Goal: Task Accomplishment & Management: Manage account settings

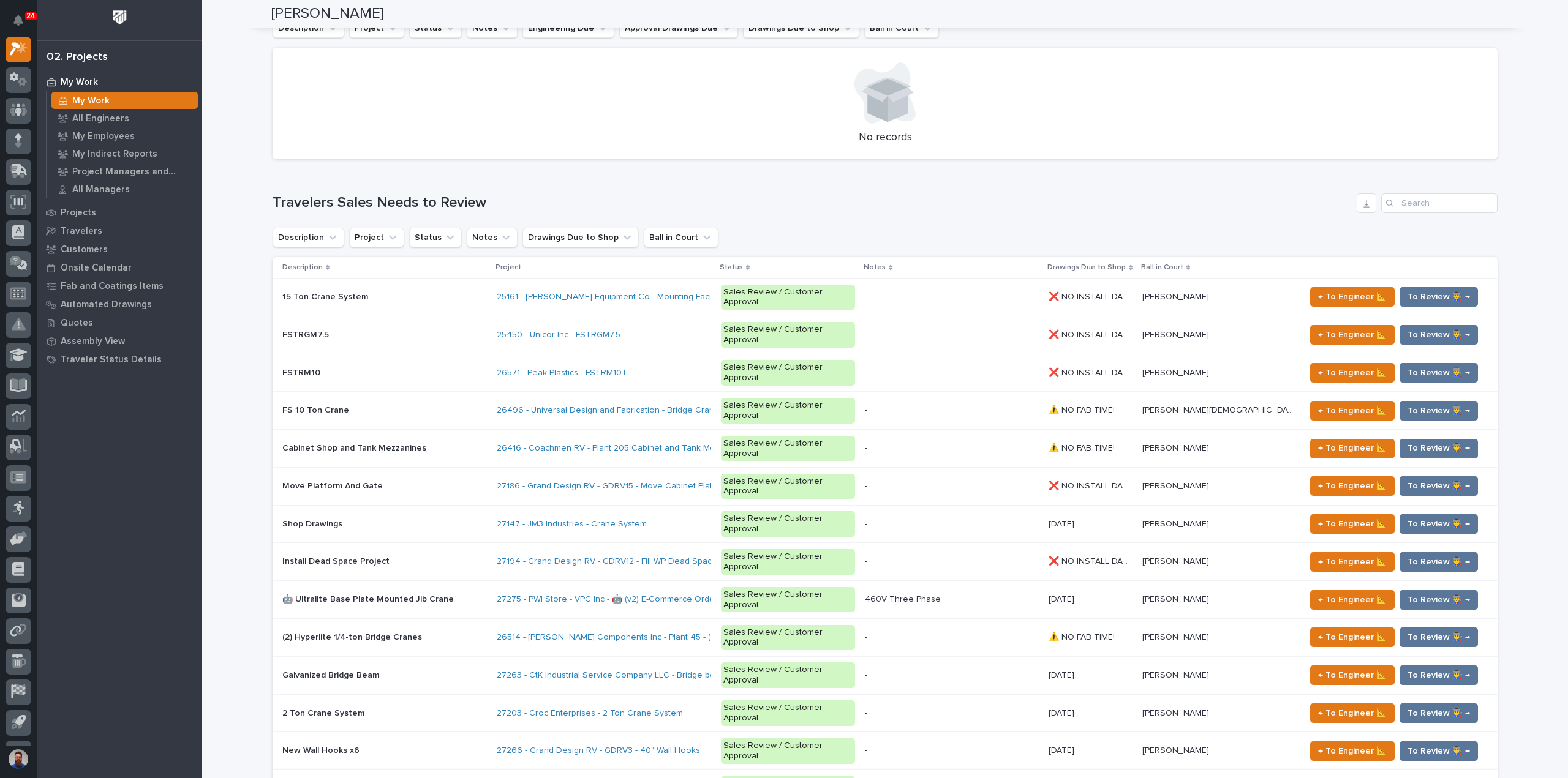
scroll to position [1470, 0]
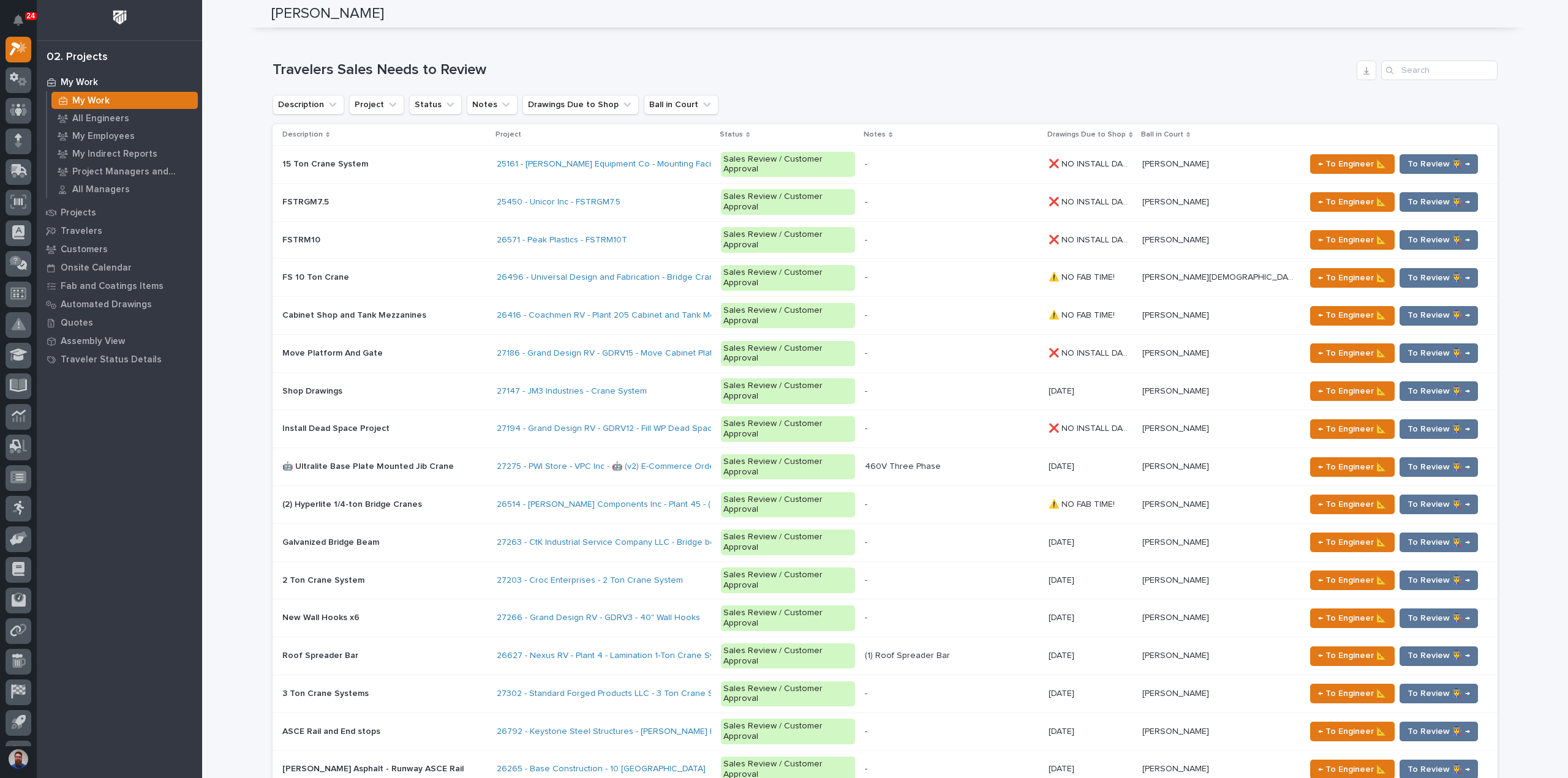
click at [446, 608] on div "New Wall Hooks x6 New Wall Hooks x6" at bounding box center [385, 618] width 205 height 20
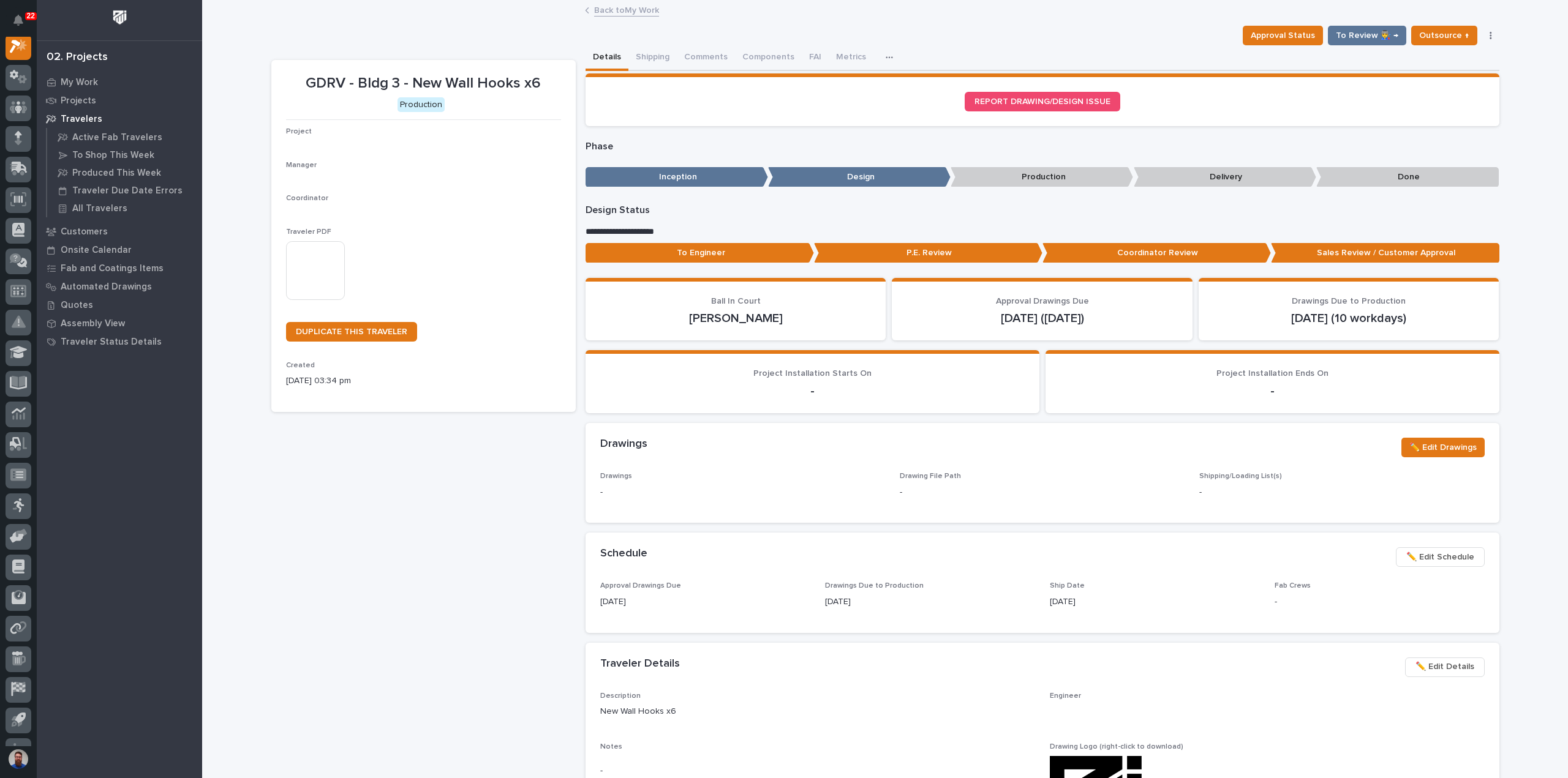
scroll to position [30, 0]
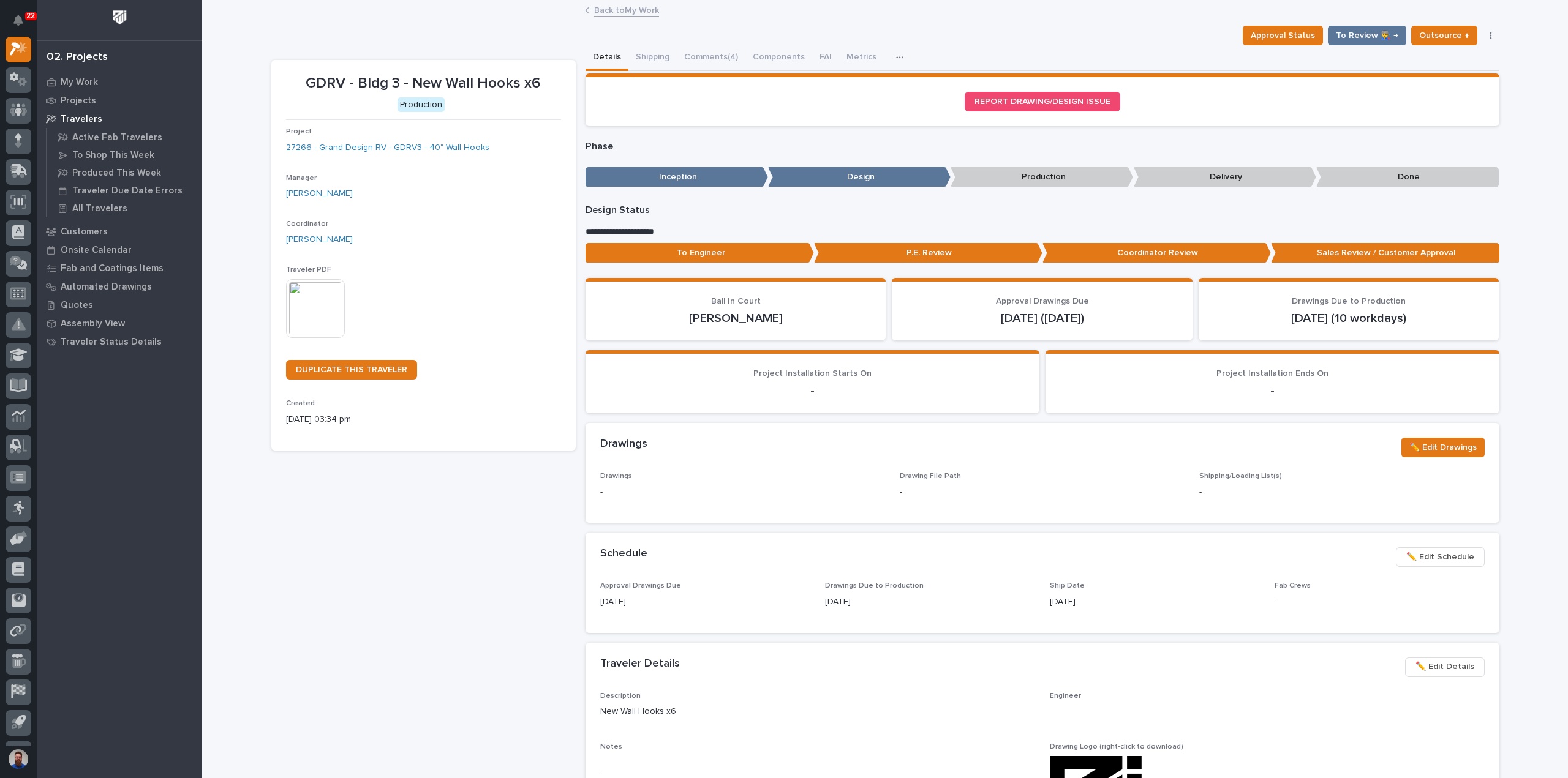
click at [1244, 35] on div "Approval Status To Review 👨‍🏭 → Outsource ↑ Hold Cancel Change Traveler Type Re…" at bounding box center [885, 36] width 1228 height 20
click at [1253, 32] on button "Approval Status" at bounding box center [1283, 36] width 80 height 20
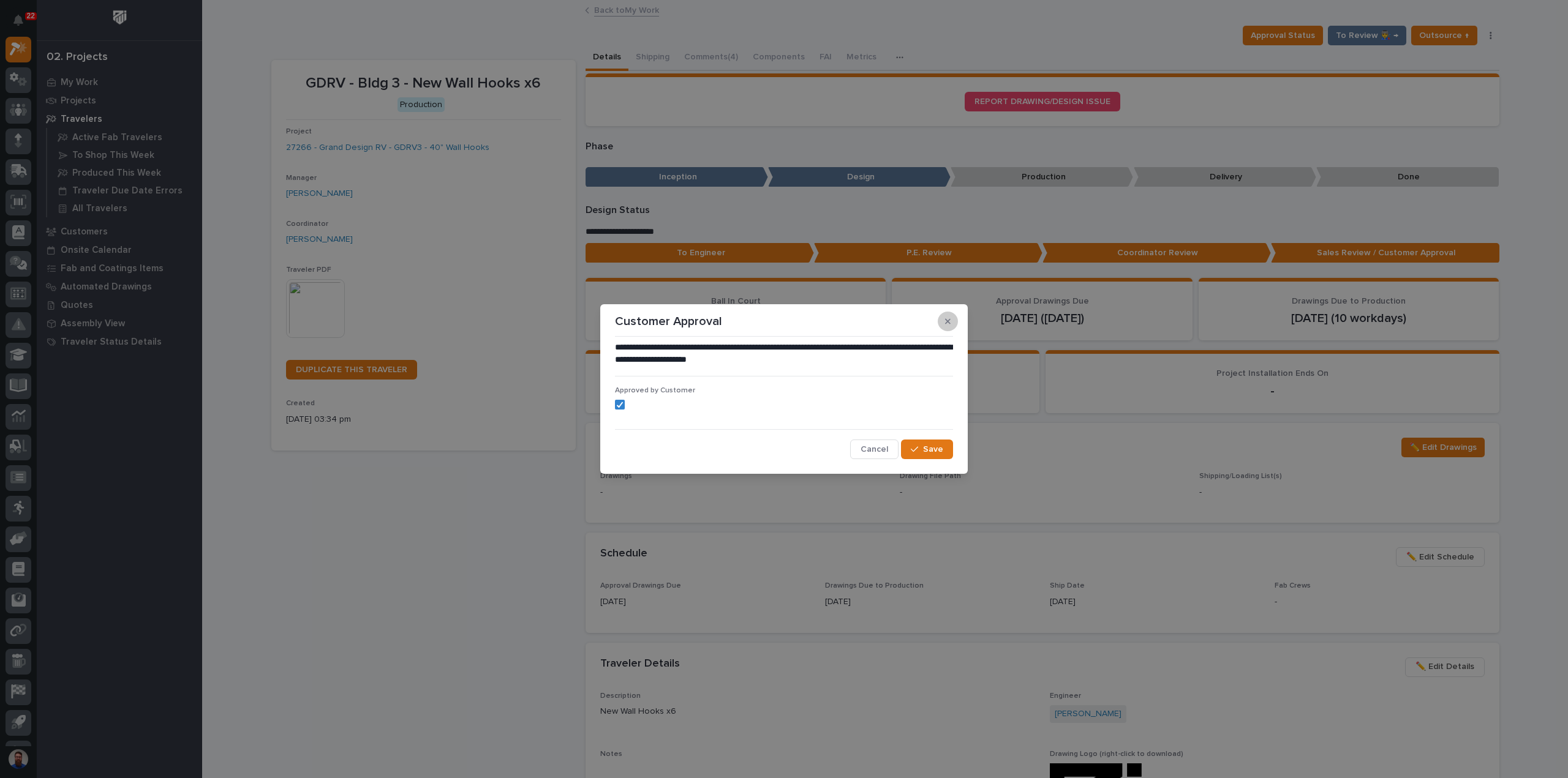
click at [947, 328] on button "button" at bounding box center [947, 321] width 20 height 20
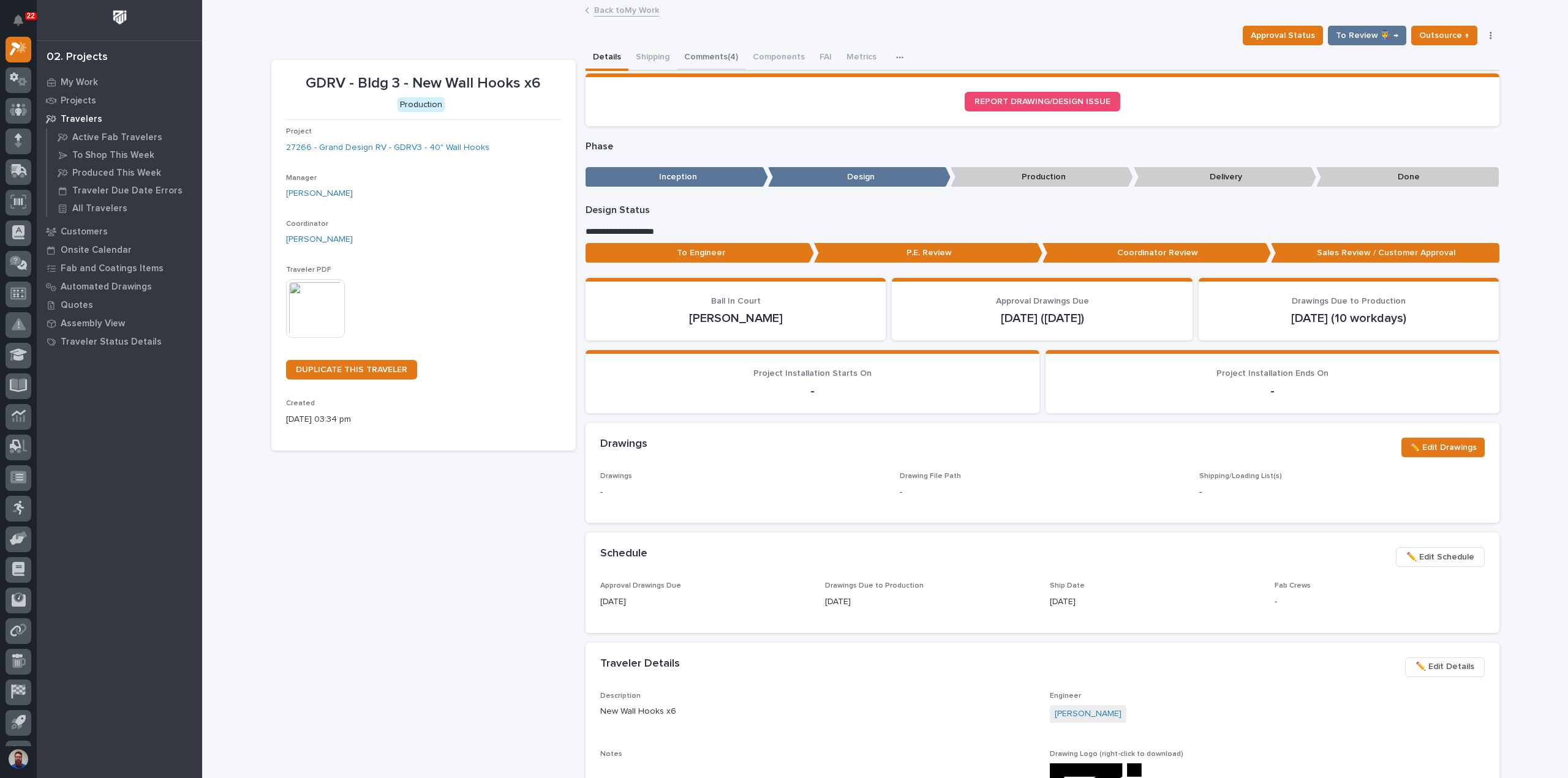
click at [708, 62] on button "Comments (4)" at bounding box center [711, 58] width 69 height 26
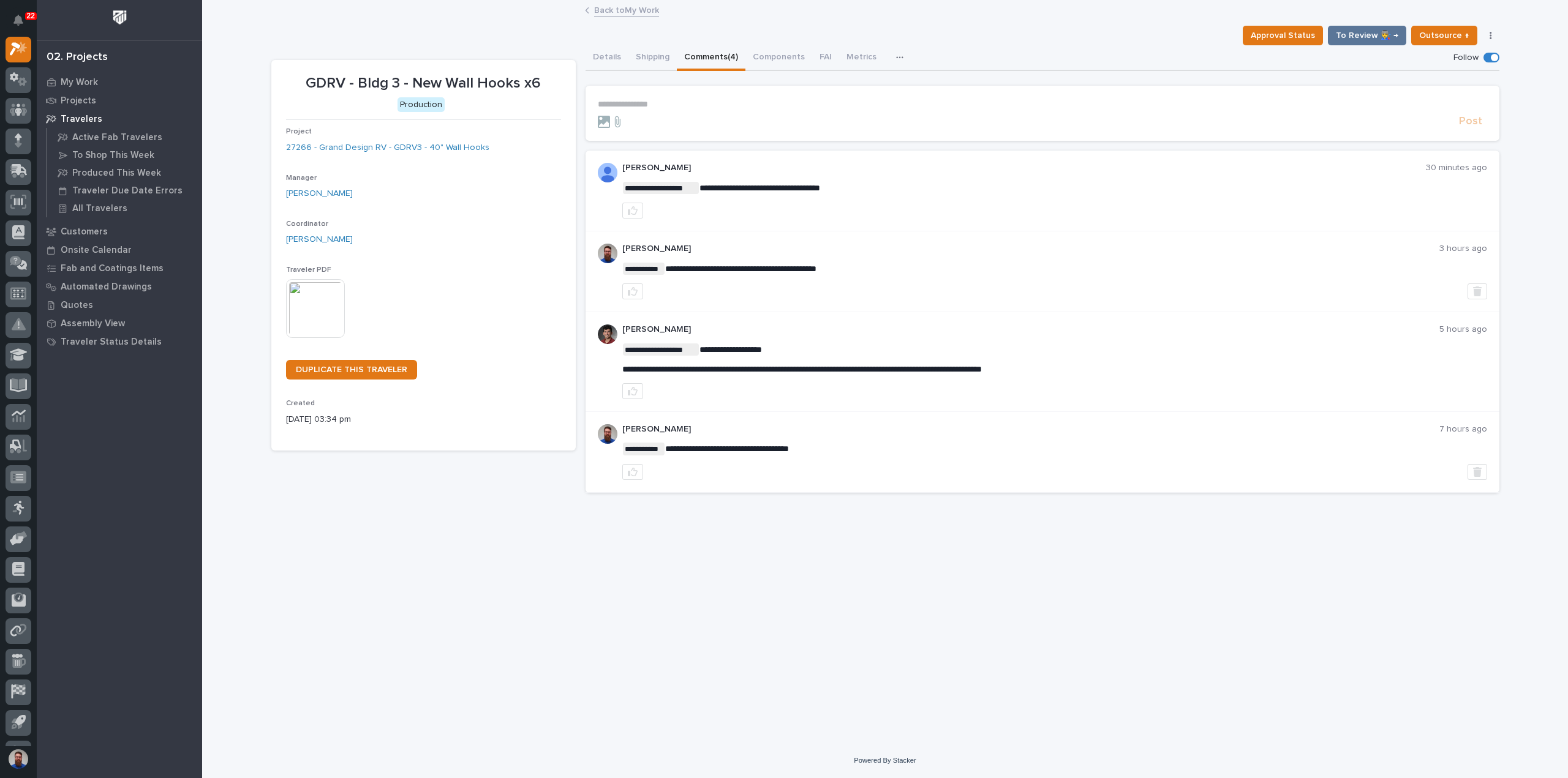
click at [717, 99] on p "**********" at bounding box center [1042, 105] width 889 height 11
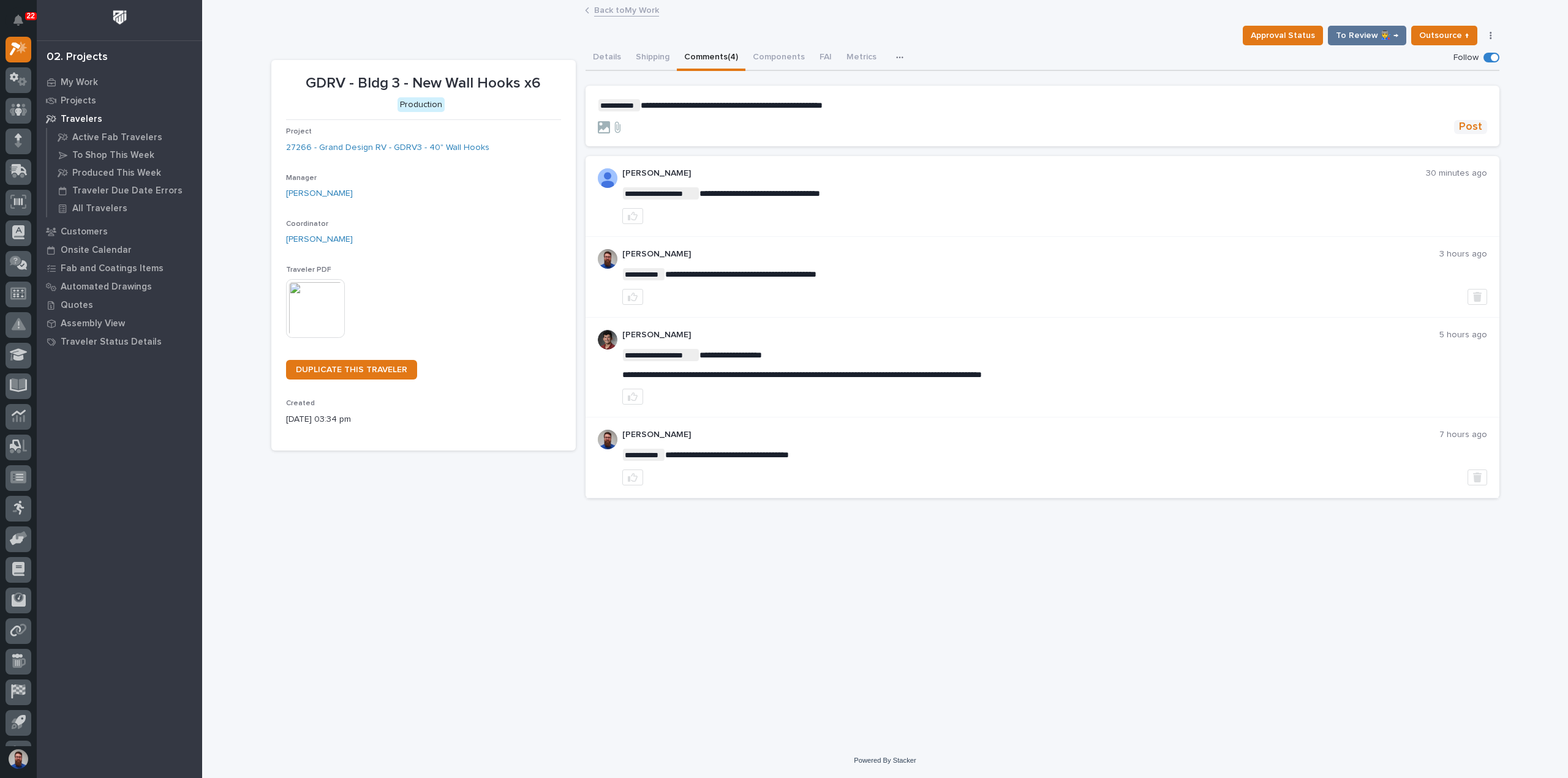
click at [1459, 124] on button "Post" at bounding box center [1471, 127] width 33 height 14
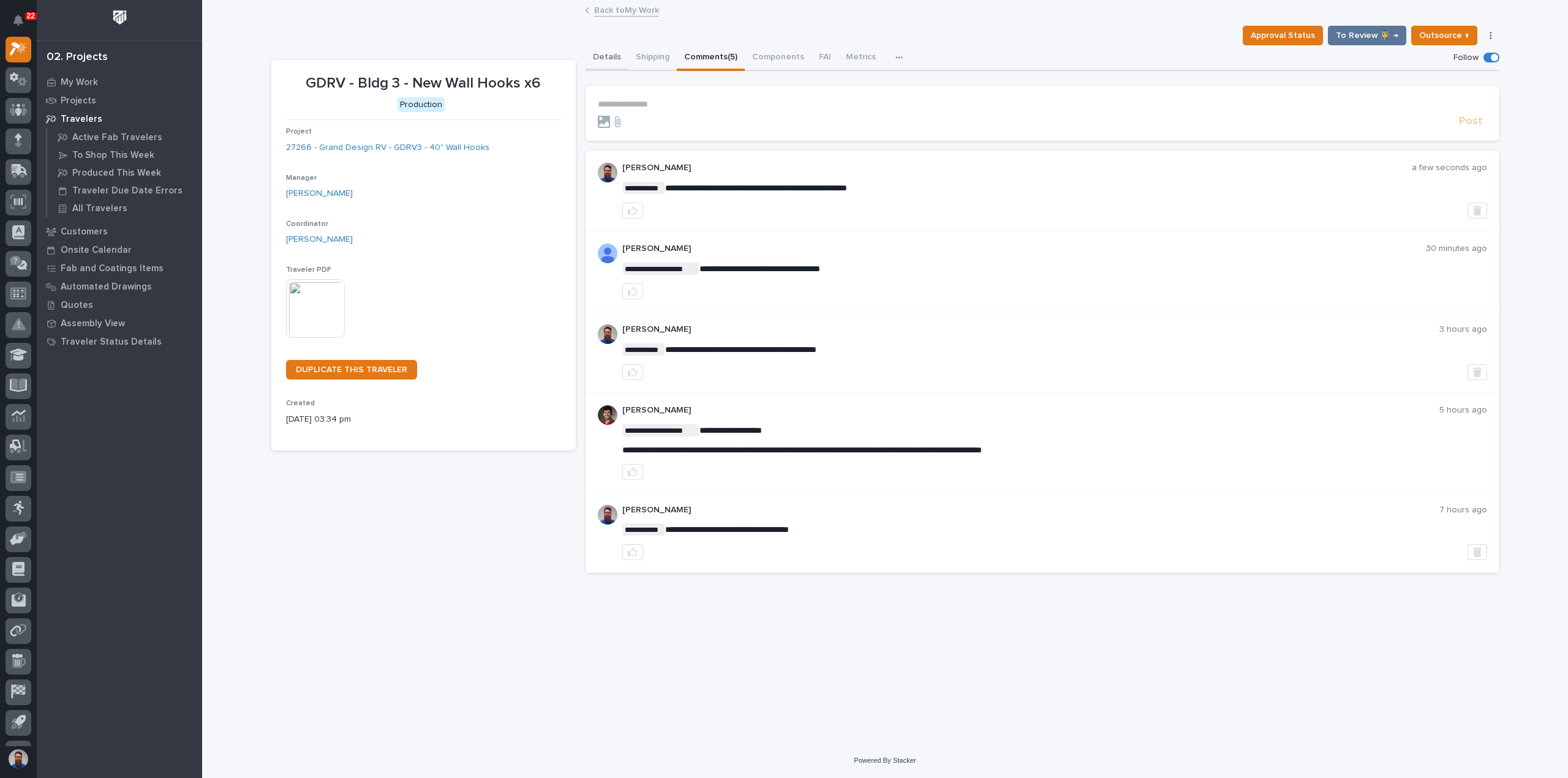
click at [598, 53] on button "Details" at bounding box center [607, 58] width 43 height 26
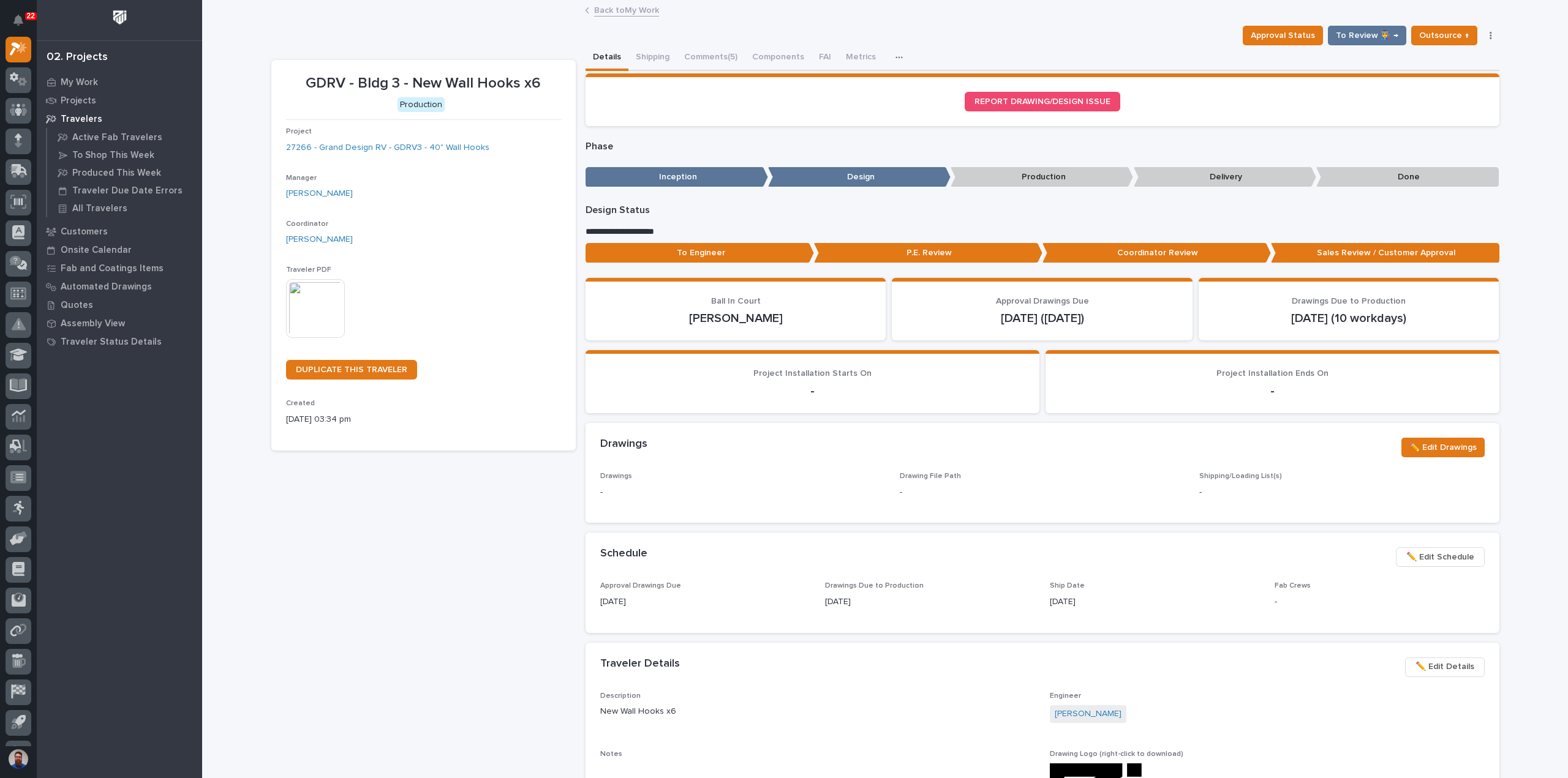
click at [745, 246] on p "To Engineer" at bounding box center [699, 253] width 228 height 20
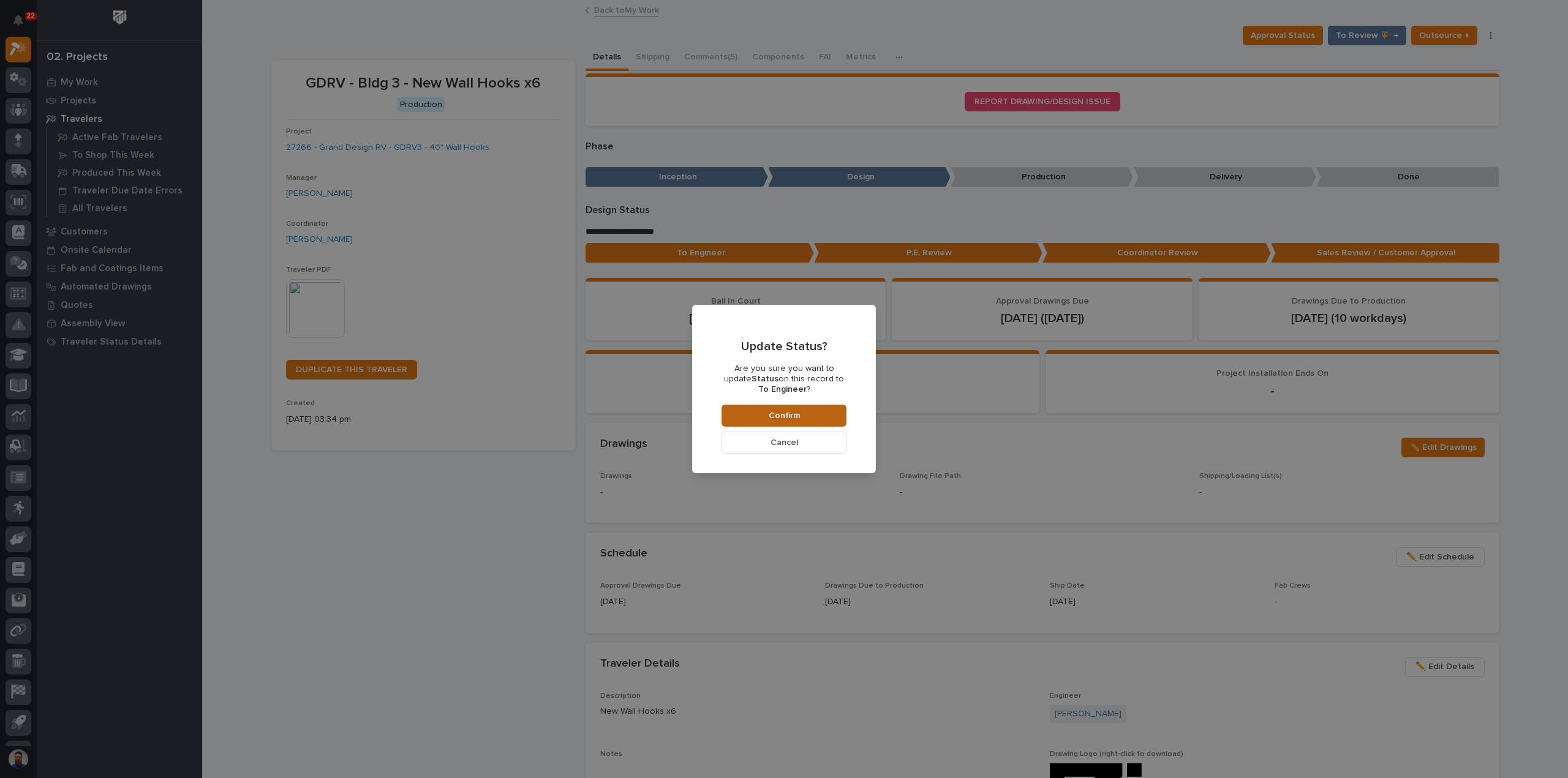
click at [803, 416] on button "Confirm" at bounding box center [784, 415] width 125 height 22
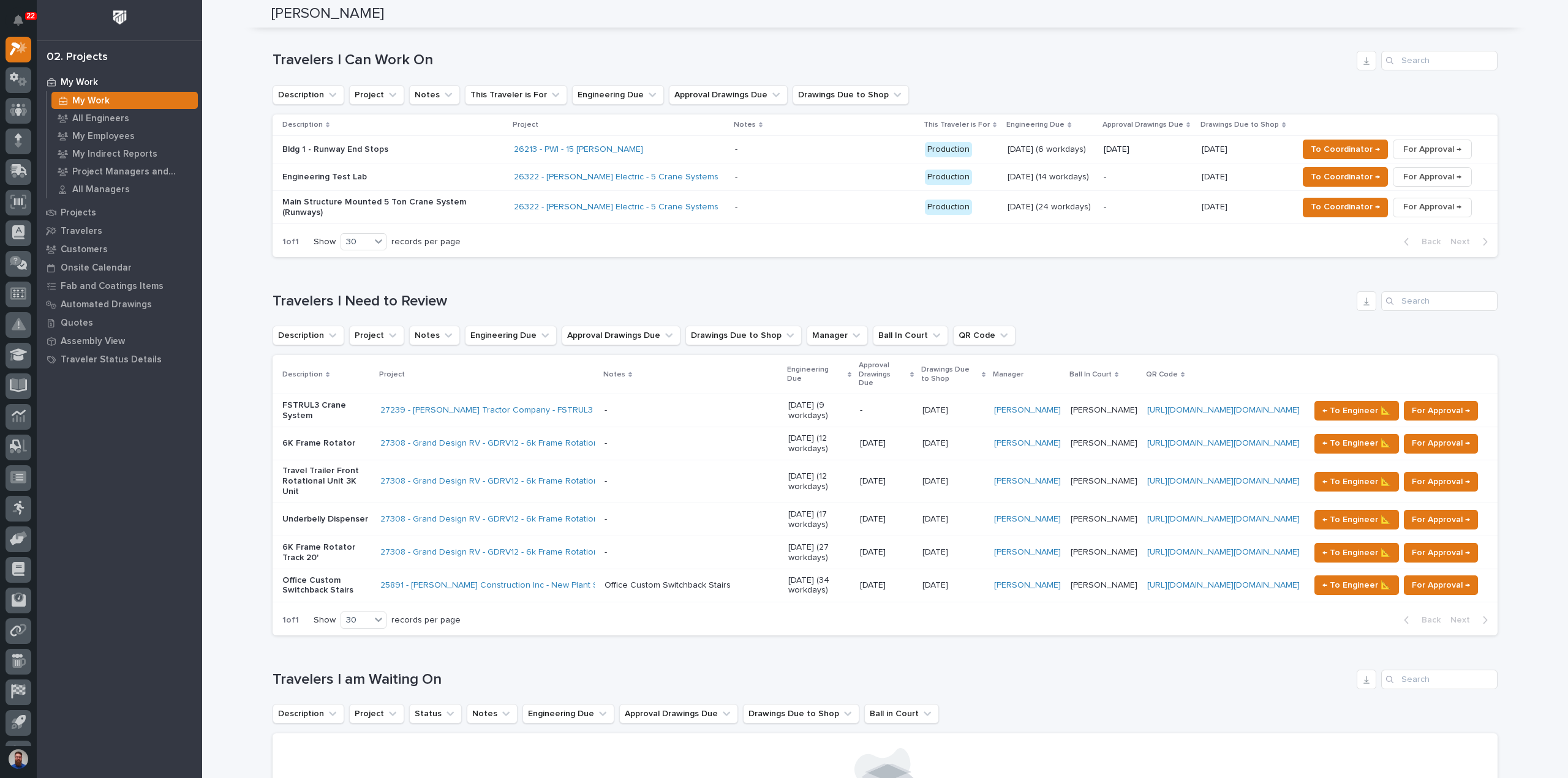
scroll to position [735, 0]
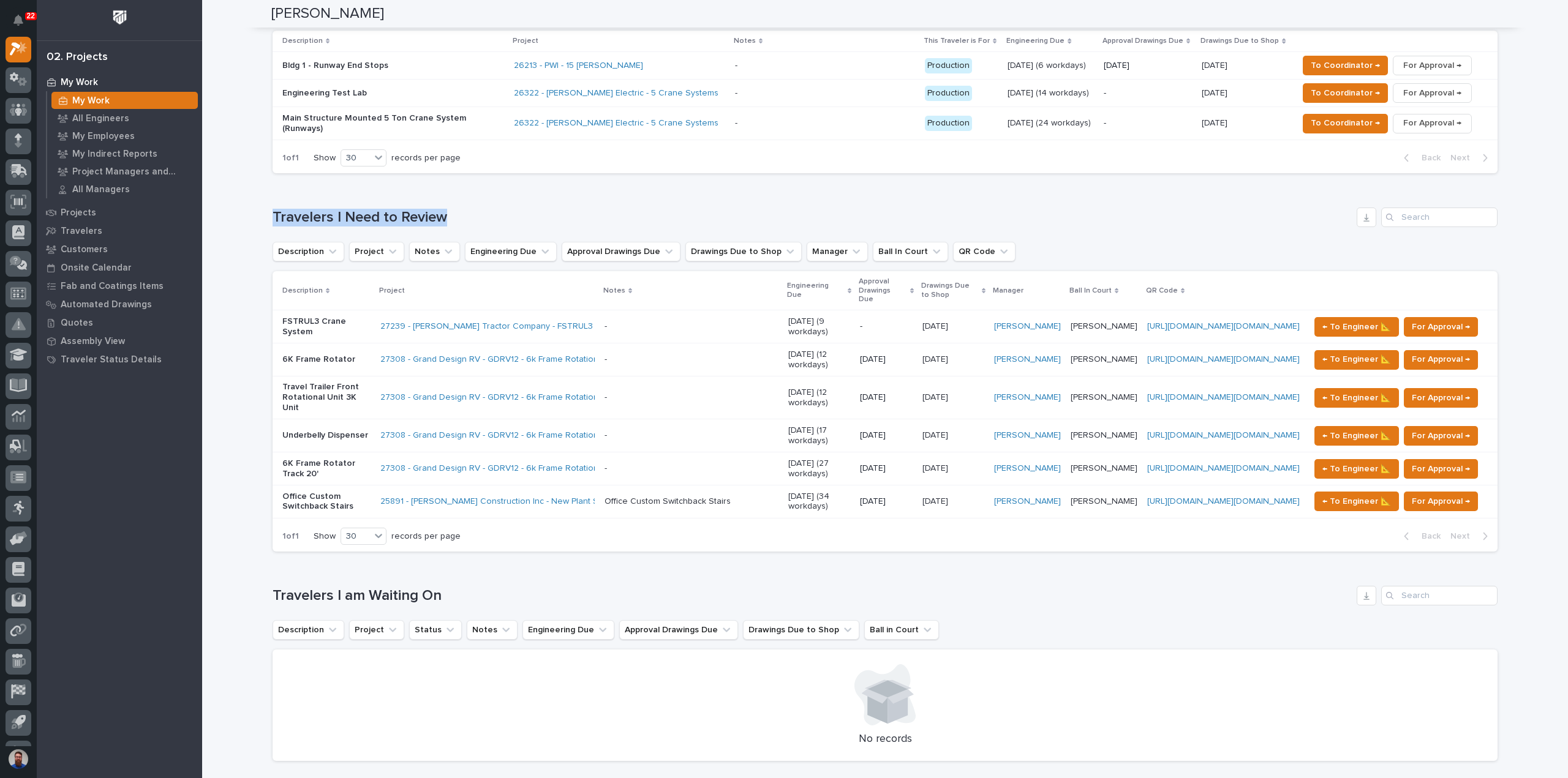
drag, startPoint x: 268, startPoint y: 180, endPoint x: 519, endPoint y: 164, distance: 251.5
click at [519, 183] on div "Loading... Saving… Travelers I Need to Review Description Project Notes Enginee…" at bounding box center [885, 372] width 1225 height 378
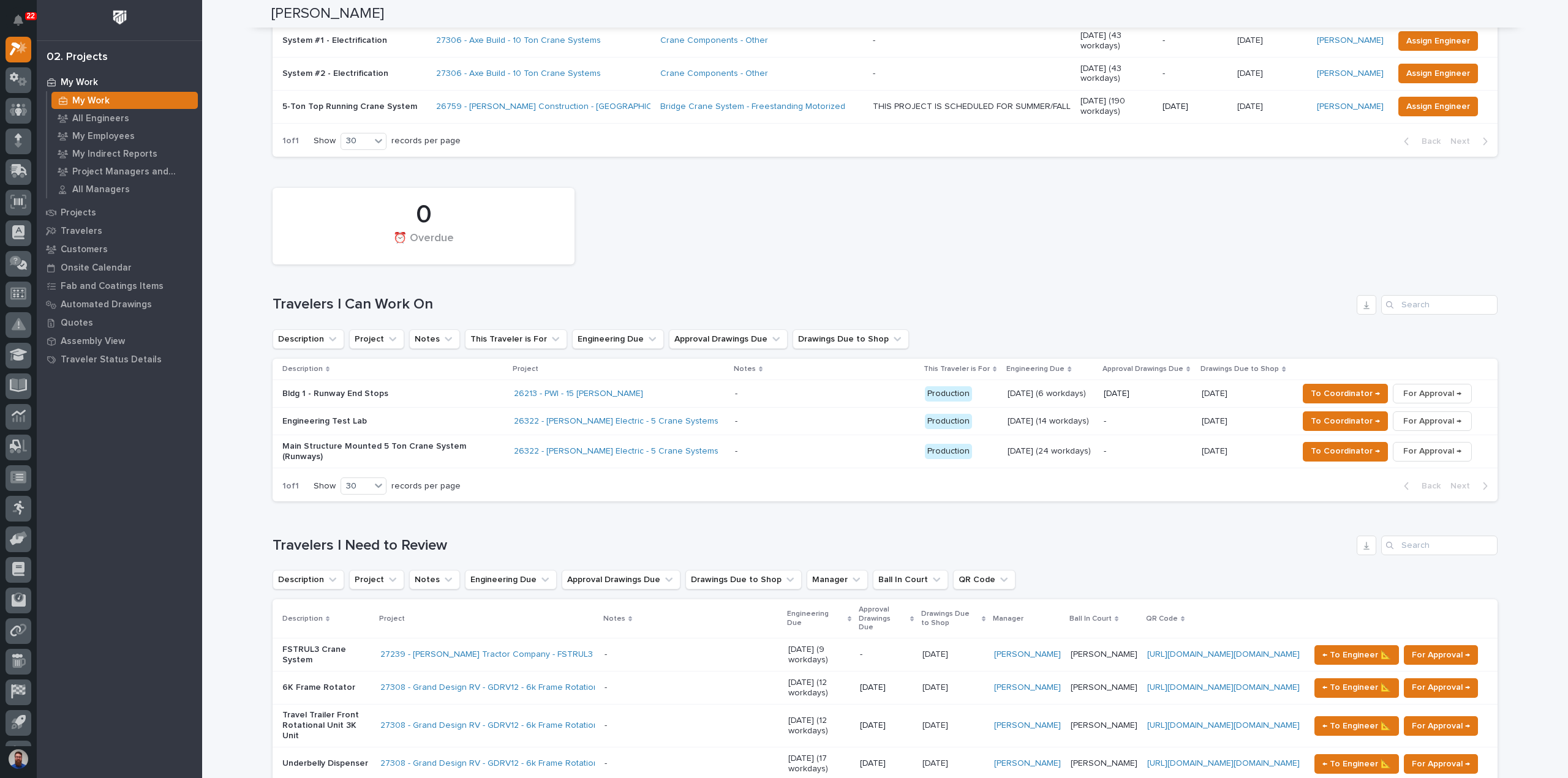
scroll to position [0, 0]
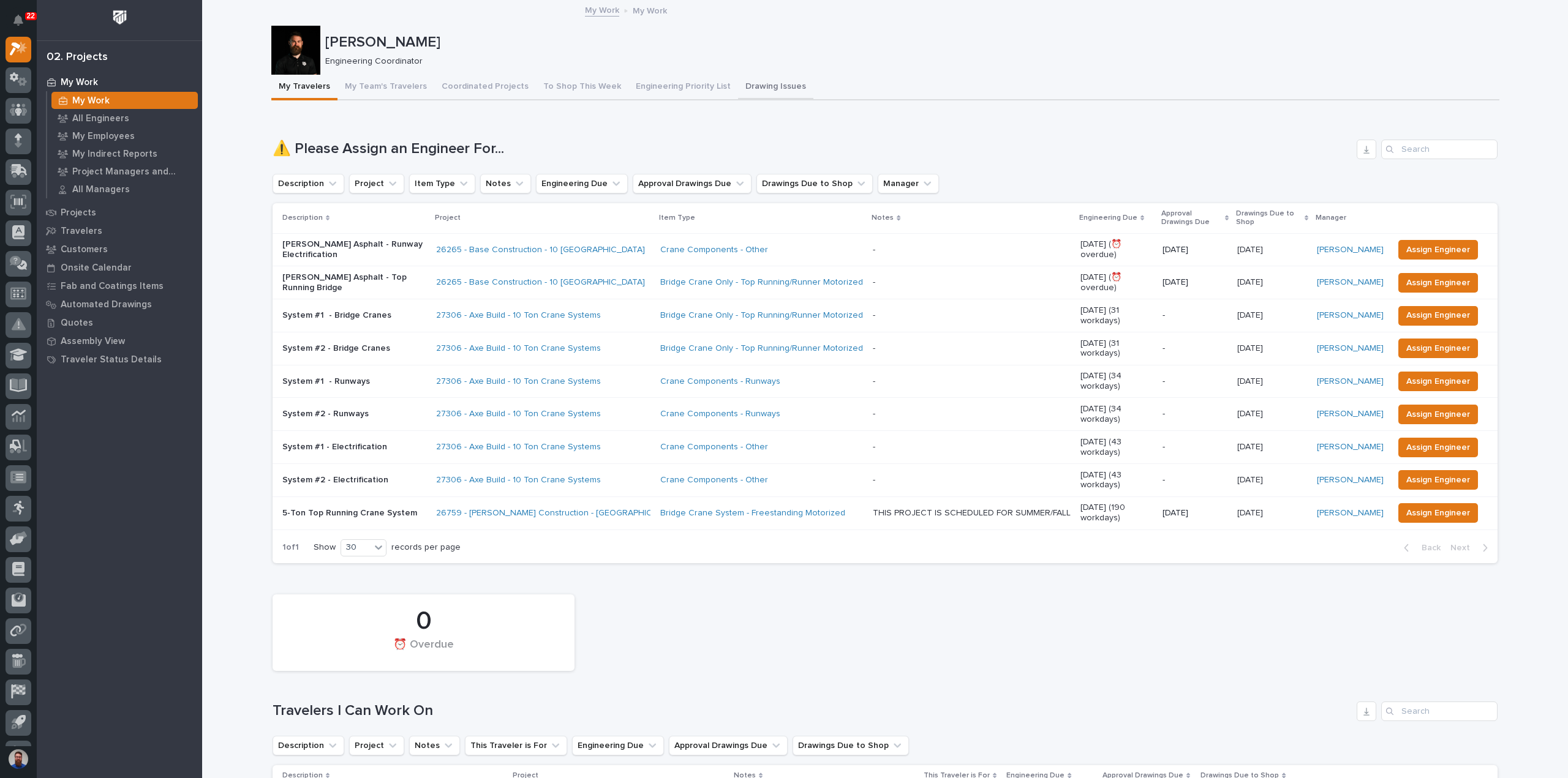
click at [743, 88] on button "Drawing Issues" at bounding box center [775, 88] width 75 height 26
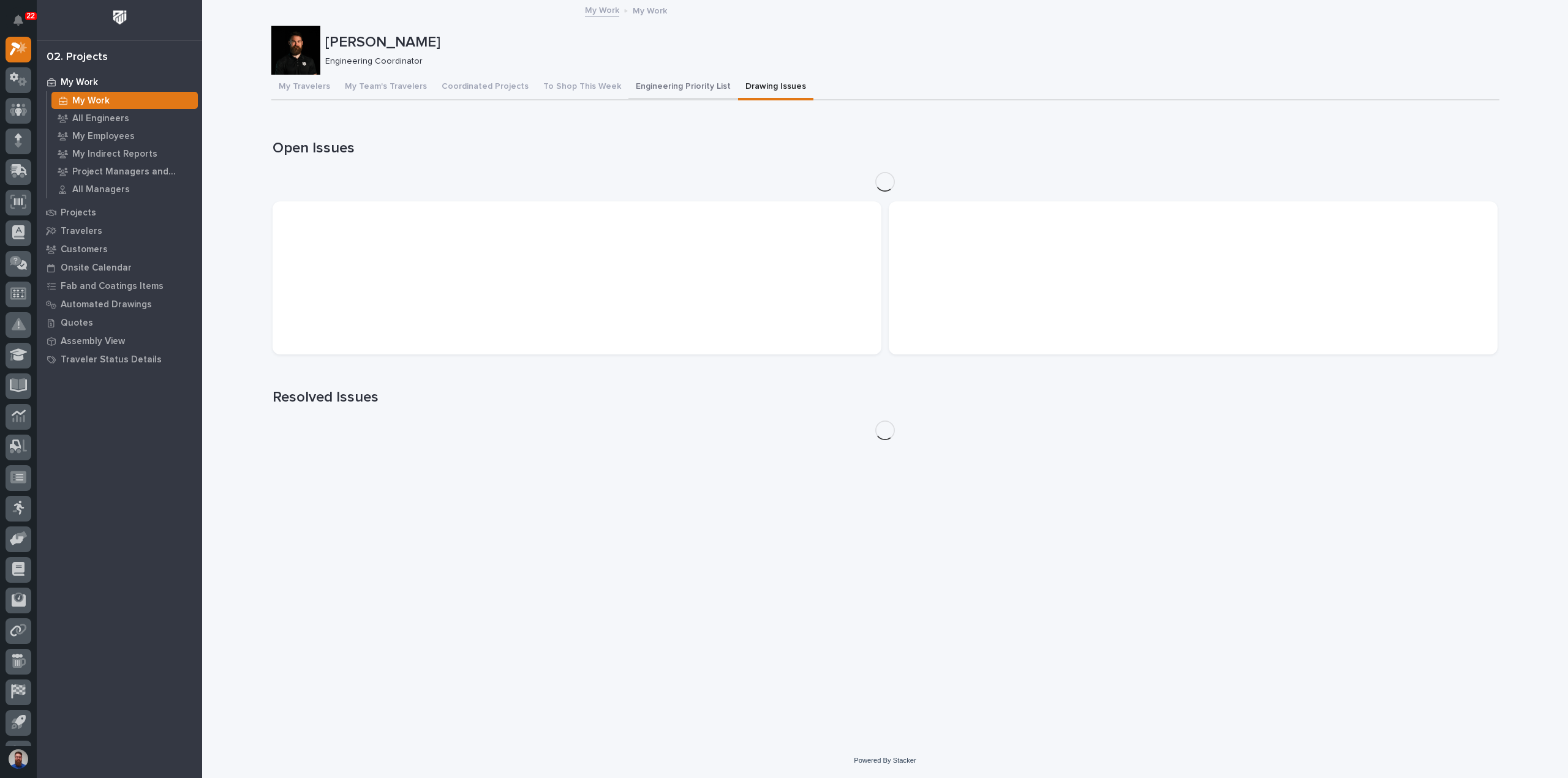
click at [677, 88] on button "Engineering Priority List" at bounding box center [683, 88] width 110 height 26
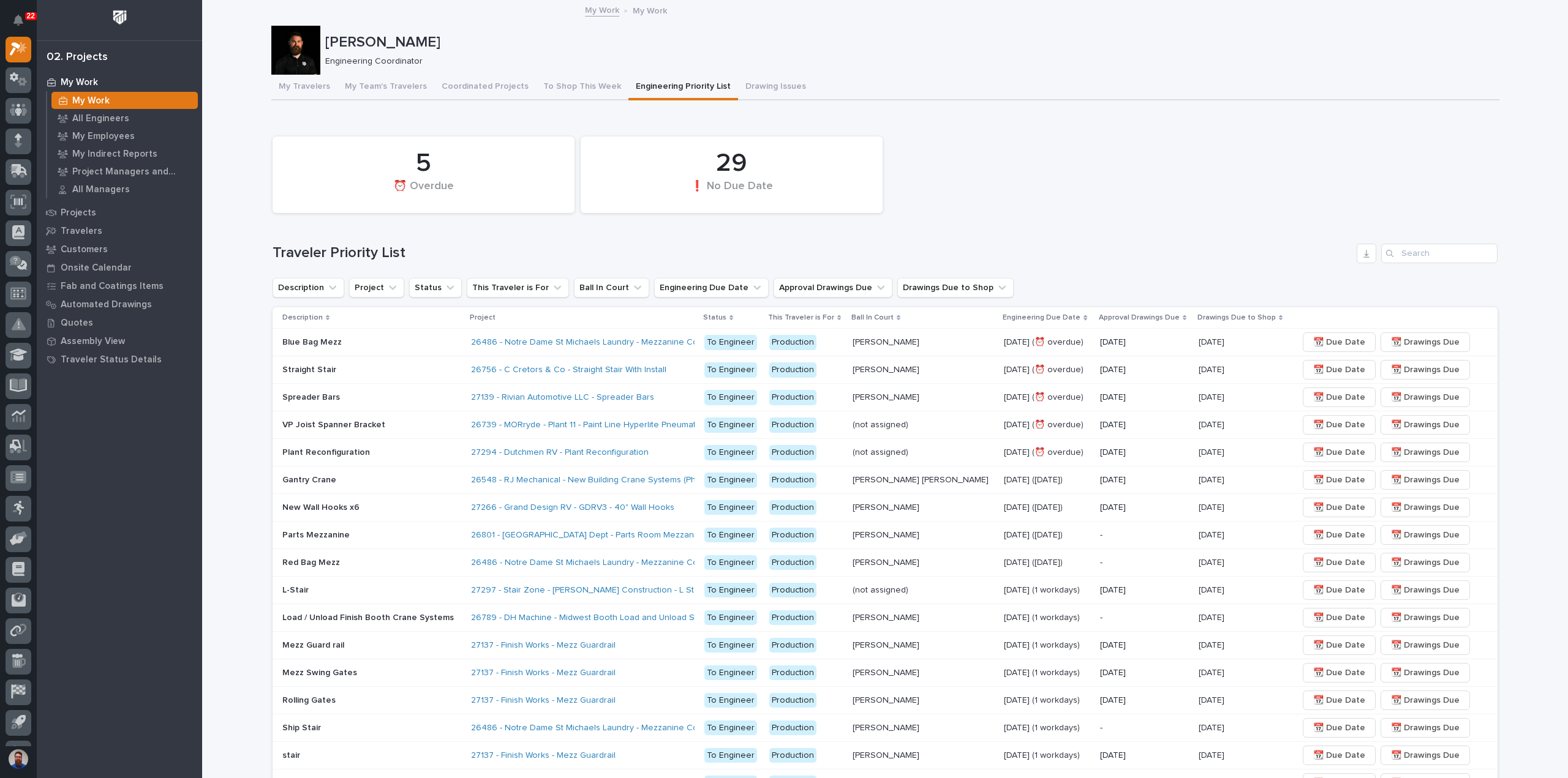
click at [975, 196] on div "5 ⏰ Overdue 29 ❗ No Due Date" at bounding box center [885, 174] width 1238 height 89
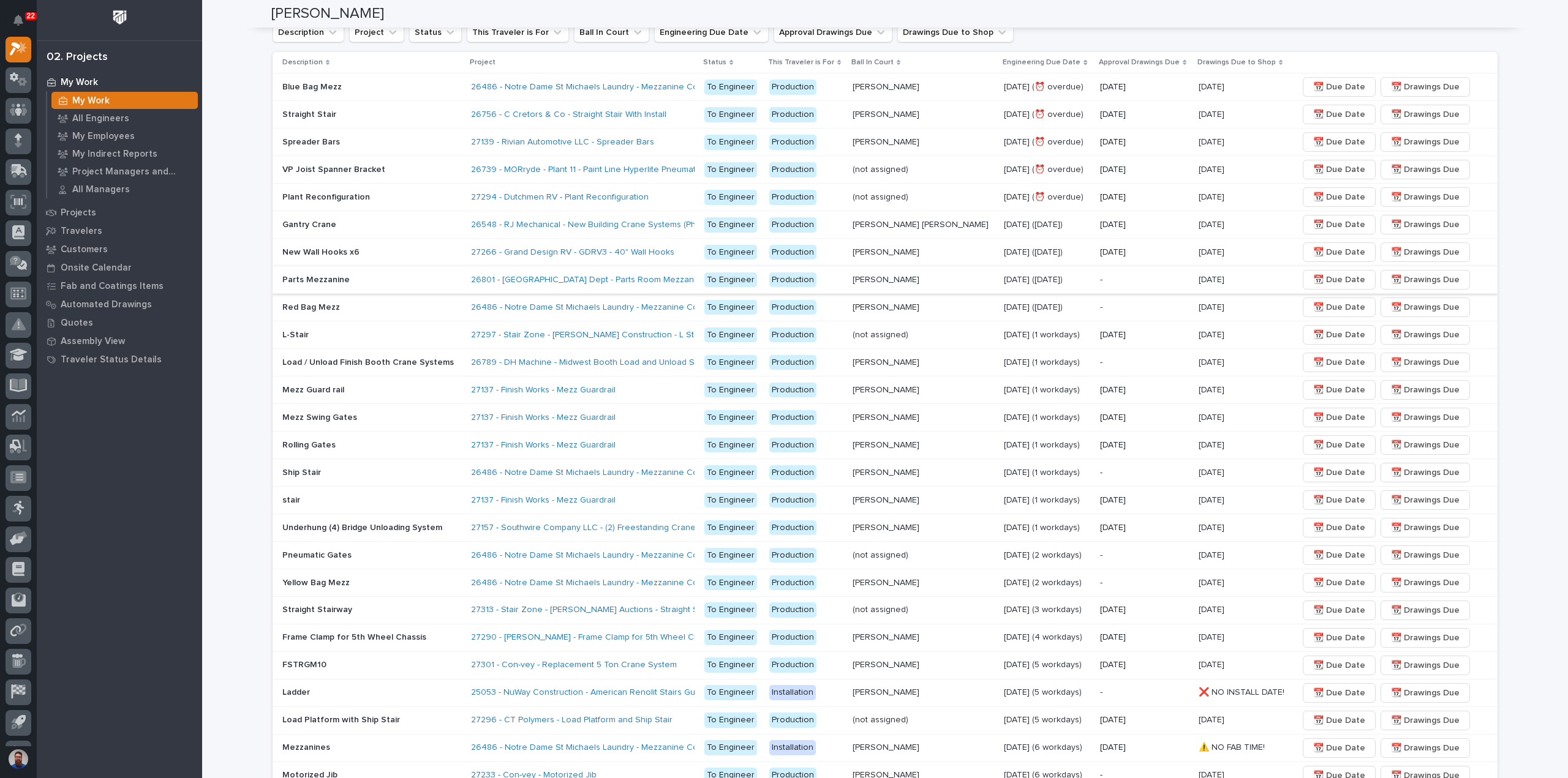
scroll to position [81, 0]
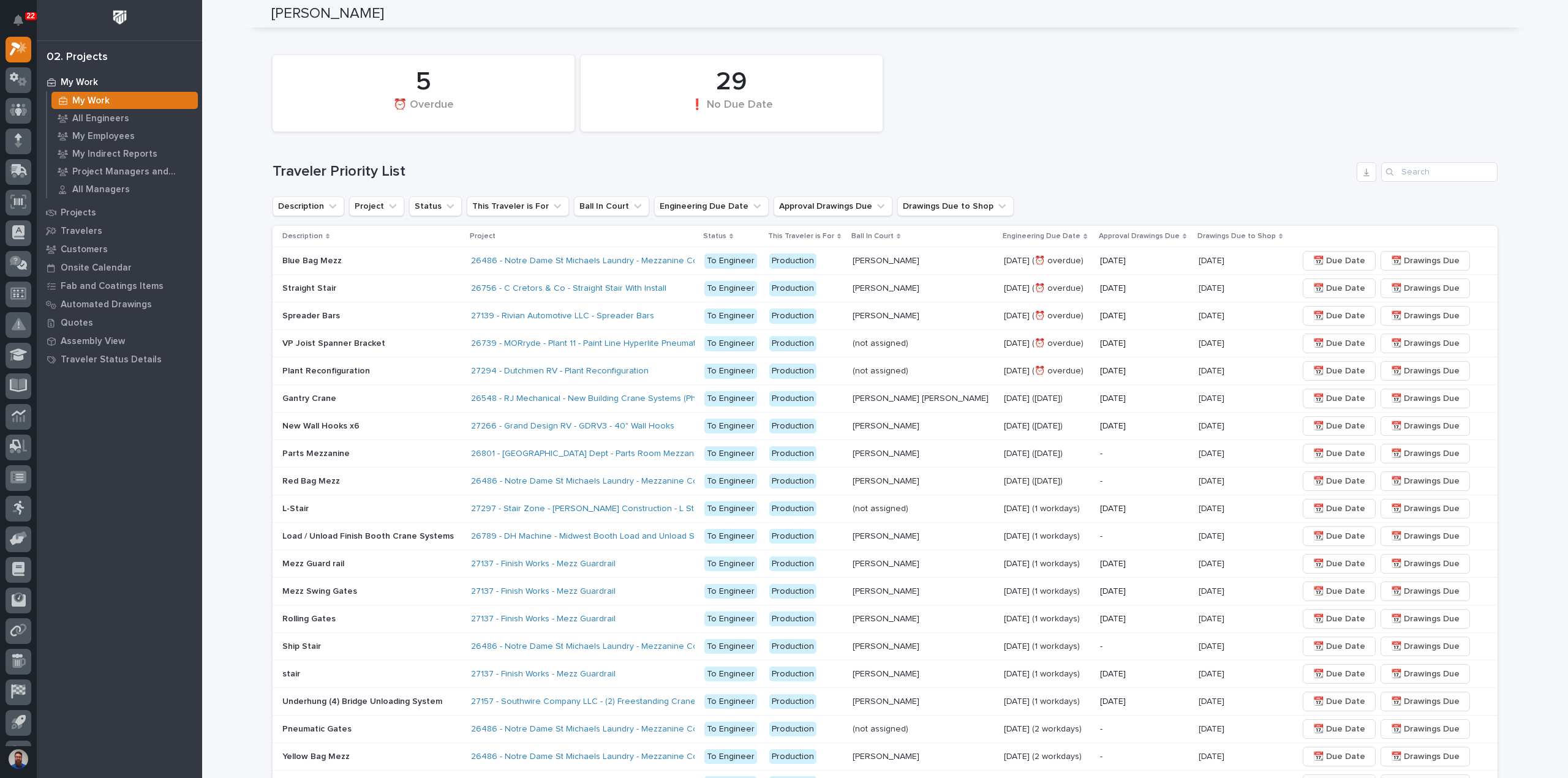
click at [972, 134] on div "5 ⏰ Overdue 29 ❗ No Due Date" at bounding box center [885, 93] width 1238 height 89
click at [1003, 120] on div "5 ⏰ Overdue 29 ❗ No Due Date" at bounding box center [885, 93] width 1238 height 89
click at [1006, 116] on div "5 ⏰ Overdue 29 ❗ No Due Date" at bounding box center [885, 93] width 1238 height 89
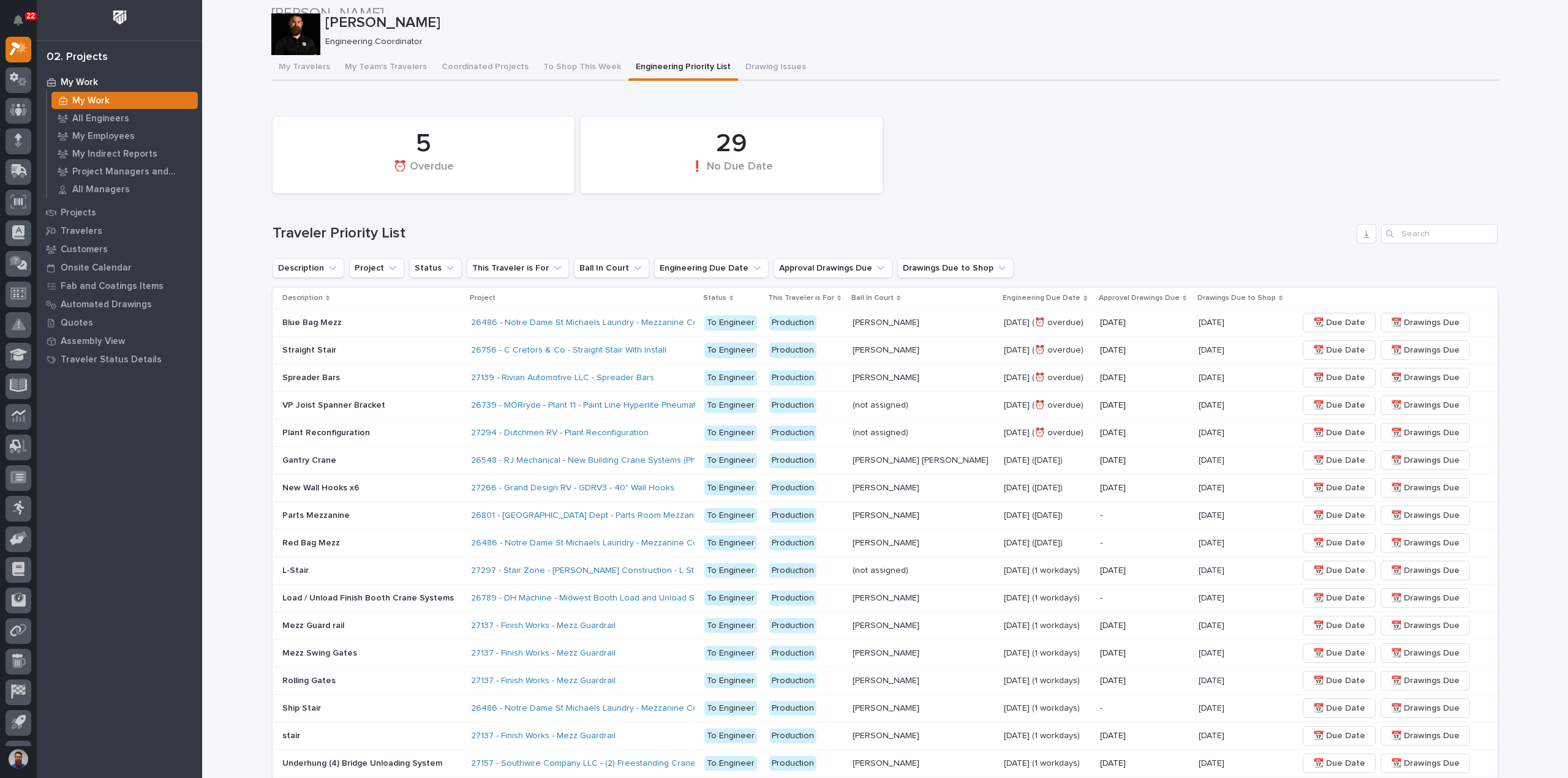
scroll to position [0, 0]
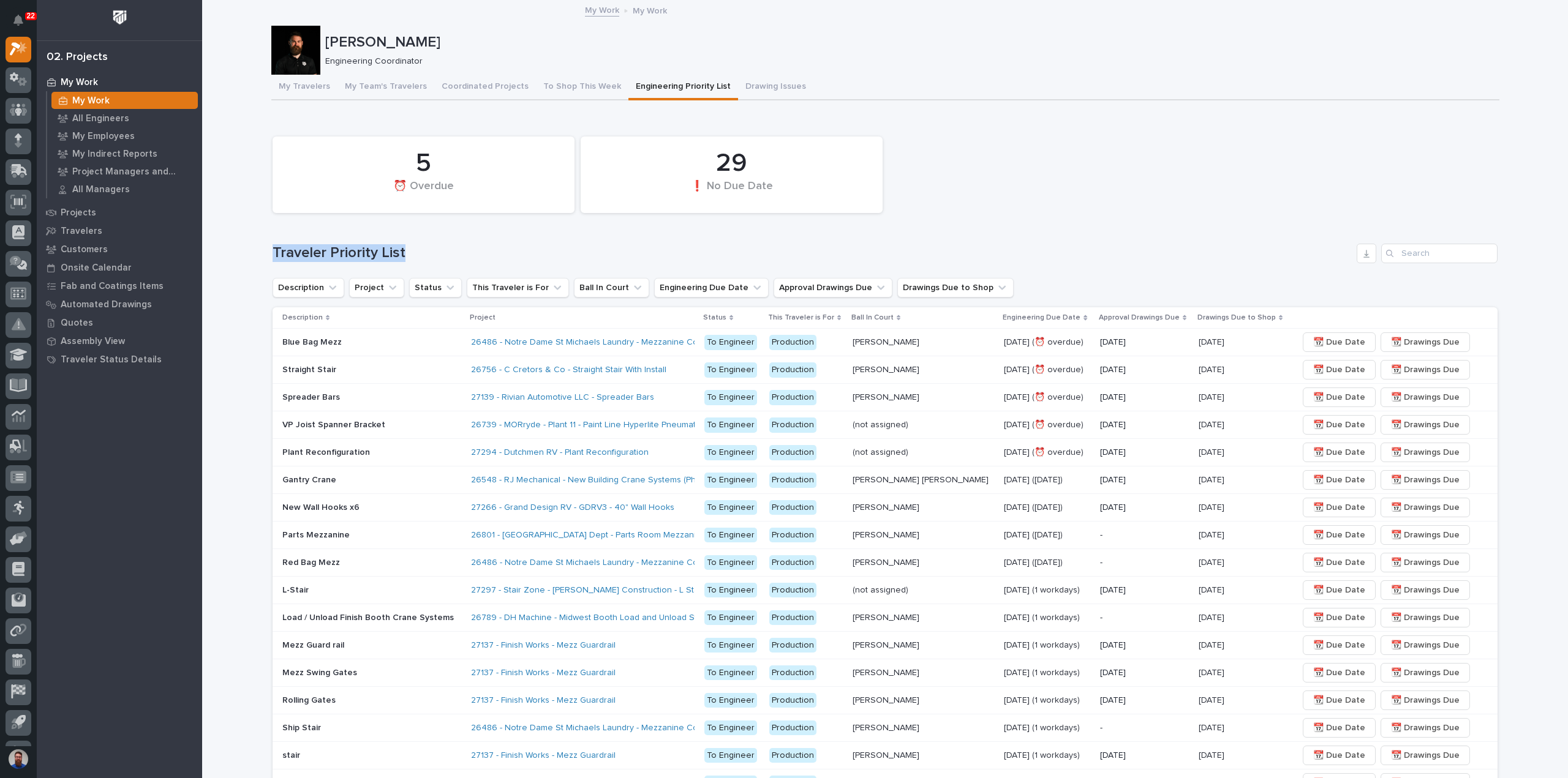
drag, startPoint x: 609, startPoint y: 234, endPoint x: 268, endPoint y: 231, distance: 341.0
click at [273, 231] on div "5 ⏰ Overdue 29 ❗ No Due Date Traveler Priority List Description Project Status …" at bounding box center [885, 659] width 1225 height 1058
click at [265, 231] on div "Loading... Saving… Loading... Saving… Weston Hochstetler Weston Hochstetler Eng…" at bounding box center [885, 615] width 1241 height 1227
drag, startPoint x: 324, startPoint y: 236, endPoint x: 422, endPoint y: 232, distance: 98.1
click at [422, 232] on div "Loading... Saving… Loading... Saving… Weston Hochstetler Weston Hochstetler Eng…" at bounding box center [885, 630] width 1366 height 1258
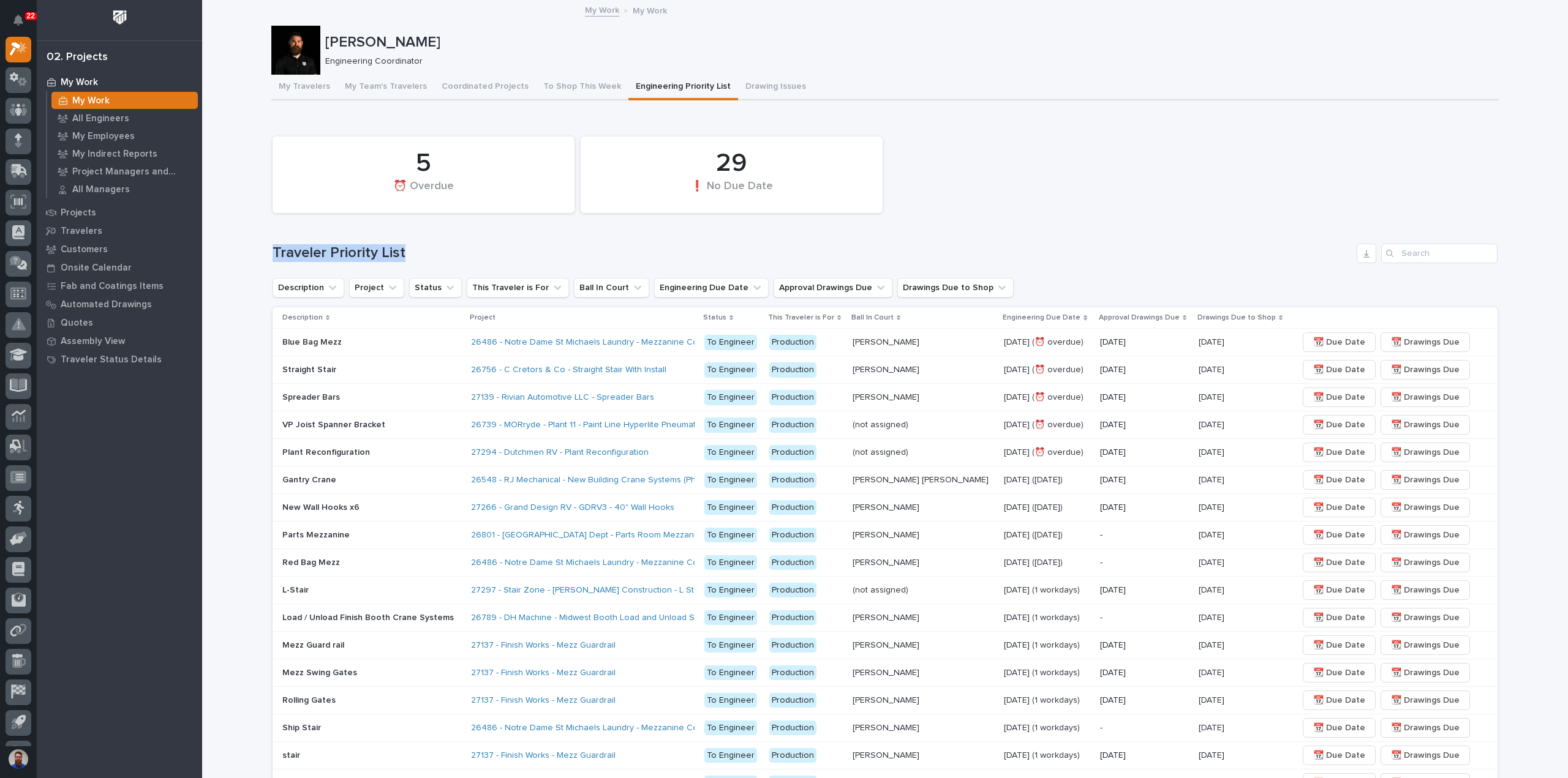
click at [422, 232] on div "5 ⏰ Overdue 29 ❗ No Due Date Traveler Priority List Description Project Status …" at bounding box center [885, 659] width 1225 height 1058
click at [1258, 174] on div "5 ⏰ Overdue 29 ❗ No Due Date" at bounding box center [885, 174] width 1238 height 89
click at [1258, 206] on div "5 ⏰ Overdue 29 ❗ No Due Date" at bounding box center [885, 174] width 1238 height 89
drag, startPoint x: 533, startPoint y: 230, endPoint x: 252, endPoint y: 228, distance: 281.0
click at [252, 228] on div "Loading... Saving… Loading... Saving… Weston Hochstetler Weston Hochstetler Eng…" at bounding box center [885, 630] width 1366 height 1258
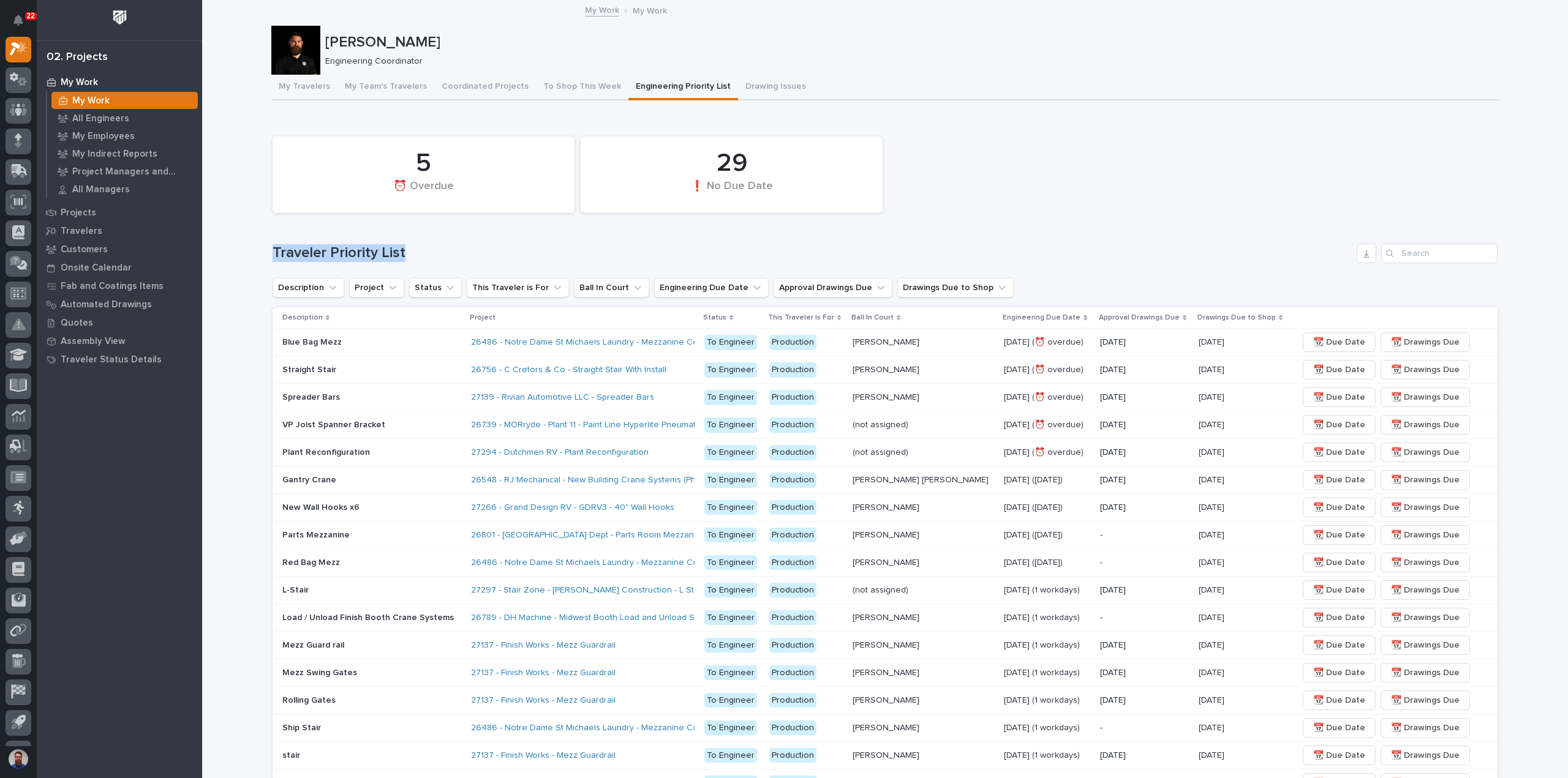
click at [252, 228] on div "Loading... Saving… Loading... Saving… Weston Hochstetler Weston Hochstetler Eng…" at bounding box center [885, 630] width 1366 height 1258
click at [348, 243] on div "Loading... Saving… Loading... Saving… Weston Hochstetler Weston Hochstetler Eng…" at bounding box center [885, 630] width 1366 height 1258
click at [348, 244] on div "Traveler Priority List" at bounding box center [885, 254] width 1225 height 20
drag, startPoint x: 336, startPoint y: 244, endPoint x: 280, endPoint y: 247, distance: 56.1
click at [280, 247] on h1 "Traveler Priority List" at bounding box center [812, 252] width 1079 height 17
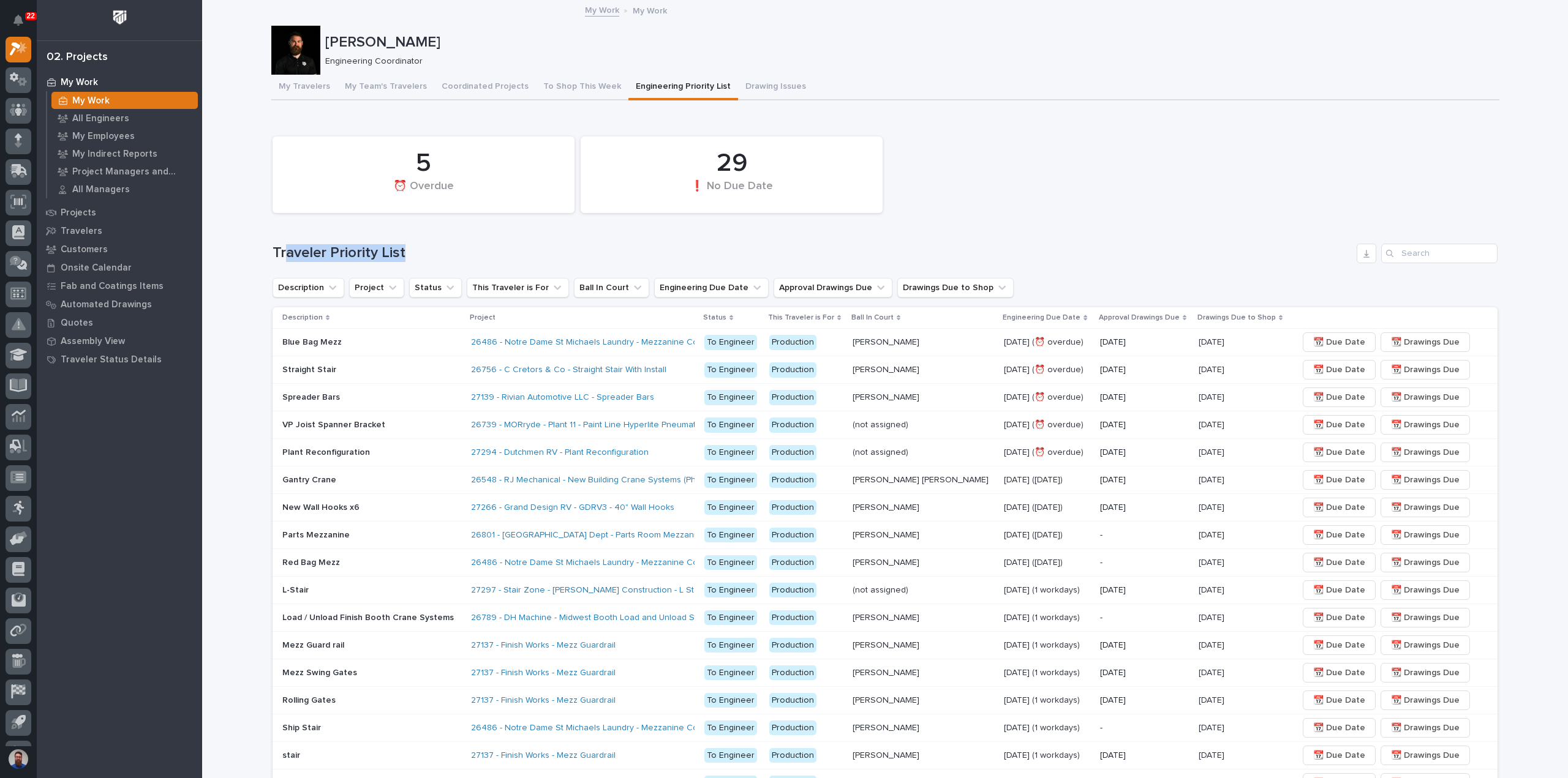
click at [280, 247] on h1 "Traveler Priority List" at bounding box center [812, 252] width 1079 height 17
drag, startPoint x: 254, startPoint y: 247, endPoint x: 419, endPoint y: 244, distance: 165.0
click at [418, 244] on div "Loading... Saving… Loading... Saving… Weston Hochstetler Weston Hochstetler Eng…" at bounding box center [885, 630] width 1366 height 1258
click at [419, 244] on div "Traveler Priority List" at bounding box center [885, 254] width 1225 height 20
click at [441, 239] on div "5 ⏰ Overdue 29 ❗ No Due Date Traveler Priority List Description Project Status …" at bounding box center [885, 659] width 1225 height 1058
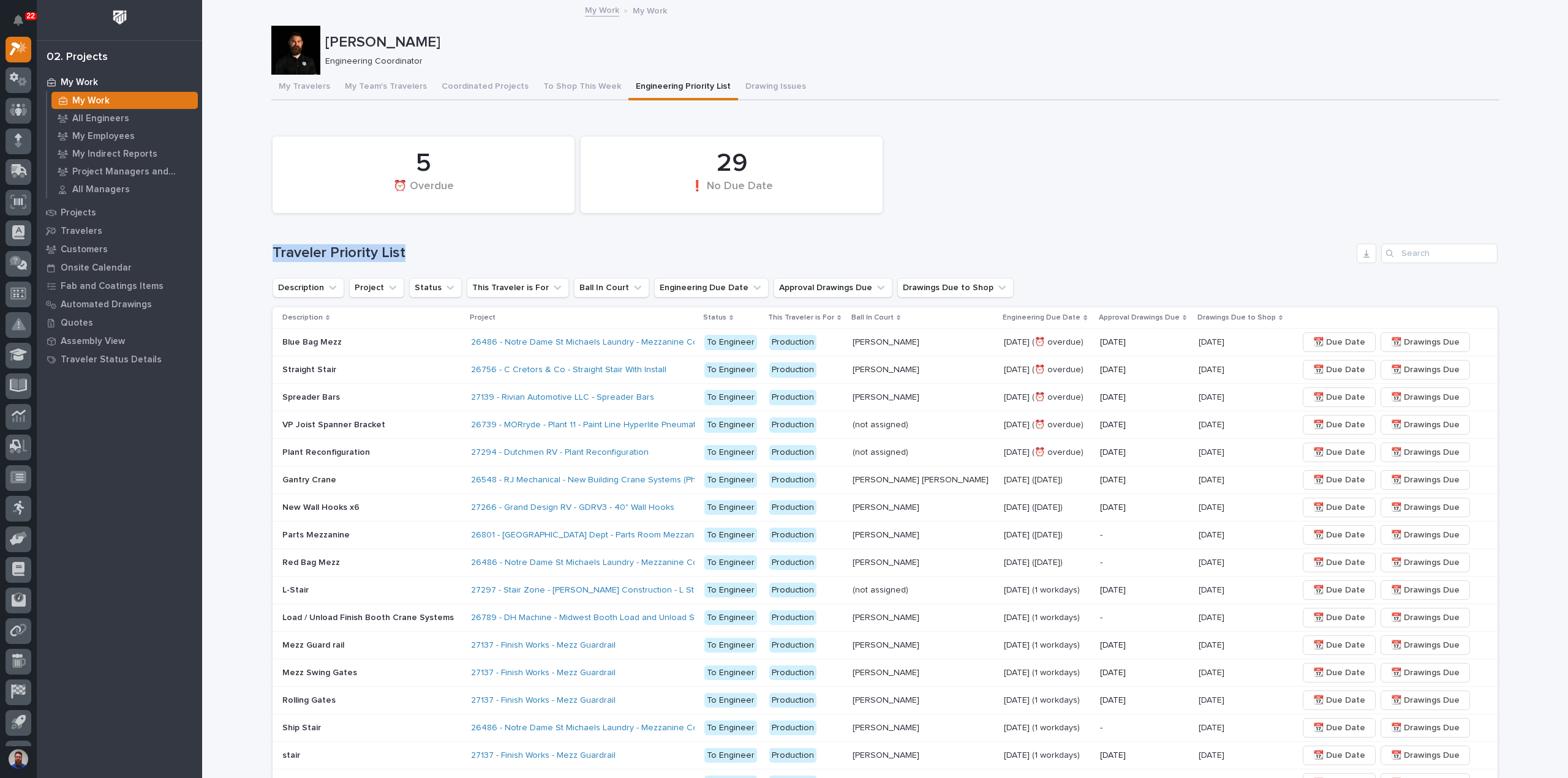
drag, startPoint x: 404, startPoint y: 244, endPoint x: 244, endPoint y: 242, distance: 160.0
click at [244, 242] on div "Loading... Saving… Loading... Saving… Weston Hochstetler Weston Hochstetler Eng…" at bounding box center [885, 630] width 1366 height 1258
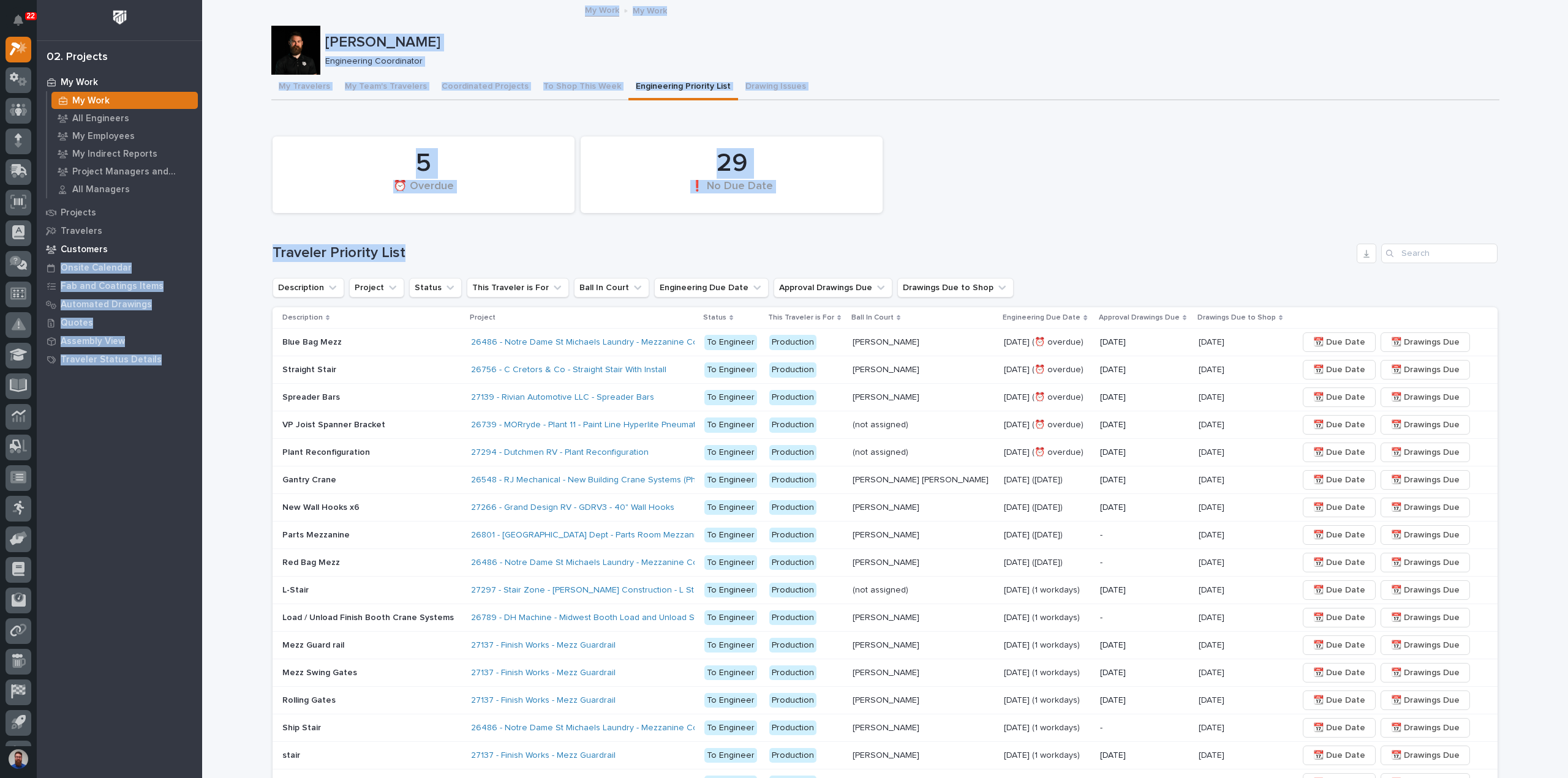
drag, startPoint x: 225, startPoint y: 258, endPoint x: 177, endPoint y: 252, distance: 48.4
click at [202, 254] on div "22 My Settings Log Out 02. Projects My Work My Work All Engineers My Employees …" at bounding box center [885, 647] width 1366 height 1294
drag, startPoint x: 233, startPoint y: 236, endPoint x: 241, endPoint y: 235, distance: 8.1
click at [233, 236] on div "Loading... Saving… Loading... Saving… Weston Hochstetler Weston Hochstetler Eng…" at bounding box center [885, 630] width 1366 height 1258
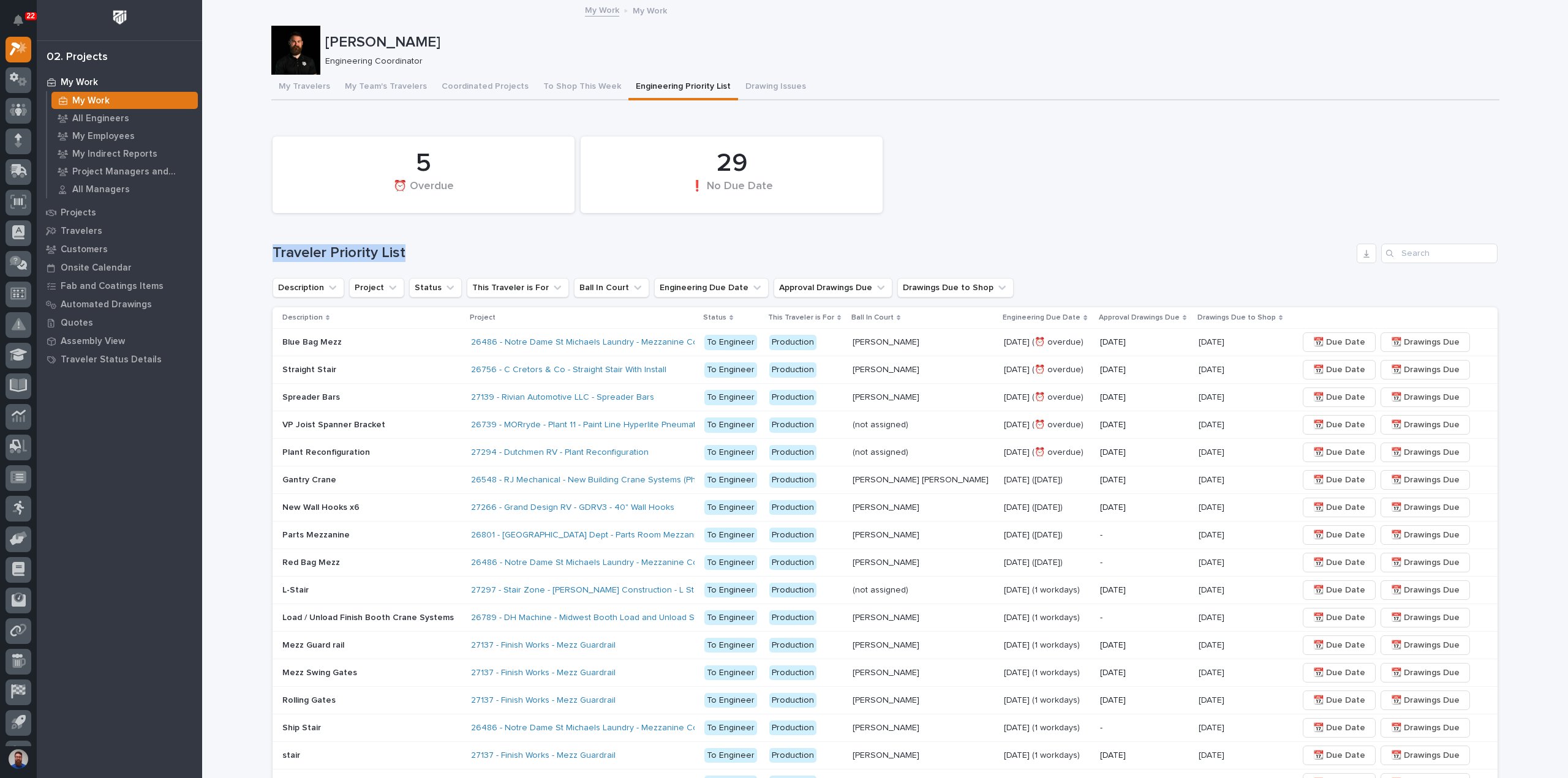
drag, startPoint x: 267, startPoint y: 235, endPoint x: 481, endPoint y: 241, distance: 214.1
click at [481, 241] on div "Loading... Saving… Loading... Saving… 5 ⏰ Overdue 29 ❗ No Due Date Traveler Pri…" at bounding box center [885, 657] width 1228 height 1083
click at [482, 241] on div "5 ⏰ Overdue 29 ❗ No Due Date Traveler Priority List Description Project Status …" at bounding box center [885, 659] width 1225 height 1058
click at [1204, 237] on div "5 ⏰ Overdue 29 ❗ No Due Date Traveler Priority List Description Project Status …" at bounding box center [885, 659] width 1225 height 1058
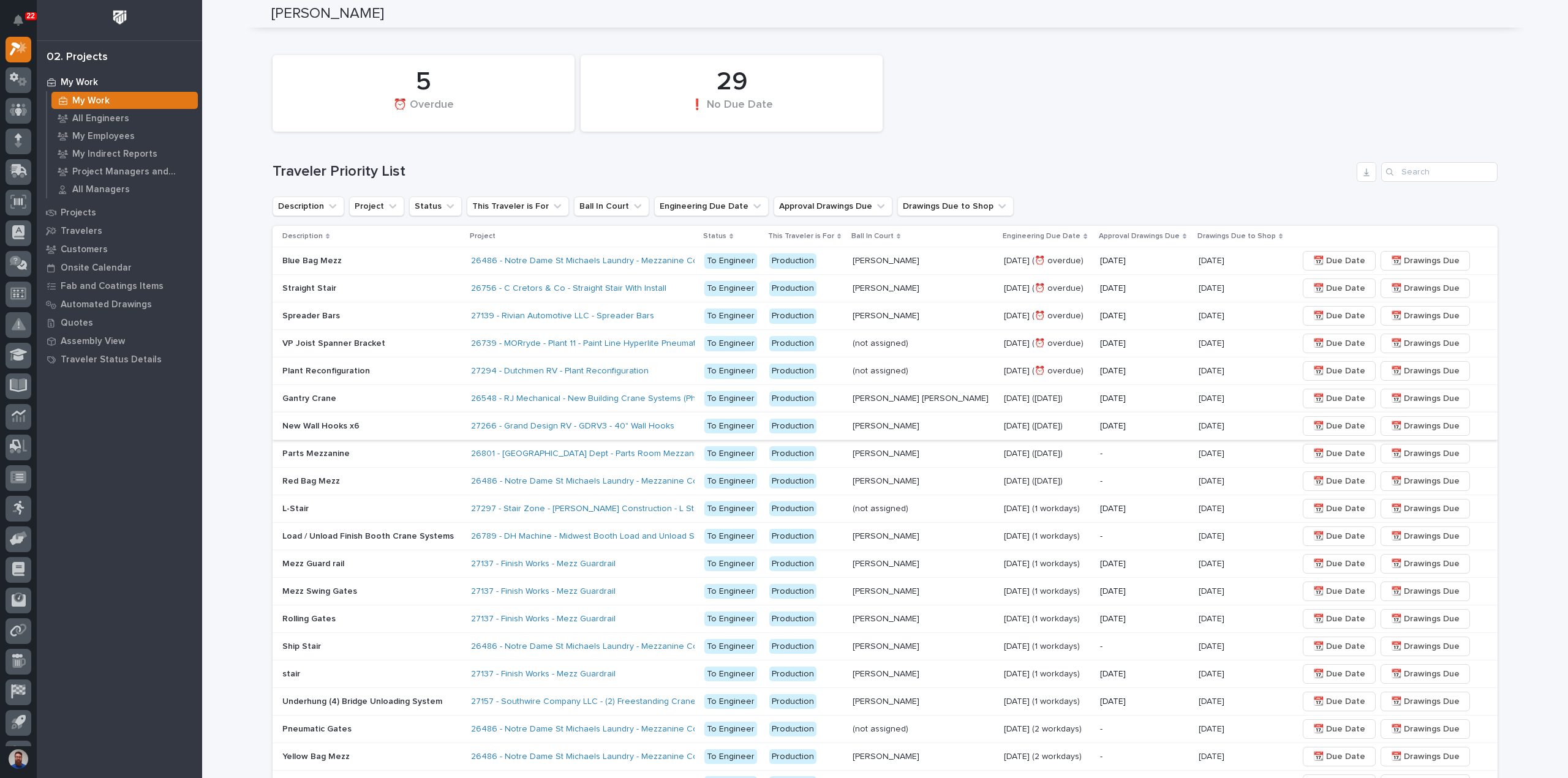
scroll to position [163, 0]
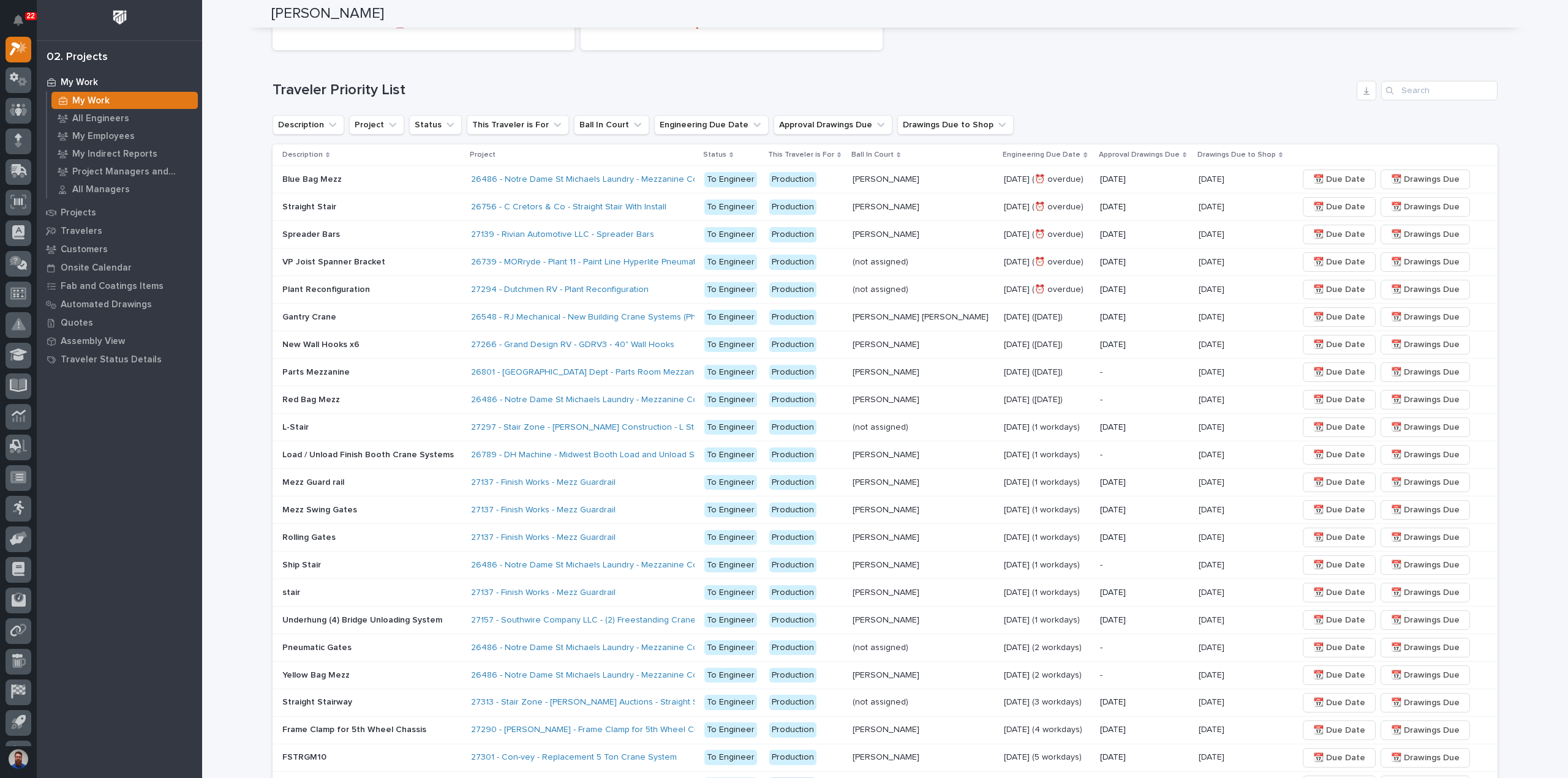
click at [1282, 115] on div "Description Project Status This Traveler is For Ball In Court Engineering Due D…" at bounding box center [885, 125] width 1225 height 20
drag, startPoint x: 299, startPoint y: 86, endPoint x: 254, endPoint y: 89, distance: 45.1
click at [254, 89] on div "Loading... Saving… Loading... Saving… Weston Hochstetler Weston Hochstetler Eng…" at bounding box center [885, 467] width 1366 height 1258
click at [254, 88] on div "Loading... Saving… Loading... Saving… Weston Hochstetler Weston Hochstetler Eng…" at bounding box center [885, 467] width 1366 height 1258
drag, startPoint x: 264, startPoint y: 85, endPoint x: 482, endPoint y: 75, distance: 218.2
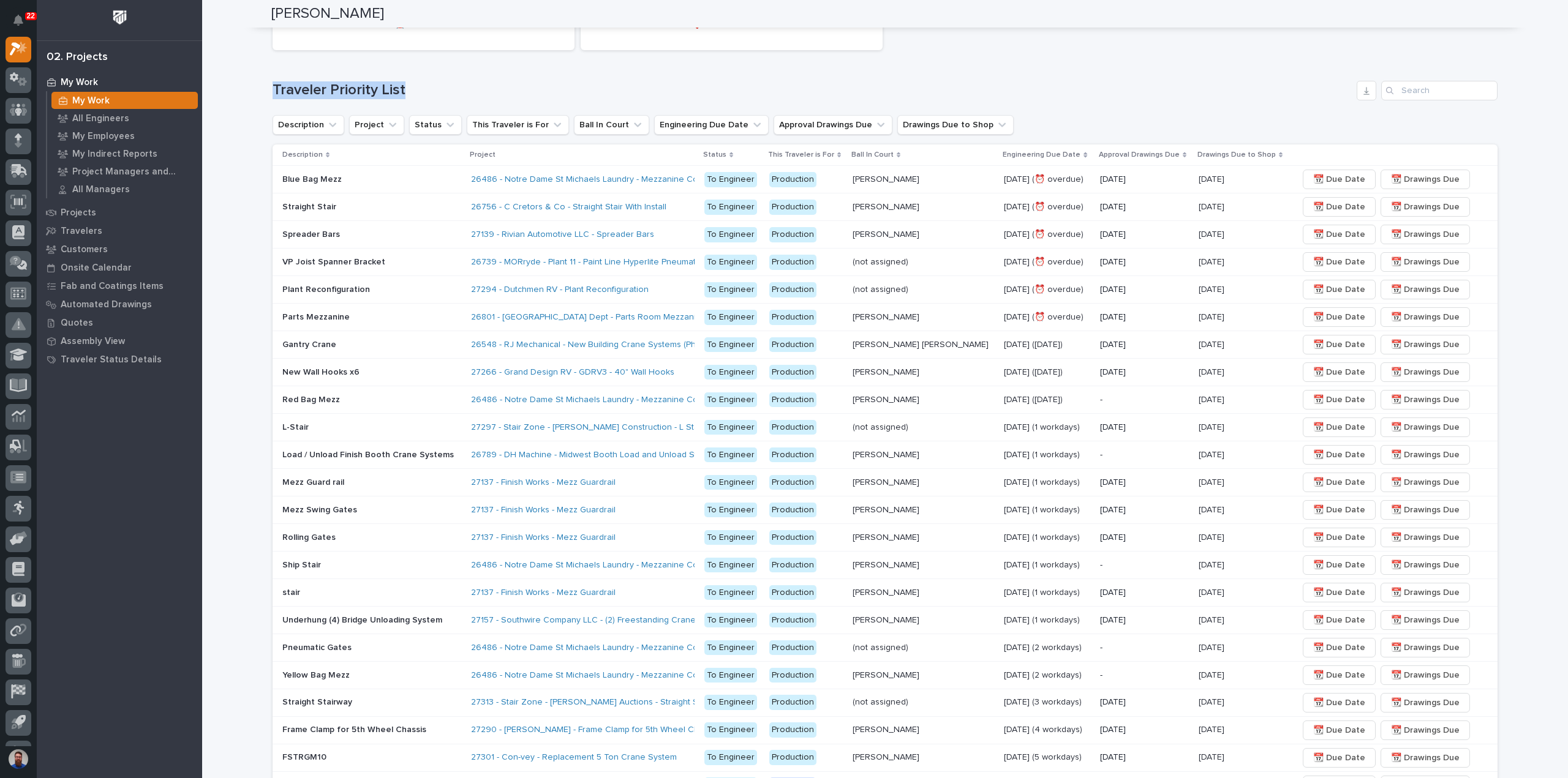
click at [481, 77] on div "Loading... Saving… Loading... Saving… Weston Hochstetler Weston Hochstetler Eng…" at bounding box center [885, 467] width 1366 height 1258
click at [483, 75] on div "5 ⏰ Overdue 29 ❗ No Due Date Traveler Priority List Description Project Status …" at bounding box center [885, 496] width 1225 height 1058
drag, startPoint x: 523, startPoint y: 70, endPoint x: 248, endPoint y: 69, distance: 275.0
click at [248, 69] on div "Loading... Saving… Loading... Saving… Weston Hochstetler Weston Hochstetler Eng…" at bounding box center [885, 467] width 1366 height 1258
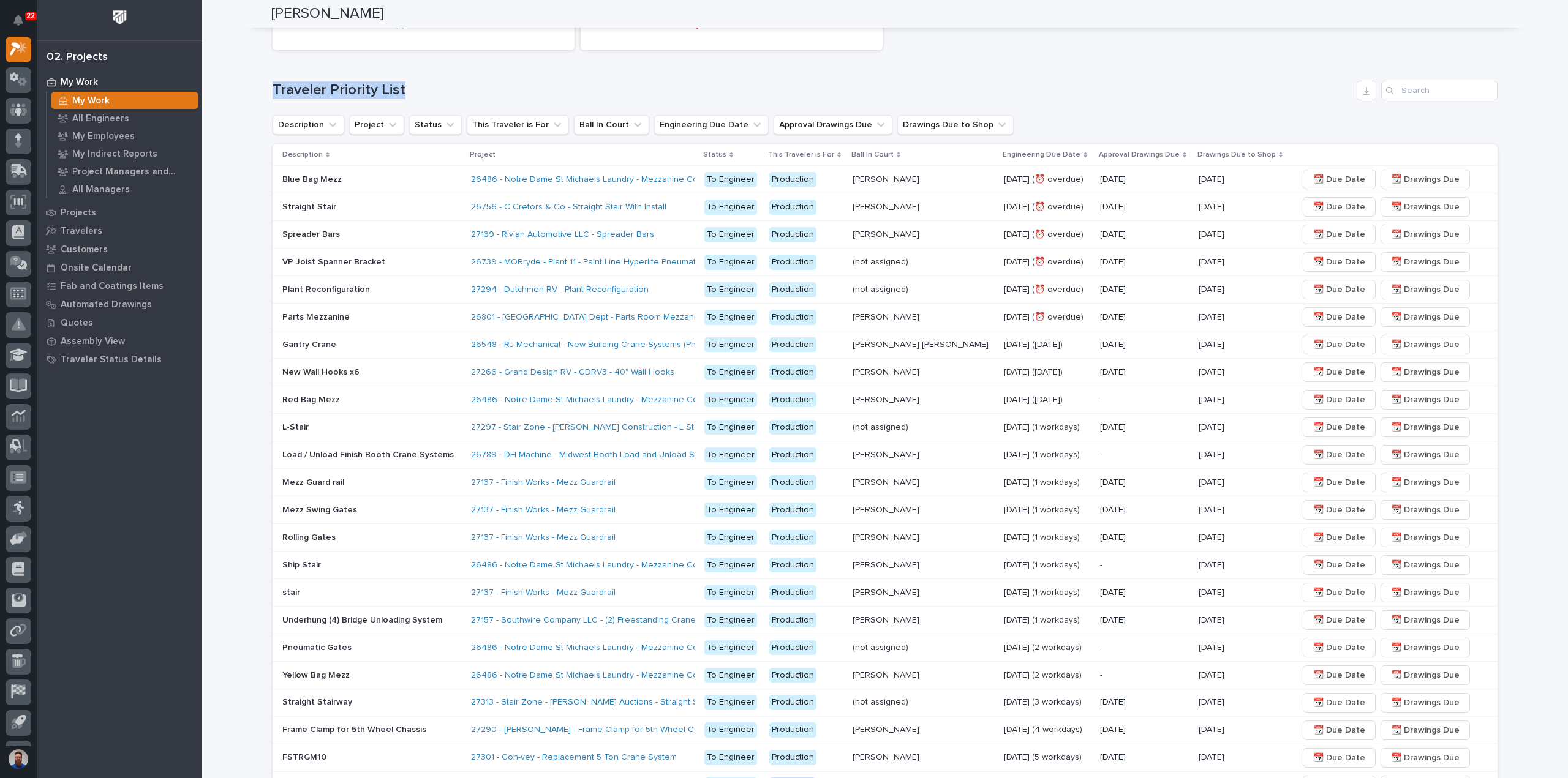
drag, startPoint x: 321, startPoint y: 80, endPoint x: 417, endPoint y: 75, distance: 96.1
click at [415, 75] on div "Loading... Saving… Loading... Saving… Weston Hochstetler Weston Hochstetler Eng…" at bounding box center [885, 467] width 1366 height 1258
click at [417, 75] on div "5 ⏰ Overdue 29 ❗ No Due Date Traveler Priority List Description Project Status …" at bounding box center [885, 496] width 1225 height 1058
click at [449, 90] on h1 "Traveler Priority List" at bounding box center [812, 89] width 1079 height 17
click at [1260, 317] on p at bounding box center [1244, 317] width 89 height 11
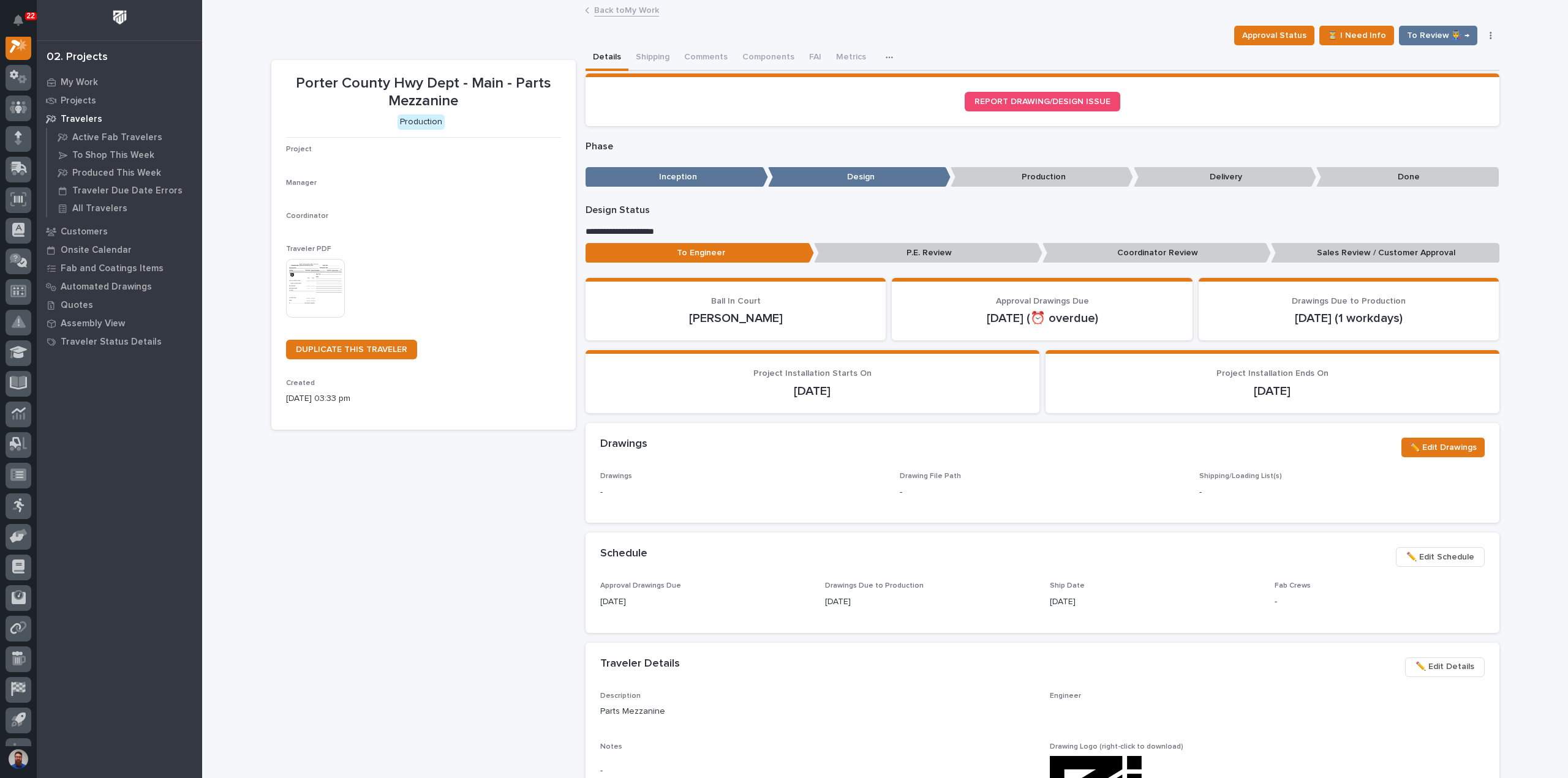
scroll to position [30, 0]
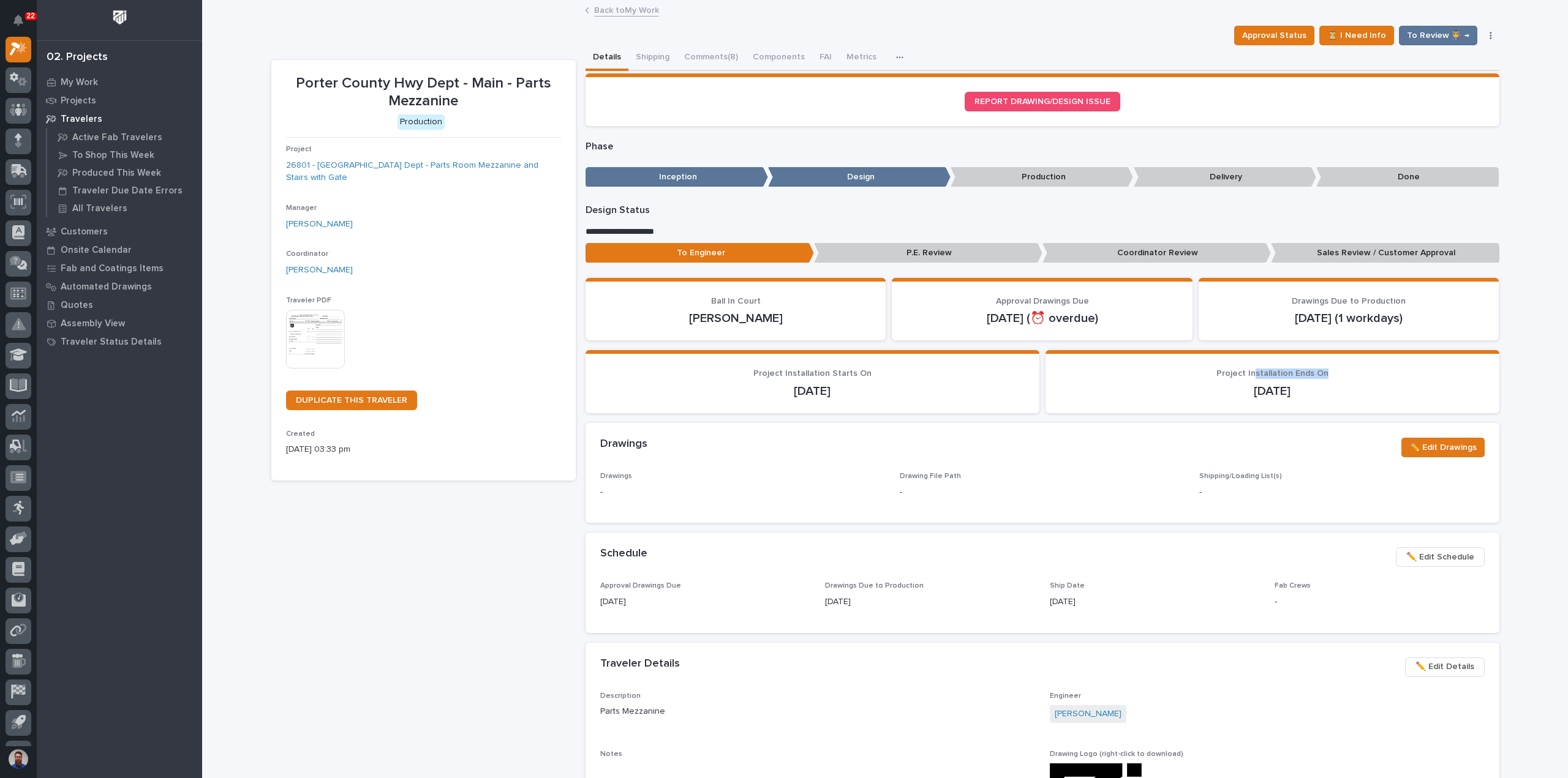
drag, startPoint x: 1270, startPoint y: 378, endPoint x: 1250, endPoint y: 378, distance: 20.0
click at [1250, 378] on p "Project Installation Ends On" at bounding box center [1272, 374] width 424 height 11
click at [1250, 378] on span "Project Installation Ends On" at bounding box center [1272, 373] width 112 height 8
drag, startPoint x: 1314, startPoint y: 398, endPoint x: 1202, endPoint y: 384, distance: 112.9
click at [1202, 384] on p "10/29/2025" at bounding box center [1272, 391] width 424 height 14
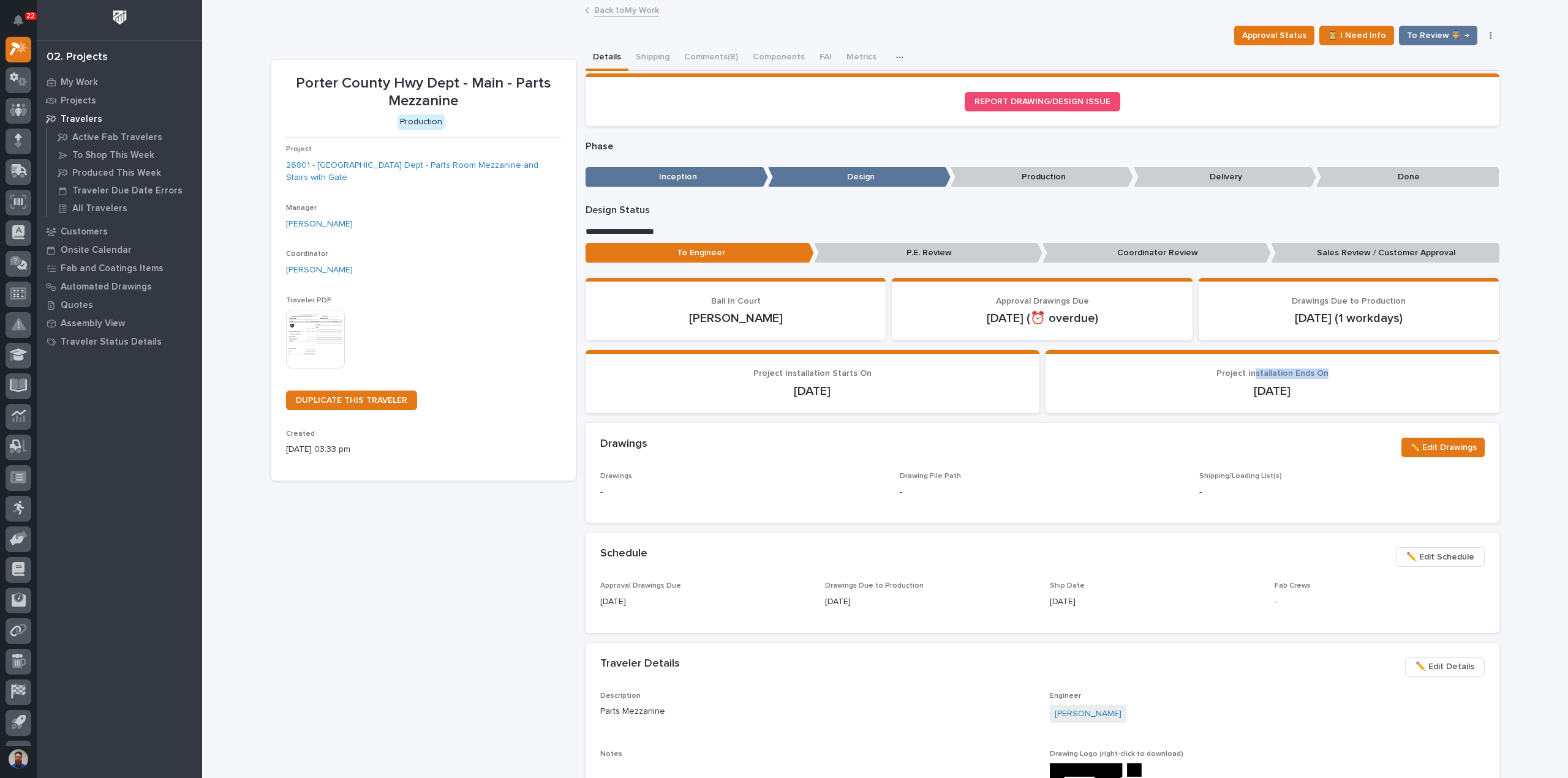
click at [1202, 384] on p "10/29/2025" at bounding box center [1272, 391] width 424 height 14
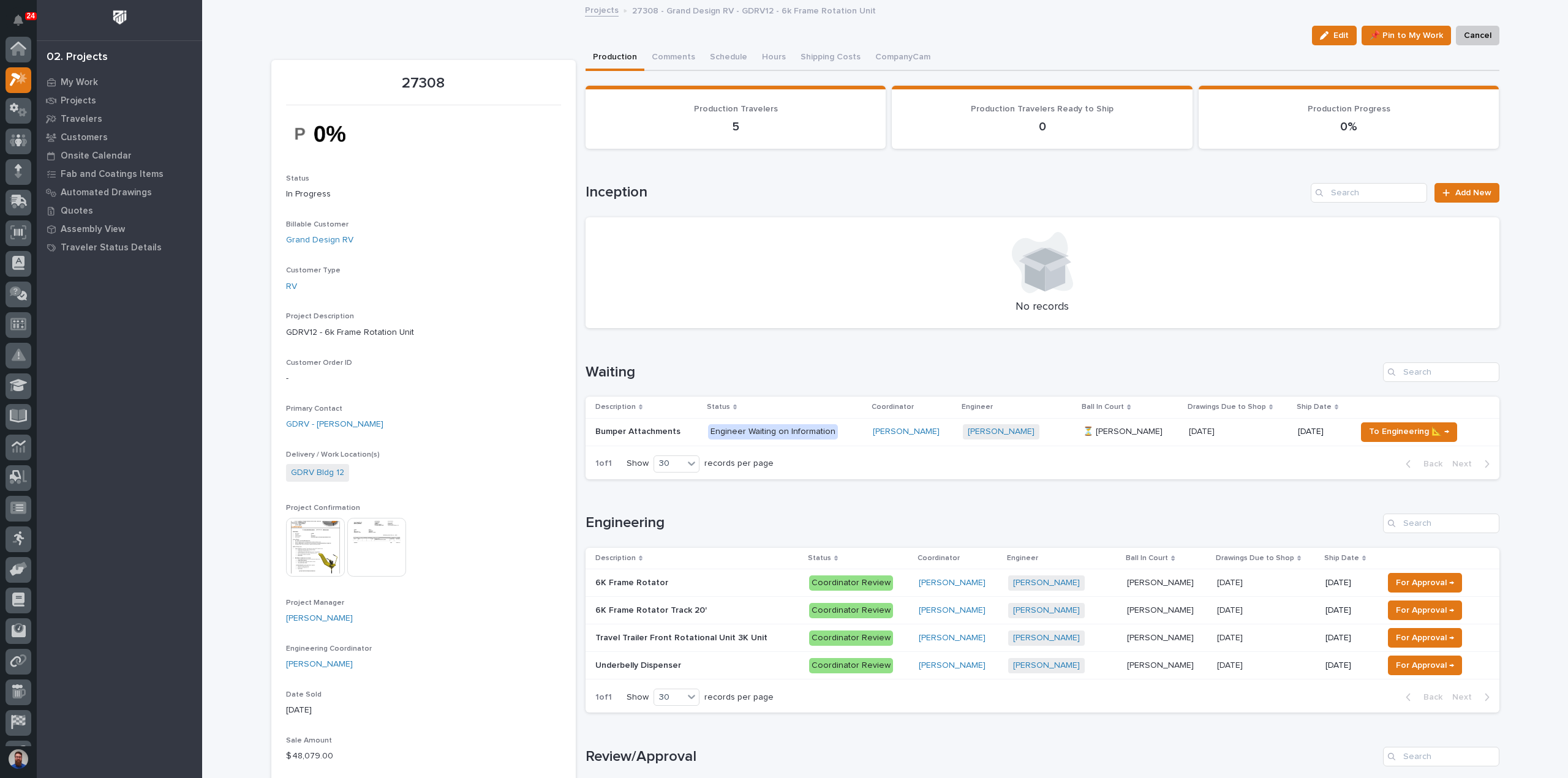
scroll to position [30, 0]
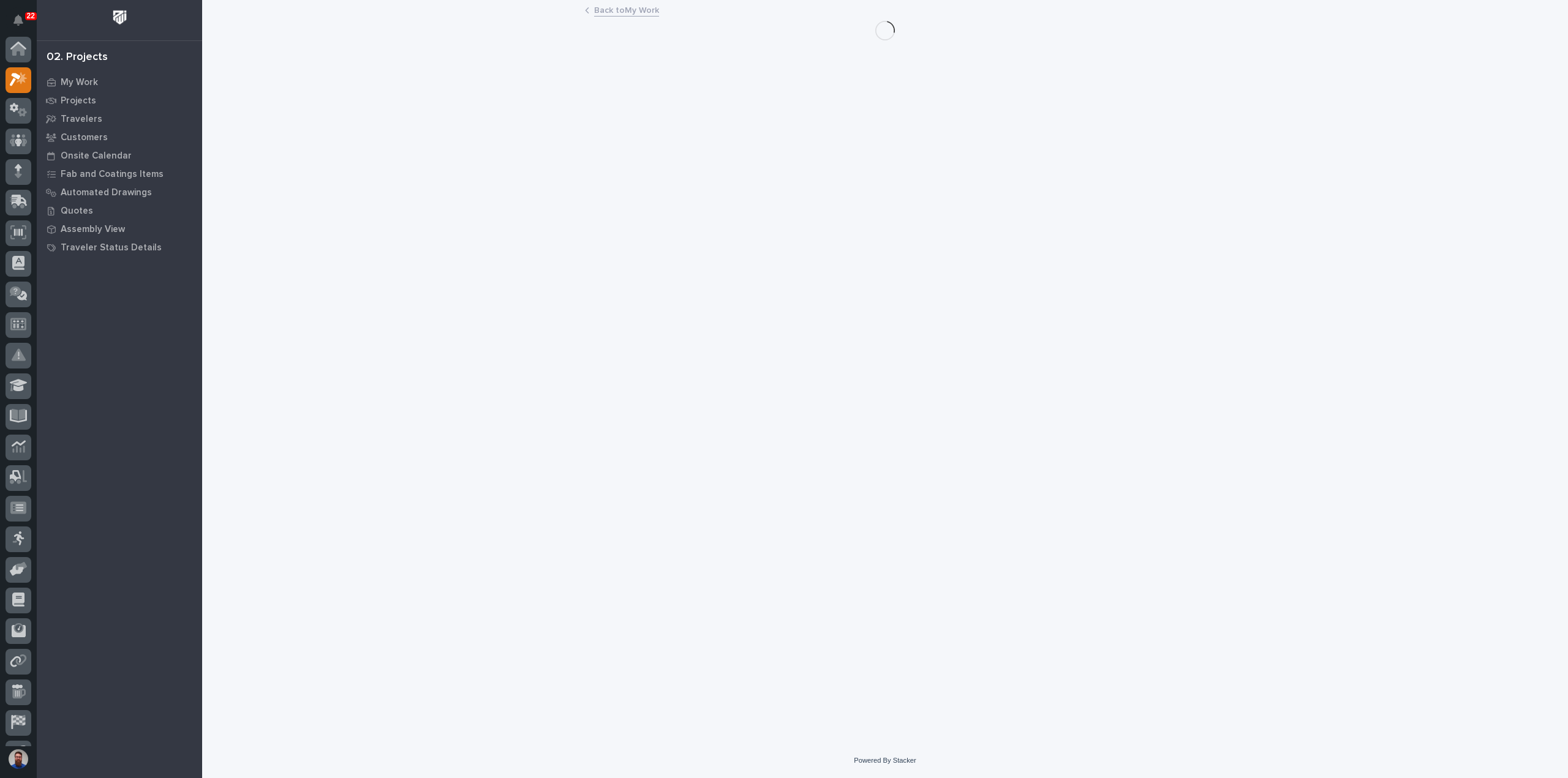
scroll to position [30, 0]
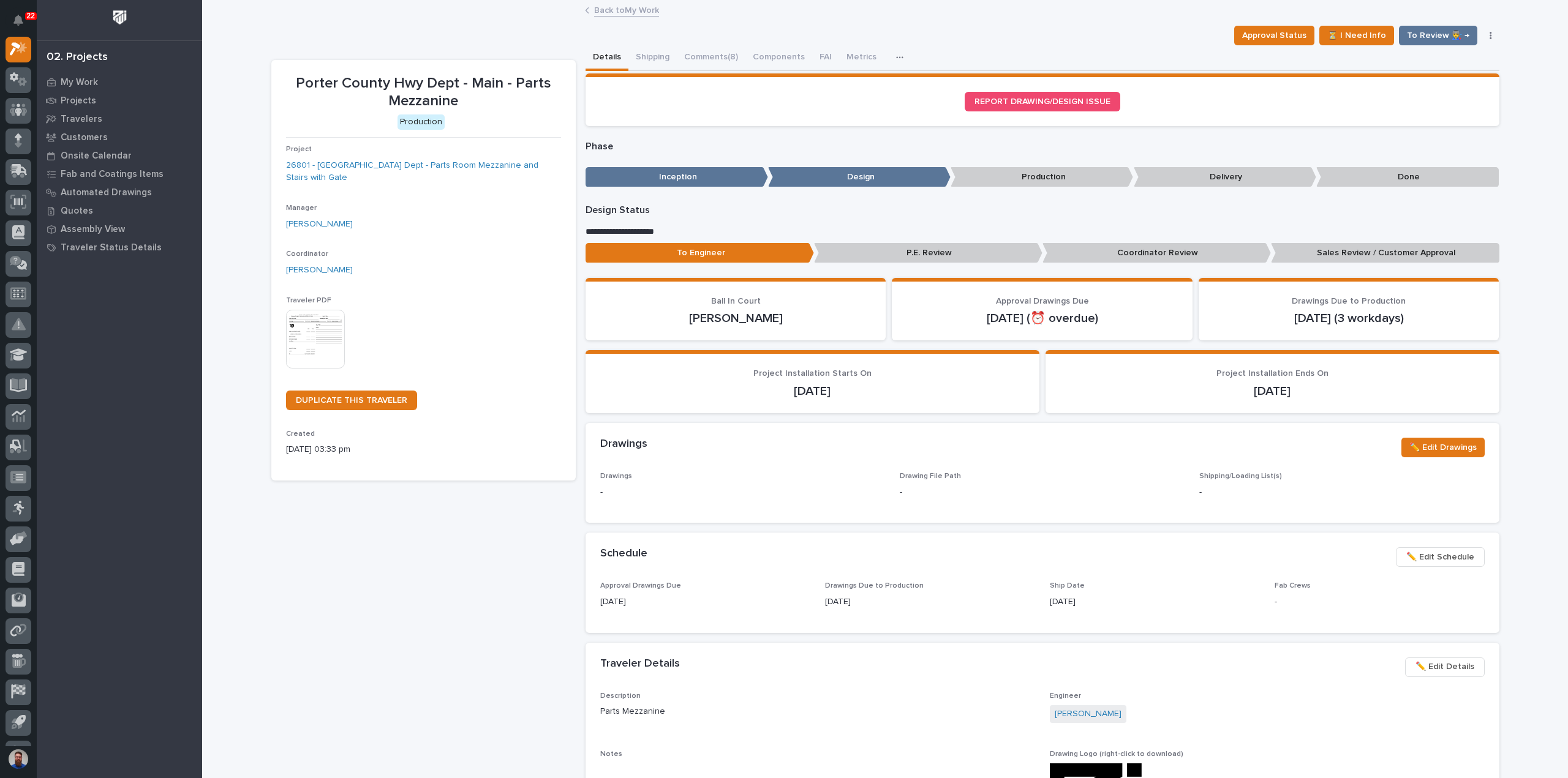
drag, startPoint x: 1236, startPoint y: 381, endPoint x: 1224, endPoint y: 379, distance: 12.2
click at [1224, 379] on div "Project Installation Ends On 10/29/2025" at bounding box center [1272, 384] width 424 height 30
drag, startPoint x: 1341, startPoint y: 380, endPoint x: 1263, endPoint y: 364, distance: 79.6
click at [1263, 364] on section "Project Installation Ends On 10/29/2025" at bounding box center [1272, 381] width 454 height 63
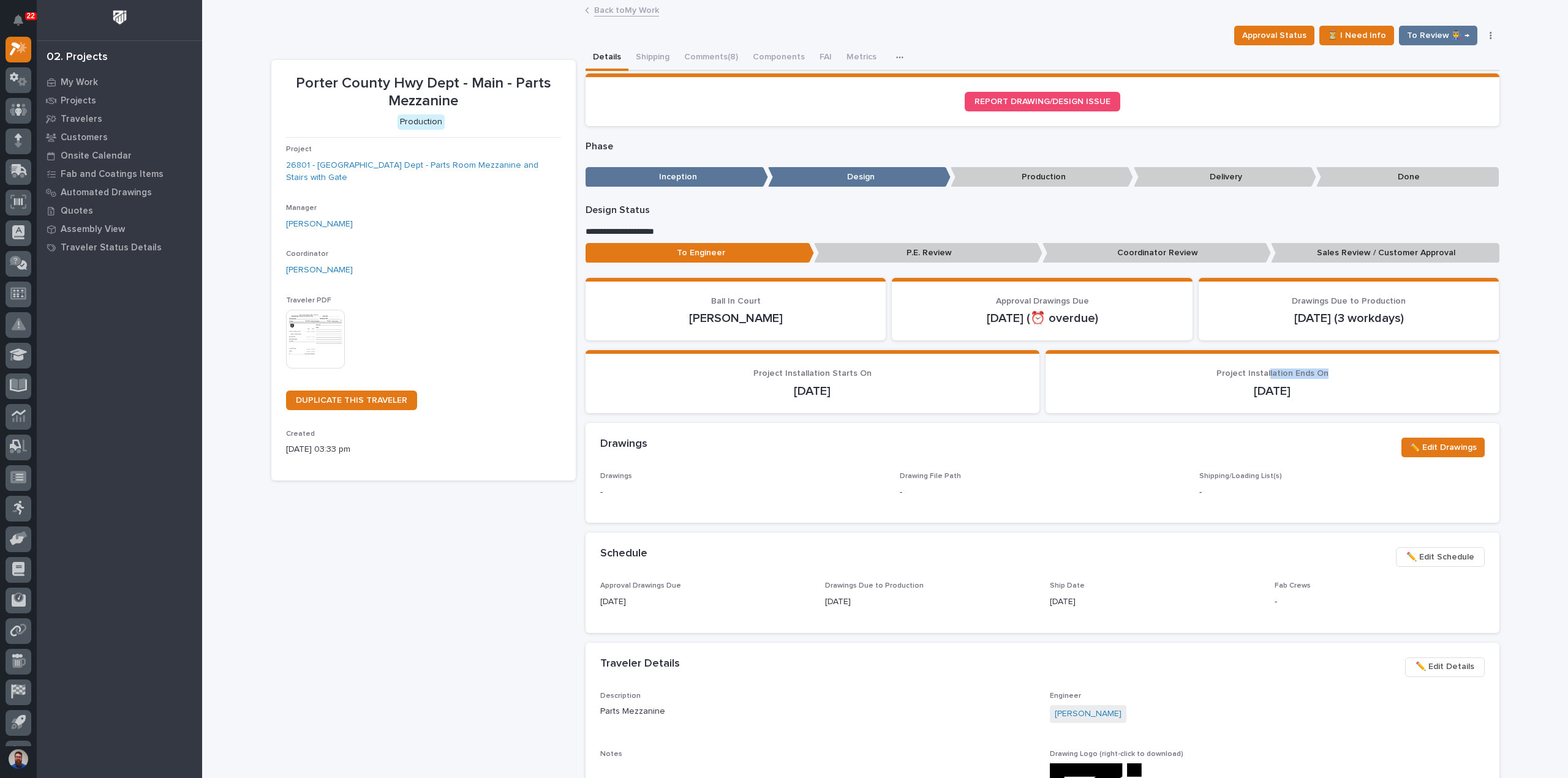
click at [1263, 364] on section "Project Installation Ends On 10/29/2025" at bounding box center [1272, 381] width 454 height 63
drag, startPoint x: 1404, startPoint y: 320, endPoint x: 1276, endPoint y: 297, distance: 130.0
click at [1276, 297] on div "Drawings Due to Production Oct 8 (3 workdays)" at bounding box center [1349, 311] width 271 height 30
click at [1276, 297] on p "Drawings Due to Production" at bounding box center [1349, 302] width 271 height 11
drag, startPoint x: 1253, startPoint y: 295, endPoint x: 1421, endPoint y: 321, distance: 170.0
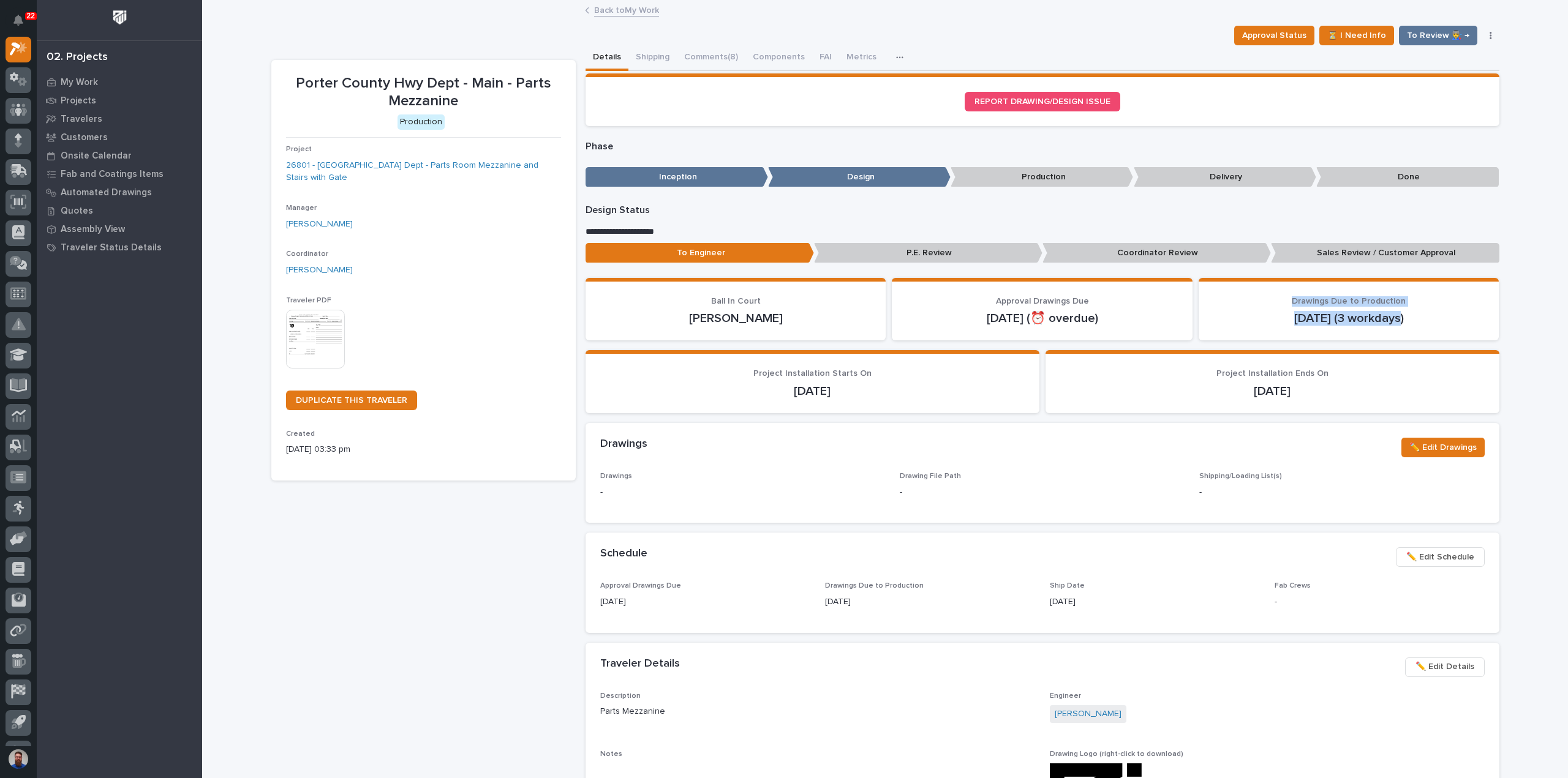
click at [1413, 320] on section "Drawings Due to Production Oct 8 (3 workdays)" at bounding box center [1349, 309] width 301 height 63
click at [1431, 320] on p "Oct 8 (3 workdays)" at bounding box center [1349, 318] width 271 height 14
drag, startPoint x: 1454, startPoint y: 311, endPoint x: 1269, endPoint y: 285, distance: 186.8
click at [1269, 285] on section "Drawings Due to Production Oct 8 (3 workdays)" at bounding box center [1349, 309] width 301 height 63
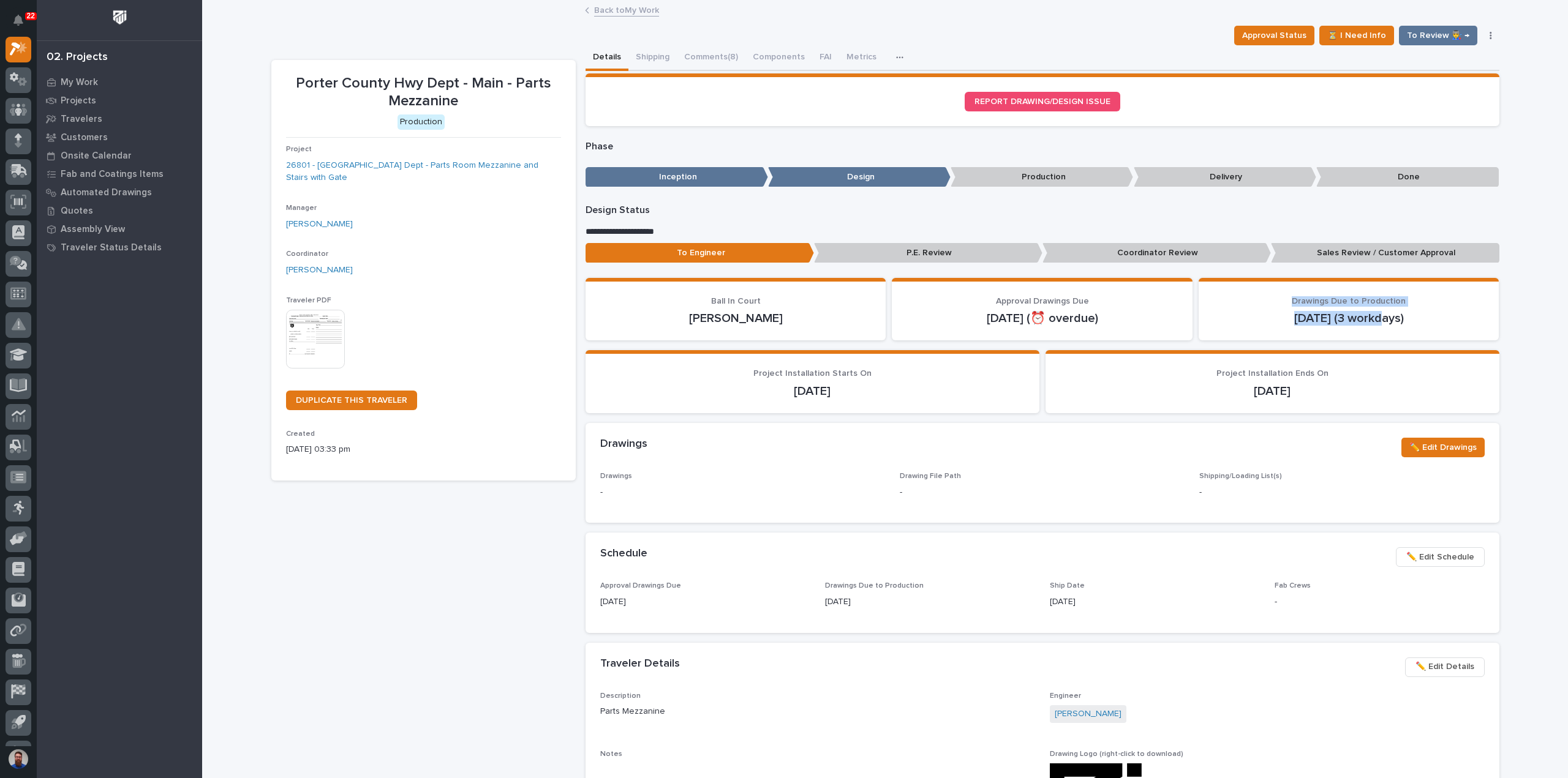
drag, startPoint x: 1247, startPoint y: 295, endPoint x: 1388, endPoint y: 320, distance: 143.2
click at [1383, 320] on div "Drawings Due to Production Oct 8 (3 workdays)" at bounding box center [1349, 311] width 271 height 30
click at [1391, 320] on p "Oct 8 (3 workdays)" at bounding box center [1349, 318] width 271 height 14
drag, startPoint x: 1432, startPoint y: 317, endPoint x: 1288, endPoint y: 292, distance: 146.2
click at [1291, 292] on section "Drawings Due to Production Oct 8 (3 workdays)" at bounding box center [1349, 309] width 301 height 63
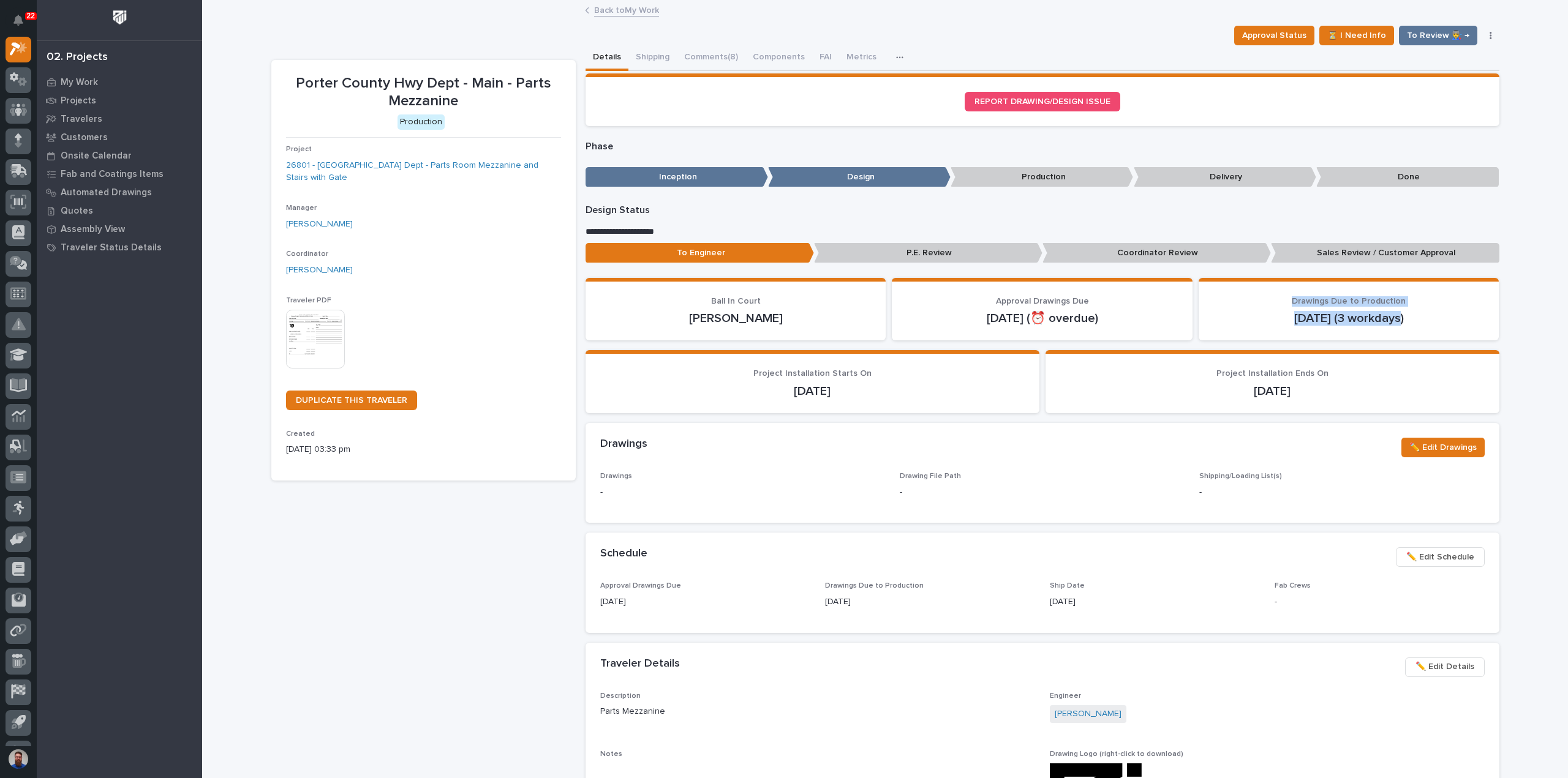
click at [1301, 301] on span "Drawings Due to Production" at bounding box center [1348, 301] width 114 height 8
click at [1329, 298] on span "Drawings Due to Production" at bounding box center [1348, 301] width 114 height 8
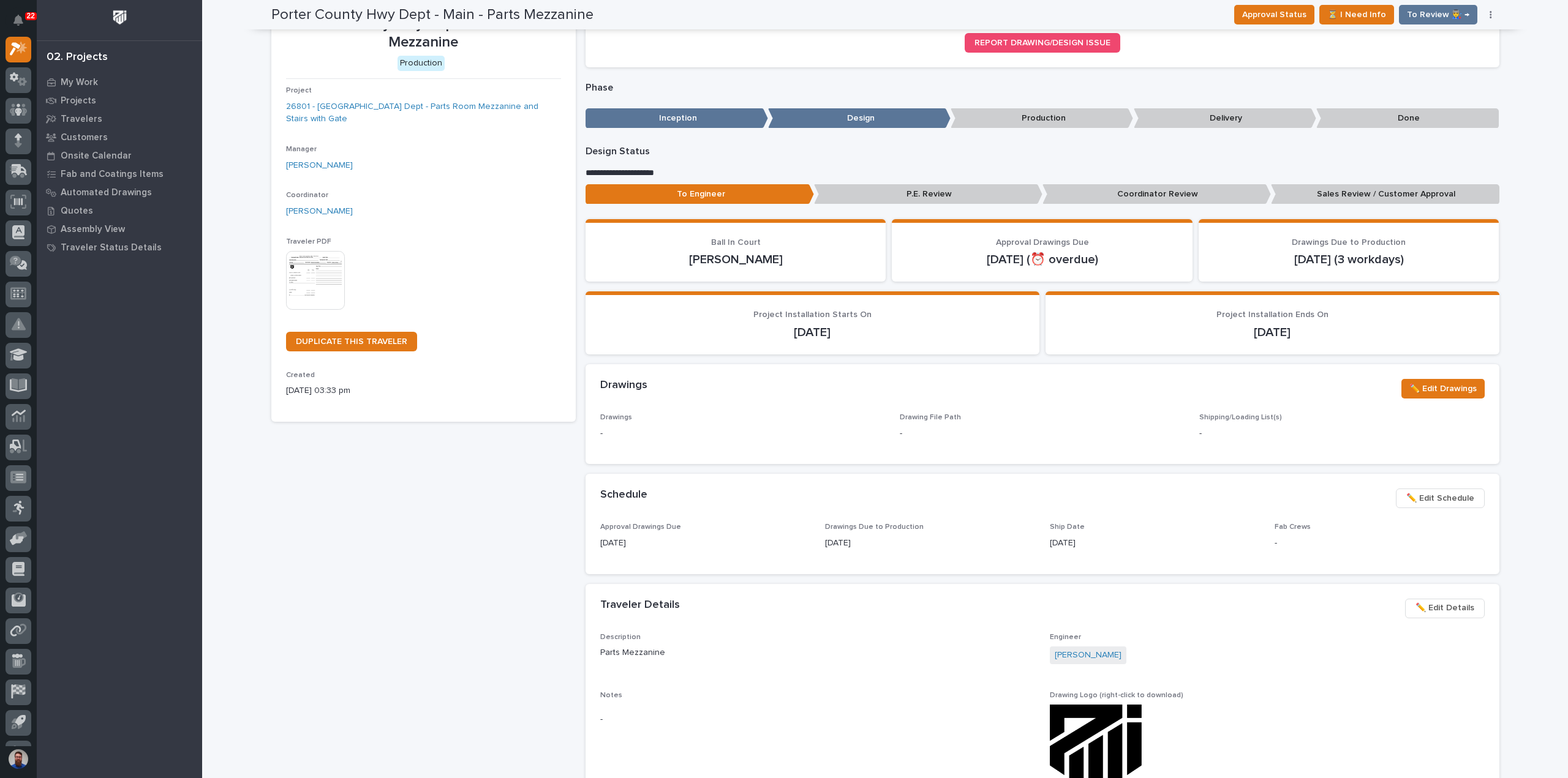
scroll to position [0, 0]
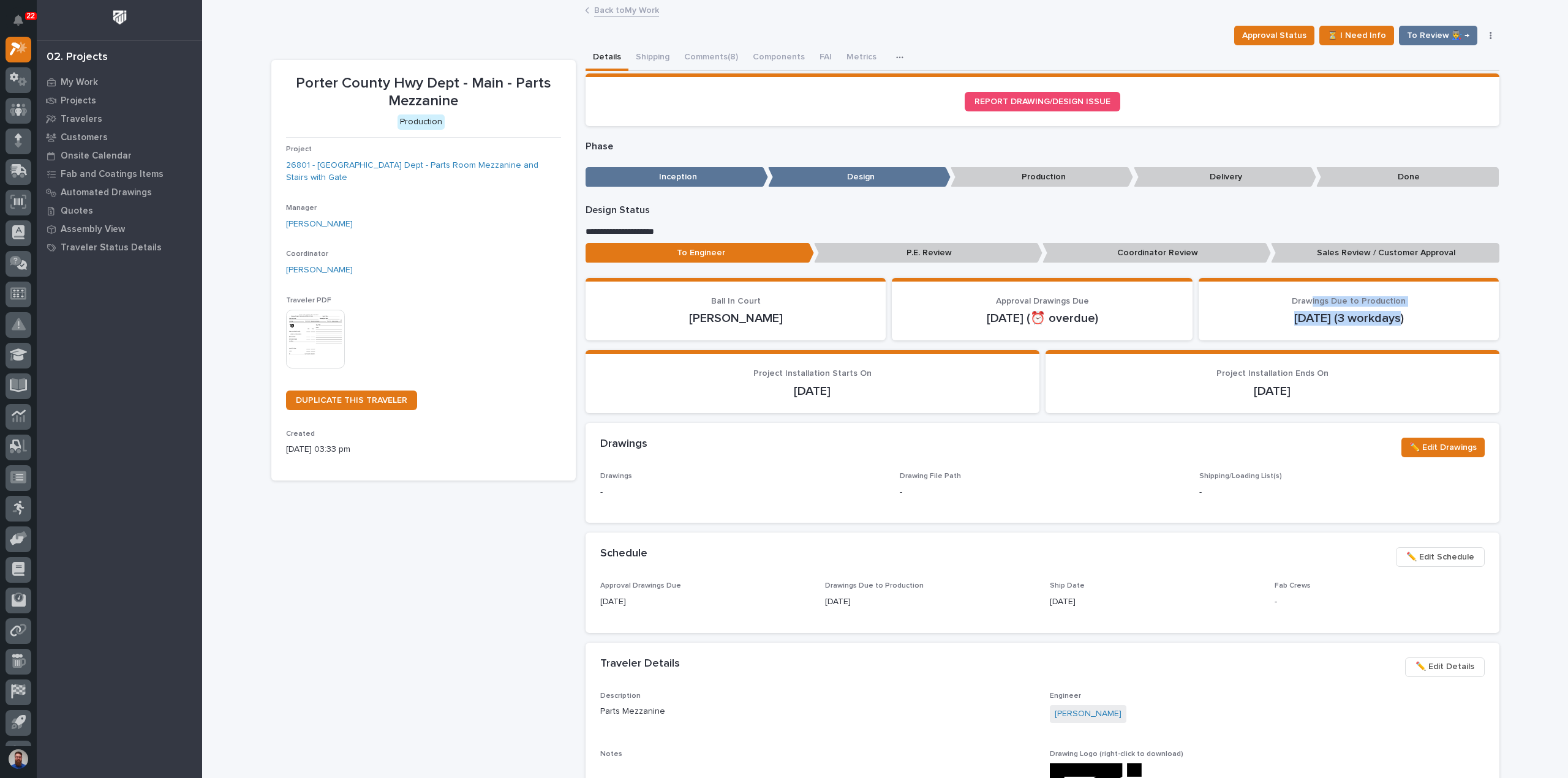
drag, startPoint x: 1397, startPoint y: 321, endPoint x: 1302, endPoint y: 305, distance: 96.3
click at [1310, 305] on div "Drawings Due to Production Oct 8 (3 workdays)" at bounding box center [1349, 311] width 271 height 30
click at [1288, 303] on p "Drawings Due to Production" at bounding box center [1349, 302] width 271 height 11
drag, startPoint x: 1291, startPoint y: 301, endPoint x: 1433, endPoint y: 326, distance: 144.2
click at [1433, 326] on section "Drawings Due to Production Oct 8 (3 workdays)" at bounding box center [1349, 309] width 301 height 63
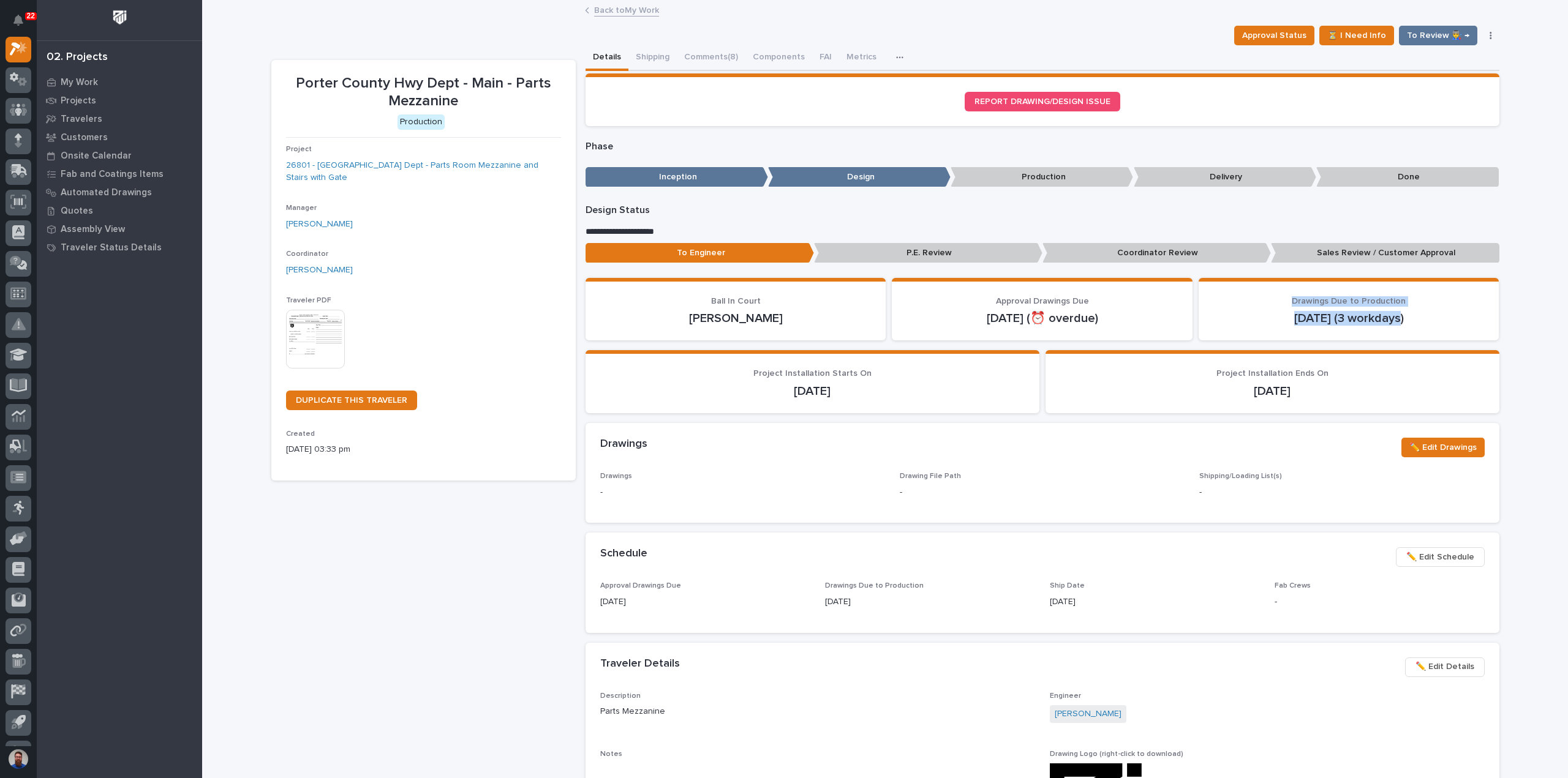
click at [1339, 331] on section "Drawings Due to Production Oct 8 (3 workdays)" at bounding box center [1349, 309] width 301 height 63
click at [1394, 317] on p "Oct 8 (3 workdays)" at bounding box center [1349, 318] width 271 height 14
drag, startPoint x: 1288, startPoint y: 311, endPoint x: 1296, endPoint y: 301, distance: 12.8
click at [1288, 311] on div "Oct 8 (3 workdays)" at bounding box center [1349, 317] width 271 height 17
drag, startPoint x: 1290, startPoint y: 298, endPoint x: 1419, endPoint y: 333, distance: 133.7
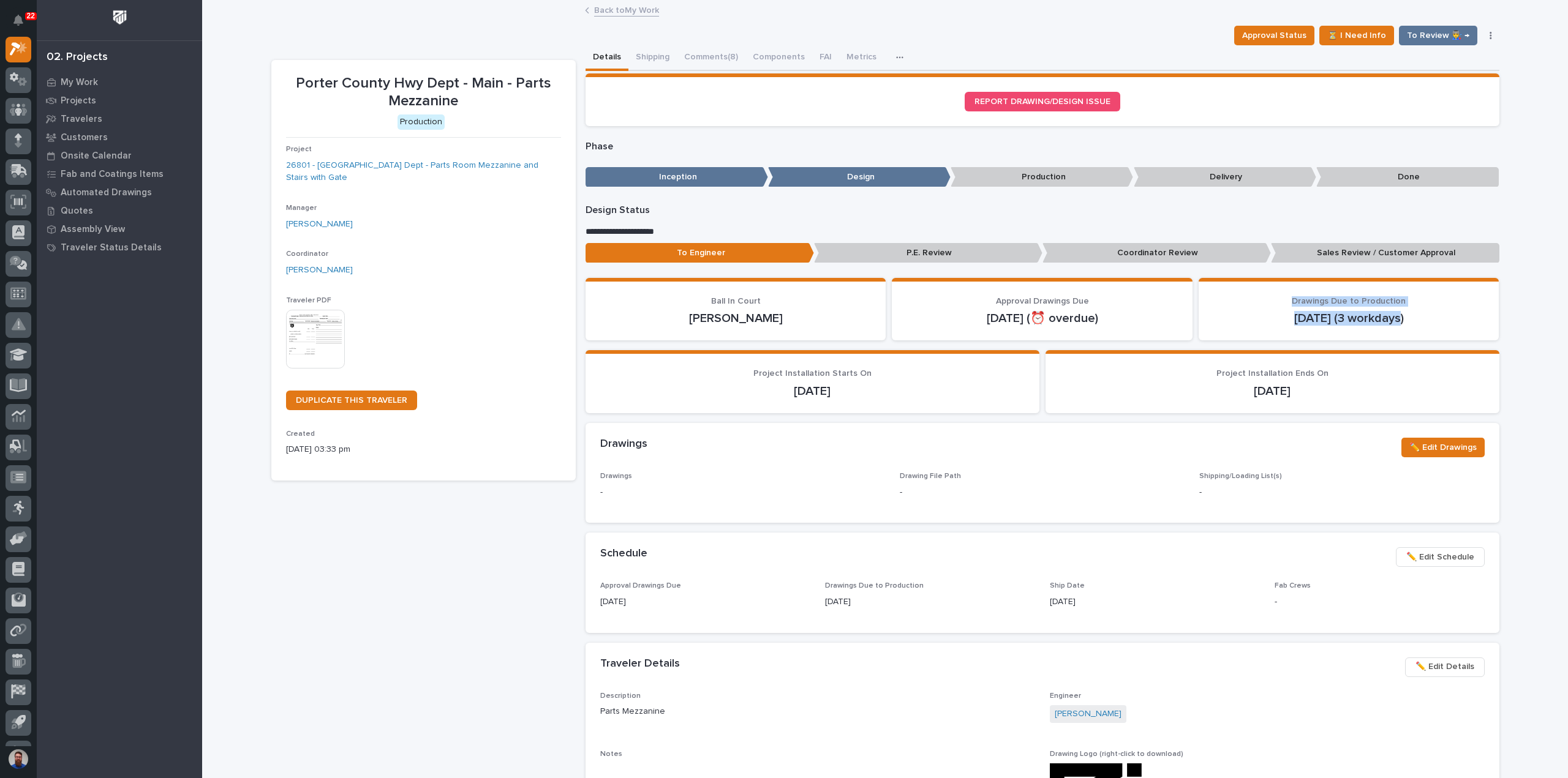
click at [1419, 333] on section "Drawings Due to Production Oct 8 (3 workdays)" at bounding box center [1349, 309] width 301 height 63
click at [1339, 339] on section "Drawings Due to Production Oct 8 (3 workdays)" at bounding box center [1349, 309] width 301 height 63
drag, startPoint x: 1391, startPoint y: 320, endPoint x: 1272, endPoint y: 311, distance: 119.3
click at [1274, 311] on p "Oct 8 (3 workdays)" at bounding box center [1349, 318] width 271 height 14
click at [1264, 308] on div "Oct 8 (3 workdays)" at bounding box center [1349, 317] width 271 height 17
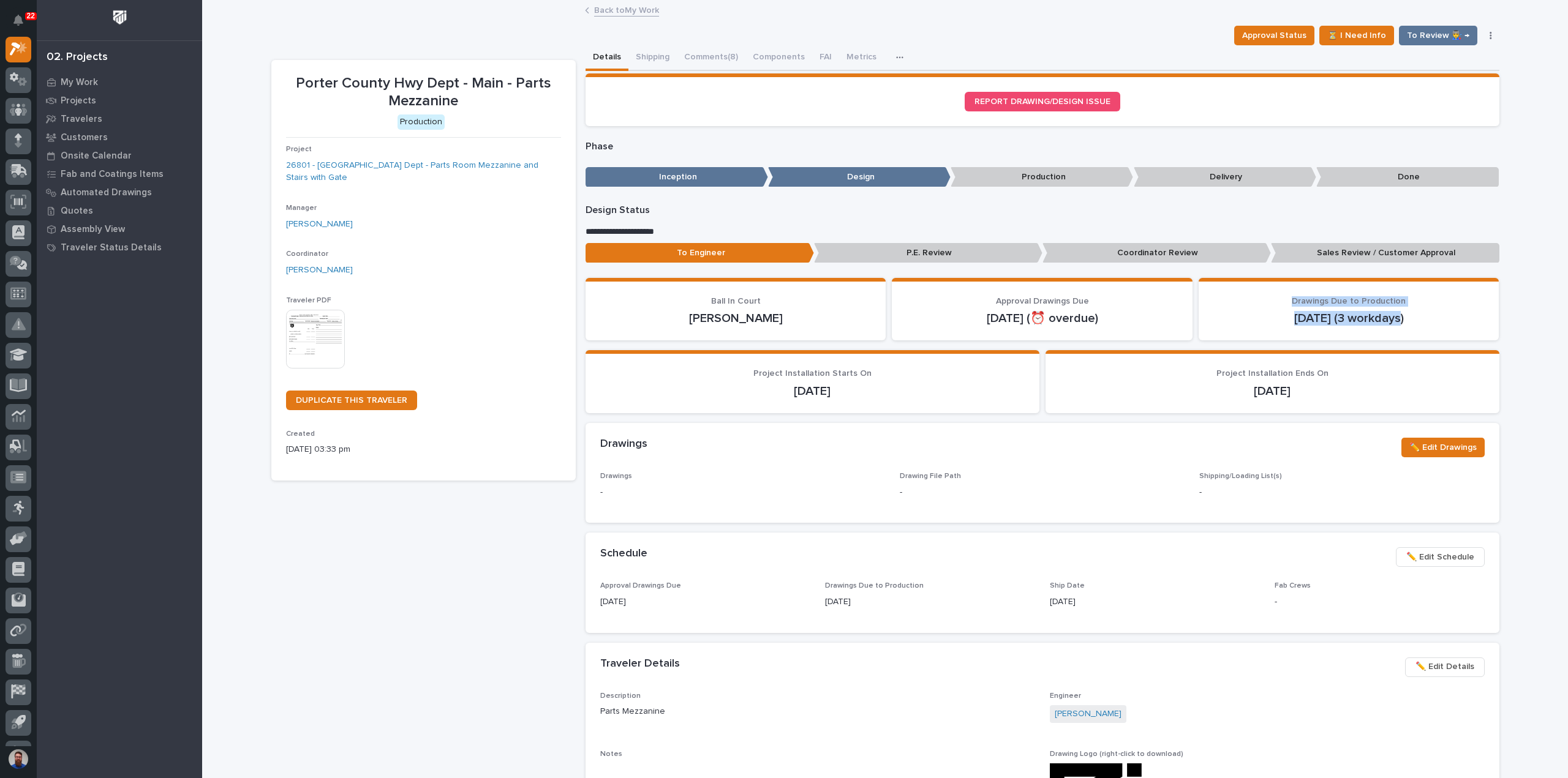
drag, startPoint x: 1291, startPoint y: 302, endPoint x: 1423, endPoint y: 330, distance: 134.9
click at [1423, 330] on section "Drawings Due to Production Oct 8 (3 workdays)" at bounding box center [1349, 309] width 301 height 63
click at [1401, 323] on p "Oct 8 (3 workdays)" at bounding box center [1349, 318] width 271 height 14
click at [1394, 319] on p "Oct 8 (3 workdays)" at bounding box center [1349, 318] width 271 height 14
drag, startPoint x: 1394, startPoint y: 317, endPoint x: 1272, endPoint y: 301, distance: 123.0
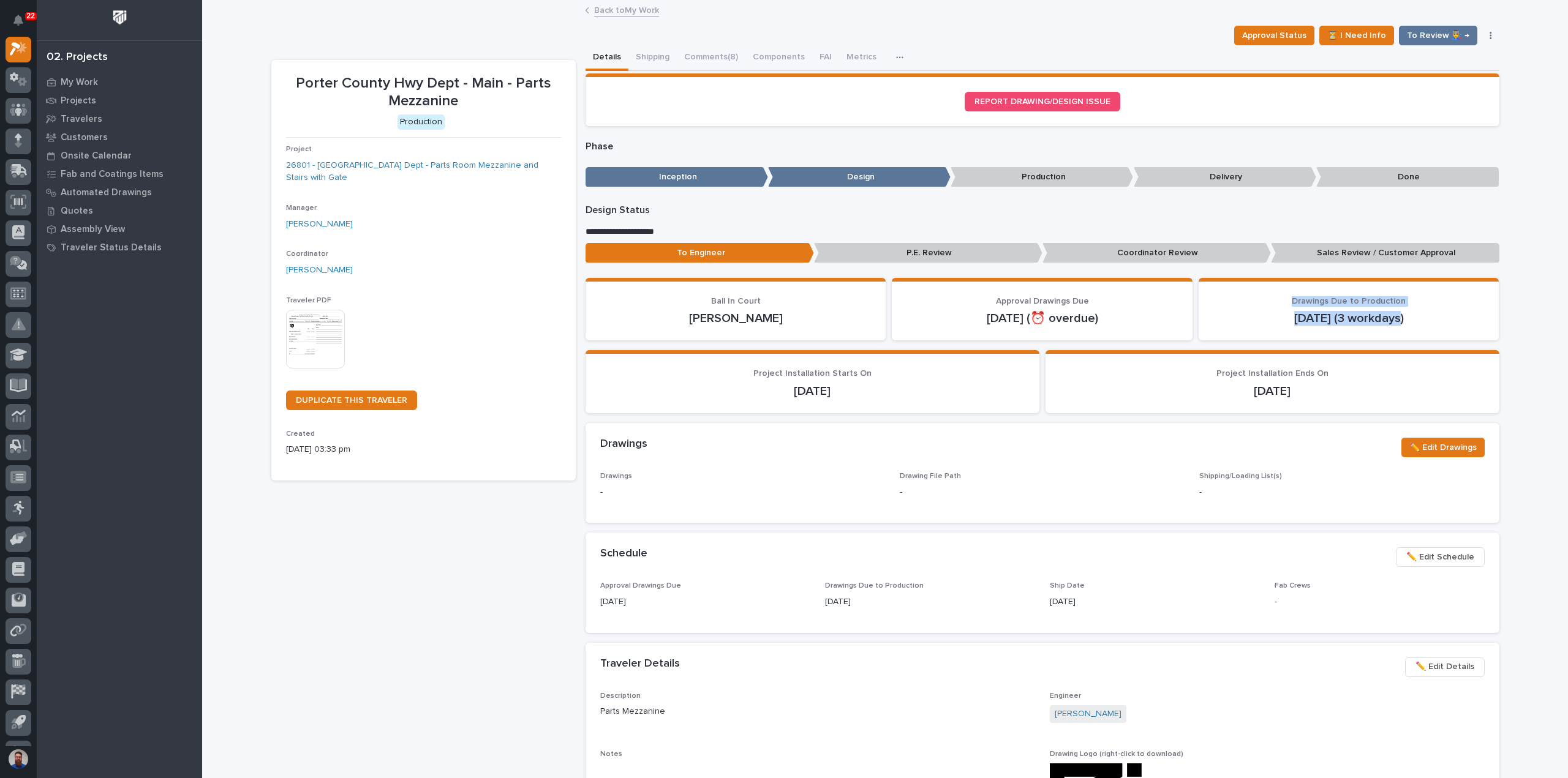
click at [1272, 301] on div "Drawings Due to Production Oct 8 (3 workdays)" at bounding box center [1349, 311] width 271 height 30
click at [1257, 308] on div "Drawings Due to Production Oct 8 (3 workdays)" at bounding box center [1349, 311] width 271 height 30
drag, startPoint x: 1290, startPoint y: 302, endPoint x: 1441, endPoint y: 327, distance: 153.1
click at [1442, 325] on div "Drawings Due to Production Oct 8 (3 workdays)" at bounding box center [1349, 311] width 271 height 30
click at [1365, 337] on section "Drawings Due to Production Oct 8 (3 workdays)" at bounding box center [1349, 309] width 301 height 63
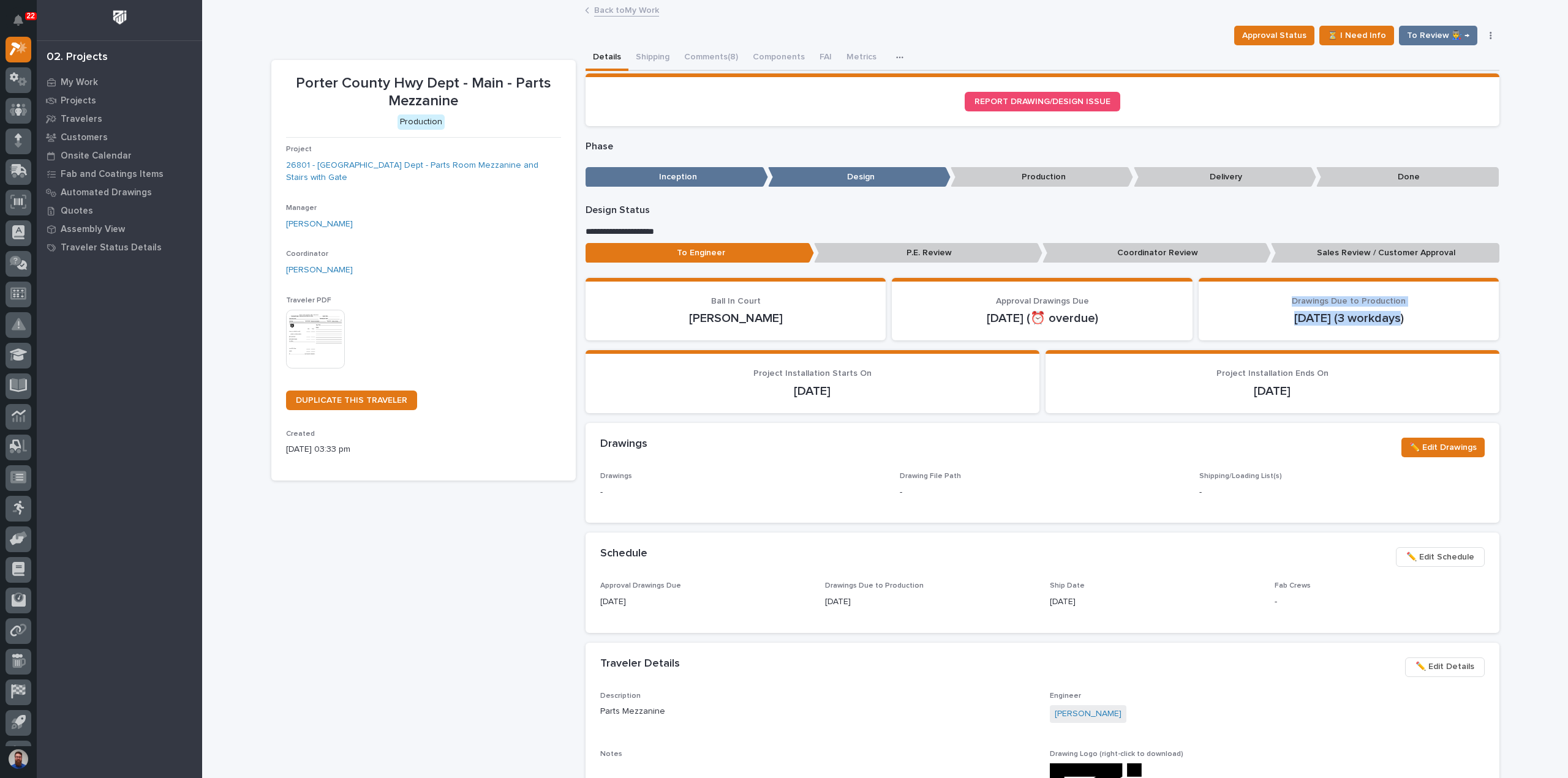
drag, startPoint x: 1288, startPoint y: 298, endPoint x: 1409, endPoint y: 325, distance: 124.0
click at [1409, 325] on div "Drawings Due to Production Oct 8 (3 workdays)" at bounding box center [1349, 311] width 271 height 30
click at [1313, 327] on section "Drawings Due to Production Oct 8 (3 workdays)" at bounding box center [1349, 309] width 301 height 63
click at [1397, 317] on p "Oct 8 (3 workdays)" at bounding box center [1349, 318] width 271 height 14
drag, startPoint x: 1393, startPoint y: 318, endPoint x: 1268, endPoint y: 292, distance: 127.7
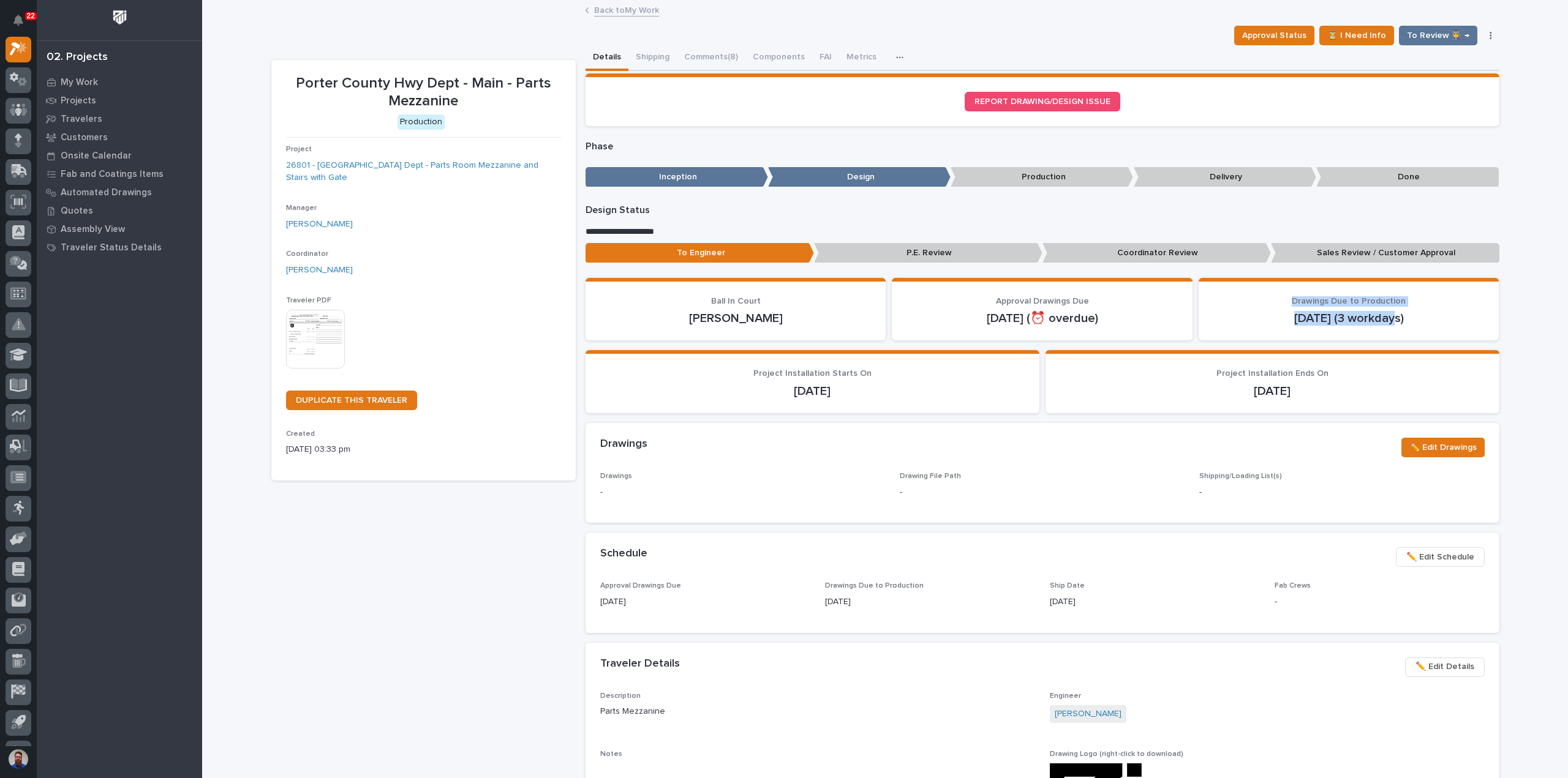
click at [1268, 292] on section "Drawings Due to Production Oct 8 (3 workdays)" at bounding box center [1349, 309] width 301 height 63
drag, startPoint x: 1291, startPoint y: 301, endPoint x: 1441, endPoint y: 333, distance: 153.4
click at [1441, 333] on section "Drawings Due to Production Oct 8 (3 workdays)" at bounding box center [1349, 309] width 301 height 63
click at [1367, 334] on section "Drawings Due to Production Oct 8 (3 workdays)" at bounding box center [1349, 309] width 301 height 63
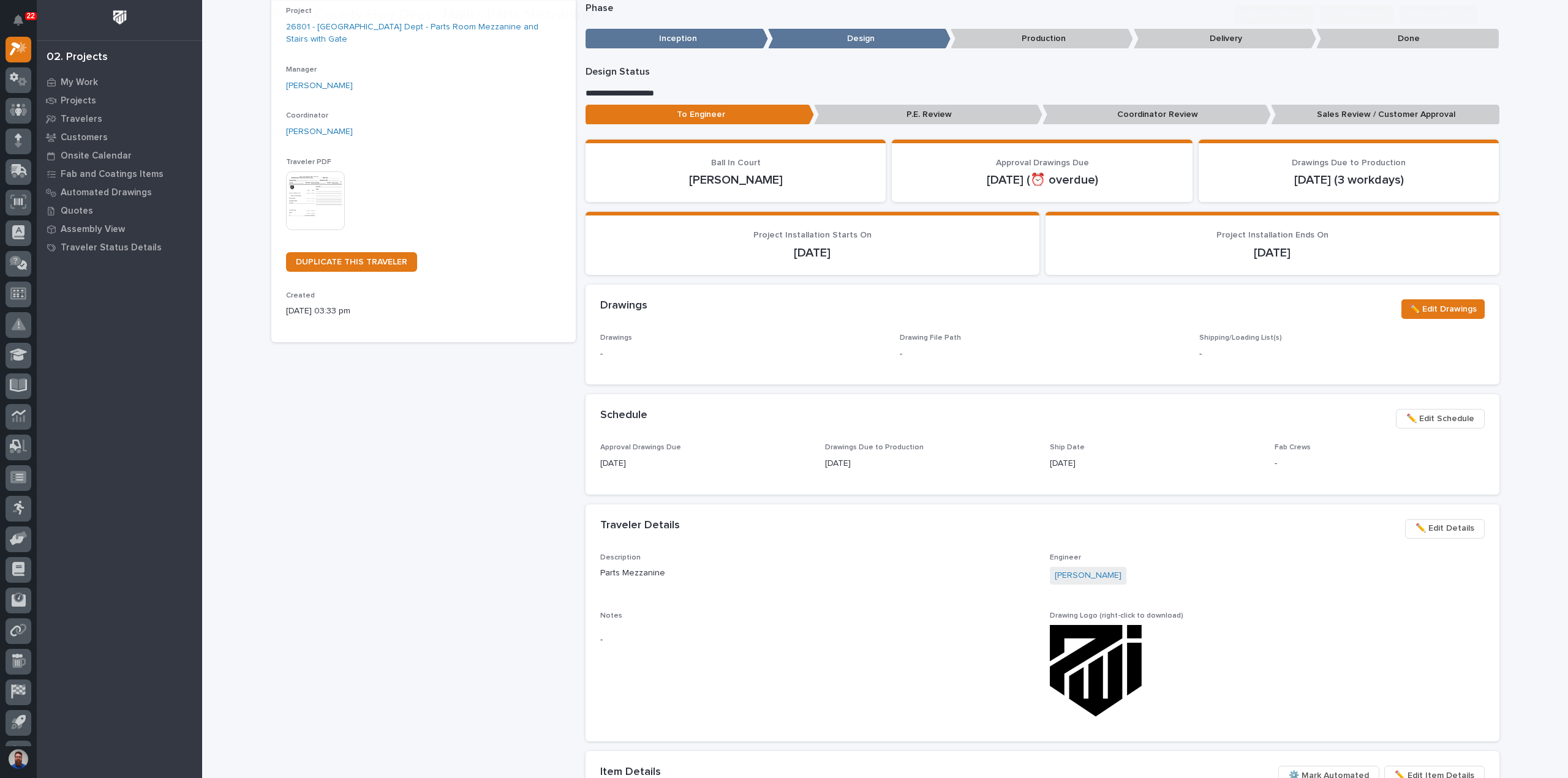
scroll to position [245, 0]
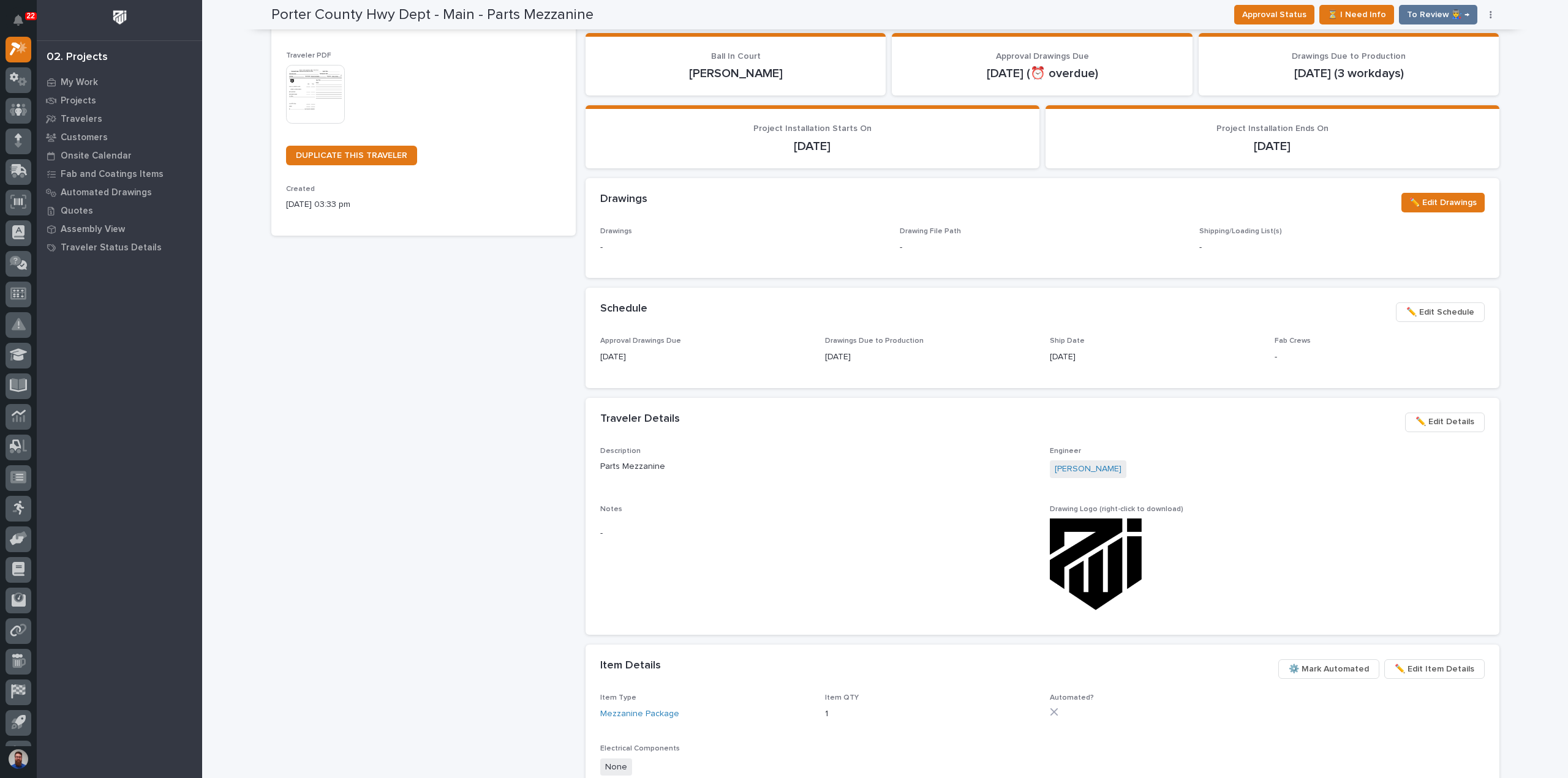
drag, startPoint x: 822, startPoint y: 336, endPoint x: 890, endPoint y: 363, distance: 73.2
click at [890, 363] on section "Schedule ••• ✏️ Edit Schedule Approval Drawings Due 10/01/2025 Drawings Due to …" at bounding box center [1043, 338] width 914 height 100
click at [890, 363] on div "Drawings Due to Production 10/08/2025" at bounding box center [930, 355] width 210 height 36
drag, startPoint x: 844, startPoint y: 349, endPoint x: 815, endPoint y: 336, distance: 31.8
click at [815, 336] on div "Approval Drawings Due 10/01/2025 Drawings Due to Production 10/08/2025 Ship Dat…" at bounding box center [1042, 355] width 884 height 36
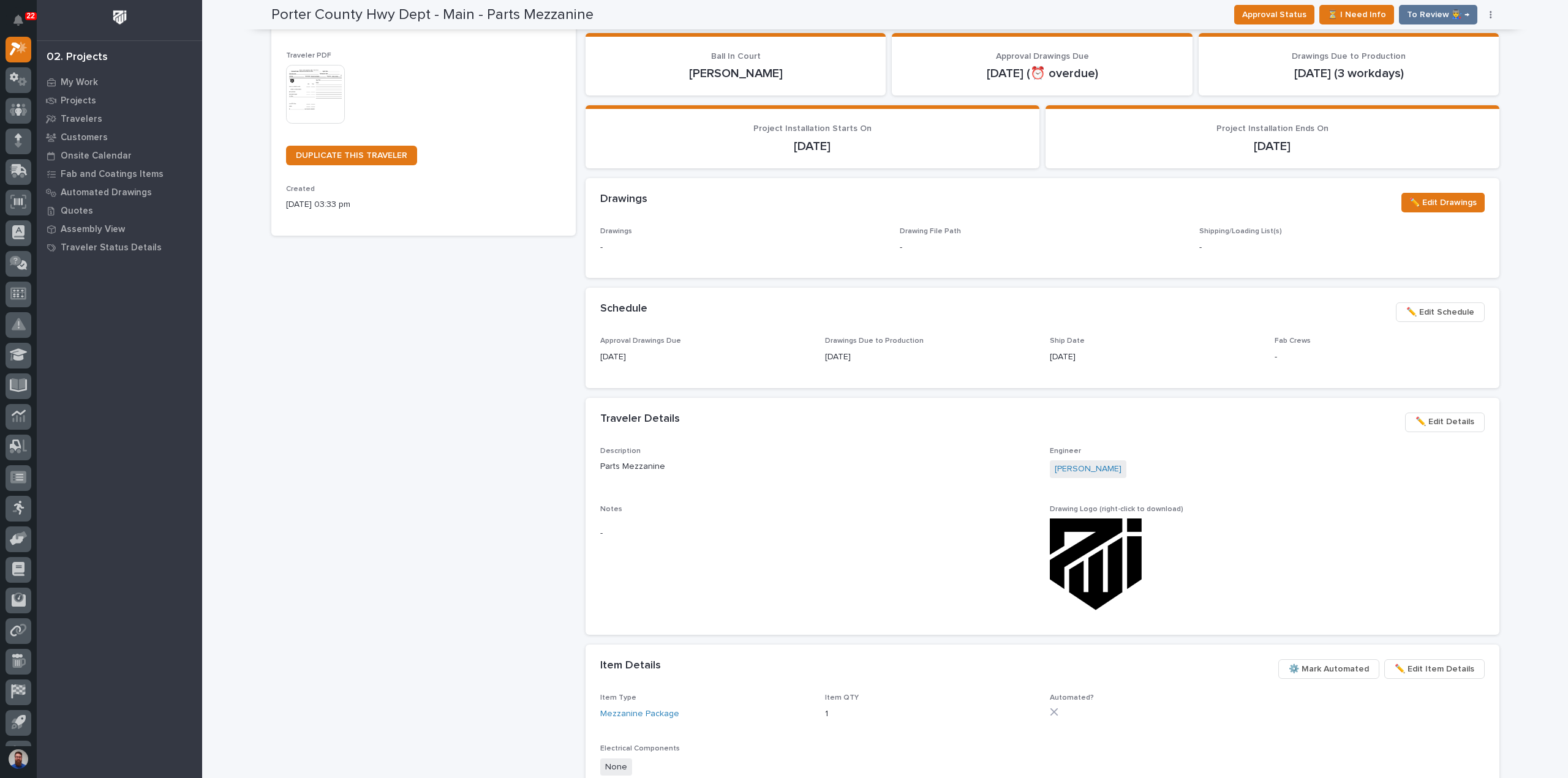
click at [811, 336] on div "Schedule ••• ✏️ Edit Schedule" at bounding box center [1043, 312] width 914 height 49
drag, startPoint x: 875, startPoint y: 366, endPoint x: 815, endPoint y: 333, distance: 68.5
click at [815, 333] on section "Schedule ••• ✏️ Edit Schedule Approval Drawings Due 10/01/2025 Drawings Due to …" at bounding box center [1043, 338] width 914 height 100
click at [809, 337] on div "Approval Drawings Due 10/01/2025 Drawings Due to Production 10/08/2025 Ship Dat…" at bounding box center [1042, 355] width 884 height 36
click at [818, 340] on div "Approval Drawings Due 10/01/2025 Drawings Due to Production 10/08/2025 Ship Dat…" at bounding box center [1042, 355] width 884 height 36
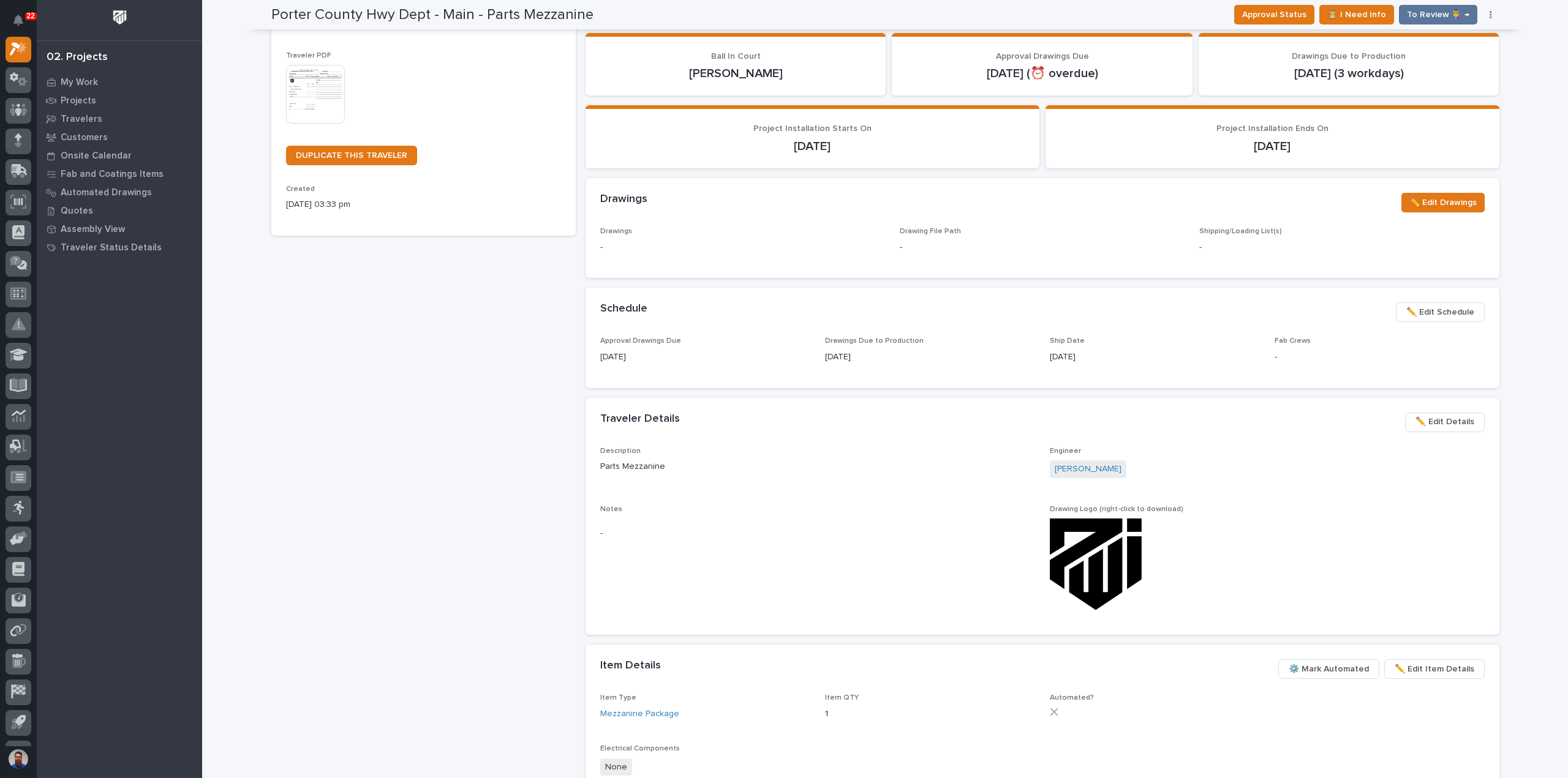
click at [806, 337] on div "Approval Drawings Due 10/01/2025 Drawings Due to Production 10/08/2025 Ship Dat…" at bounding box center [1042, 355] width 884 height 36
drag, startPoint x: 821, startPoint y: 341, endPoint x: 918, endPoint y: 365, distance: 99.9
click at [918, 365] on div "Drawings Due to Production 10/08/2025" at bounding box center [930, 355] width 210 height 36
click at [870, 376] on div "Approval Drawings Due 10/01/2025 Drawings Due to Production 10/08/2025 Ship Dat…" at bounding box center [1043, 361] width 914 height 51
drag, startPoint x: 866, startPoint y: 359, endPoint x: 803, endPoint y: 333, distance: 68.2
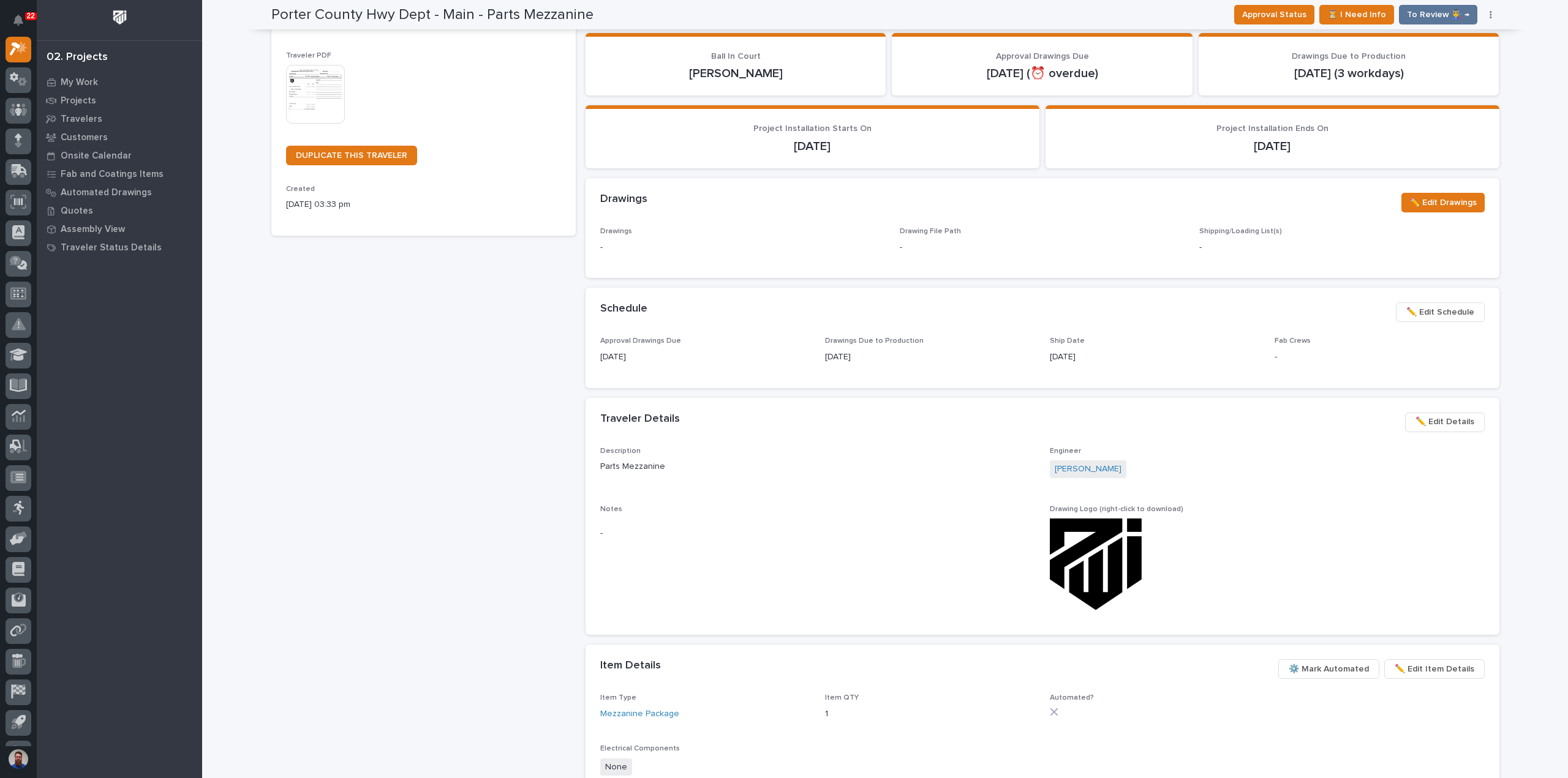
click at [806, 333] on section "Schedule ••• ✏️ Edit Schedule Approval Drawings Due 10/01/2025 Drawings Due to …" at bounding box center [1043, 338] width 914 height 100
click at [800, 336] on div "Schedule ••• ✏️ Edit Schedule" at bounding box center [1043, 312] width 914 height 49
click at [818, 336] on div "Approval Drawings Due 10/01/2025 Drawings Due to Production 10/08/2025 Ship Dat…" at bounding box center [1042, 355] width 884 height 36
drag, startPoint x: 812, startPoint y: 339, endPoint x: 905, endPoint y: 346, distance: 93.3
click at [905, 346] on div "Approval Drawings Due 10/01/2025 Drawings Due to Production 10/08/2025 Ship Dat…" at bounding box center [1042, 355] width 884 height 36
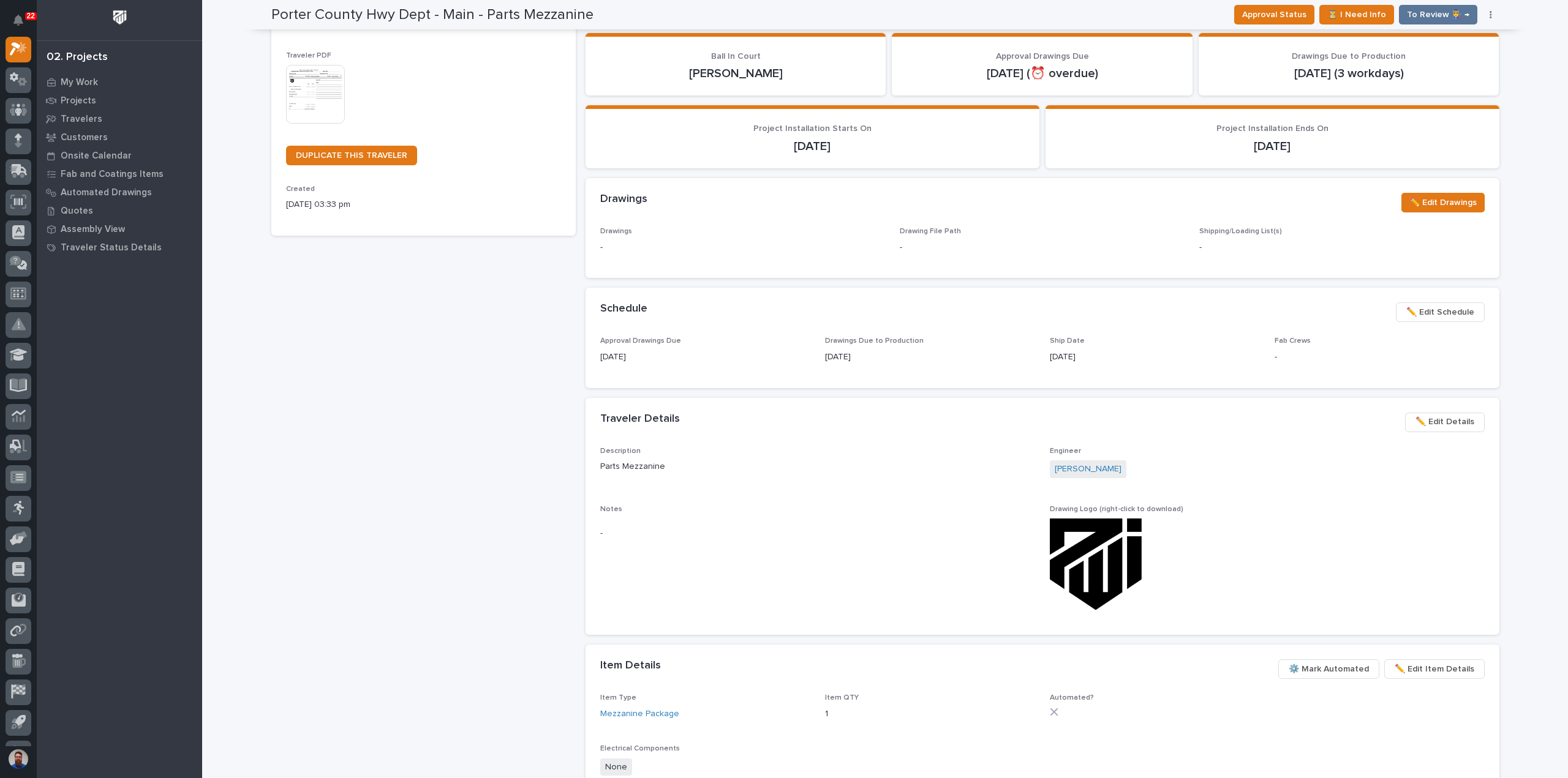
click at [909, 358] on p "[DATE]" at bounding box center [930, 357] width 210 height 13
drag, startPoint x: 873, startPoint y: 359, endPoint x: 800, endPoint y: 333, distance: 77.5
click at [800, 333] on section "Schedule ••• ✏️ Edit Schedule Approval Drawings Due 10/01/2025 Drawings Due to …" at bounding box center [1043, 338] width 914 height 100
click at [798, 333] on div "Schedule ••• ✏️ Edit Schedule" at bounding box center [1043, 312] width 914 height 49
drag, startPoint x: 916, startPoint y: 364, endPoint x: 815, endPoint y: 324, distance: 108.6
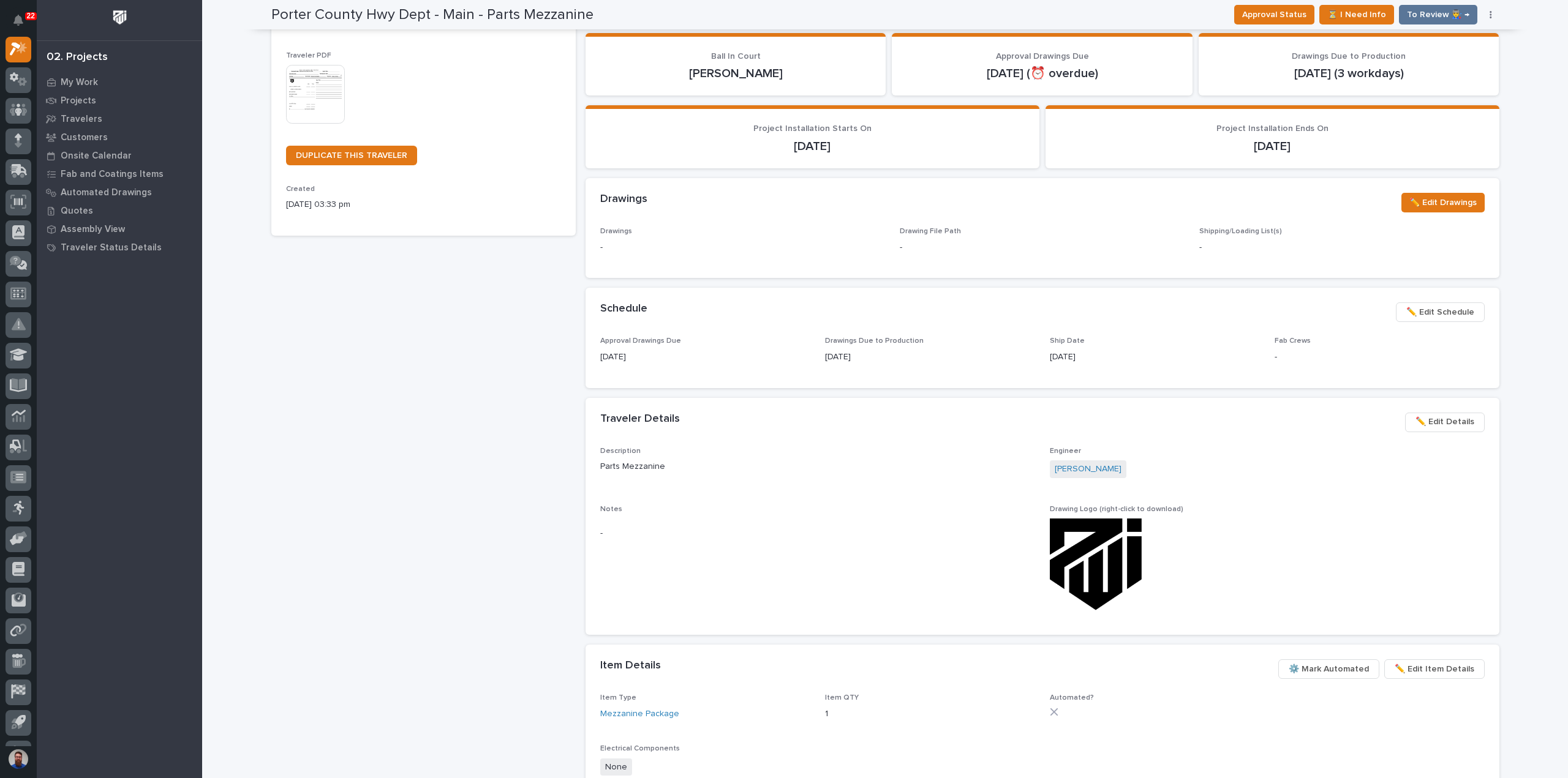
click at [815, 324] on section "Schedule ••• ✏️ Edit Schedule Approval Drawings Due 10/01/2025 Drawings Due to …" at bounding box center [1043, 338] width 914 height 100
click at [813, 325] on div "Schedule ••• ✏️ Edit Schedule" at bounding box center [1043, 312] width 914 height 49
drag, startPoint x: 594, startPoint y: 192, endPoint x: 873, endPoint y: 375, distance: 333.7
click at [873, 375] on div "**********" at bounding box center [1043, 482] width 914 height 1044
click at [875, 366] on div "Drawings Due to Production 10/08/2025" at bounding box center [930, 355] width 210 height 36
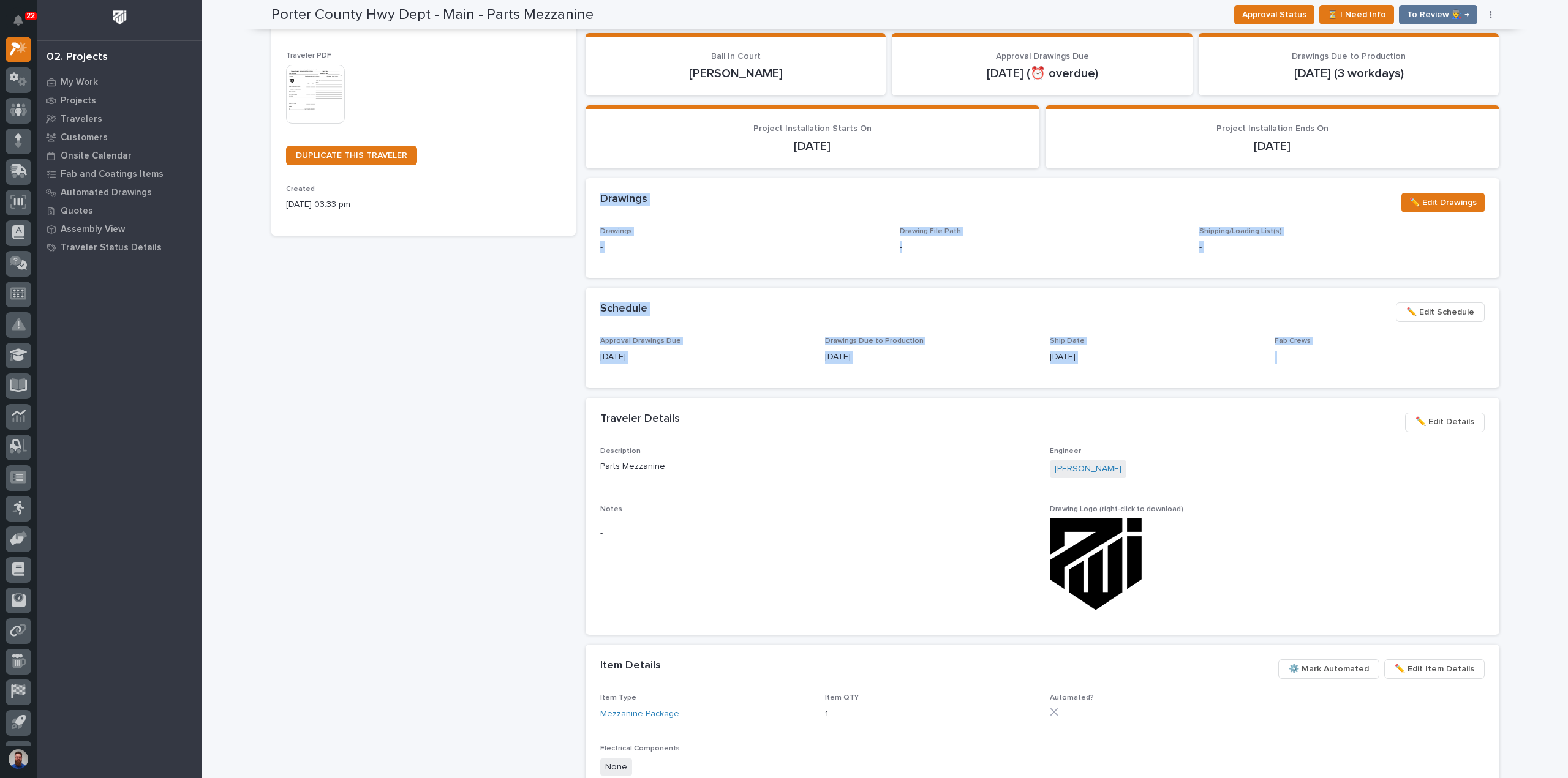
drag, startPoint x: 1441, startPoint y: 370, endPoint x: 678, endPoint y: 227, distance: 776.3
click at [594, 210] on div "**********" at bounding box center [1043, 482] width 914 height 1044
click at [678, 227] on p "Drawings" at bounding box center [743, 231] width 285 height 8
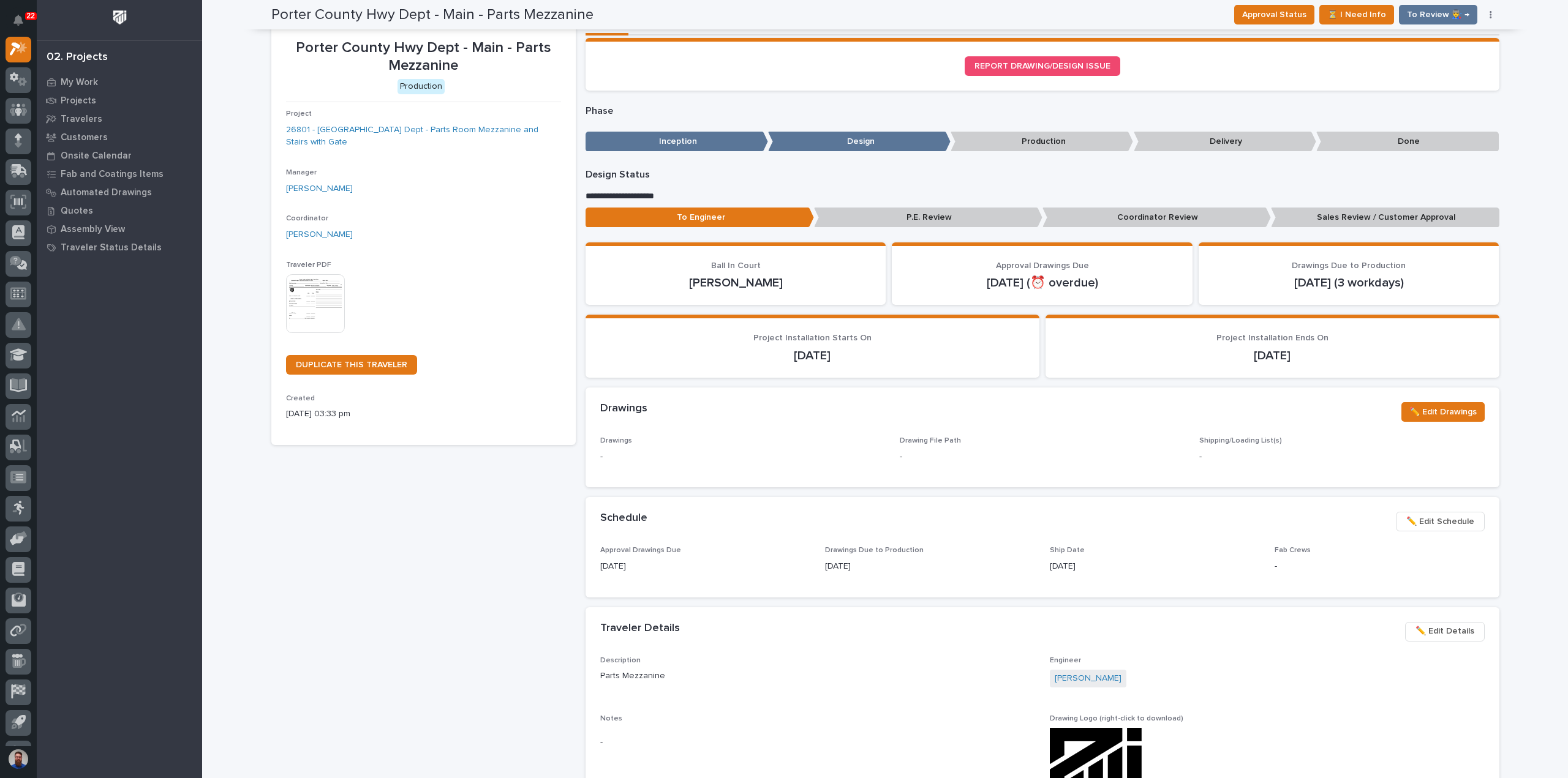
scroll to position [0, 0]
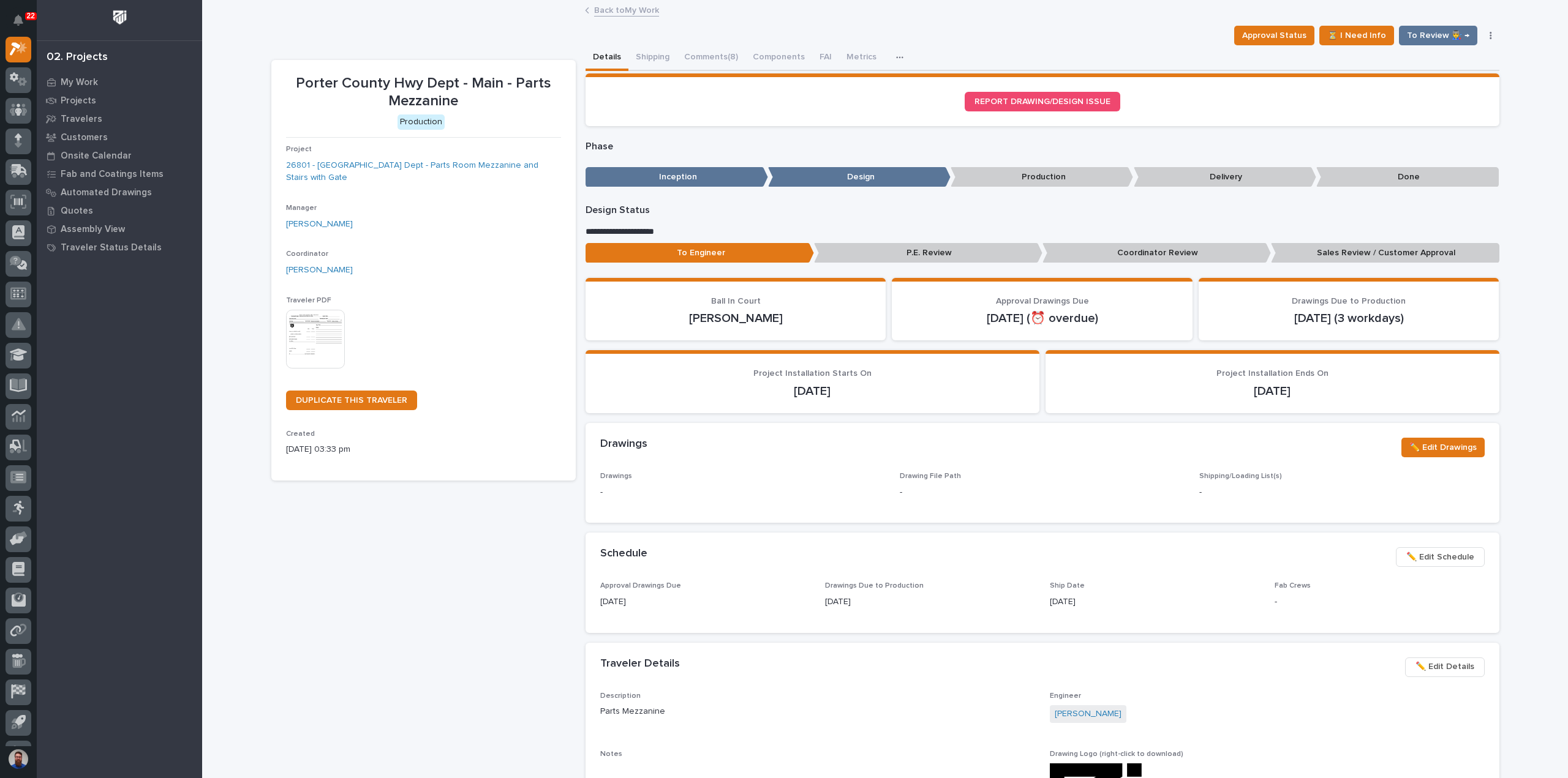
drag, startPoint x: 1323, startPoint y: 388, endPoint x: 1201, endPoint y: 359, distance: 125.4
click at [1201, 359] on section "Project Installation Ends On 10/29/2025" at bounding box center [1272, 381] width 454 height 63
click at [1182, 372] on p "Project Installation Ends On" at bounding box center [1272, 374] width 424 height 11
click at [1227, 377] on span "Project Installation Ends On" at bounding box center [1272, 373] width 112 height 8
drag, startPoint x: 1293, startPoint y: 386, endPoint x: 1218, endPoint y: 373, distance: 76.1
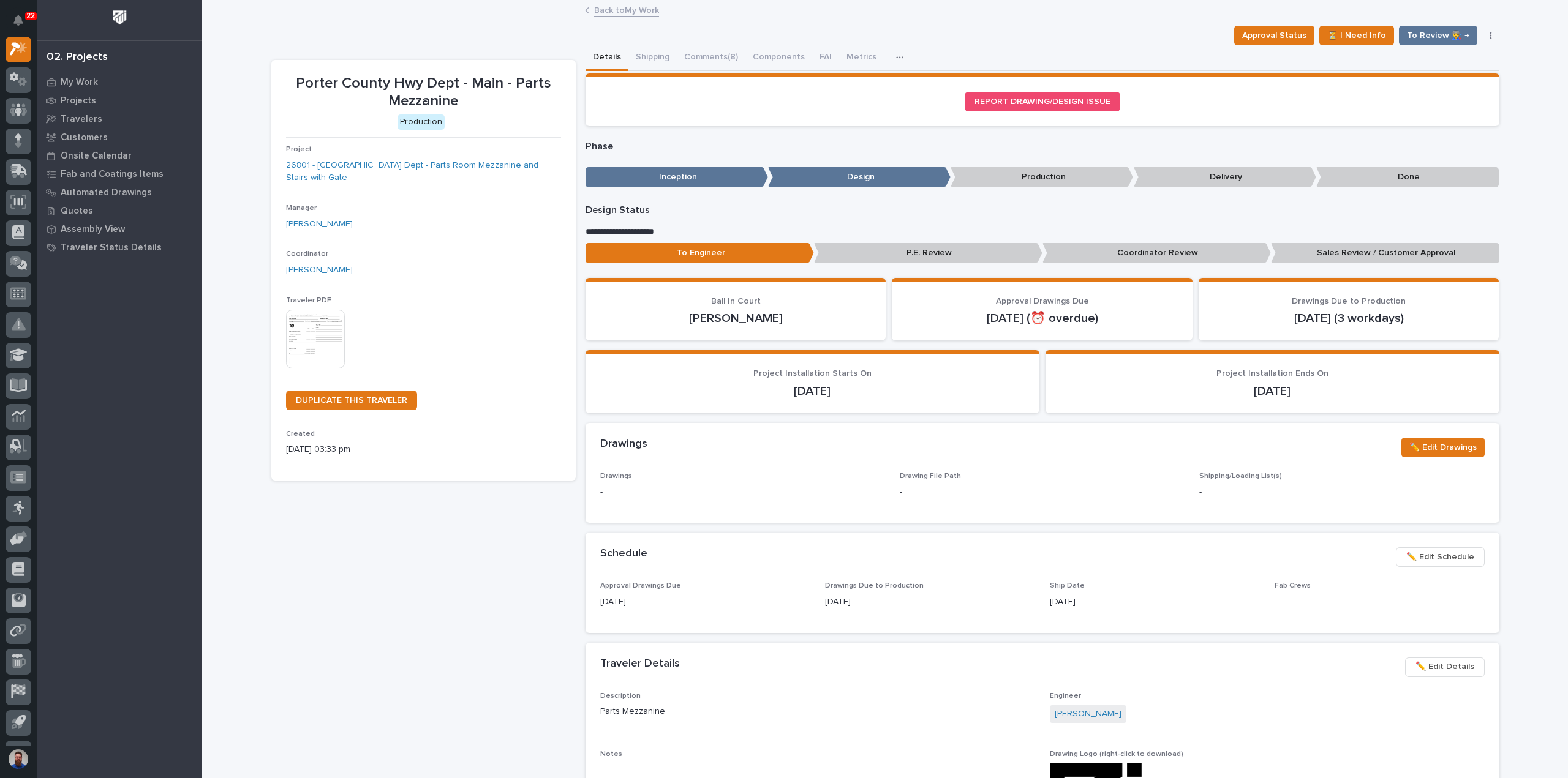
click at [1218, 373] on div "Project Installation Ends On 10/29/2025" at bounding box center [1272, 384] width 424 height 30
click at [1217, 373] on span "Project Installation Ends On" at bounding box center [1272, 373] width 112 height 8
drag, startPoint x: 1202, startPoint y: 375, endPoint x: 1338, endPoint y: 401, distance: 138.5
click at [1338, 401] on section "Project Installation Ends On 10/29/2025" at bounding box center [1272, 381] width 454 height 63
click at [1338, 398] on section "Project Installation Ends On 10/29/2025" at bounding box center [1272, 381] width 454 height 63
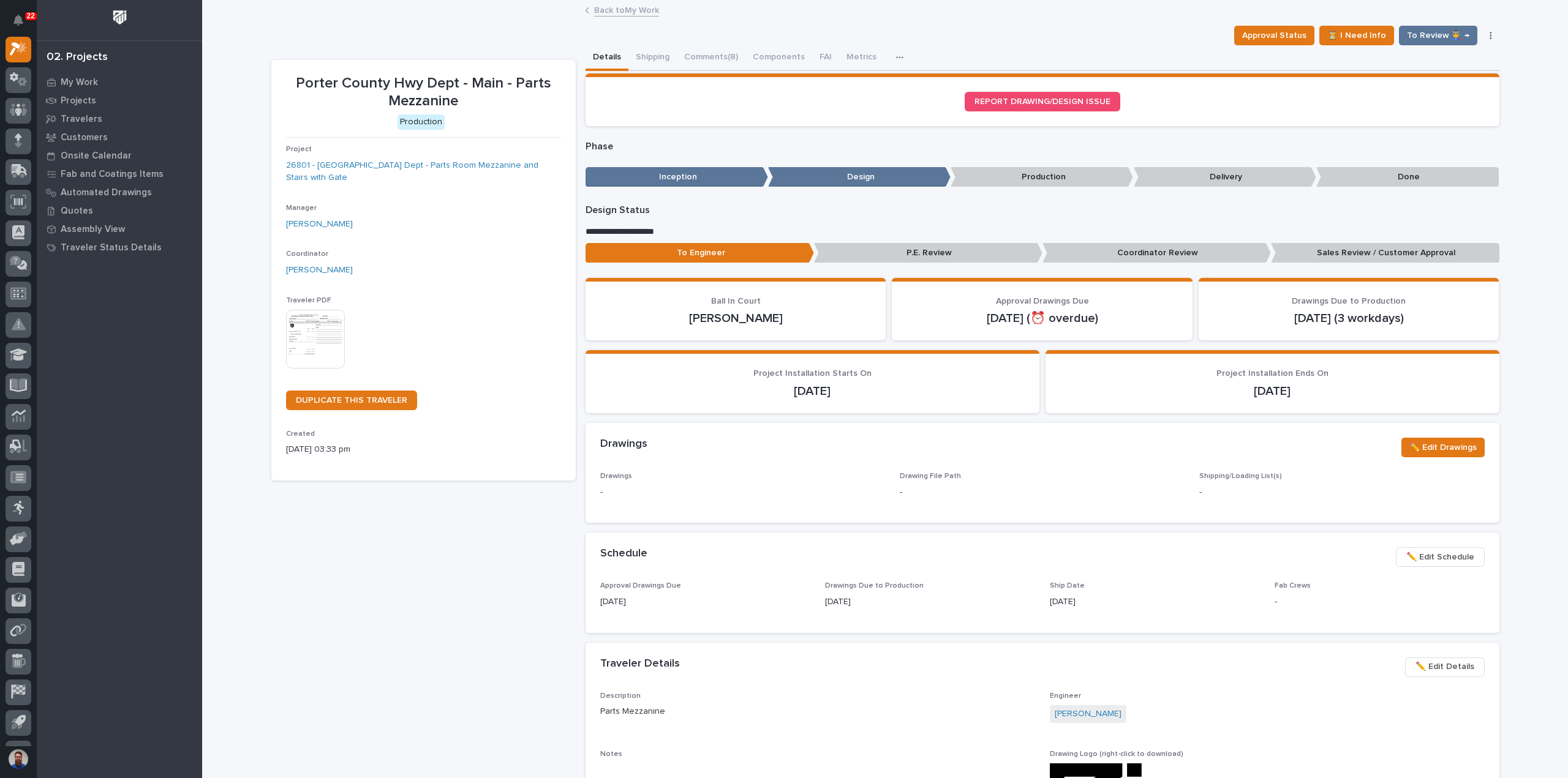
click at [1347, 398] on section "Project Installation Ends On 10/29/2025" at bounding box center [1272, 381] width 454 height 63
drag, startPoint x: 1238, startPoint y: 369, endPoint x: 1209, endPoint y: 367, distance: 29.1
click at [1215, 367] on section "Project Installation Ends On 10/29/2025" at bounding box center [1272, 381] width 454 height 63
click at [1207, 367] on section "Project Installation Ends On 10/29/2025" at bounding box center [1272, 381] width 454 height 63
drag, startPoint x: 1194, startPoint y: 374, endPoint x: 1349, endPoint y: 398, distance: 156.8
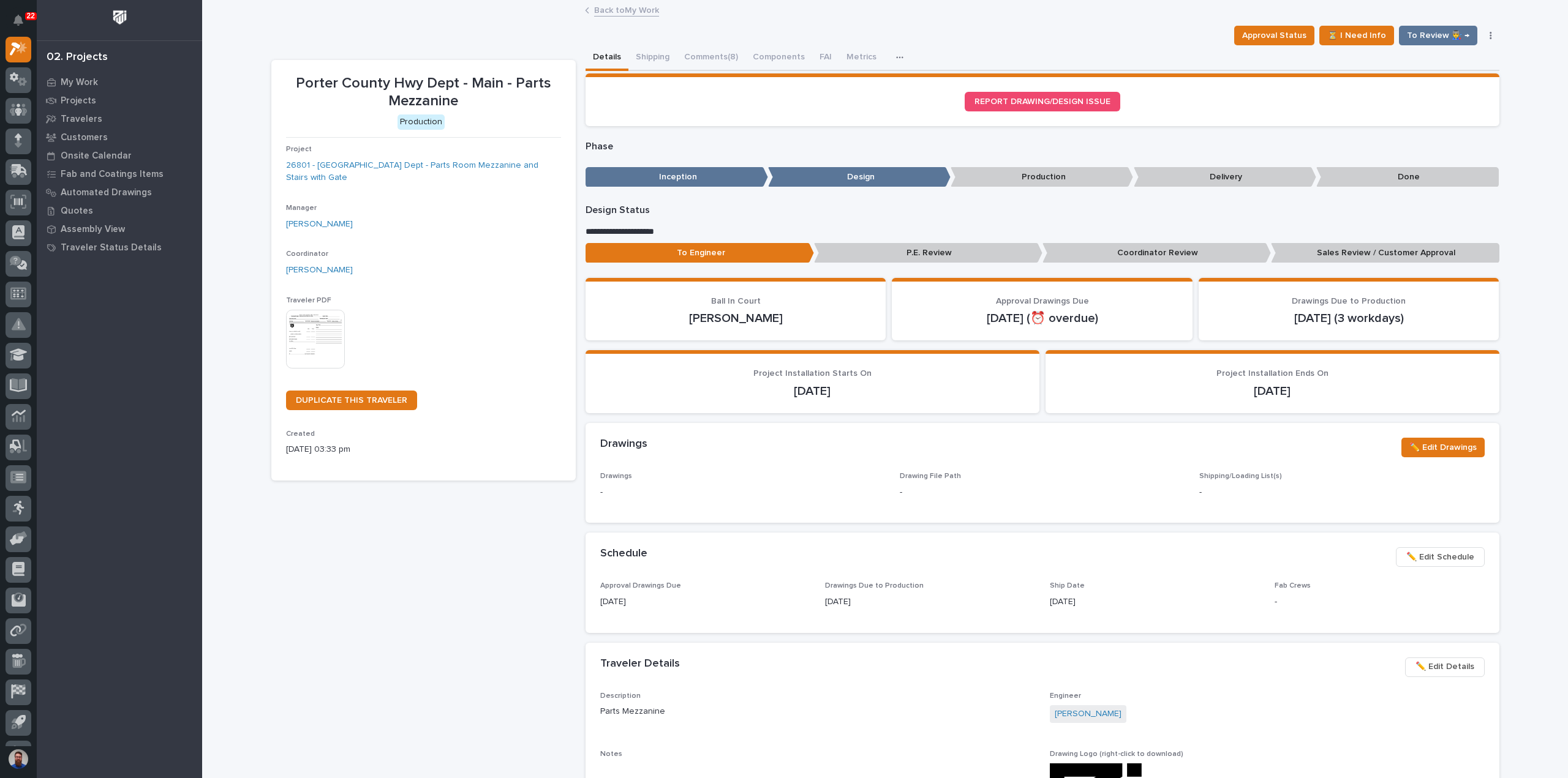
click at [1349, 398] on div "Project Installation Ends On 10/29/2025" at bounding box center [1272, 384] width 424 height 30
click at [1349, 398] on p "10/29/2025" at bounding box center [1272, 391] width 424 height 14
click at [1307, 391] on p "10/29/2025" at bounding box center [1272, 391] width 424 height 14
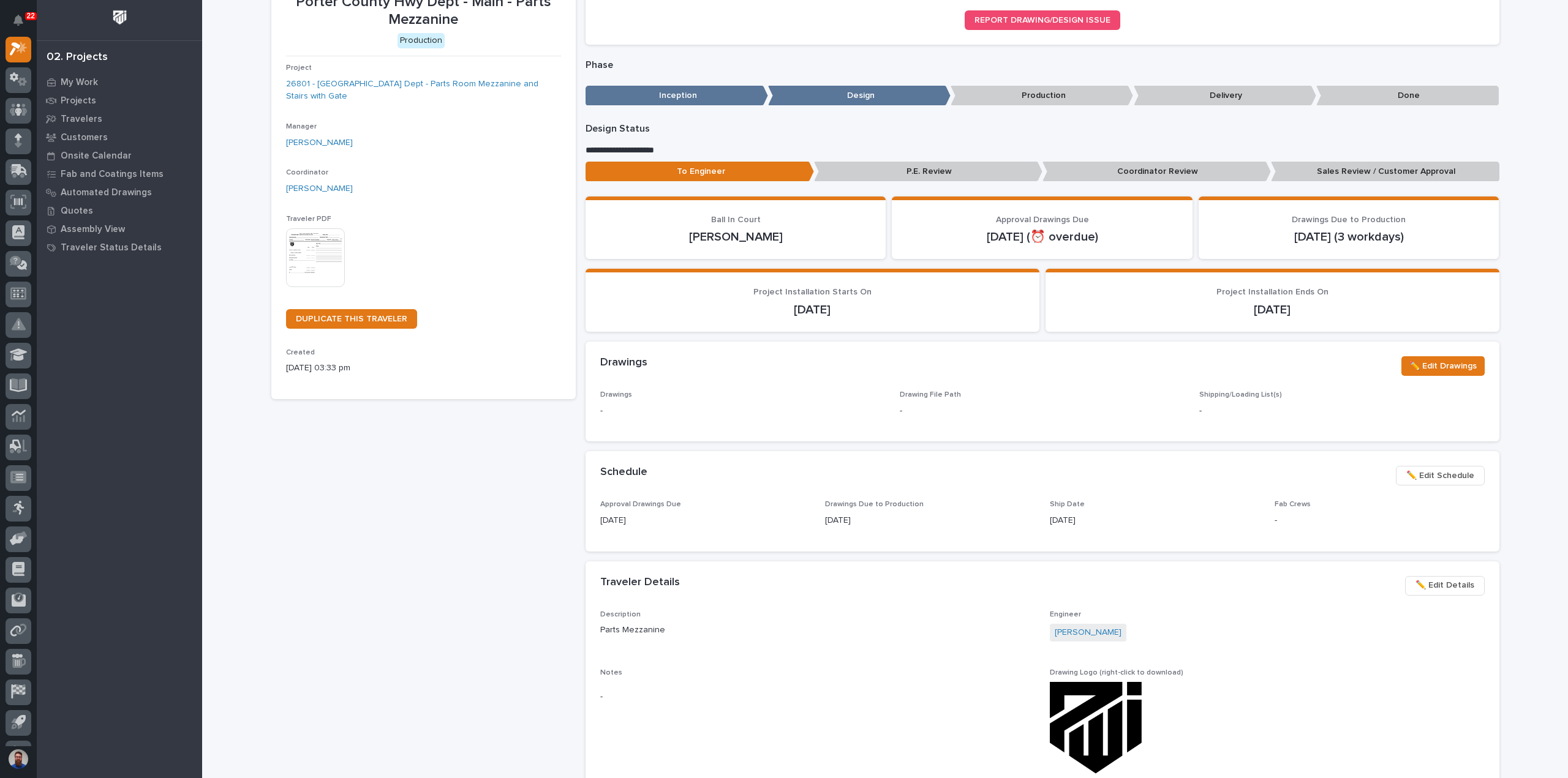
scroll to position [245, 0]
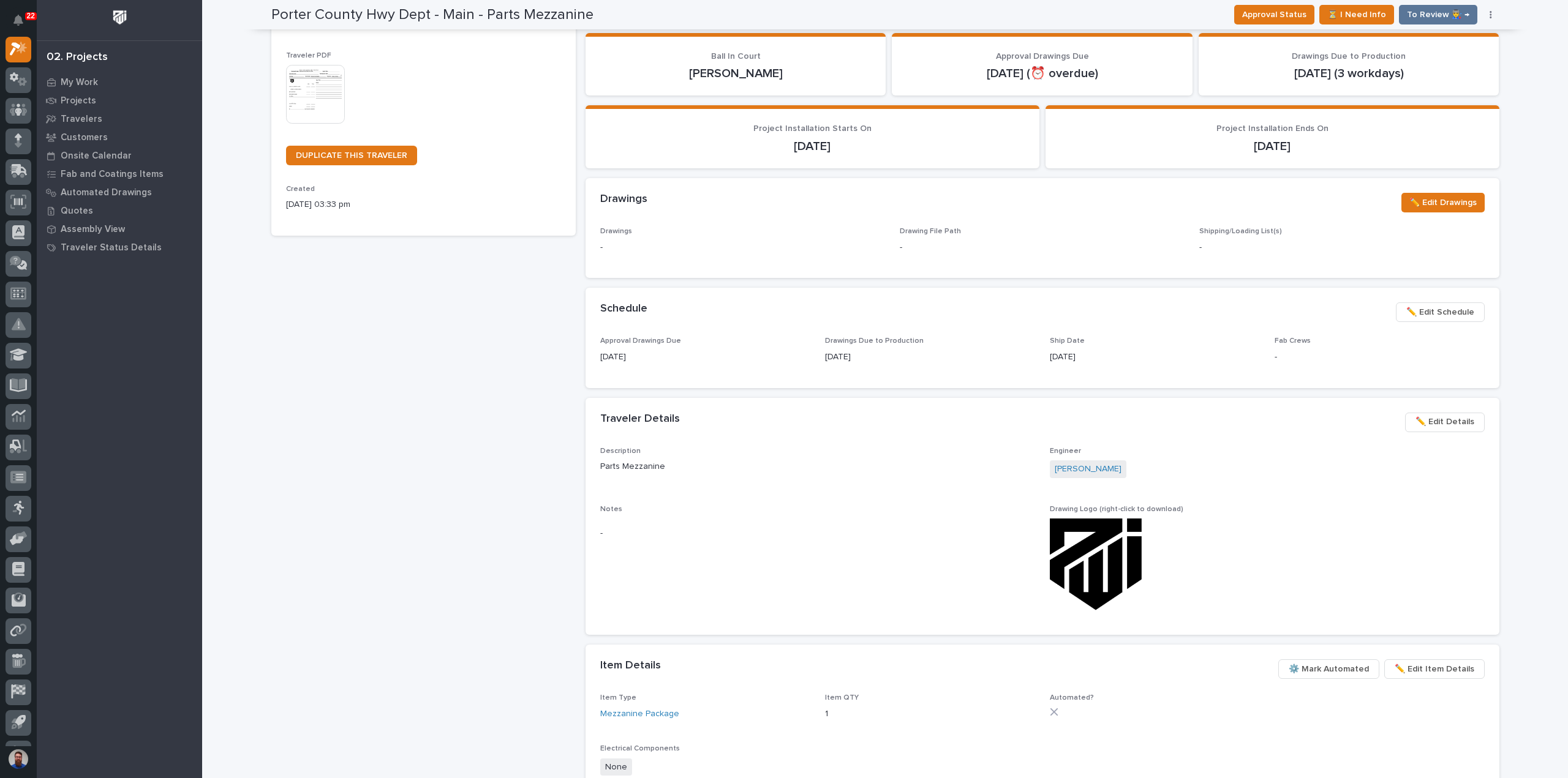
drag, startPoint x: 1109, startPoint y: 357, endPoint x: 953, endPoint y: 347, distance: 156.3
click at [954, 346] on div "Approval Drawings Due 10/01/2025 Drawings Due to Production 10/08/2025 Ship Dat…" at bounding box center [1042, 355] width 884 height 36
click at [1170, 355] on p "10/27/2025" at bounding box center [1154, 357] width 210 height 13
drag, startPoint x: 1161, startPoint y: 362, endPoint x: 1020, endPoint y: 340, distance: 142.7
click at [1020, 340] on div "Approval Drawings Due 10/01/2025 Drawings Due to Production 10/08/2025 Ship Dat…" at bounding box center [1042, 355] width 884 height 36
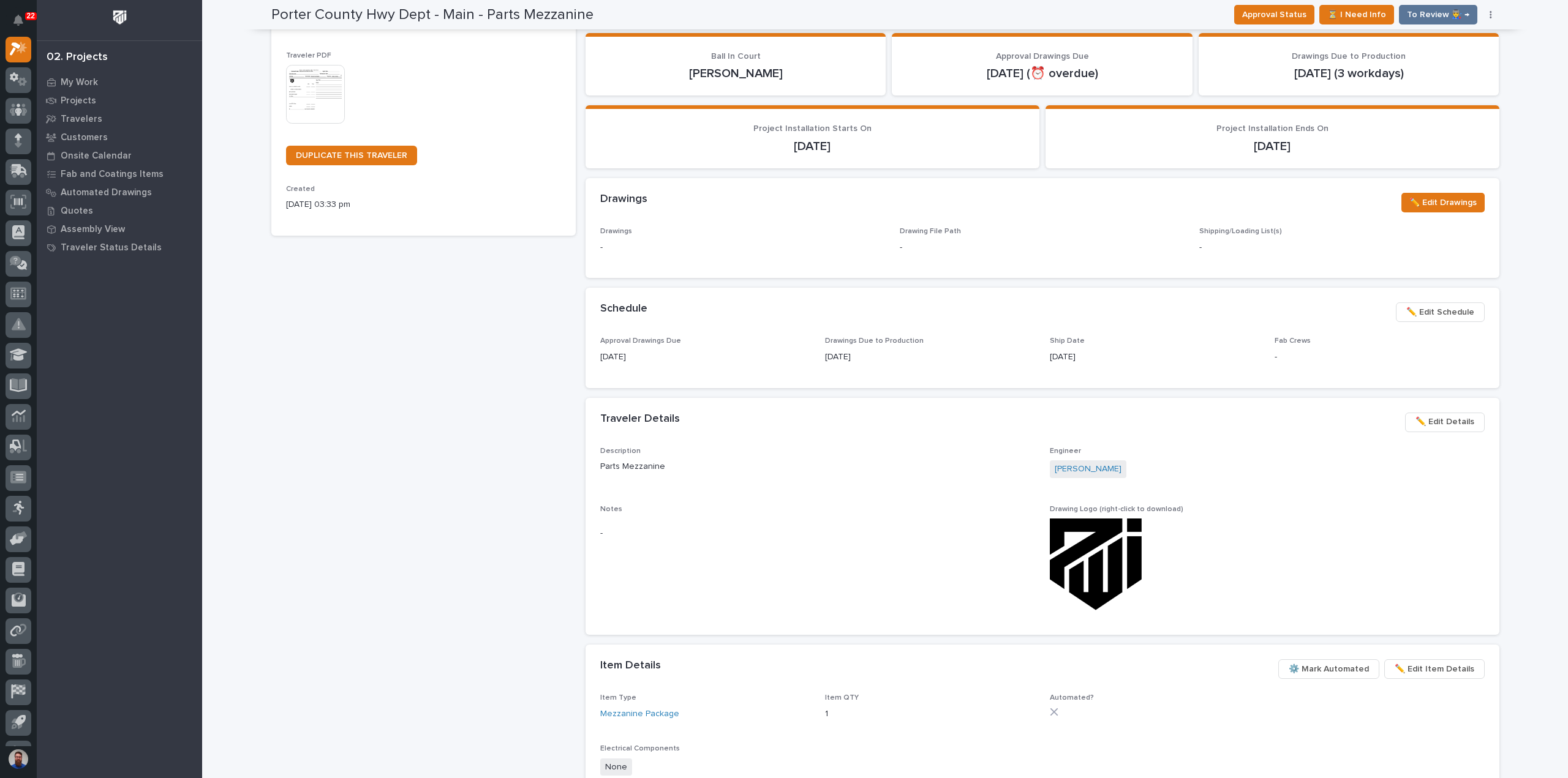
click at [1009, 364] on div "Drawings Due to Production 10/08/2025" at bounding box center [930, 355] width 210 height 36
click at [1177, 349] on div "10/27/2025" at bounding box center [1154, 356] width 210 height 15
drag, startPoint x: 1183, startPoint y: 359, endPoint x: 1169, endPoint y: 361, distance: 14.1
click at [1183, 360] on p "10/27/2025" at bounding box center [1154, 357] width 210 height 13
drag, startPoint x: 1113, startPoint y: 364, endPoint x: 592, endPoint y: 342, distance: 521.5
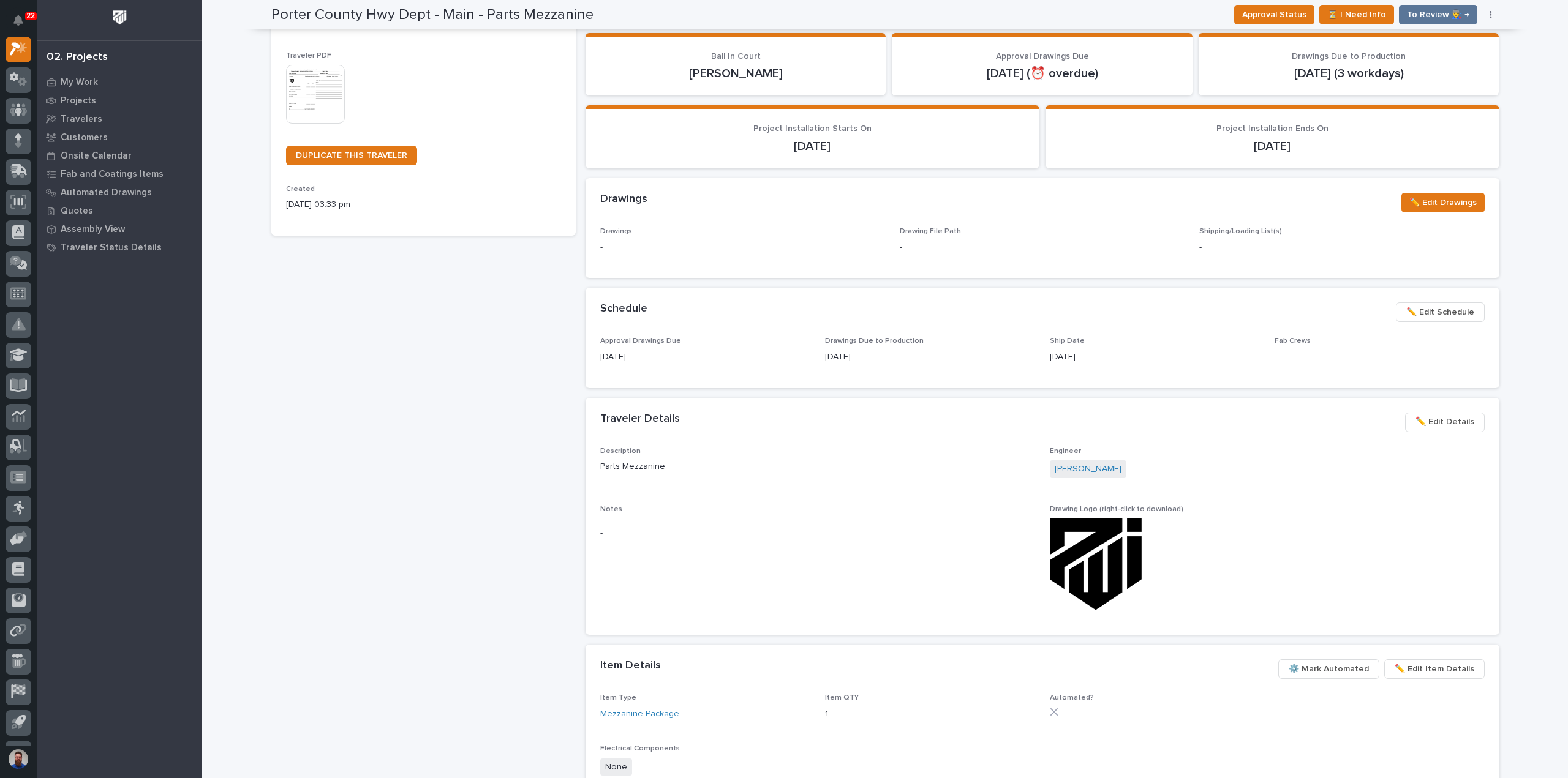
click at [592, 342] on div "Approval Drawings Due 10/01/2025 Drawings Due to Production 10/08/2025 Ship Dat…" at bounding box center [1043, 361] width 914 height 51
drag, startPoint x: 571, startPoint y: 337, endPoint x: 1122, endPoint y: 363, distance: 551.6
click at [1122, 363] on div "**********" at bounding box center [885, 402] width 1228 height 1203
click at [1122, 363] on div "Ship Date 10/27/2025" at bounding box center [1154, 355] width 210 height 36
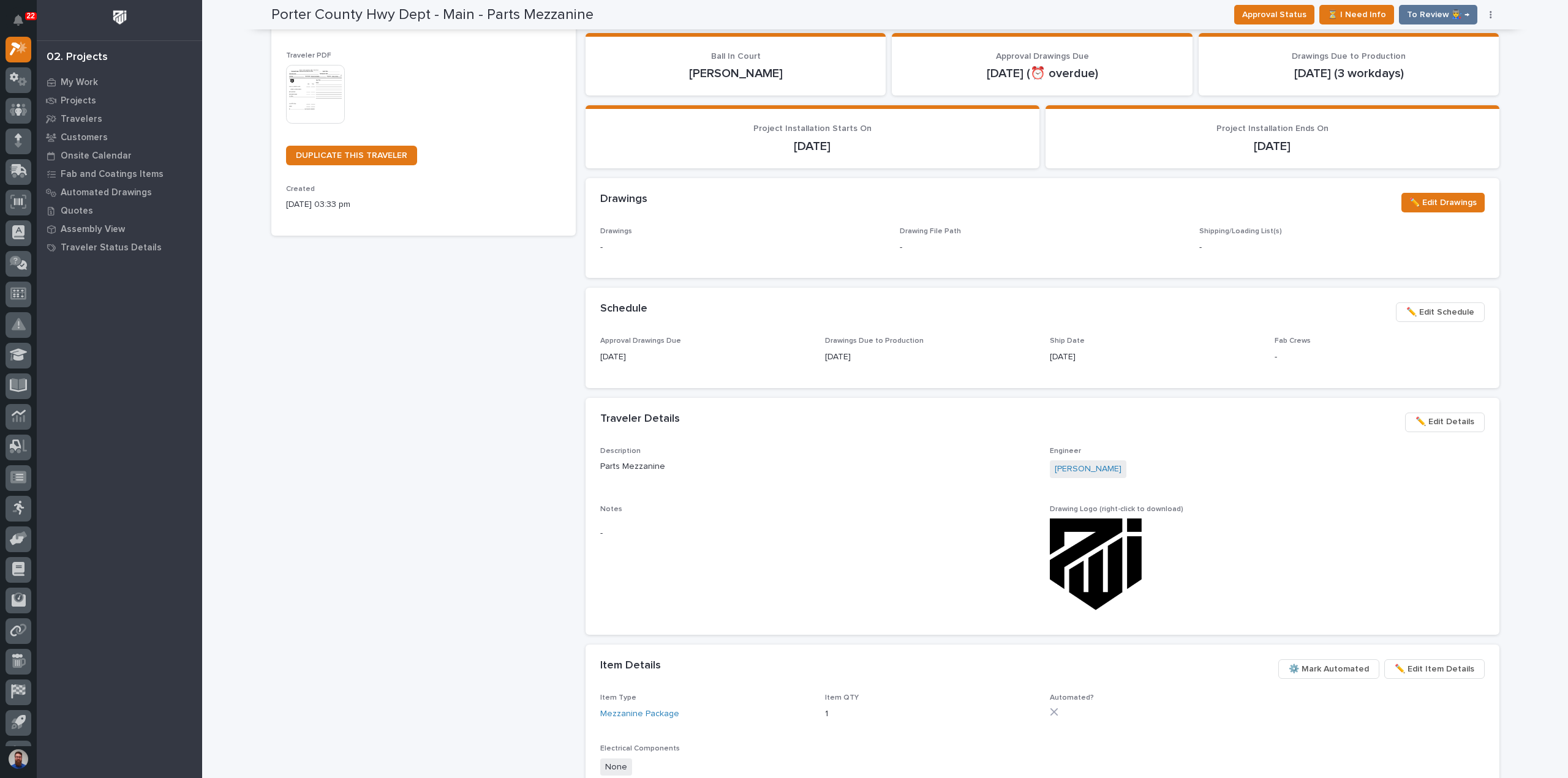
click at [1228, 364] on div "Ship Date 10/27/2025" at bounding box center [1154, 355] width 210 height 36
drag, startPoint x: 1316, startPoint y: 359, endPoint x: 559, endPoint y: 347, distance: 757.1
click at [558, 348] on div "**********" at bounding box center [885, 402] width 1228 height 1203
click at [565, 344] on div "Porter County Hwy Dept - Main - Parts Mezzanine Production Project 26801 - Port…" at bounding box center [424, 409] width 305 height 1189
click at [698, 338] on p "Approval Drawings Due" at bounding box center [705, 340] width 210 height 8
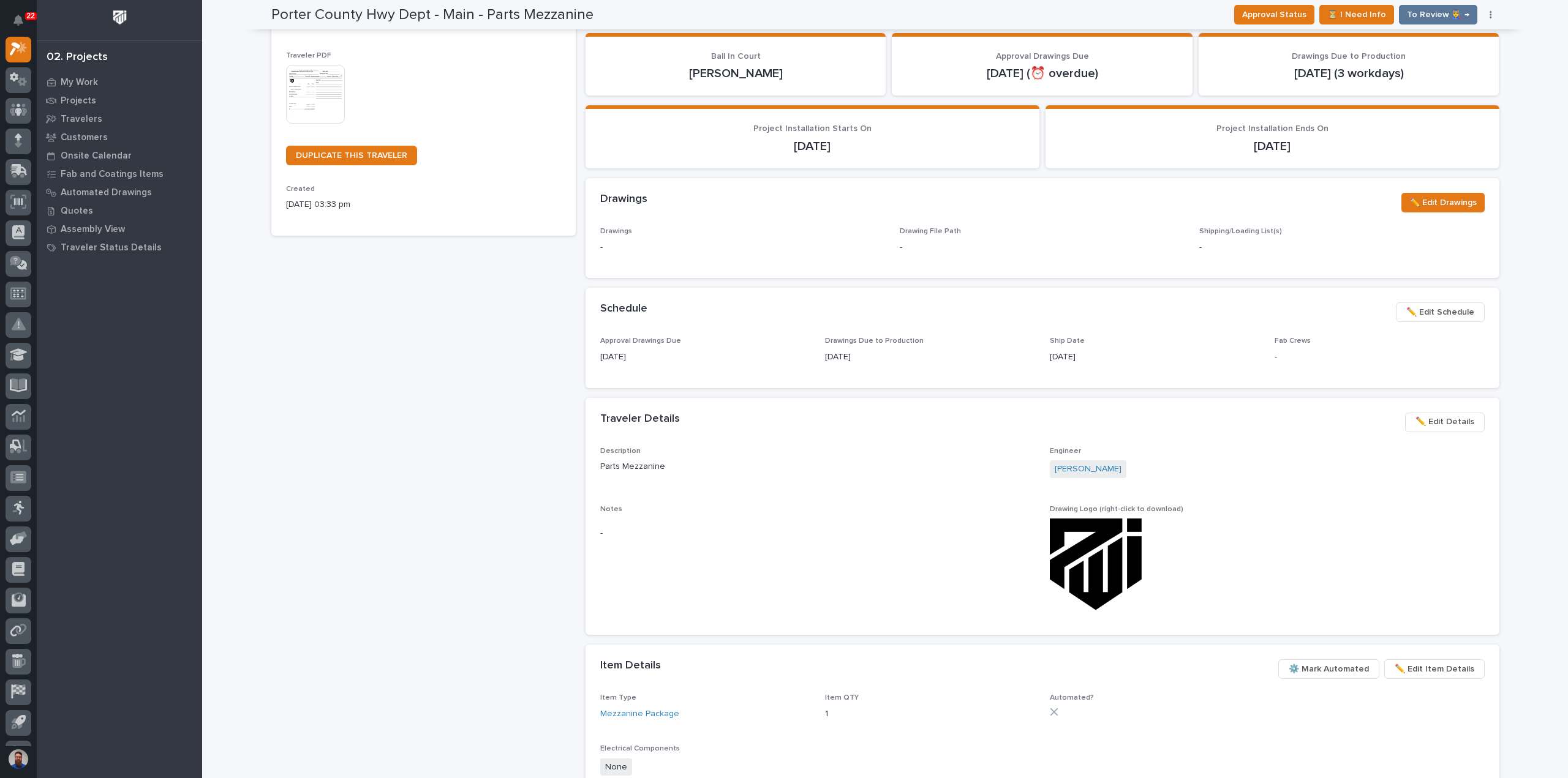
click at [759, 355] on p "10/01/2025" at bounding box center [705, 357] width 210 height 13
click at [1368, 357] on p "-" at bounding box center [1379, 357] width 210 height 13
click at [1351, 364] on div "Fab Crews -" at bounding box center [1379, 355] width 210 height 36
click at [1368, 362] on p "-" at bounding box center [1379, 357] width 210 height 13
drag, startPoint x: 1125, startPoint y: 351, endPoint x: 599, endPoint y: 321, distance: 526.9
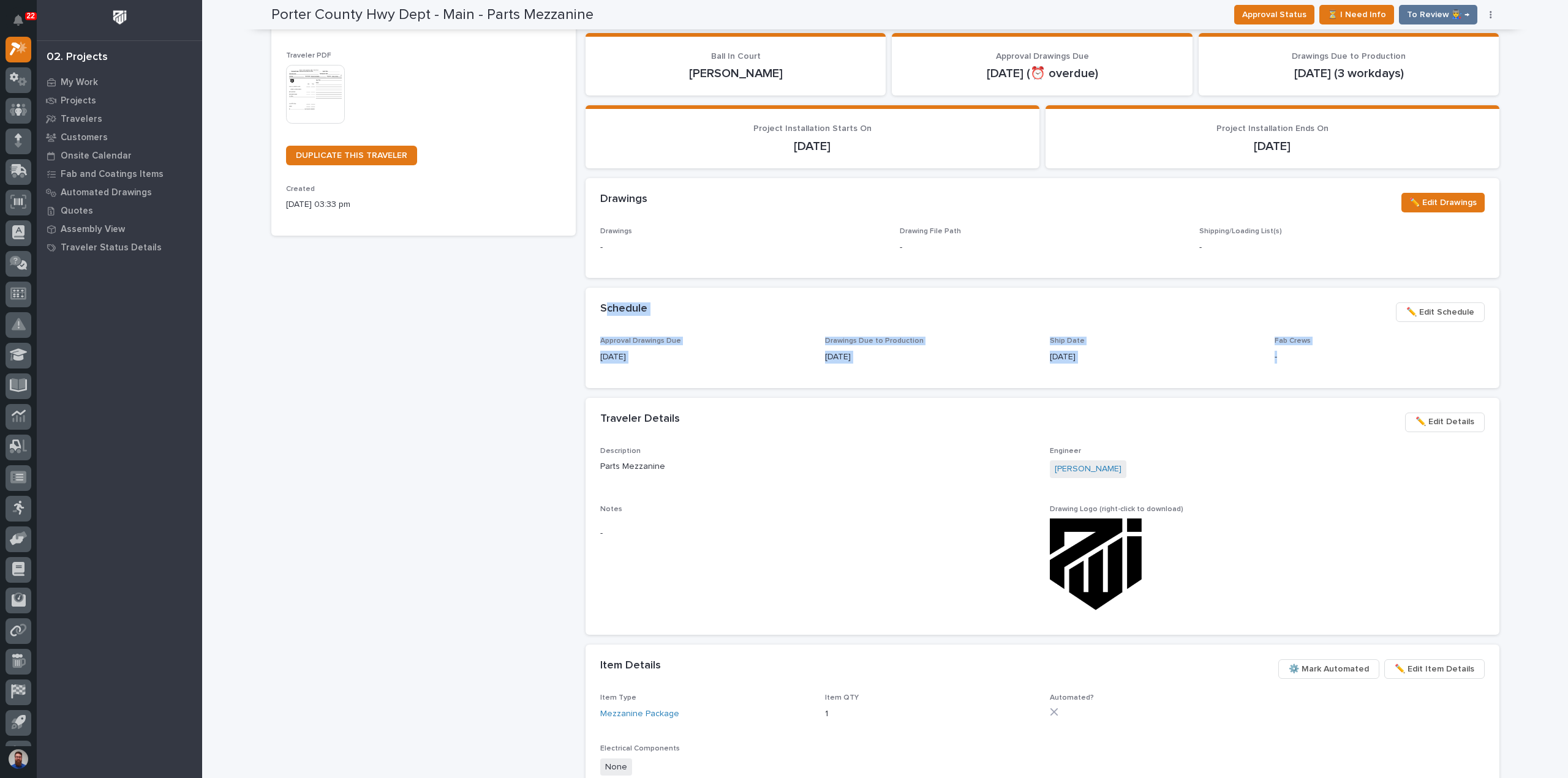
click at [599, 321] on section "Schedule ••• ✏️ Edit Schedule Approval Drawings Due 10/01/2025 Drawings Due to …" at bounding box center [1043, 338] width 914 height 100
click at [595, 339] on div "Approval Drawings Due 10/01/2025 Drawings Due to Production 10/08/2025 Ship Dat…" at bounding box center [1043, 361] width 914 height 51
click at [301, 561] on div "Porter County Hwy Dept - Main - Parts Mezzanine Production Project 26801 - Port…" at bounding box center [424, 409] width 305 height 1189
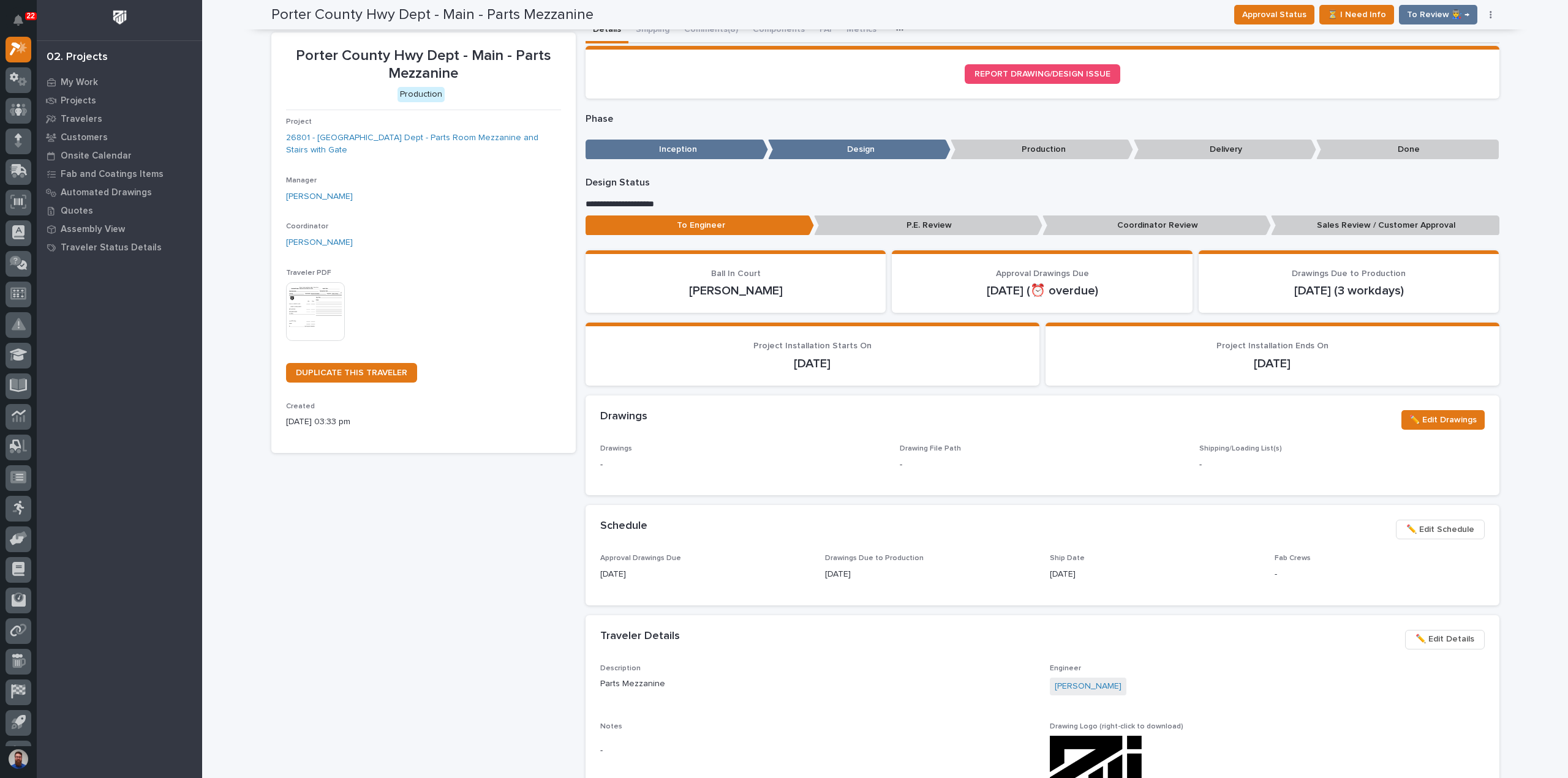
scroll to position [0, 0]
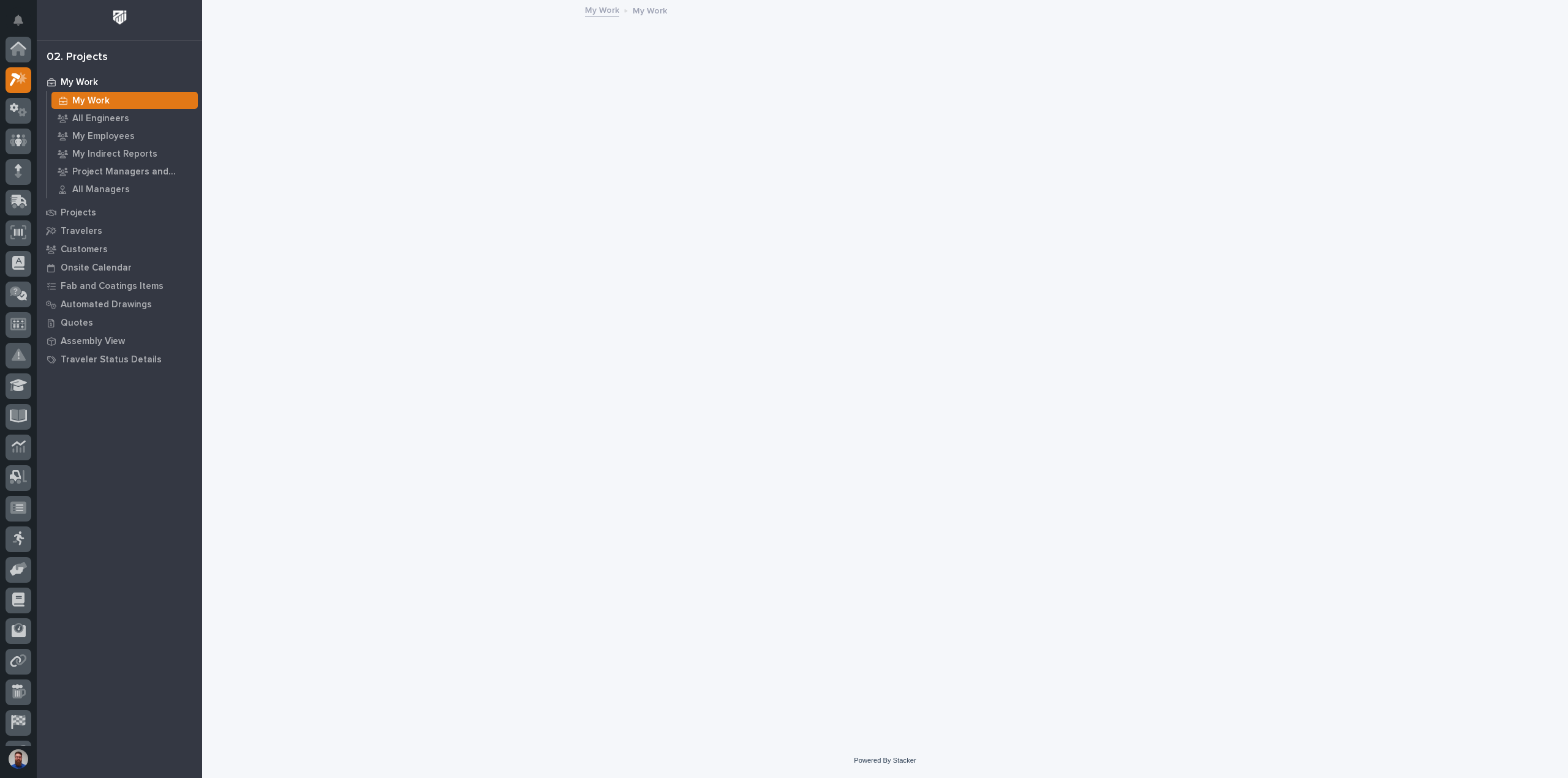
scroll to position [30, 0]
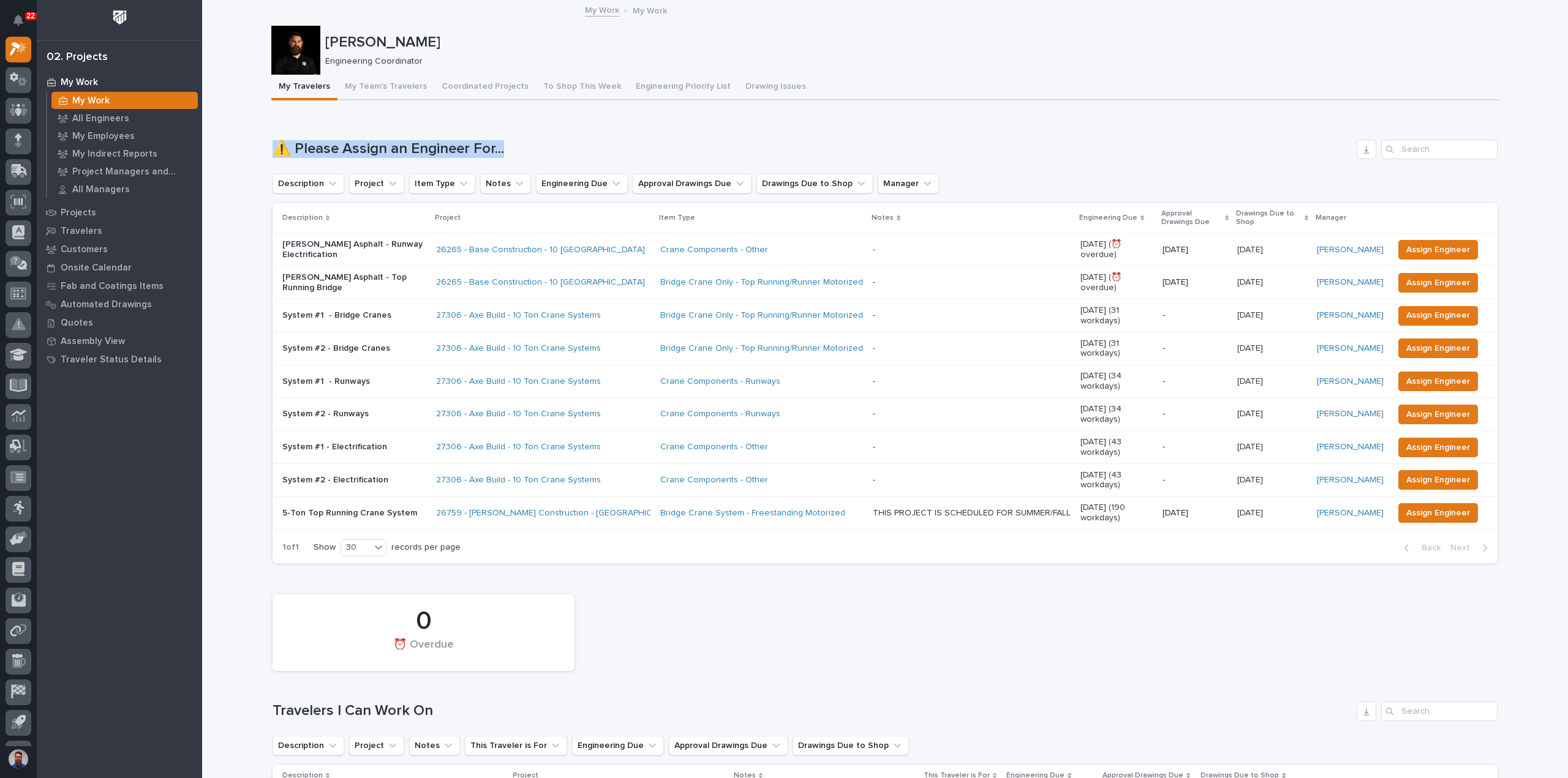
drag, startPoint x: 257, startPoint y: 155, endPoint x: 515, endPoint y: 155, distance: 258.0
click at [515, 155] on h1 "⚠️ Please Assign an Engineer For..." at bounding box center [812, 148] width 1079 height 17
drag, startPoint x: 551, startPoint y: 152, endPoint x: 238, endPoint y: 133, distance: 313.6
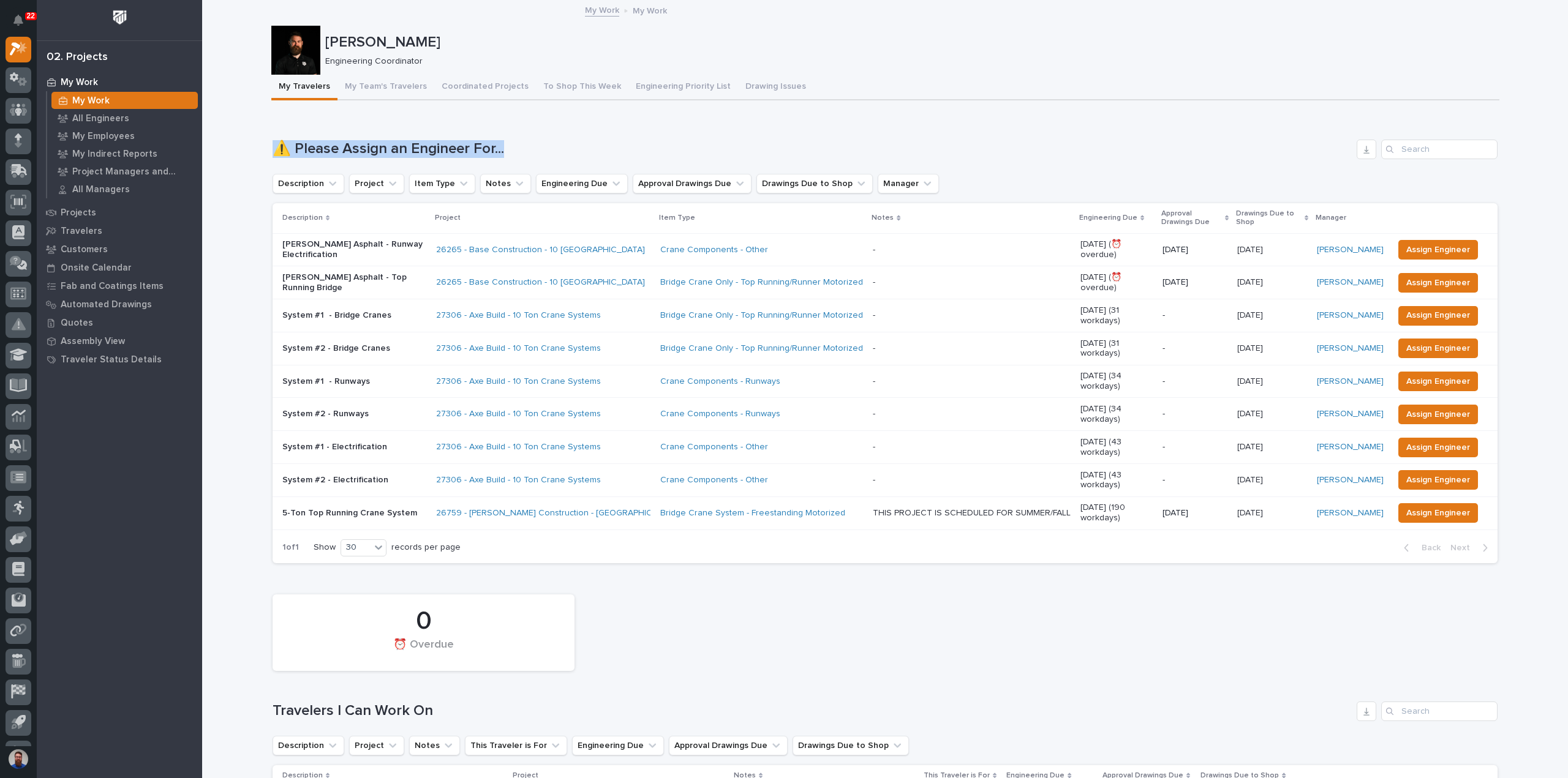
drag, startPoint x: 225, startPoint y: 136, endPoint x: 596, endPoint y: 164, distance: 372.1
click at [596, 164] on div "⚠️ Please Assign an Engineer For... Description Project Item Type Notes Enginee…" at bounding box center [885, 351] width 1225 height 423
drag, startPoint x: 315, startPoint y: 145, endPoint x: 248, endPoint y: 142, distance: 67.1
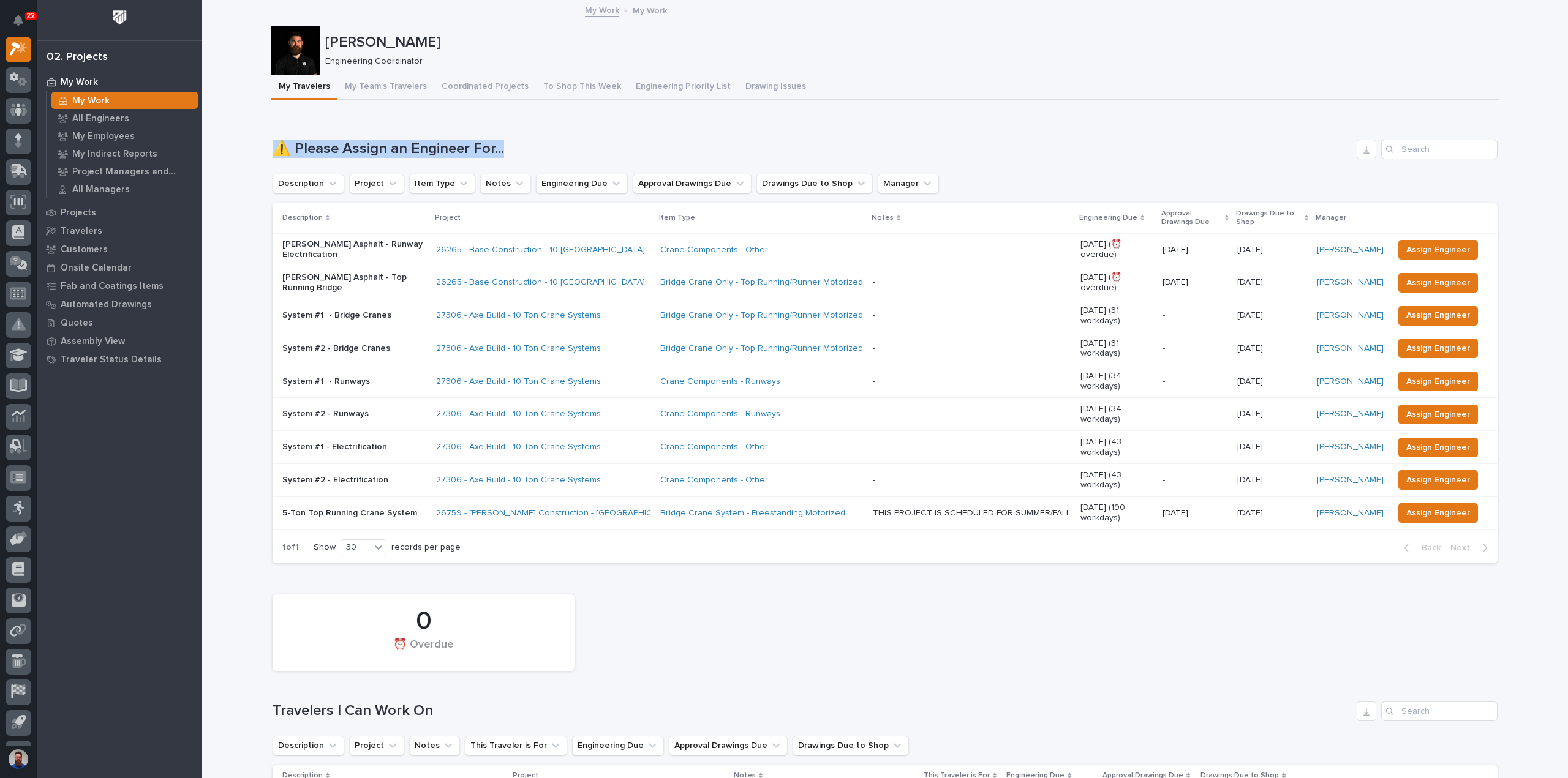
drag, startPoint x: 430, startPoint y: 156, endPoint x: 551, endPoint y: 167, distance: 121.5
click at [557, 160] on div "⚠️ Please Assign an Engineer For... Description Project Item Type Notes Enginee…" at bounding box center [885, 351] width 1225 height 423
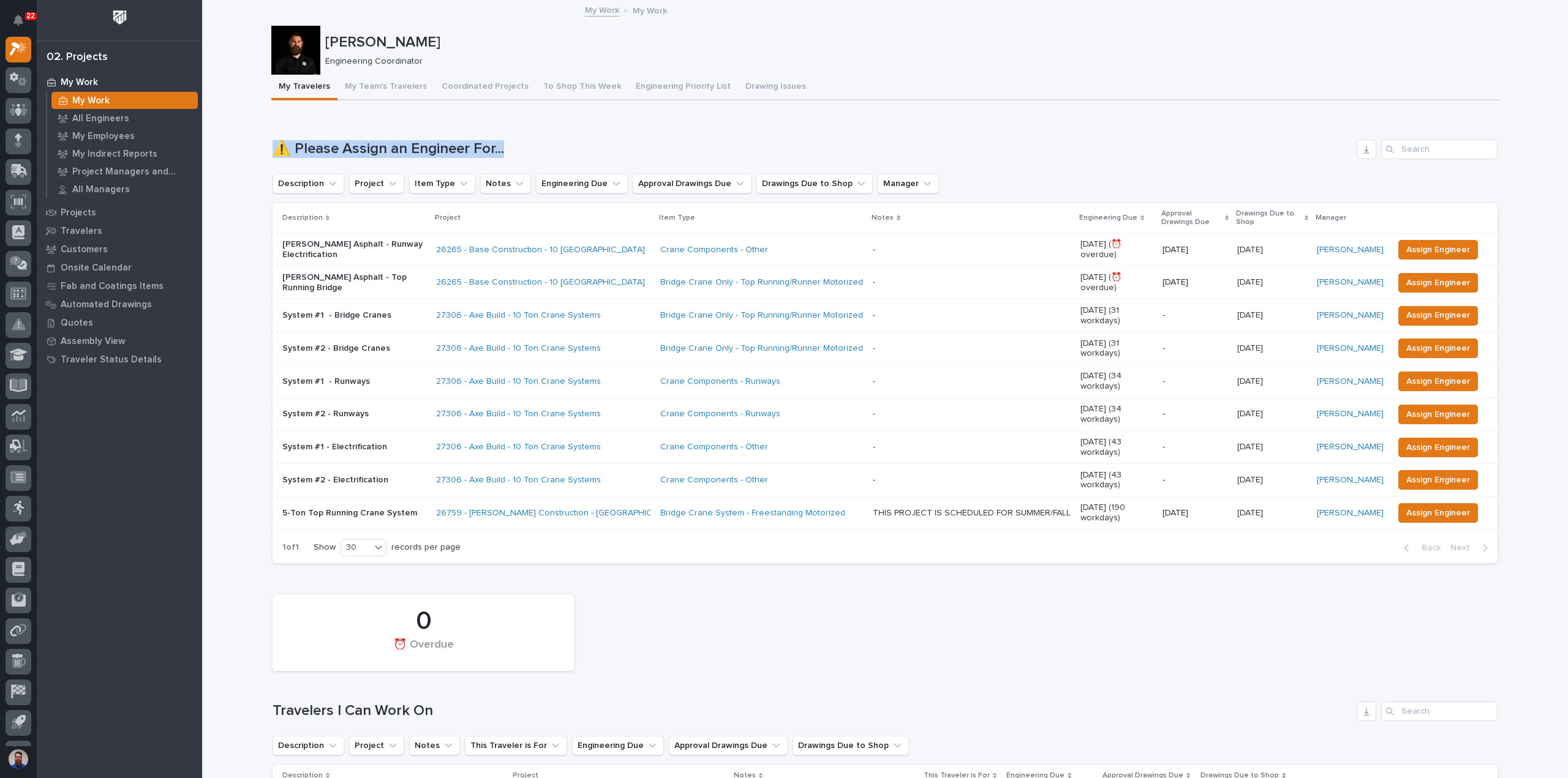
drag, startPoint x: 512, startPoint y: 144, endPoint x: 235, endPoint y: 127, distance: 277.5
drag, startPoint x: 252, startPoint y: 134, endPoint x: 640, endPoint y: 152, distance: 388.4
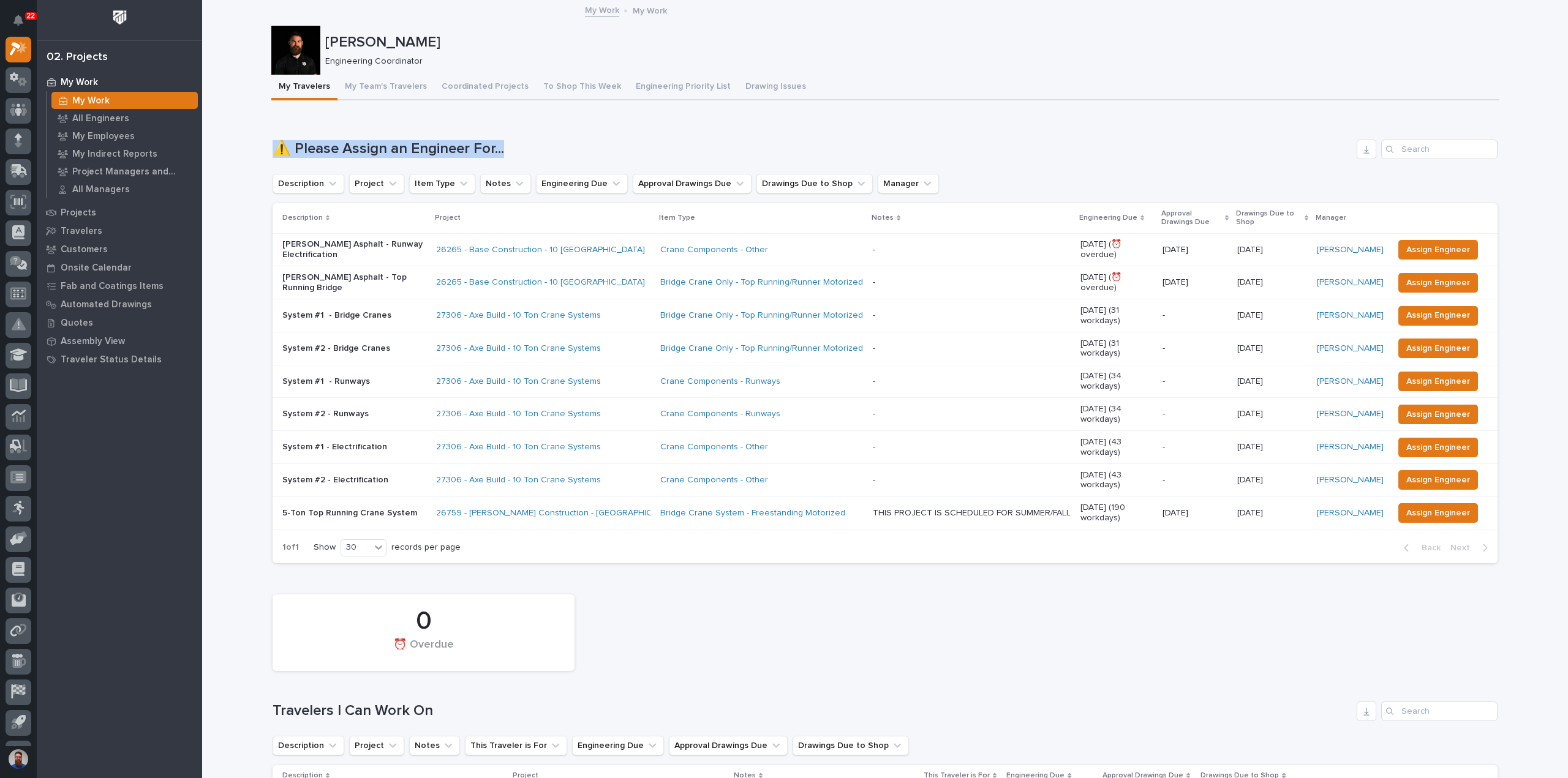
click at [640, 152] on h1 "⚠️ Please Assign an Engineer For..." at bounding box center [812, 148] width 1079 height 17
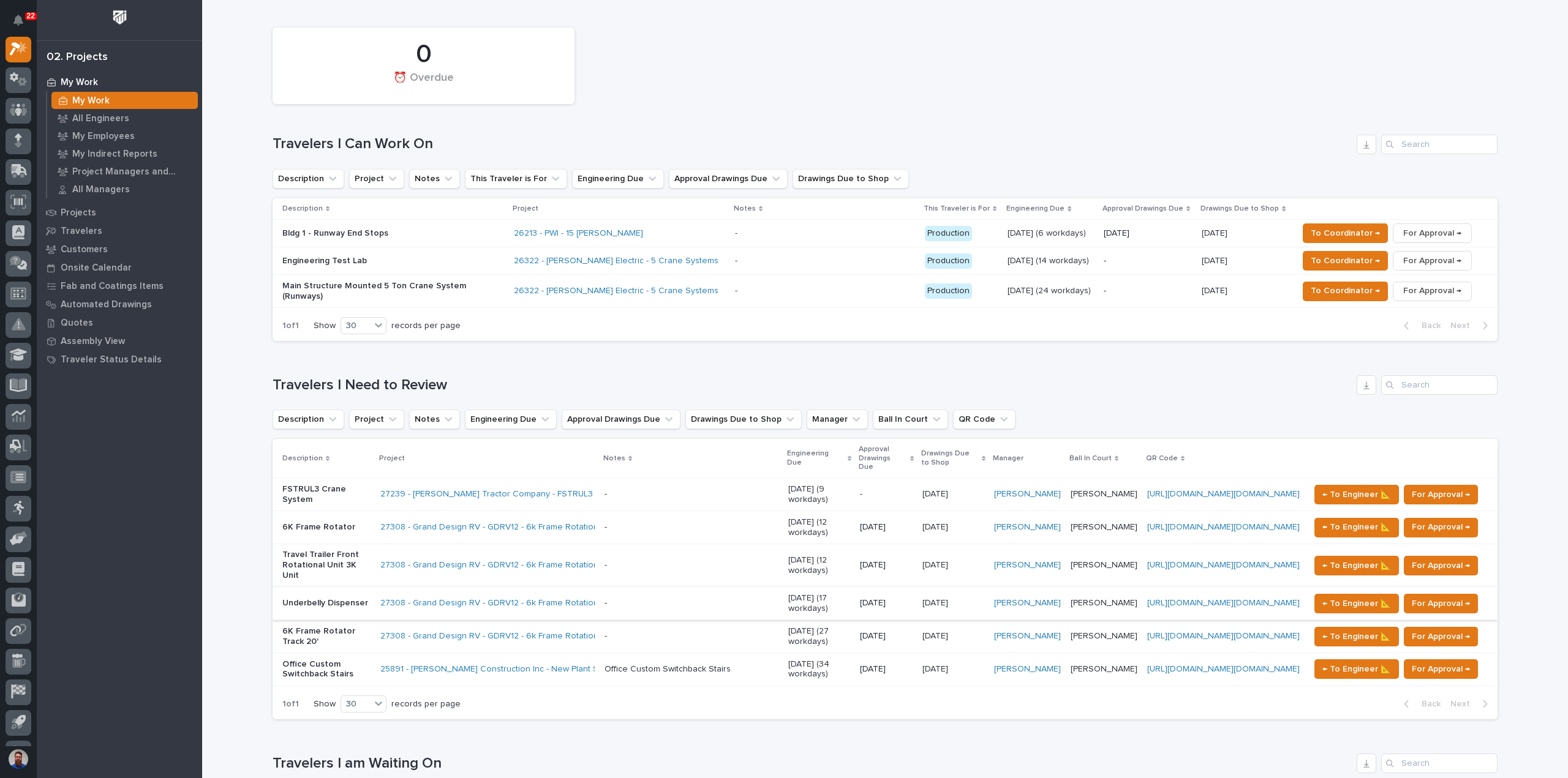
scroll to position [571, 0]
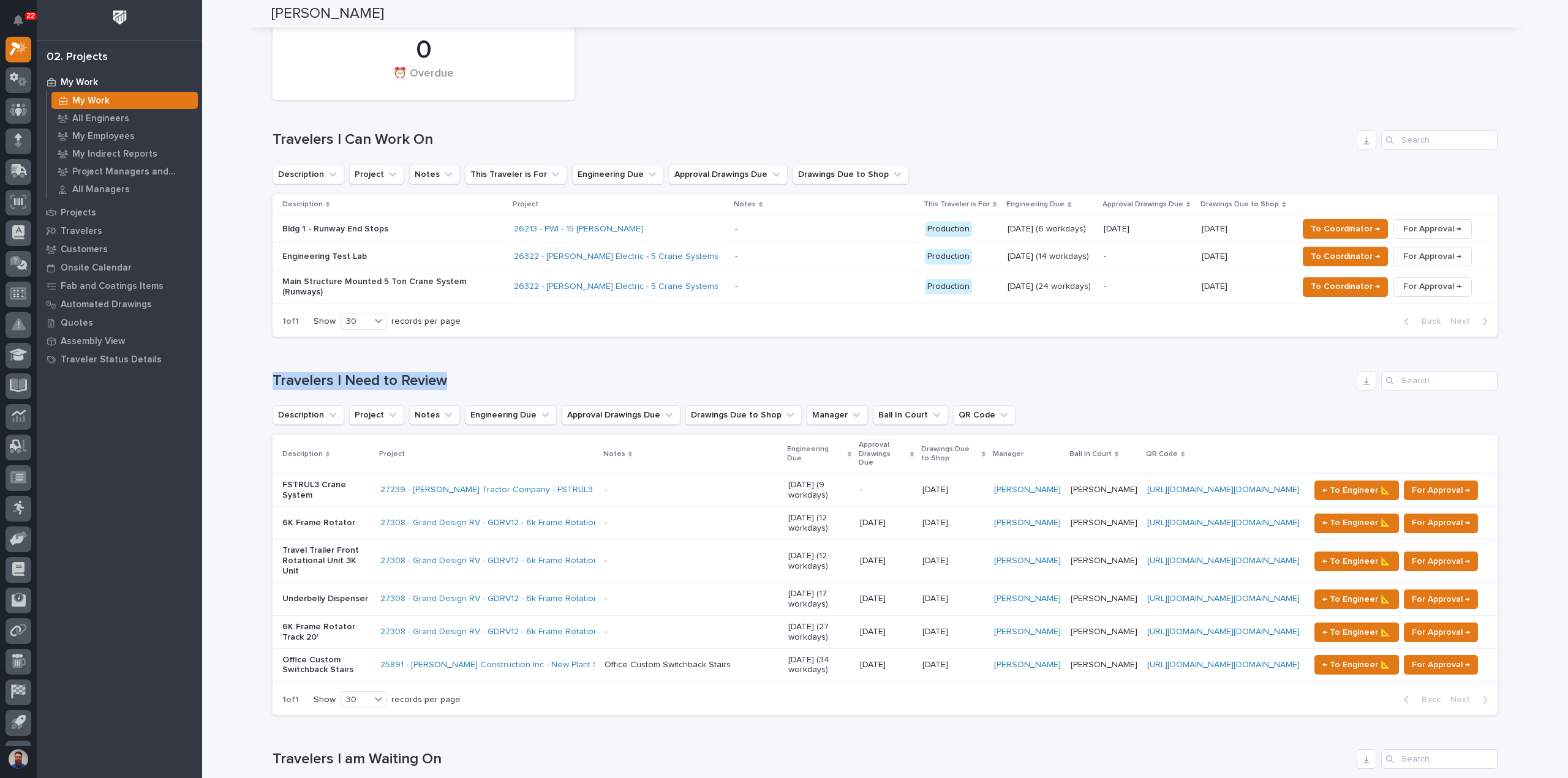
drag, startPoint x: 266, startPoint y: 327, endPoint x: 473, endPoint y: 346, distance: 207.9
click at [473, 372] on h1 "Travelers I Need to Review" at bounding box center [812, 380] width 1079 height 17
drag, startPoint x: 302, startPoint y: 330, endPoint x: 290, endPoint y: 330, distance: 12.0
click at [293, 346] on div "Loading... Saving… Travelers I Need to Review Description Project Notes Enginee…" at bounding box center [885, 535] width 1225 height 378
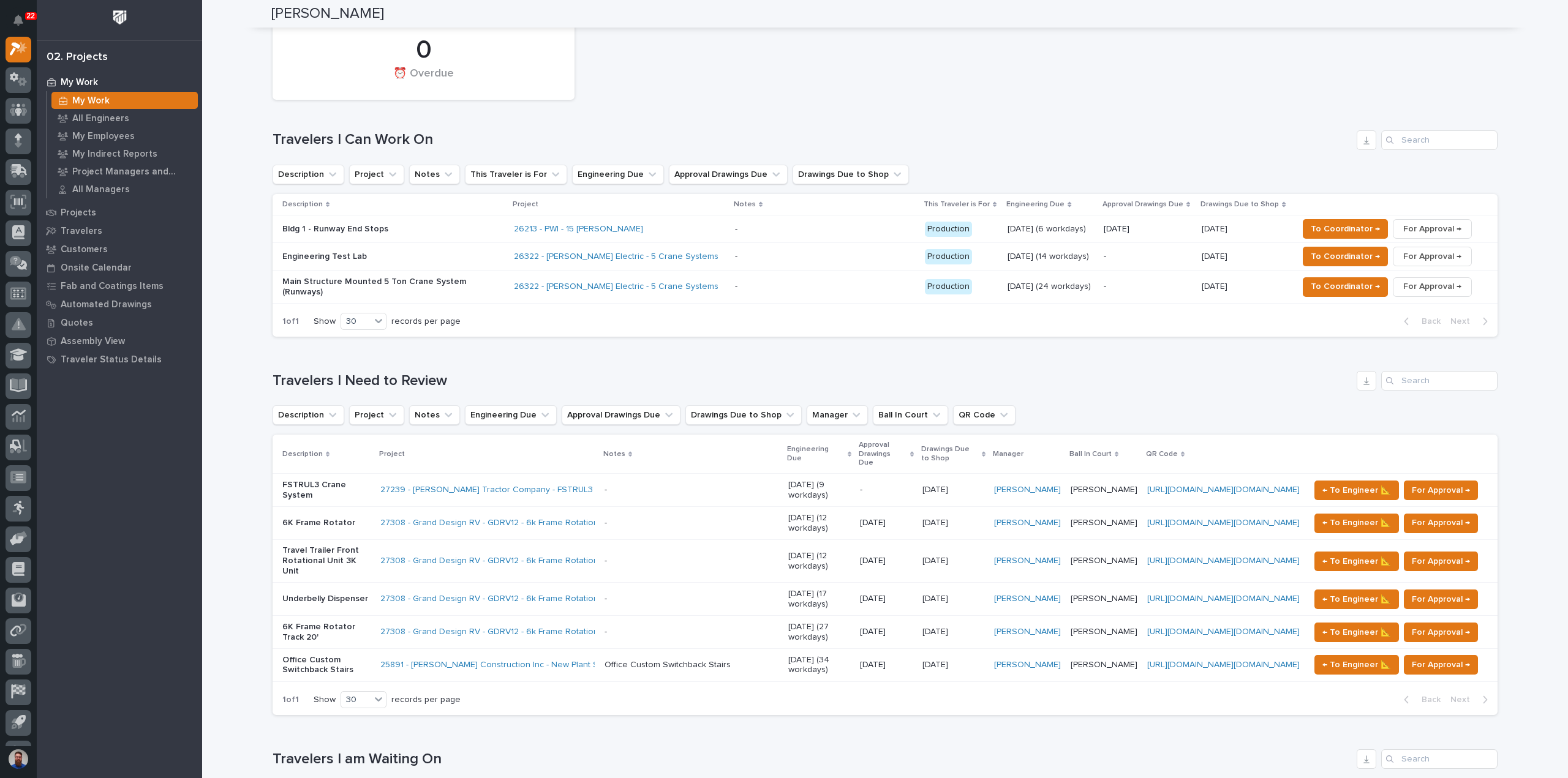
click at [290, 346] on div "Loading... Saving… Travelers I Need to Review Description Project Notes Enginee…" at bounding box center [885, 535] width 1225 height 378
drag, startPoint x: 236, startPoint y: 322, endPoint x: 230, endPoint y: 321, distance: 6.1
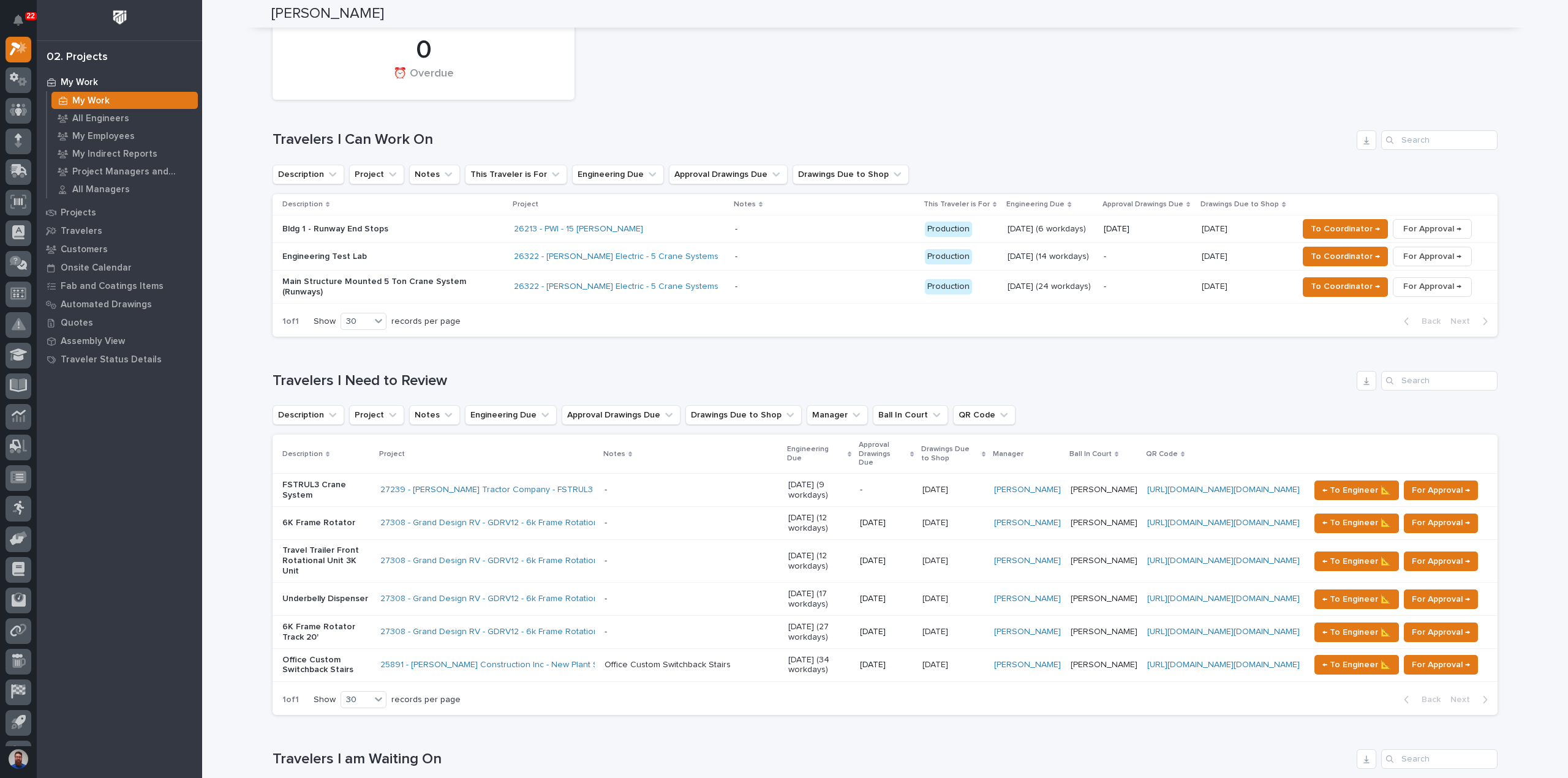
click at [312, 545] on p "Travel Trailer Front Rotational Unit 3K Unit" at bounding box center [327, 561] width 88 height 30
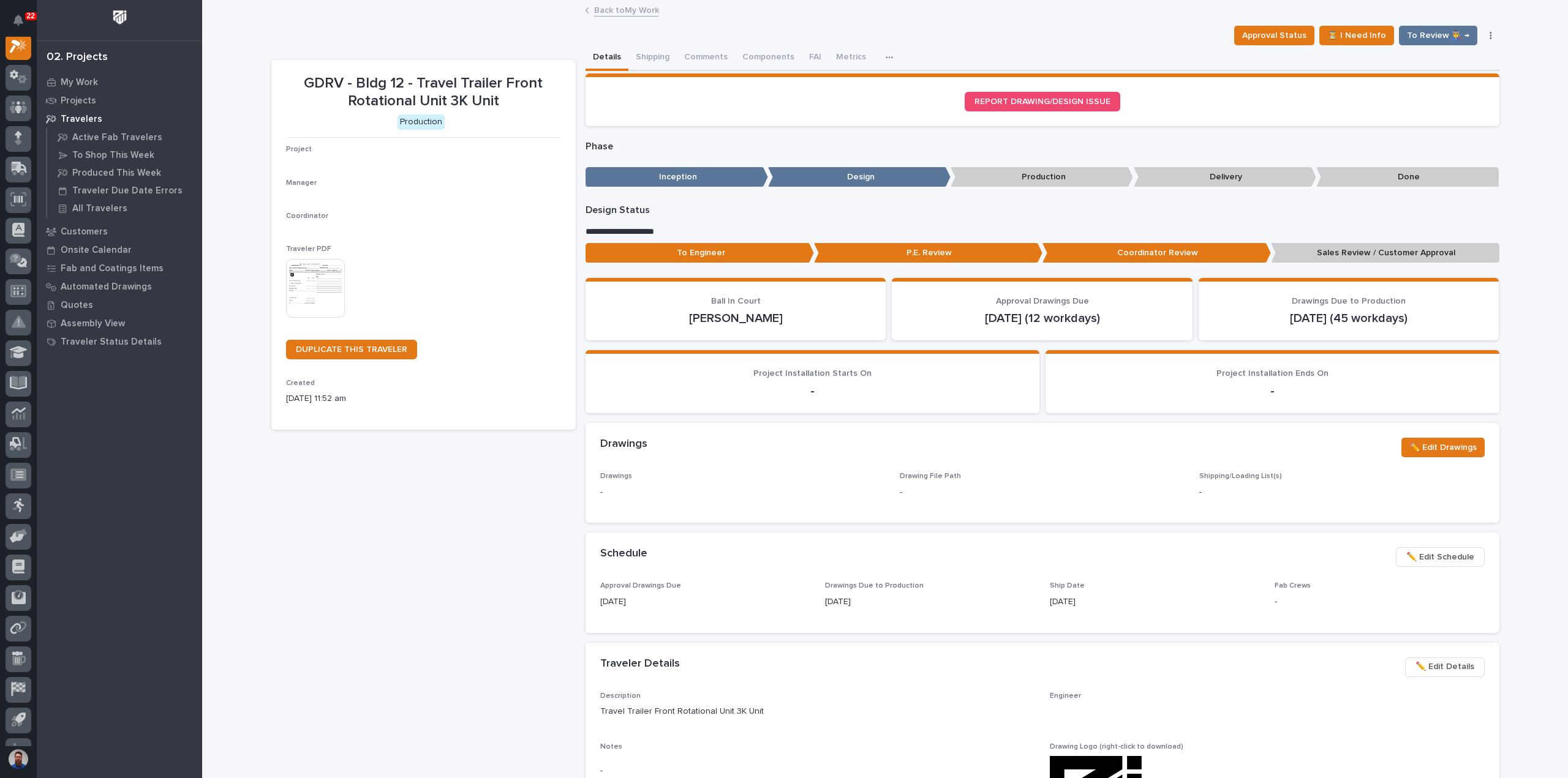
scroll to position [30, 0]
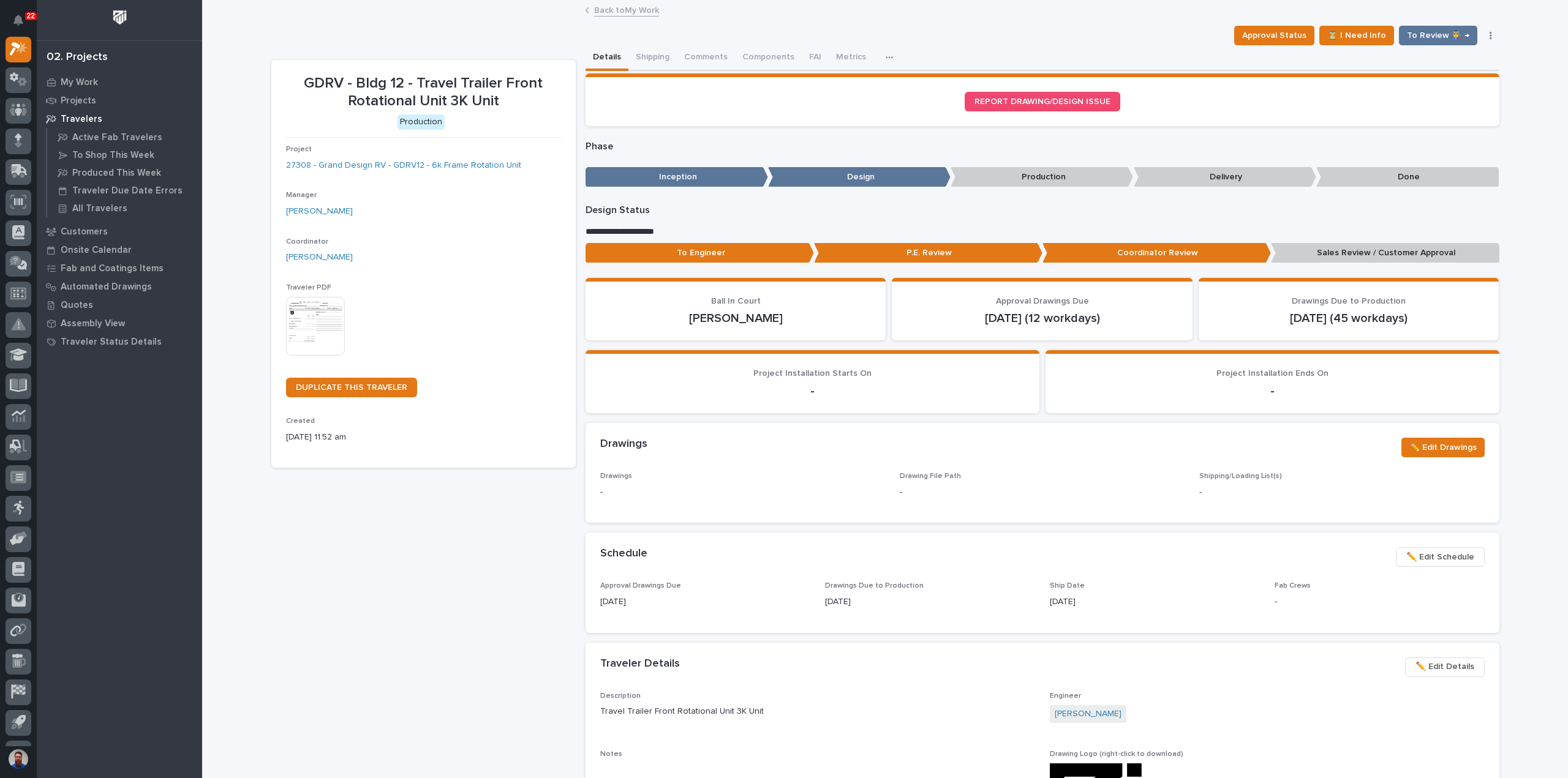
click at [1294, 254] on p "Sales Review / Customer Approval" at bounding box center [1385, 253] width 228 height 20
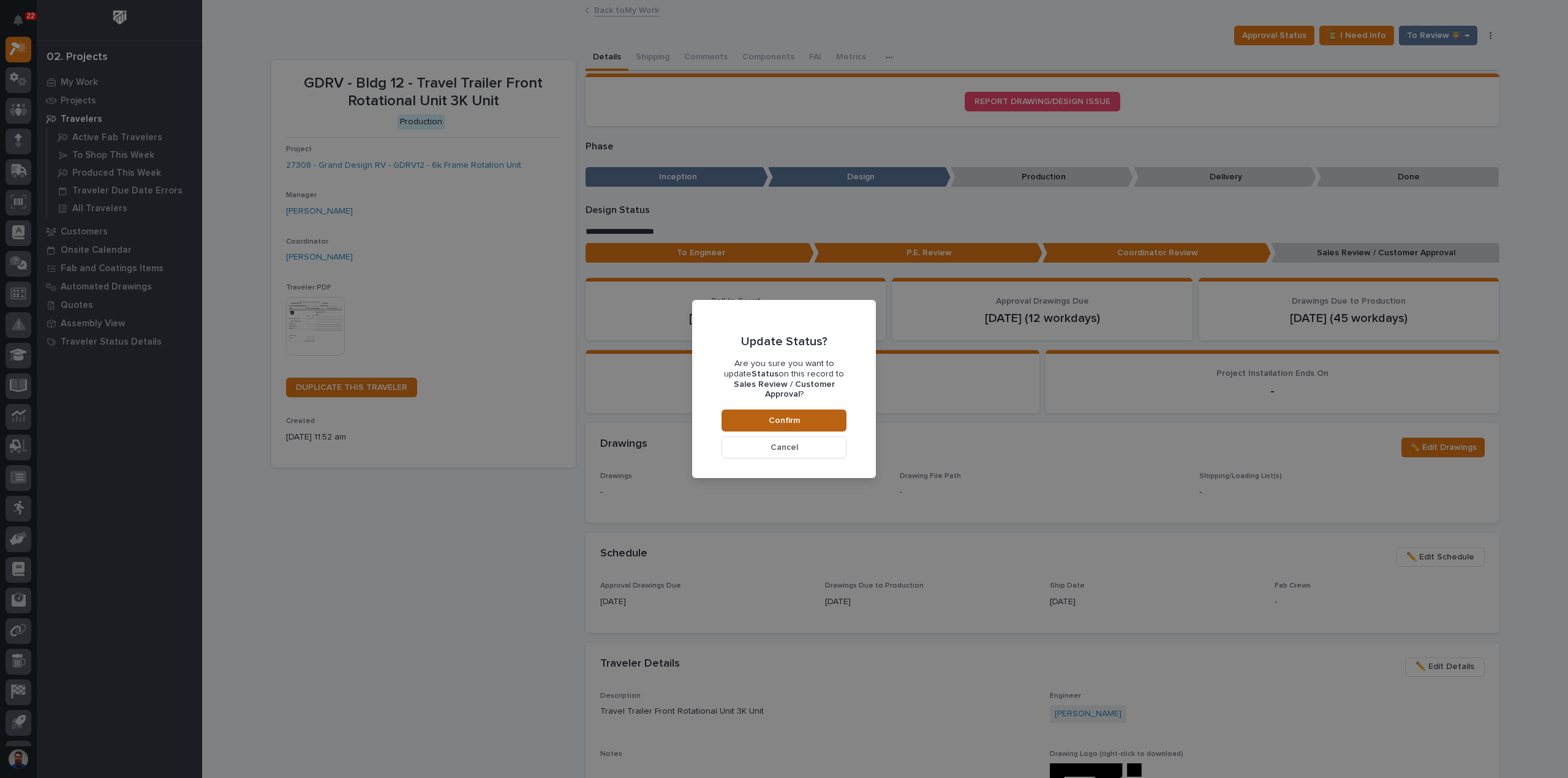
click at [773, 415] on span "Confirm" at bounding box center [784, 420] width 31 height 11
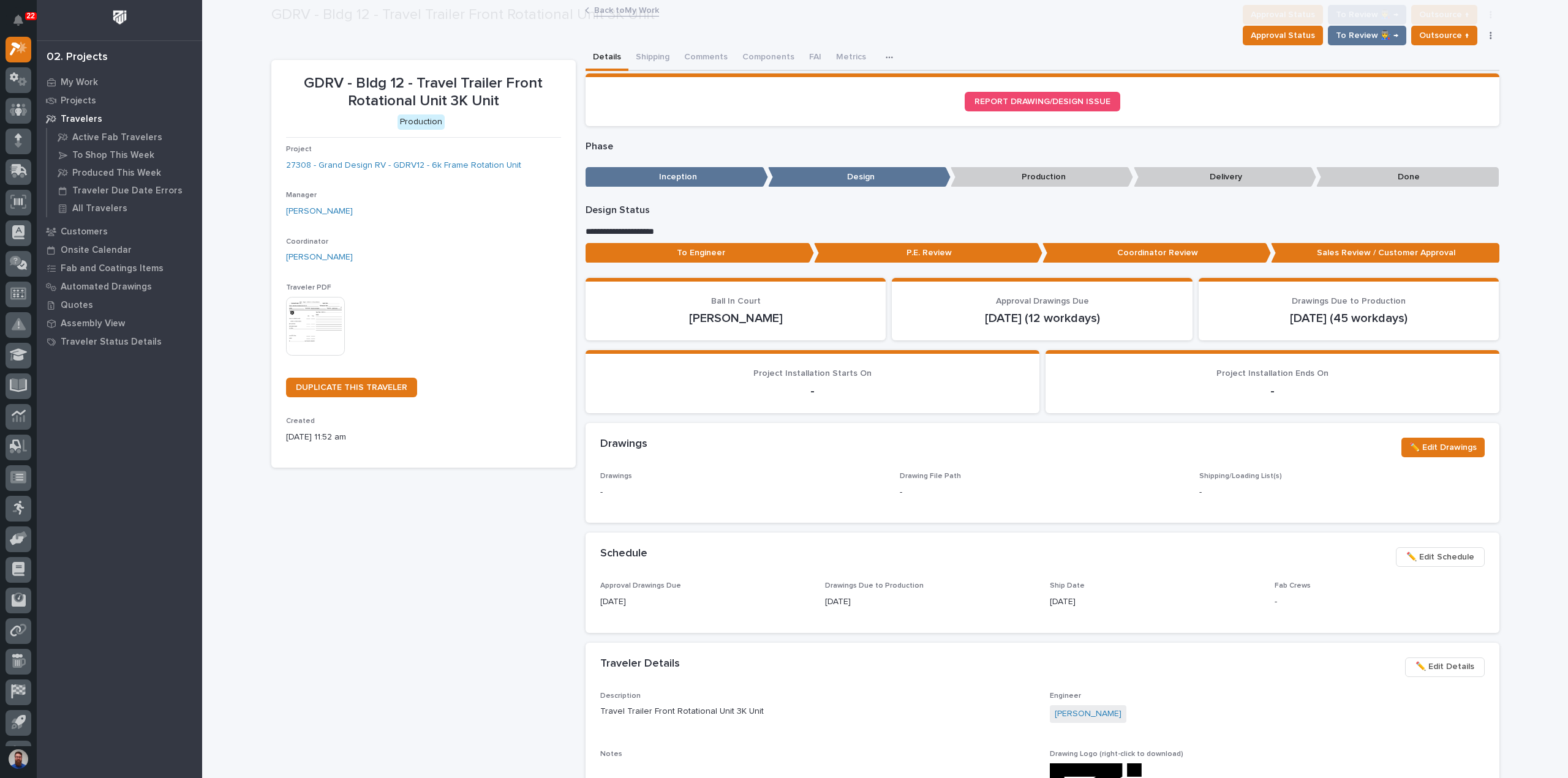
scroll to position [73, 0]
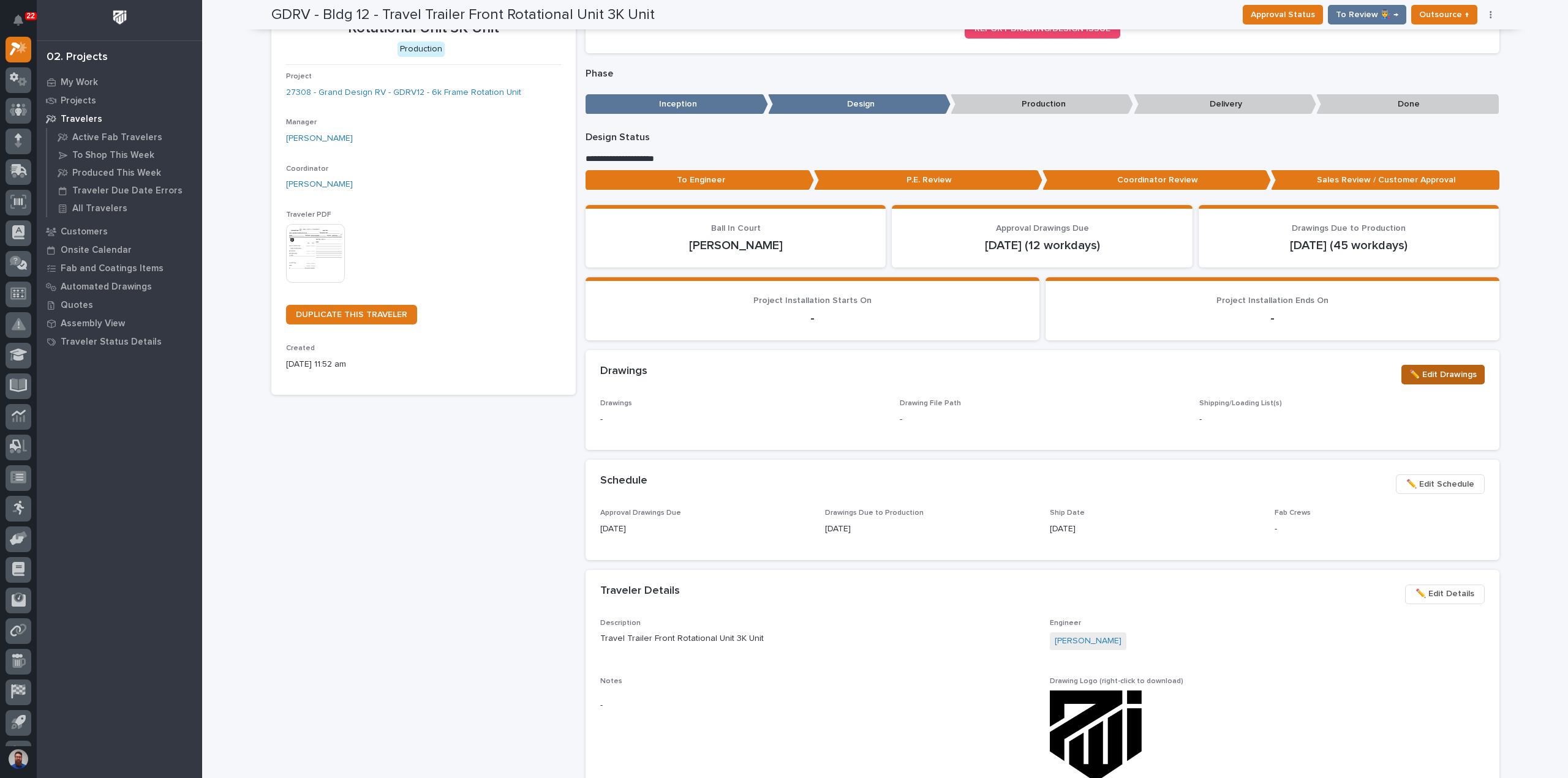
click at [1429, 378] on span "✏️ Edit Drawings" at bounding box center [1443, 374] width 67 height 14
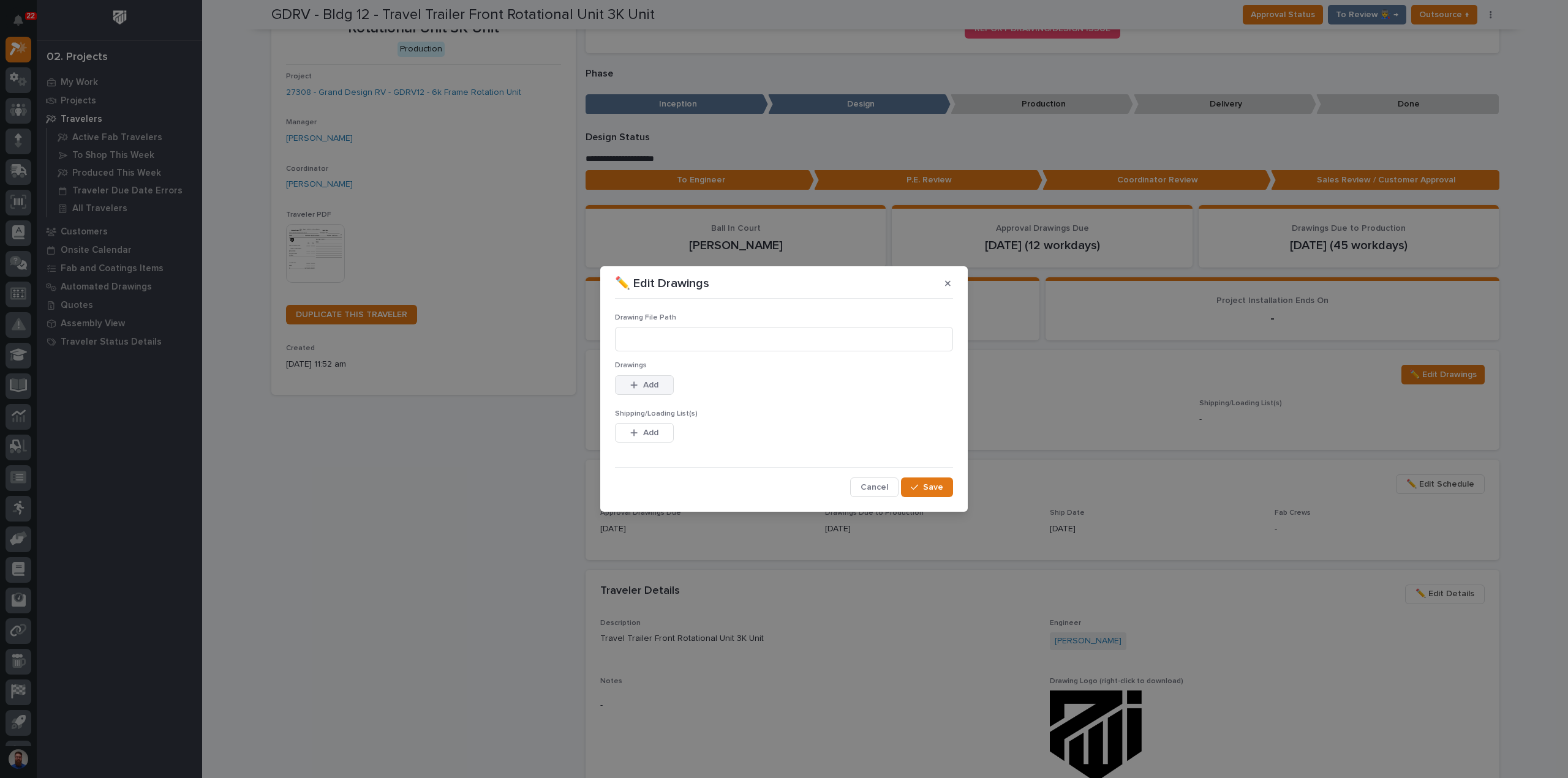
click at [646, 388] on span "Add" at bounding box center [651, 385] width 15 height 11
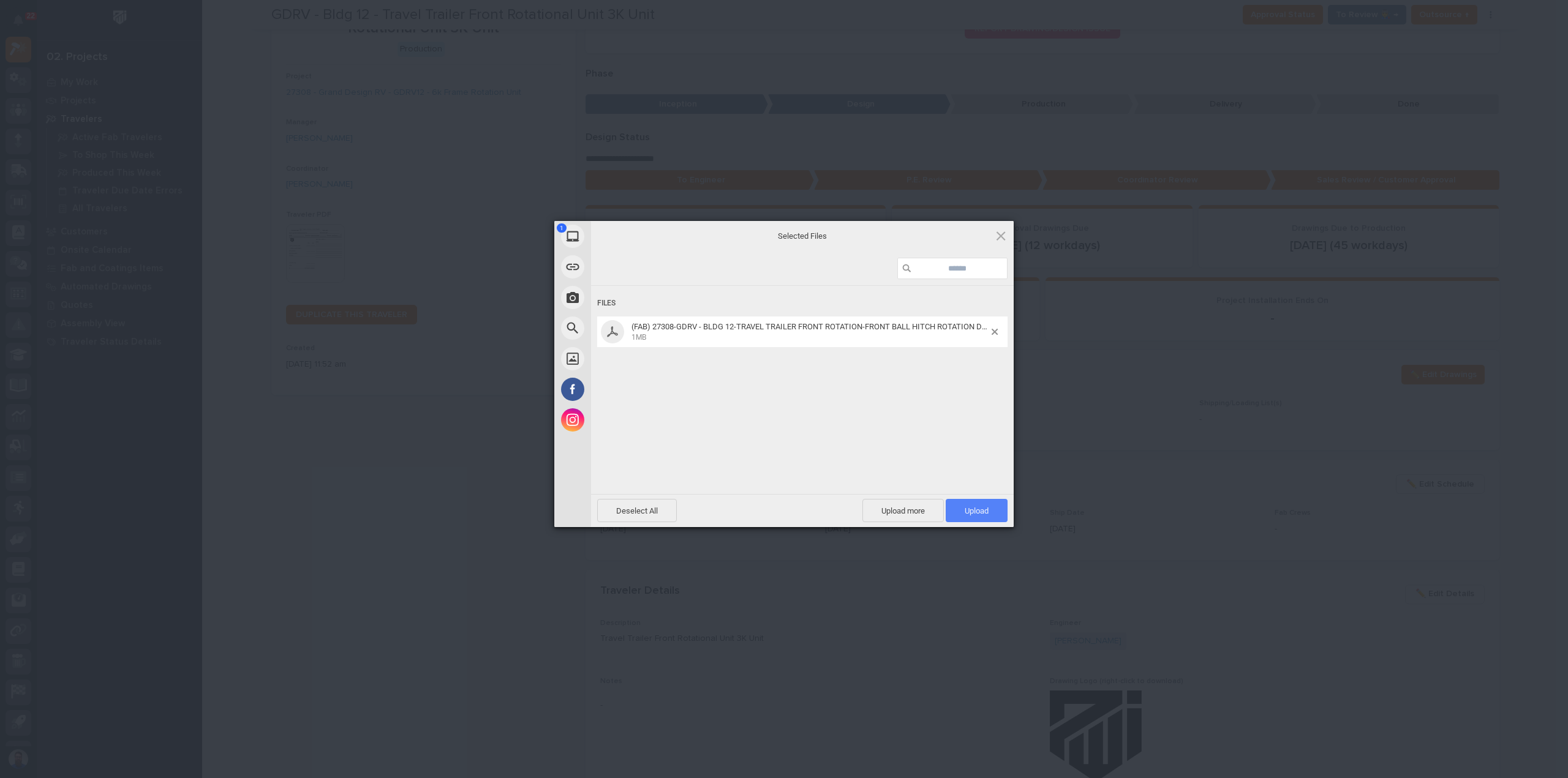
click at [988, 514] on span "Upload 1" at bounding box center [977, 511] width 24 height 9
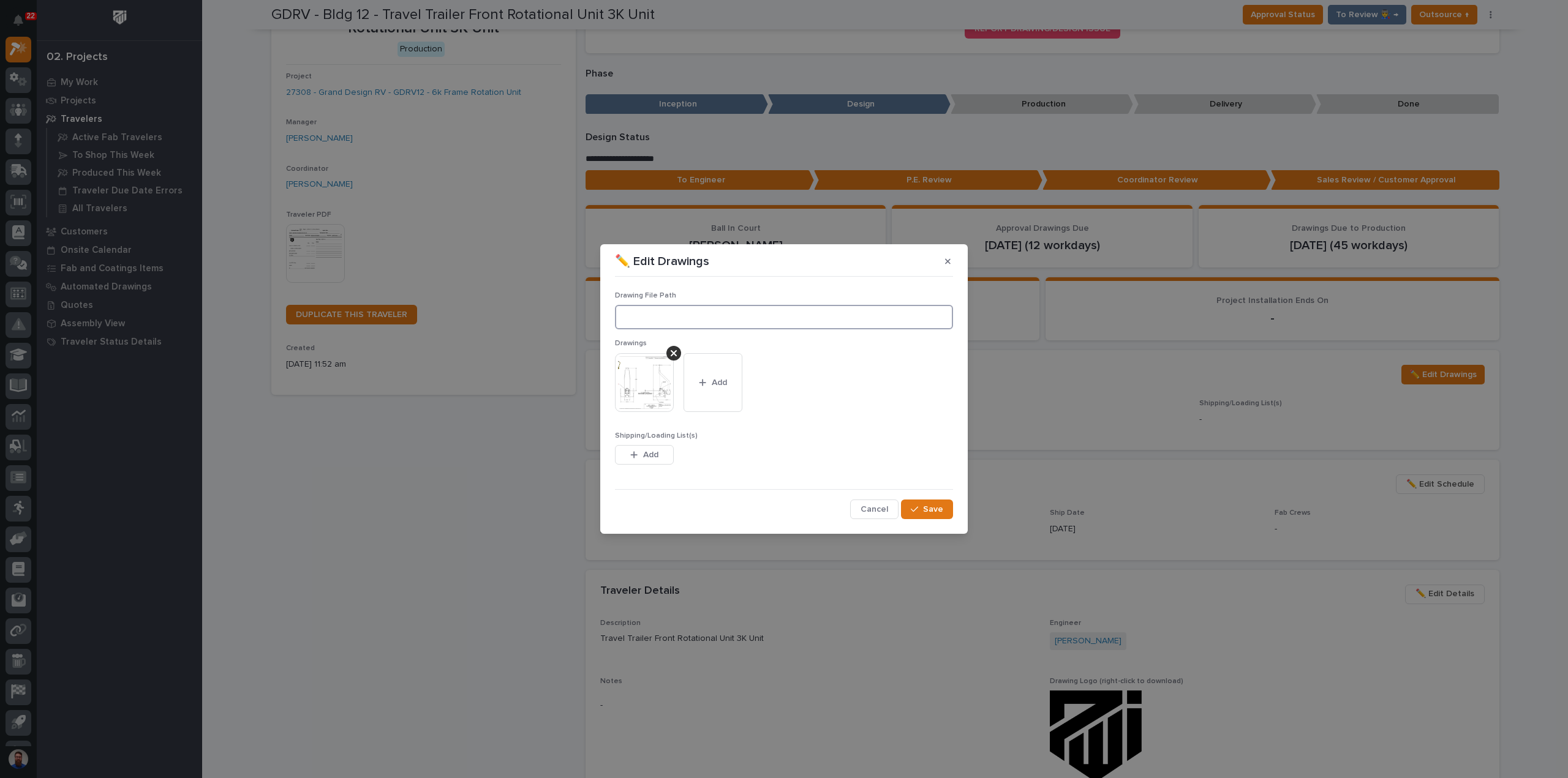
click at [691, 319] on input at bounding box center [784, 317] width 338 height 24
click at [745, 314] on input at bounding box center [784, 317] width 338 height 24
paste input ""M:\Grand Design RV\Building 12\27308 New 6K Frame Rotator\01 Engineering\09 Fi…"
type input "M:\Grand Design RV\Building 12\27308 New 6K Frame Rotator\01 Engineering\09 Fin…"
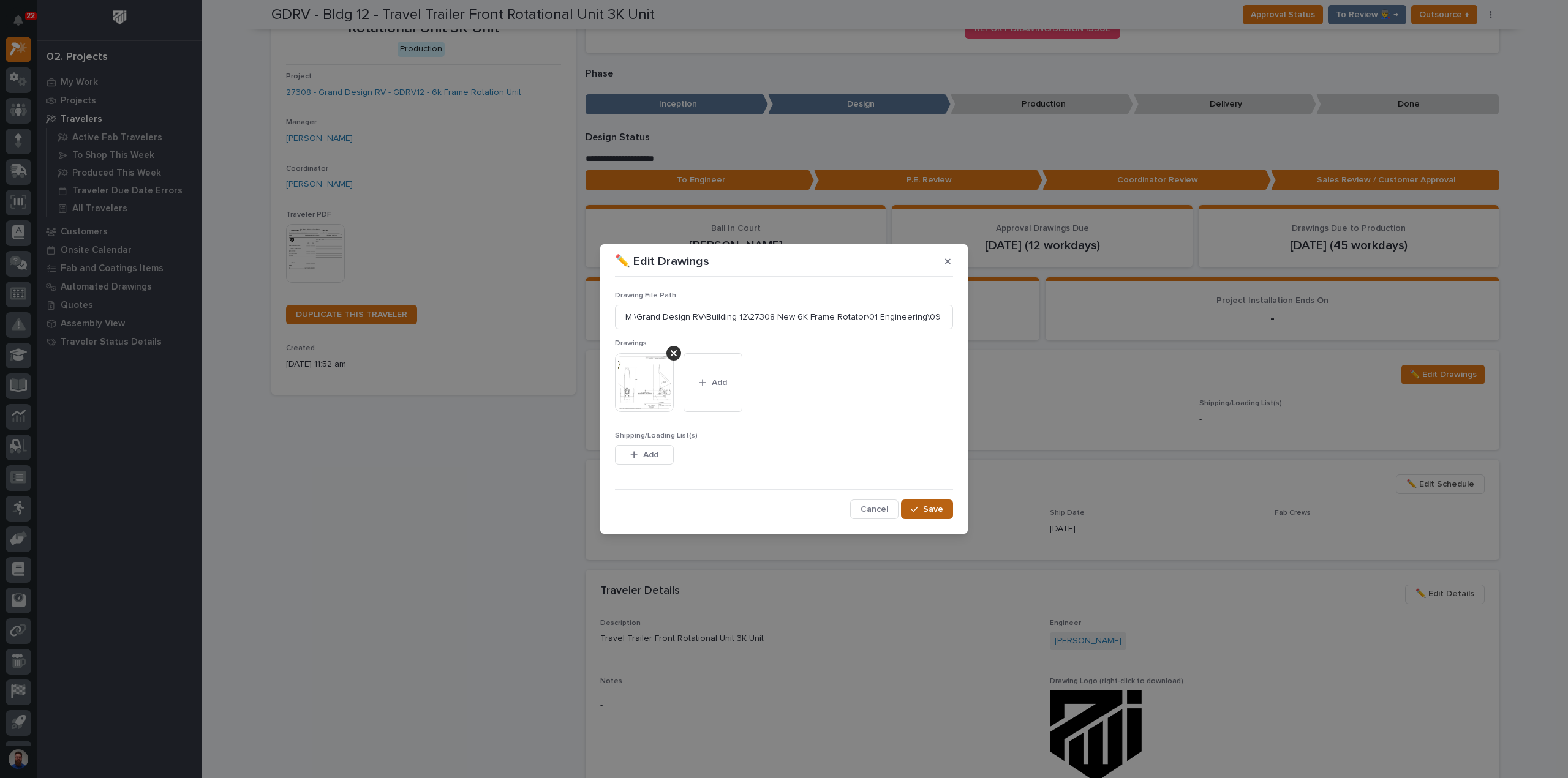
click at [940, 506] on span "Save" at bounding box center [933, 509] width 20 height 11
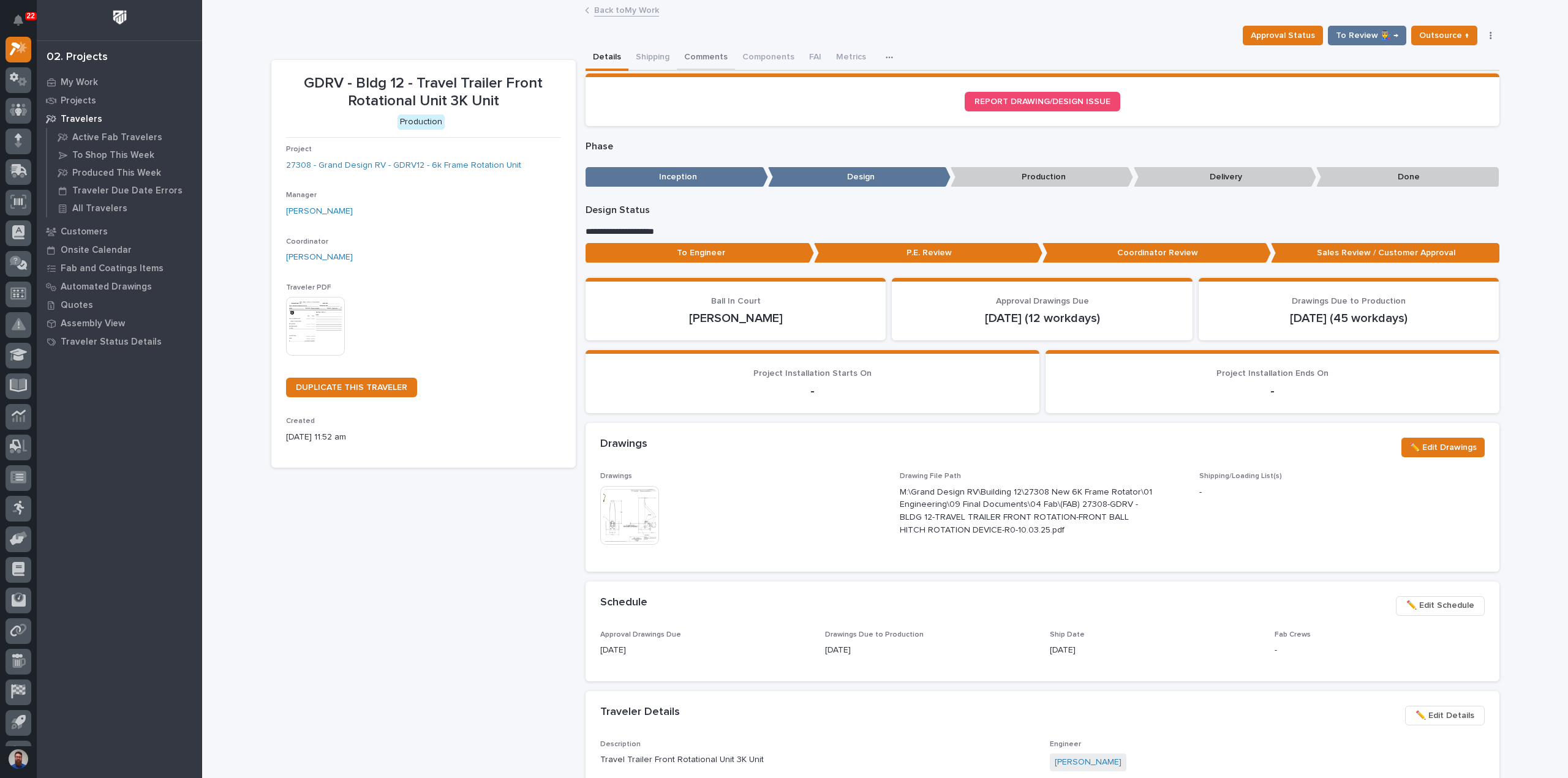
drag, startPoint x: 699, startPoint y: 58, endPoint x: 683, endPoint y: 88, distance: 34.0
click at [699, 58] on button "Comments" at bounding box center [706, 58] width 58 height 26
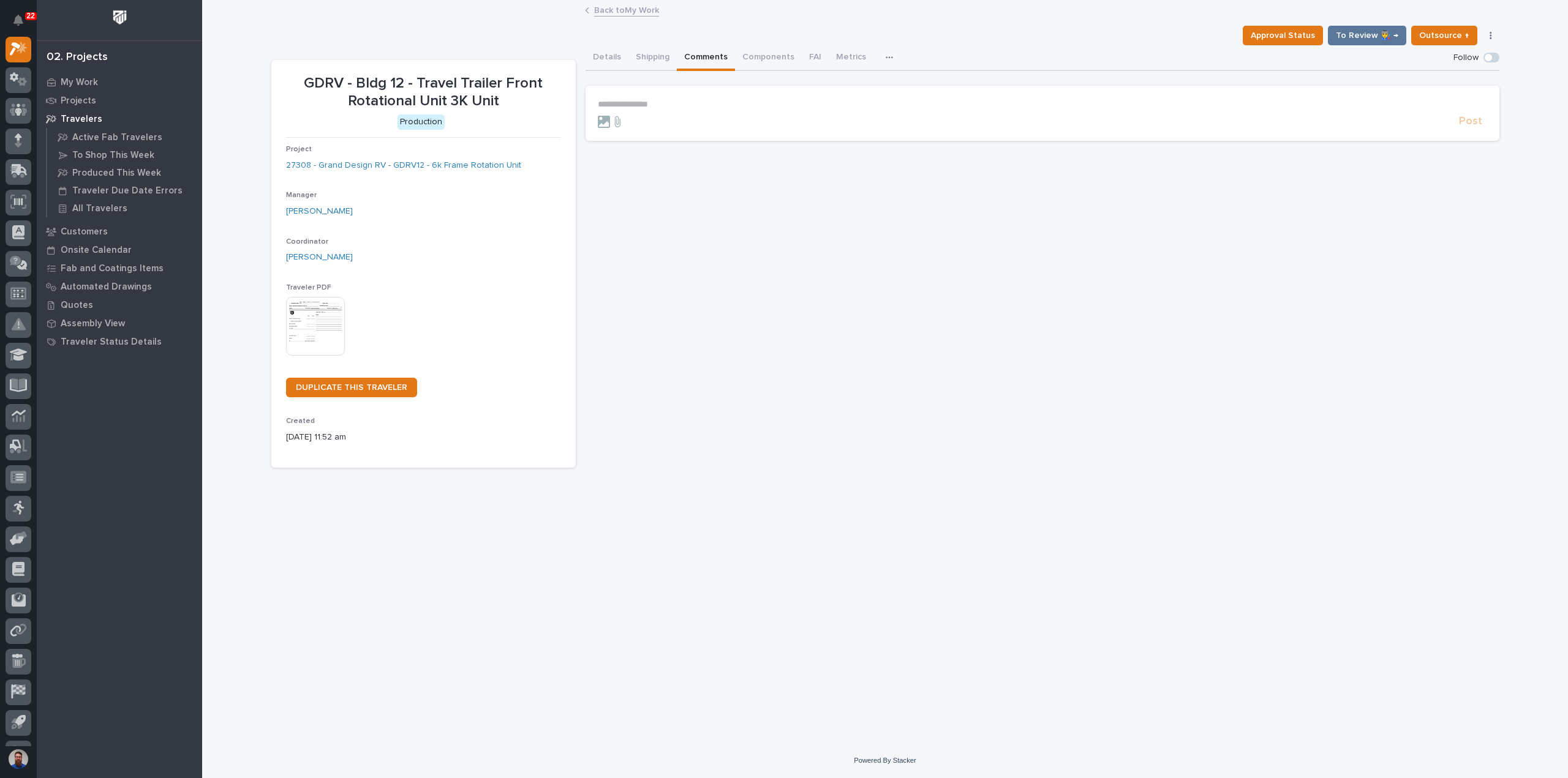
click at [659, 102] on p "**********" at bounding box center [1042, 105] width 889 height 11
click at [1470, 123] on span "Post" at bounding box center [1470, 127] width 23 height 14
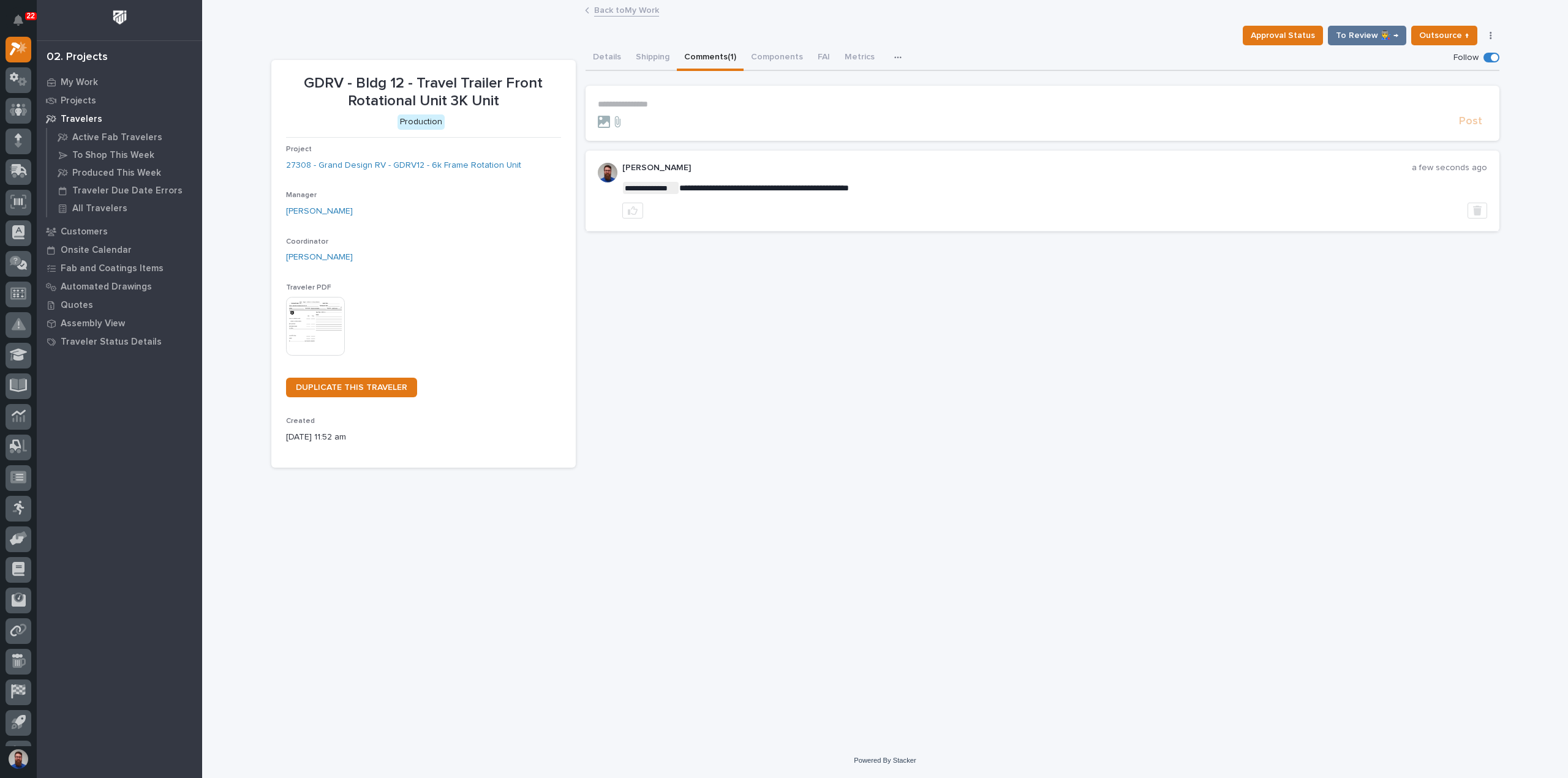
click at [674, 102] on p "**********" at bounding box center [1042, 105] width 889 height 11
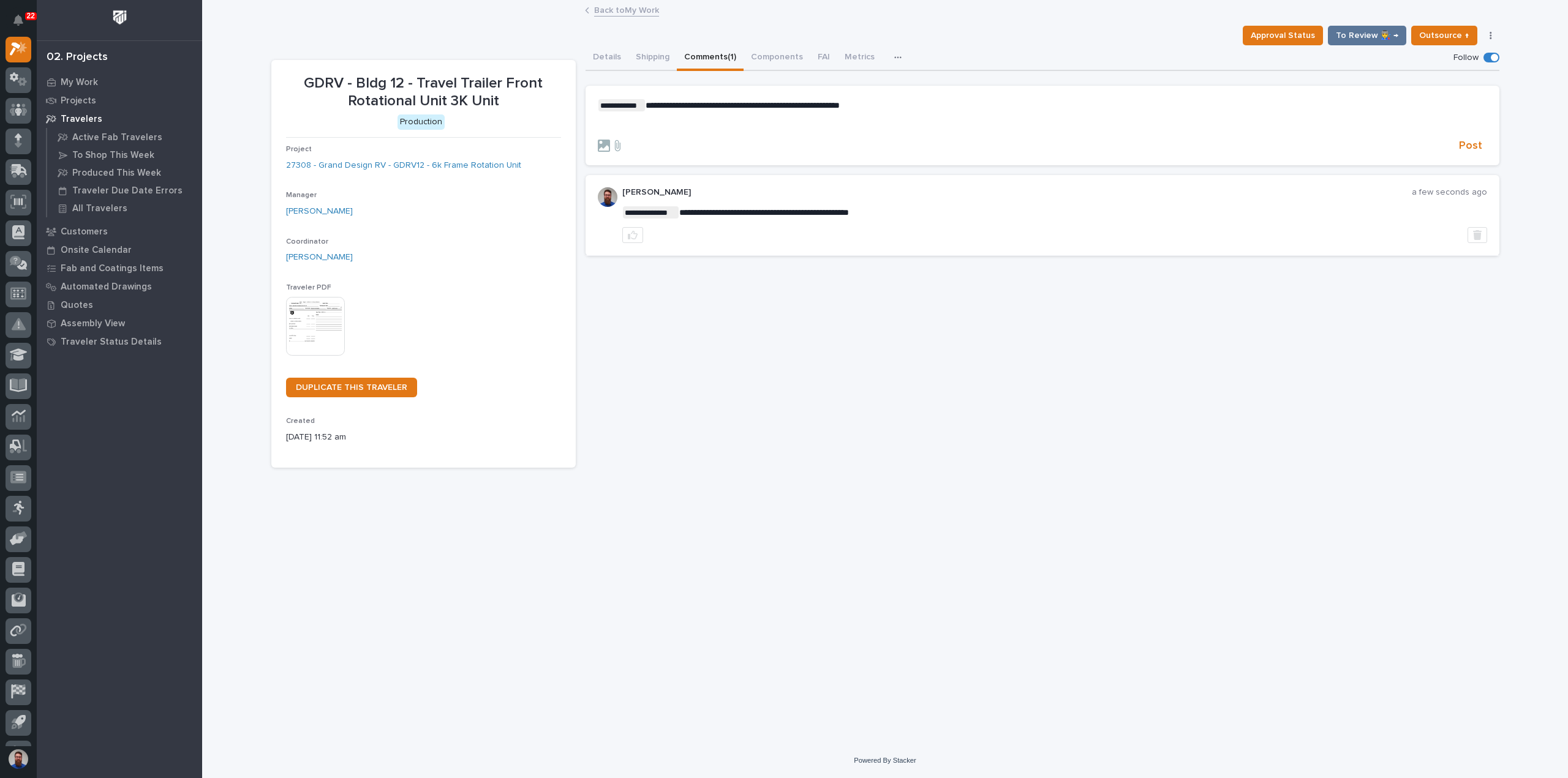
click at [682, 120] on p "﻿" at bounding box center [1042, 125] width 889 height 11
click at [1480, 142] on span "Post" at bounding box center [1470, 145] width 23 height 14
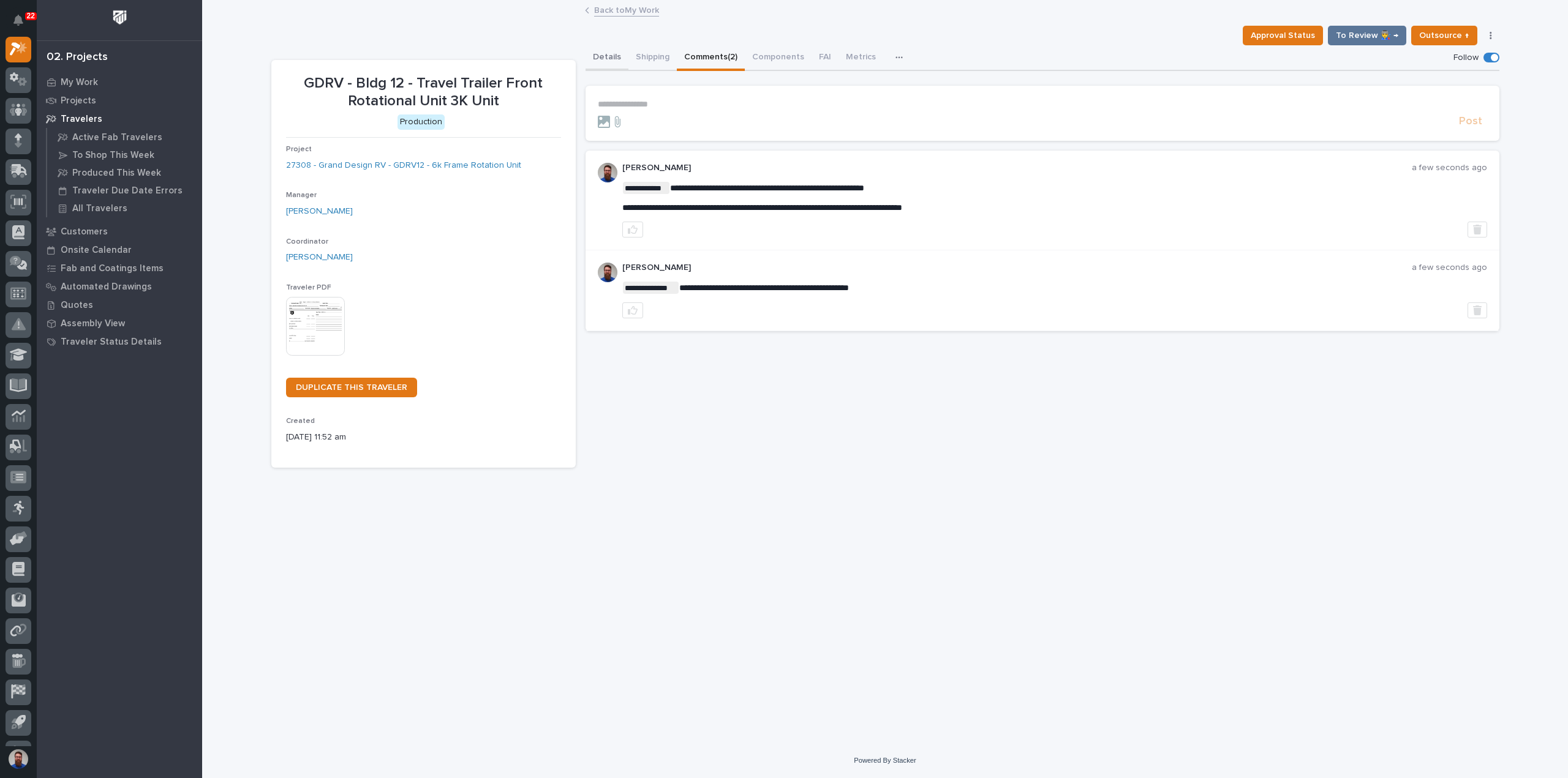
click at [608, 55] on button "Details" at bounding box center [607, 58] width 43 height 26
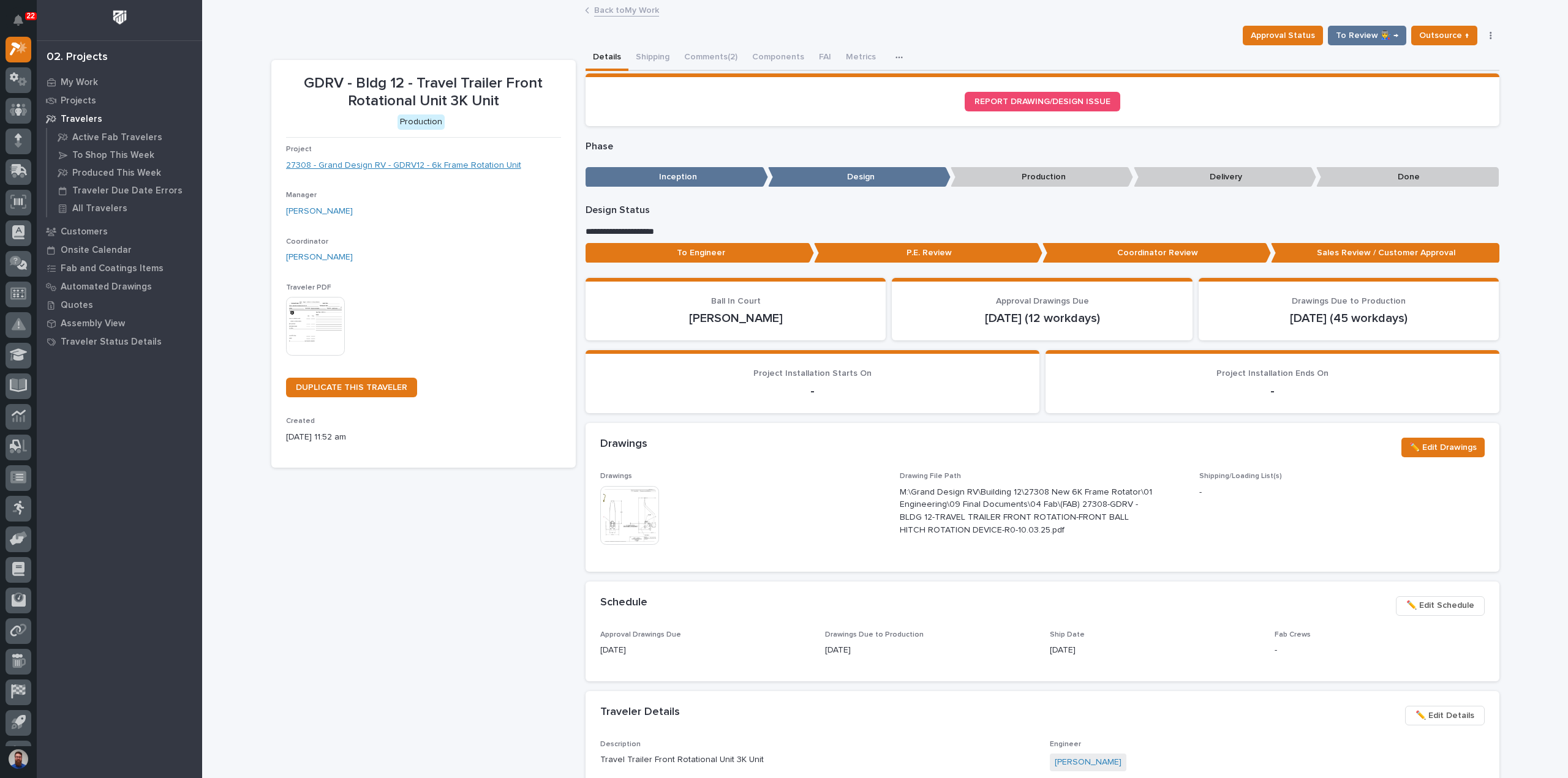
click at [433, 164] on link "27308 - Grand Design RV - GDRV12 - 6k Frame Rotation Unit" at bounding box center [403, 165] width 235 height 13
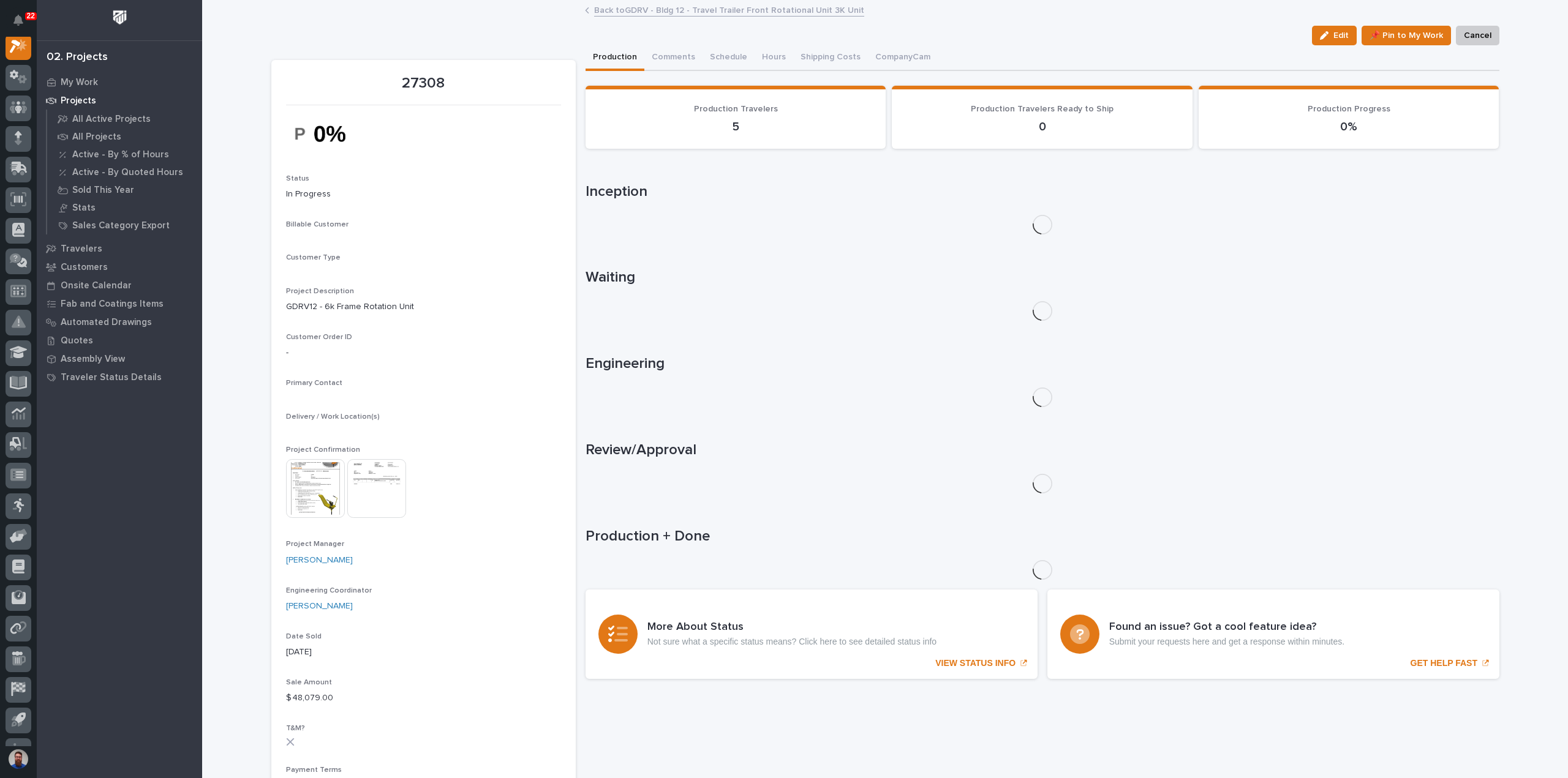
scroll to position [30, 0]
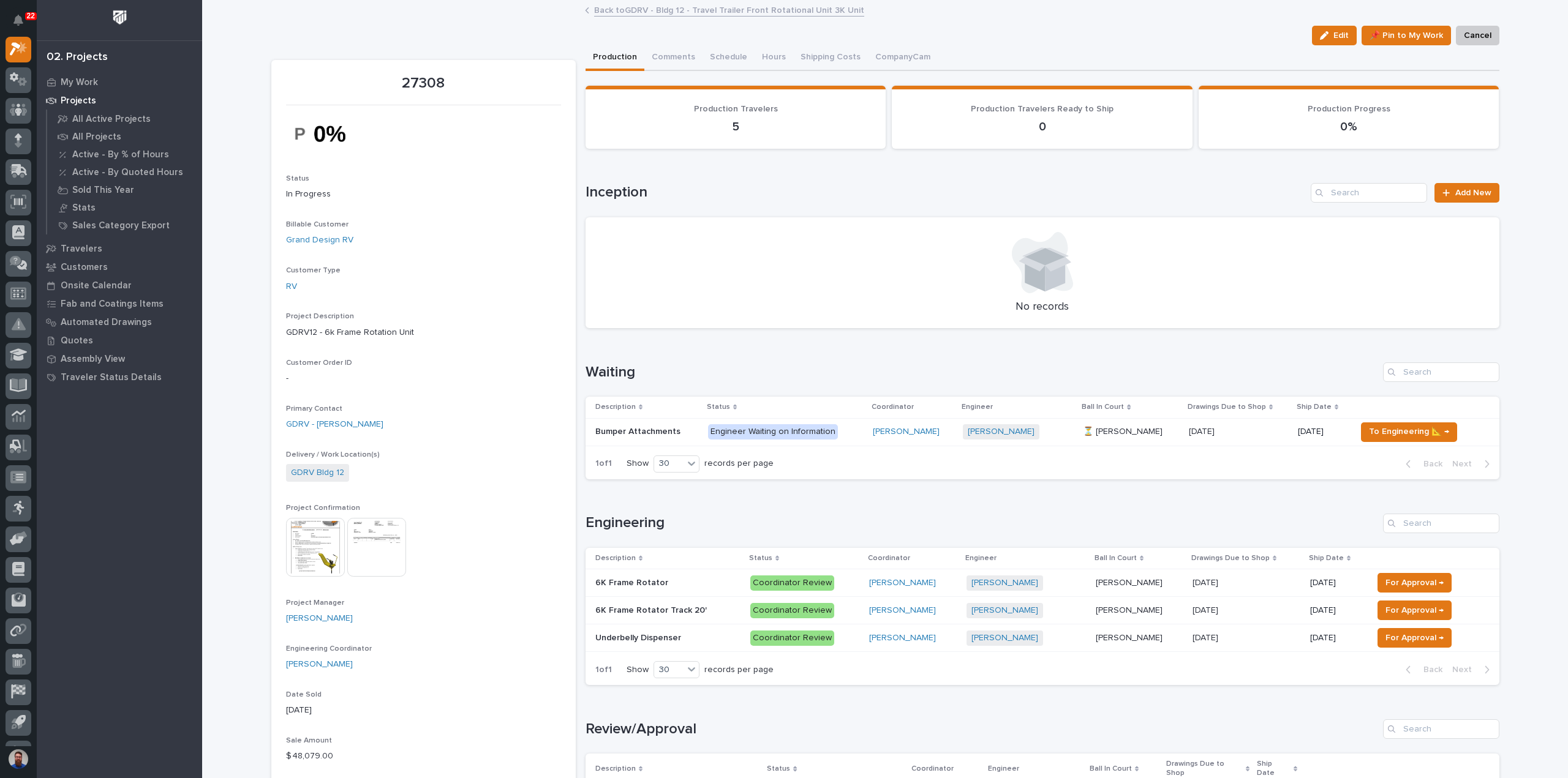
click at [690, 611] on p "6K Frame Rotator Track 20'" at bounding box center [653, 609] width 114 height 13
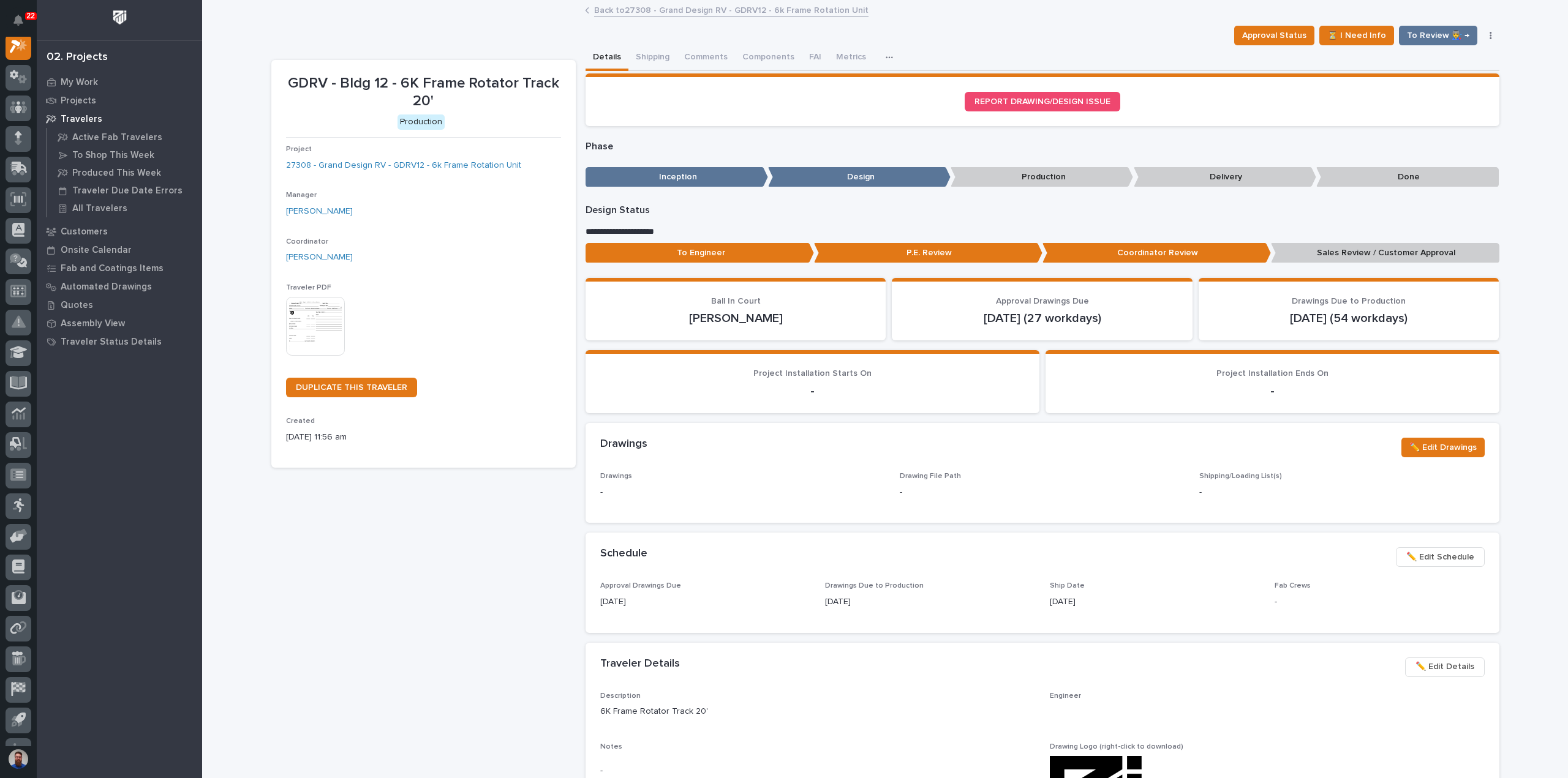
scroll to position [30, 0]
click at [1310, 258] on p "Sales Review / Customer Approval" at bounding box center [1385, 253] width 228 height 20
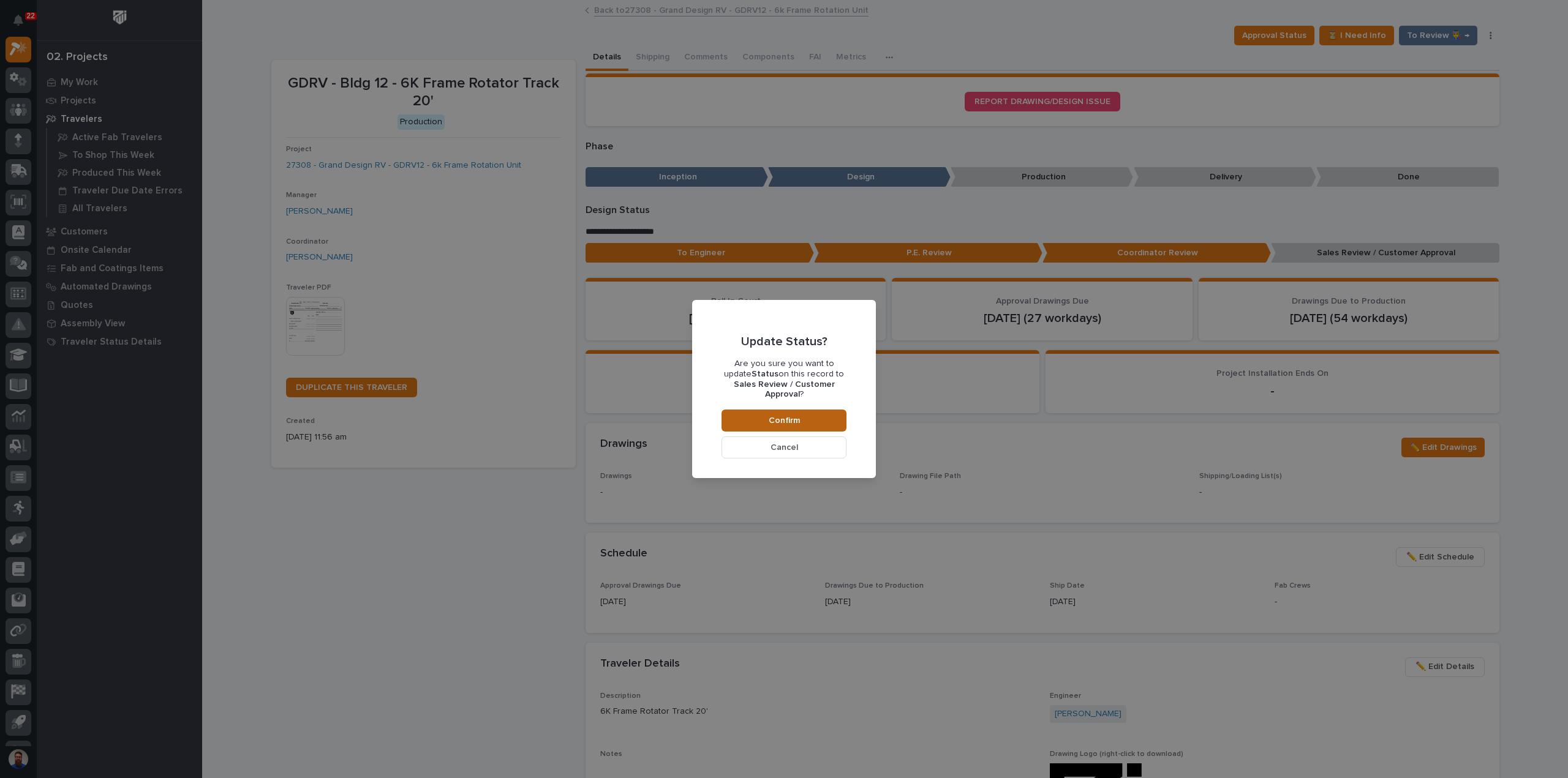
click at [822, 414] on button "Confirm" at bounding box center [784, 420] width 125 height 22
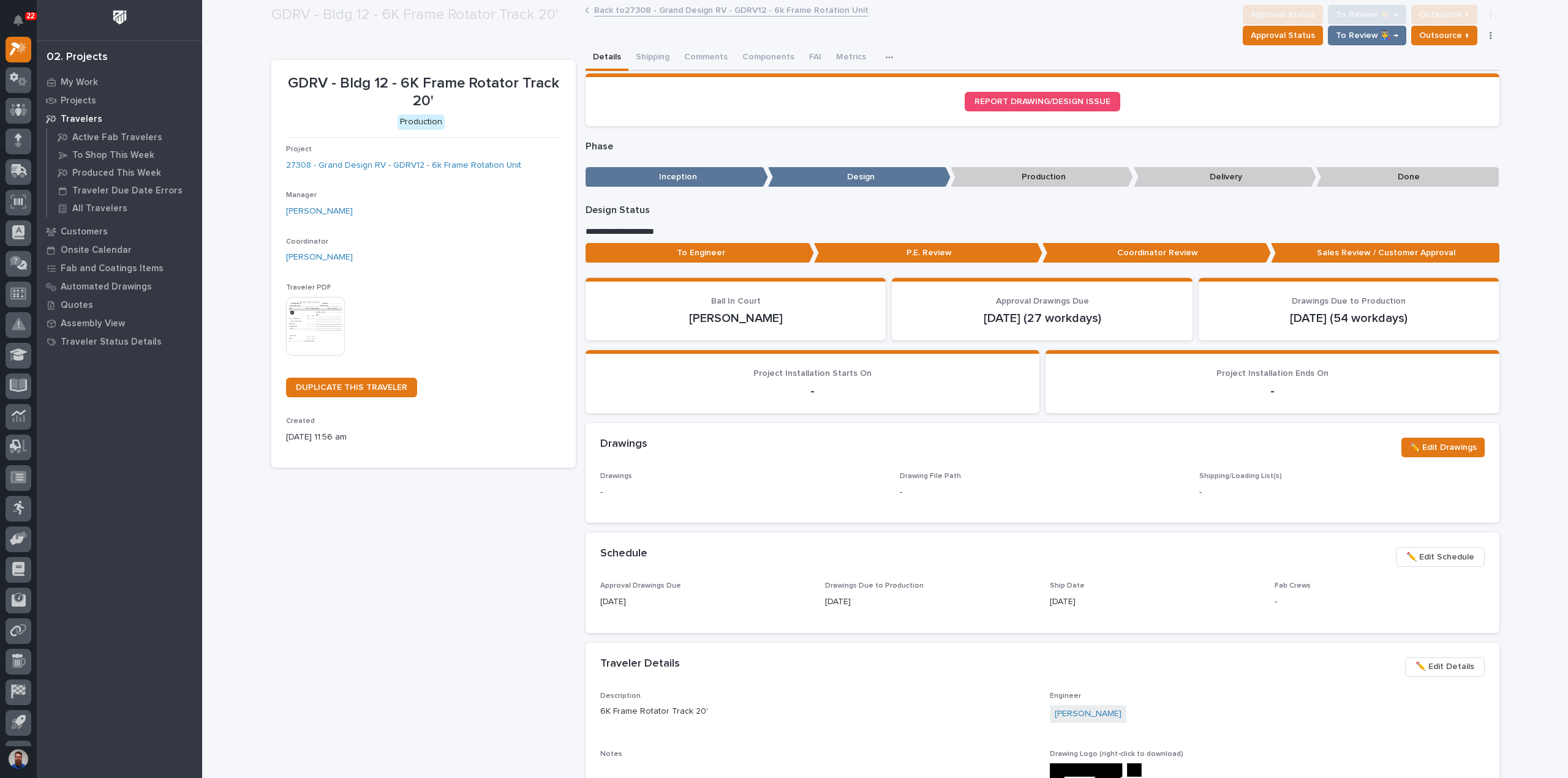
scroll to position [73, 0]
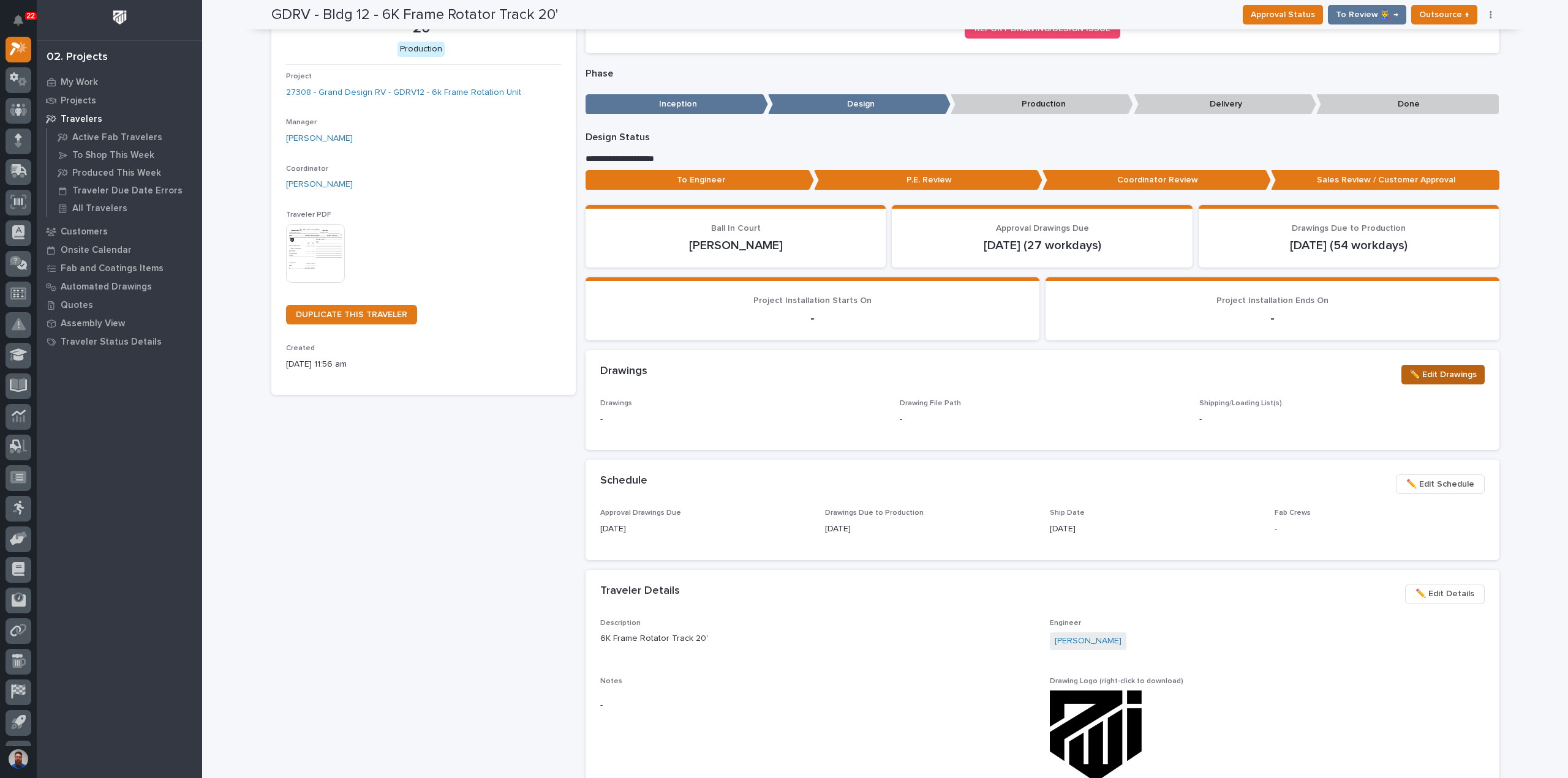
click at [1445, 369] on span "✏️ Edit Drawings" at bounding box center [1443, 374] width 67 height 14
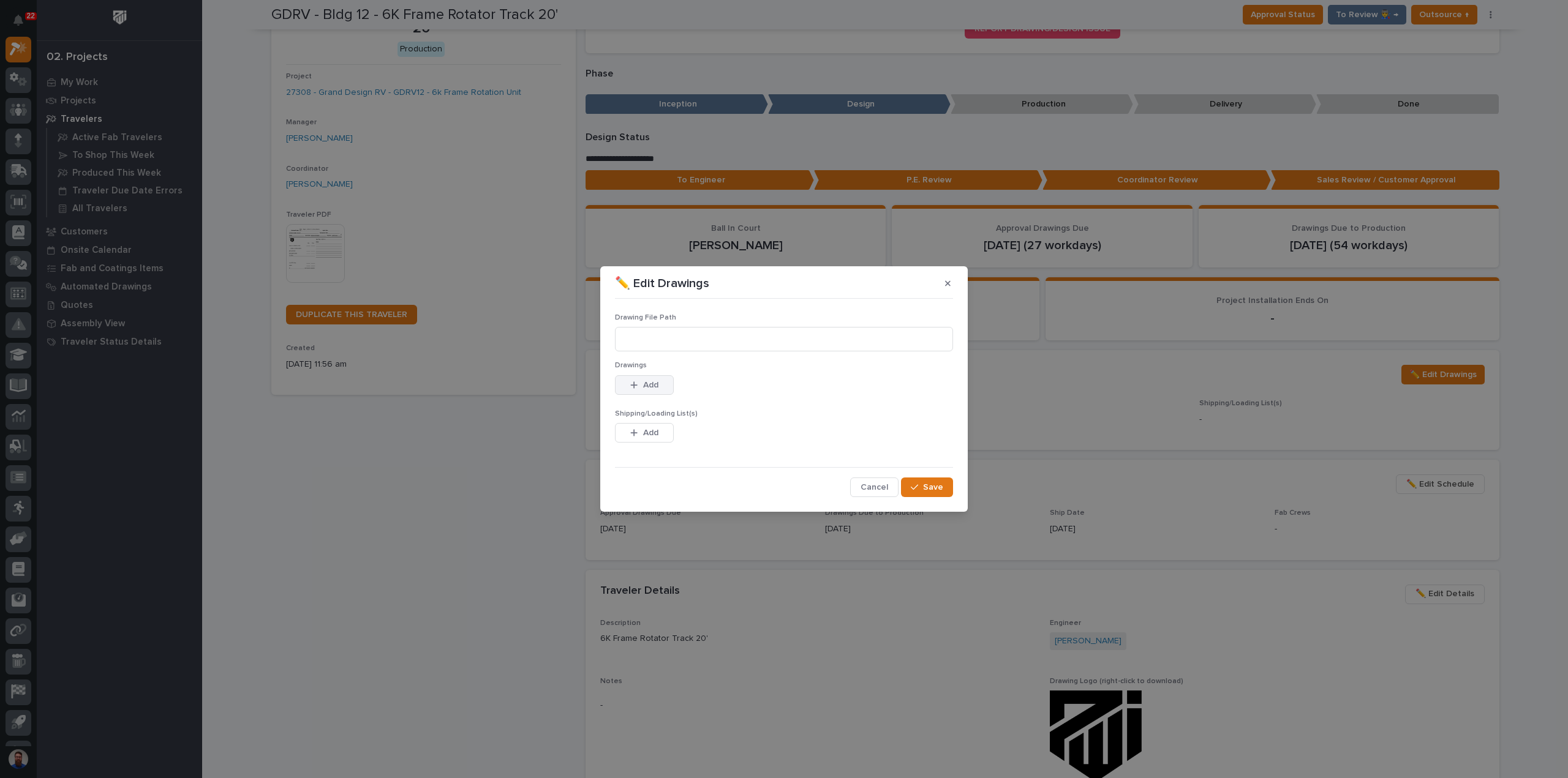
click at [649, 387] on span "Add" at bounding box center [651, 385] width 15 height 11
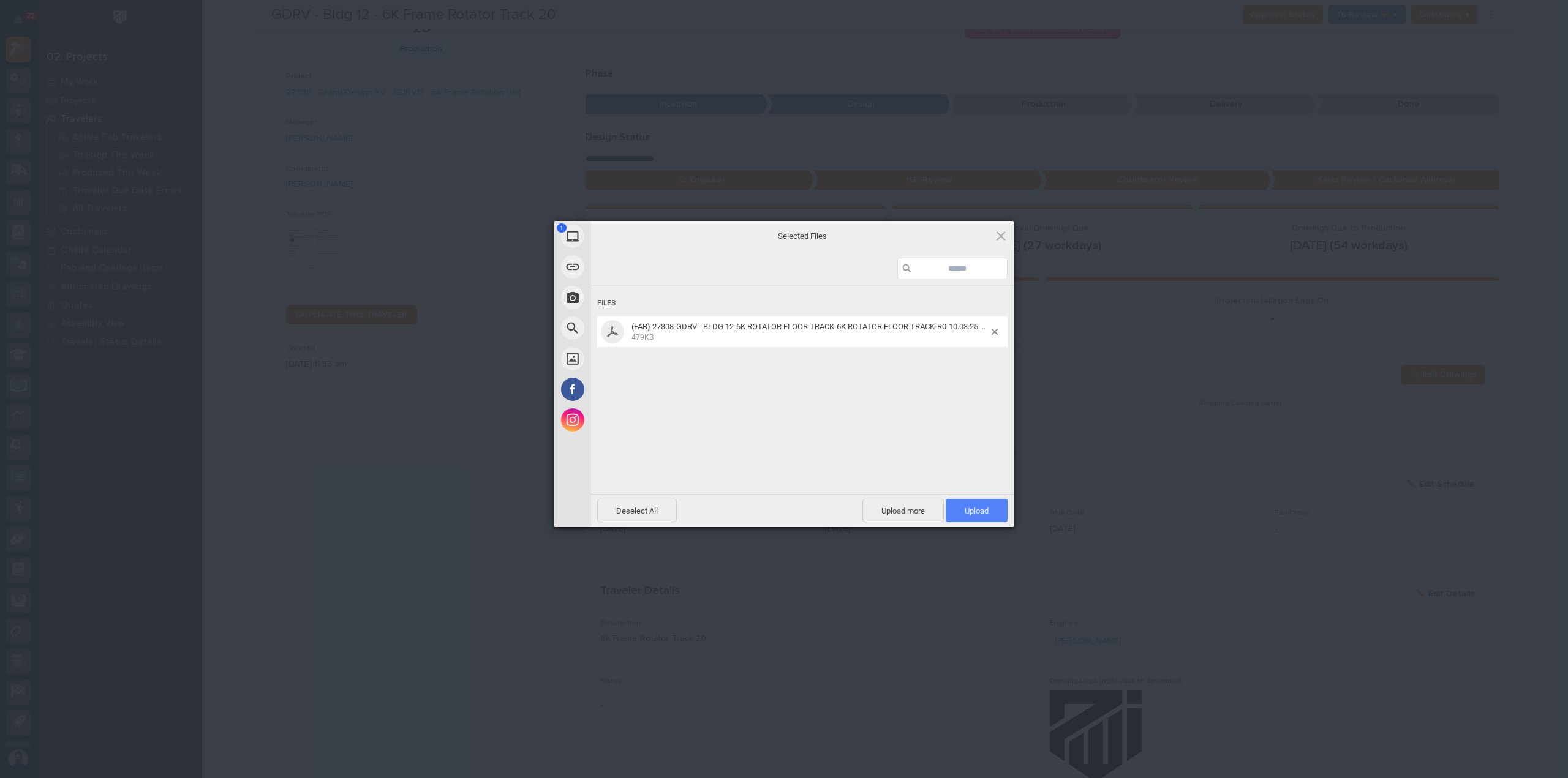
click at [985, 511] on span "Upload 1" at bounding box center [977, 511] width 24 height 9
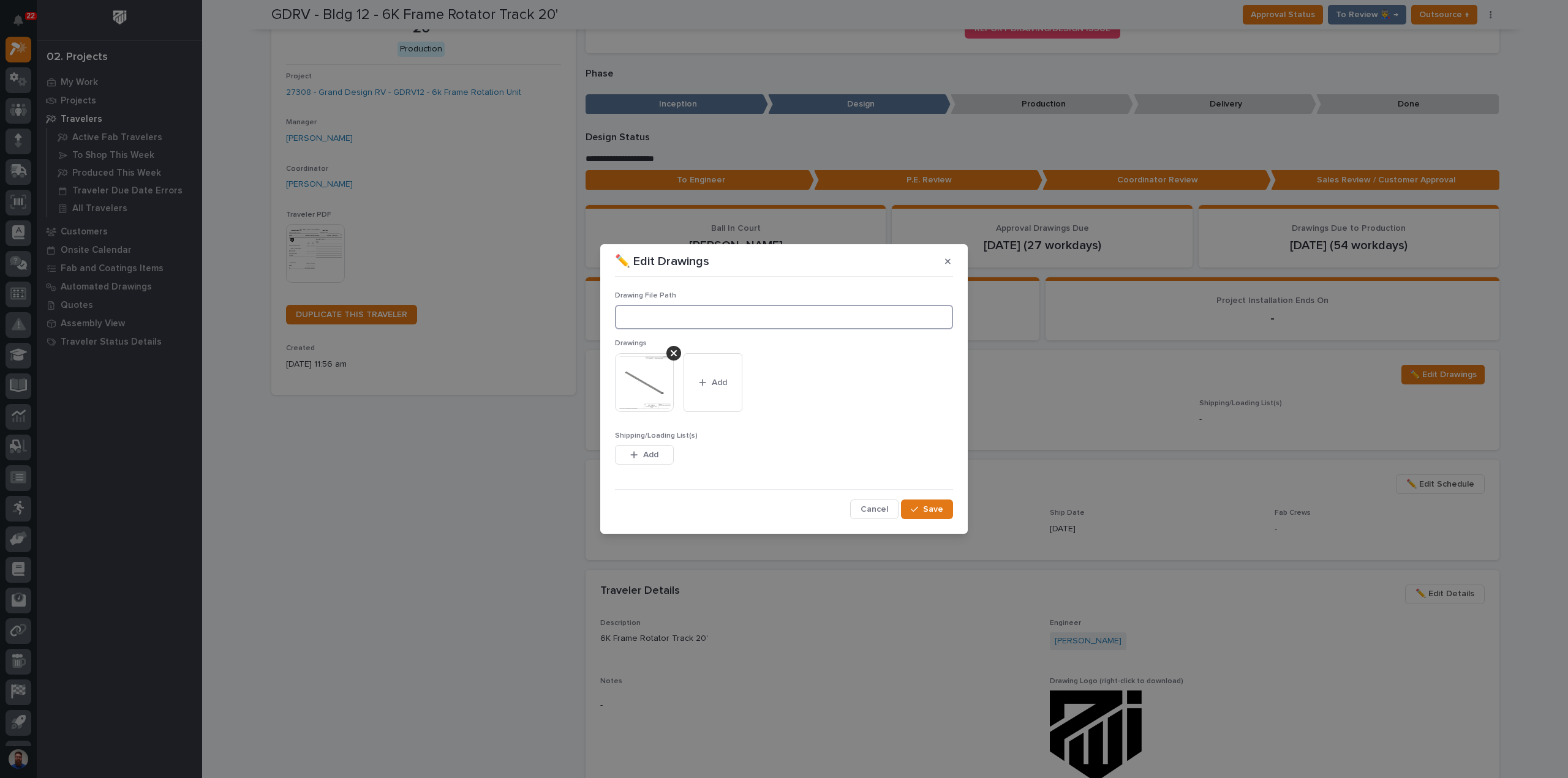
click at [672, 320] on input at bounding box center [784, 317] width 338 height 24
paste input ""M:\Grand Design RV\Building 12\27308 New 6K Frame Rotator\01 Engineering\09 Fi…"
type input "M:\Grand Design RV\Building 12\27308 New 6K Frame Rotator\01 Engineering\09 Fin…"
click at [931, 502] on button "Save" at bounding box center [927, 509] width 52 height 20
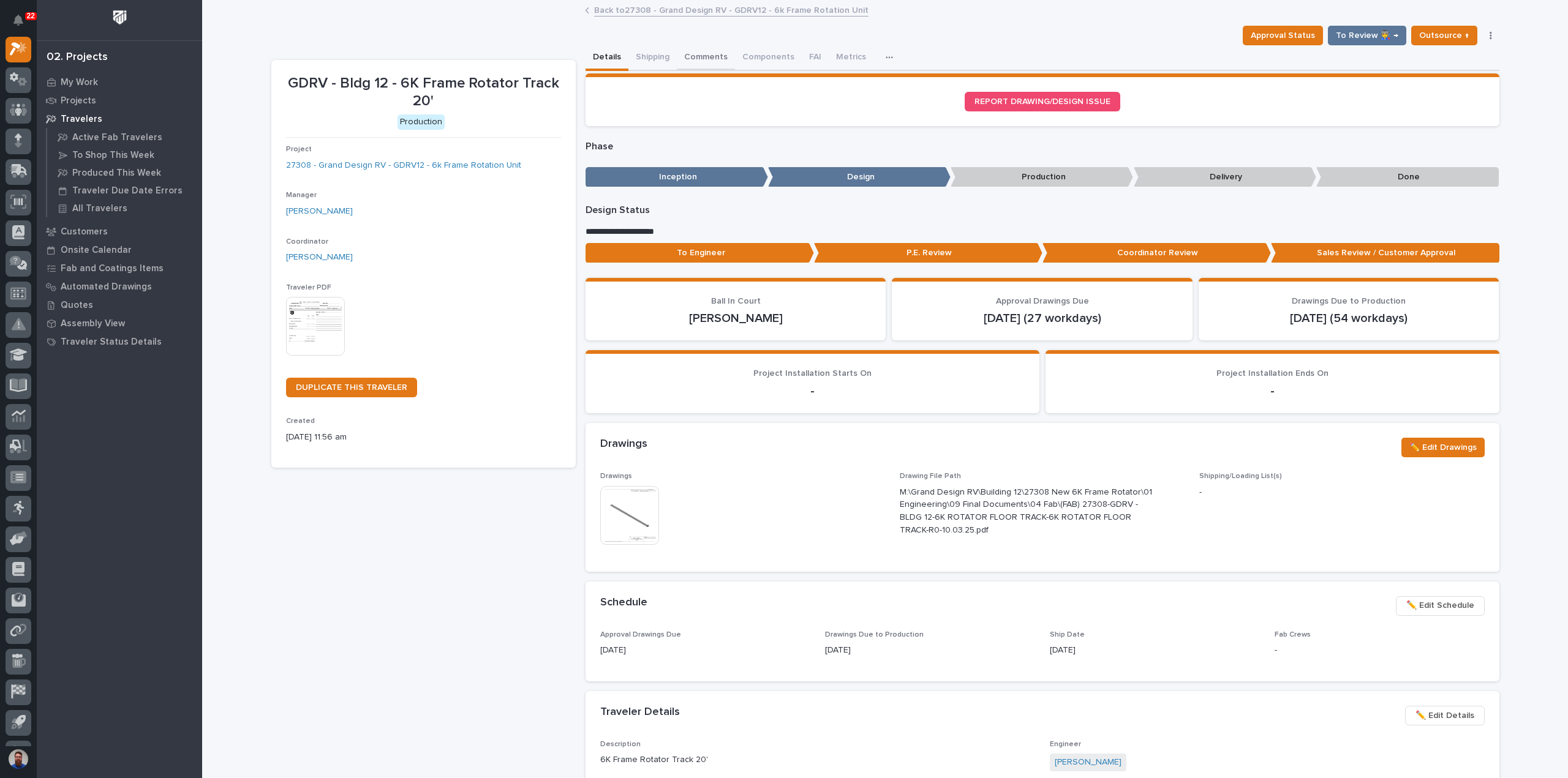
click at [709, 48] on button "Comments" at bounding box center [706, 58] width 58 height 26
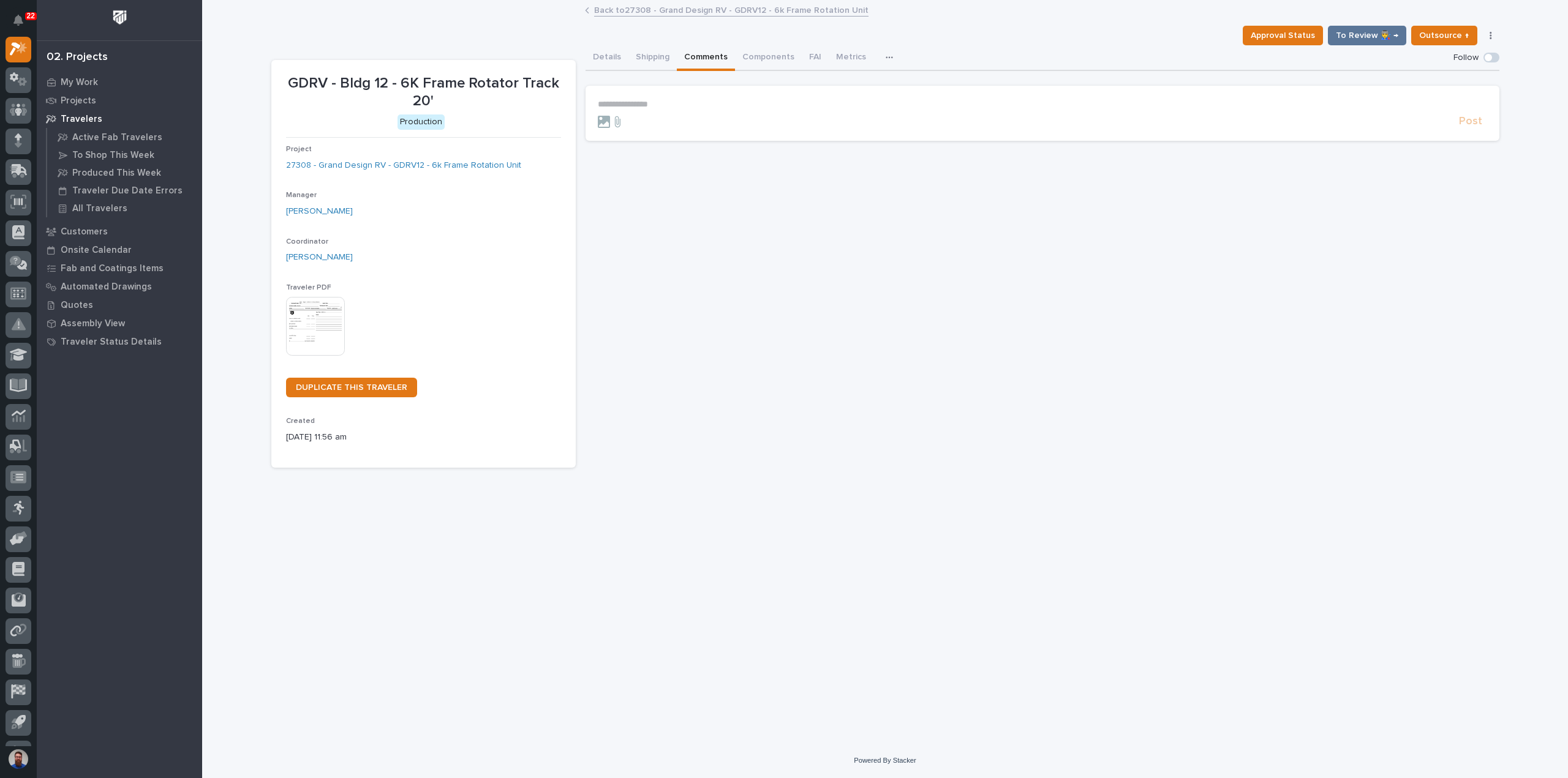
click at [677, 98] on section "**********" at bounding box center [1043, 113] width 914 height 55
click at [673, 105] on p "**********" at bounding box center [1042, 105] width 889 height 11
click at [1460, 126] on button "Post" at bounding box center [1471, 127] width 33 height 14
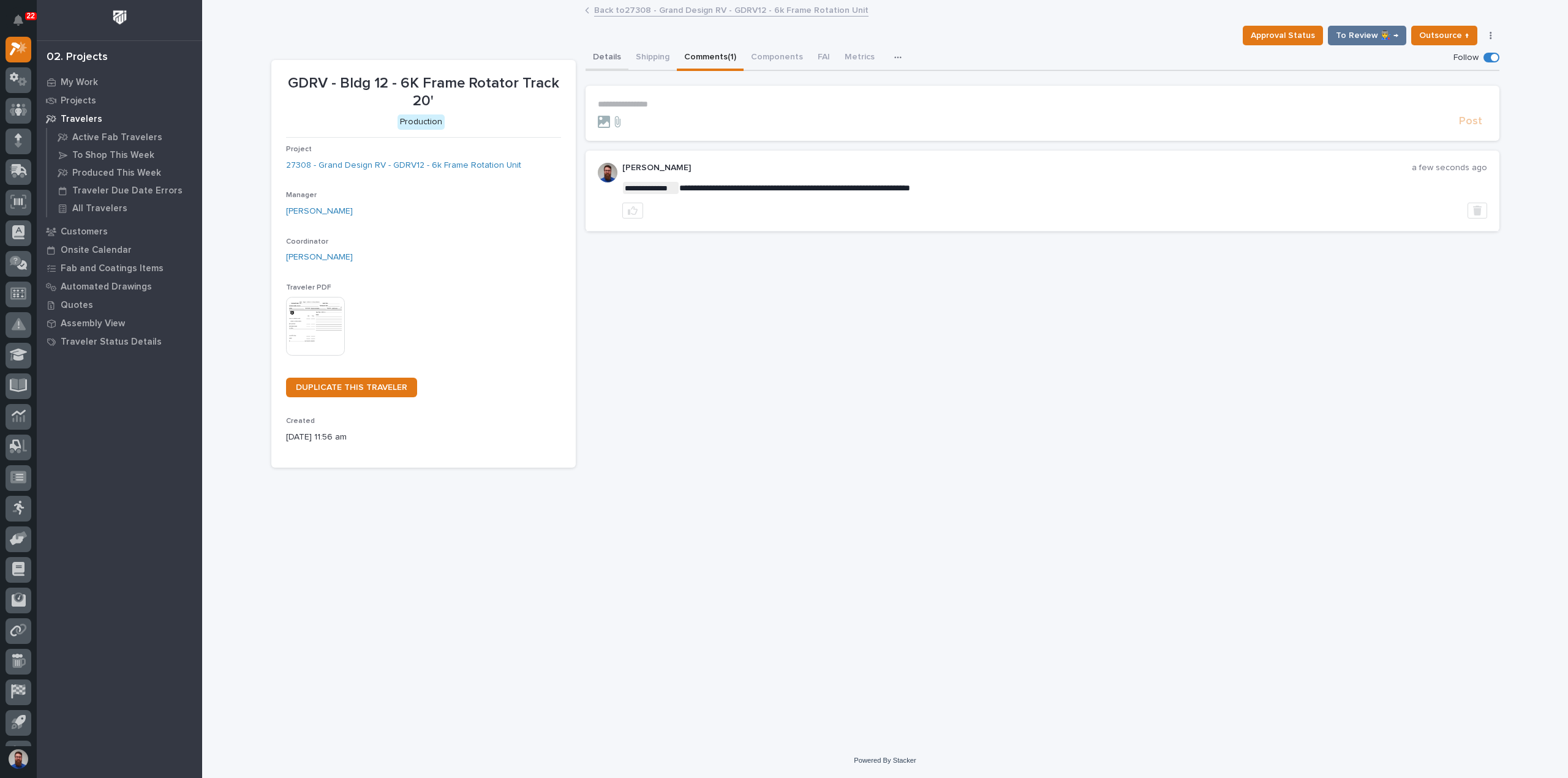
click at [612, 58] on button "Details" at bounding box center [607, 58] width 43 height 26
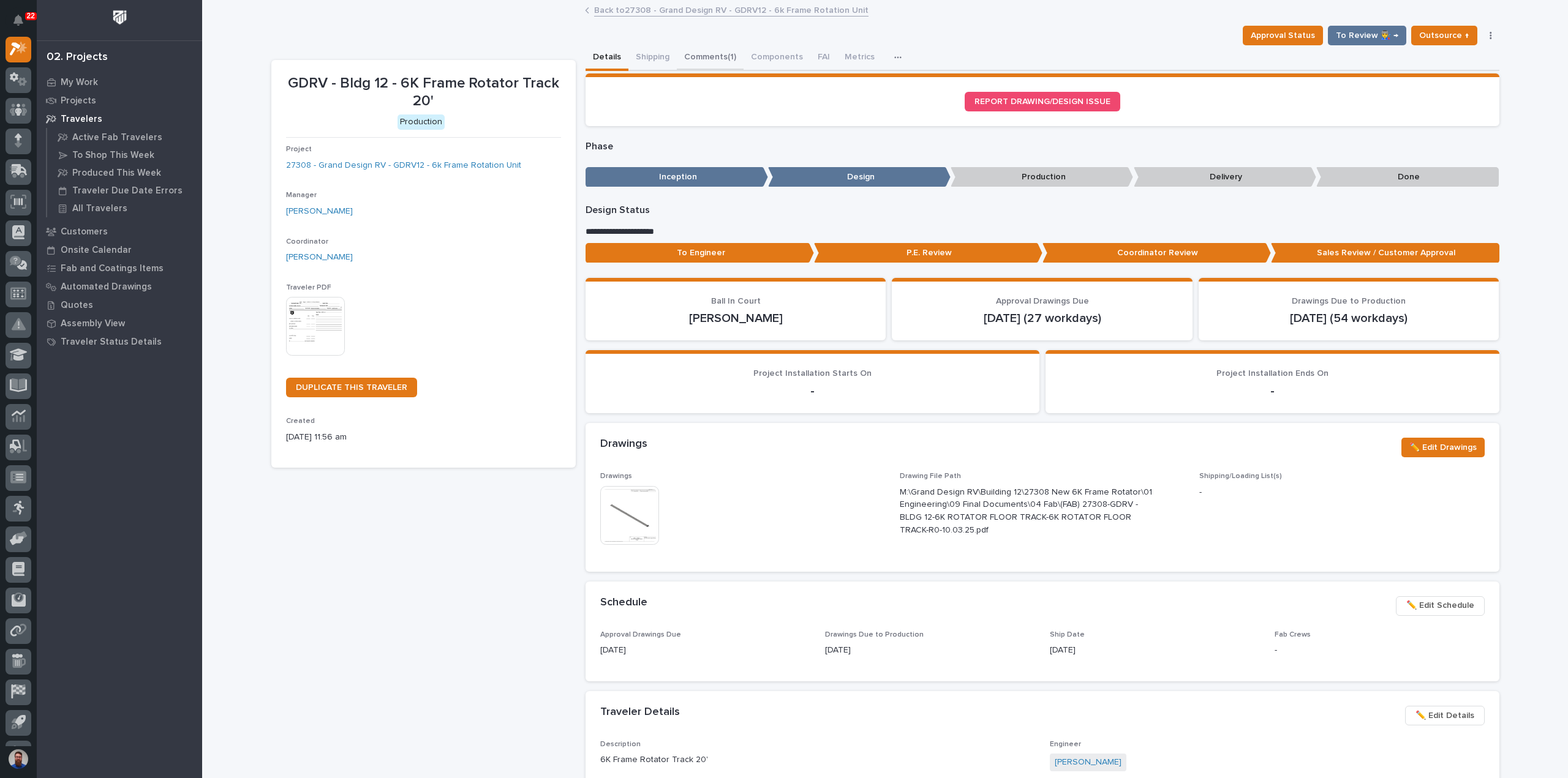
click at [698, 53] on button "Comments (1)" at bounding box center [710, 58] width 67 height 26
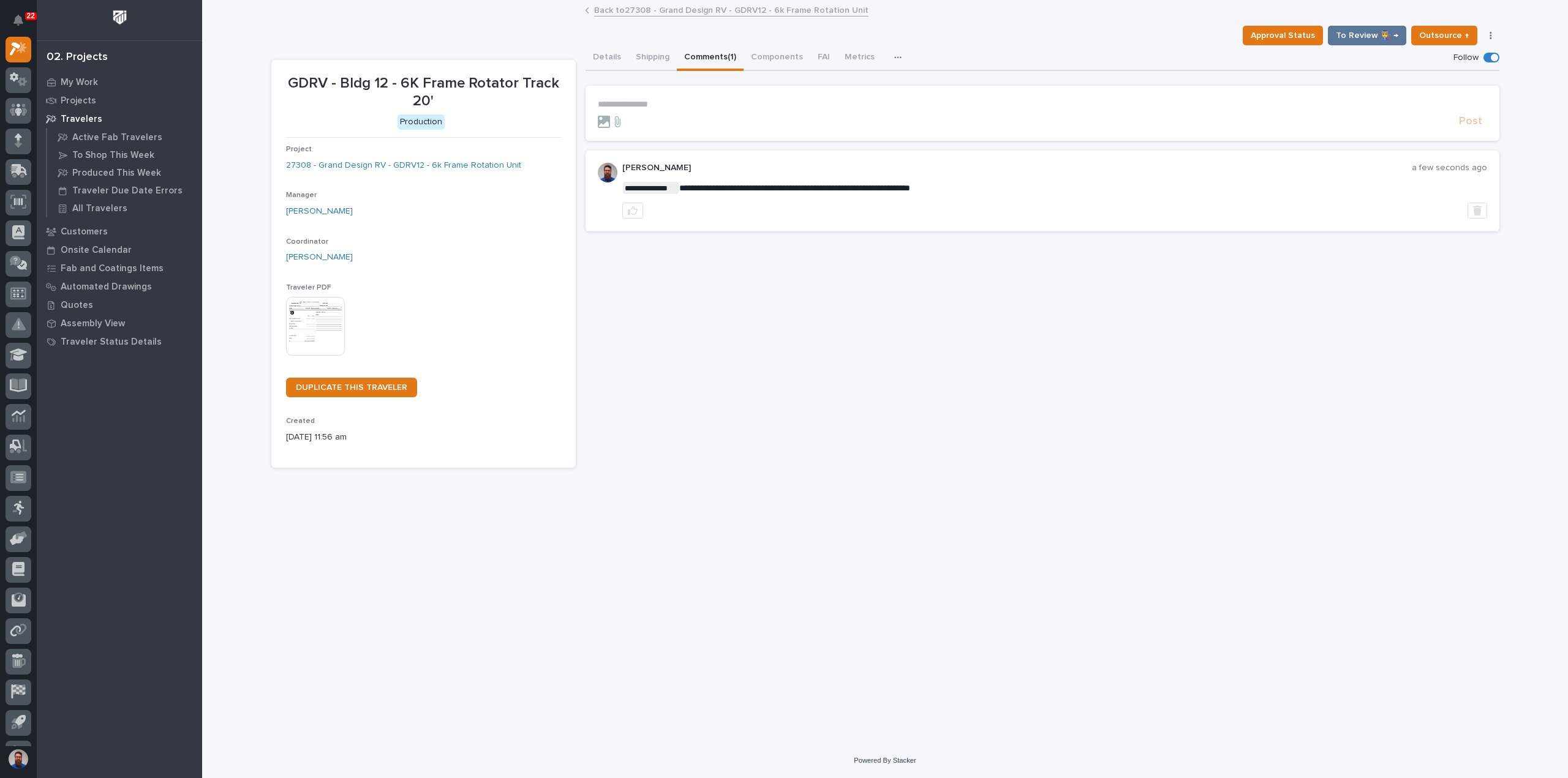
click at [637, 108] on p "**********" at bounding box center [1042, 105] width 889 height 11
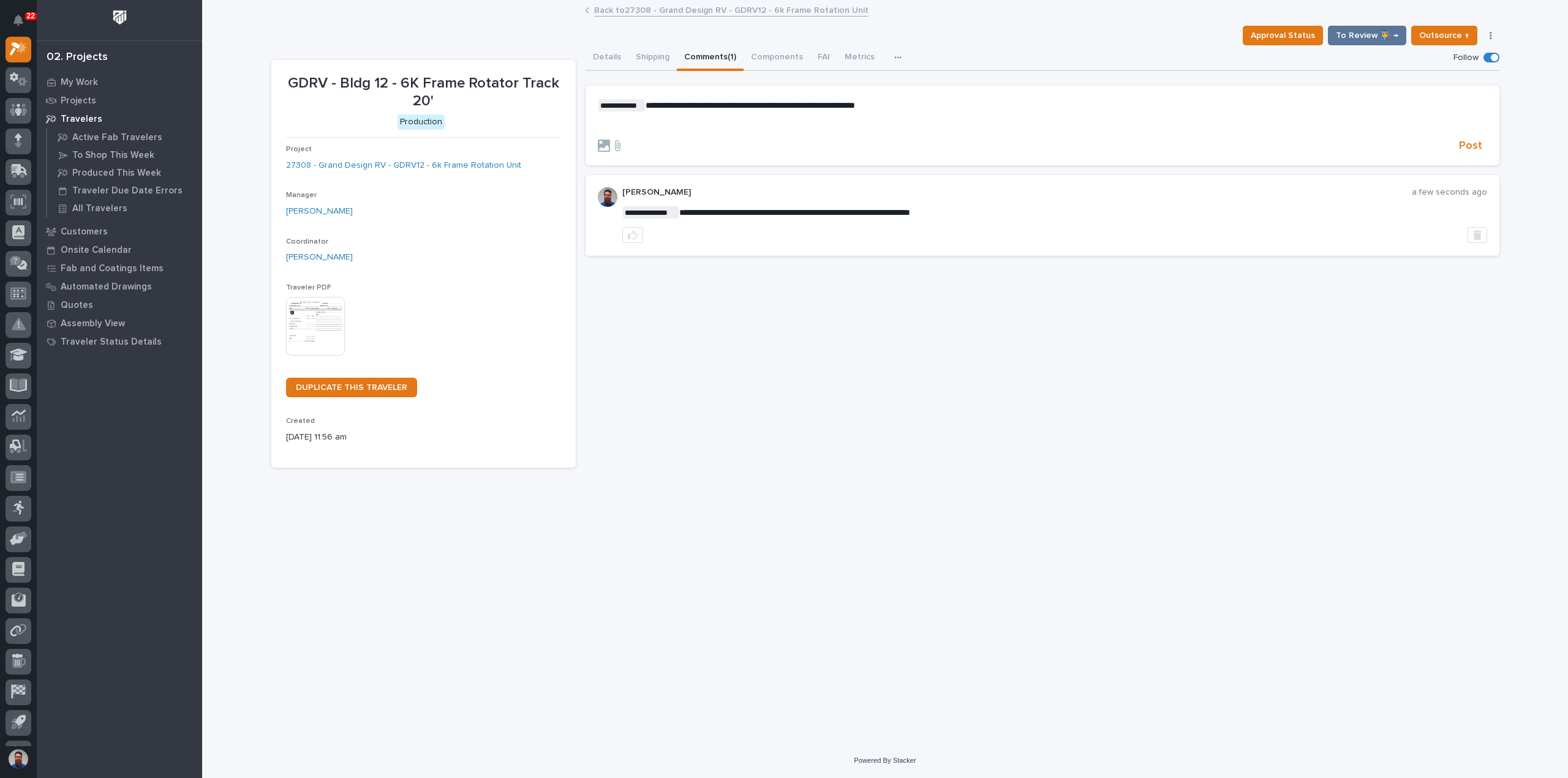
click at [693, 114] on div "**********" at bounding box center [1042, 114] width 889 height 31
click at [1473, 142] on span "Post" at bounding box center [1470, 145] width 23 height 14
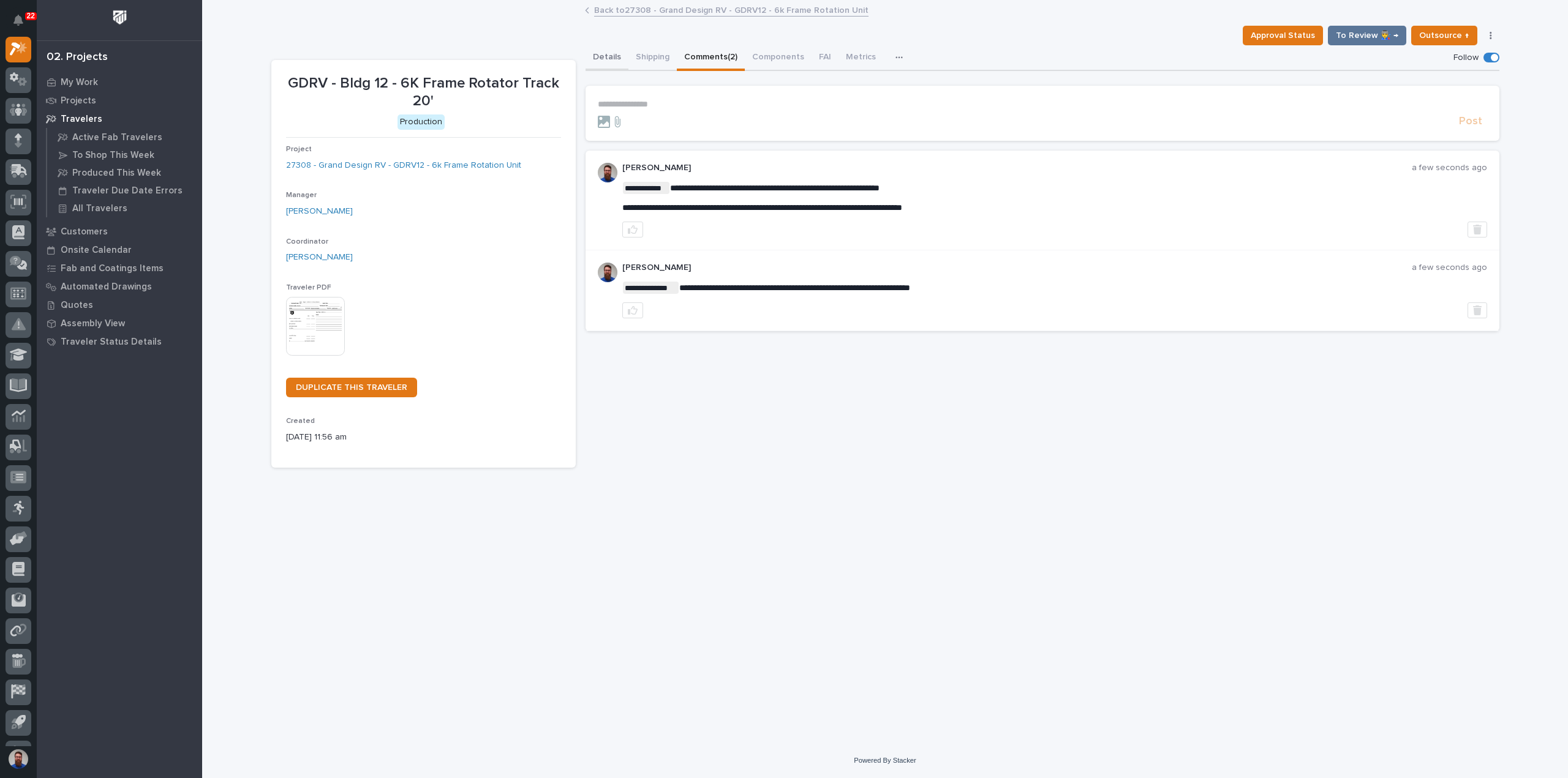
click at [614, 57] on button "Details" at bounding box center [607, 58] width 43 height 26
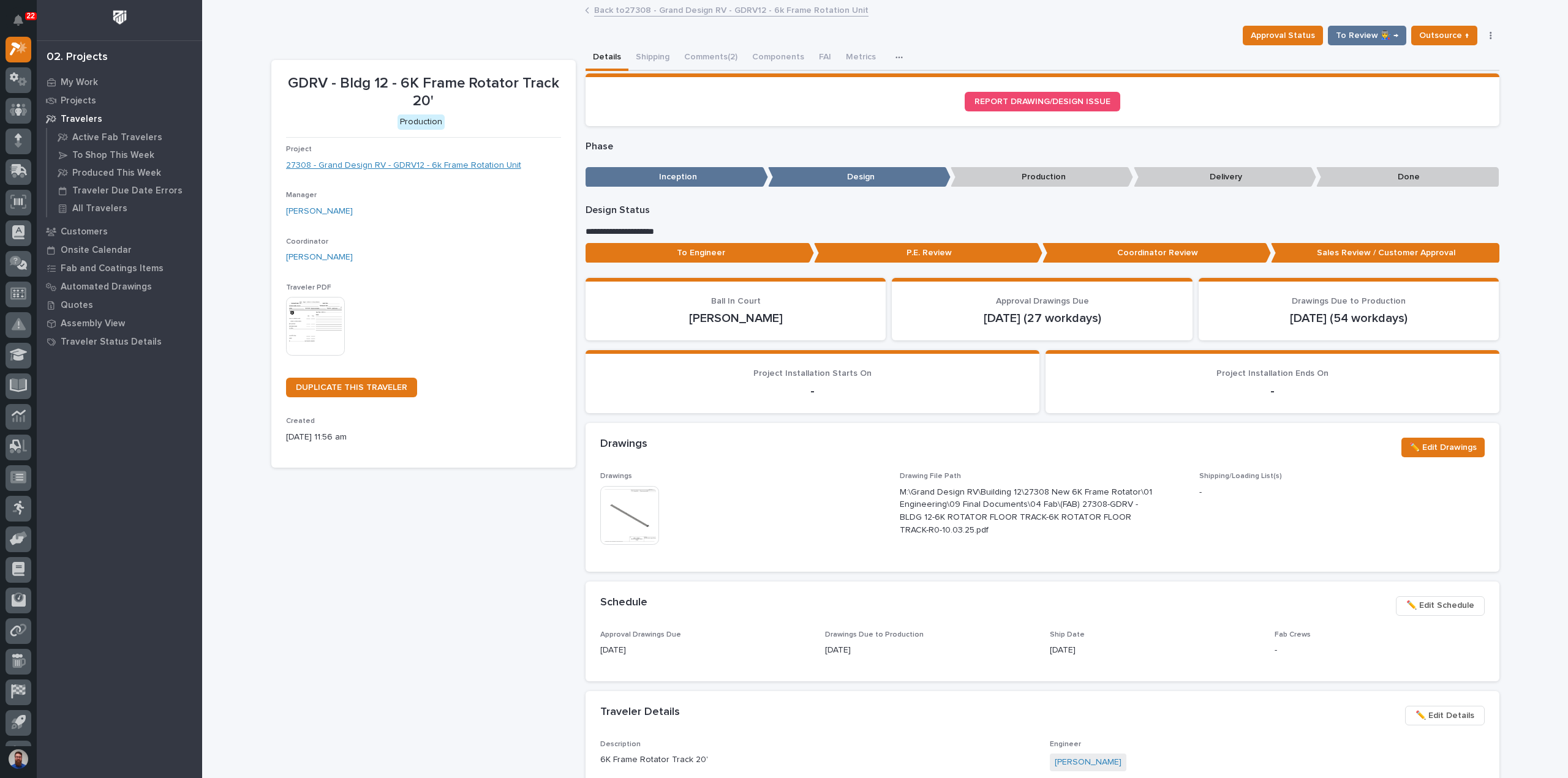
click at [484, 165] on link "27308 - Grand Design RV - GDRV12 - 6k Frame Rotation Unit" at bounding box center [403, 165] width 235 height 13
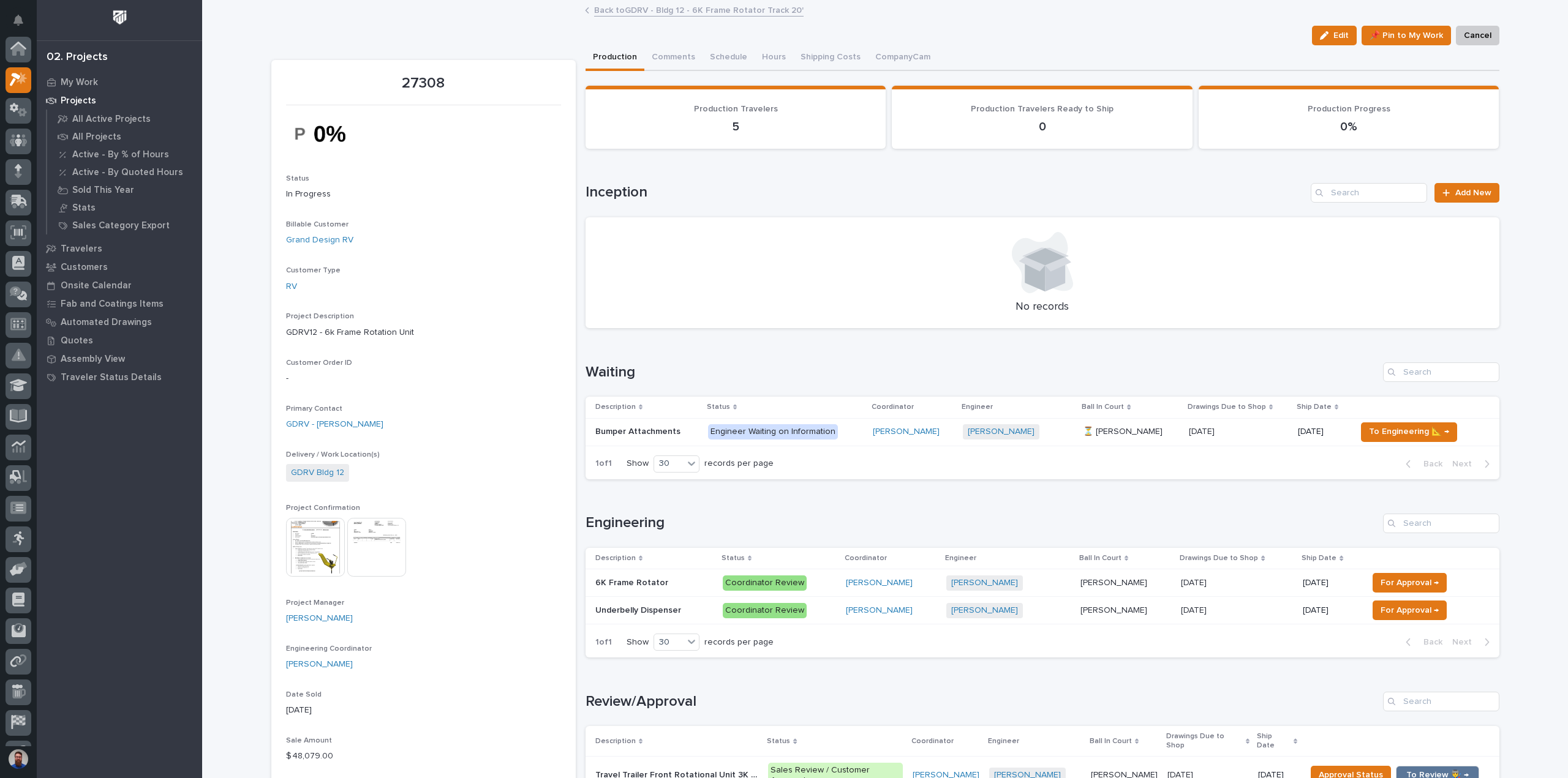
scroll to position [30, 0]
click at [672, 607] on p "Underbelly Dispenser" at bounding box center [640, 609] width 88 height 13
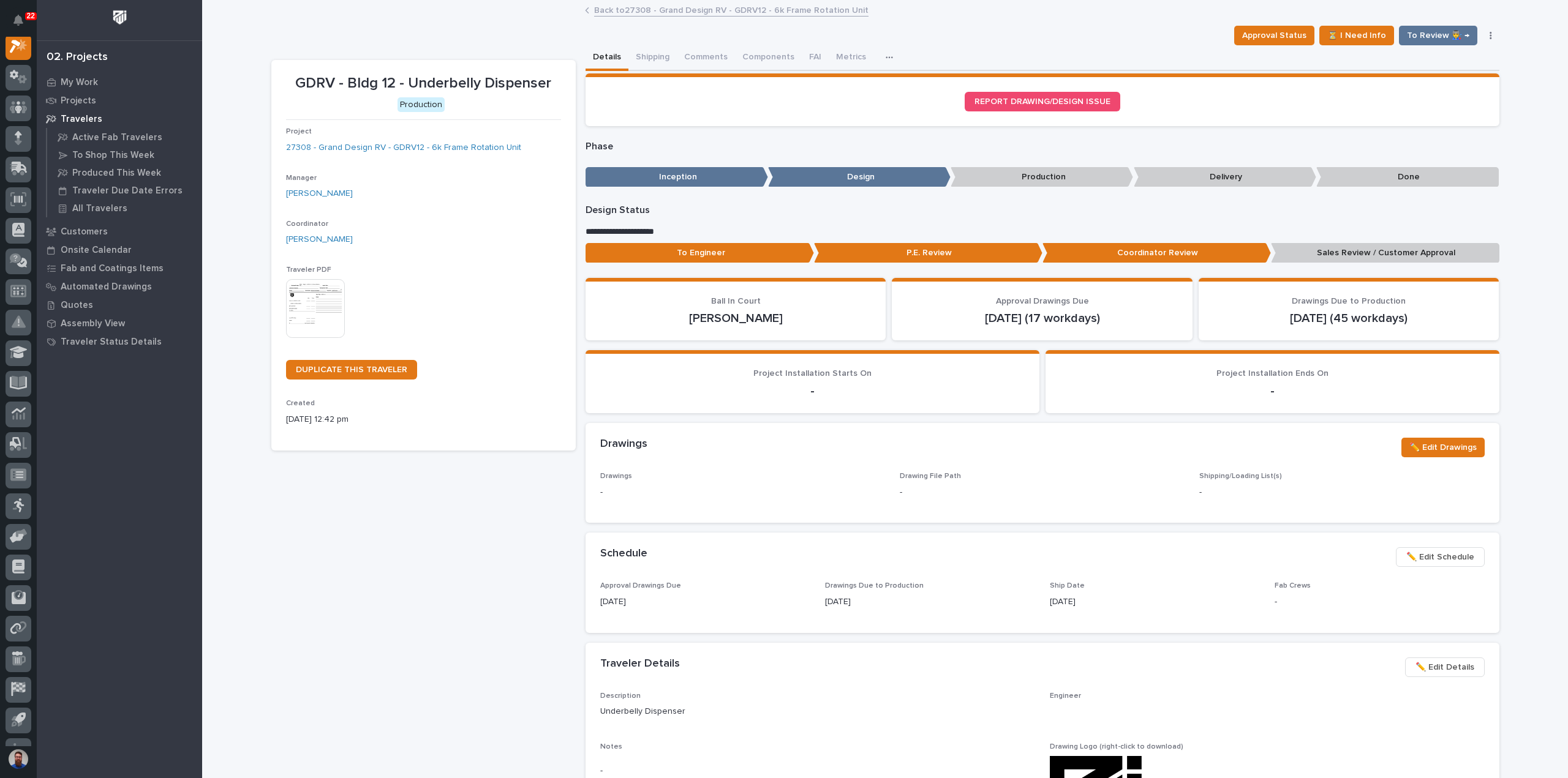
scroll to position [30, 0]
click at [727, 254] on p "To Engineer" at bounding box center [699, 253] width 228 height 20
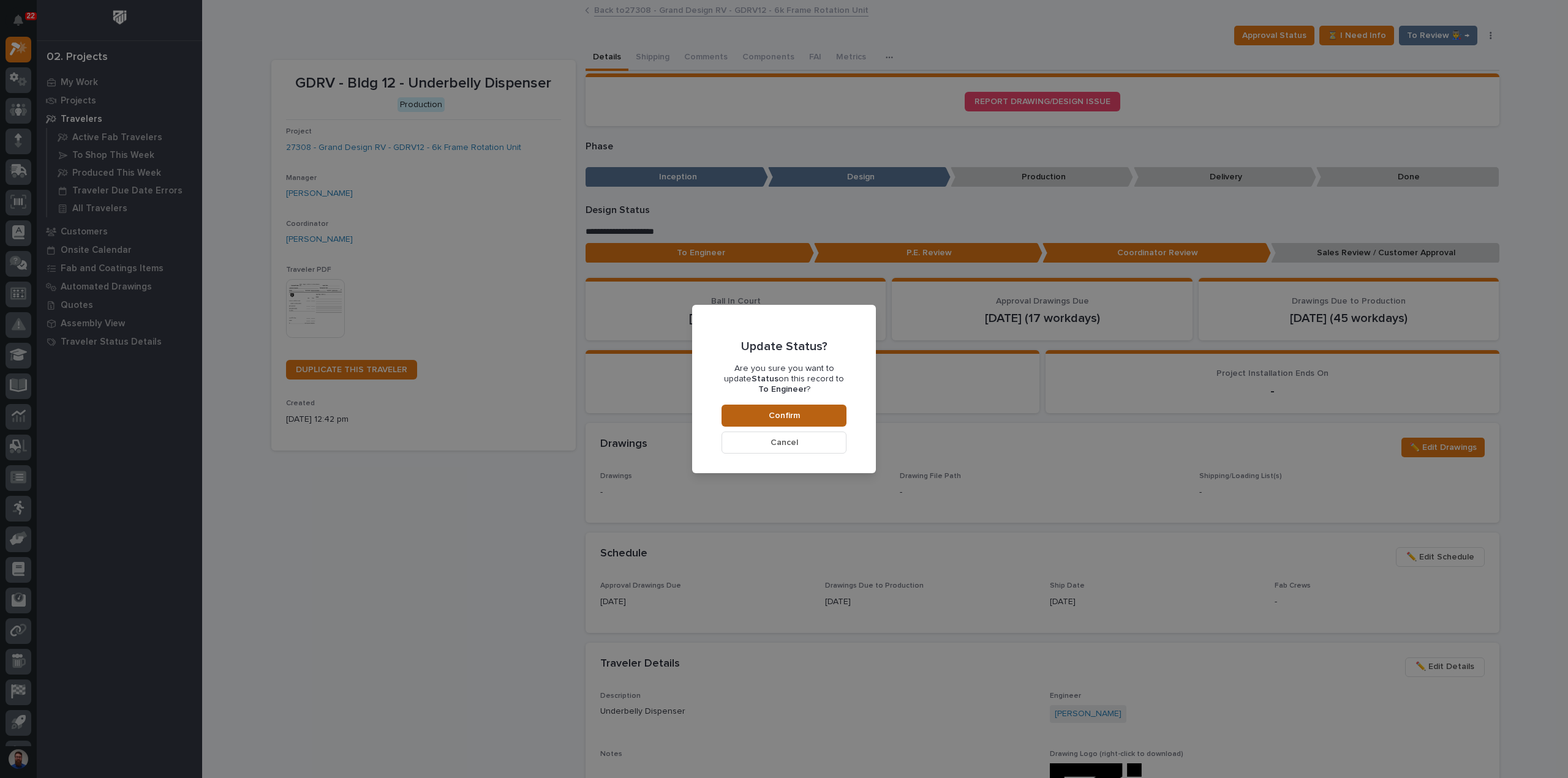
click at [763, 412] on button "Confirm" at bounding box center [784, 415] width 125 height 22
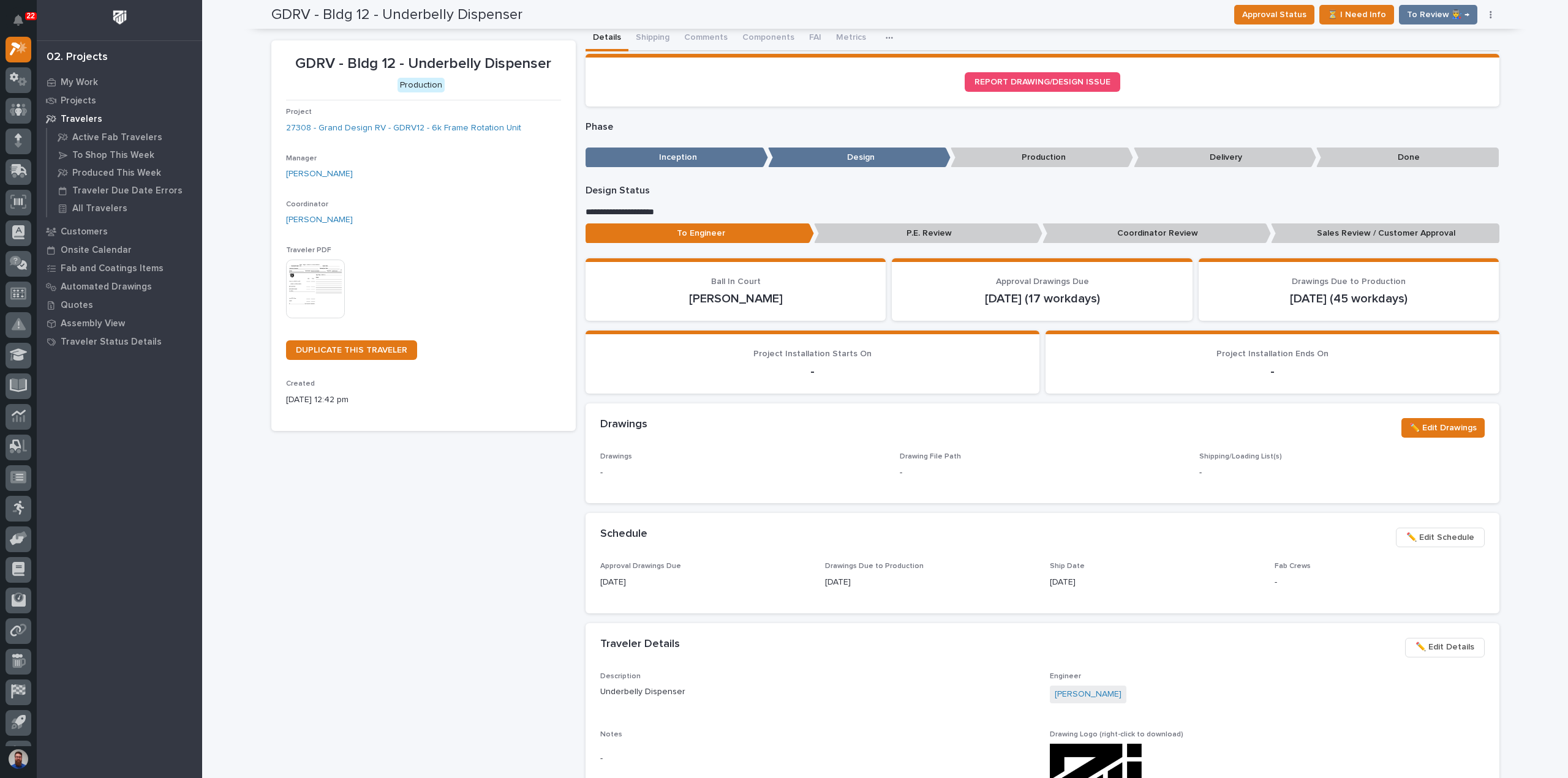
scroll to position [0, 0]
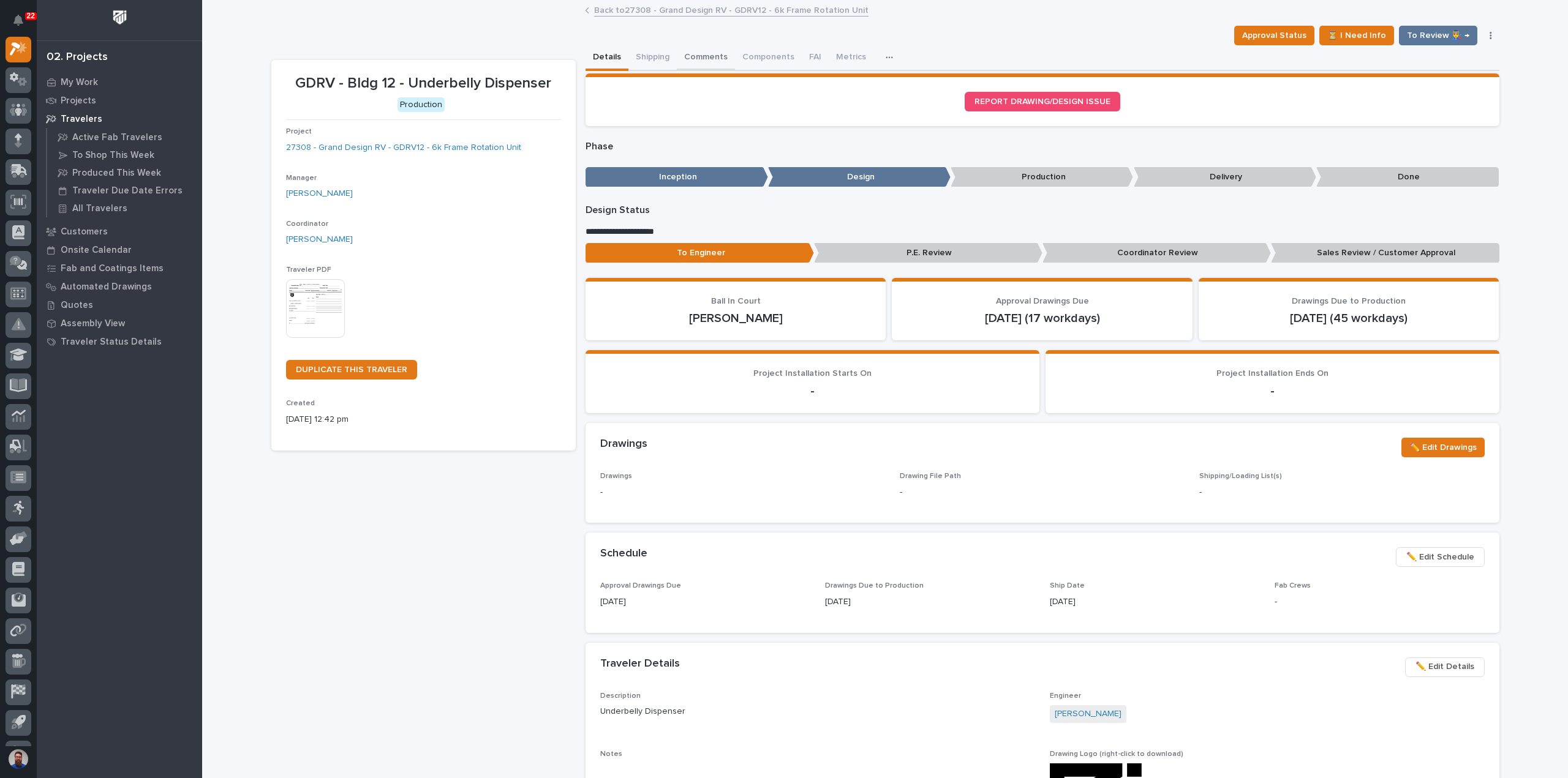
click at [692, 59] on button "Comments" at bounding box center [706, 58] width 58 height 26
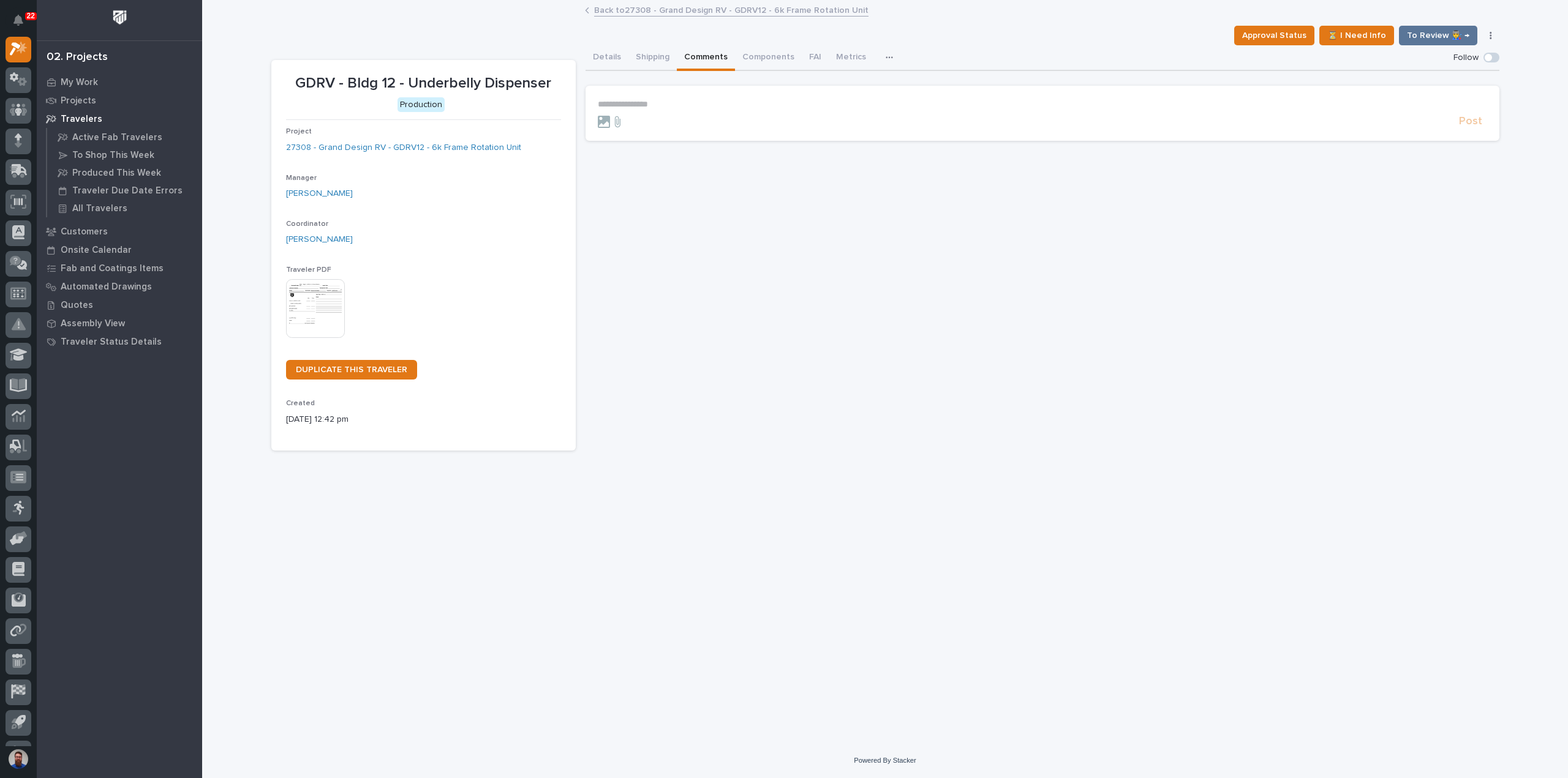
click at [662, 110] on form "**********" at bounding box center [1042, 114] width 889 height 30
click at [664, 106] on p "**********" at bounding box center [1042, 105] width 889 height 11
click at [662, 106] on p "**********" at bounding box center [1042, 105] width 889 height 11
click at [649, 118] on div "* *" at bounding box center [1042, 114] width 889 height 30
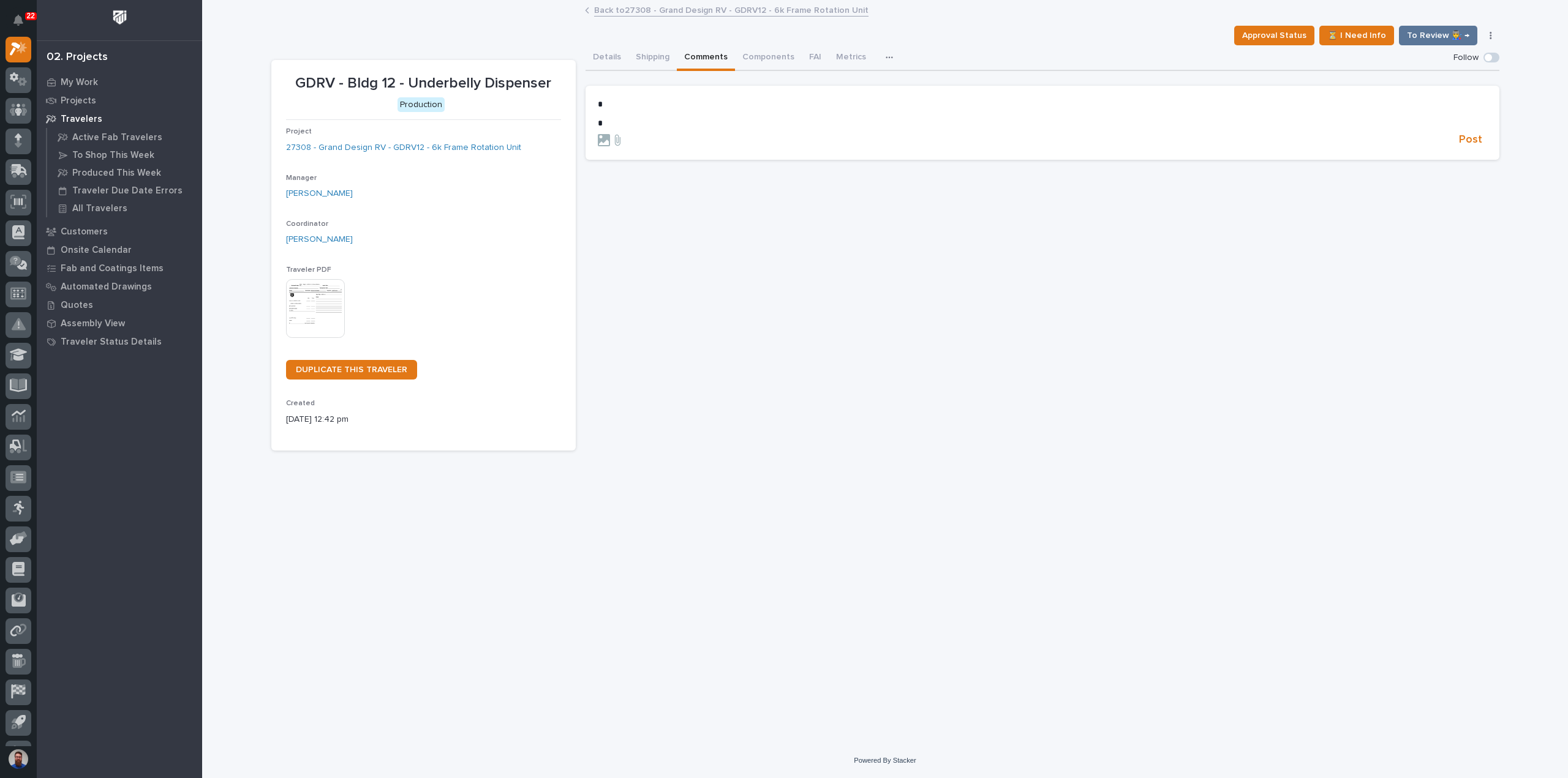
click at [649, 118] on div "* *" at bounding box center [1042, 114] width 889 height 30
drag, startPoint x: 602, startPoint y: 101, endPoint x: 583, endPoint y: 90, distance: 22.0
click at [583, 90] on div "GDRV - Bldg 12 - Underbelly Dispenser Production Project 27308 - Grand Design R…" at bounding box center [885, 248] width 1228 height 405
click at [707, 106] on p "*****" at bounding box center [1042, 105] width 889 height 11
drag, startPoint x: 651, startPoint y: 101, endPoint x: 590, endPoint y: 97, distance: 61.1
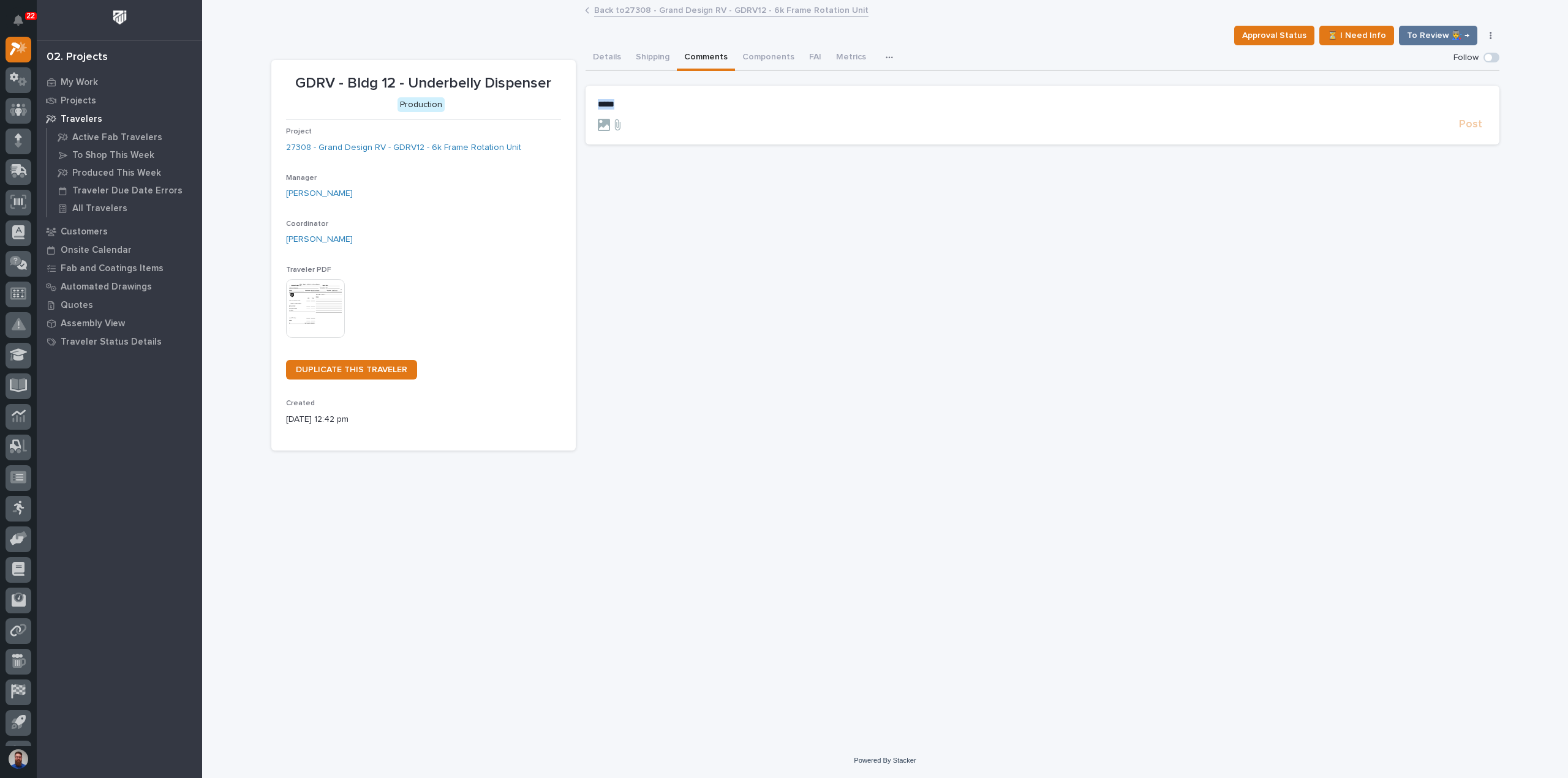
click at [590, 98] on section "***** Post" at bounding box center [1043, 115] width 914 height 59
click at [606, 66] on button "Details" at bounding box center [607, 58] width 43 height 26
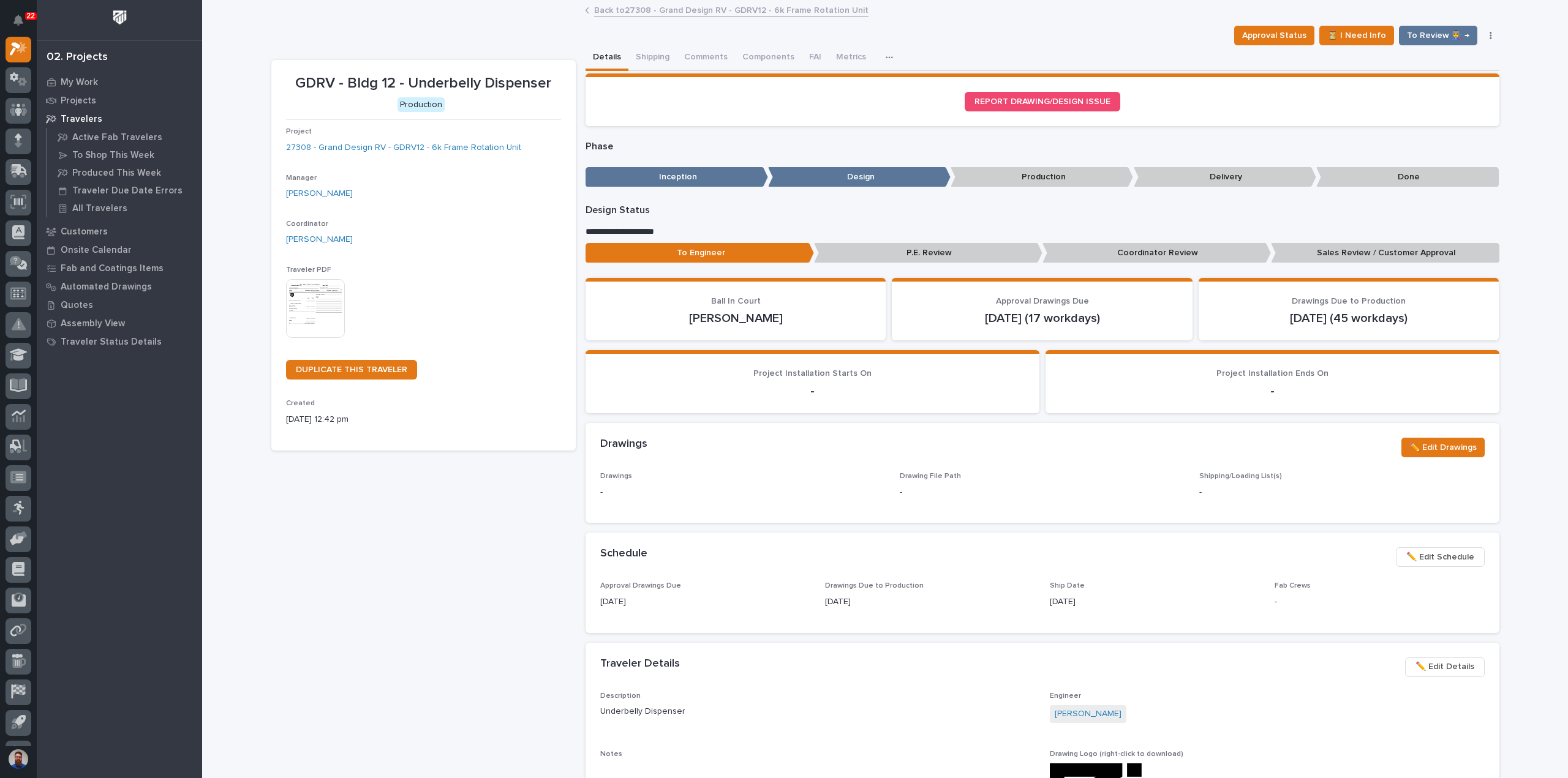
click at [704, 52] on button "Comments" at bounding box center [706, 58] width 58 height 26
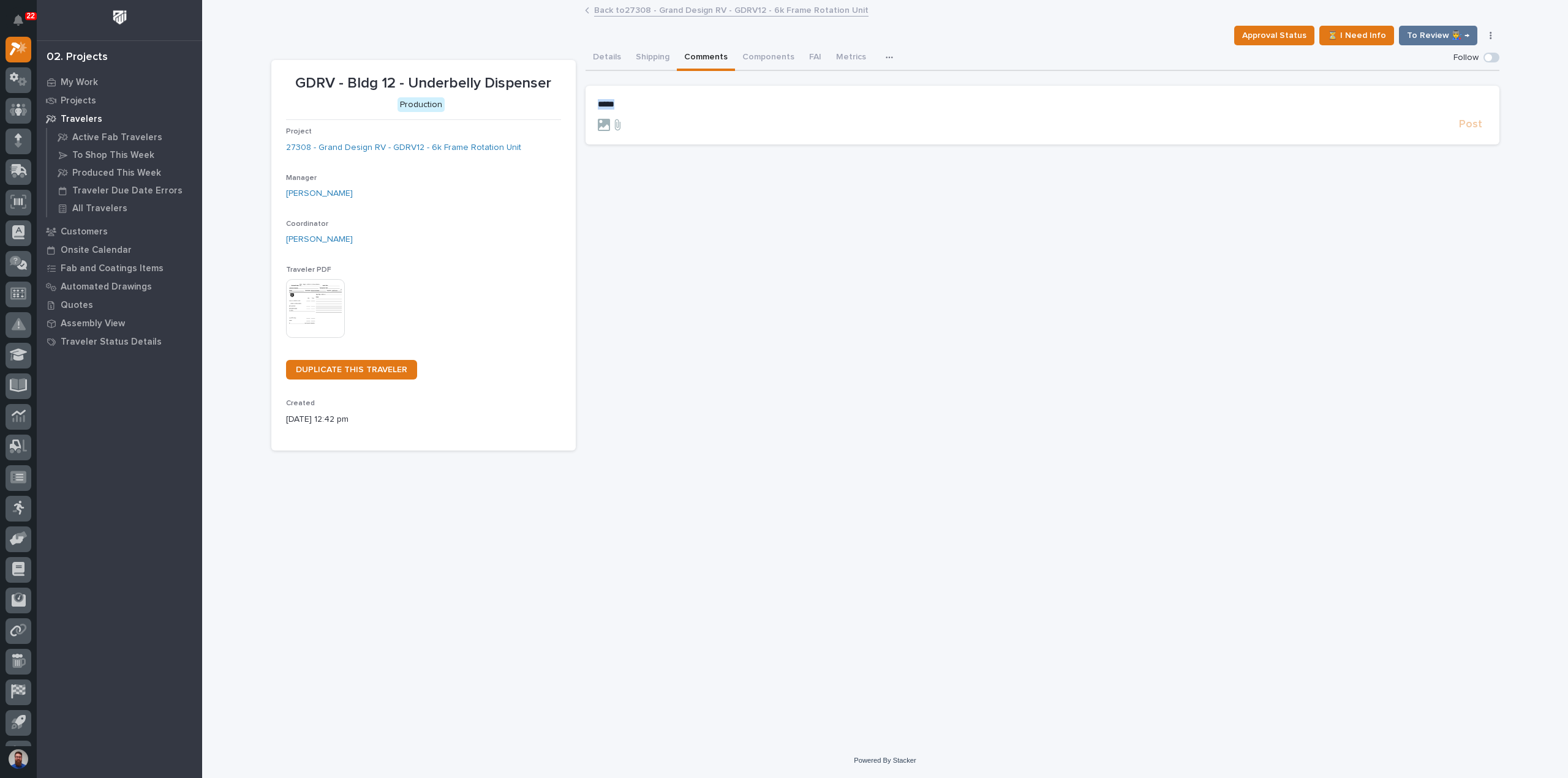
drag, startPoint x: 620, startPoint y: 106, endPoint x: 636, endPoint y: 104, distance: 16.1
click at [621, 106] on p "*****" at bounding box center [1042, 105] width 889 height 11
click at [636, 104] on p "*****" at bounding box center [1042, 105] width 889 height 11
drag, startPoint x: 634, startPoint y: 105, endPoint x: 568, endPoint y: 100, distance: 66.2
click at [568, 100] on div "GDRV - Bldg 12 - Underbelly Dispenser Production Project 27308 - Grand Design R…" at bounding box center [885, 248] width 1228 height 405
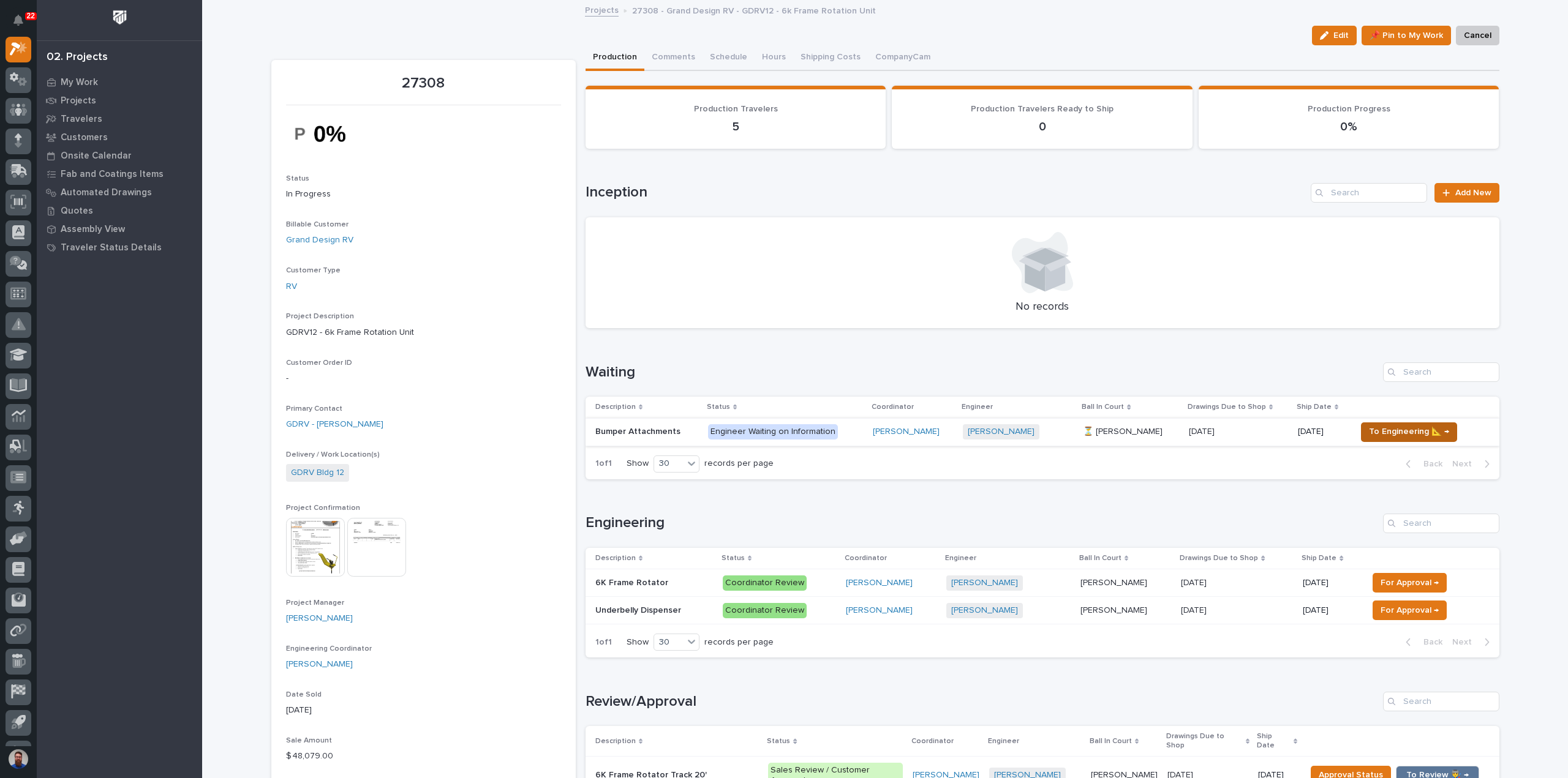
click at [1407, 428] on span "To Engineering 📐 →" at bounding box center [1409, 431] width 80 height 14
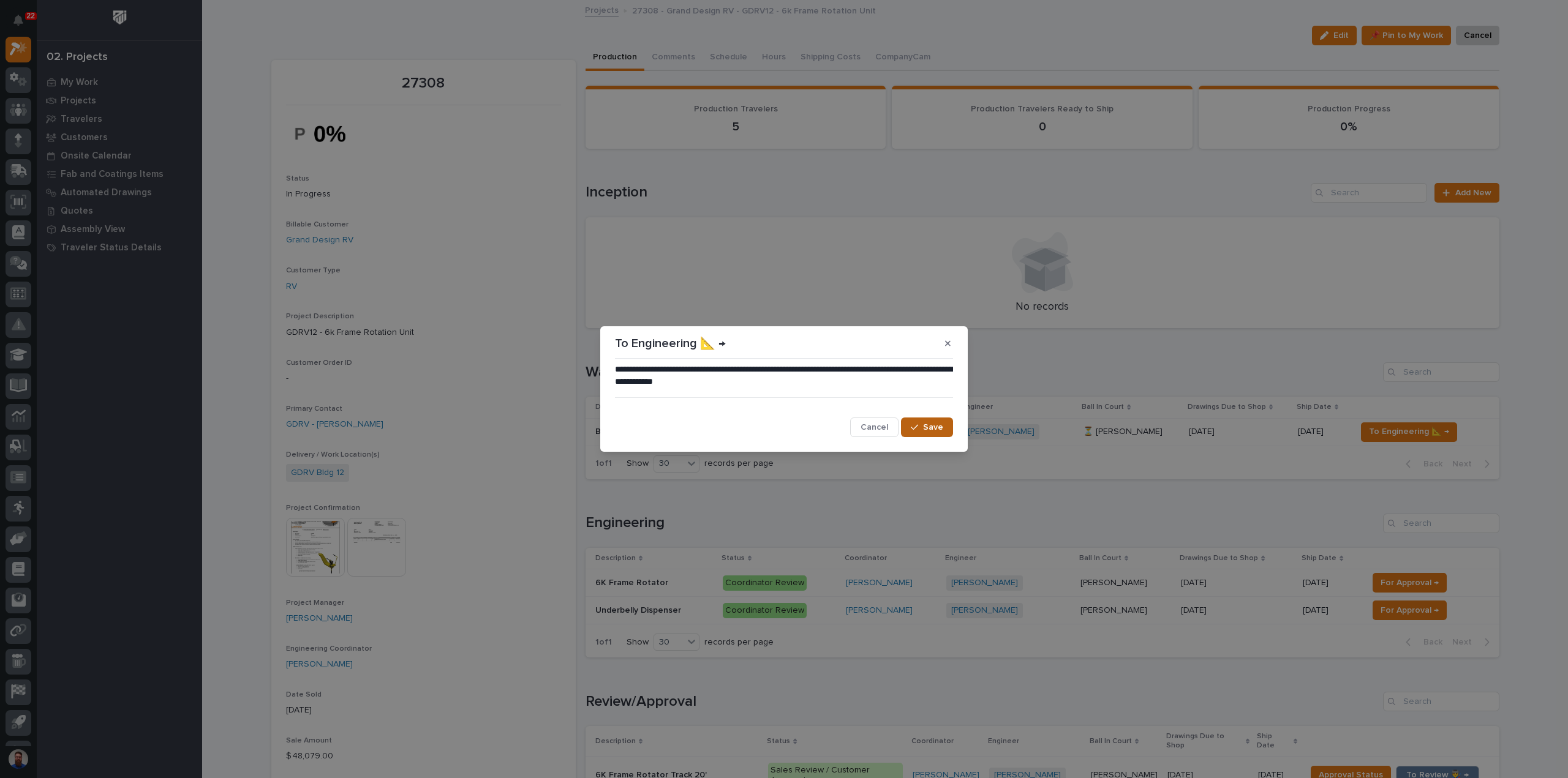
drag, startPoint x: 904, startPoint y: 425, endPoint x: 918, endPoint y: 424, distance: 14.0
click at [918, 424] on icon "button" at bounding box center [915, 426] width 8 height 8
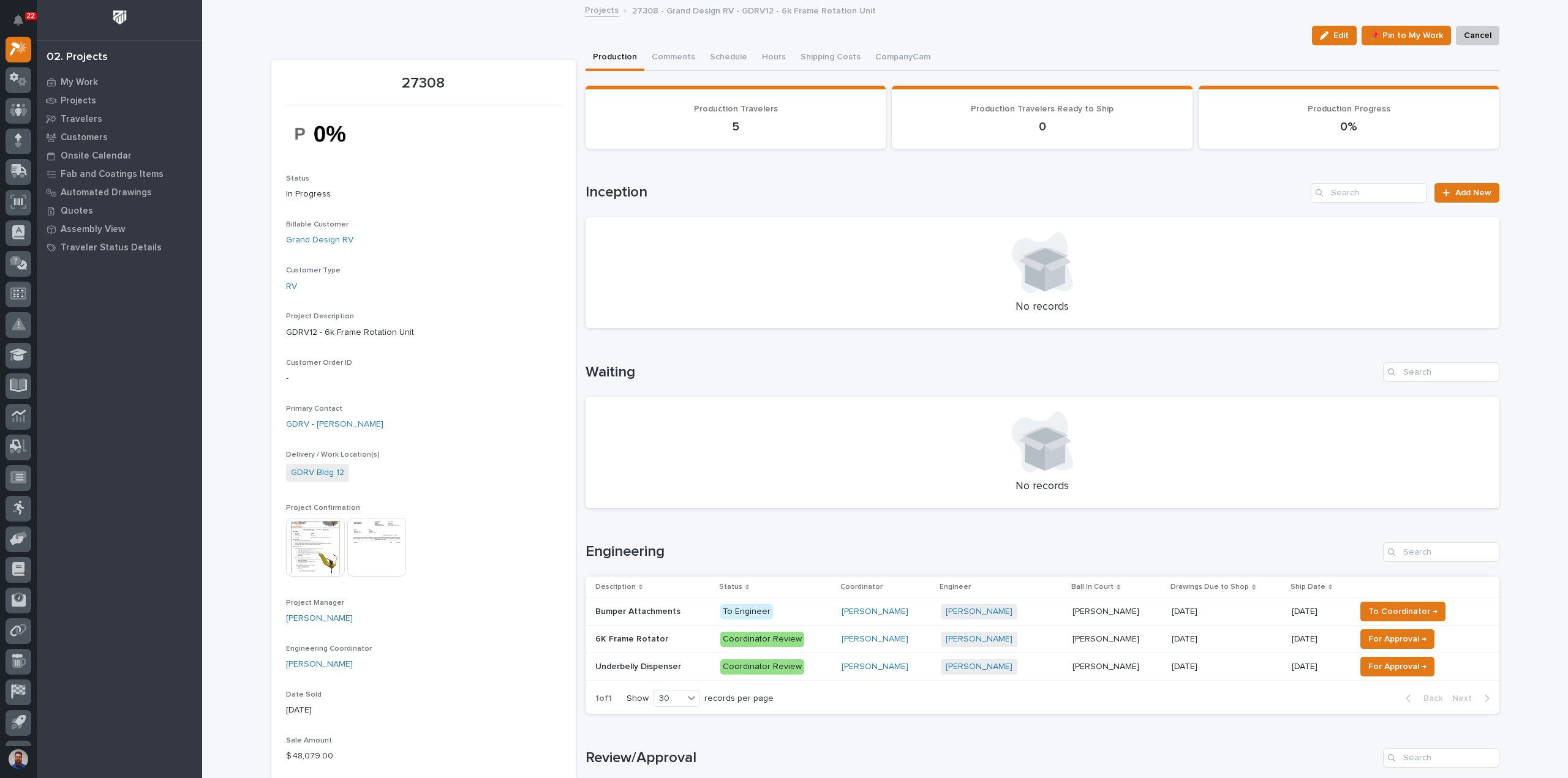
click at [672, 614] on p "Bumper Attachments" at bounding box center [640, 611] width 88 height 13
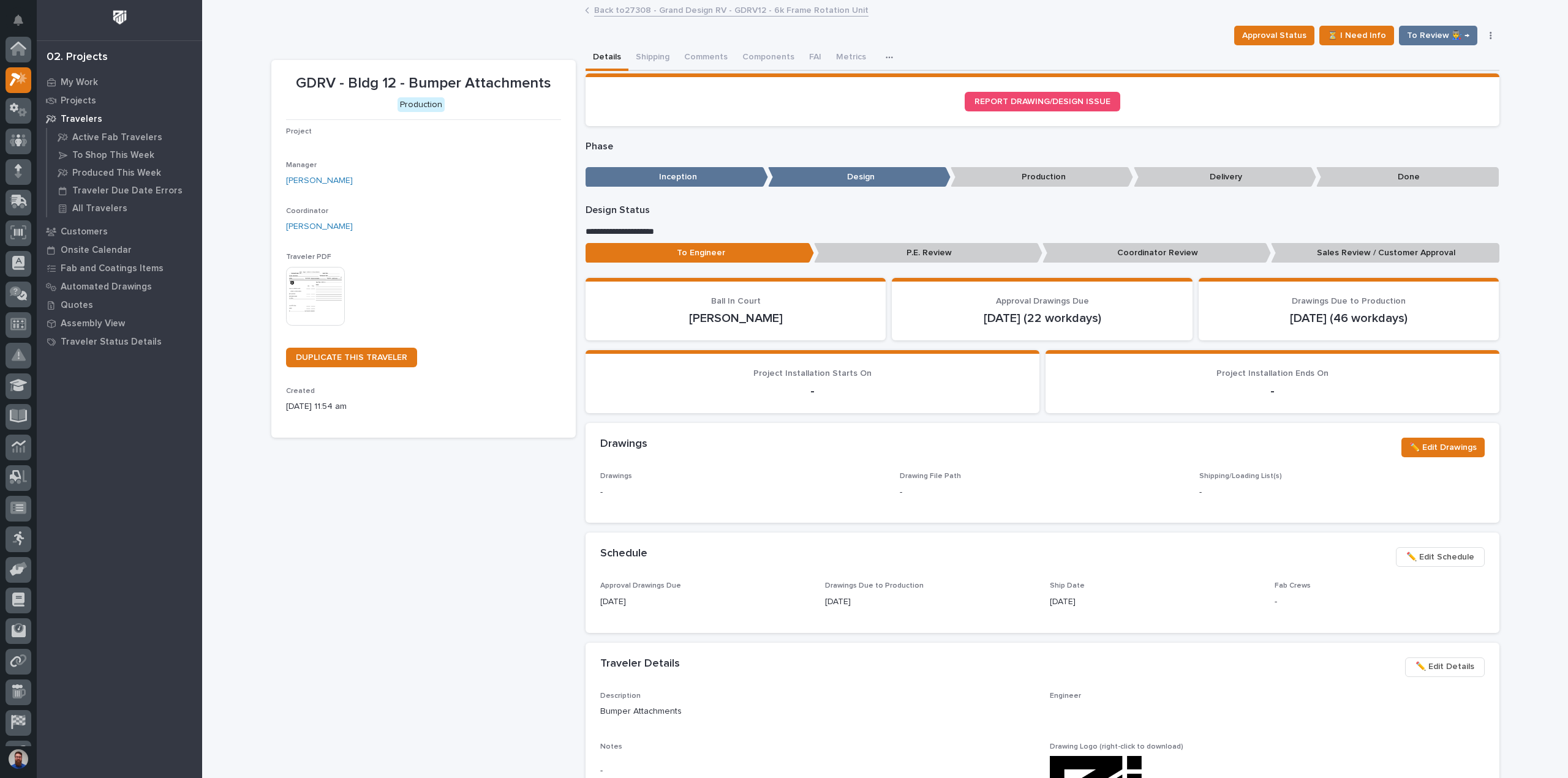
scroll to position [30, 0]
click at [713, 55] on button "Comments" at bounding box center [706, 58] width 58 height 26
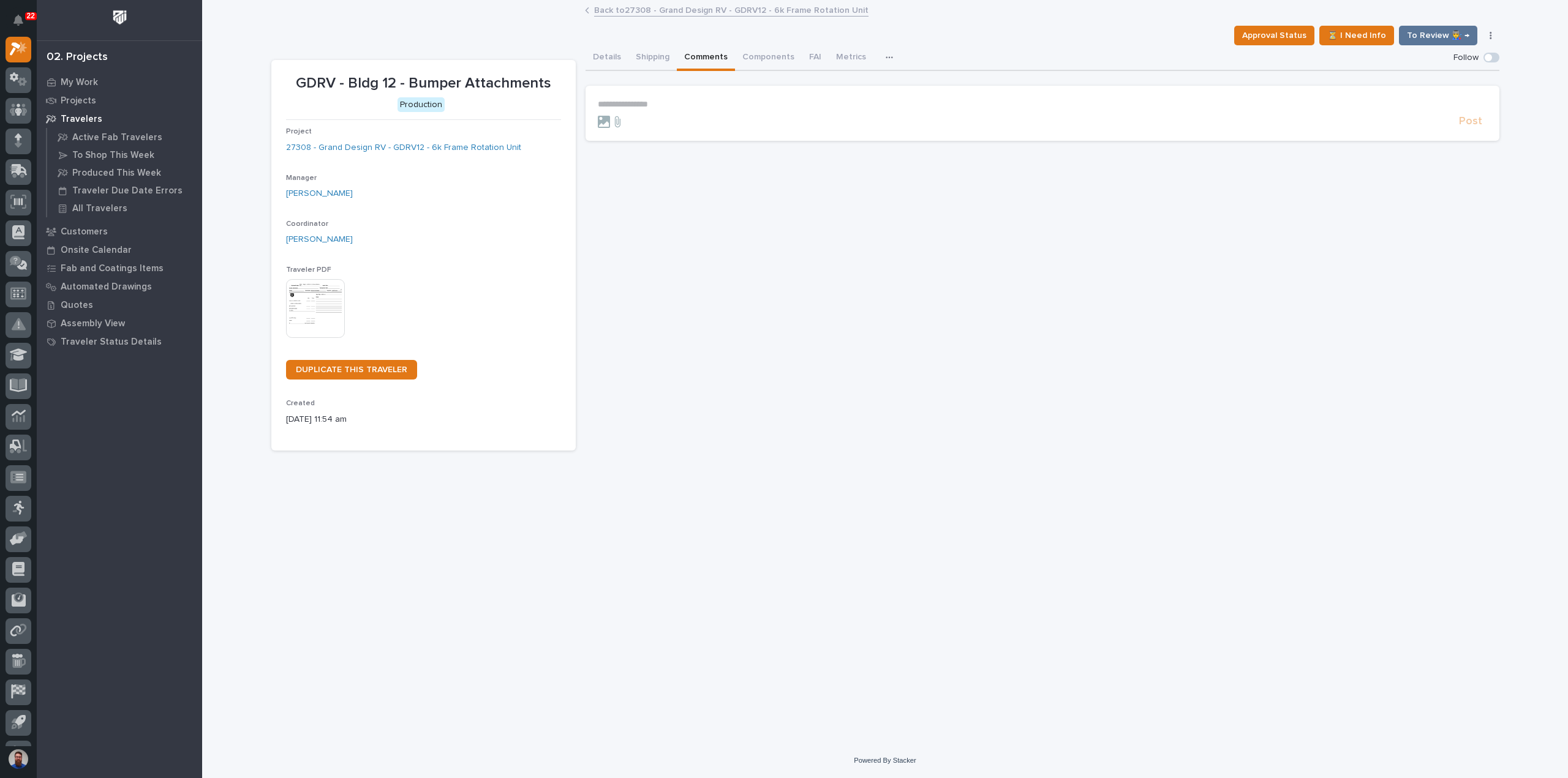
click at [667, 108] on p "**********" at bounding box center [1042, 105] width 889 height 11
click at [1480, 125] on span "Post" at bounding box center [1470, 127] width 23 height 14
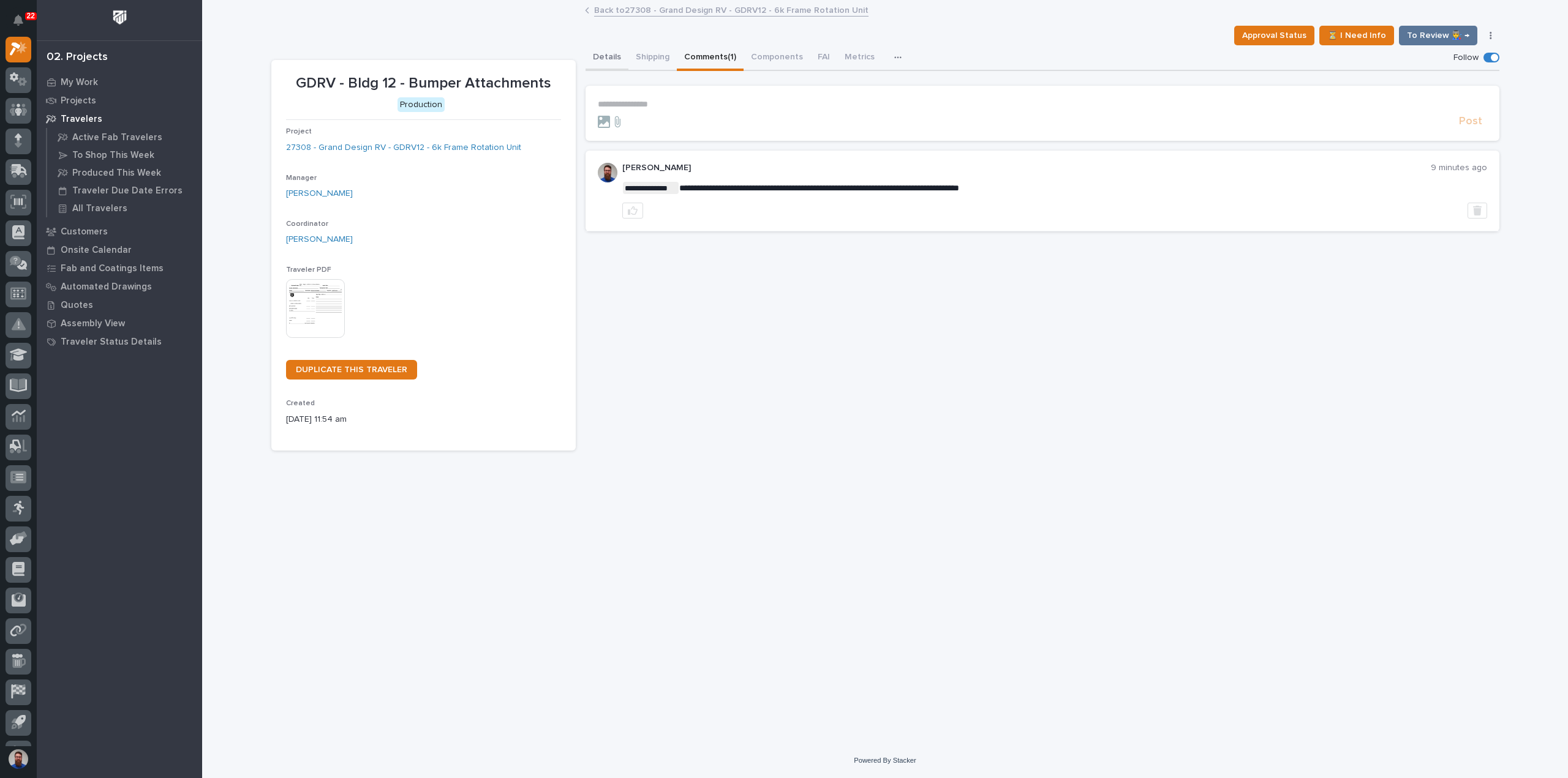
click at [618, 61] on button "Details" at bounding box center [607, 58] width 43 height 26
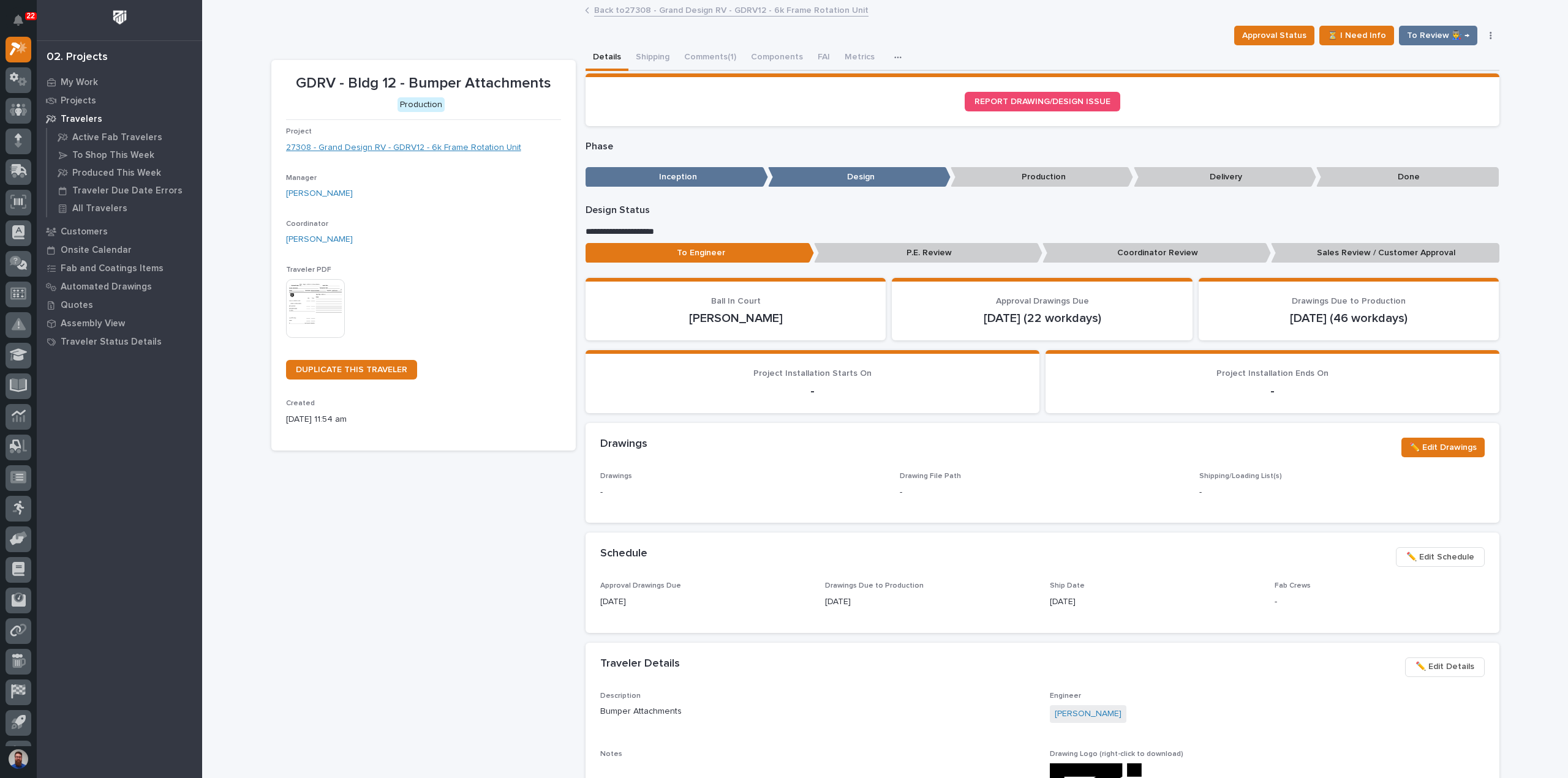
click at [455, 152] on link "27308 - Grand Design RV - GDRV12 - 6k Frame Rotation Unit" at bounding box center [403, 148] width 235 height 13
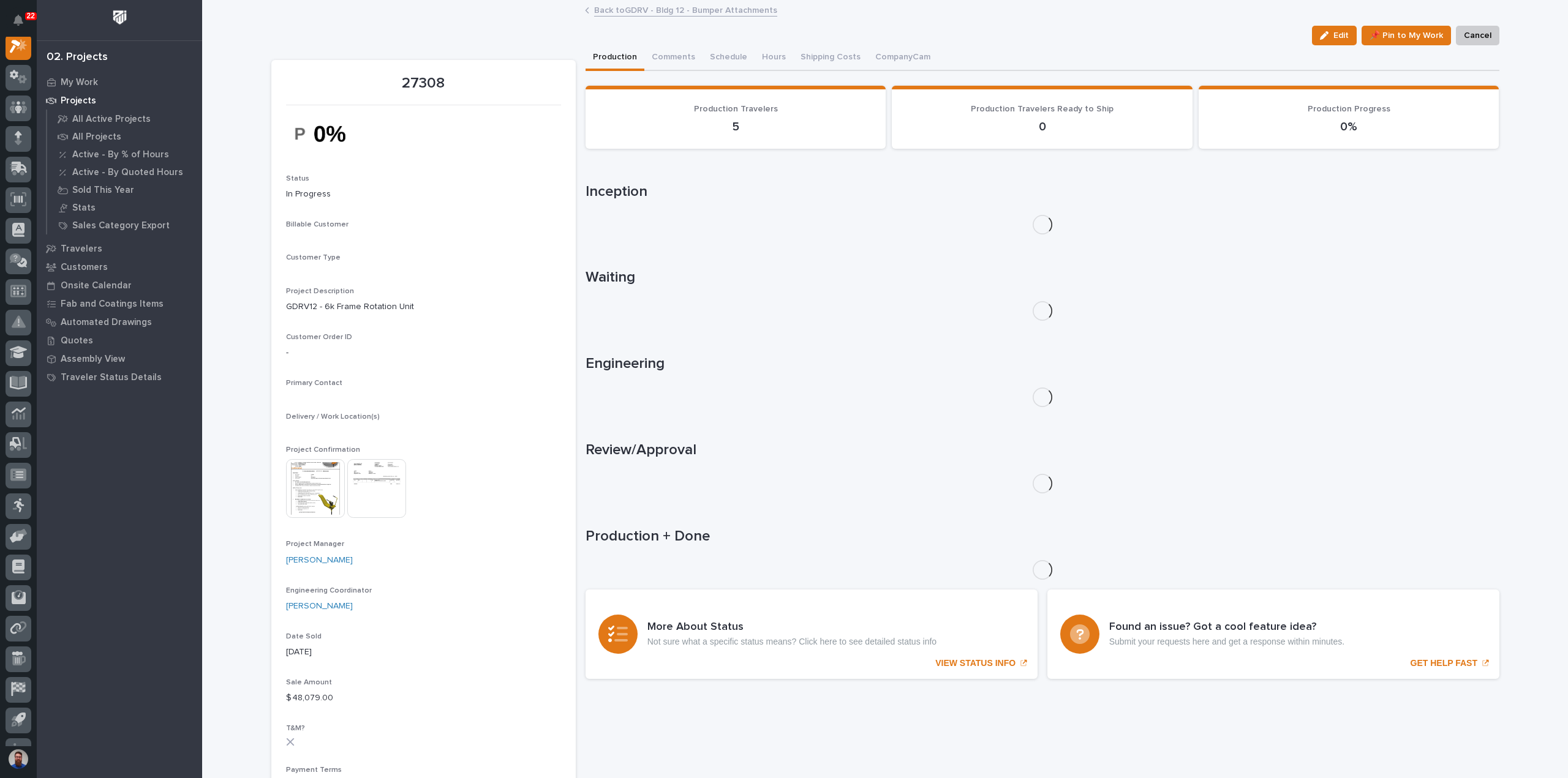
scroll to position [30, 0]
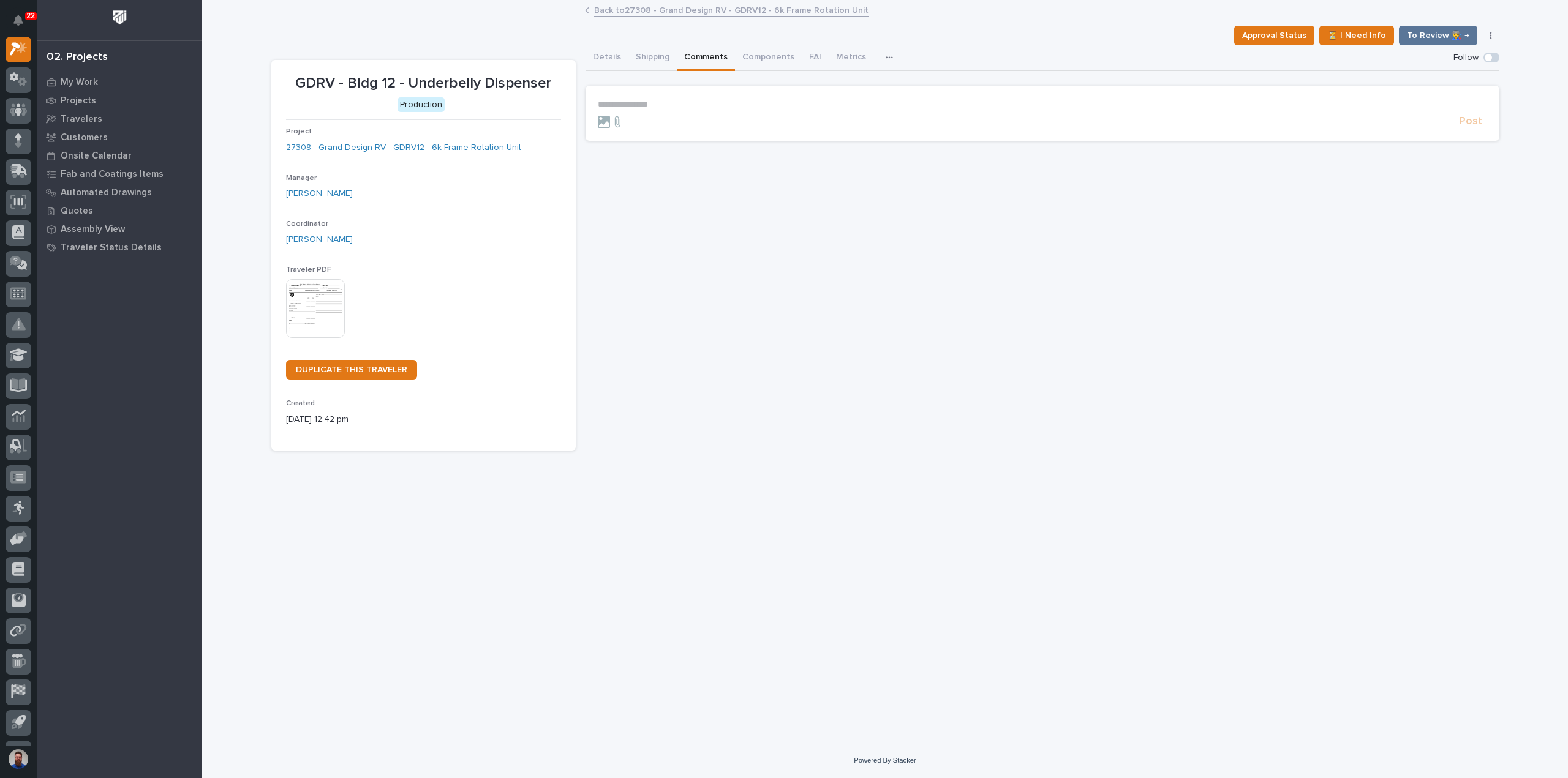
click at [640, 98] on section "**********" at bounding box center [1043, 113] width 914 height 55
click at [640, 104] on p "**********" at bounding box center [1042, 105] width 889 height 11
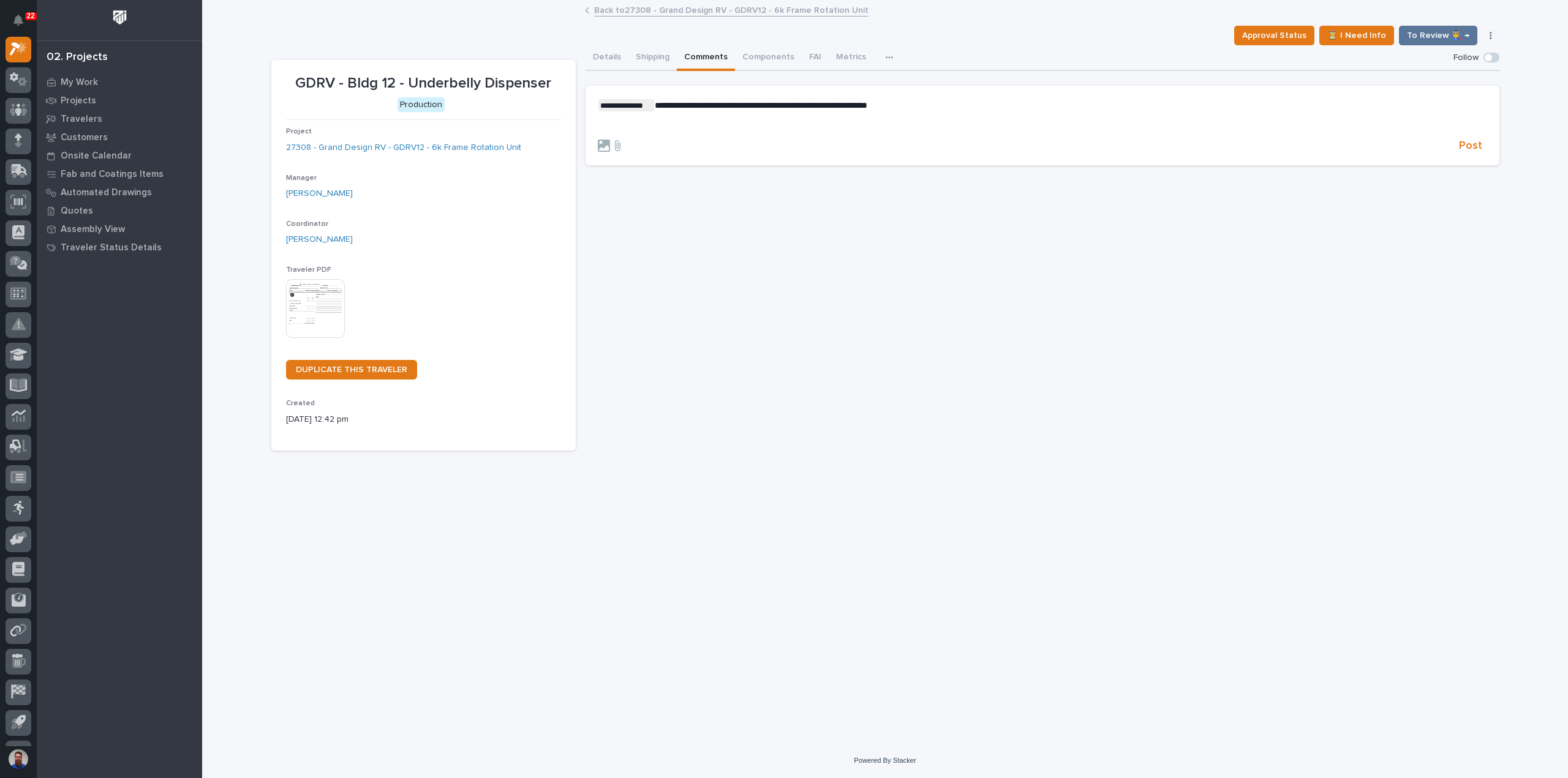
click at [653, 126] on p "﻿" at bounding box center [1042, 125] width 889 height 11
click at [1470, 138] on form "**********" at bounding box center [1042, 126] width 889 height 54
click at [1470, 145] on span "Post" at bounding box center [1470, 145] width 23 height 14
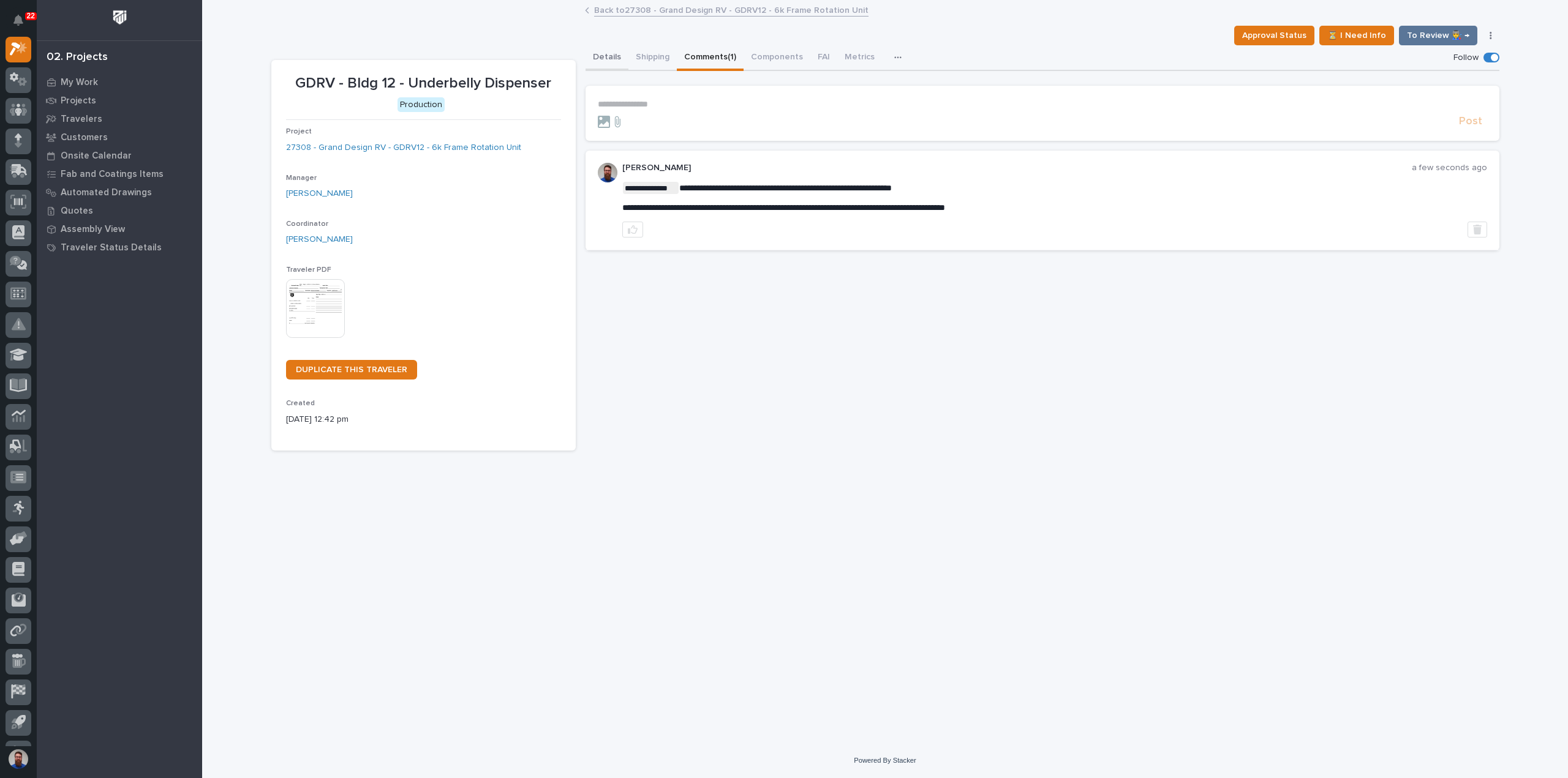
drag, startPoint x: 623, startPoint y: 49, endPoint x: 607, endPoint y: 63, distance: 21.3
click at [623, 49] on div "Details Shipping Comments (1) Components FAI Metrics Drawing Errors Schedule" at bounding box center [1043, 58] width 914 height 26
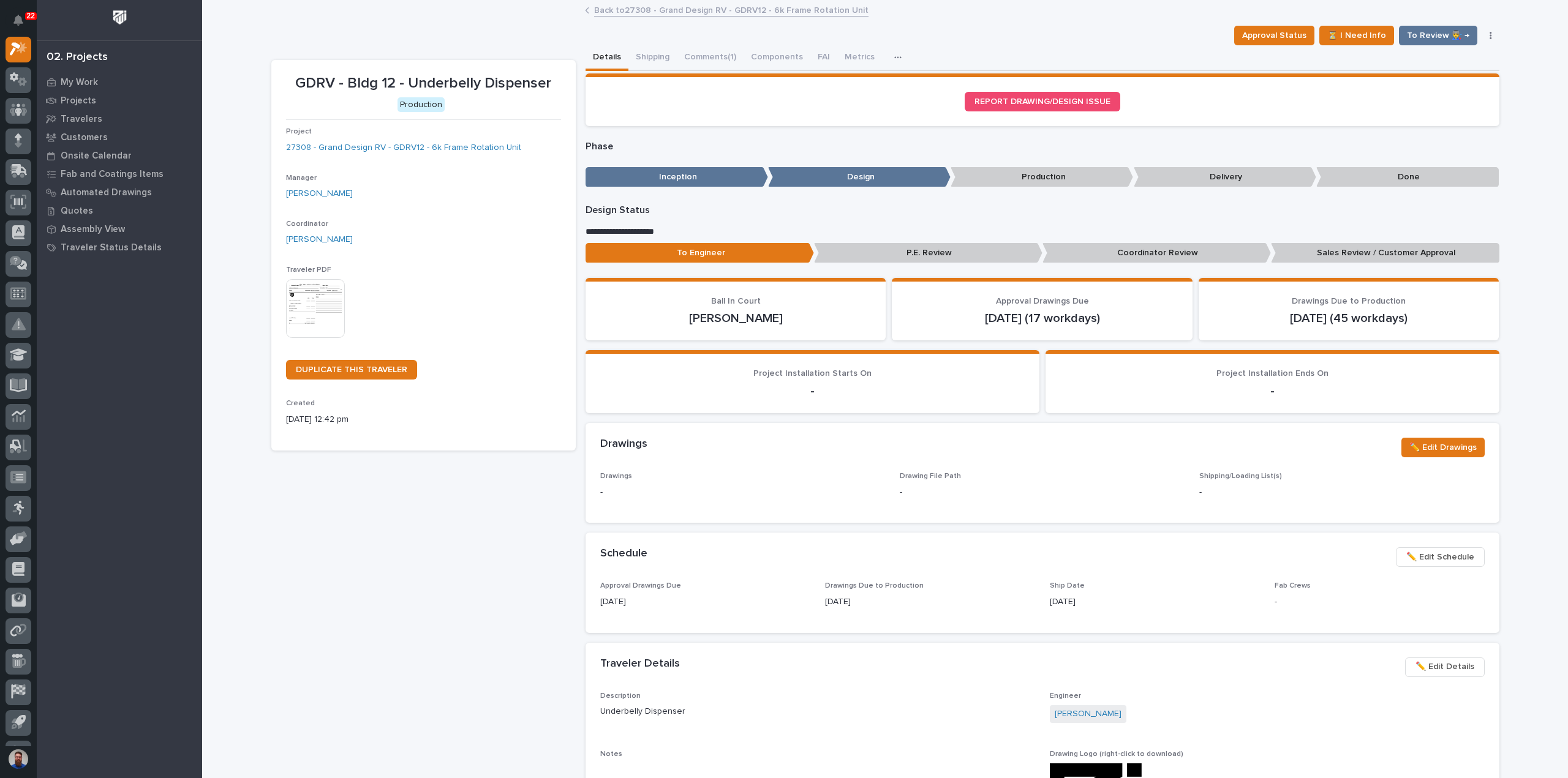
click at [435, 514] on div "GDRV - Bldg 12 - Underbelly Dispenser Production Project 27308 - Grand Design R…" at bounding box center [424, 654] width 305 height 1189
drag, startPoint x: 572, startPoint y: 11, endPoint x: 909, endPoint y: 18, distance: 337.1
click at [909, 18] on div "Back to 27308 - Grand Design RV - GDRV12 - 6k Frame Rotation Unit" at bounding box center [885, 11] width 1366 height 17
click at [909, 18] on div "Back to 27308 - Grand Design RV - GDRV12 - 6k Frame Rotation Unit" at bounding box center [885, 11] width 612 height 17
drag, startPoint x: 896, startPoint y: 19, endPoint x: 556, endPoint y: 11, distance: 340.1
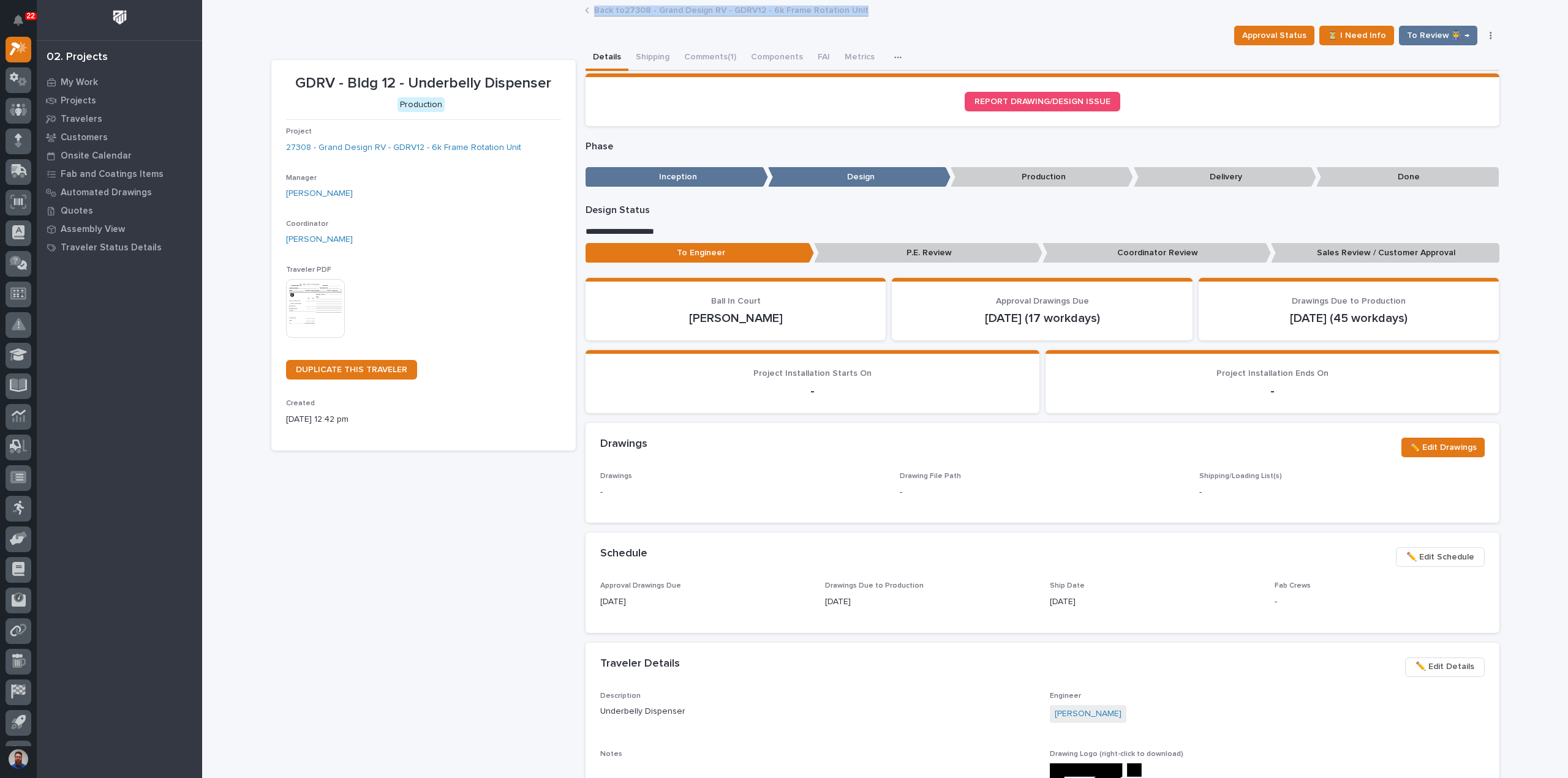
click at [556, 11] on div "Back to 27308 - Grand Design RV - GDRV12 - 6k Frame Rotation Unit" at bounding box center [885, 11] width 1366 height 17
click at [554, 14] on div "Back to 27308 - Grand Design RV - GDRV12 - 6k Frame Rotation Unit" at bounding box center [885, 11] width 1366 height 17
drag, startPoint x: 671, startPoint y: 18, endPoint x: 838, endPoint y: 23, distance: 167.1
click at [838, 23] on div "22 My Settings Log Out 02. Projects My Work Projects Travelers Customers Onsite…" at bounding box center [885, 672] width 1366 height 1344
click at [838, 23] on div "GDRV - Bldg 12 - Underbelly Dispenser Approval Status ⏳ I Need Info To Review 👨…" at bounding box center [885, 625] width 1228 height 1247
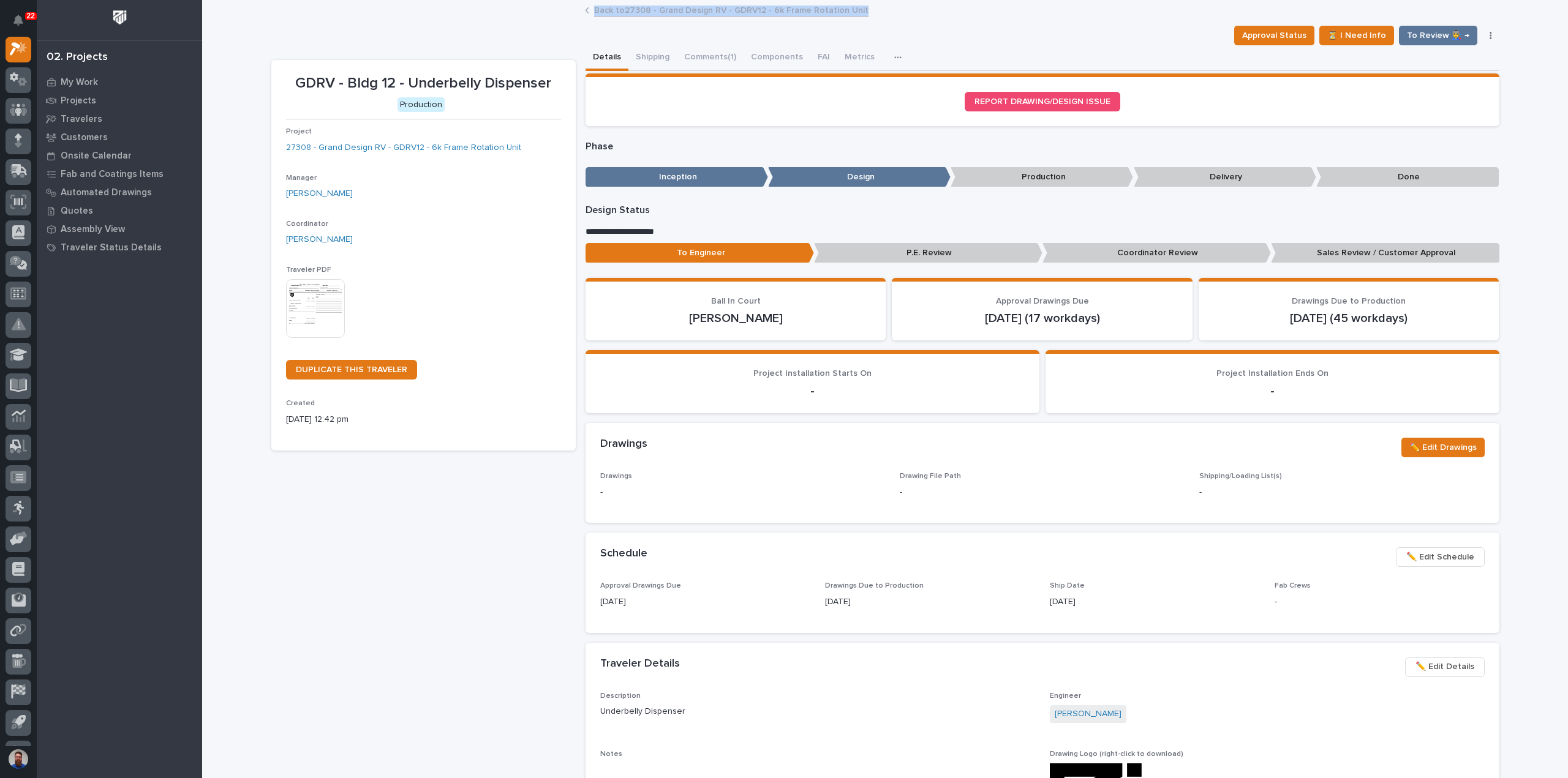
drag, startPoint x: 869, startPoint y: 19, endPoint x: 562, endPoint y: 14, distance: 307.0
click at [562, 14] on div "Back to 27308 - Grand Design RV - GDRV12 - 6k Frame Rotation Unit" at bounding box center [885, 11] width 1366 height 17
click at [538, 11] on div "Back to 27308 - Grand Design RV - GDRV12 - 6k Frame Rotation Unit" at bounding box center [885, 11] width 1366 height 17
drag, startPoint x: 505, startPoint y: 11, endPoint x: 856, endPoint y: 12, distance: 351.0
click at [856, 12] on div "Back to 27308 - Grand Design RV - GDRV12 - 6k Frame Rotation Unit" at bounding box center [885, 11] width 1366 height 17
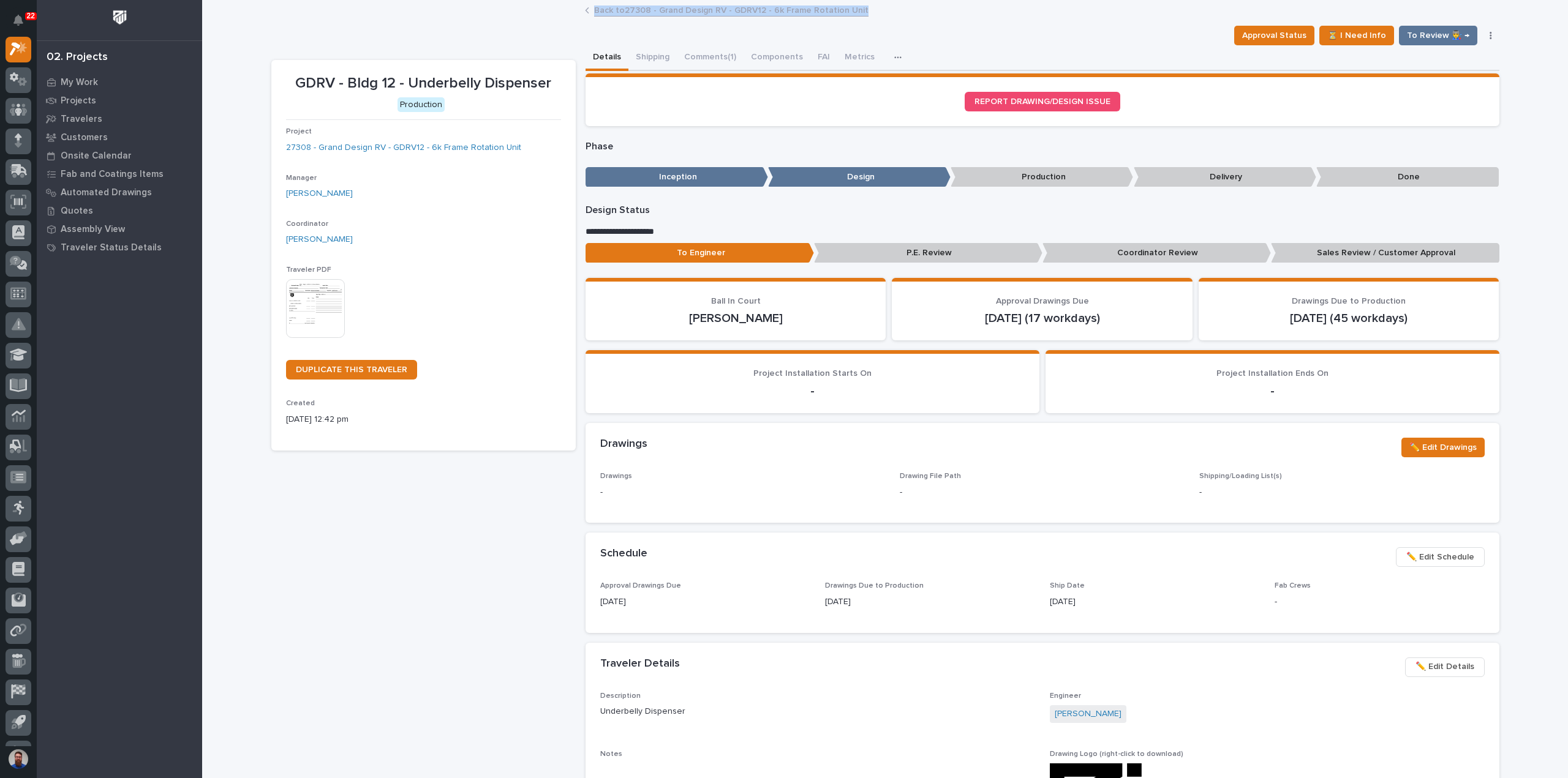
drag, startPoint x: 859, startPoint y: 12, endPoint x: 873, endPoint y: 14, distance: 14.1
click at [860, 13] on div "Back to 27308 - Grand Design RV - GDRV12 - 6k Frame Rotation Unit" at bounding box center [885, 11] width 612 height 17
click at [896, 15] on div "Back to 27308 - Grand Design RV - GDRV12 - 6k Frame Rotation Unit" at bounding box center [885, 11] width 612 height 17
drag, startPoint x: 912, startPoint y: 15, endPoint x: 571, endPoint y: 13, distance: 341.0
click at [571, 13] on div "Back to 27308 - Grand Design RV - GDRV12 - 6k Frame Rotation Unit" at bounding box center [885, 11] width 1366 height 17
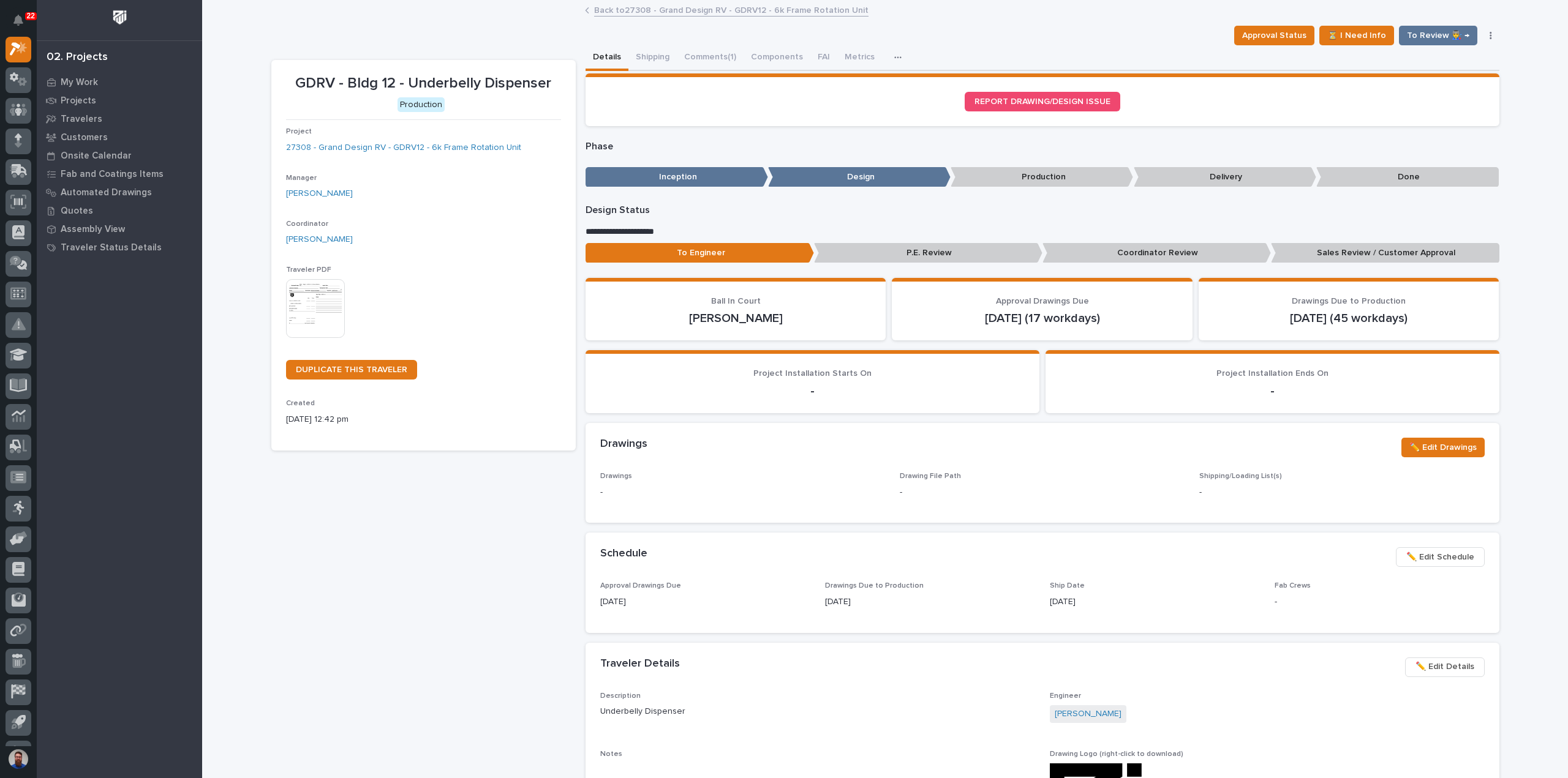
click at [554, 17] on div "Back to 27308 - Grand Design RV - GDRV12 - 6k Frame Rotation Unit" at bounding box center [885, 11] width 1366 height 17
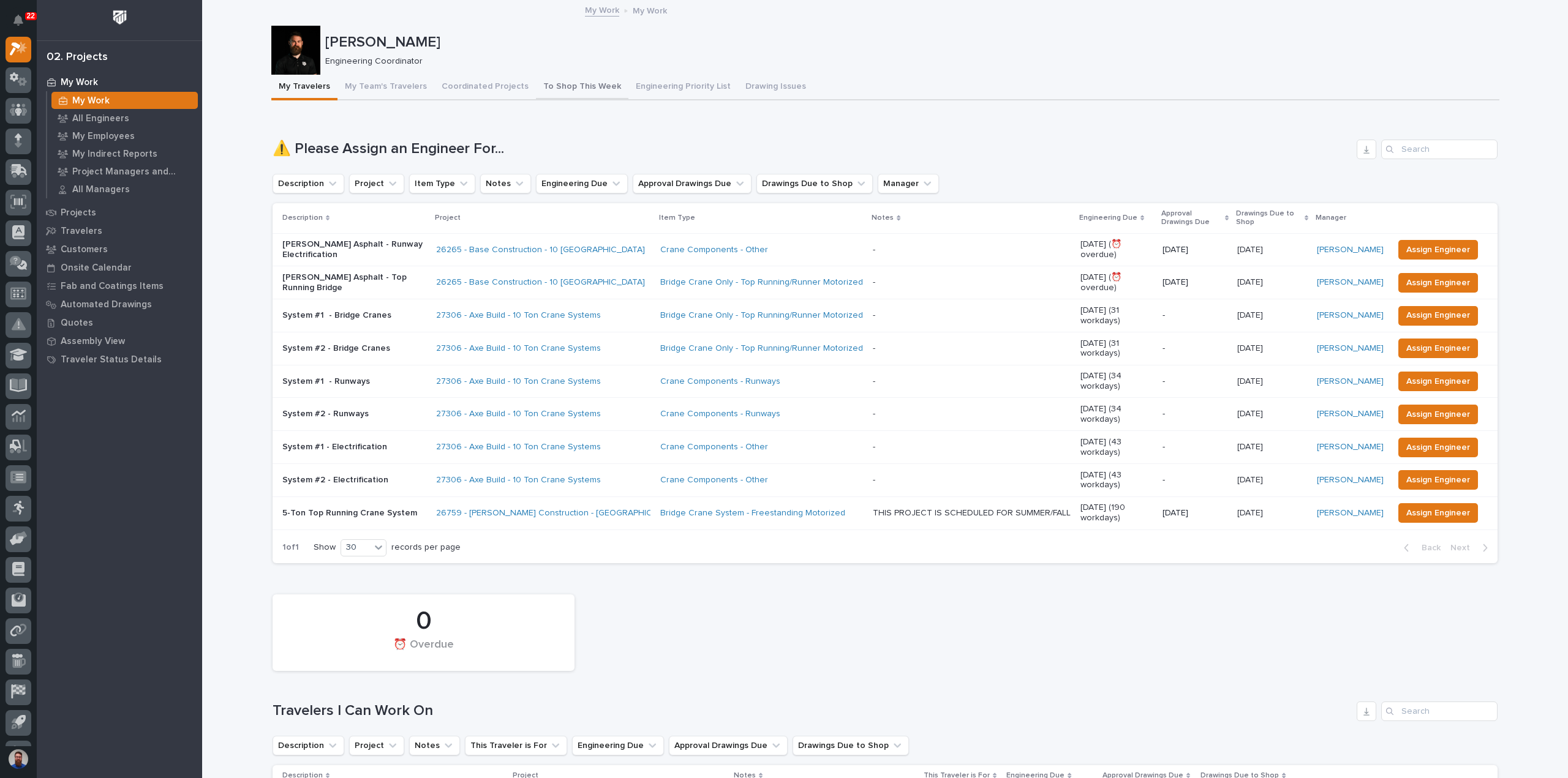
click at [581, 83] on button "To Shop This Week" at bounding box center [582, 88] width 92 height 26
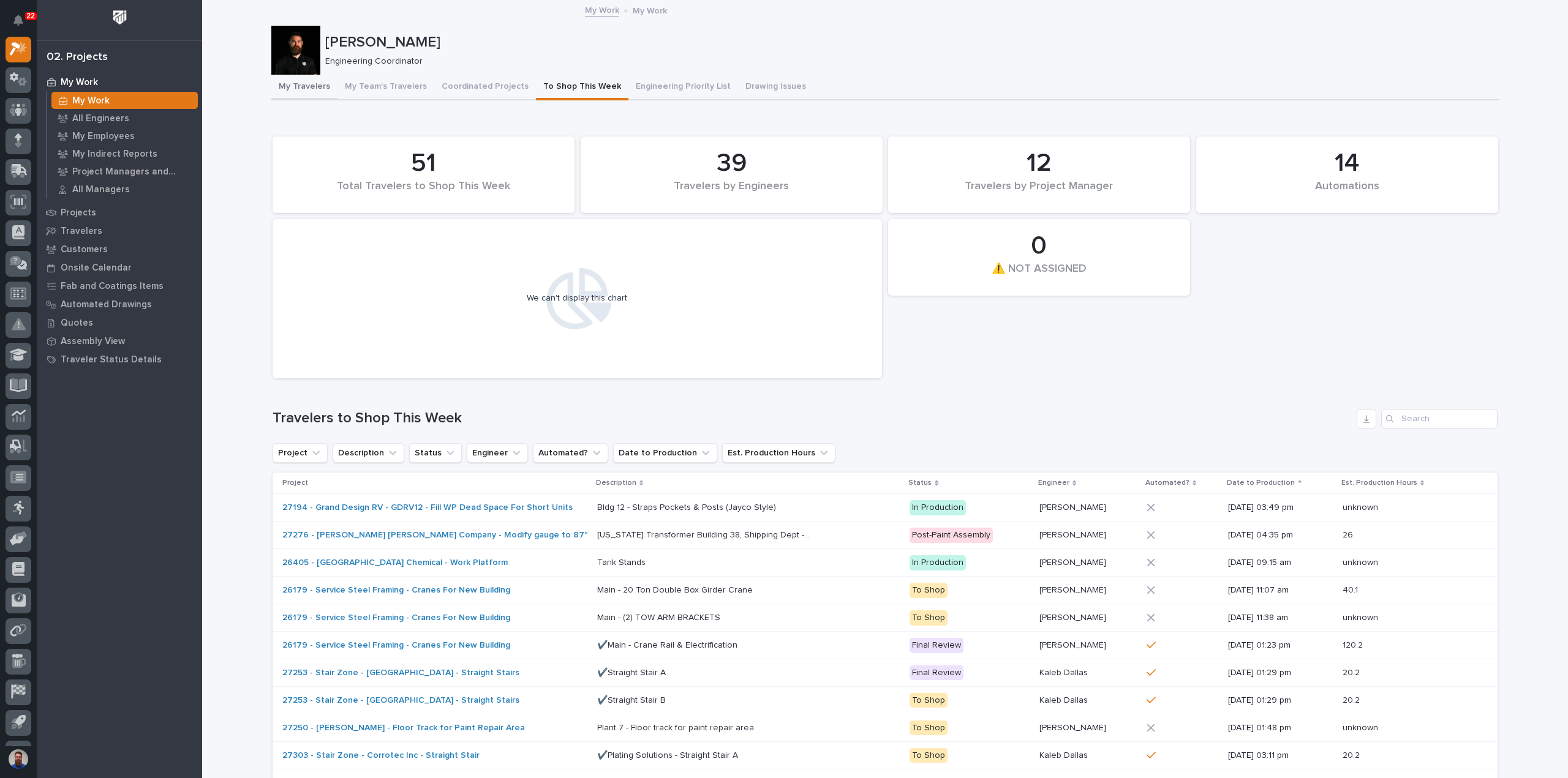
click at [299, 85] on button "My Travelers" at bounding box center [304, 88] width 66 height 26
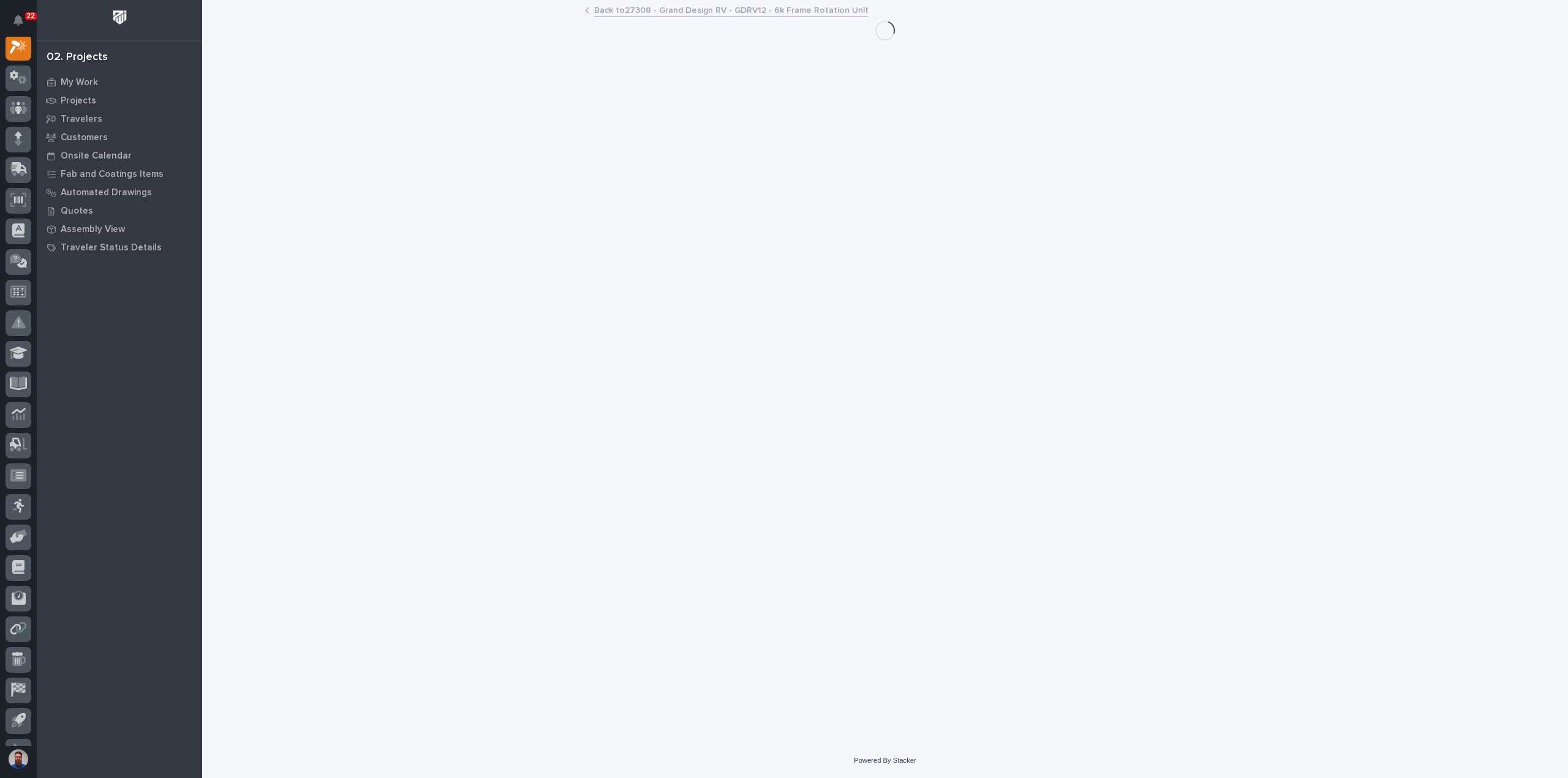
scroll to position [30, 0]
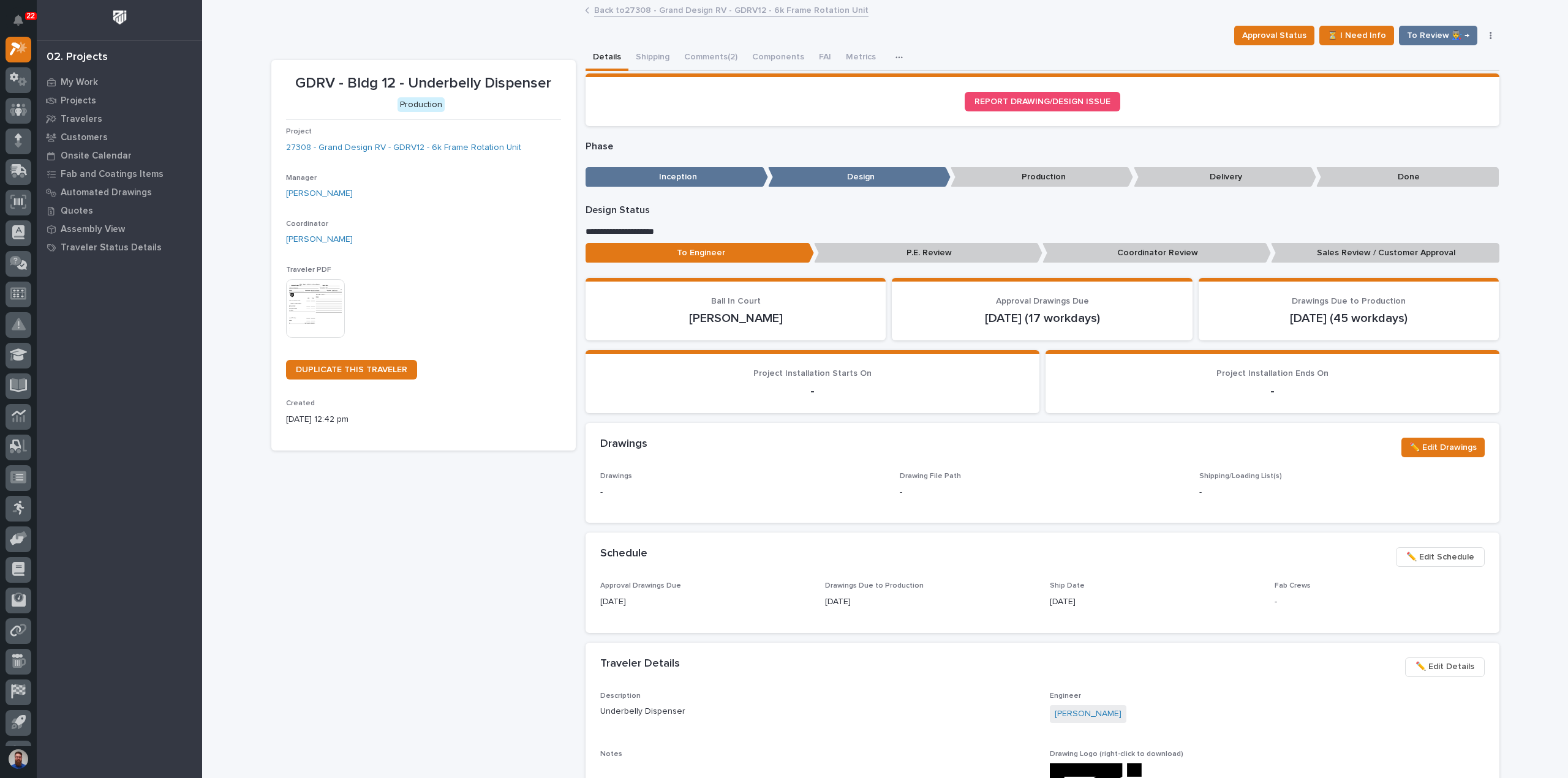
click at [1175, 251] on p "Coordinator Review" at bounding box center [1156, 253] width 228 height 20
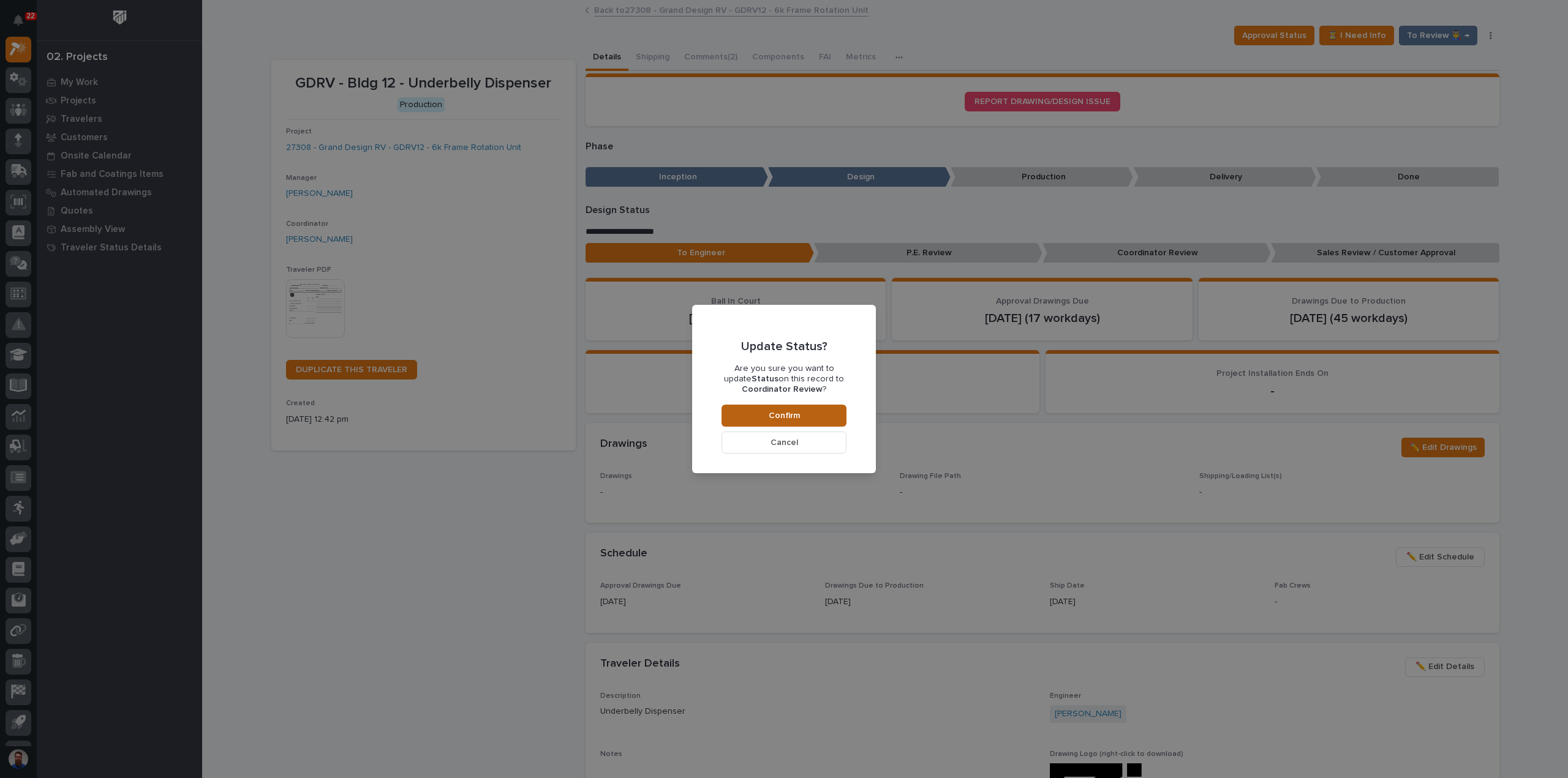
click at [791, 409] on button "Confirm" at bounding box center [784, 415] width 125 height 22
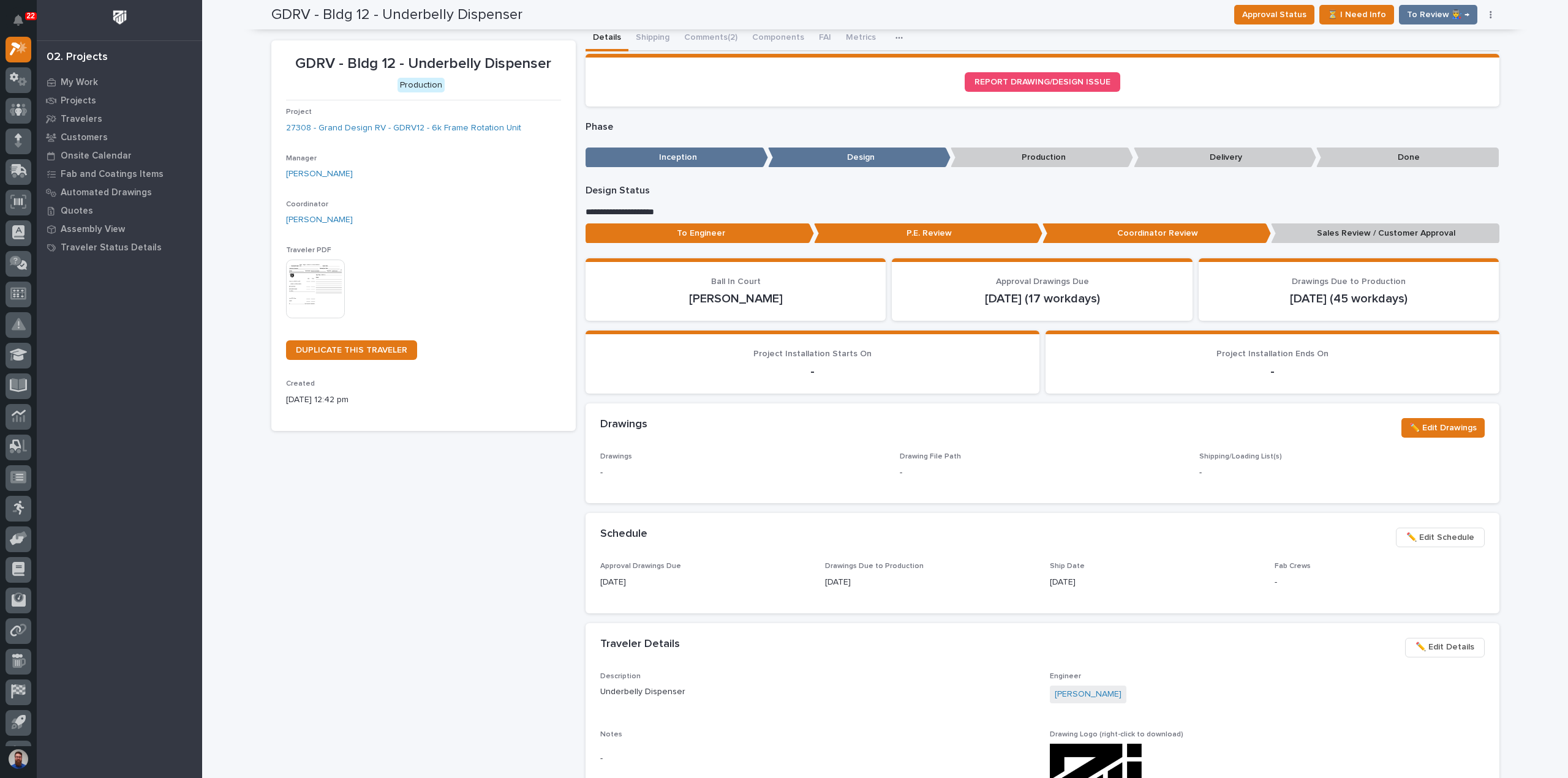
scroll to position [0, 0]
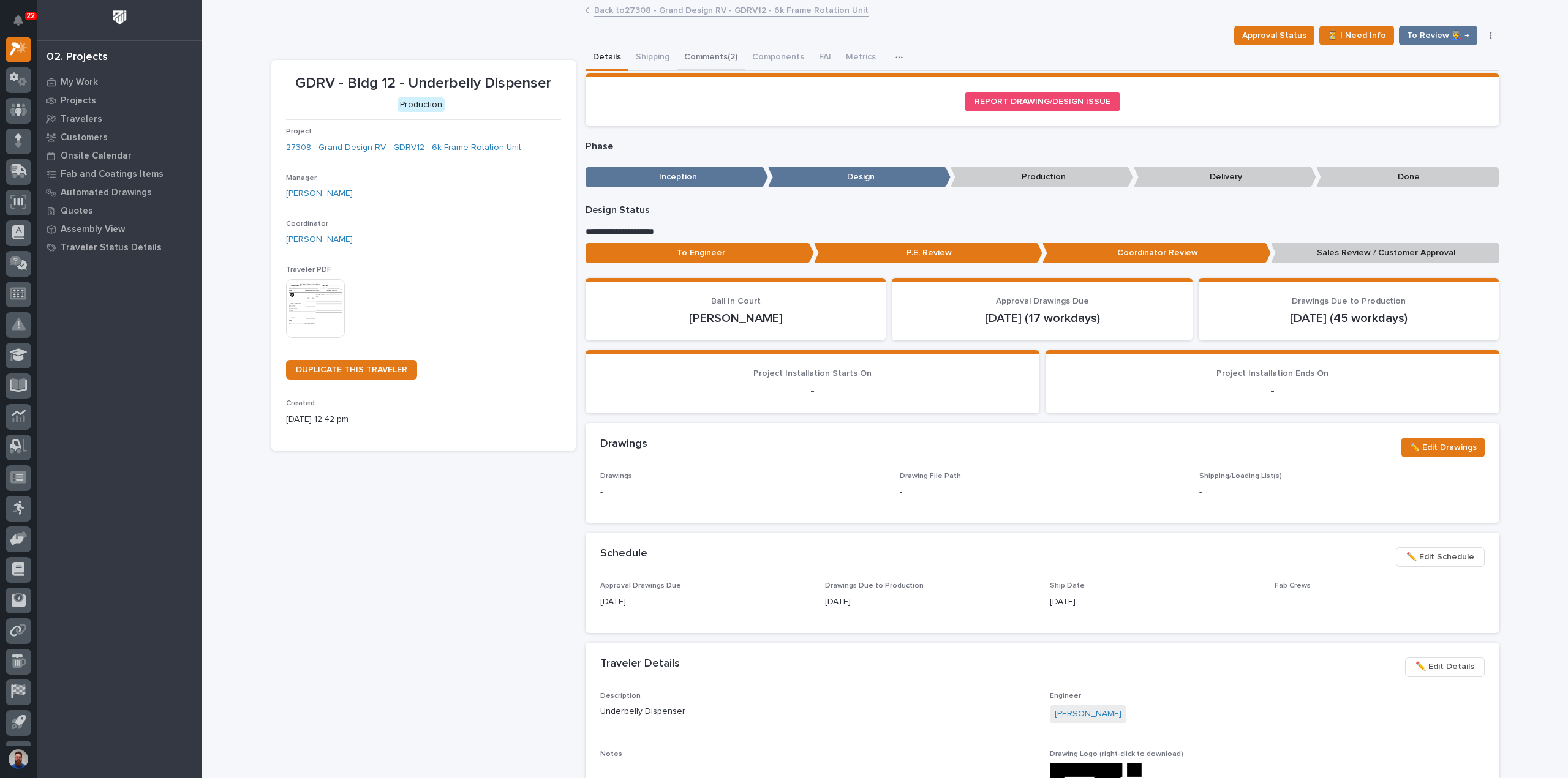
click at [707, 52] on button "Comments (2)" at bounding box center [711, 58] width 68 height 26
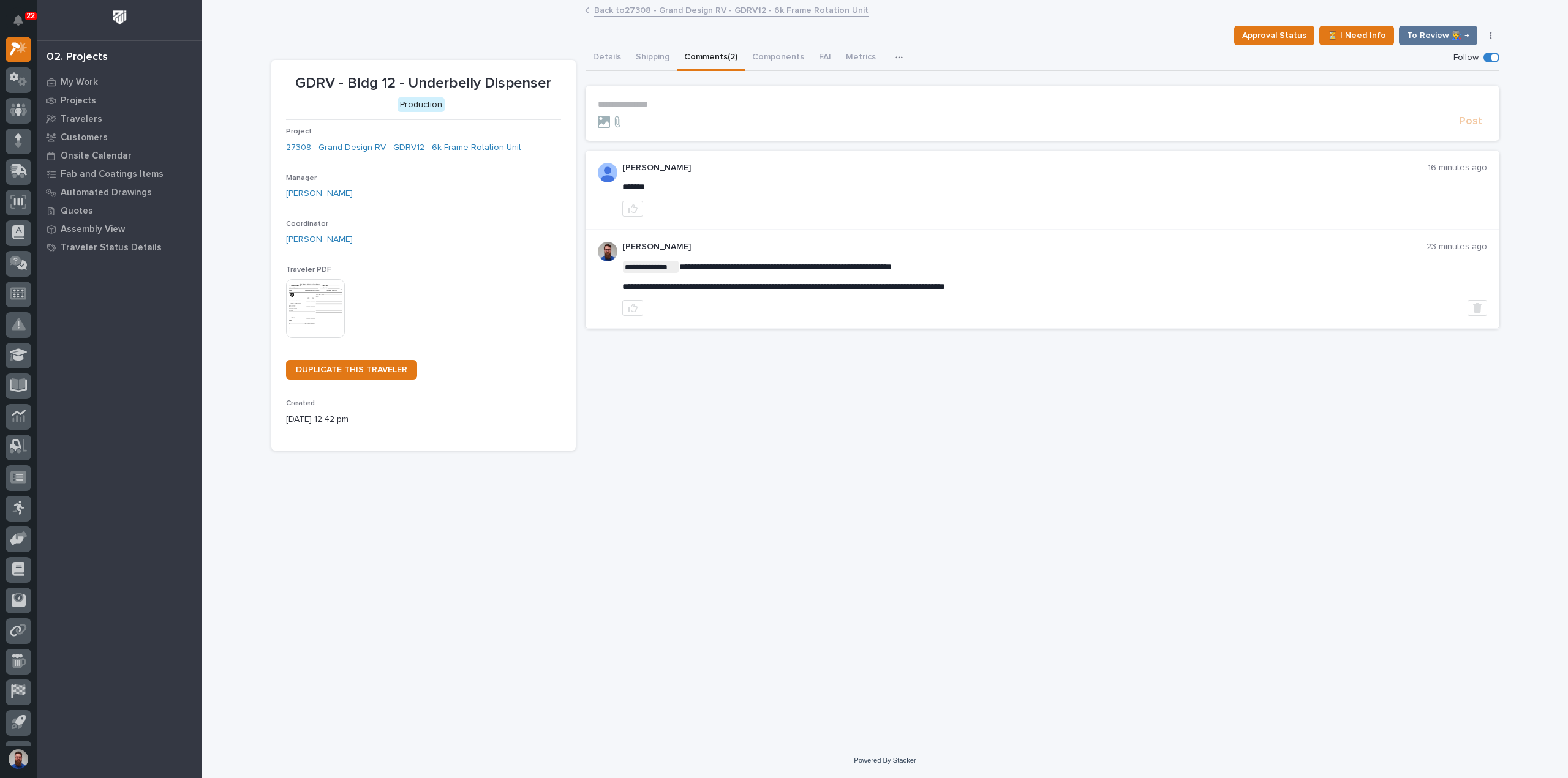
click at [653, 104] on p "**********" at bounding box center [1042, 105] width 889 height 11
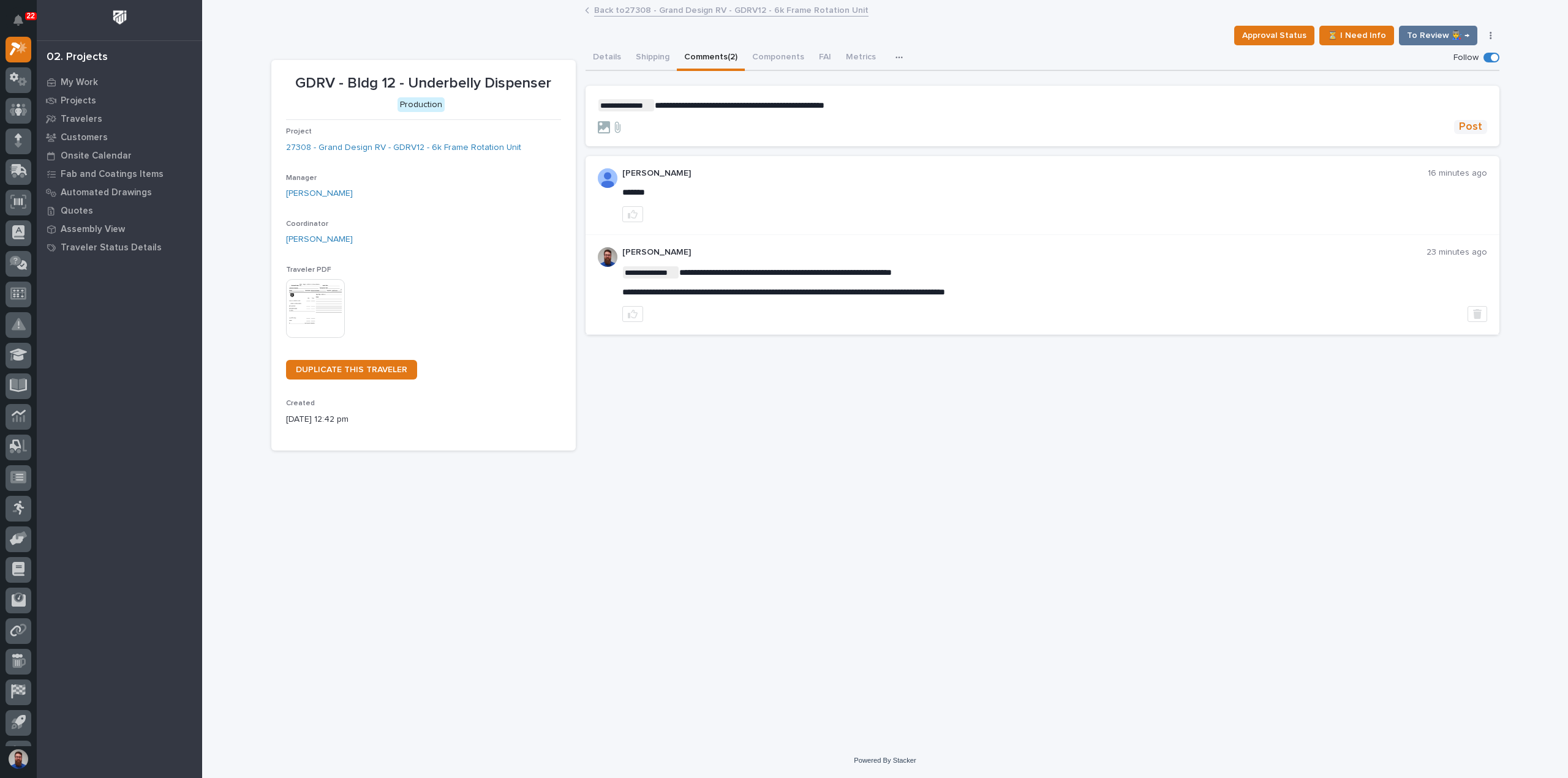
click at [1478, 125] on span "Post" at bounding box center [1470, 127] width 23 height 14
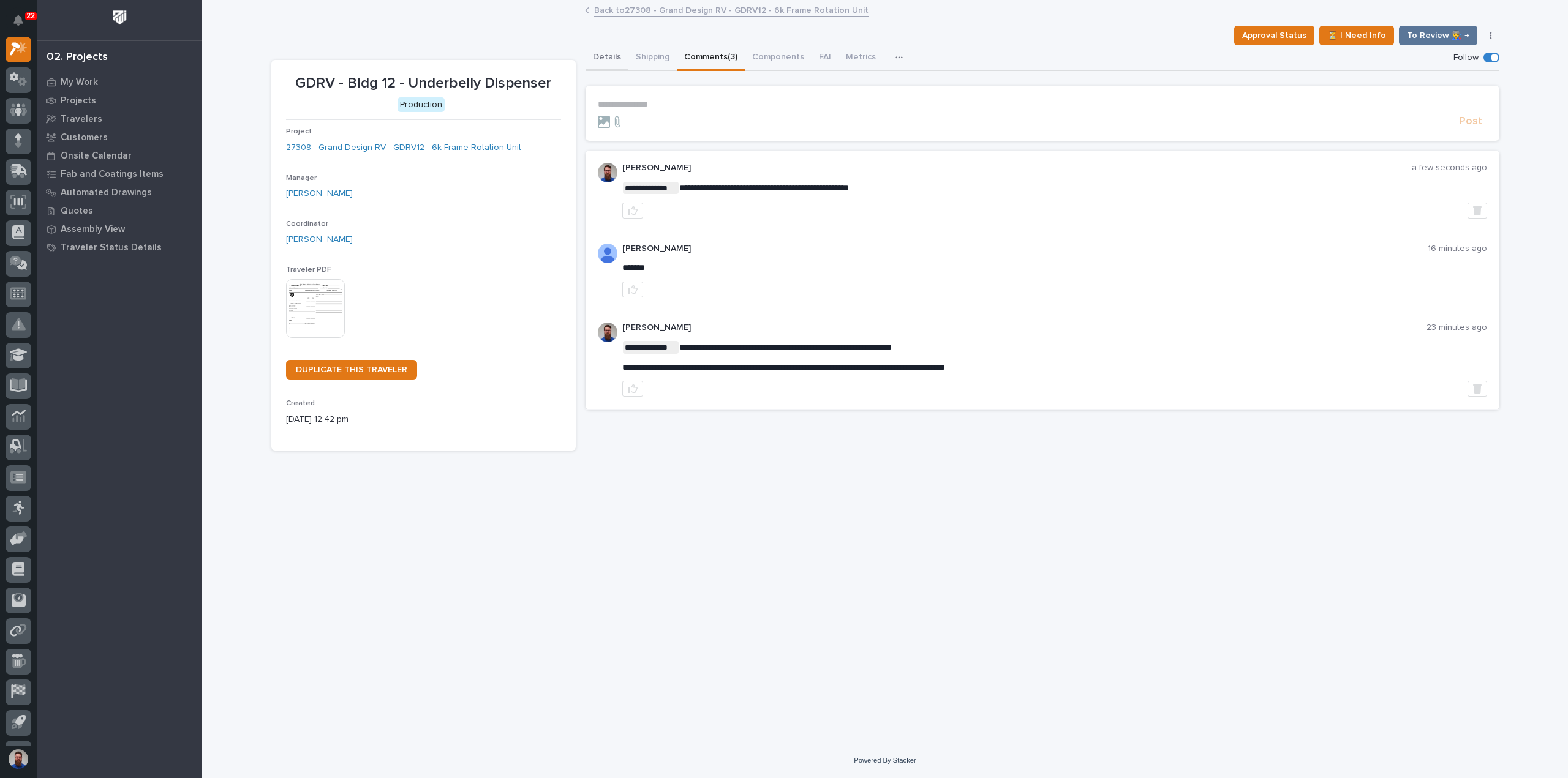
click at [606, 61] on button "Details" at bounding box center [607, 58] width 43 height 26
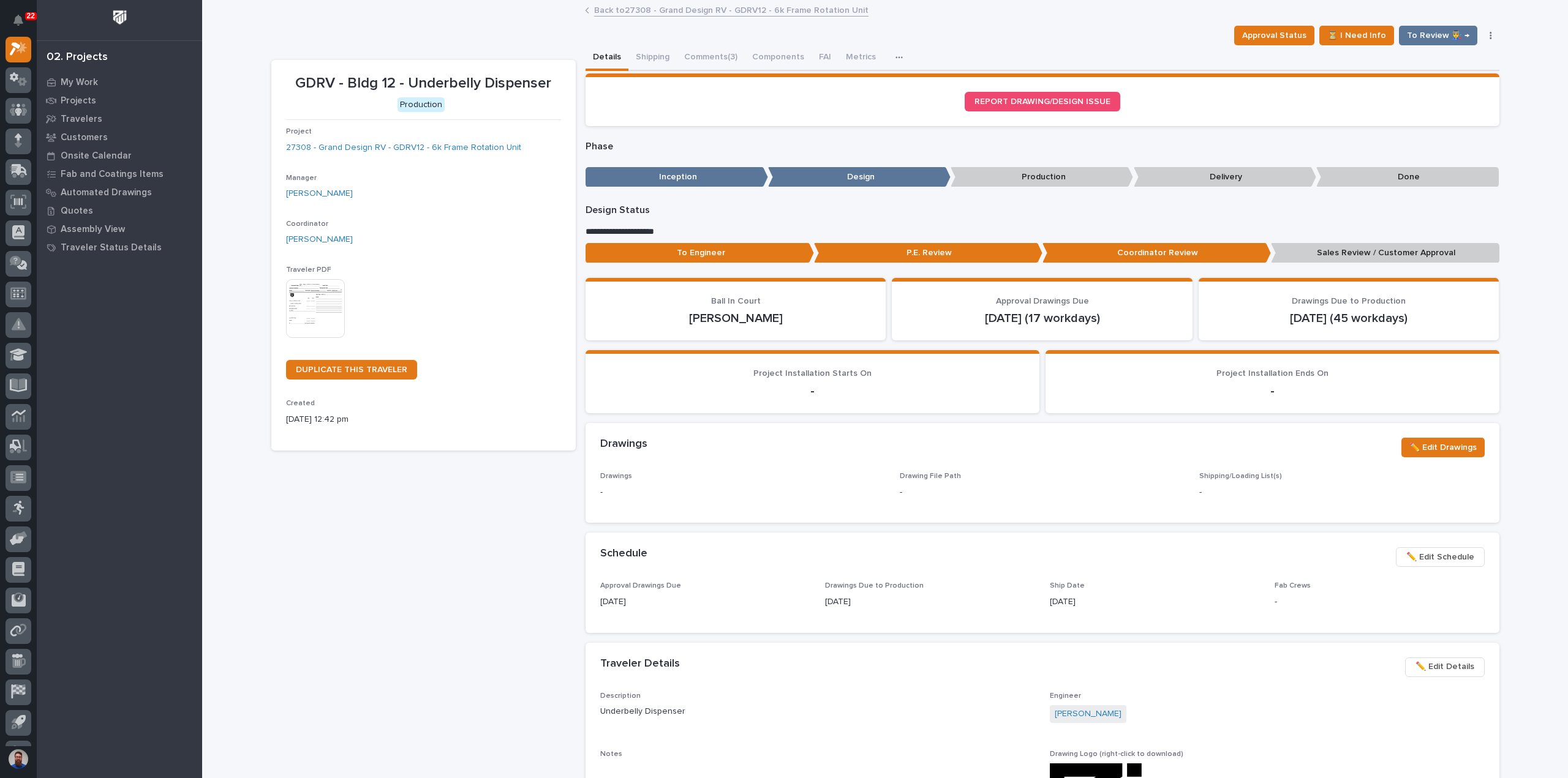
click at [1313, 245] on p "Sales Review / Customer Approval" at bounding box center [1385, 253] width 228 height 20
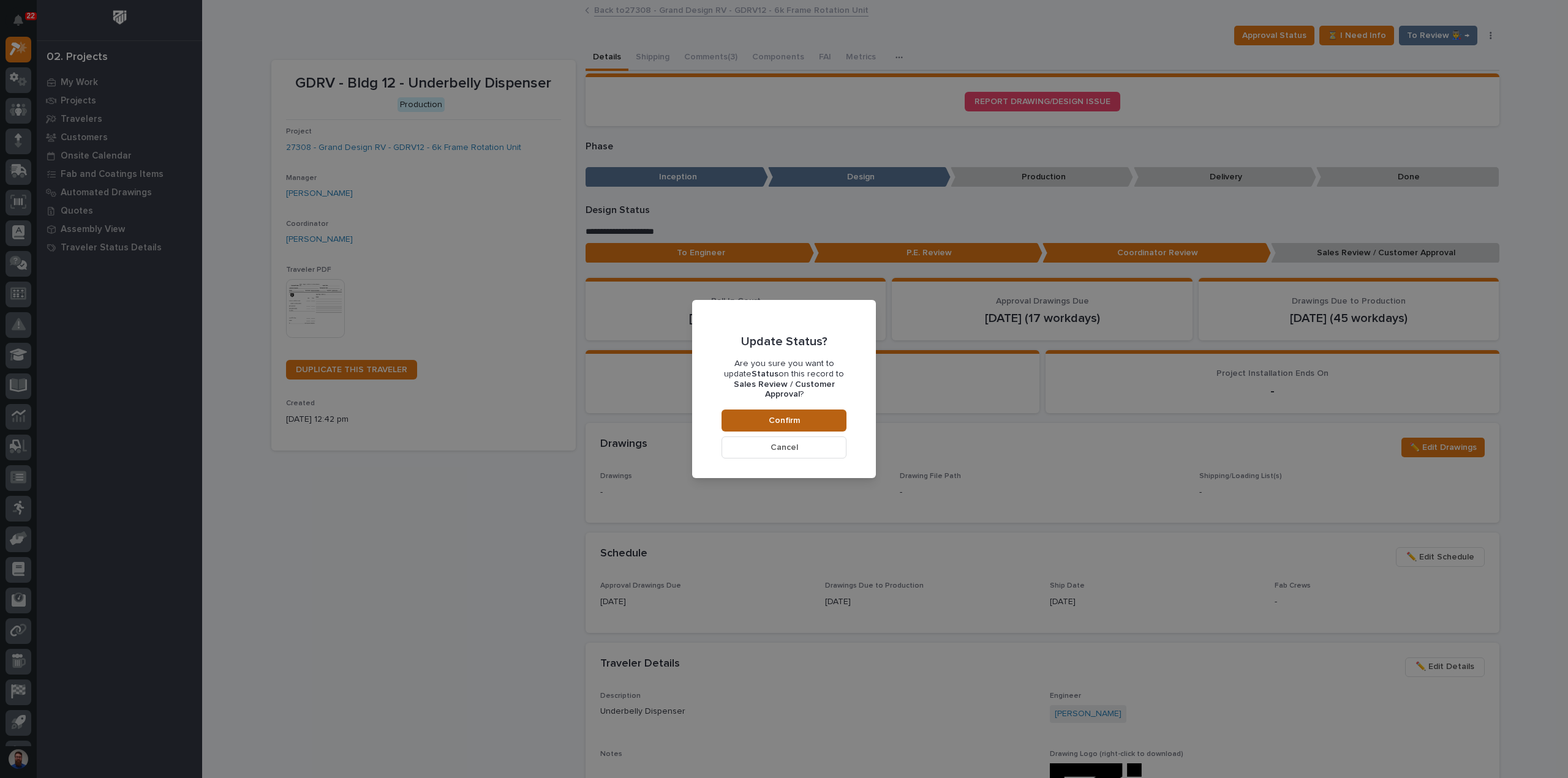
click at [821, 410] on button "Confirm" at bounding box center [784, 420] width 125 height 22
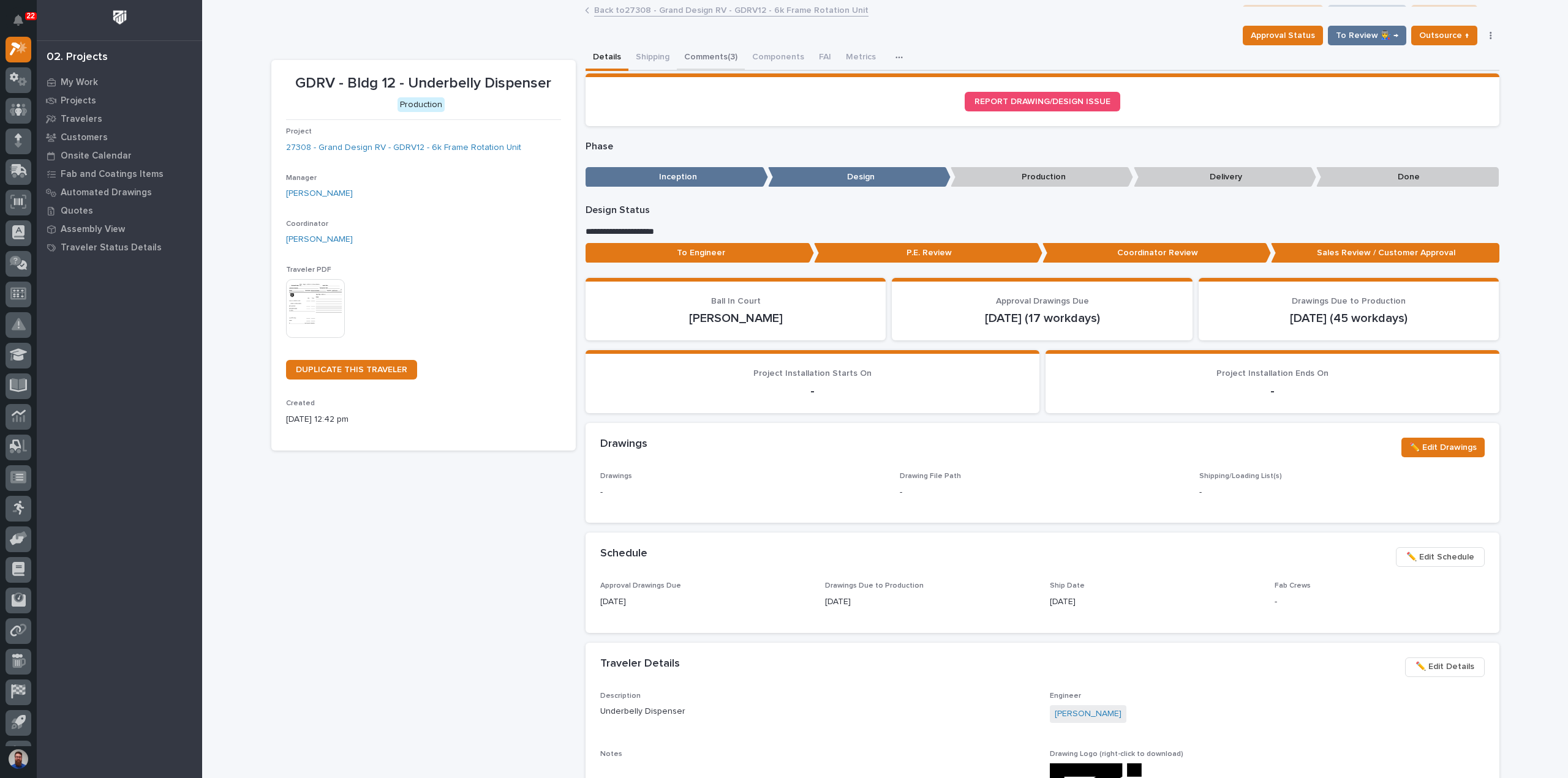
click at [701, 48] on button "Comments (3)" at bounding box center [711, 58] width 68 height 26
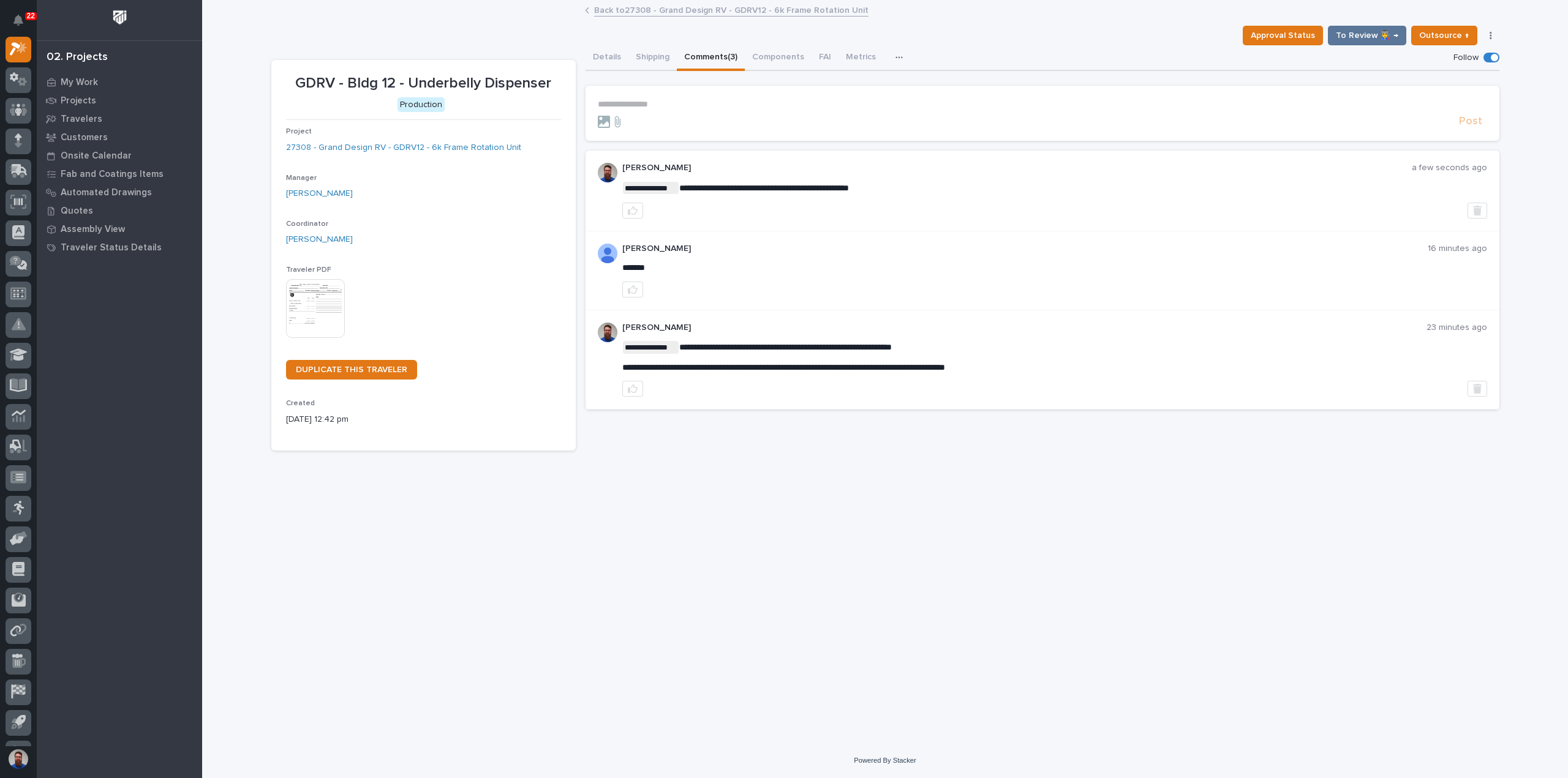
click at [676, 100] on p "**********" at bounding box center [1042, 105] width 889 height 11
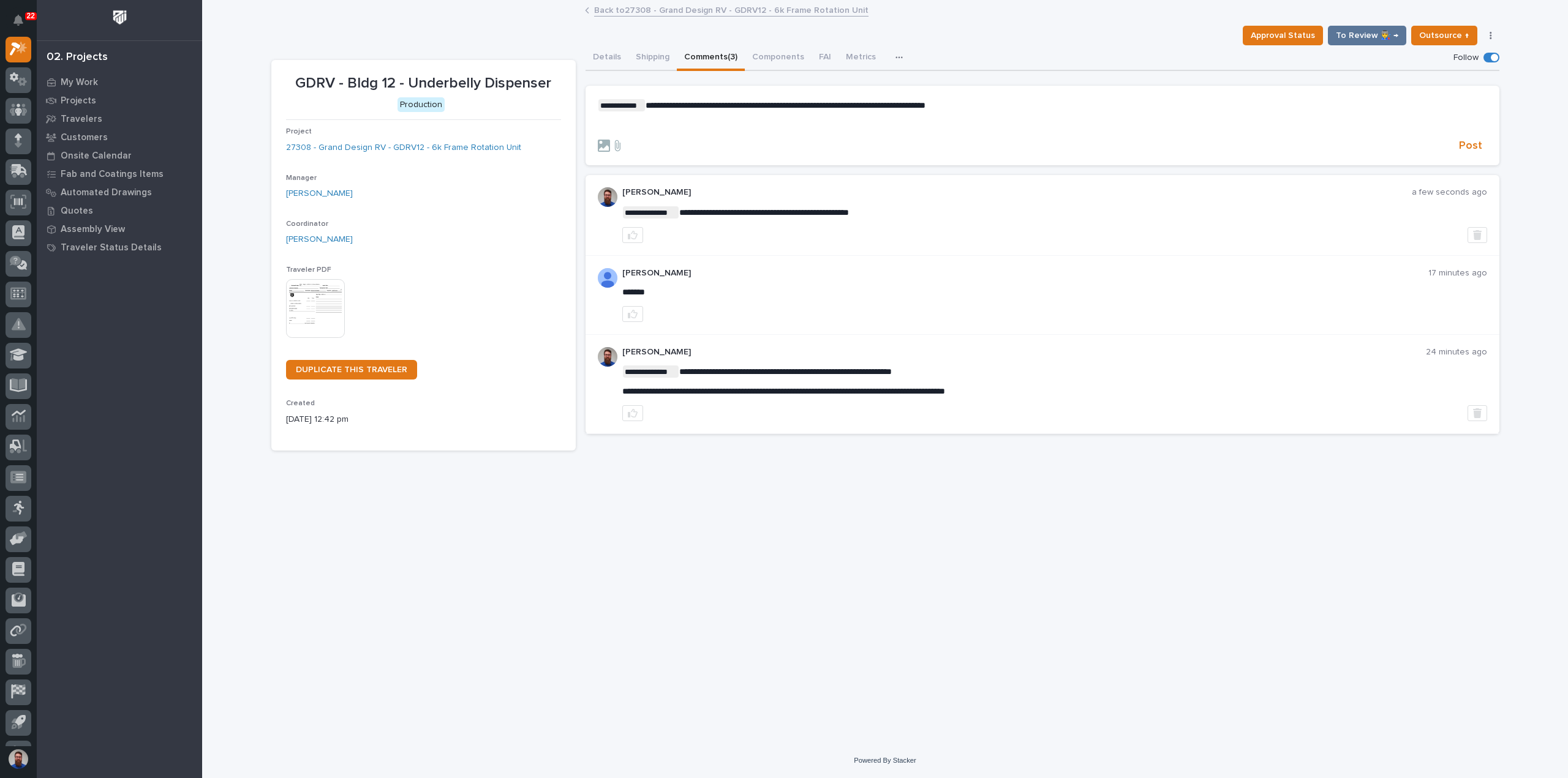
click at [658, 123] on p "﻿" at bounding box center [1042, 125] width 889 height 11
click at [1476, 145] on span "Post" at bounding box center [1470, 145] width 23 height 14
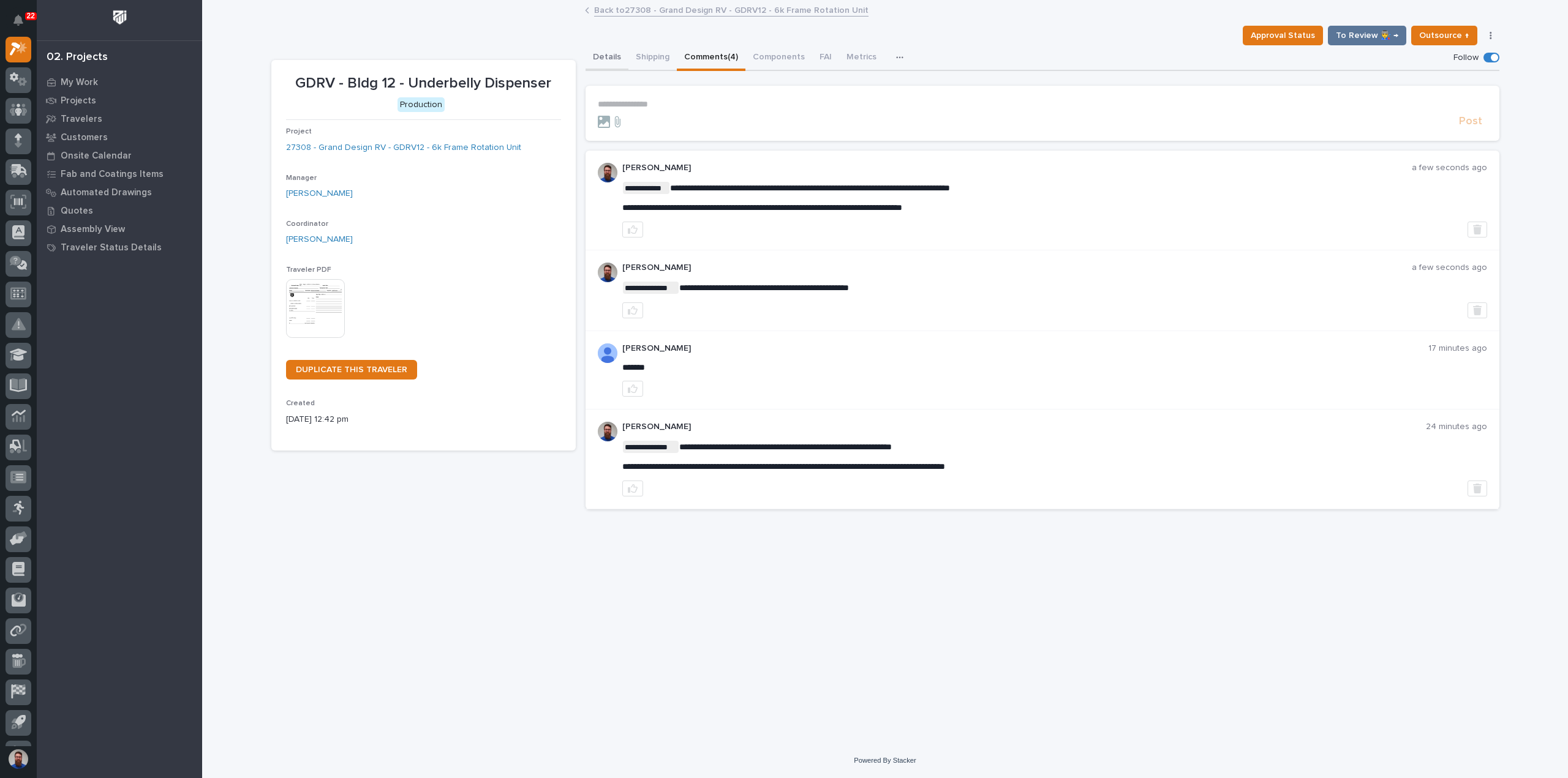
click at [612, 57] on button "Details" at bounding box center [607, 58] width 43 height 26
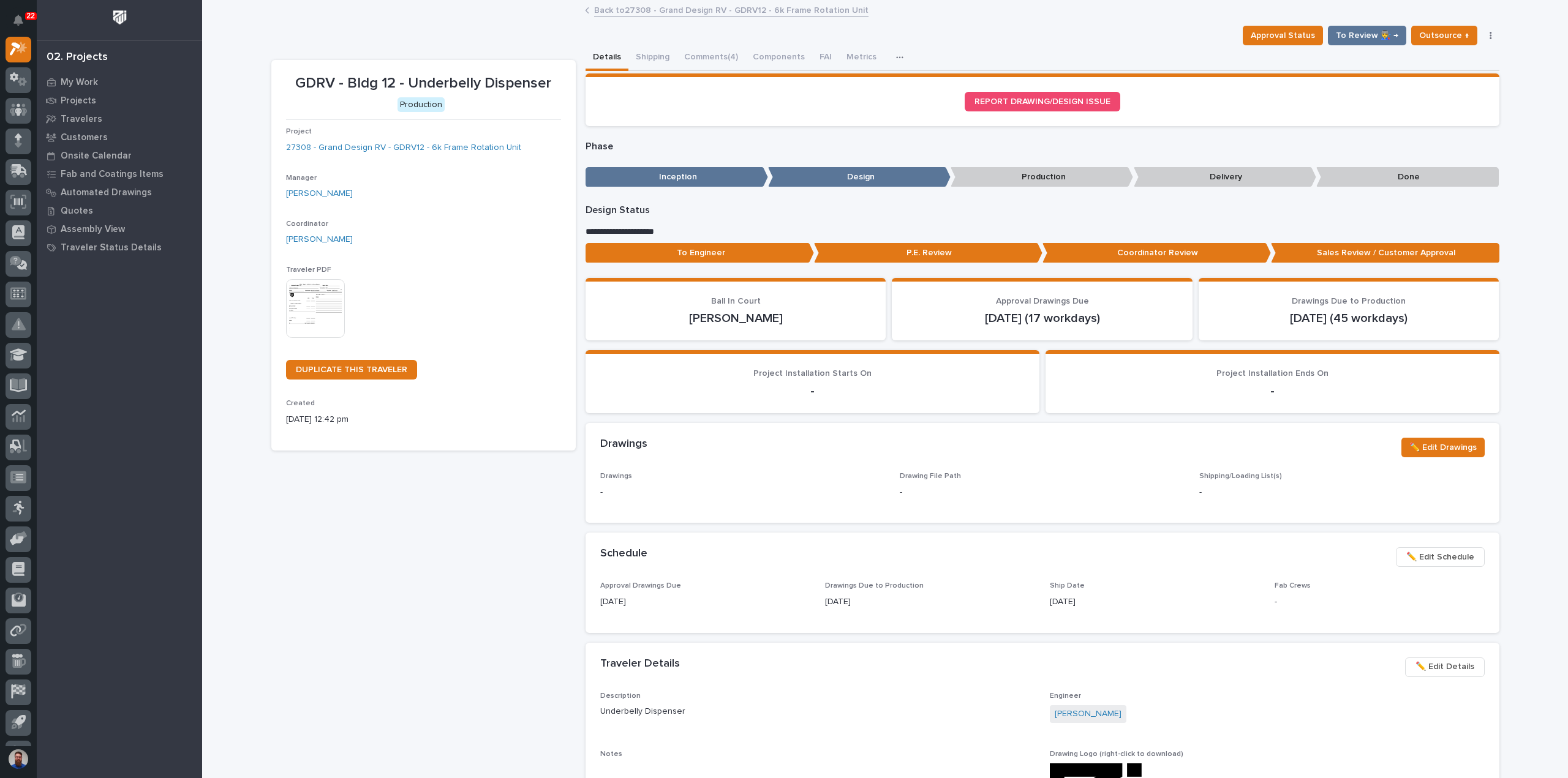
scroll to position [245, 0]
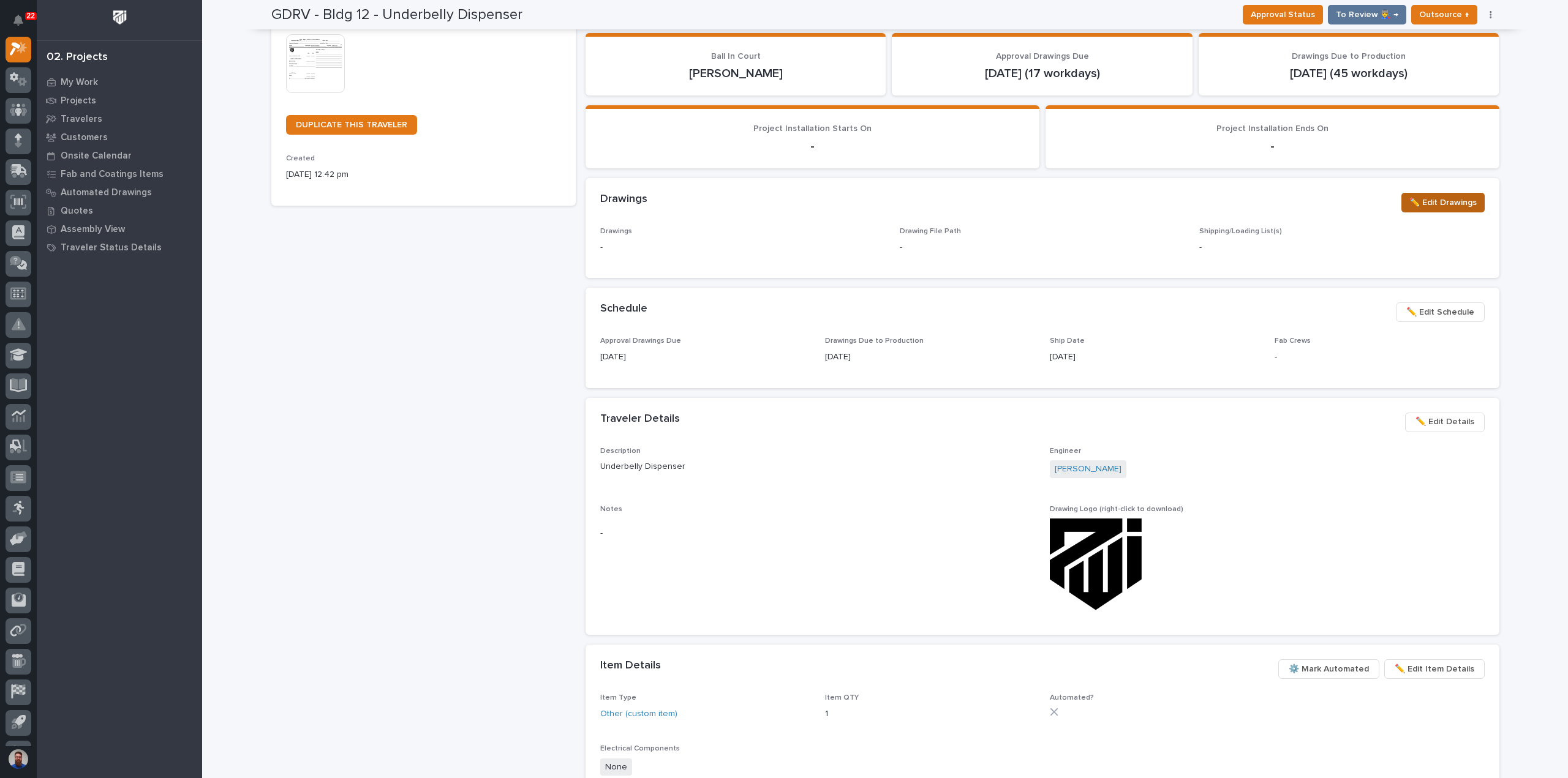
click at [1433, 209] on span "✏️ Edit Drawings" at bounding box center [1443, 202] width 67 height 14
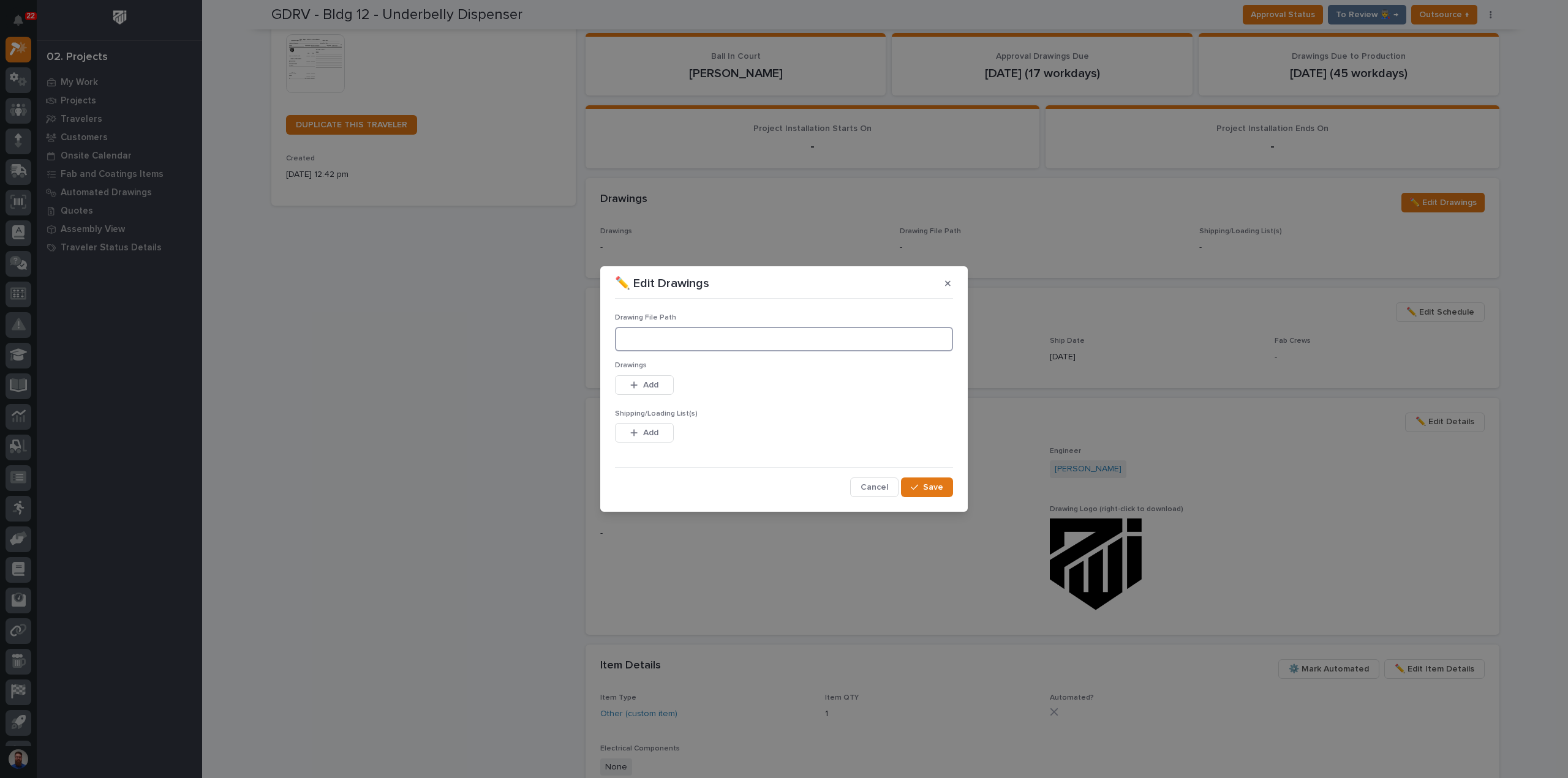
click at [693, 347] on input at bounding box center [784, 339] width 338 height 24
paste input ""M:\Grand Design RV\Building 12\27308 New 6K Frame Rotator\01 Engineering\09 Fi…"
type input "M:\Grand Design RV\Building 12\27308 New 6K Frame Rotator\01 Engineering\09 Fin…"
drag, startPoint x: 638, startPoint y: 386, endPoint x: 672, endPoint y: 388, distance: 34.1
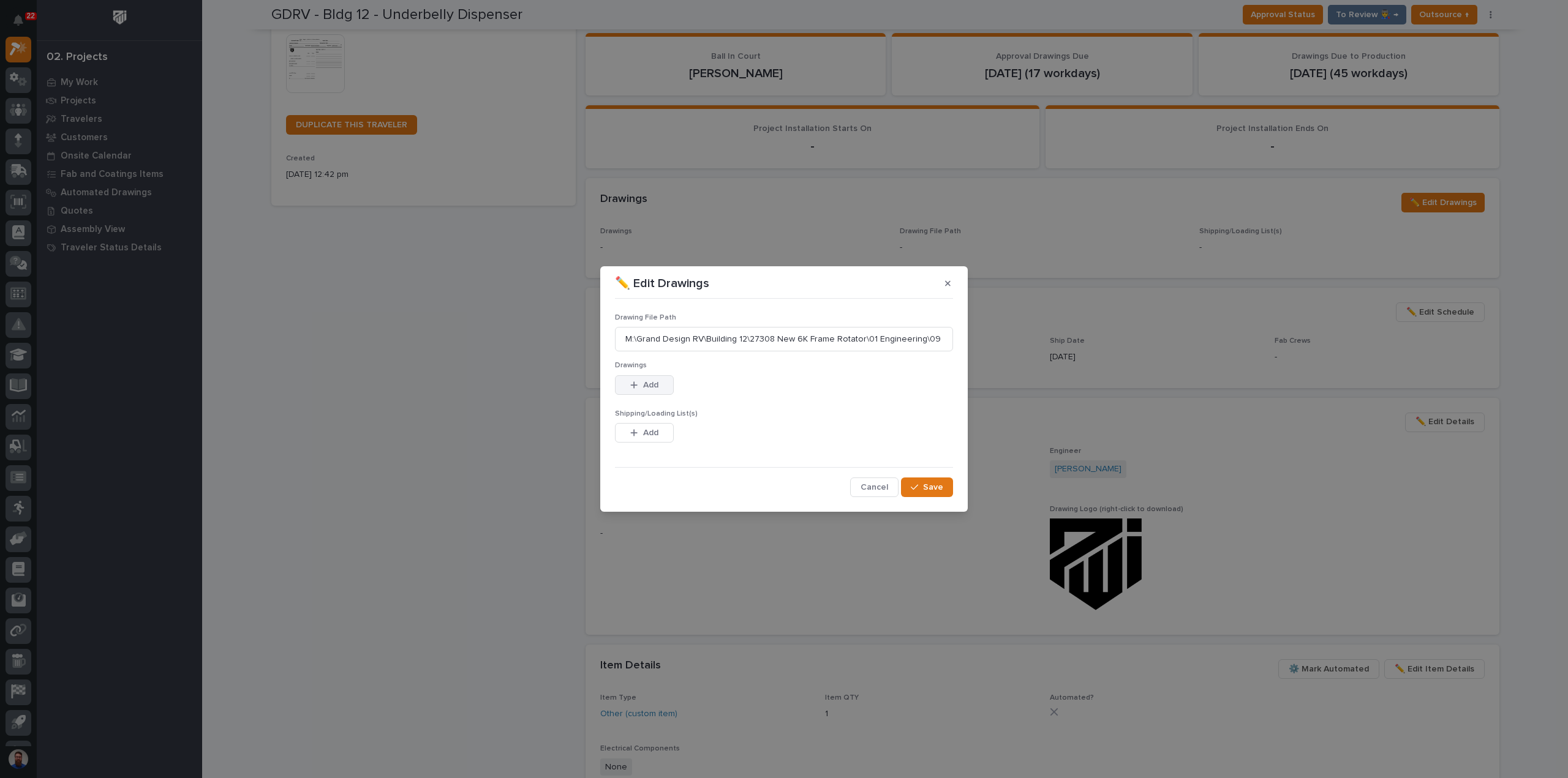
click at [638, 386] on div "button" at bounding box center [637, 385] width 12 height 8
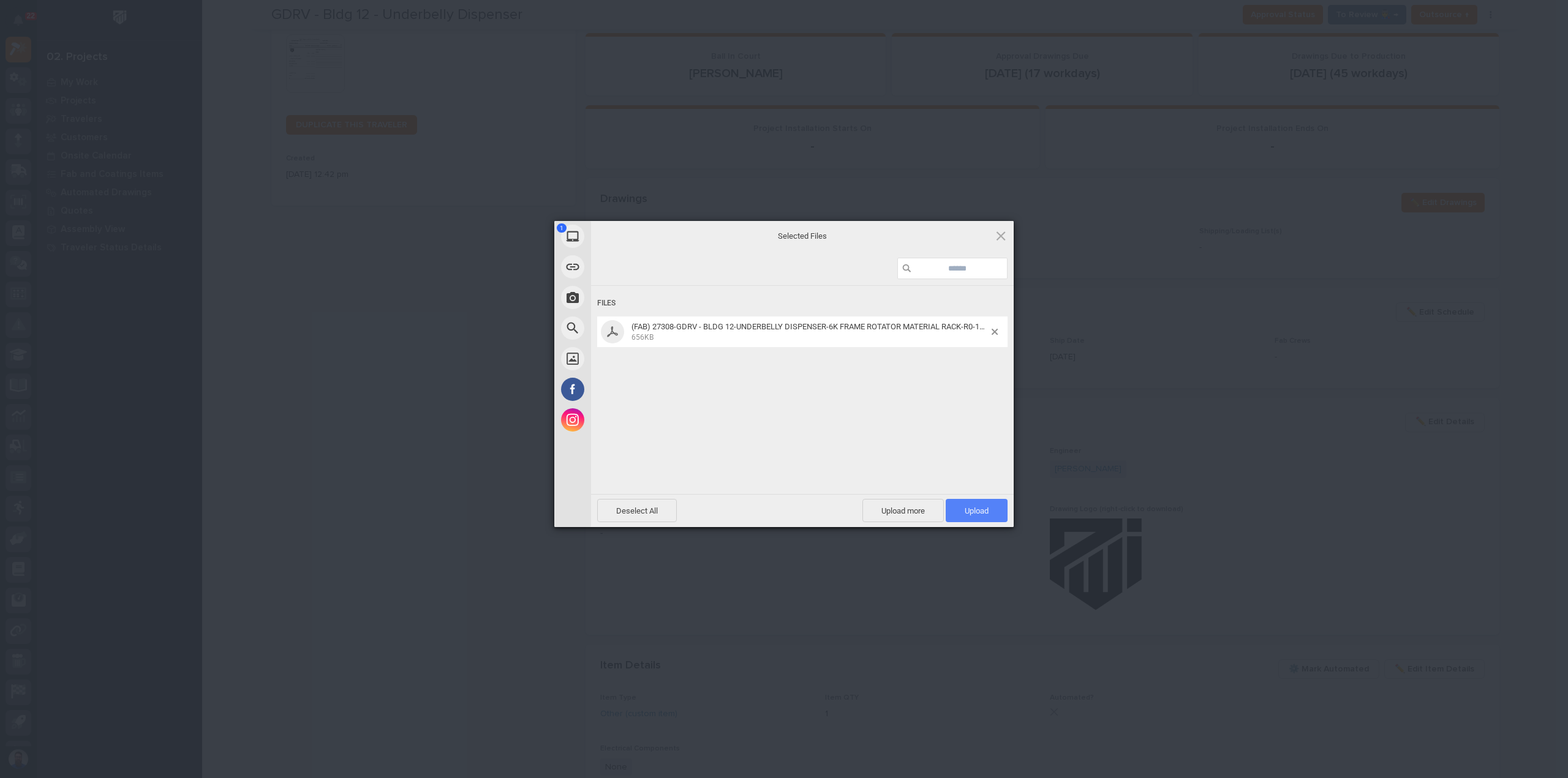
click at [956, 503] on span "Upload 1" at bounding box center [977, 511] width 62 height 23
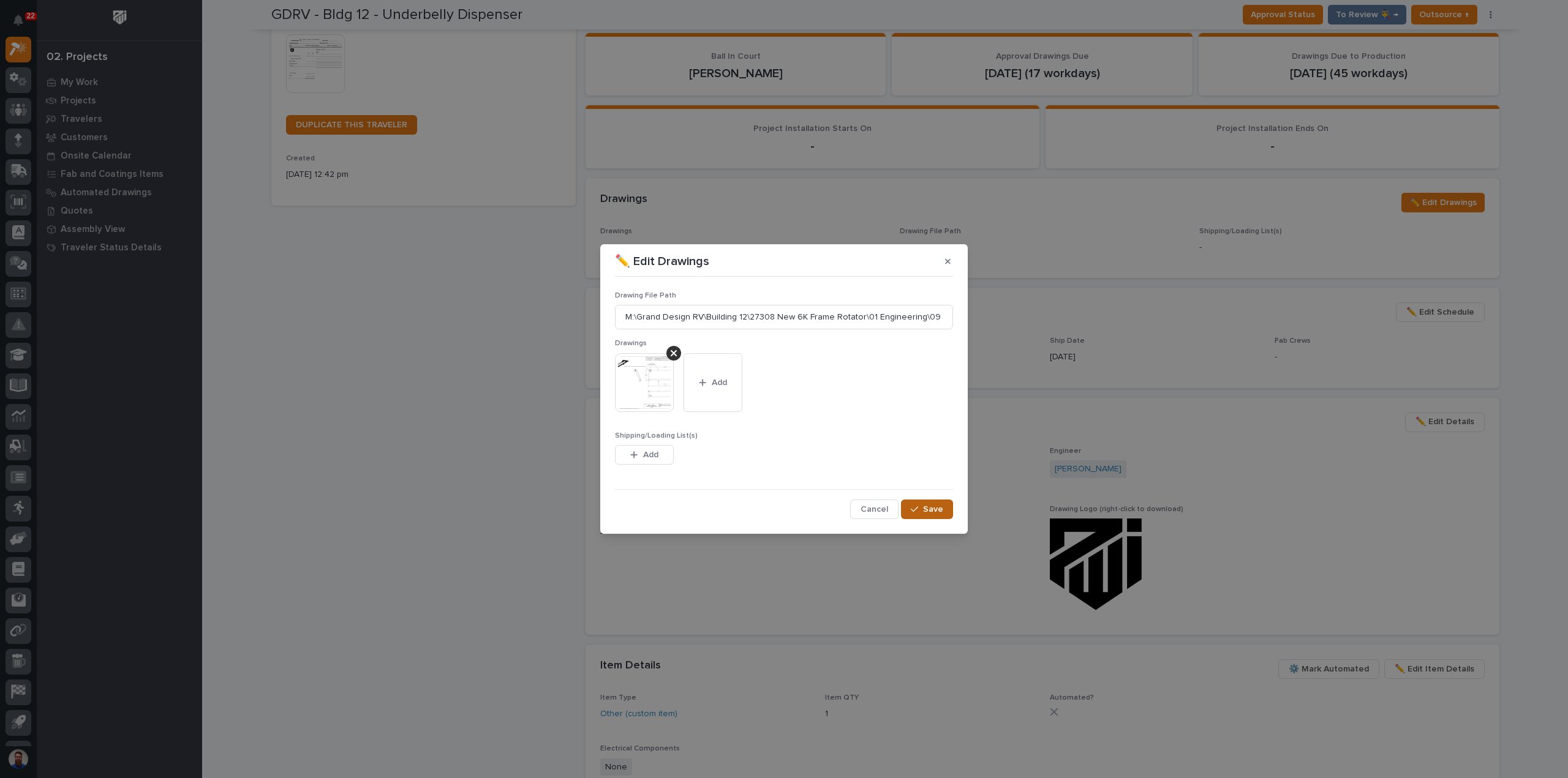
click at [939, 508] on span "Save" at bounding box center [933, 509] width 20 height 11
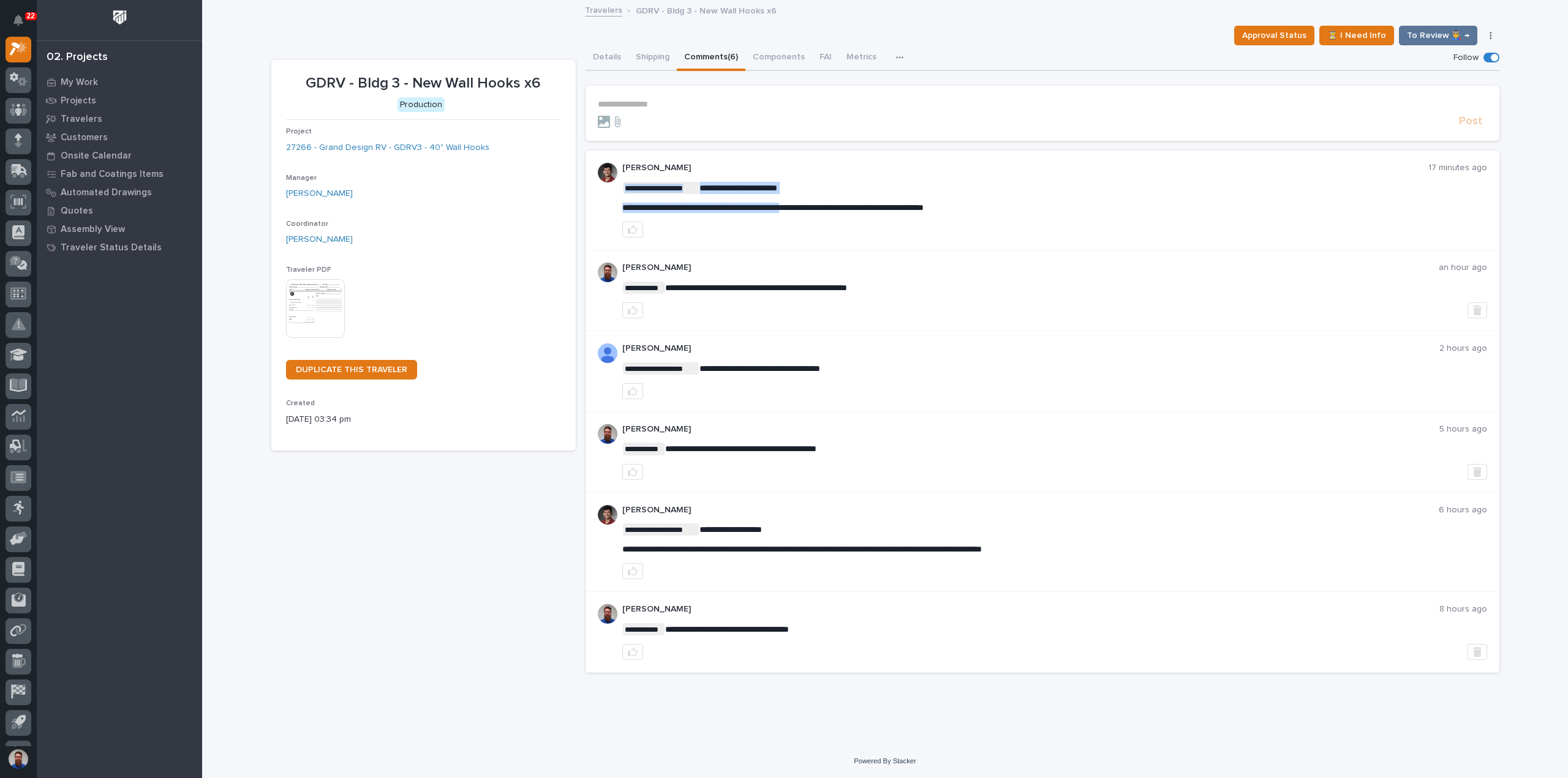
drag, startPoint x: 622, startPoint y: 206, endPoint x: 829, endPoint y: 209, distance: 207.0
drag, startPoint x: 832, startPoint y: 209, endPoint x: 984, endPoint y: 214, distance: 152.1
click at [832, 209] on span "**********" at bounding box center [773, 207] width 302 height 8
drag, startPoint x: 965, startPoint y: 207, endPoint x: 622, endPoint y: 202, distance: 343.0
click at [622, 202] on div "**********" at bounding box center [1054, 197] width 865 height 31
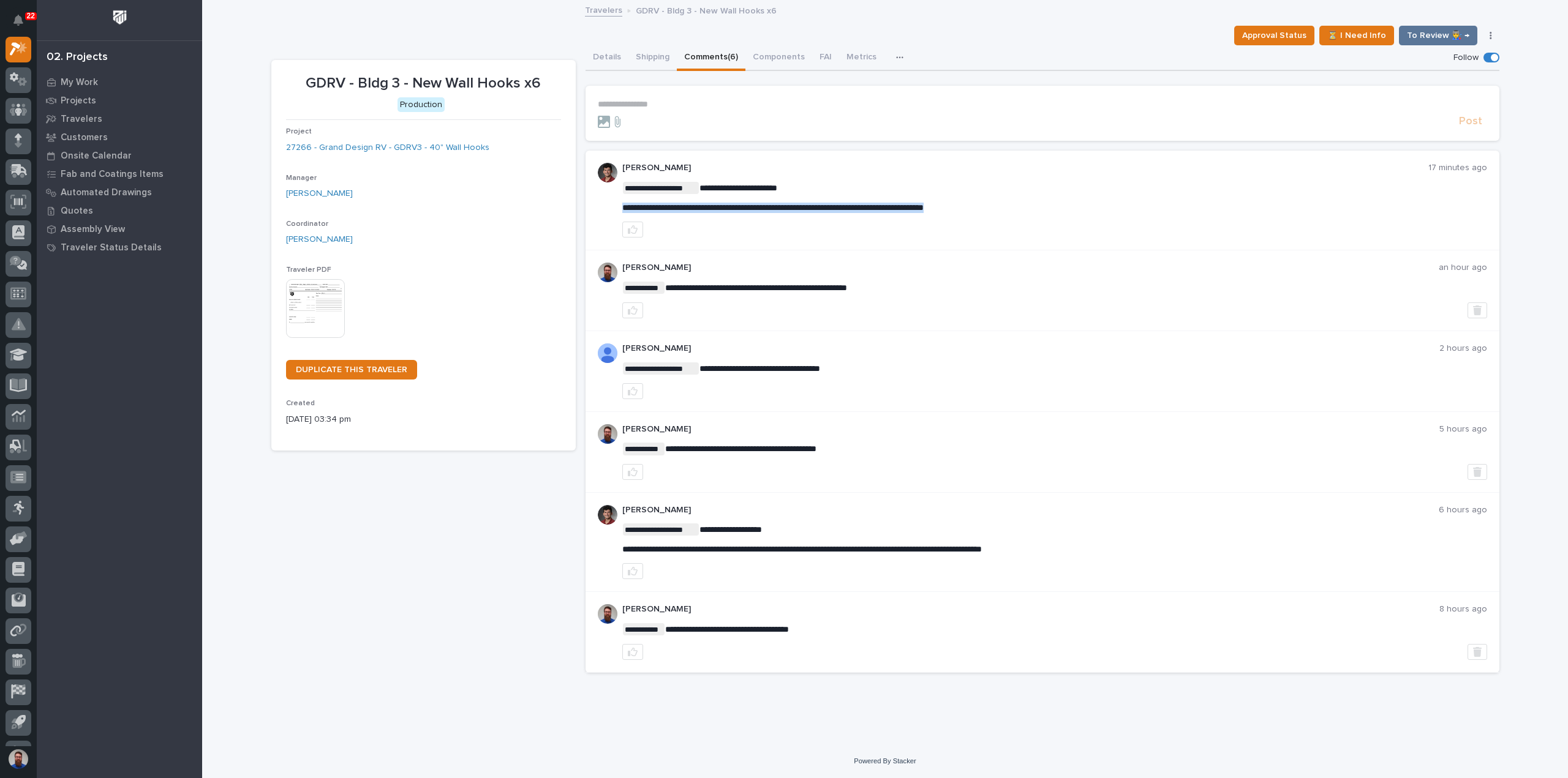
copy span "**********"
click at [1009, 241] on div "**********" at bounding box center [1043, 201] width 914 height 100
click at [1052, 203] on p "**********" at bounding box center [1054, 208] width 865 height 11
drag, startPoint x: 1063, startPoint y: 202, endPoint x: 612, endPoint y: 208, distance: 451.0
click at [612, 208] on div "**********" at bounding box center [1043, 201] width 914 height 100
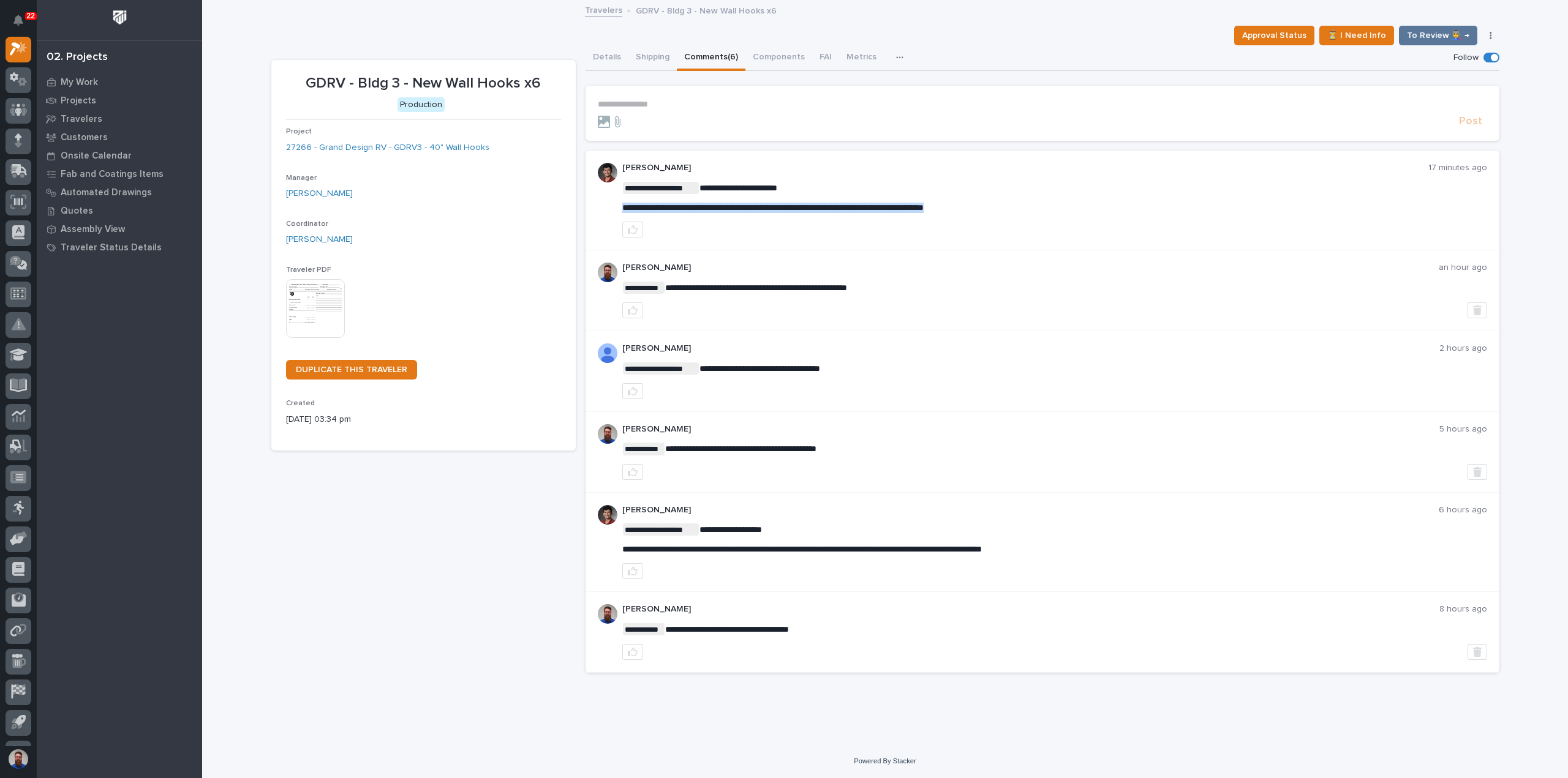
copy span "**********"
click at [612, 98] on section "**********" at bounding box center [1043, 113] width 914 height 55
click at [621, 99] on p "**********" at bounding box center [1042, 105] width 889 height 11
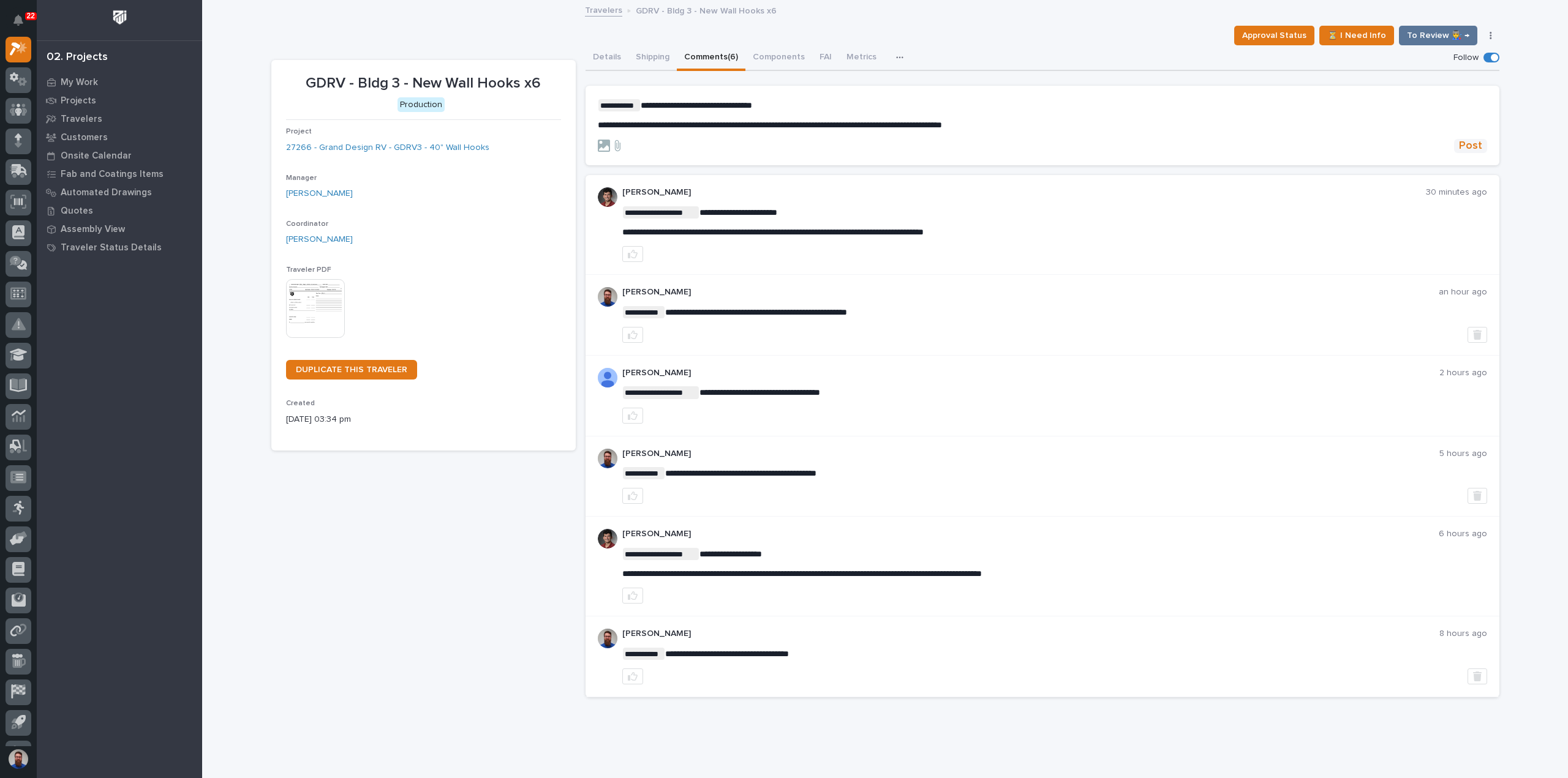
click at [1464, 146] on span "Post" at bounding box center [1470, 145] width 23 height 14
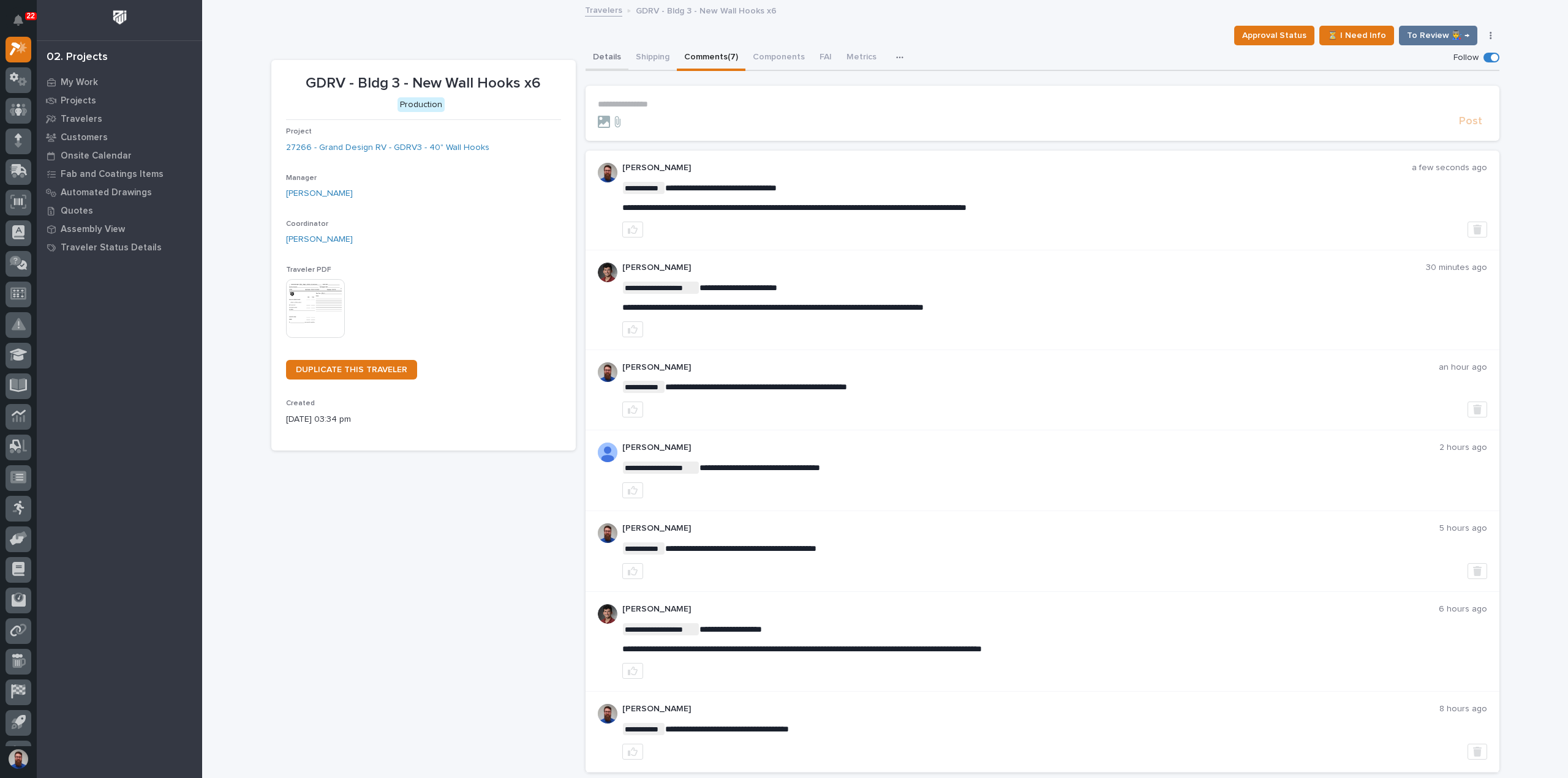
click at [602, 55] on button "Details" at bounding box center [607, 58] width 43 height 26
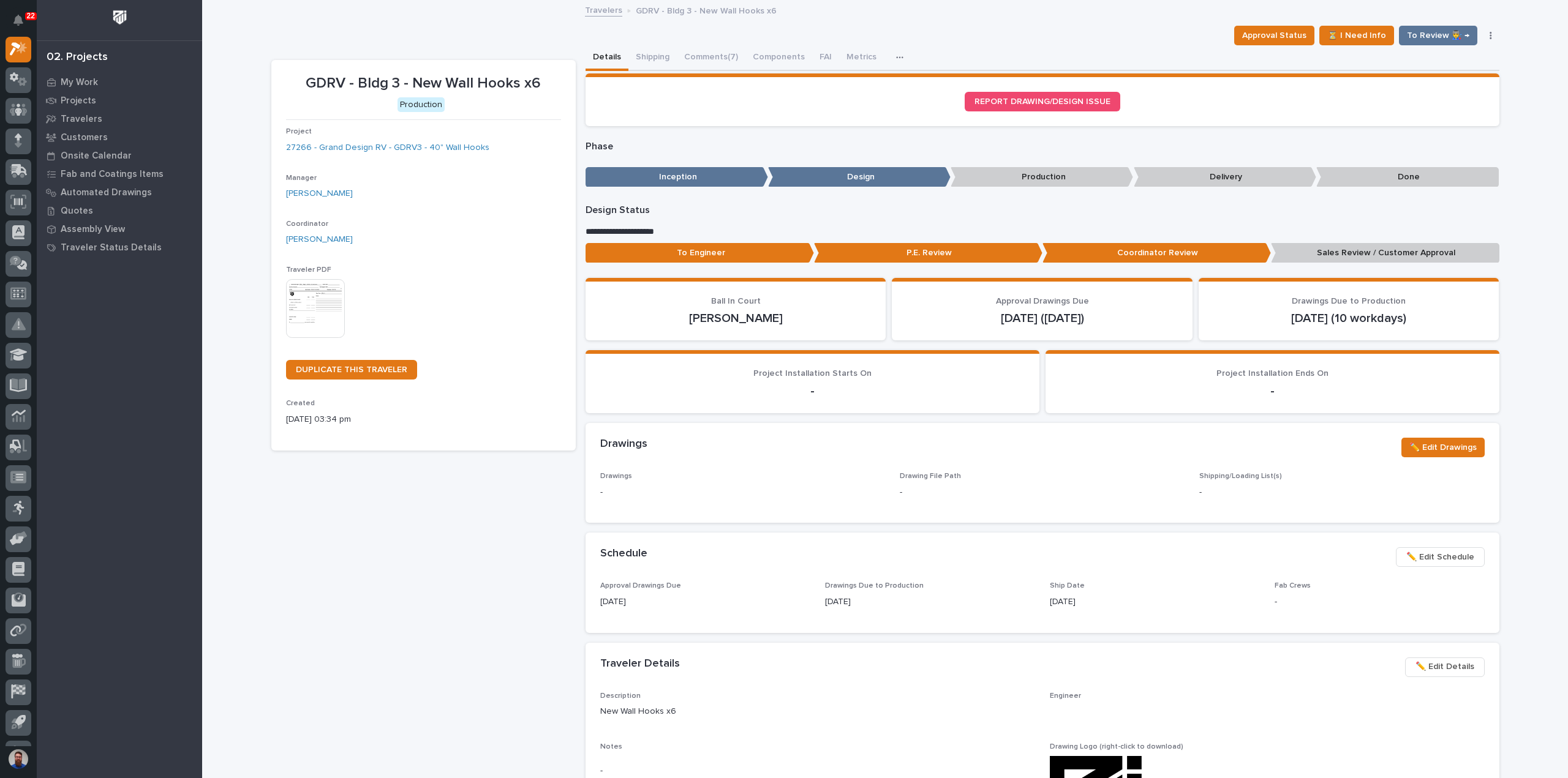
click at [662, 252] on p "To Engineer" at bounding box center [699, 253] width 228 height 20
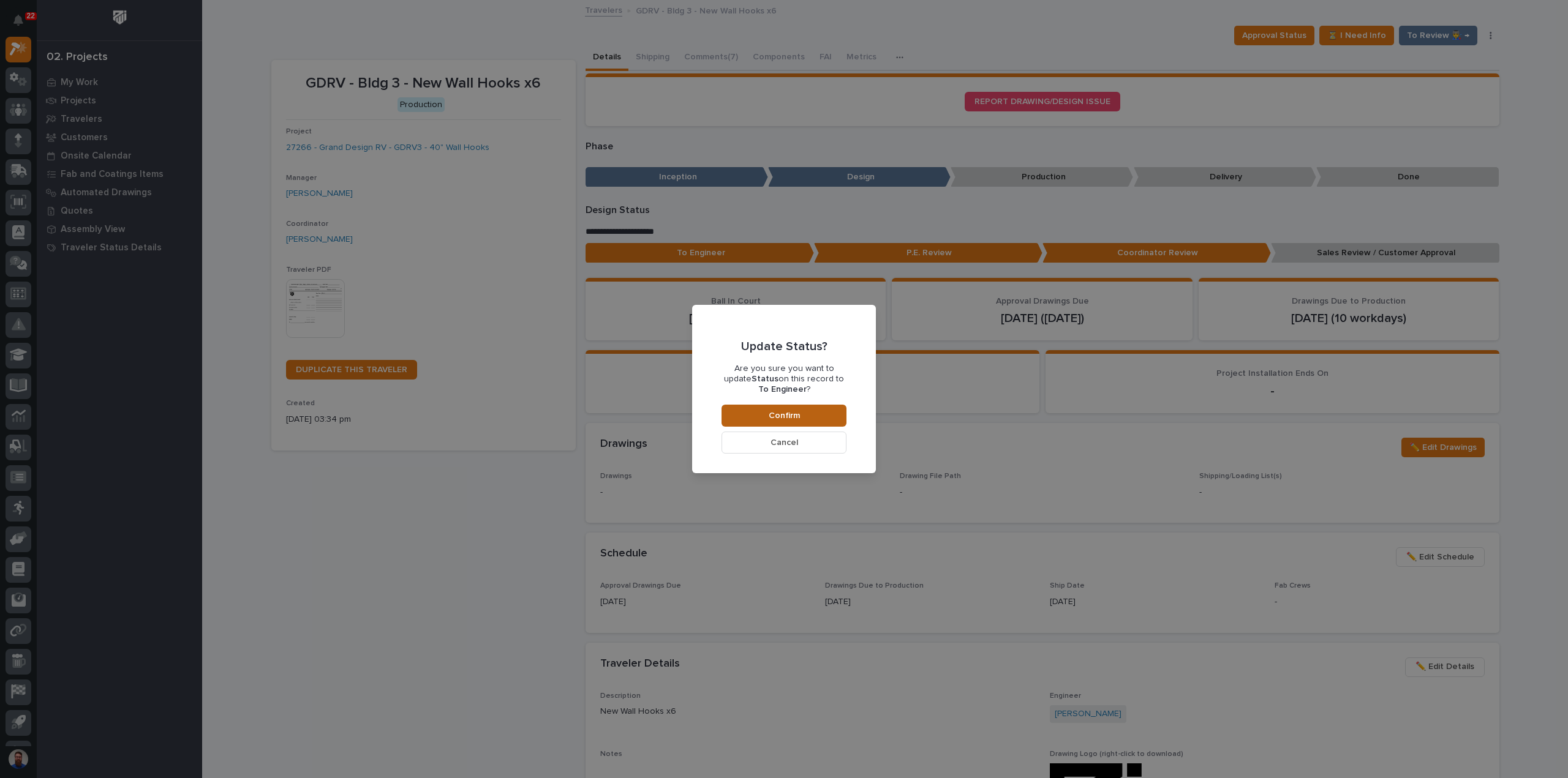
click at [764, 411] on button "Confirm" at bounding box center [784, 415] width 125 height 22
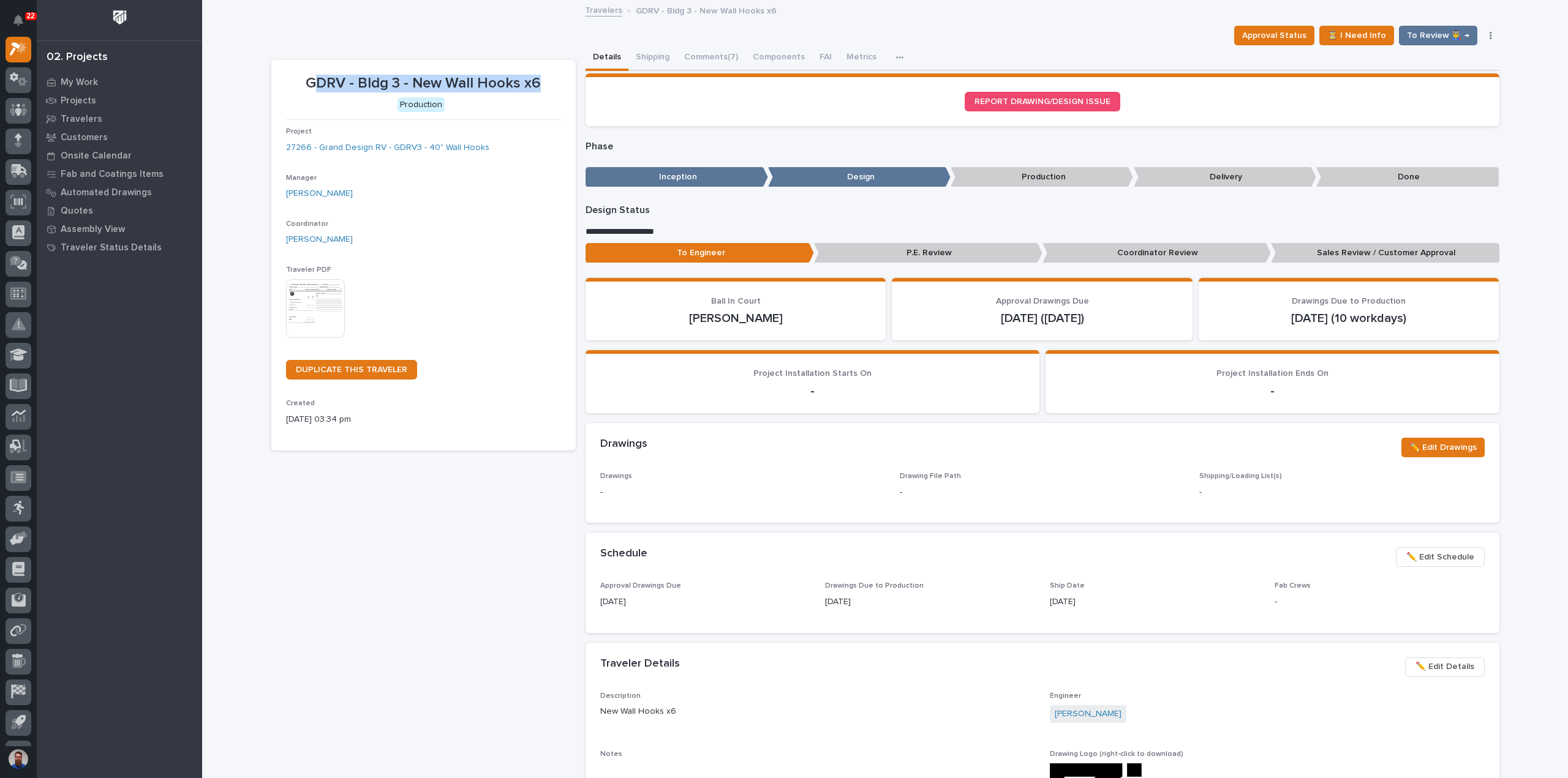
drag, startPoint x: 533, startPoint y: 81, endPoint x: 303, endPoint y: 79, distance: 230.0
click at [307, 80] on p "GDRV - Bldg 3 - New Wall Hooks x6" at bounding box center [423, 83] width 275 height 17
click at [303, 79] on p "GDRV - Bldg 3 - New Wall Hooks x6" at bounding box center [423, 83] width 275 height 17
drag, startPoint x: 311, startPoint y: 81, endPoint x: 534, endPoint y: 81, distance: 223.0
click at [534, 81] on p "GDRV - Bldg 3 - New Wall Hooks x6" at bounding box center [423, 83] width 275 height 17
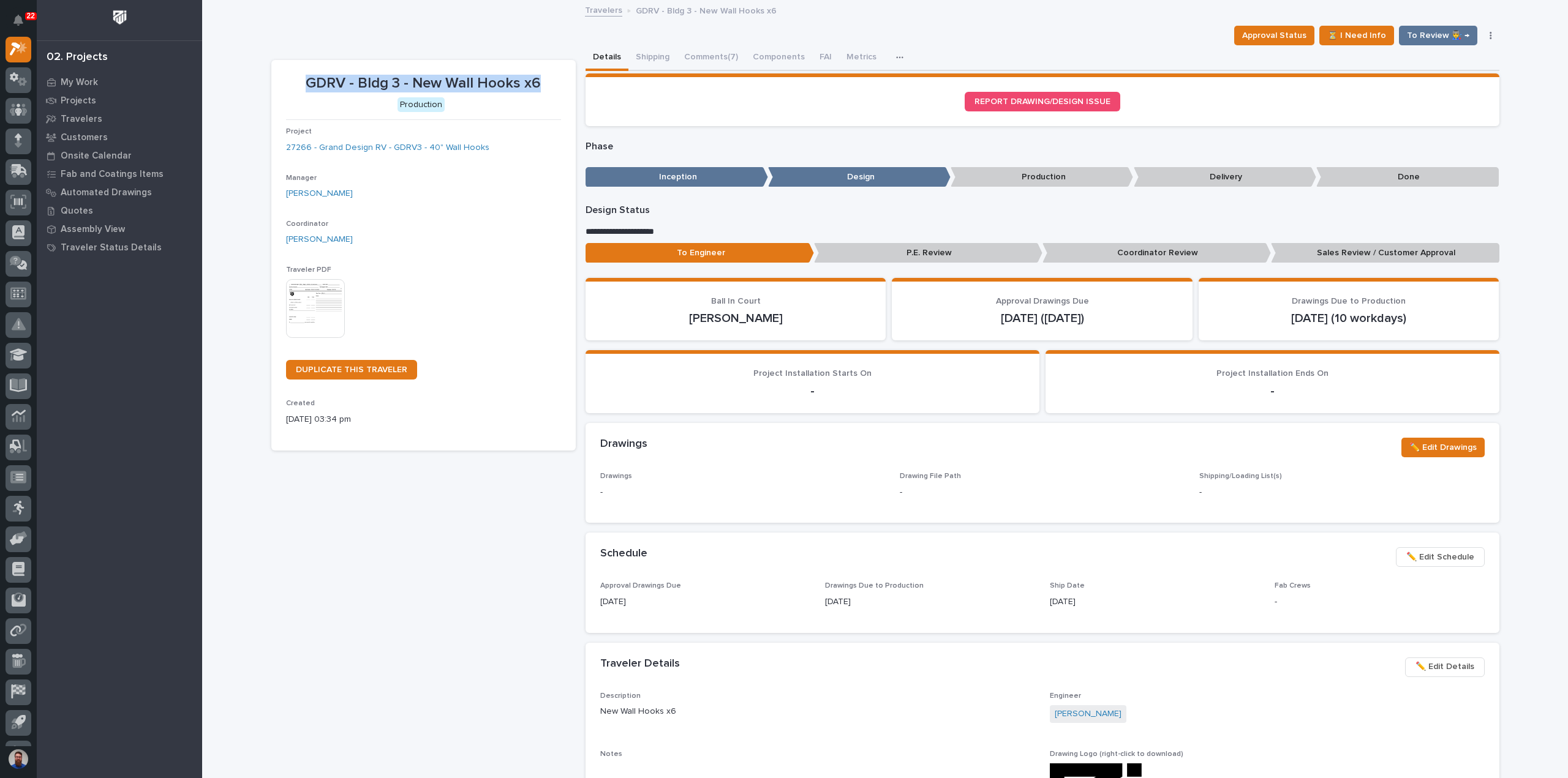
click at [534, 81] on p "GDRV - Bldg 3 - New Wall Hooks x6" at bounding box center [423, 83] width 275 height 17
drag, startPoint x: 534, startPoint y: 81, endPoint x: 310, endPoint y: 82, distance: 224.0
click at [311, 82] on p "GDRV - Bldg 3 - New Wall Hooks x6" at bounding box center [423, 83] width 275 height 17
click at [299, 80] on p "GDRV - Bldg 3 - New Wall Hooks x6" at bounding box center [423, 83] width 275 height 17
drag, startPoint x: 308, startPoint y: 82, endPoint x: 546, endPoint y: 83, distance: 238.0
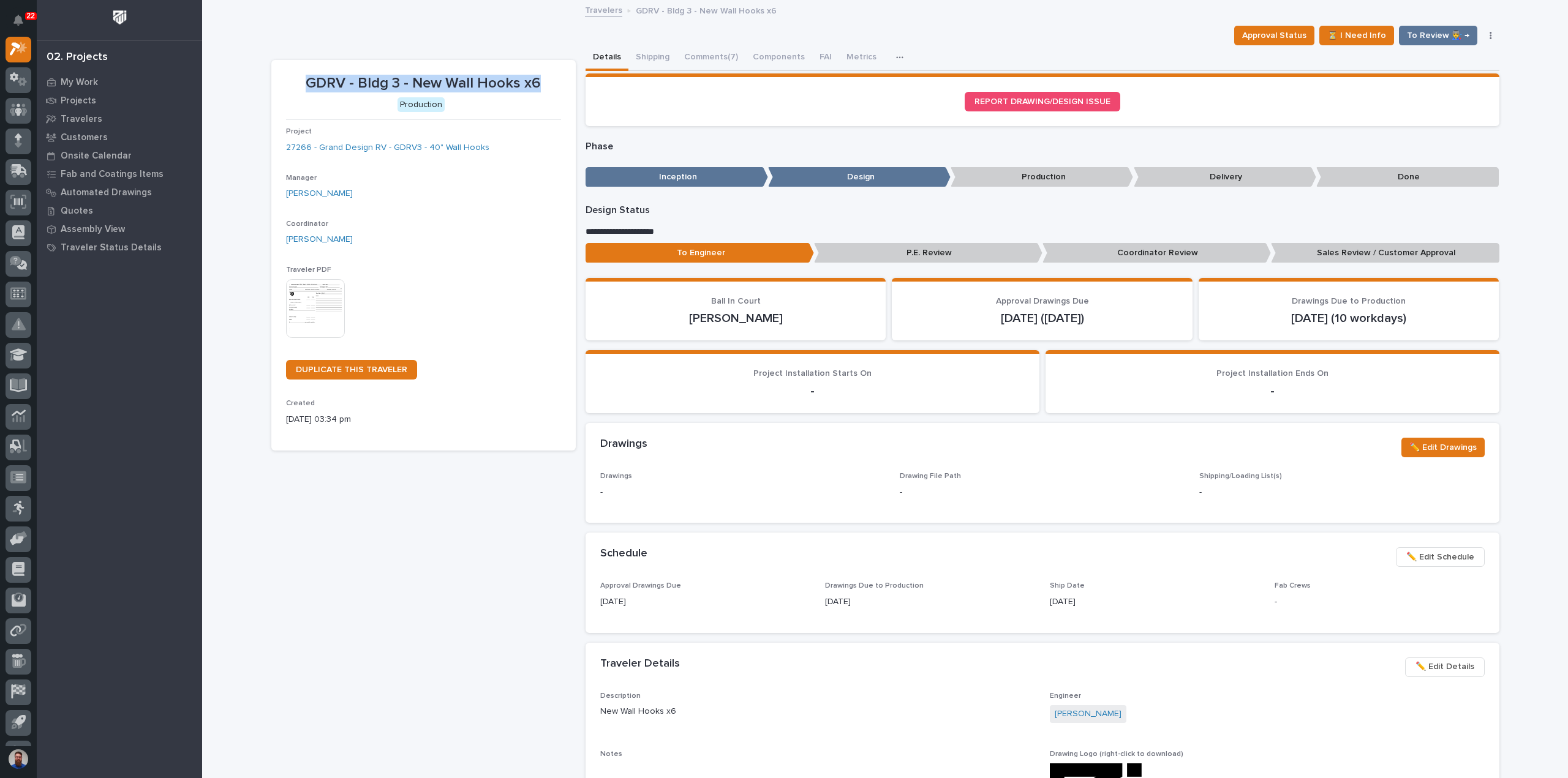
click at [546, 83] on p "GDRV - Bldg 3 - New Wall Hooks x6" at bounding box center [423, 83] width 275 height 17
click at [544, 83] on p "GDRV - Bldg 3 - New Wall Hooks x6" at bounding box center [423, 83] width 275 height 17
click at [537, 80] on p "GDRV - Bldg 3 - New Wall Hooks x6" at bounding box center [423, 83] width 275 height 17
drag, startPoint x: 521, startPoint y: 83, endPoint x: 299, endPoint y: 80, distance: 222.0
click at [299, 80] on p "GDRV - Bldg 3 - New Wall Hooks x6" at bounding box center [423, 83] width 275 height 17
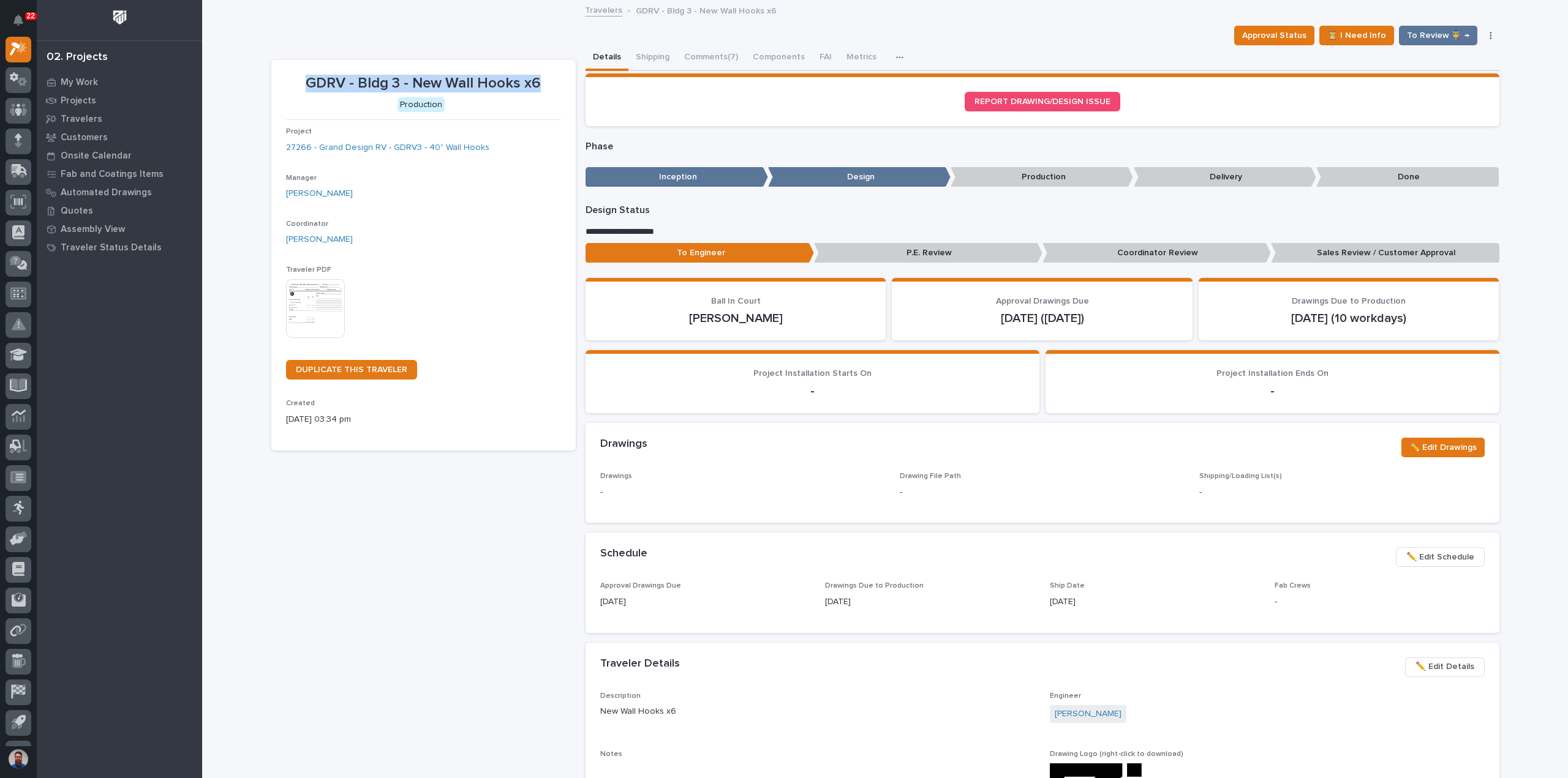
click at [299, 80] on p "GDRV - Bldg 3 - New Wall Hooks x6" at bounding box center [423, 83] width 275 height 17
drag, startPoint x: 305, startPoint y: 83, endPoint x: 548, endPoint y: 81, distance: 243.0
click at [548, 81] on p "GDRV - Bldg 3 - New Wall Hooks x6" at bounding box center [423, 83] width 275 height 17
click at [547, 81] on p "GDRV - Bldg 3 - New Wall Hooks x6" at bounding box center [423, 83] width 275 height 17
drag, startPoint x: 544, startPoint y: 89, endPoint x: 610, endPoint y: 145, distance: 86.6
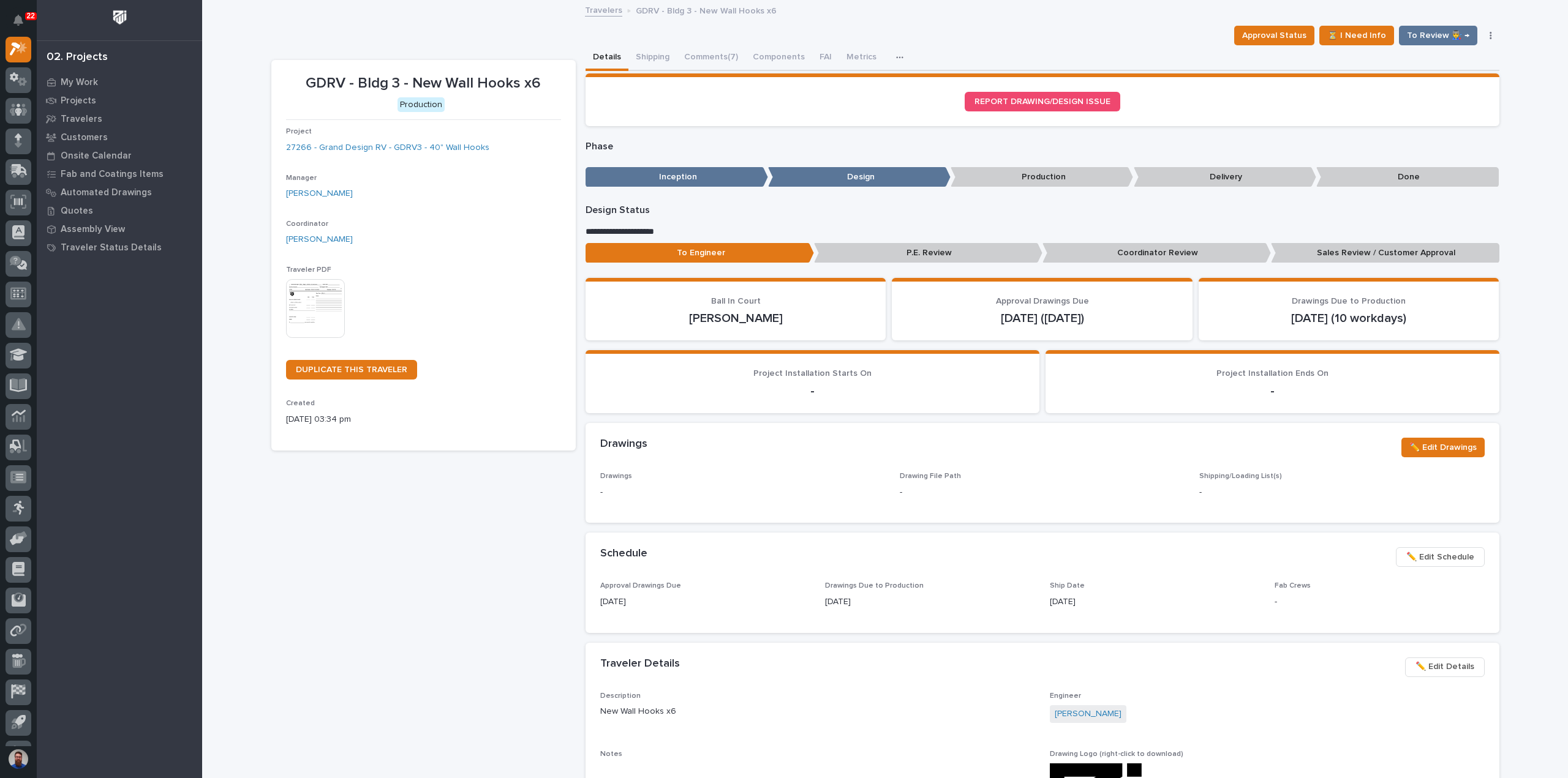
click at [568, 108] on section "GDRV - Bldg 3 - New Wall Hooks x6 Production Project 27266 - Grand Design RV - …" at bounding box center [424, 255] width 305 height 391
click at [530, 86] on p "GDRV - Bldg 3 - New Wall Hooks x6" at bounding box center [423, 83] width 275 height 17
drag, startPoint x: 535, startPoint y: 85, endPoint x: 374, endPoint y: 81, distance: 161.0
click at [374, 81] on p "GDRV - Bldg 3 - New Wall Hooks x6" at bounding box center [423, 83] width 275 height 17
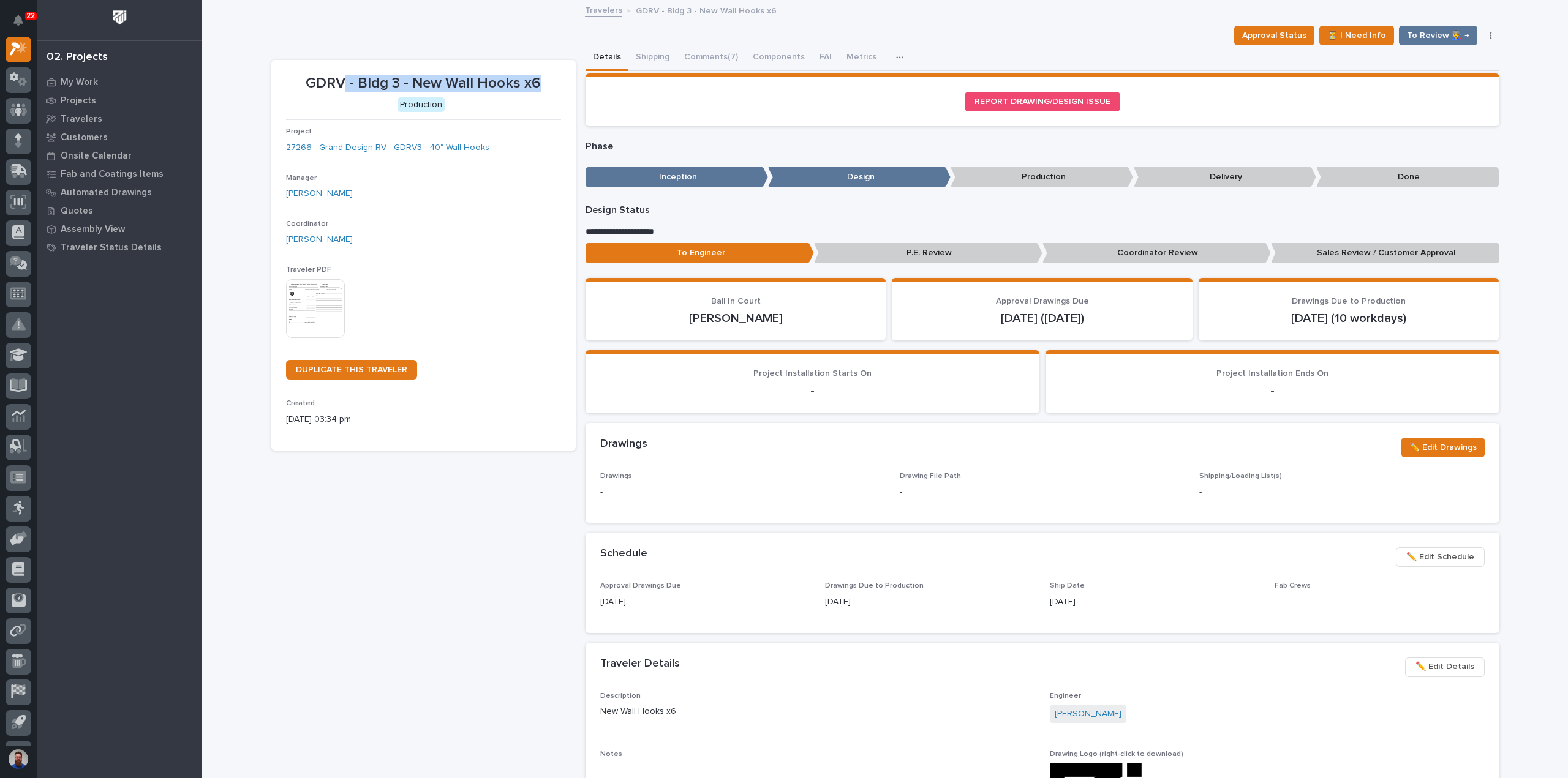
drag, startPoint x: 540, startPoint y: 83, endPoint x: 340, endPoint y: 81, distance: 200.0
click at [340, 81] on p "GDRV - Bldg 3 - New Wall Hooks x6" at bounding box center [423, 83] width 275 height 17
click at [340, 81] on p "GDRV - Bldg 3 - New Wall Hooks x6" at bounding box center [423, 83] width 275 height 17
drag, startPoint x: 302, startPoint y: 78, endPoint x: 317, endPoint y: 75, distance: 15.3
click at [316, 75] on p "GDRV - Bldg 3 - New Wall Hooks x6" at bounding box center [423, 83] width 275 height 17
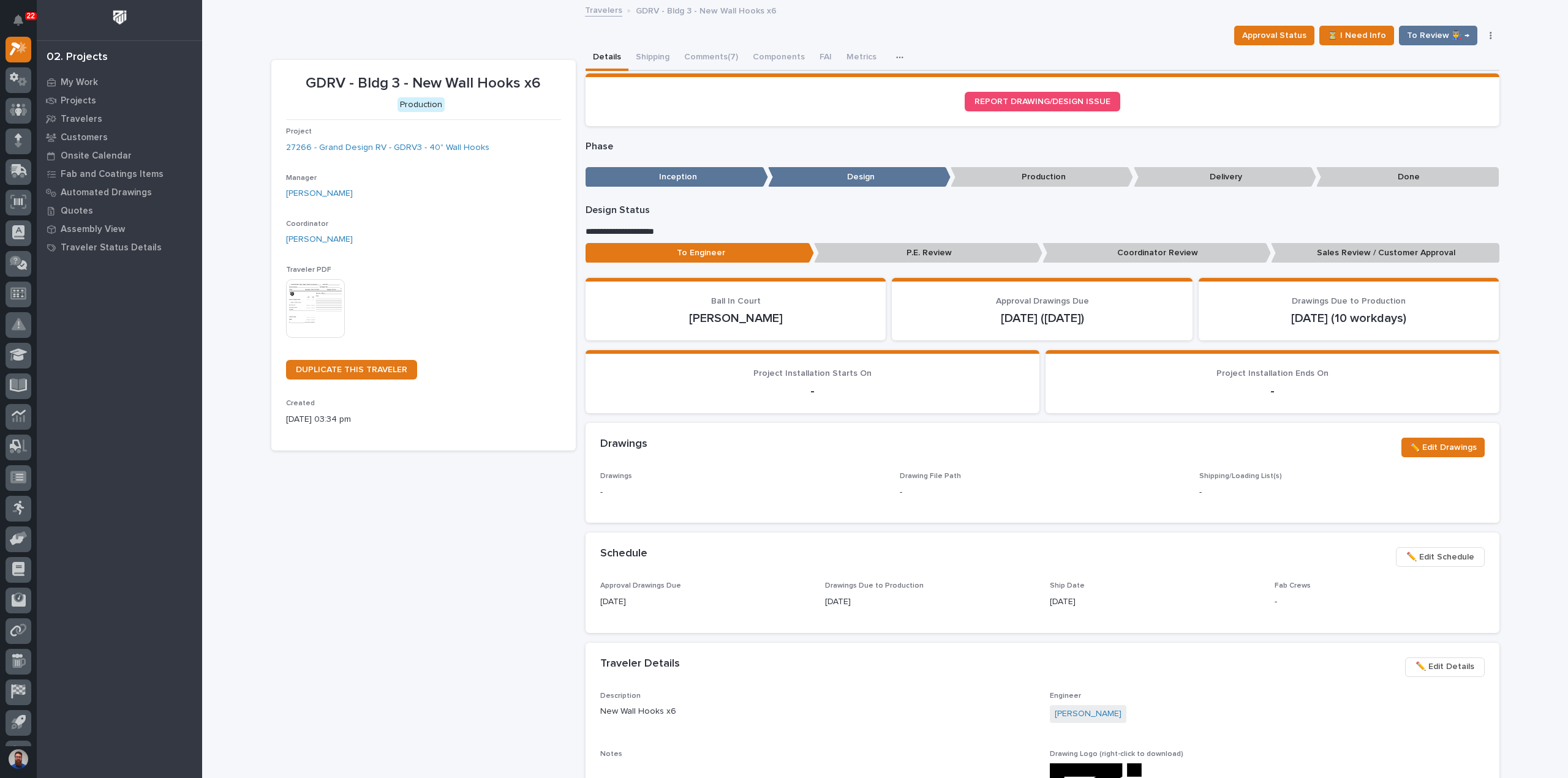
click at [449, 88] on p "GDRV - Bldg 3 - New Wall Hooks x6" at bounding box center [423, 83] width 275 height 17
drag, startPoint x: 530, startPoint y: 81, endPoint x: 305, endPoint y: 78, distance: 225.0
click at [305, 78] on p "GDRV - Bldg 3 - New Wall Hooks x6" at bounding box center [423, 83] width 275 height 17
drag, startPoint x: 279, startPoint y: 78, endPoint x: 447, endPoint y: 77, distance: 168.0
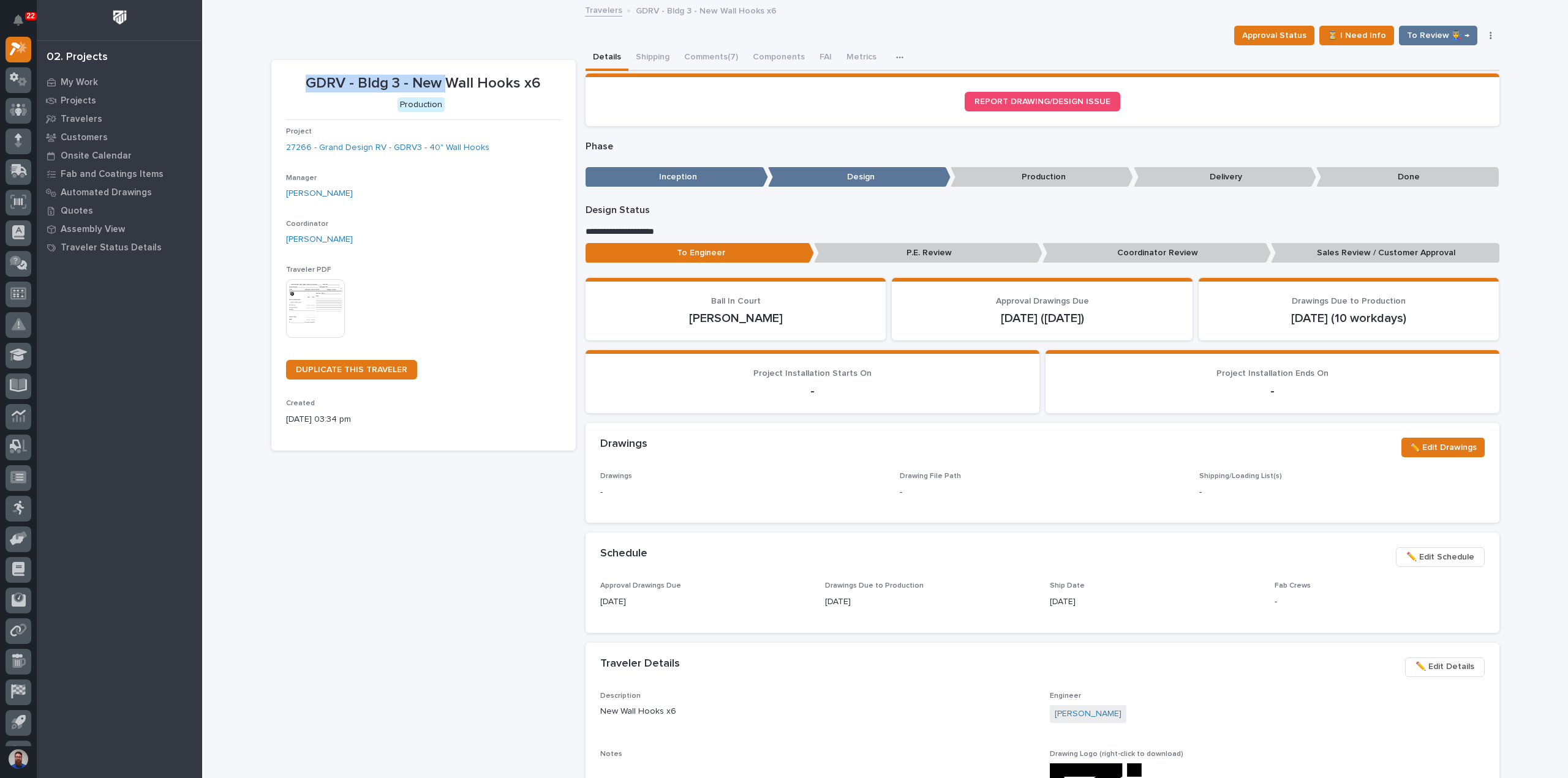
click at [447, 77] on section "GDRV - Bldg 3 - New Wall Hooks x6 Production Project 27266 - Grand Design RV - …" at bounding box center [424, 255] width 305 height 391
click at [453, 77] on p "GDRV - Bldg 3 - New Wall Hooks x6" at bounding box center [423, 83] width 275 height 17
drag, startPoint x: 556, startPoint y: 85, endPoint x: 299, endPoint y: 79, distance: 257.1
click at [299, 80] on section "GDRV - Bldg 3 - New Wall Hooks x6 Production Project 27266 - Grand Design RV - …" at bounding box center [424, 255] width 305 height 391
click at [299, 79] on p "GDRV - Bldg 3 - New Wall Hooks x6" at bounding box center [423, 83] width 275 height 17
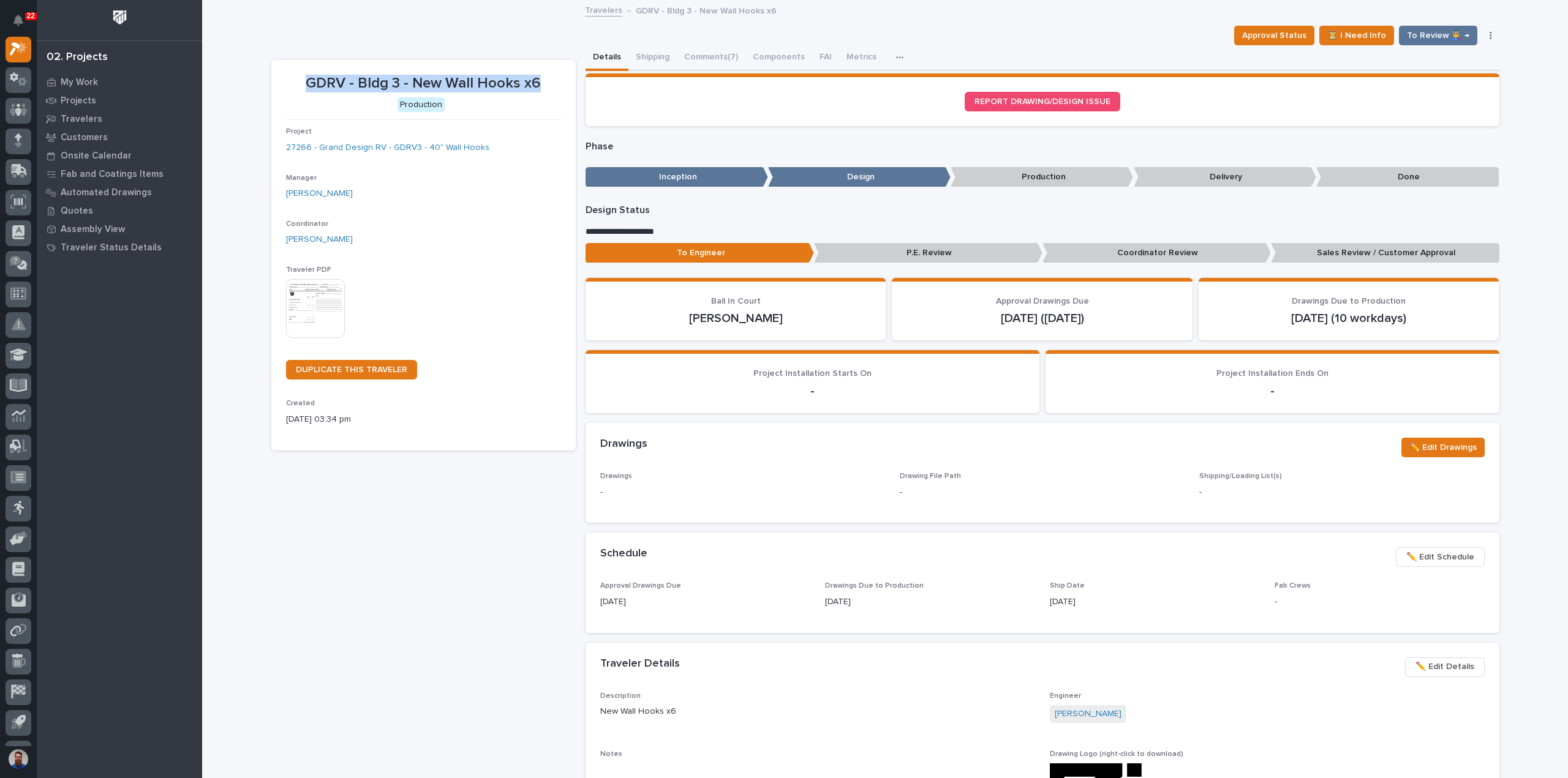
drag, startPoint x: 282, startPoint y: 78, endPoint x: 544, endPoint y: 78, distance: 262.0
click at [544, 78] on section "GDRV - Bldg 3 - New Wall Hooks x6 Production Project 27266 - Grand Design RV - …" at bounding box center [424, 255] width 305 height 391
click at [544, 78] on p "GDRV - Bldg 3 - New Wall Hooks x6" at bounding box center [423, 83] width 275 height 17
drag, startPoint x: 546, startPoint y: 80, endPoint x: 280, endPoint y: 78, distance: 266.0
click at [280, 78] on section "GDRV - Bldg 3 - New Wall Hooks x6 Production Project 27266 - Grand Design RV - …" at bounding box center [424, 255] width 305 height 391
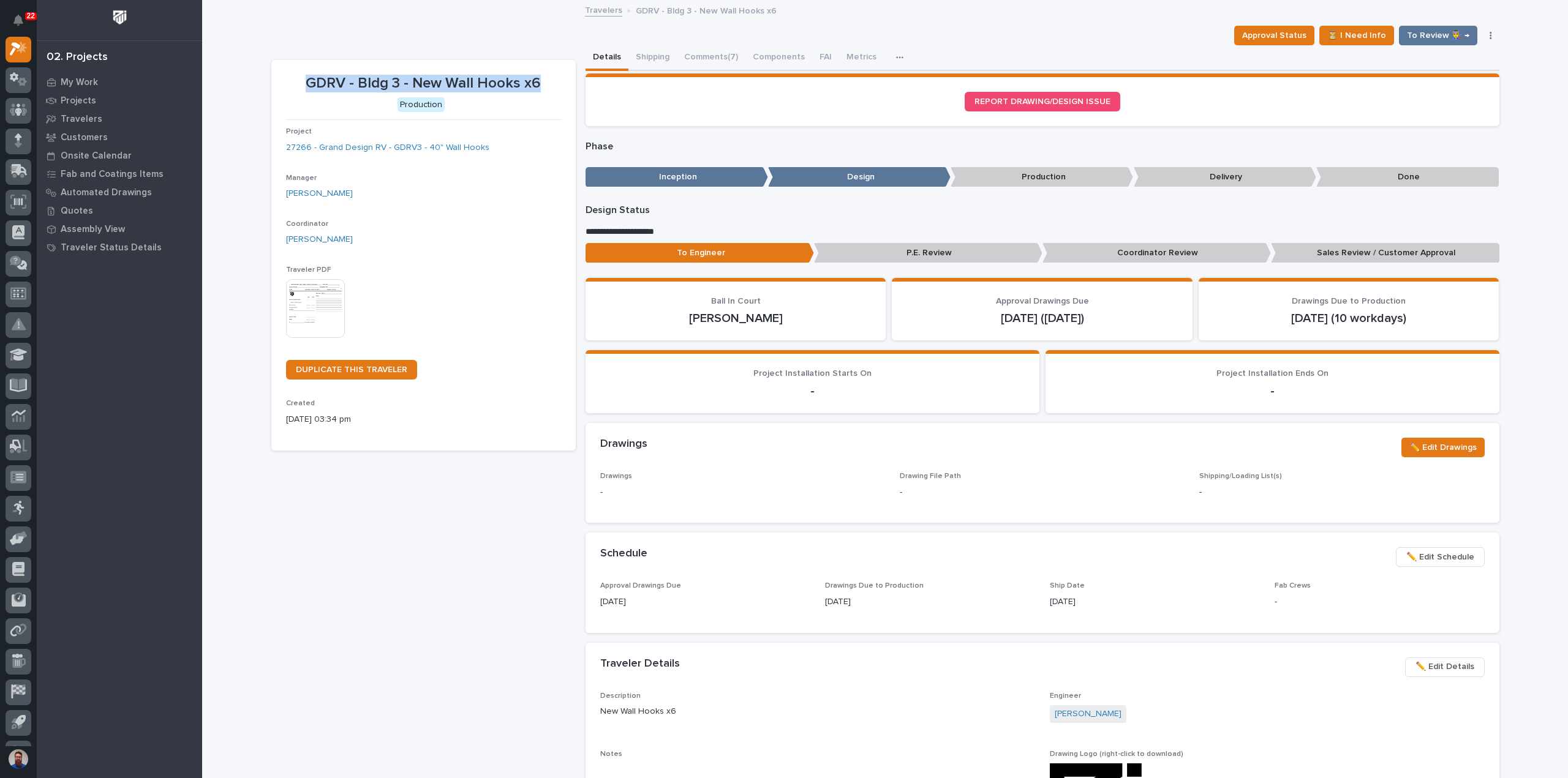
click at [280, 78] on section "GDRV - Bldg 3 - New Wall Hooks x6 Production Project 27266 - Grand Design RV - …" at bounding box center [424, 255] width 305 height 391
drag, startPoint x: 290, startPoint y: 84, endPoint x: 534, endPoint y: 78, distance: 244.1
click at [533, 79] on section "GDRV - Bldg 3 - New Wall Hooks x6 Production Project 27266 - Grand Design RV - …" at bounding box center [424, 255] width 305 height 391
click at [534, 78] on p "GDRV - Bldg 3 - New Wall Hooks x6" at bounding box center [423, 83] width 275 height 17
drag, startPoint x: 546, startPoint y: 81, endPoint x: 299, endPoint y: 77, distance: 247.0
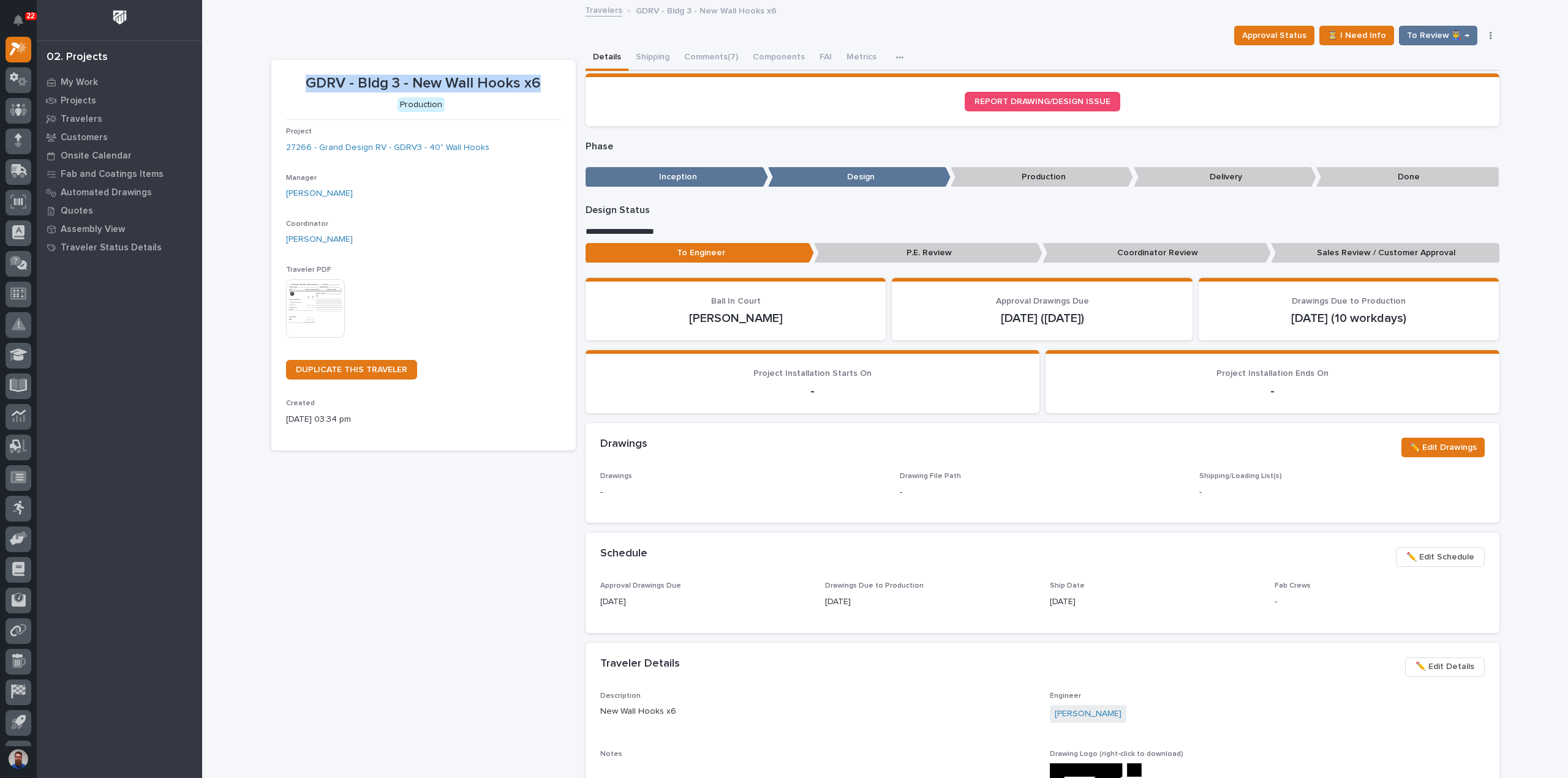
click at [299, 77] on p "GDRV - Bldg 3 - New Wall Hooks x6" at bounding box center [423, 83] width 275 height 17
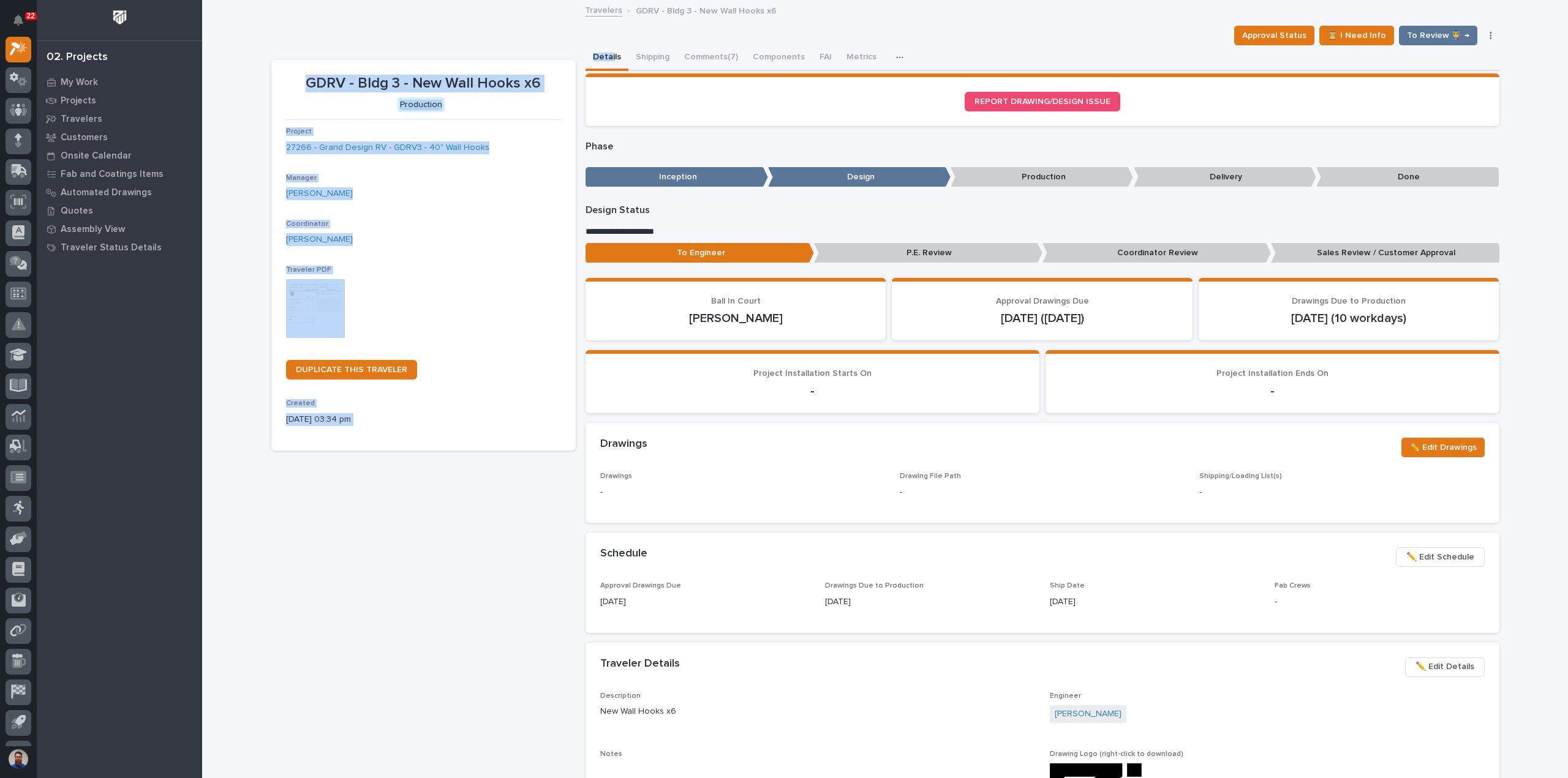
drag, startPoint x: 501, startPoint y: 68, endPoint x: 606, endPoint y: 69, distance: 105.0
click at [606, 69] on div "**********" at bounding box center [885, 647] width 1228 height 1203
click at [540, 72] on div "GDRV - Bldg 3 - New Wall Hooks x6" at bounding box center [423, 82] width 275 height 20
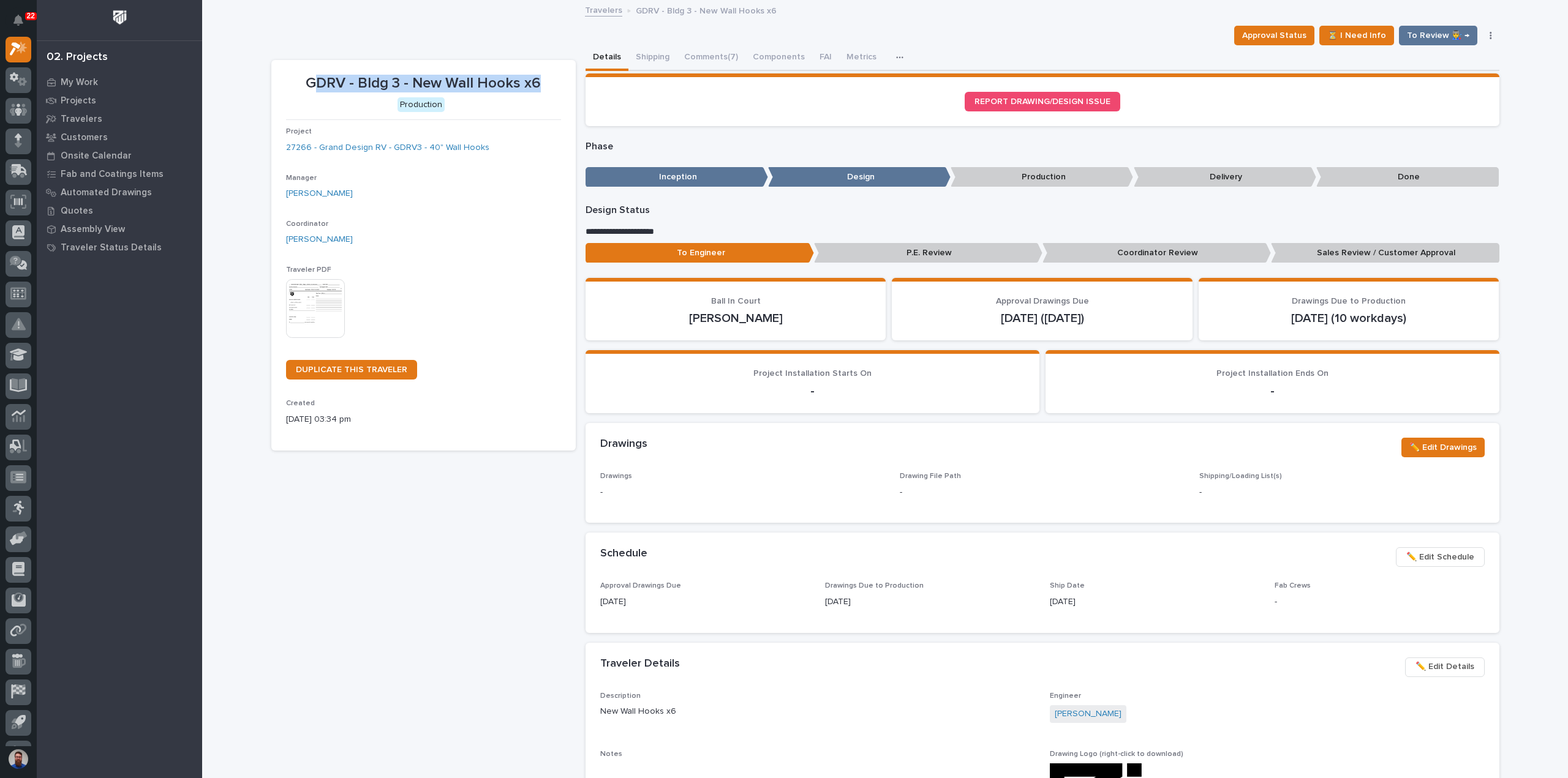
drag, startPoint x: 448, startPoint y: 79, endPoint x: 315, endPoint y: 79, distance: 133.0
click at [315, 79] on p "GDRV - Bldg 3 - New Wall Hooks x6" at bounding box center [423, 83] width 275 height 17
drag, startPoint x: 312, startPoint y: 80, endPoint x: 280, endPoint y: 83, distance: 32.1
click at [312, 80] on p "GDRV - Bldg 3 - New Wall Hooks x6" at bounding box center [423, 83] width 275 height 17
drag, startPoint x: 297, startPoint y: 83, endPoint x: 538, endPoint y: 78, distance: 241.1
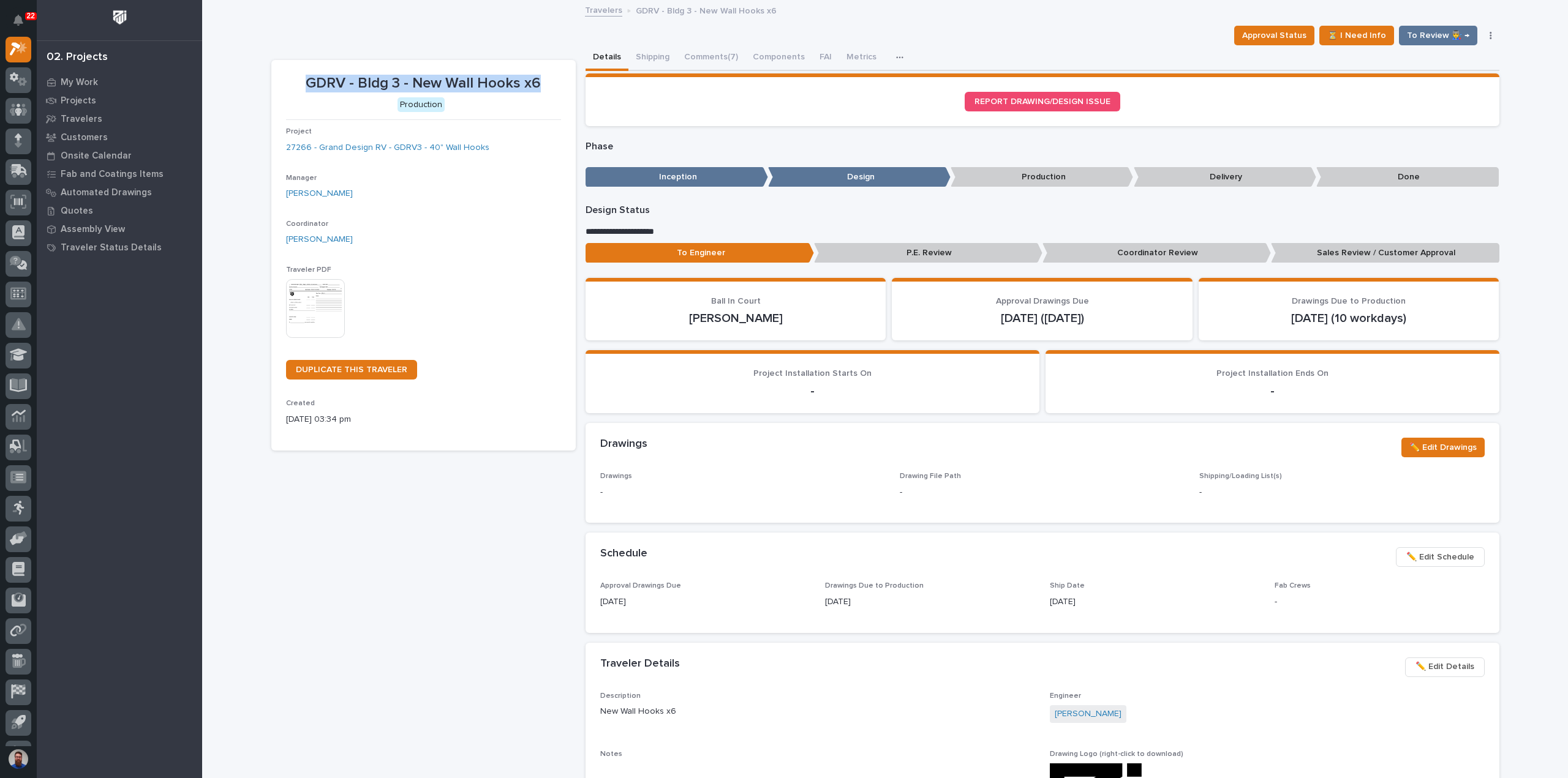
click at [538, 78] on section "GDRV - Bldg 3 - New Wall Hooks x6 Production Project 27266 - Grand Design RV - …" at bounding box center [424, 255] width 305 height 391
click at [538, 78] on p "GDRV - Bldg 3 - New Wall Hooks x6" at bounding box center [423, 83] width 275 height 17
drag, startPoint x: 539, startPoint y: 85, endPoint x: 300, endPoint y: 82, distance: 239.0
click at [300, 82] on p "GDRV - Bldg 3 - New Wall Hooks x6" at bounding box center [423, 83] width 275 height 17
click at [301, 82] on p "GDRV - Bldg 3 - New Wall Hooks x6" at bounding box center [423, 83] width 275 height 17
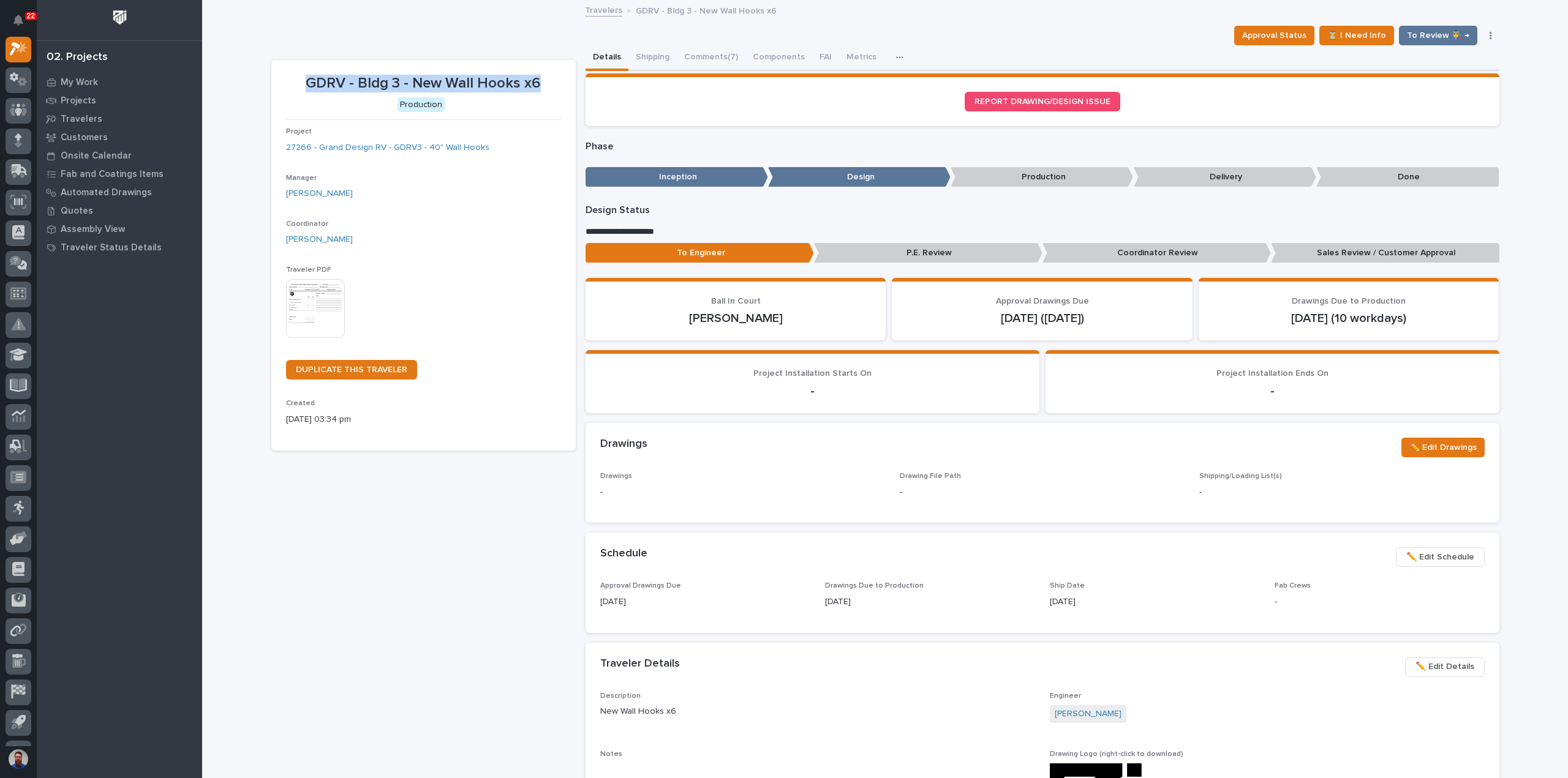
click at [304, 88] on p "GDRV - Bldg 3 - New Wall Hooks x6" at bounding box center [423, 83] width 275 height 17
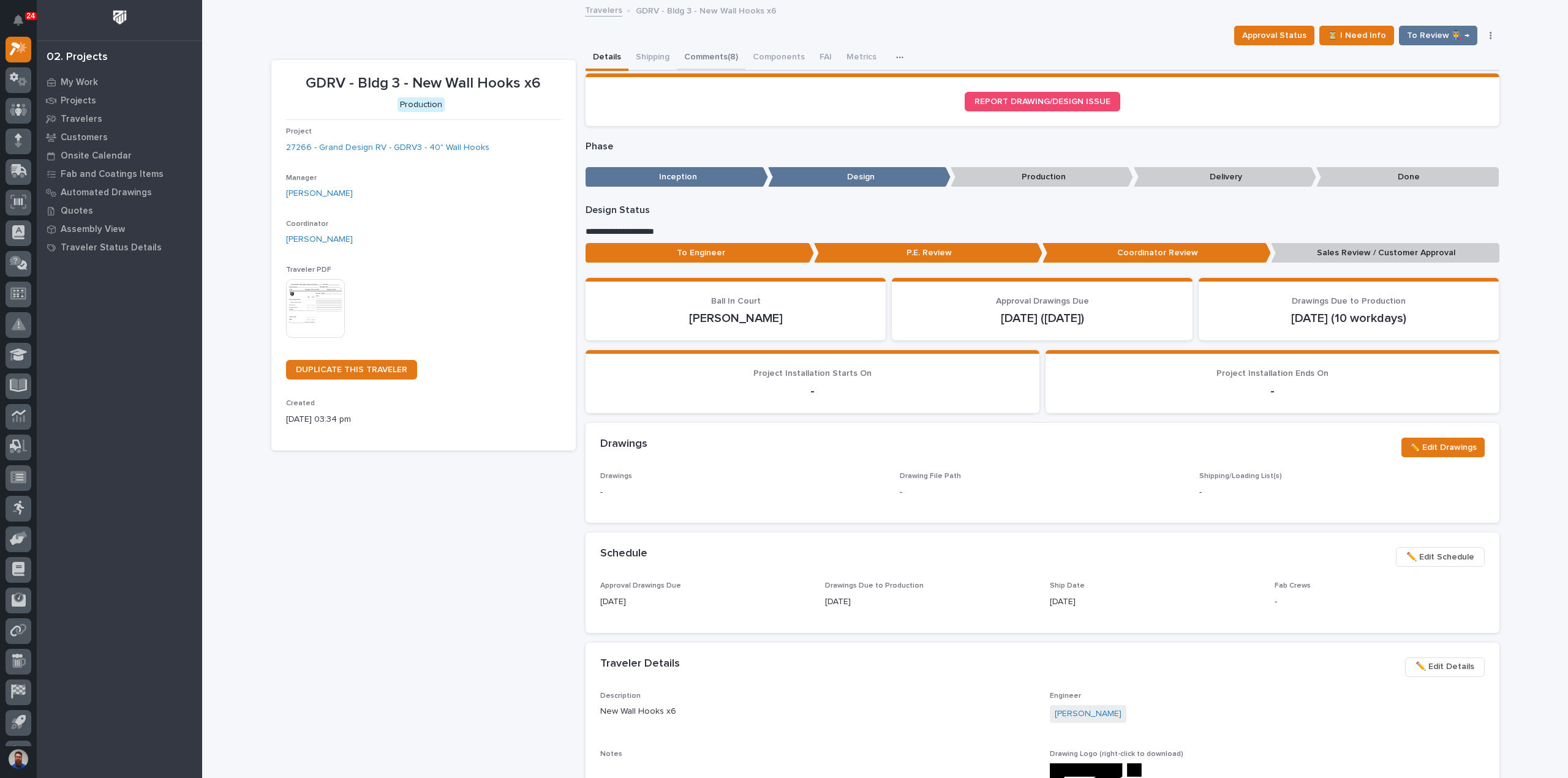
click at [697, 52] on button "Comments (8)" at bounding box center [711, 58] width 69 height 26
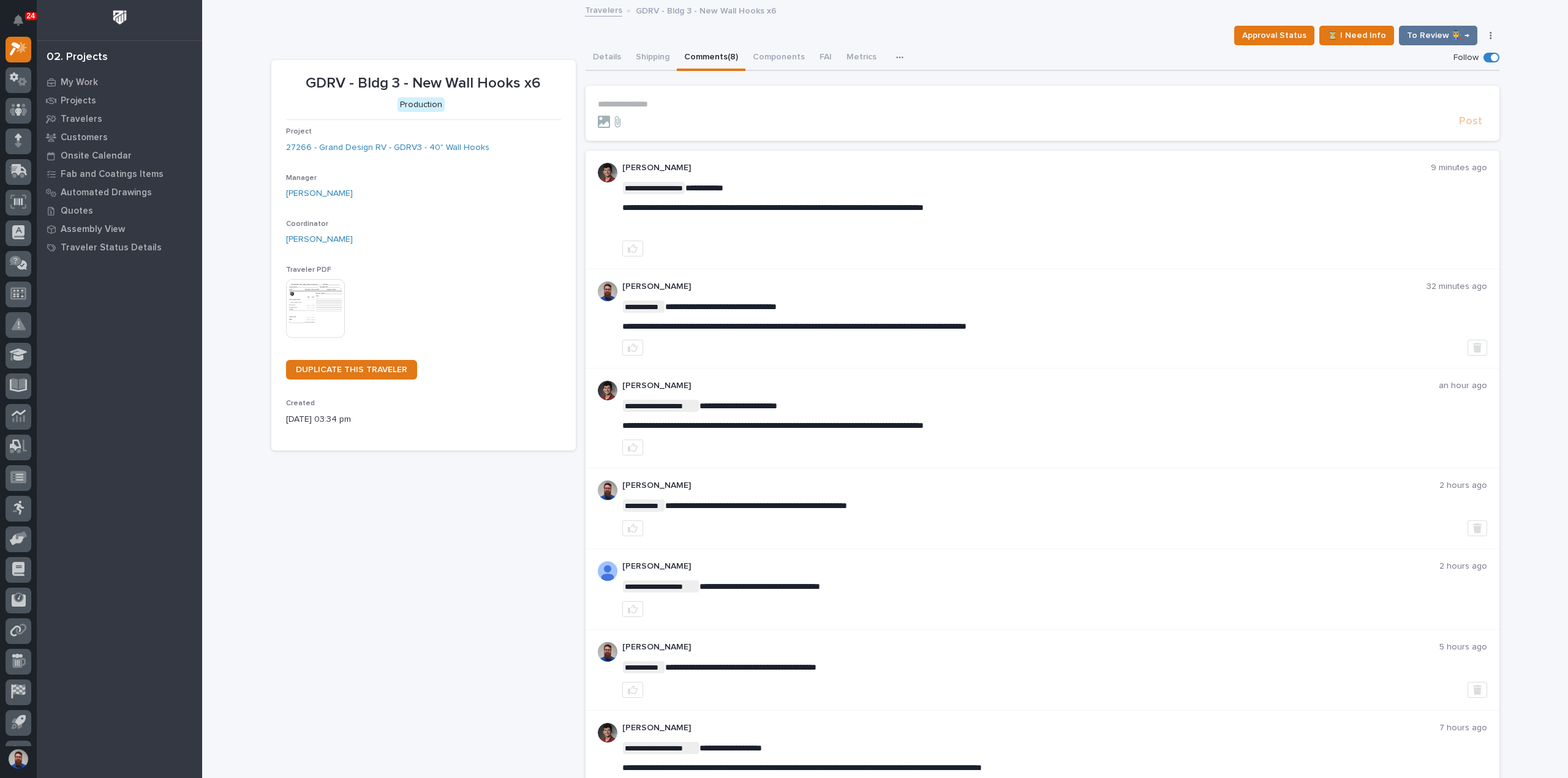
click at [644, 219] on div "**********" at bounding box center [1054, 207] width 865 height 50
click at [618, 208] on div "**********" at bounding box center [1043, 210] width 914 height 118
drag, startPoint x: 1033, startPoint y: 205, endPoint x: 610, endPoint y: 204, distance: 423.0
click at [610, 204] on div "**********" at bounding box center [1043, 210] width 914 height 118
copy span "**********"
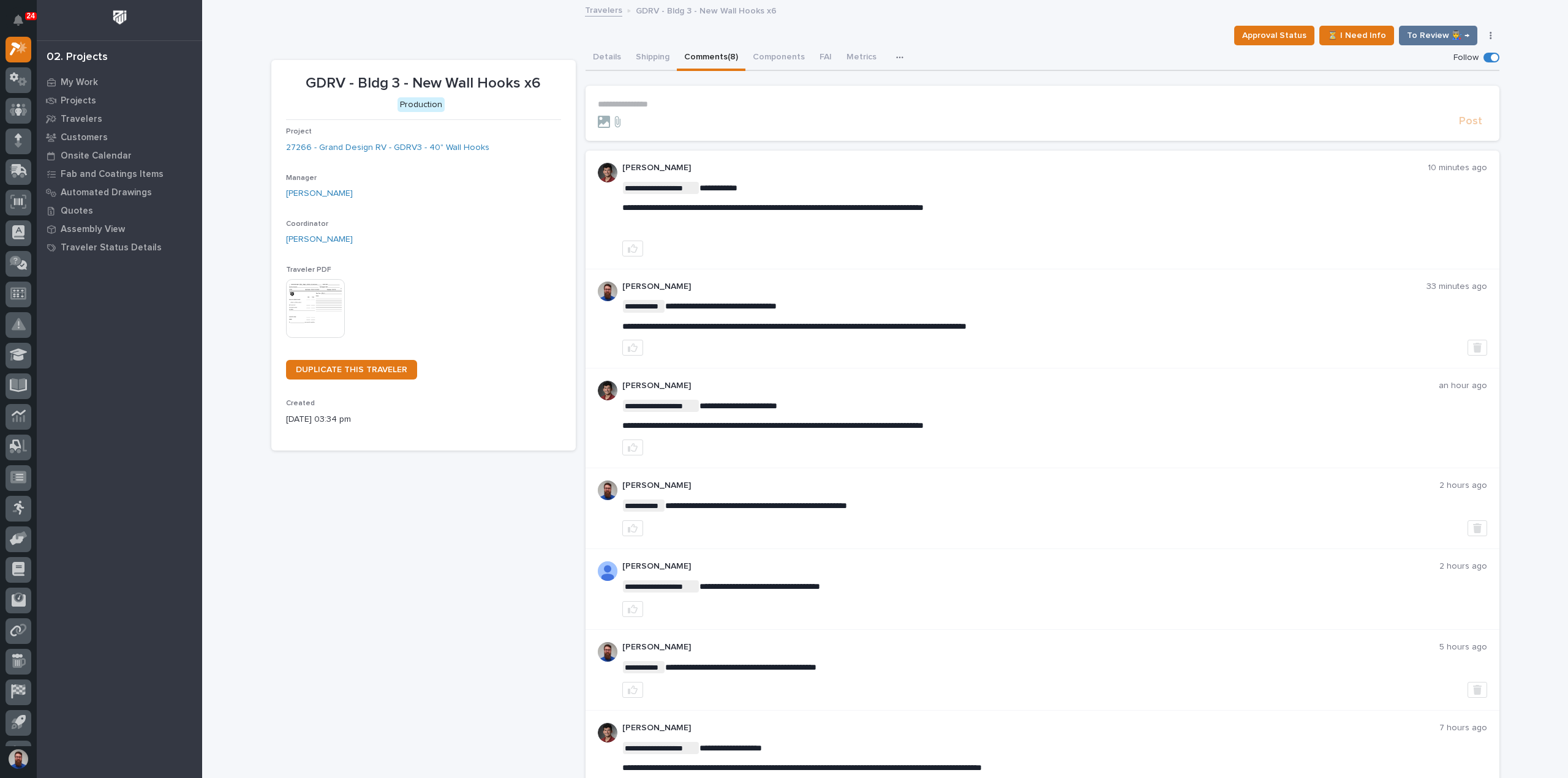
click at [631, 101] on p "**********" at bounding box center [1042, 105] width 889 height 11
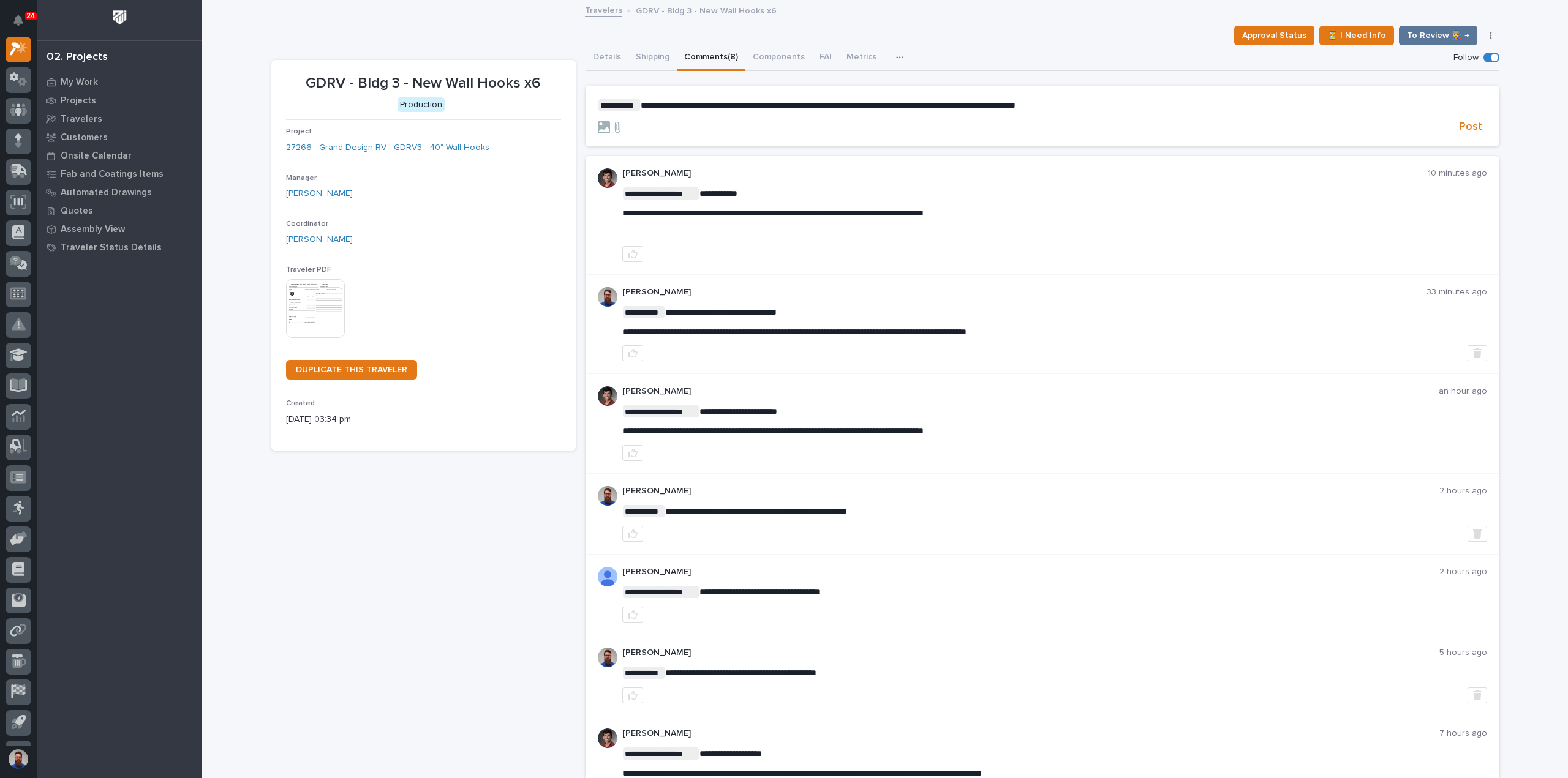
click at [1465, 117] on form "**********" at bounding box center [1042, 117] width 889 height 36
click at [1463, 122] on span "Post" at bounding box center [1470, 127] width 23 height 14
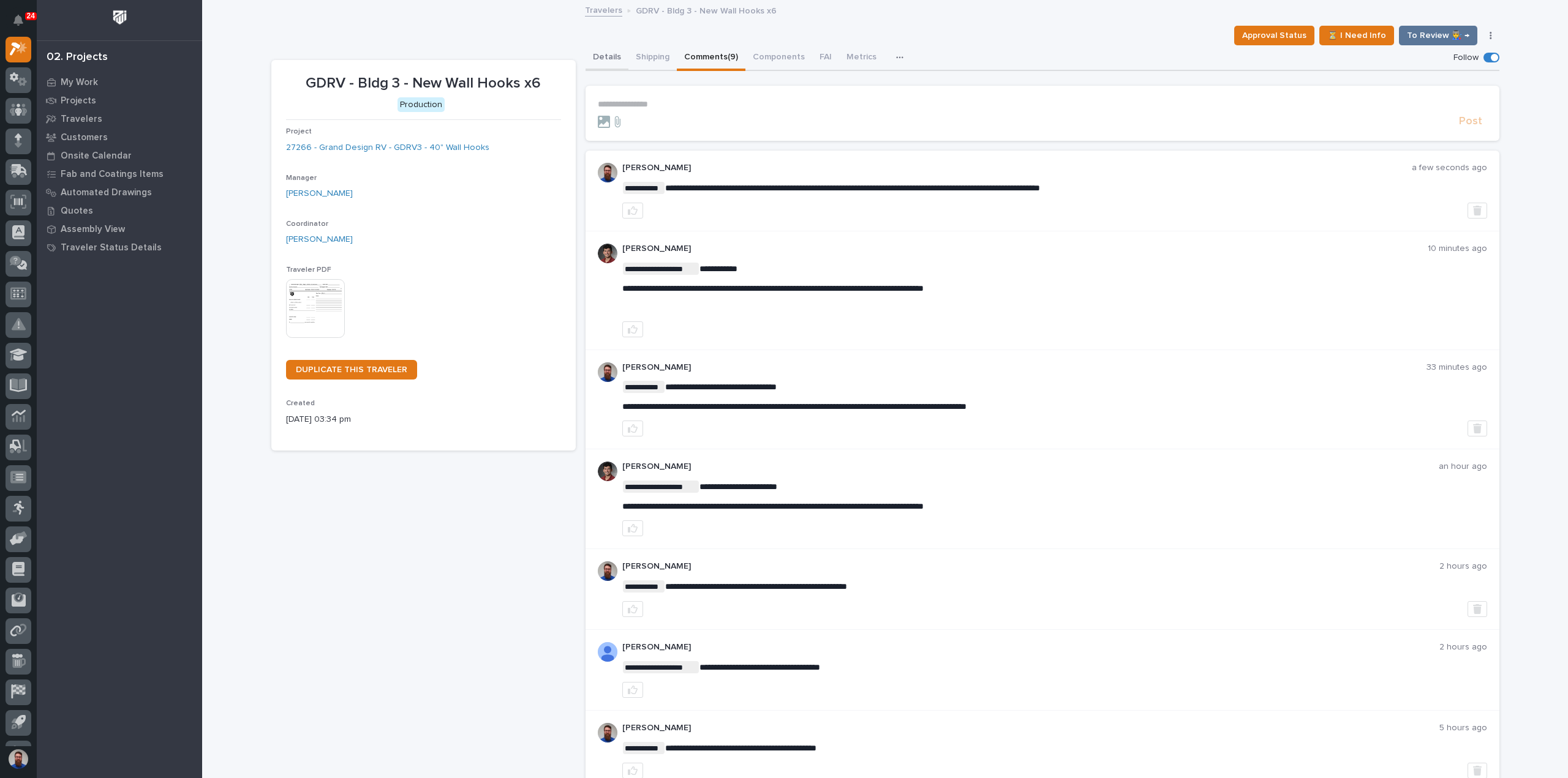
click at [602, 58] on button "Details" at bounding box center [607, 58] width 43 height 26
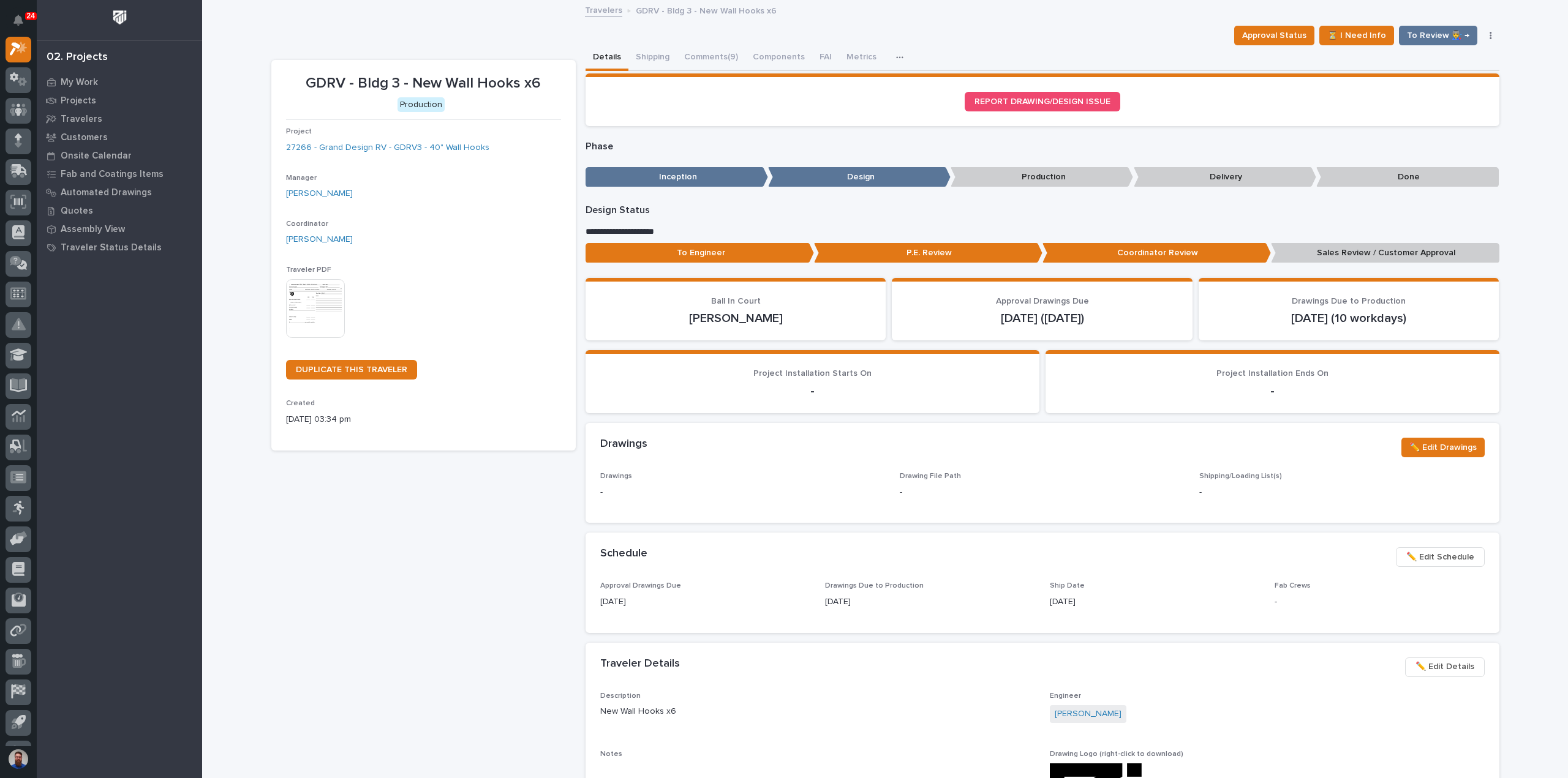
click at [1350, 248] on p "Sales Review / Customer Approval" at bounding box center [1385, 253] width 228 height 20
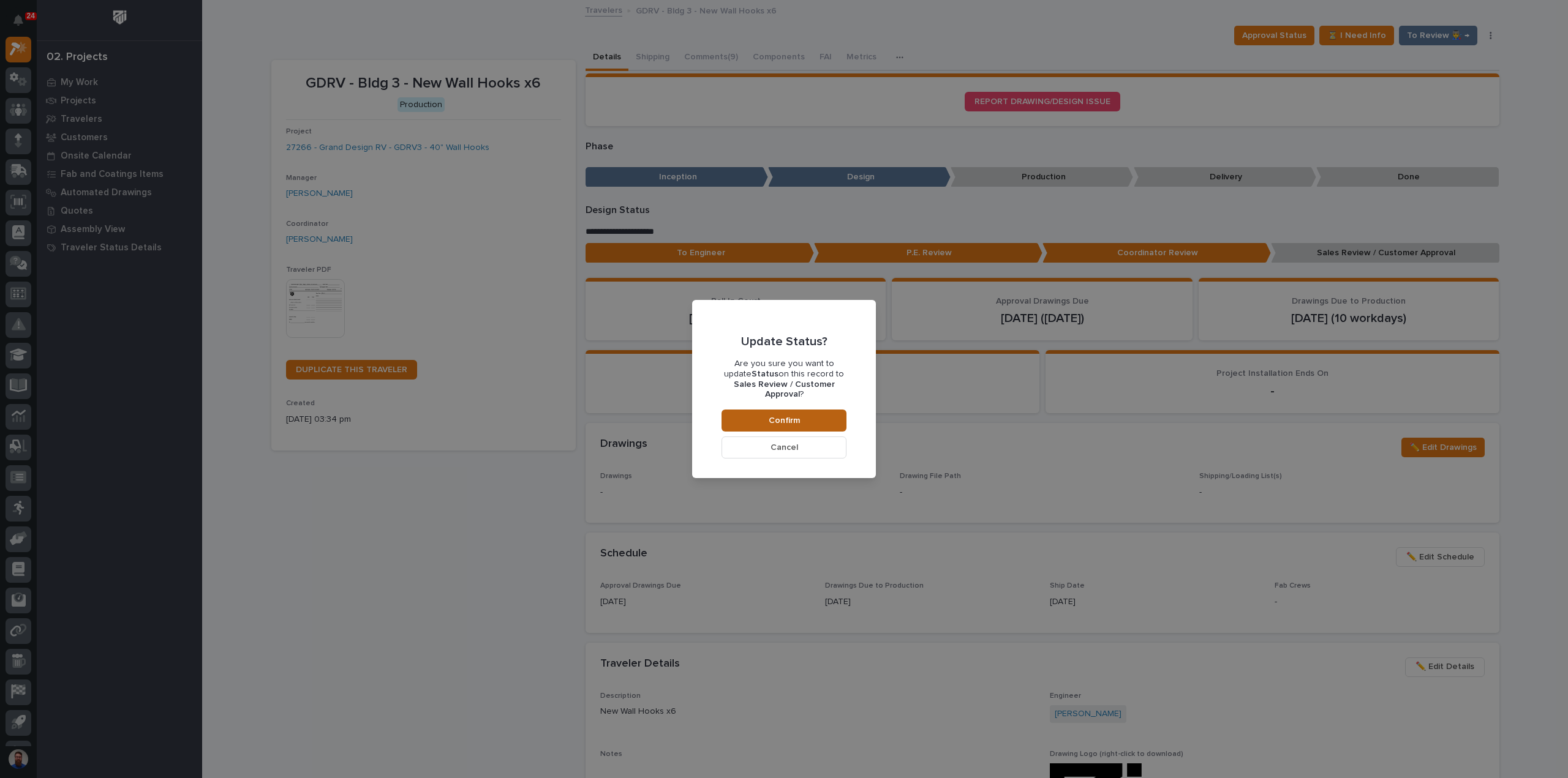
click at [809, 420] on button "Confirm" at bounding box center [784, 420] width 125 height 22
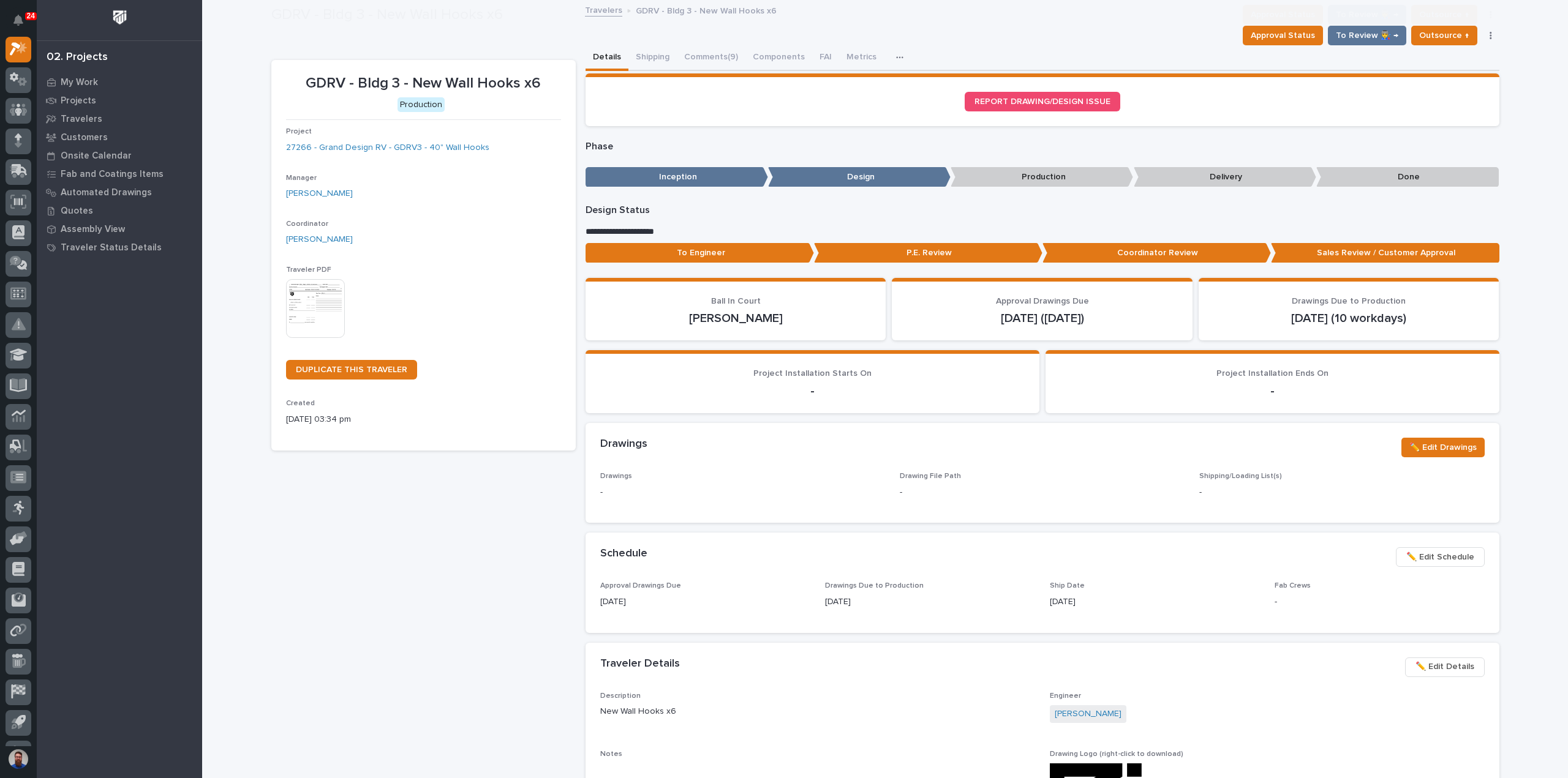
scroll to position [73, 0]
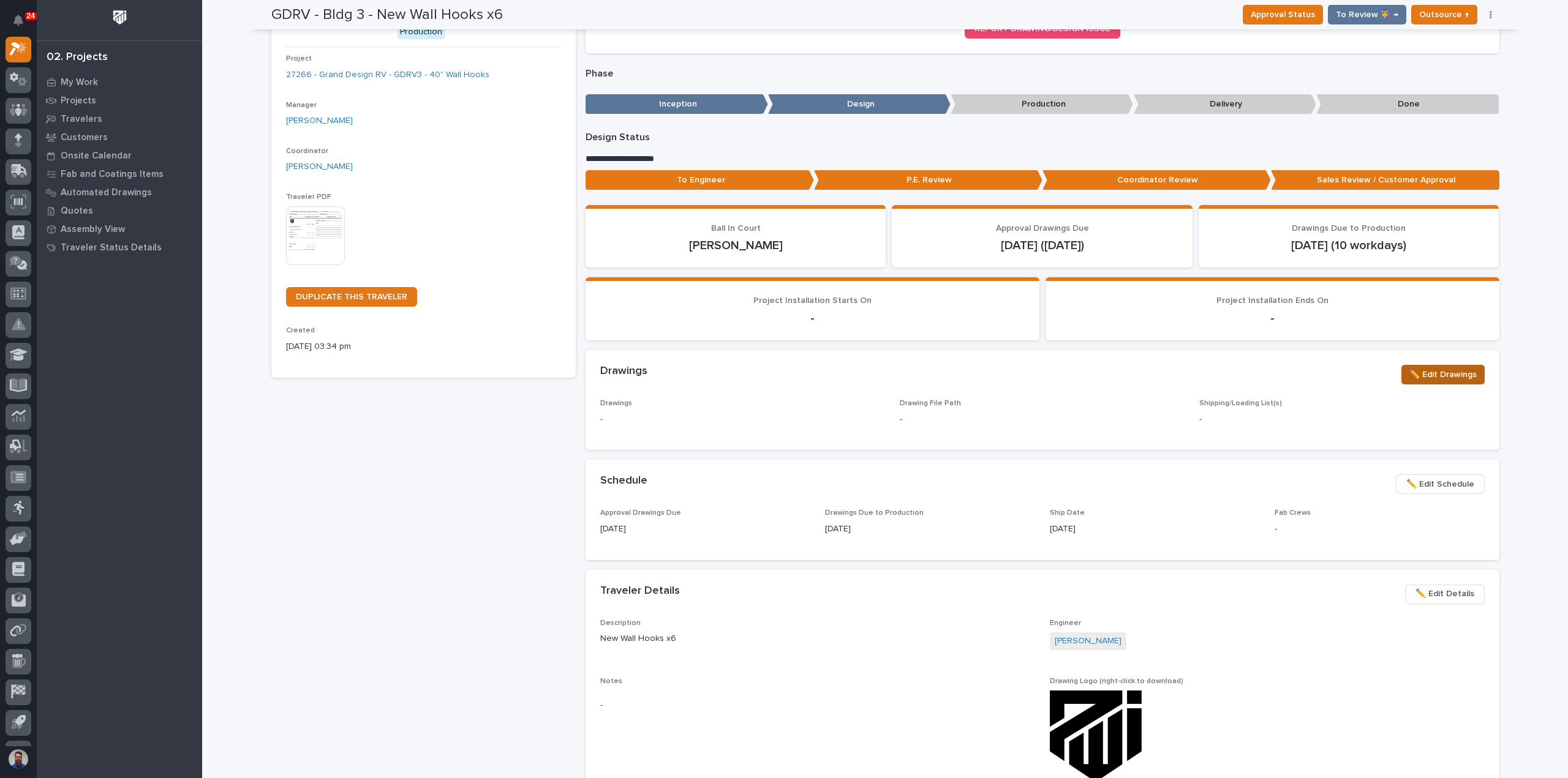
click at [1452, 382] on button "✏️ Edit Drawings" at bounding box center [1443, 375] width 83 height 20
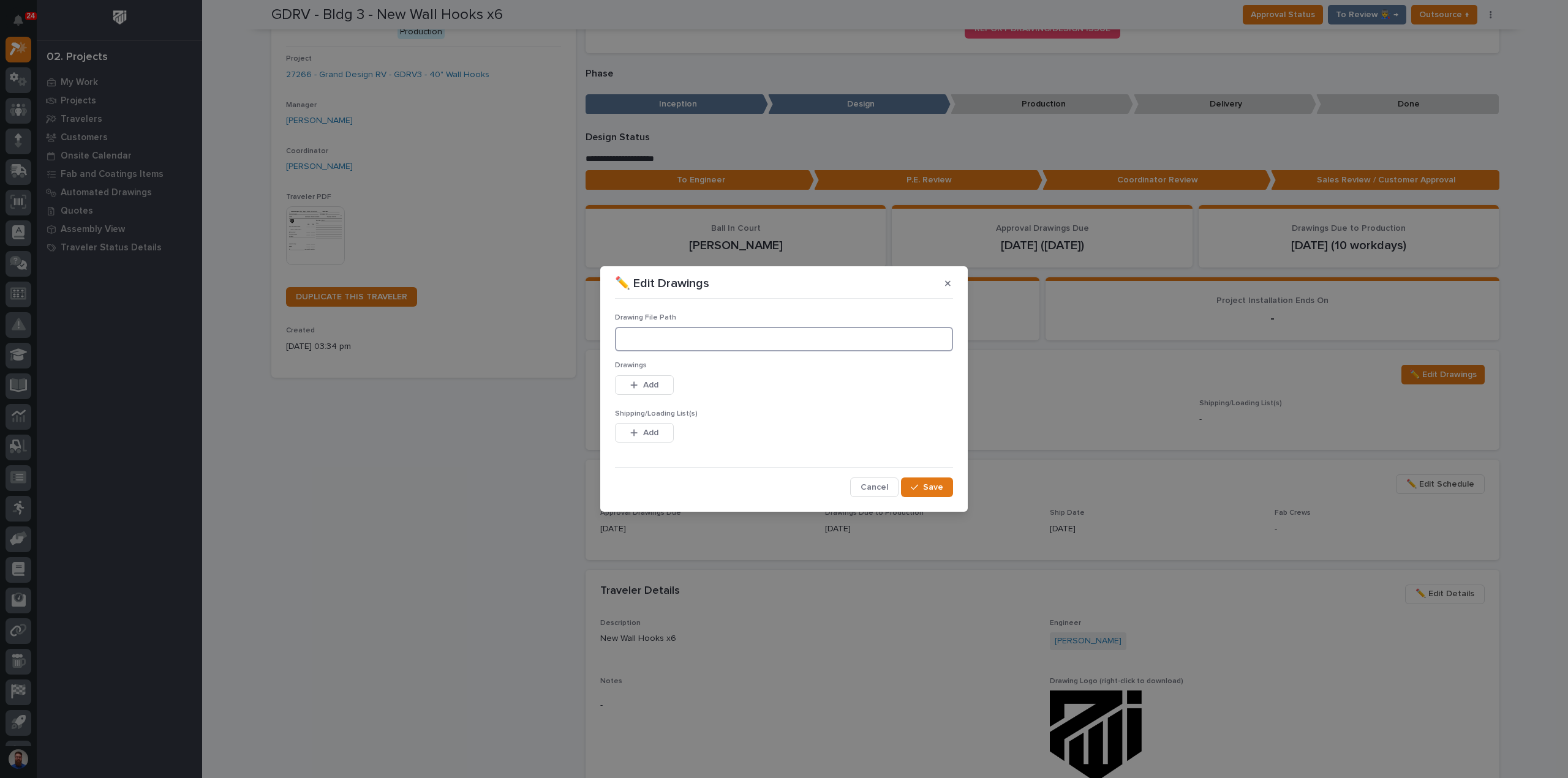
click at [731, 339] on input at bounding box center [784, 339] width 338 height 24
paste input ""Y:\Customers\Grand Design RV\Building 3\27266 40 Inch Wall Hooks\01 Engineerin…"
type input "Y:\Customers\Grand Design RV\Building 3\27266 40 Inch Wall Hooks\01 Engineering…"
click at [656, 381] on span "Add" at bounding box center [651, 385] width 15 height 11
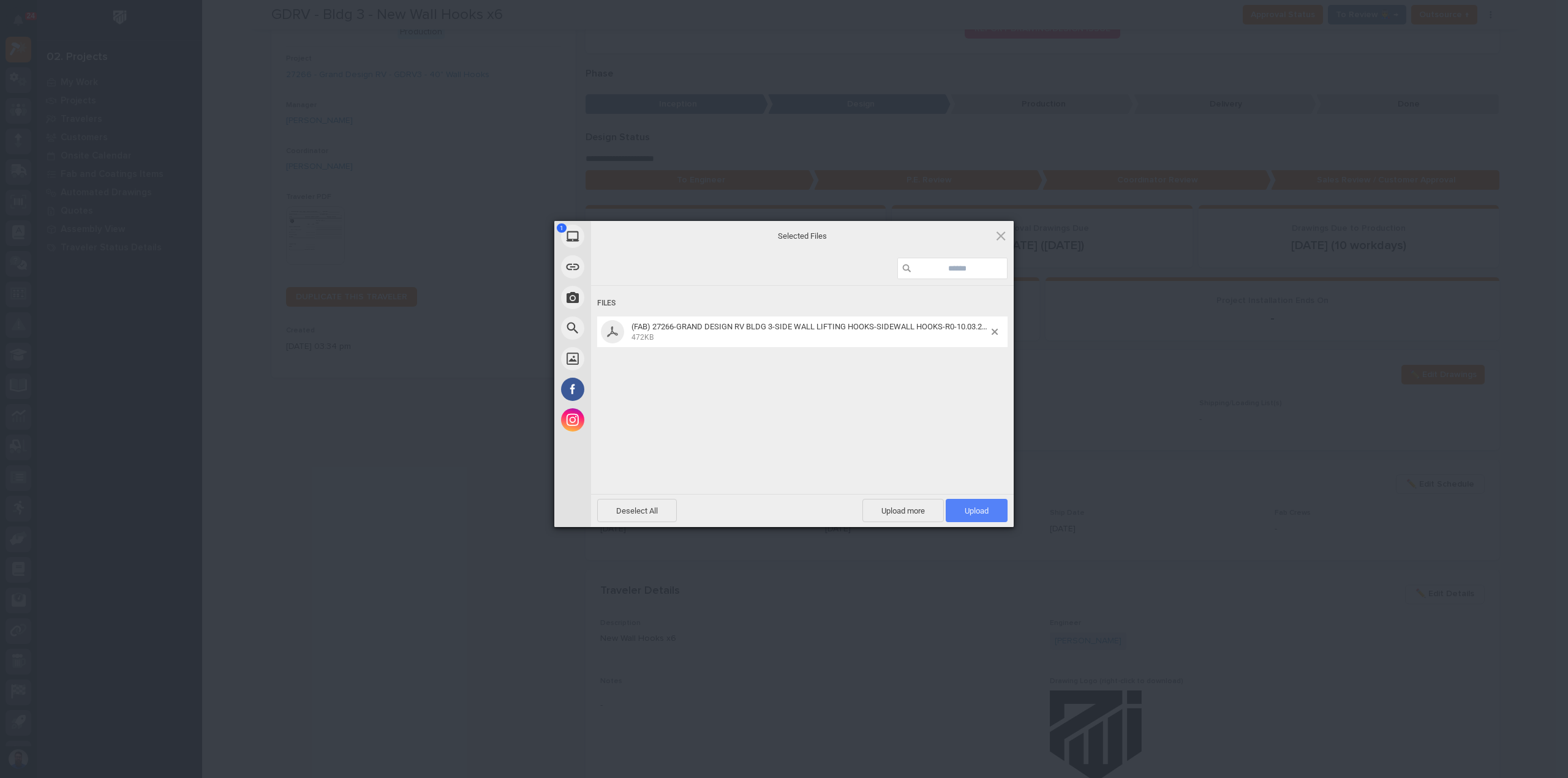
click at [987, 508] on span "Upload 1" at bounding box center [977, 511] width 24 height 9
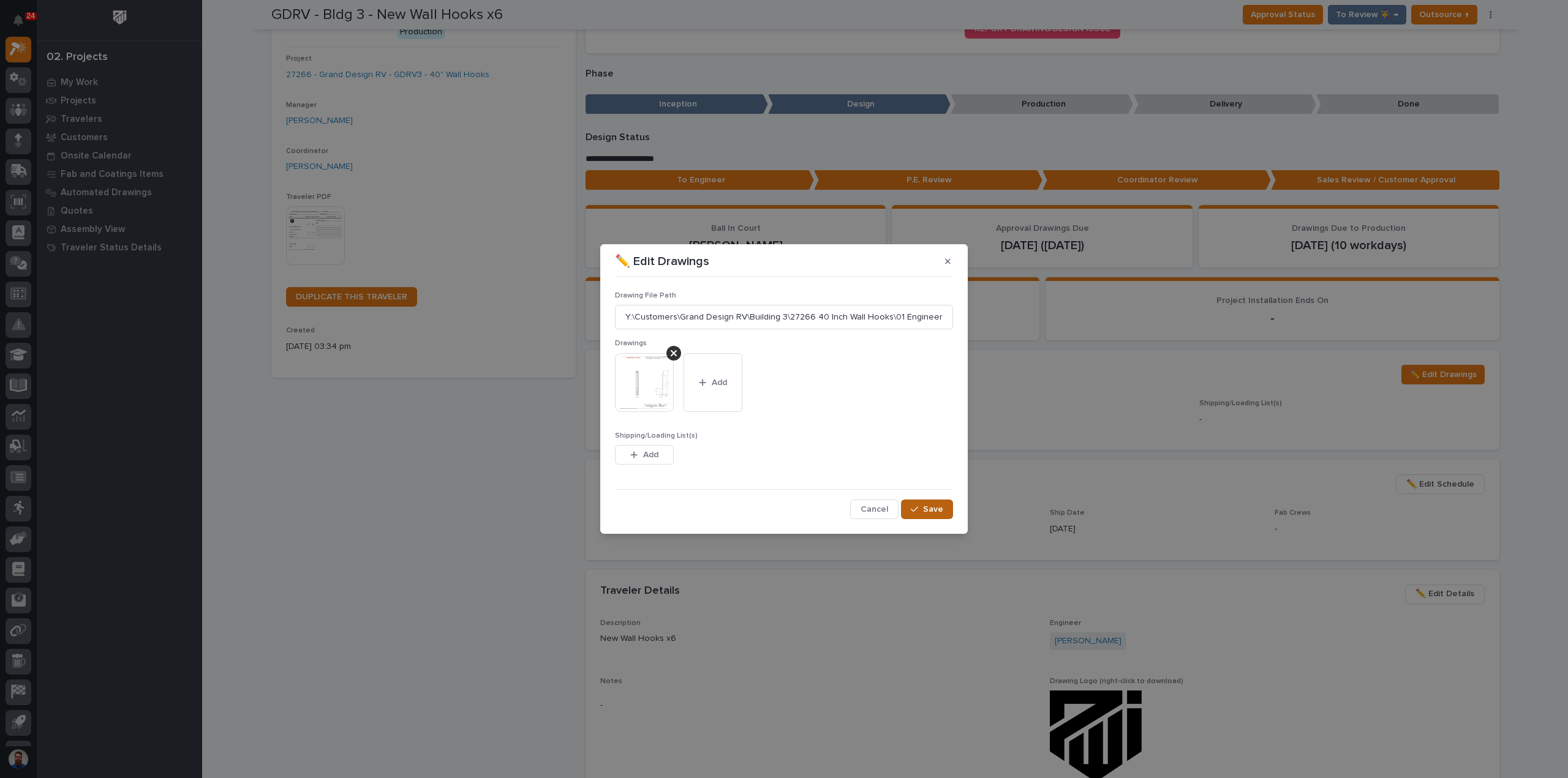
click at [947, 515] on button "Save" at bounding box center [927, 509] width 52 height 20
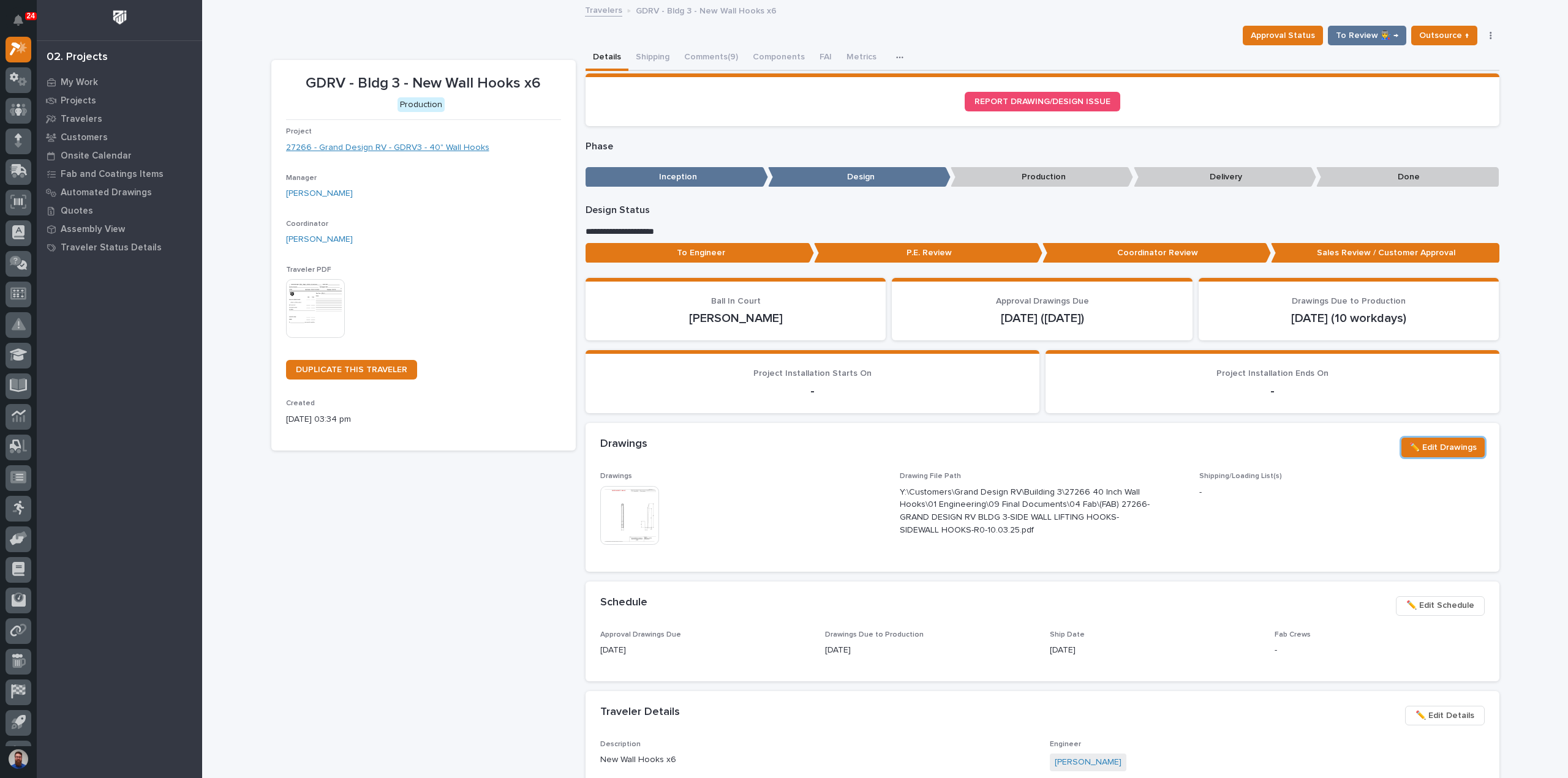
click at [350, 145] on link "27266 - Grand Design RV - GDRV3 - 40" Wall Hooks" at bounding box center [387, 148] width 203 height 13
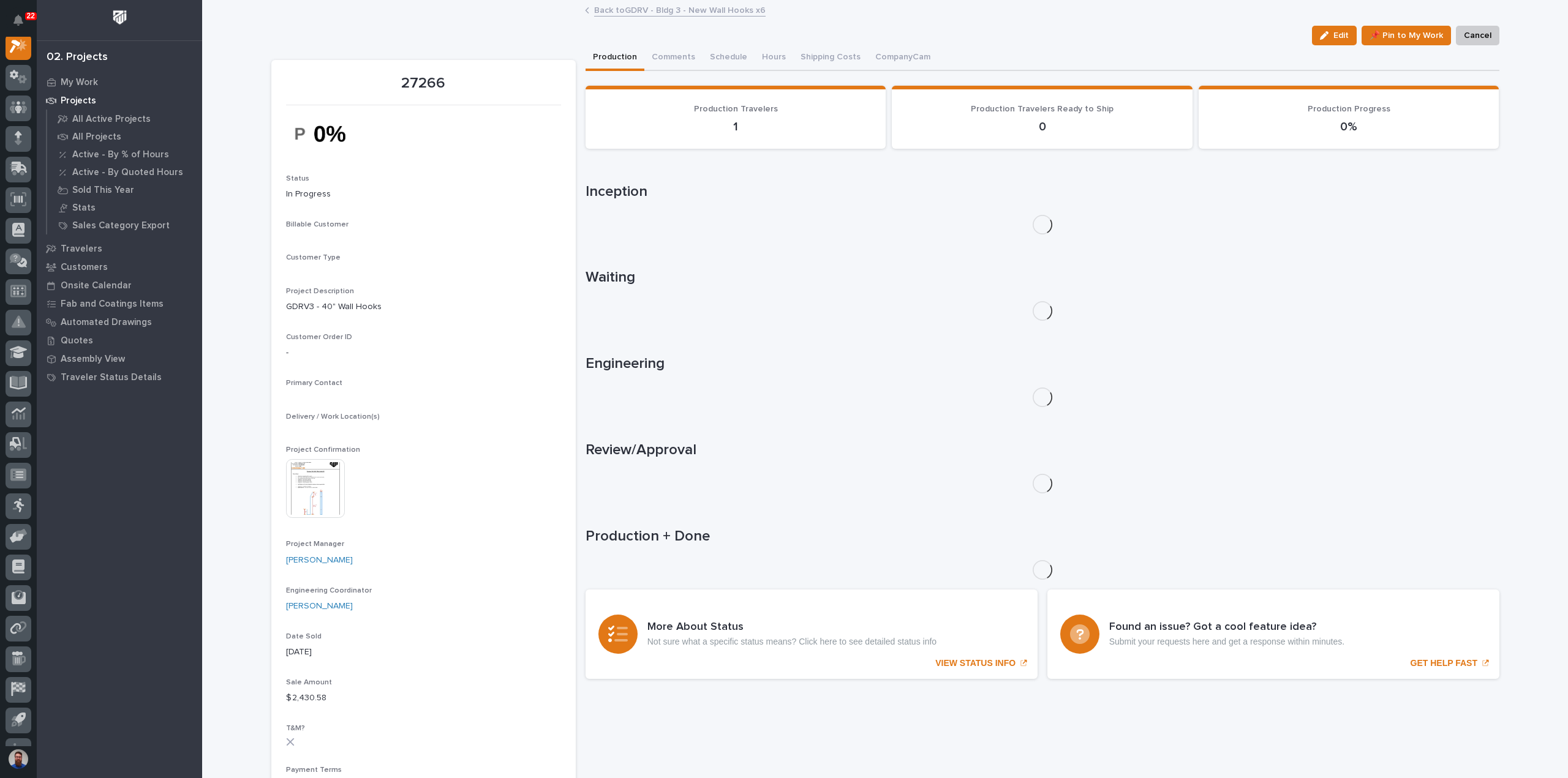
scroll to position [30, 0]
click at [676, 57] on button "Comments (3)" at bounding box center [678, 58] width 68 height 26
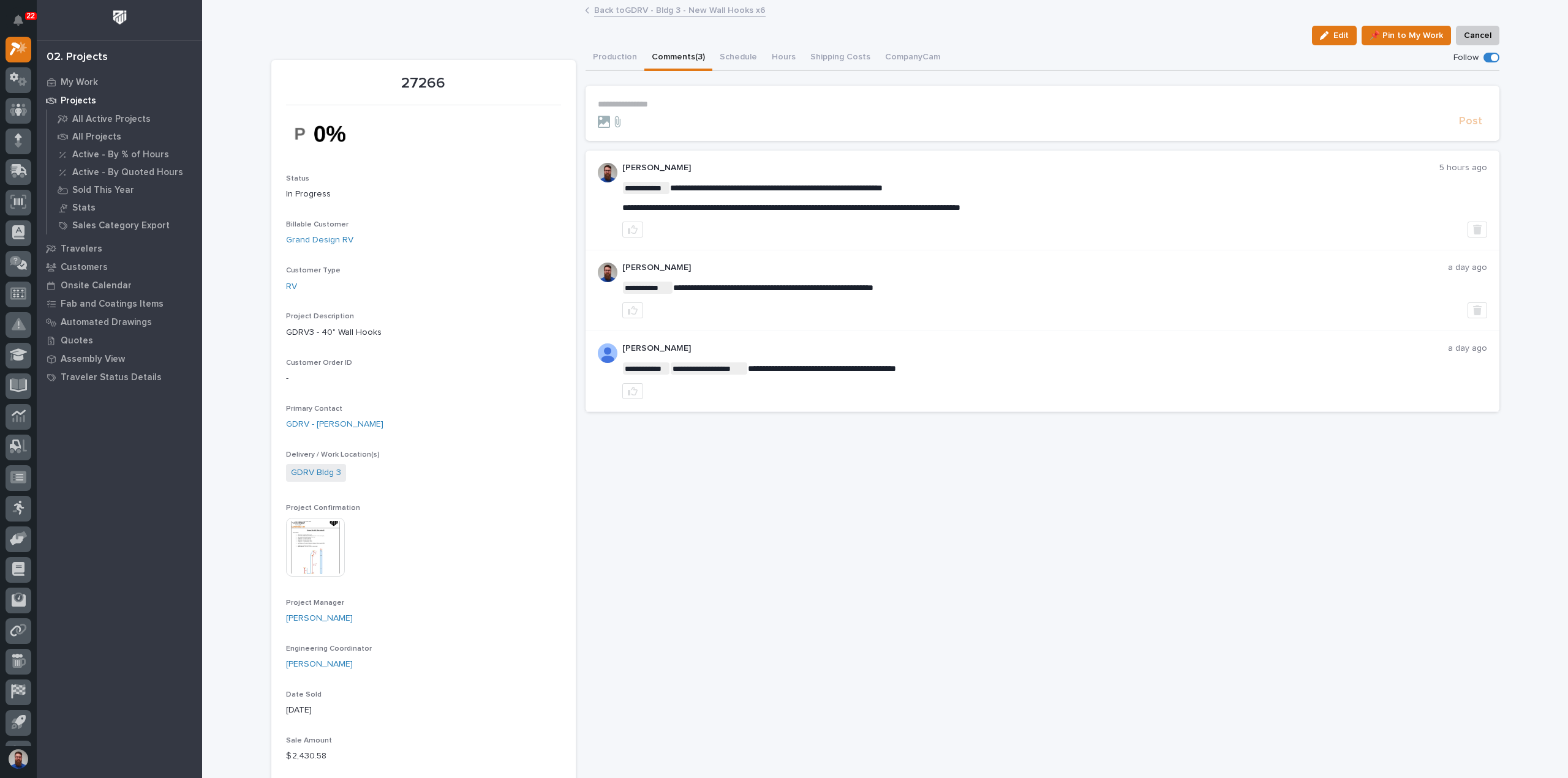
click at [660, 98] on section "**********" at bounding box center [1043, 113] width 914 height 55
click at [659, 104] on p "**********" at bounding box center [1042, 105] width 889 height 11
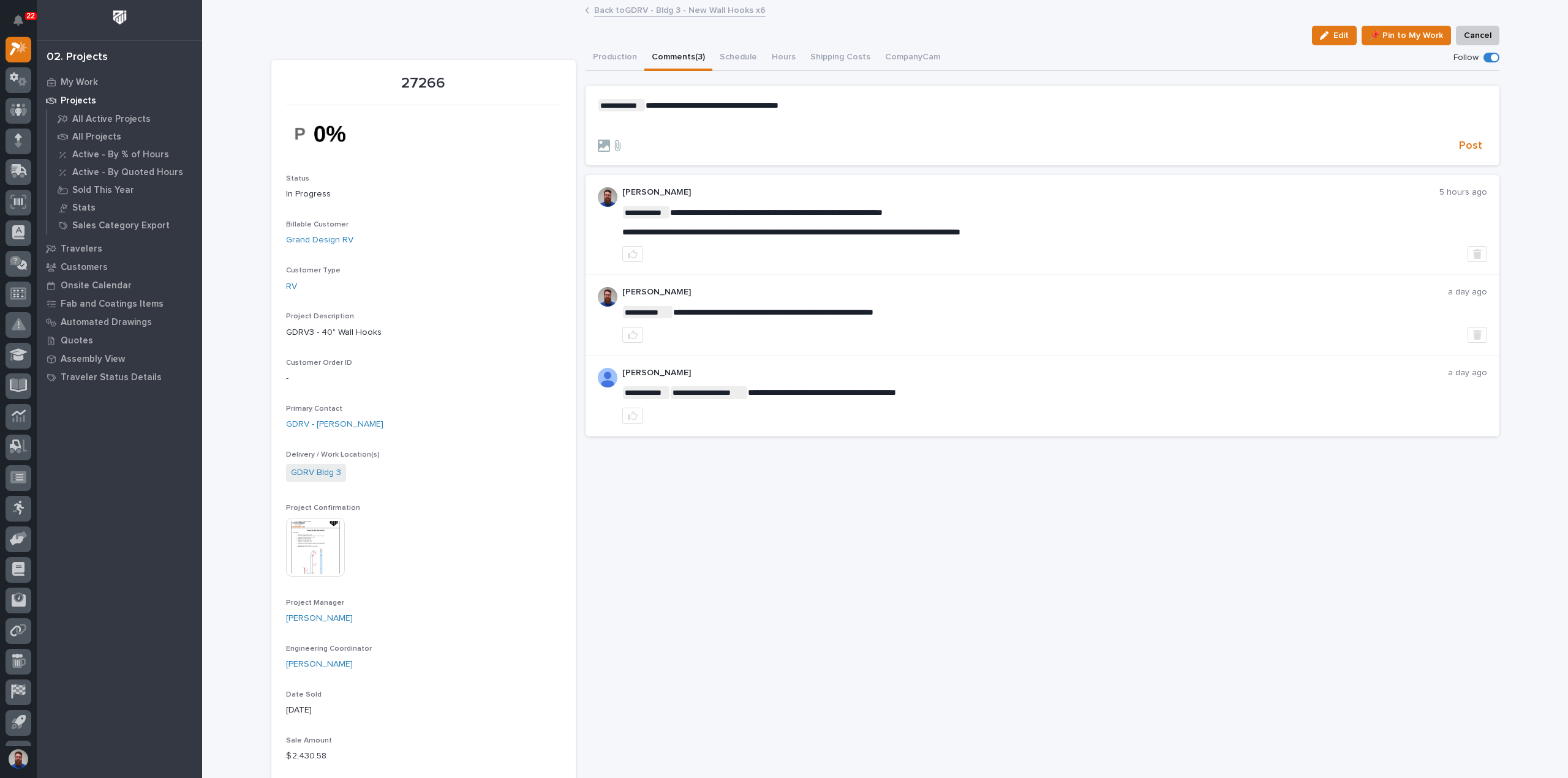
click at [682, 116] on div "**********" at bounding box center [1042, 114] width 889 height 31
click at [1472, 142] on span "Post" at bounding box center [1470, 145] width 23 height 14
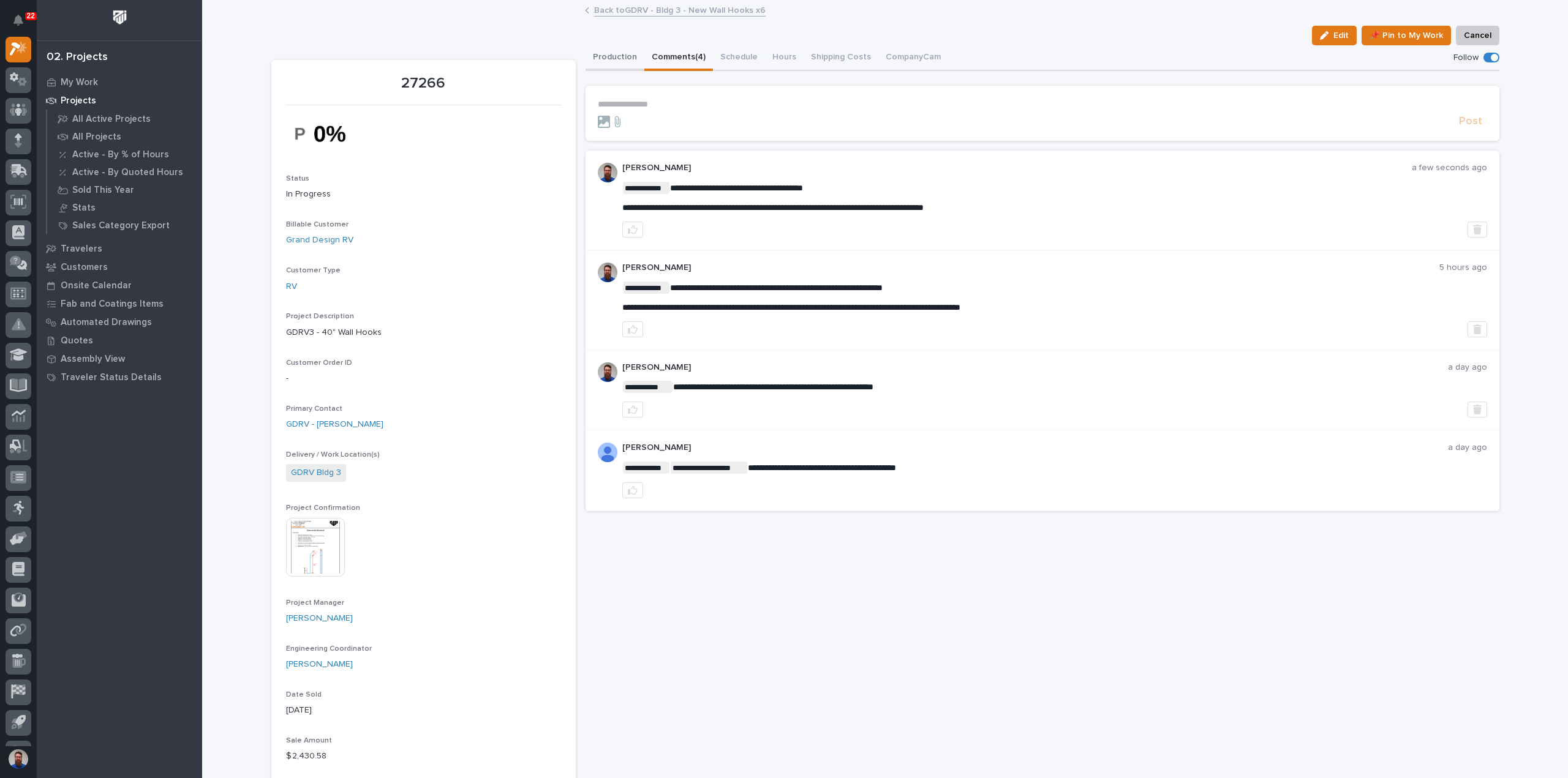
click at [608, 53] on button "Production" at bounding box center [615, 58] width 59 height 26
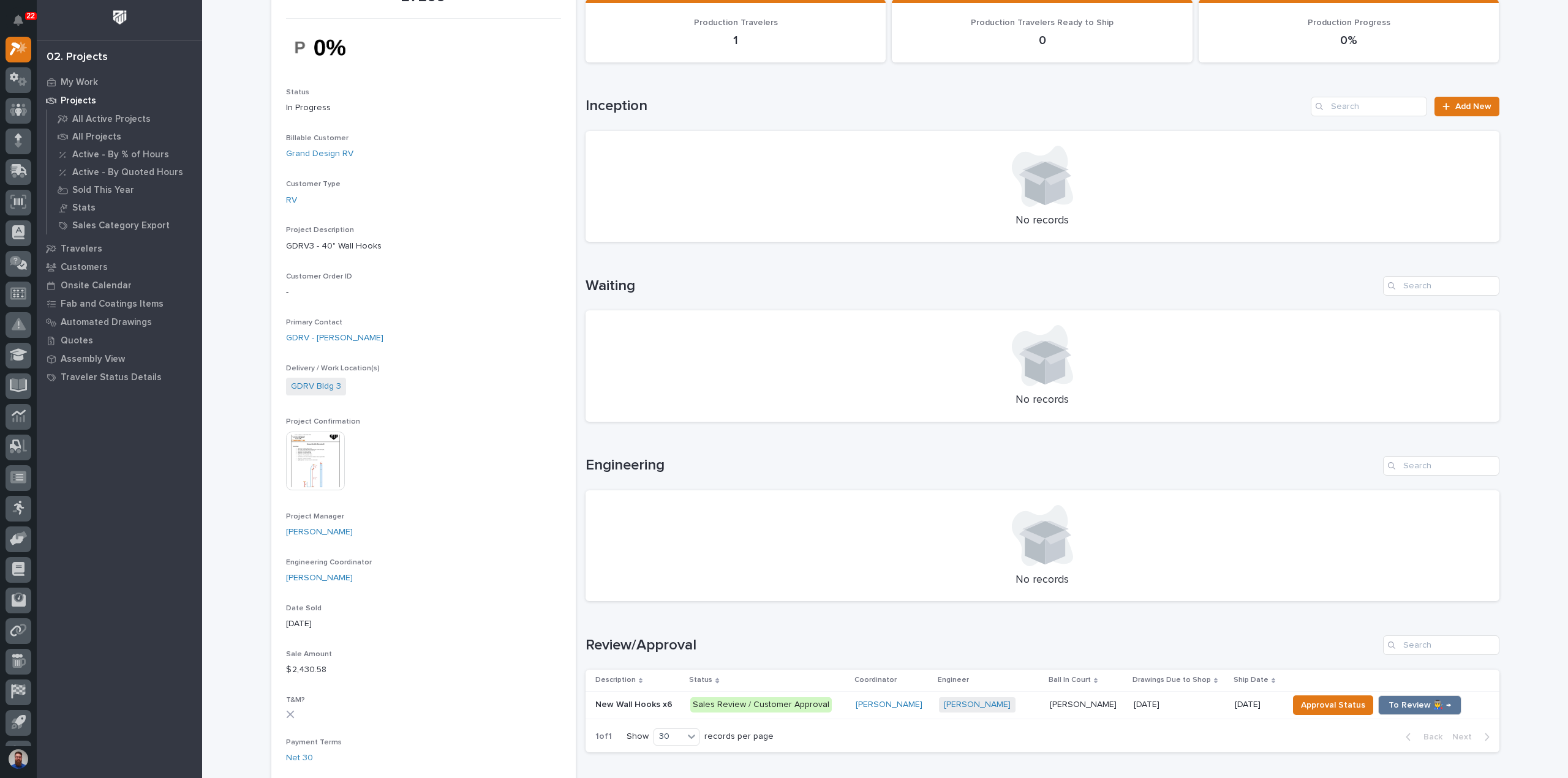
scroll to position [327, 0]
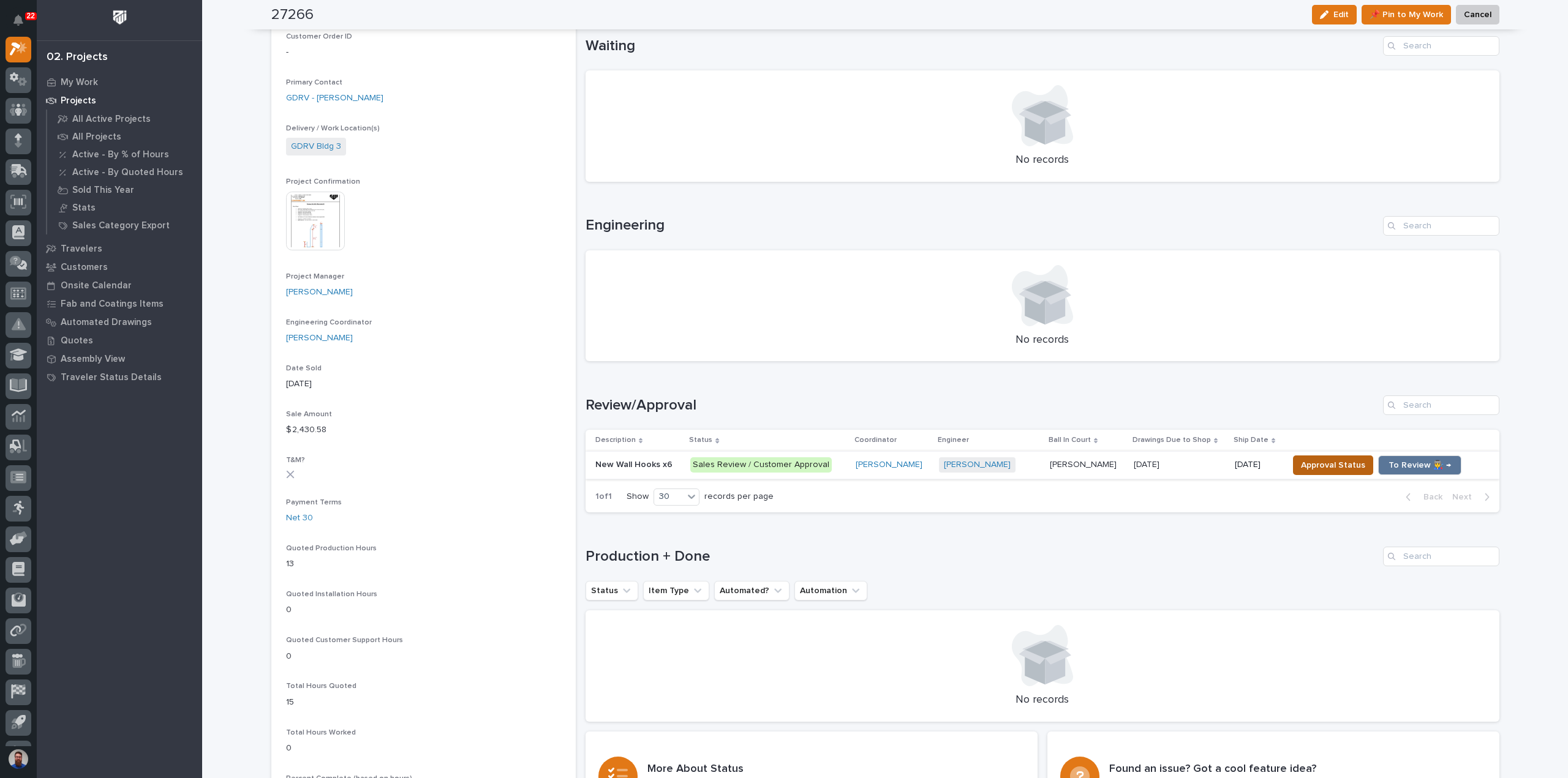
click at [1316, 456] on button "Approval Status" at bounding box center [1333, 465] width 80 height 20
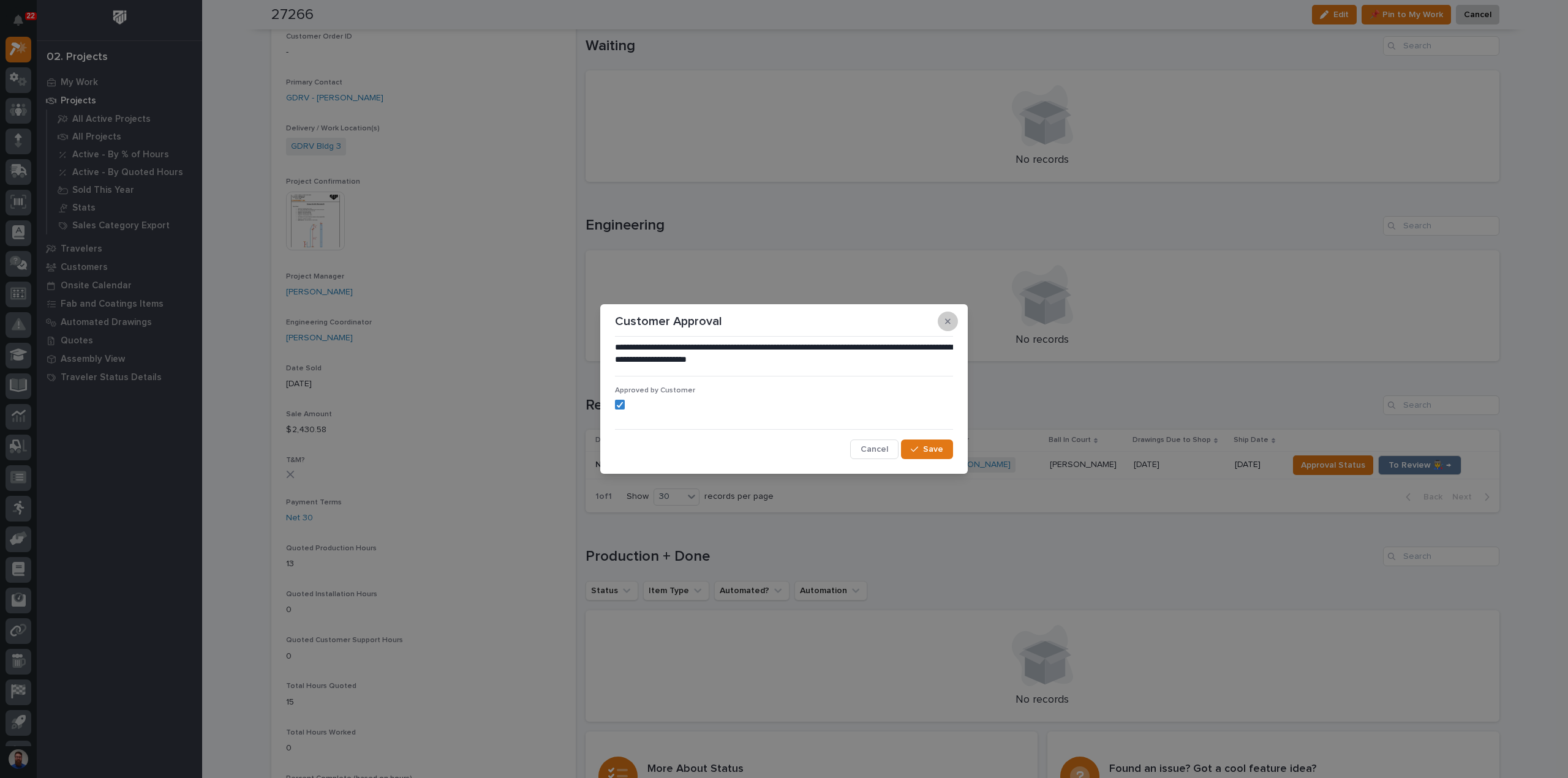
click at [947, 320] on icon "button" at bounding box center [947, 321] width 5 height 5
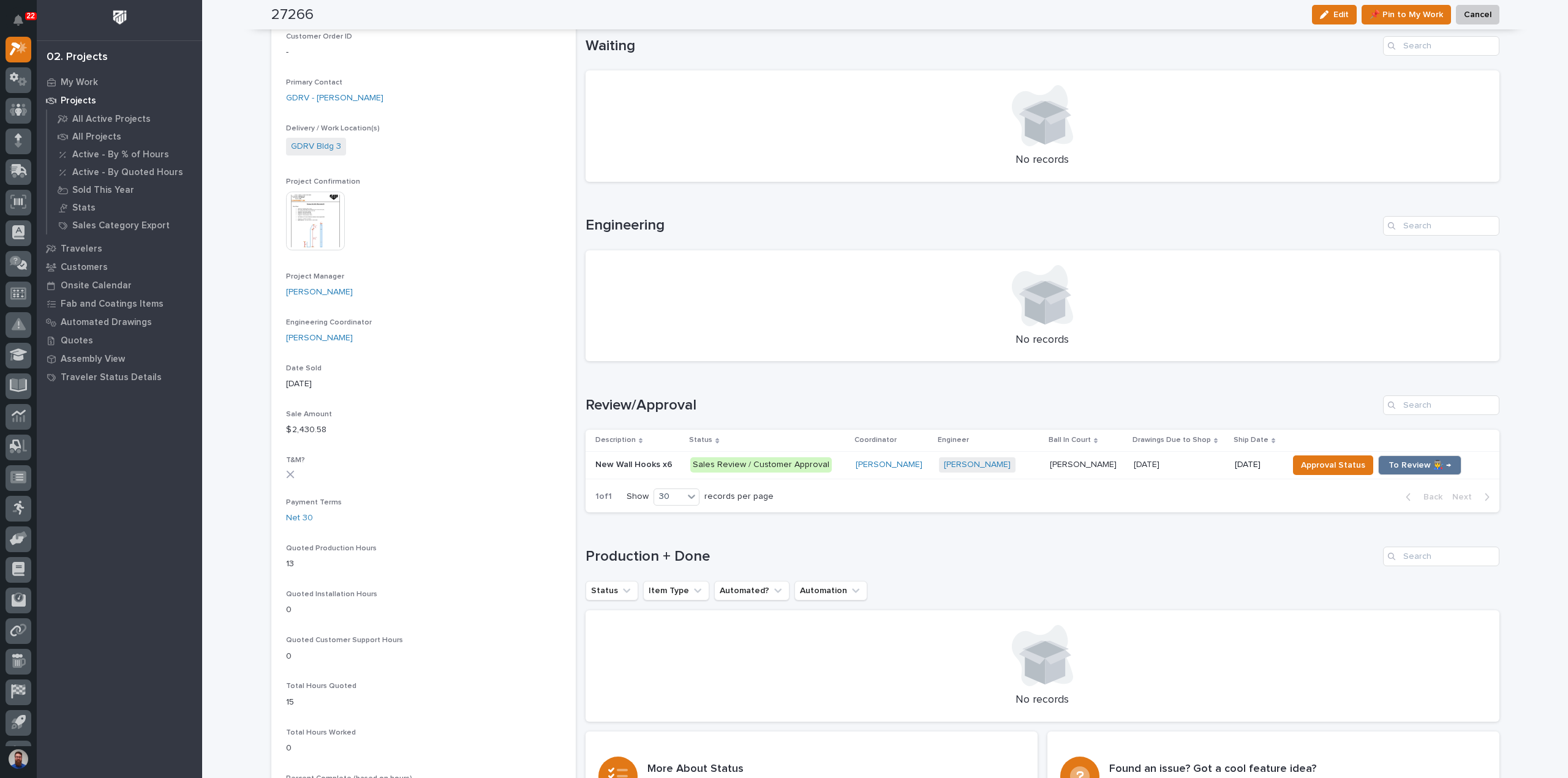
scroll to position [0, 0]
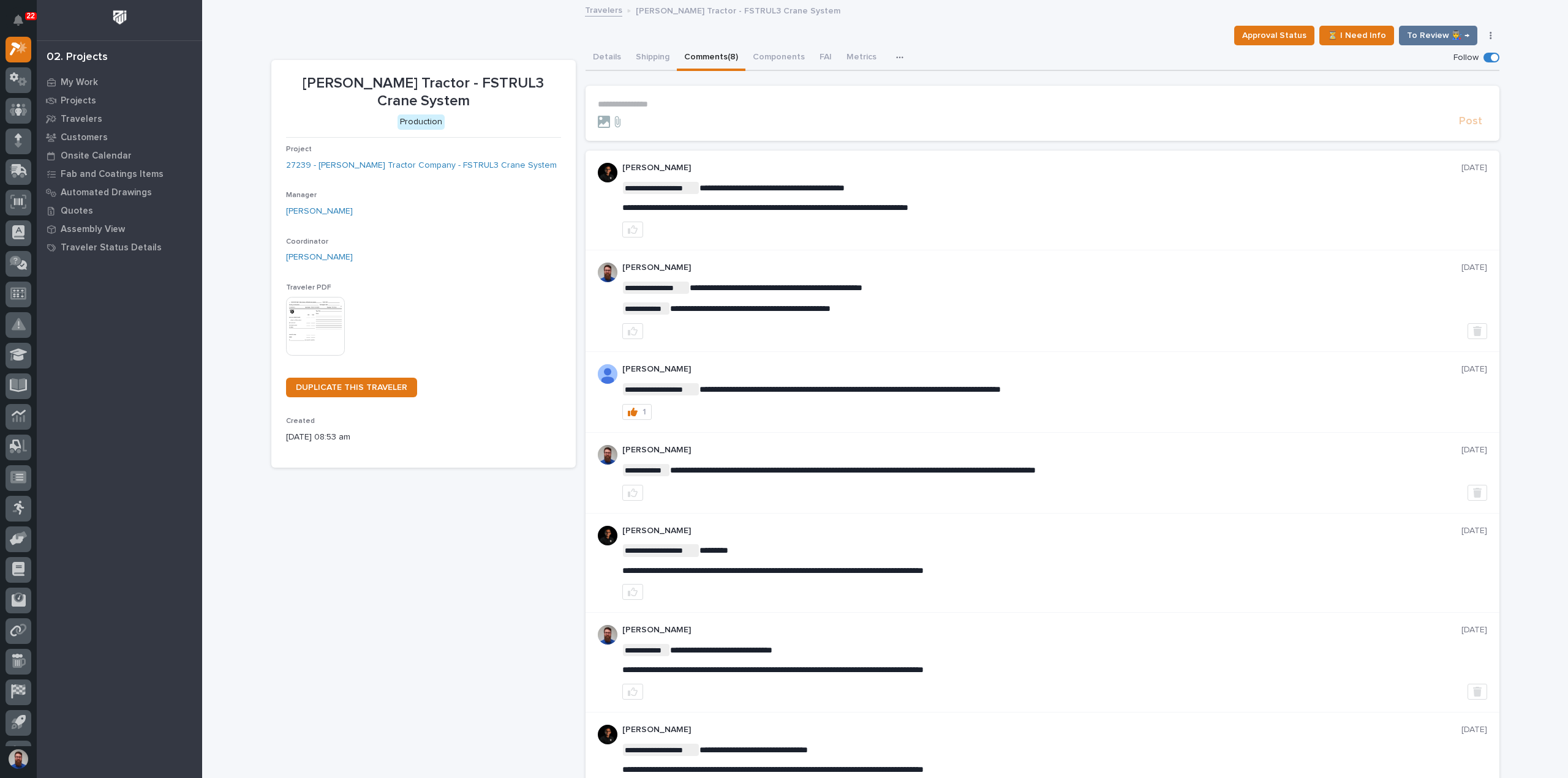
click at [771, 217] on div "**********" at bounding box center [1054, 200] width 865 height 75
drag, startPoint x: 1002, startPoint y: 207, endPoint x: 654, endPoint y: 211, distance: 348.0
click at [655, 211] on span "**********" at bounding box center [765, 207] width 286 height 8
click at [1028, 203] on p "**********" at bounding box center [1054, 208] width 865 height 11
drag, startPoint x: 1001, startPoint y: 207, endPoint x: 636, endPoint y: 210, distance: 365.0
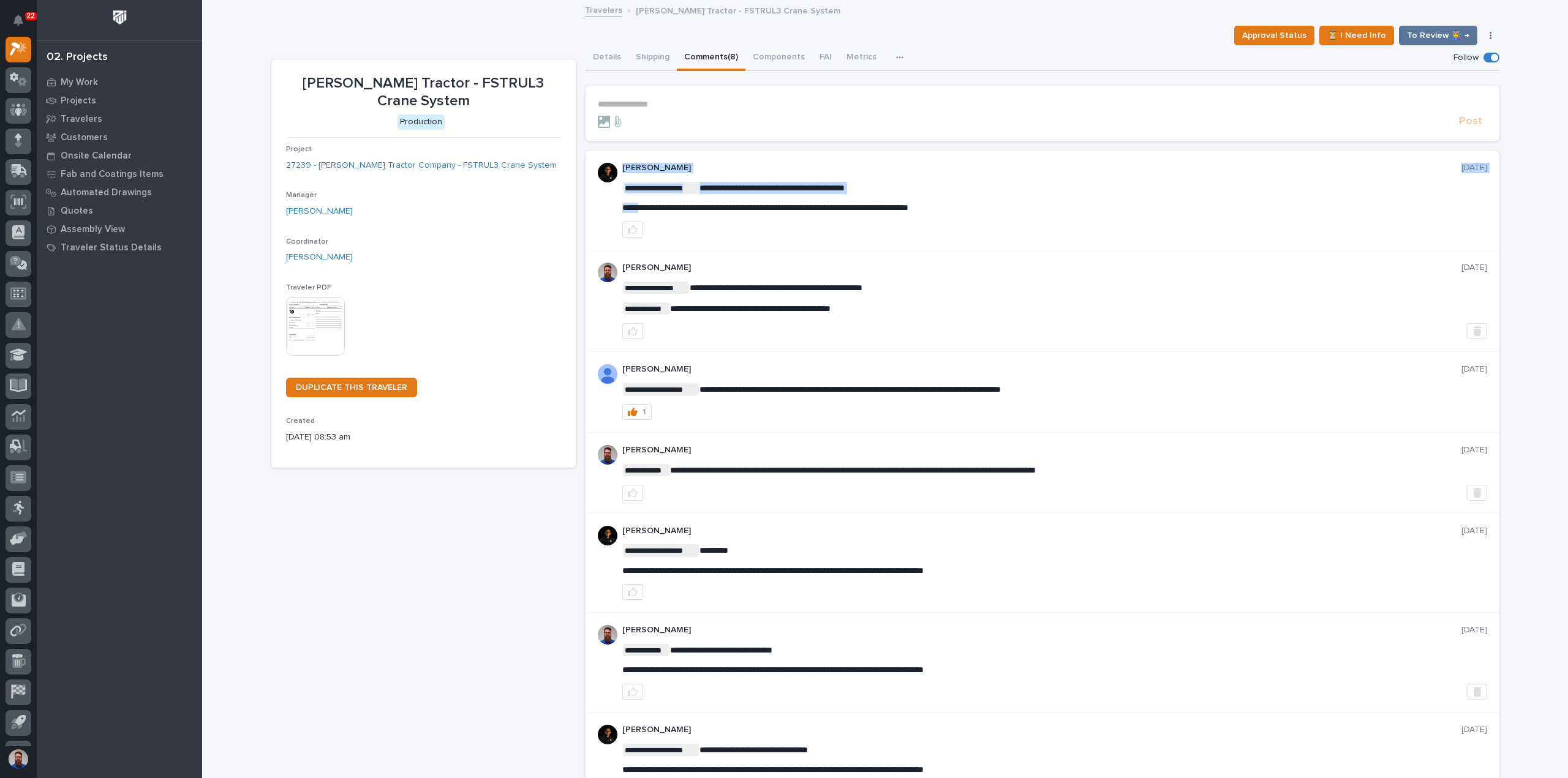
drag, startPoint x: 629, startPoint y: 206, endPoint x: 821, endPoint y: 206, distance: 192.0
click at [630, 206] on span "**********" at bounding box center [765, 207] width 286 height 8
click at [998, 205] on p "**********" at bounding box center [1054, 208] width 865 height 11
drag, startPoint x: 998, startPoint y: 205, endPoint x: 621, endPoint y: 209, distance: 377.0
click at [622, 209] on span "**********" at bounding box center [765, 207] width 286 height 8
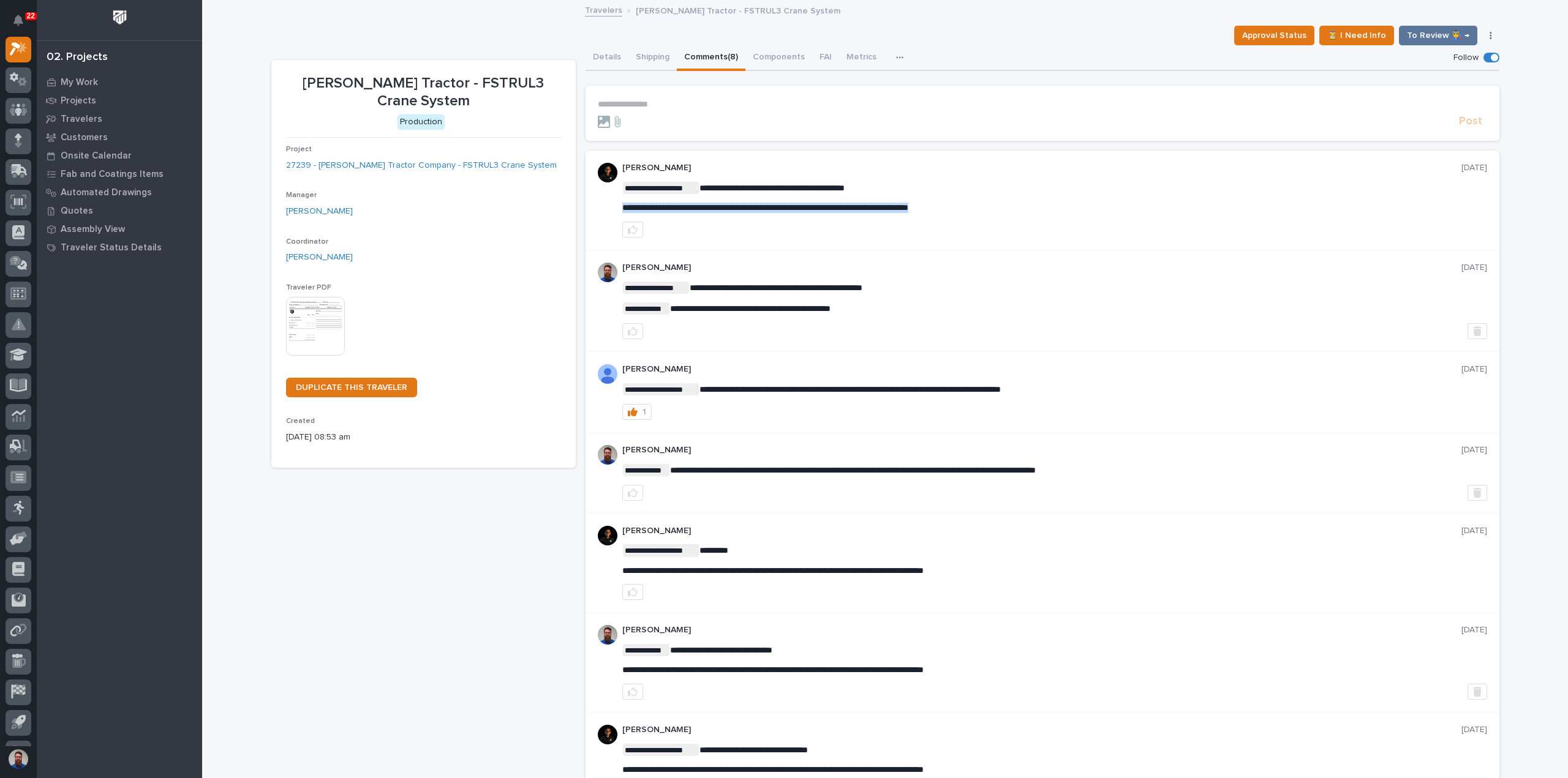
copy span "**********"
click at [635, 101] on p "**********" at bounding box center [1042, 105] width 889 height 11
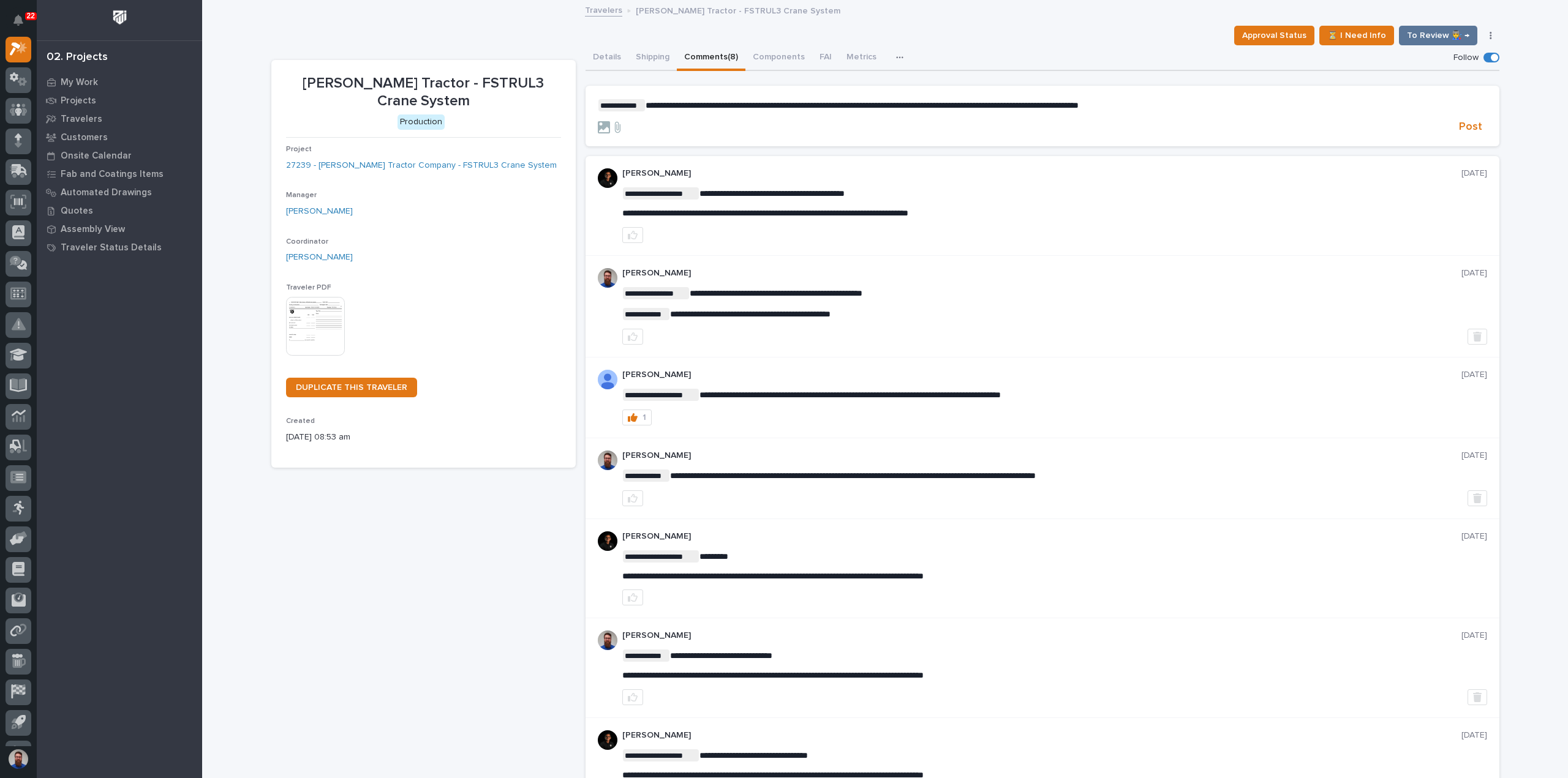
click at [701, 106] on span "**********" at bounding box center [862, 105] width 433 height 8
click at [1467, 124] on span "Post" at bounding box center [1470, 127] width 23 height 14
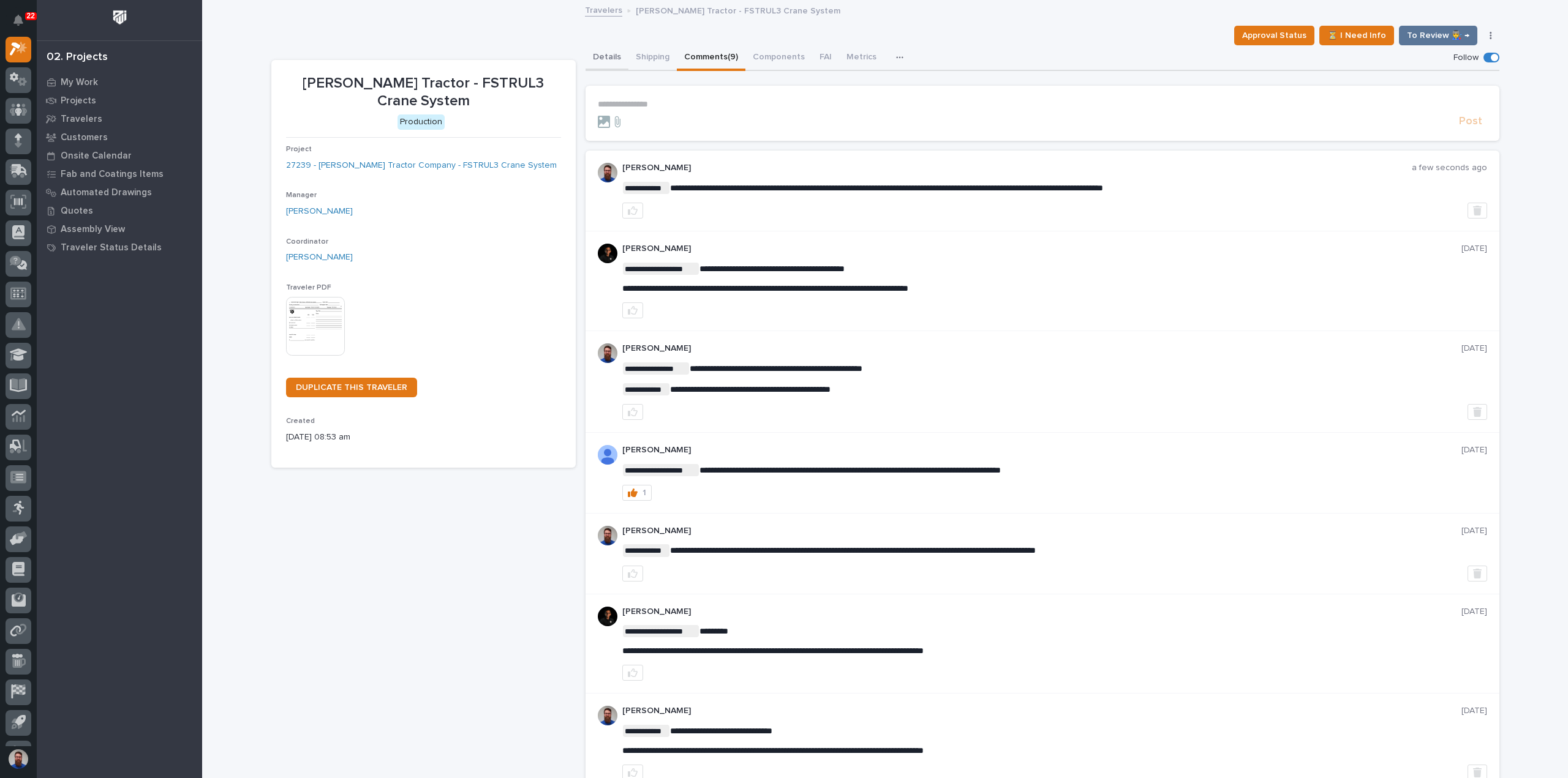
click at [606, 55] on button "Details" at bounding box center [607, 58] width 43 height 26
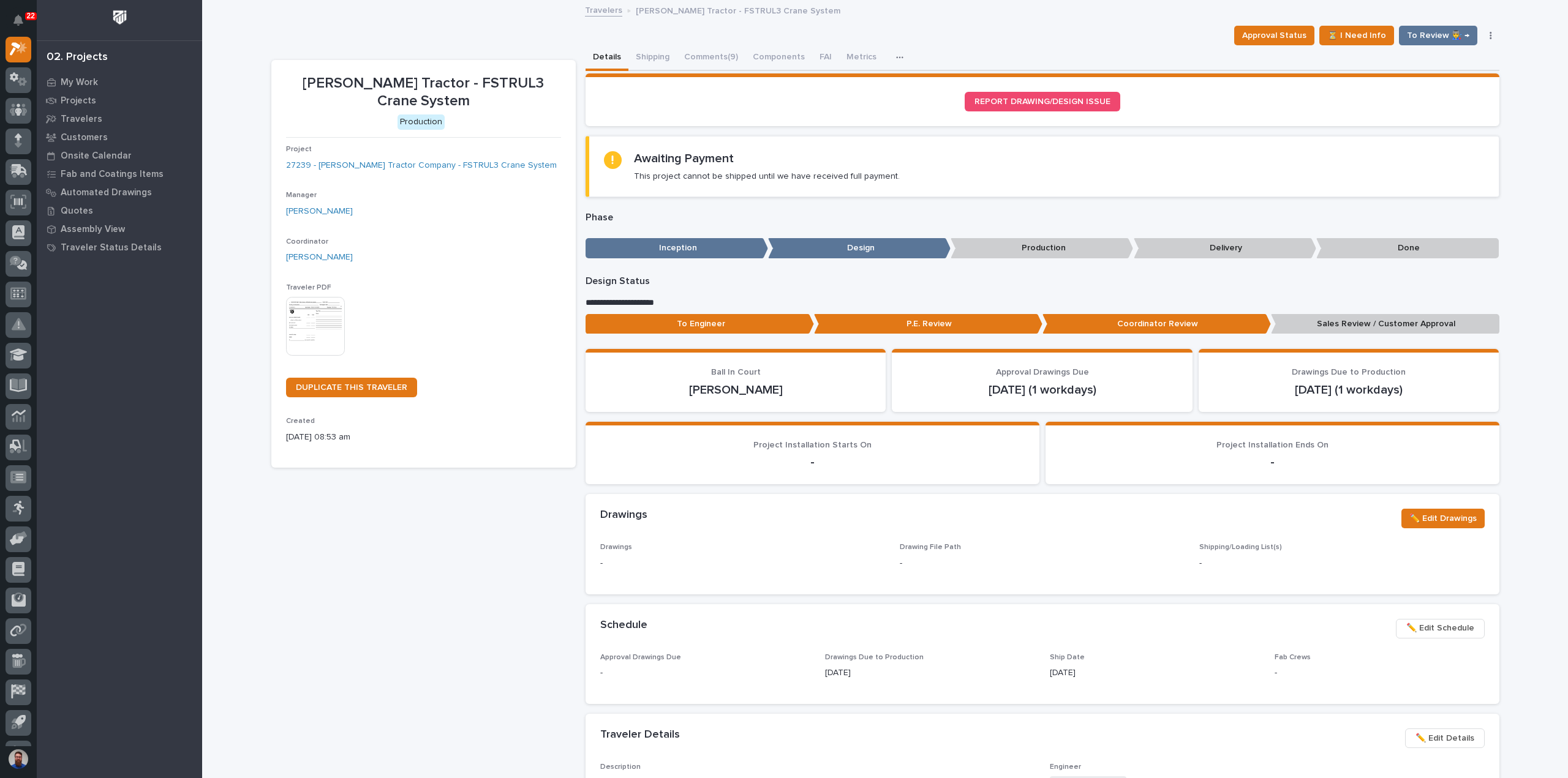
click at [1313, 333] on div "To Engineer P.E. Review Coordinator Review Sales Review / Customer Approval" at bounding box center [1043, 327] width 914 height 25
click at [1314, 326] on p "Sales Review / Customer Approval" at bounding box center [1385, 324] width 228 height 20
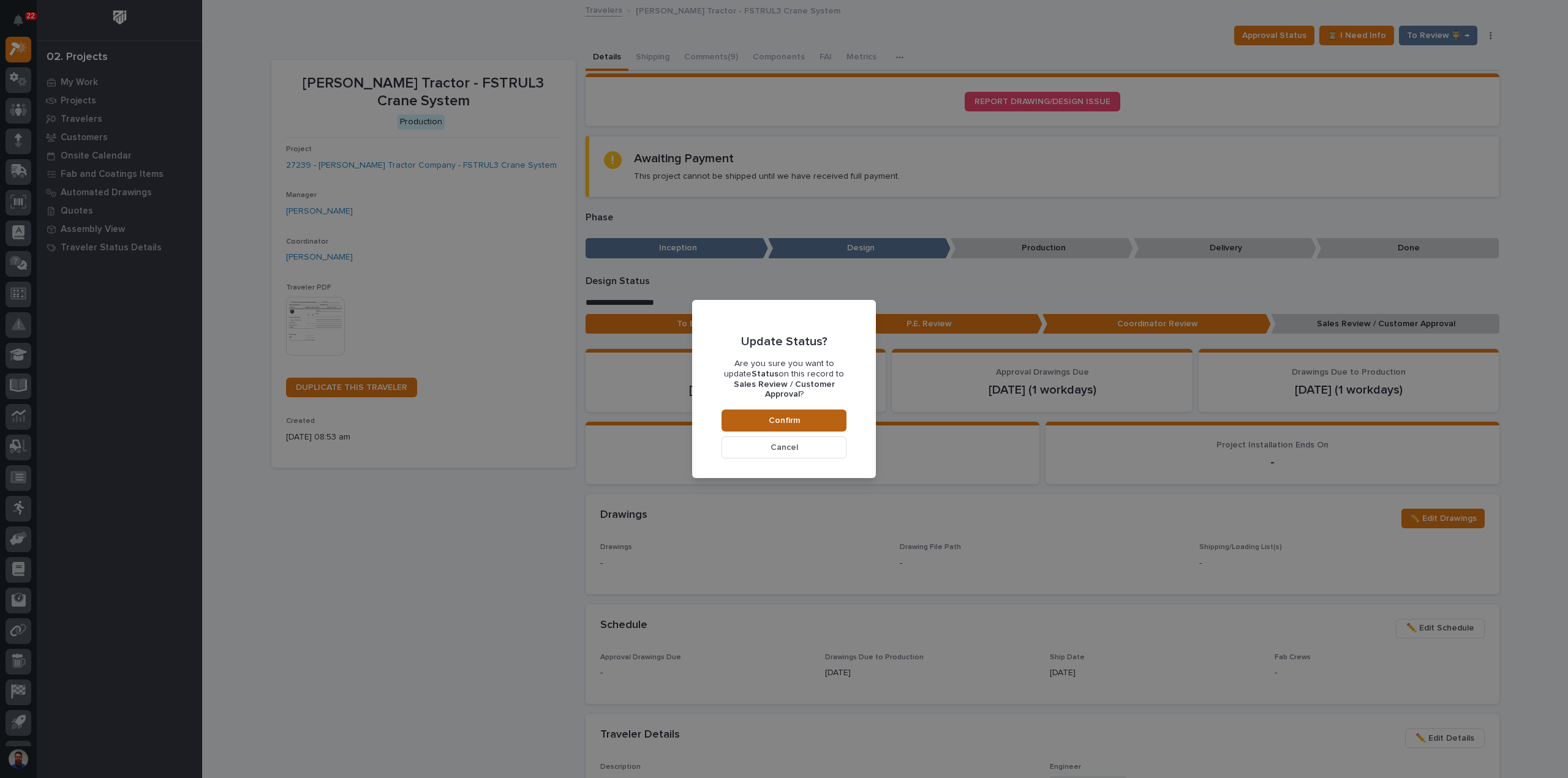
drag, startPoint x: 743, startPoint y: 416, endPoint x: 757, endPoint y: 411, distance: 14.9
click at [743, 416] on button "Confirm" at bounding box center [784, 420] width 125 height 22
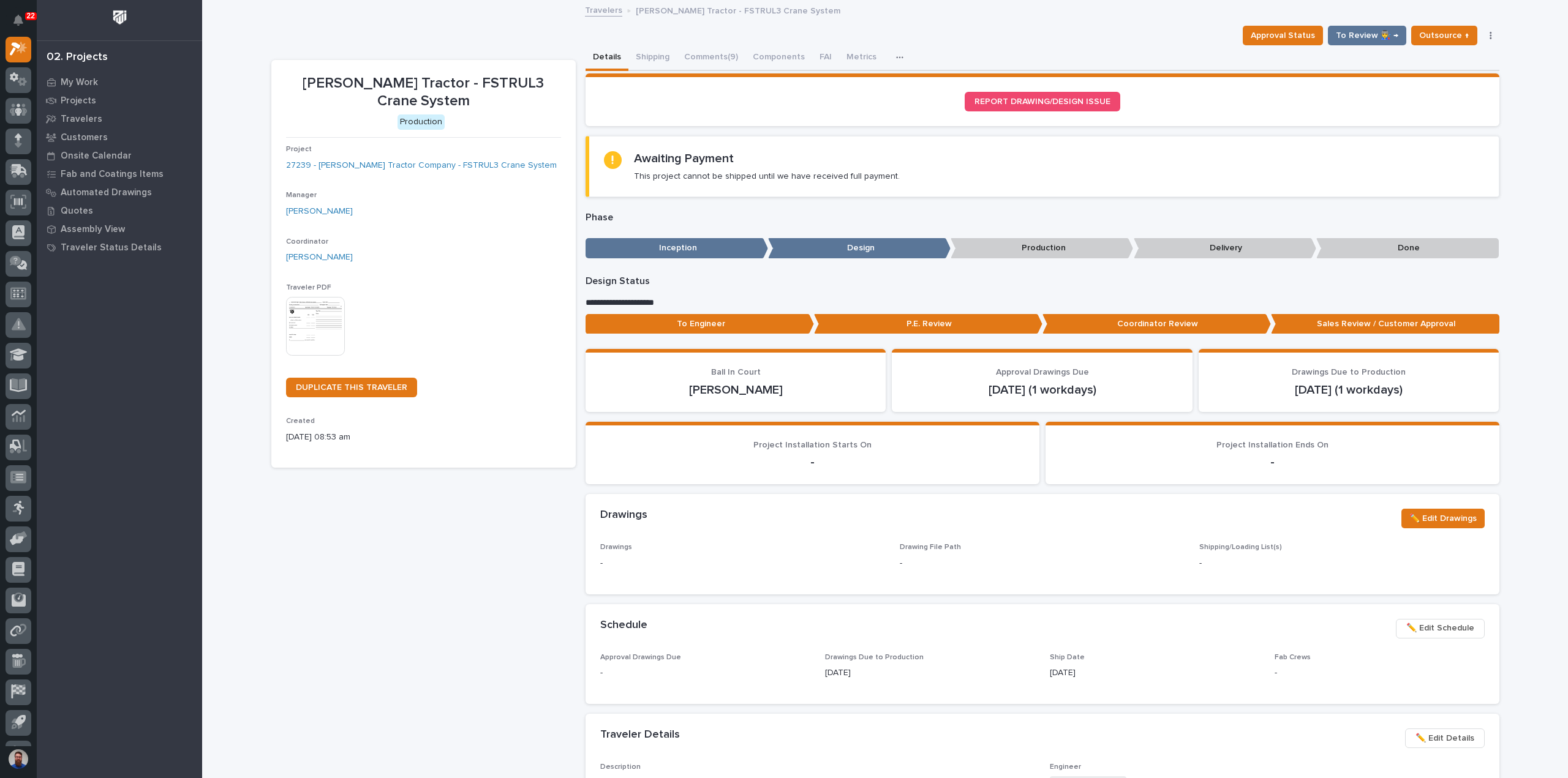
scroll to position [73, 0]
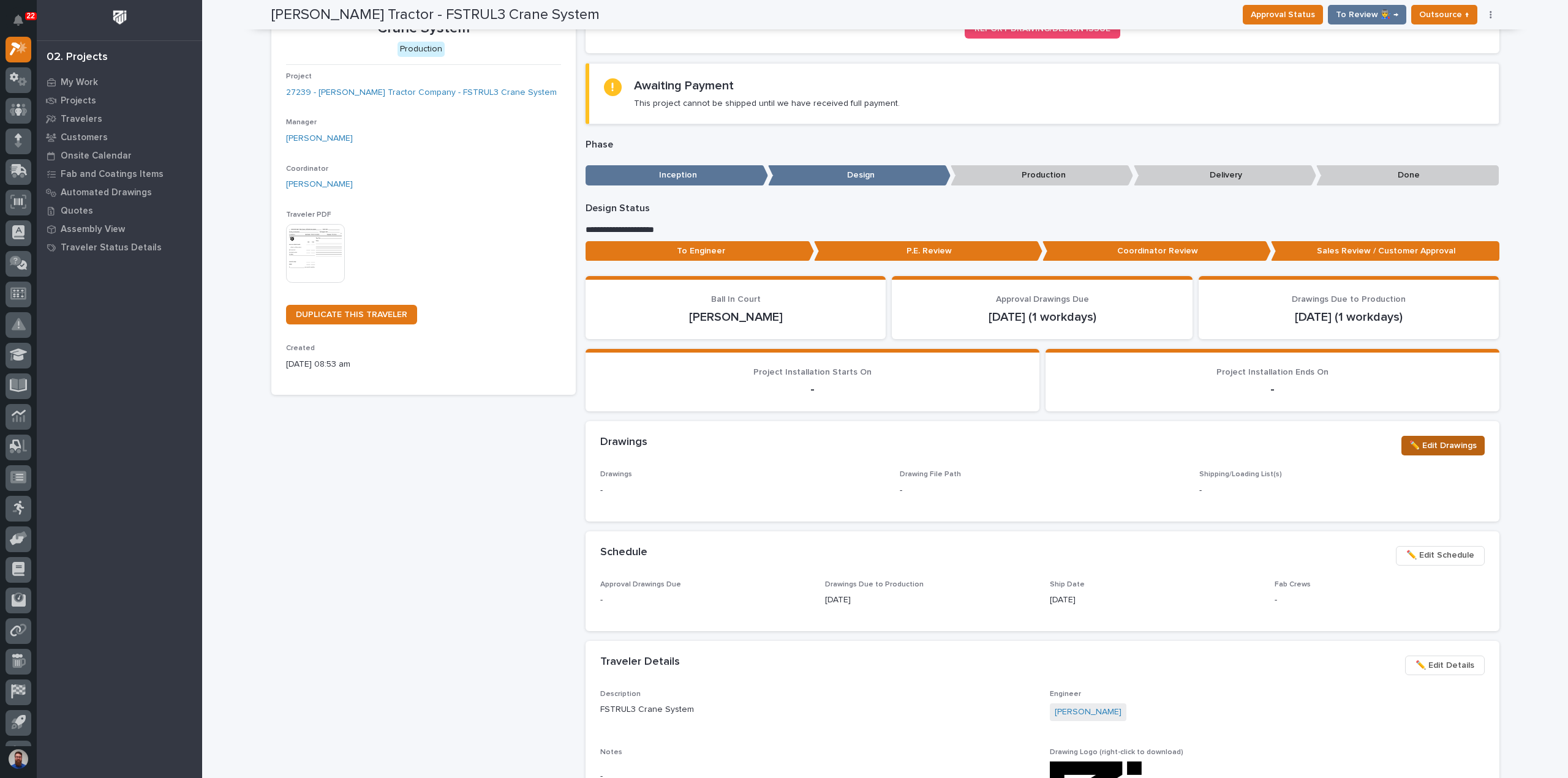
click at [1431, 452] on button "✏️ Edit Drawings" at bounding box center [1443, 445] width 83 height 20
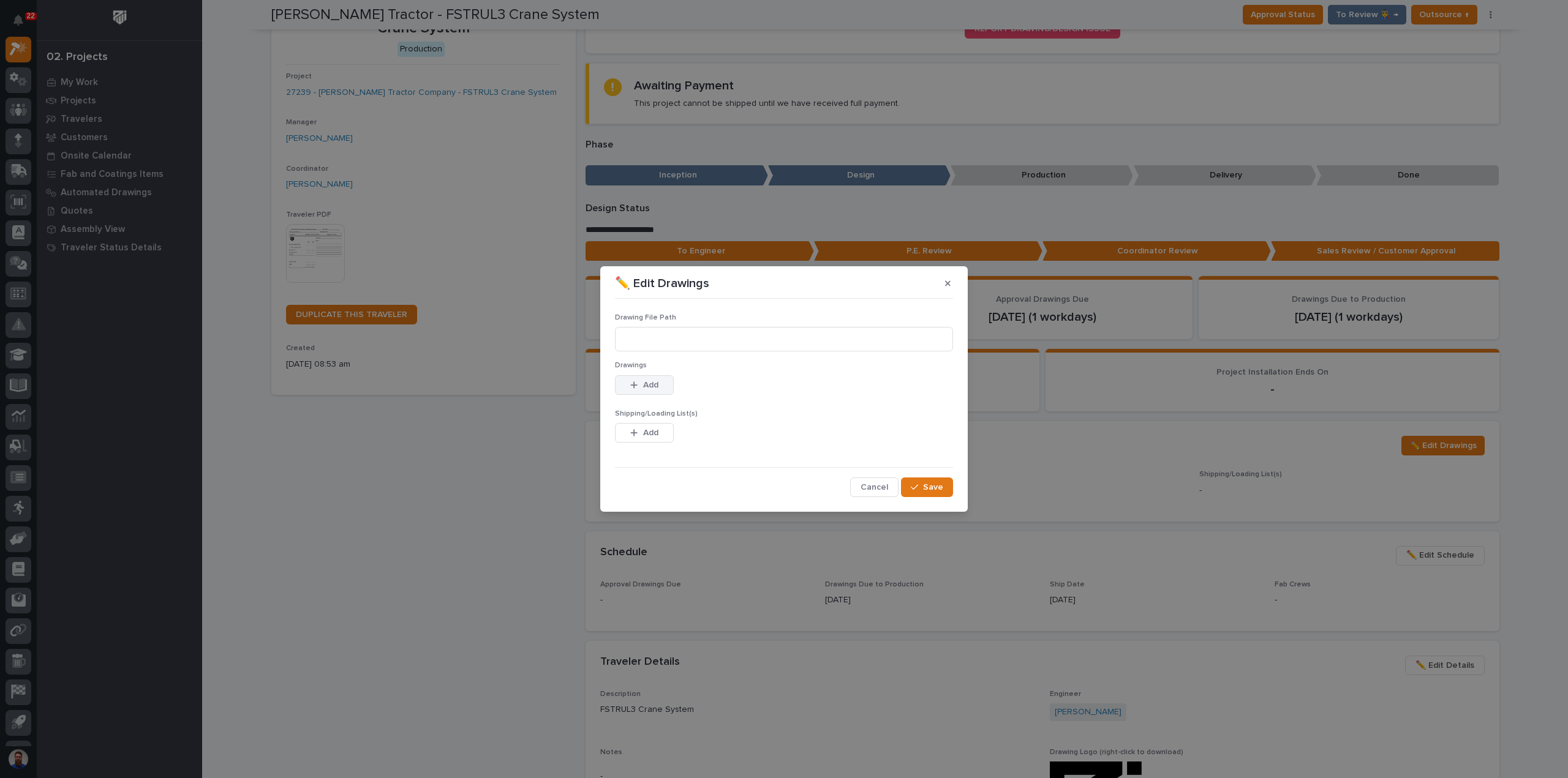
click at [661, 389] on button "Add" at bounding box center [644, 385] width 59 height 20
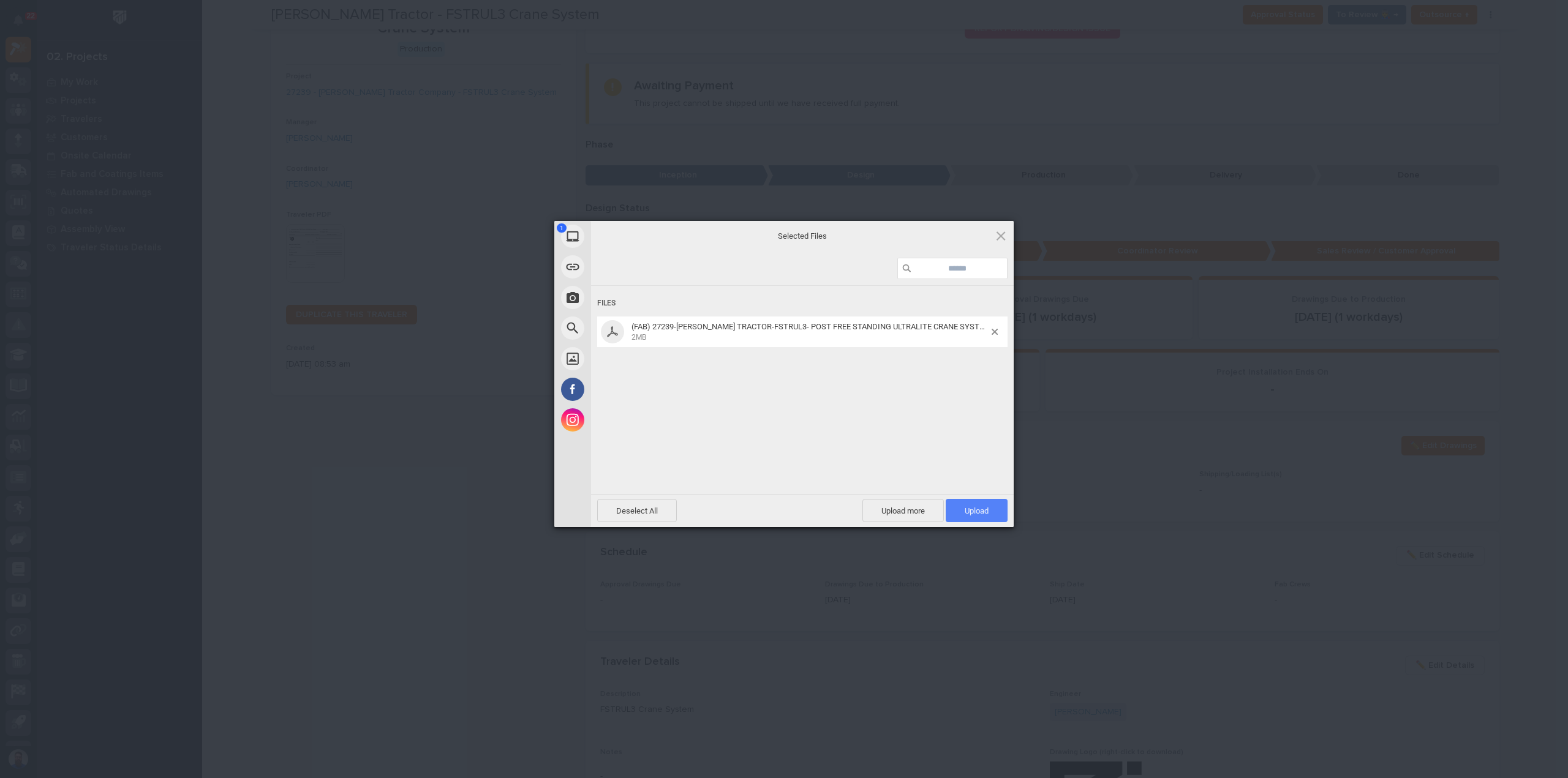
click at [991, 513] on span "Upload 1" at bounding box center [977, 511] width 62 height 23
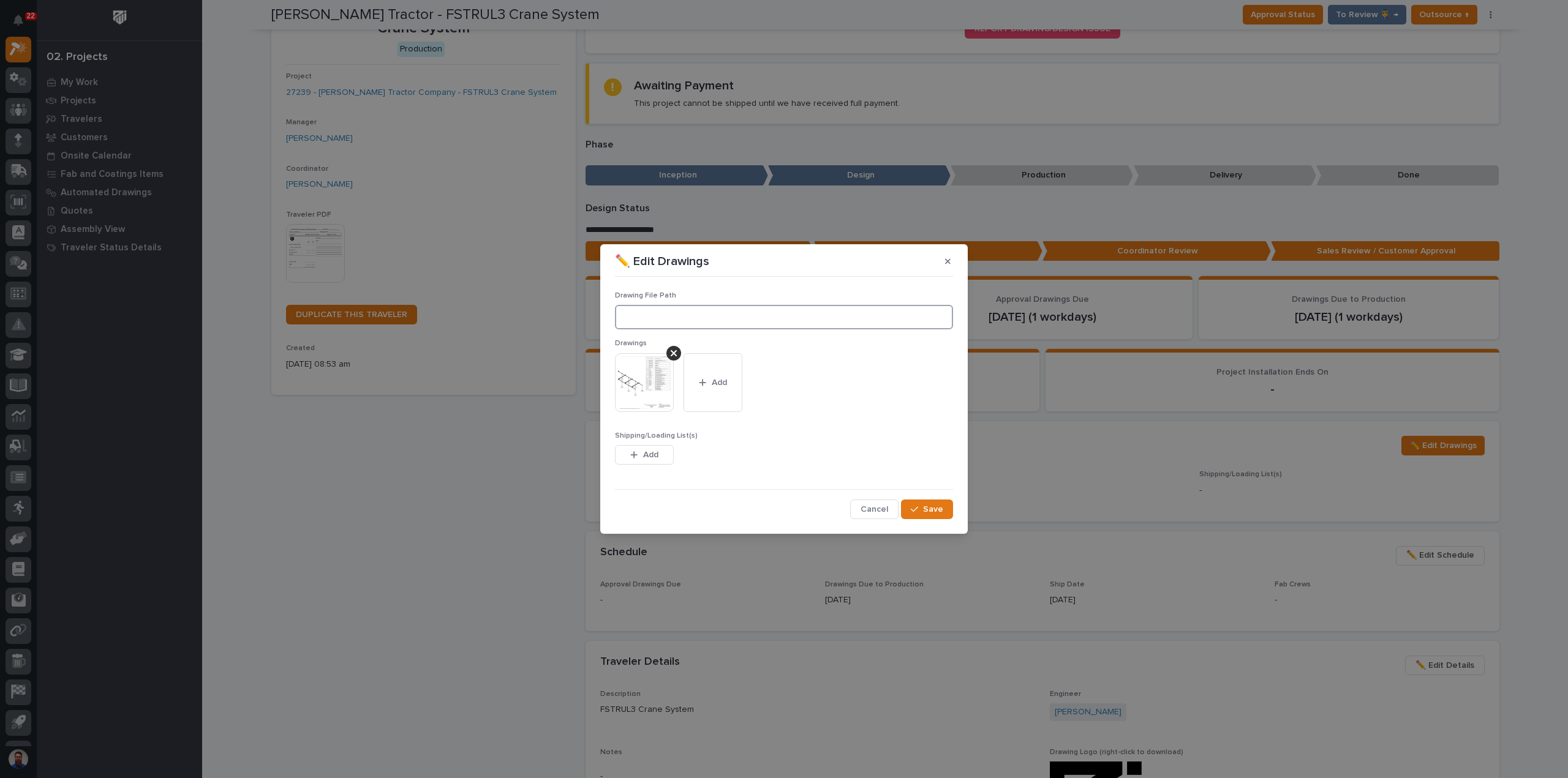
click at [771, 308] on input at bounding box center [784, 317] width 338 height 24
paste input ""M:\[PERSON_NAME] Tractor Company\27239 FSTRUL3\01 Engineering\09 Final Documen…"
type input "M:\[PERSON_NAME] Tractor Company\27239 FSTRUL3\01 Engineering\09 Final Document…"
click at [925, 513] on span "Save" at bounding box center [933, 509] width 20 height 11
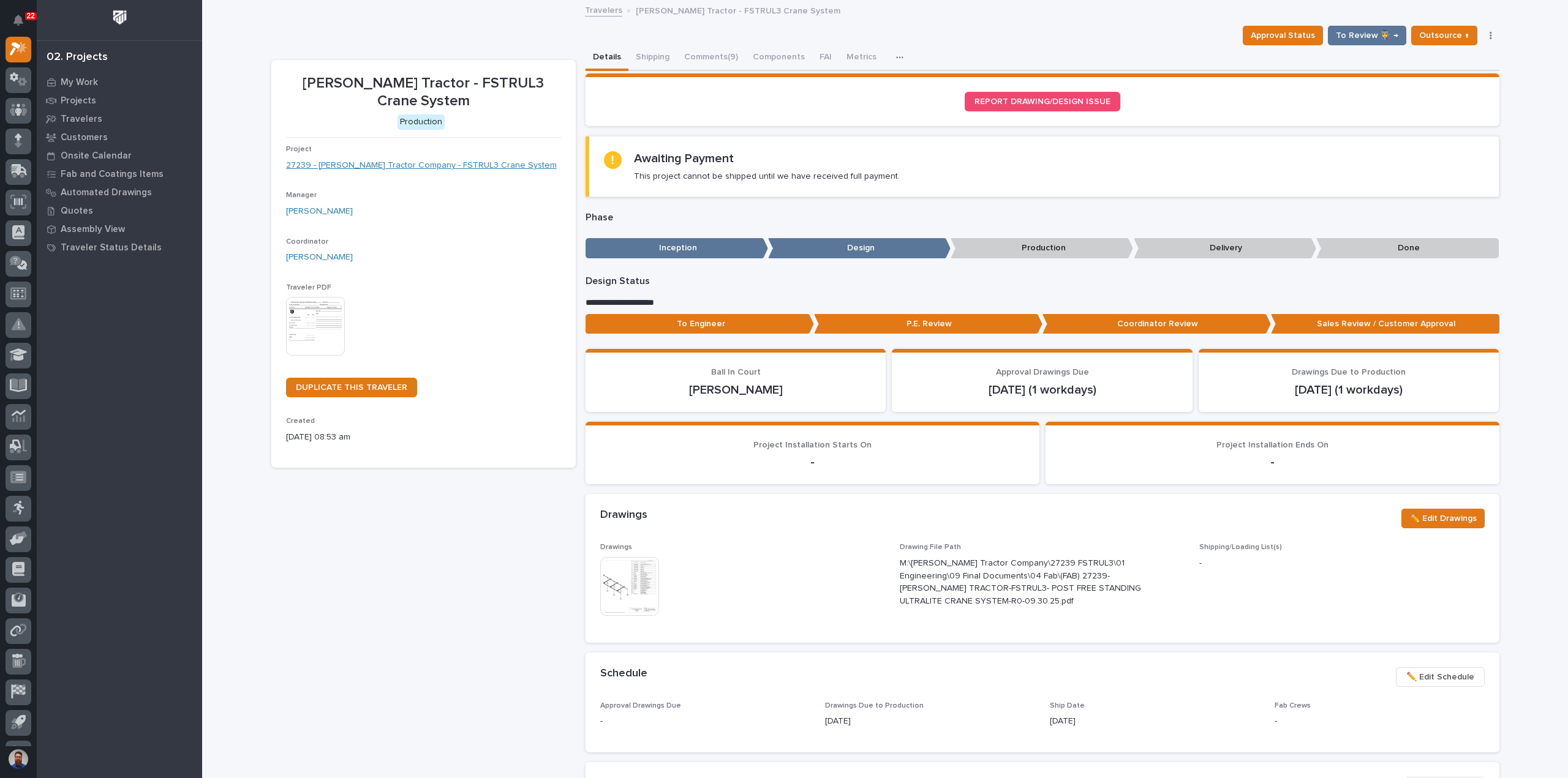
click at [469, 159] on link "27239 - [PERSON_NAME] Tractor Company - FSTRUL3 Crane System" at bounding box center [421, 165] width 271 height 13
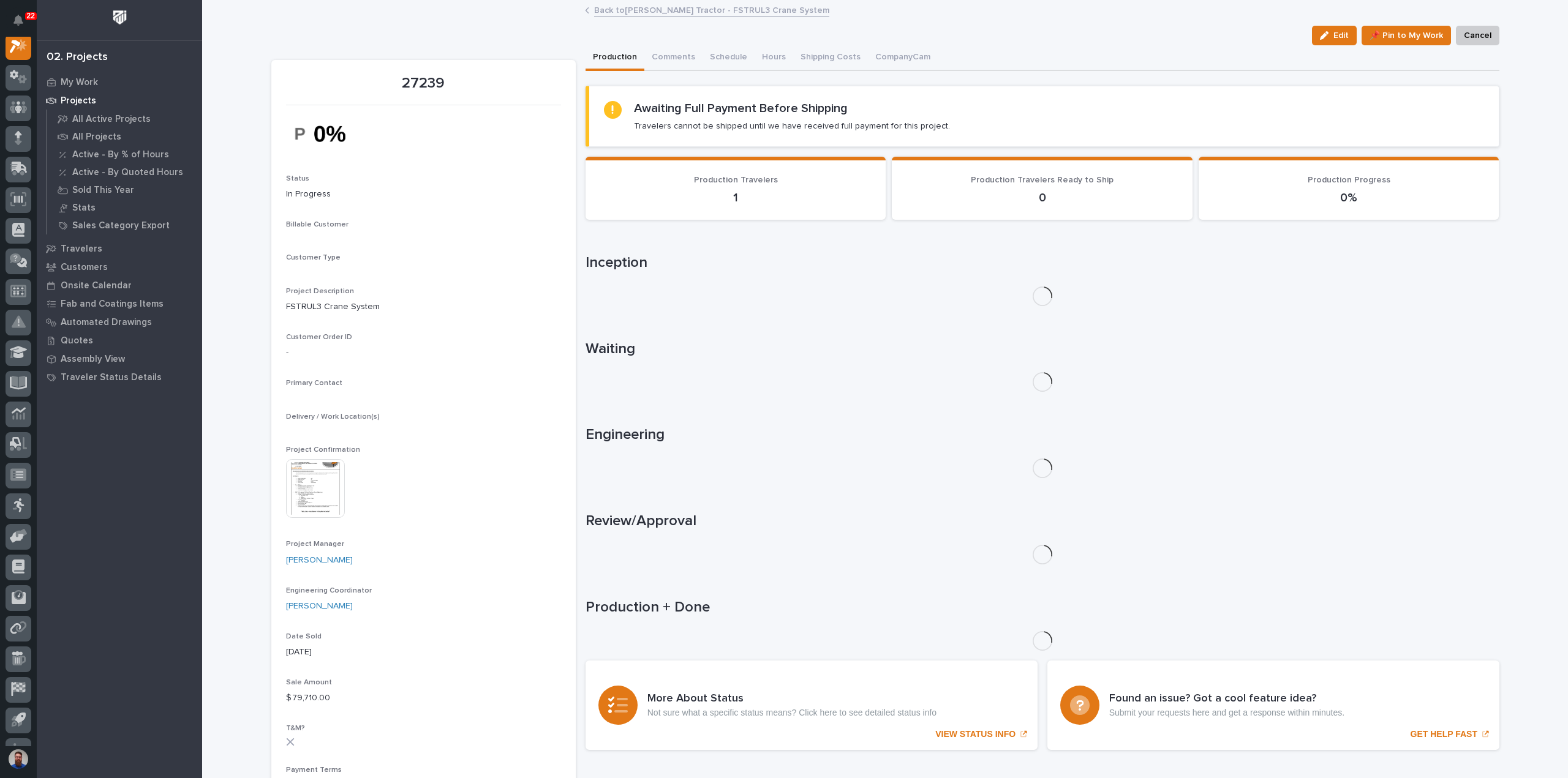
scroll to position [30, 0]
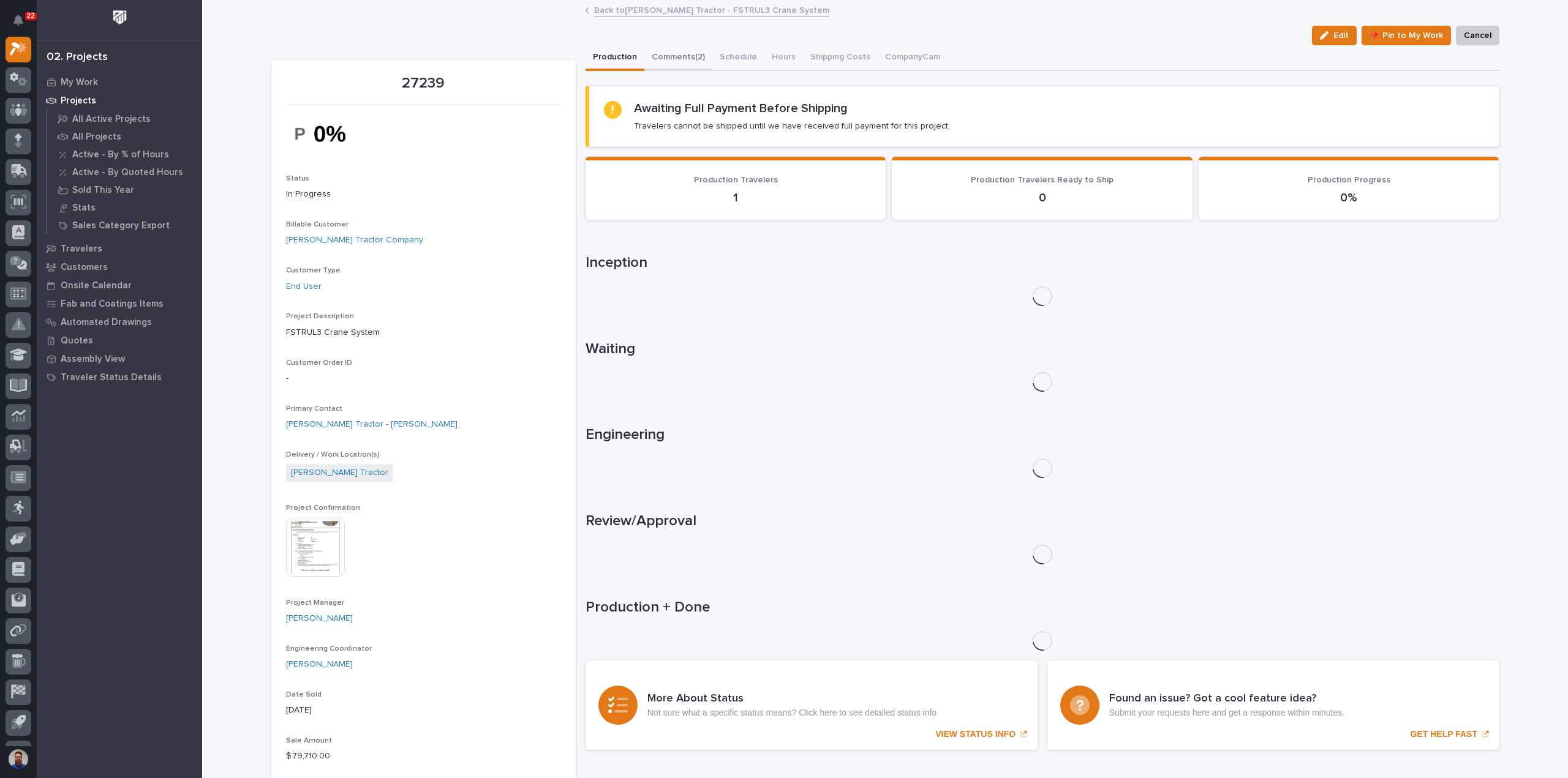
click at [664, 57] on button "Comments (2)" at bounding box center [678, 58] width 68 height 26
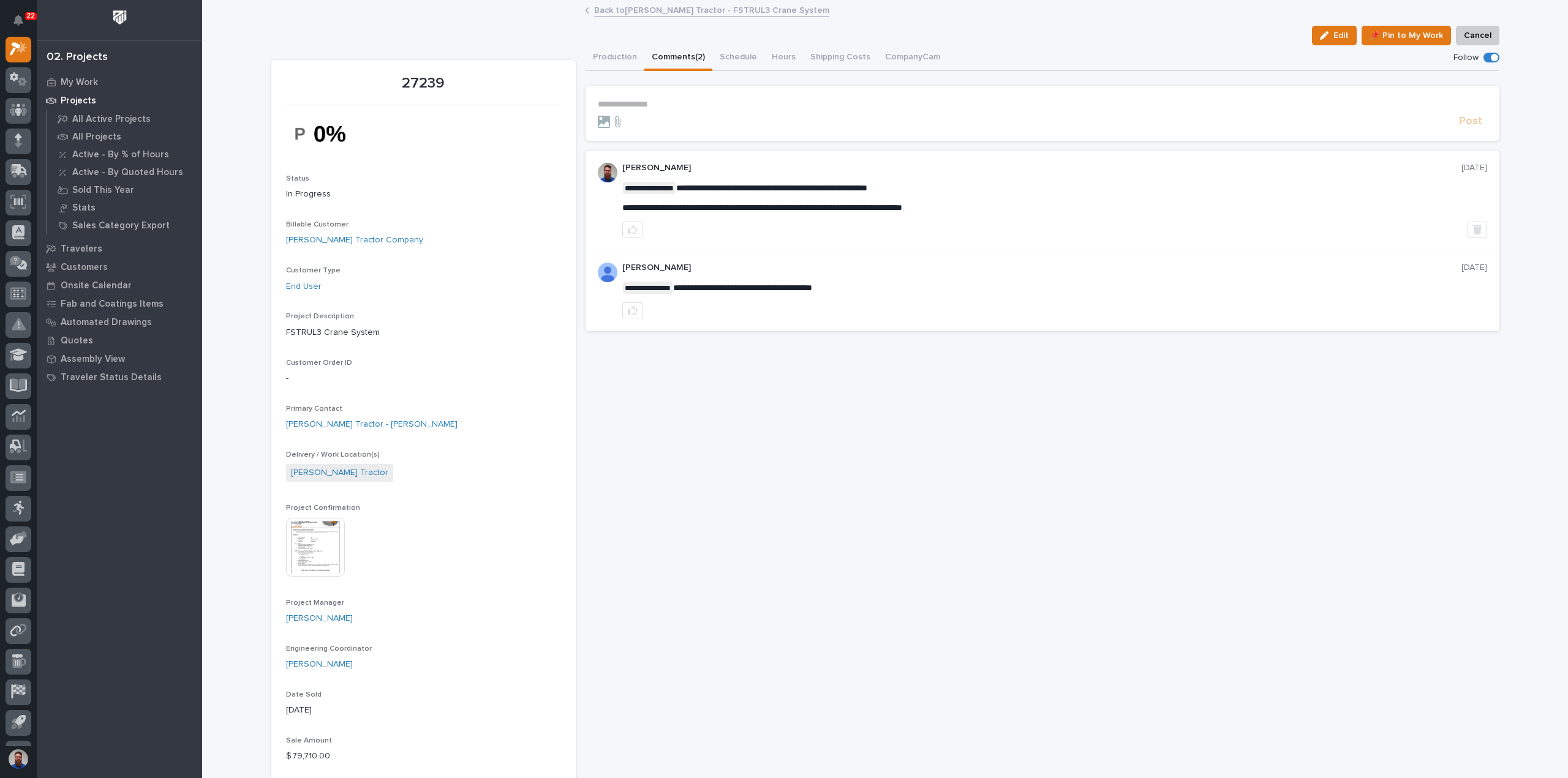
click at [653, 108] on p "**********" at bounding box center [1042, 105] width 889 height 11
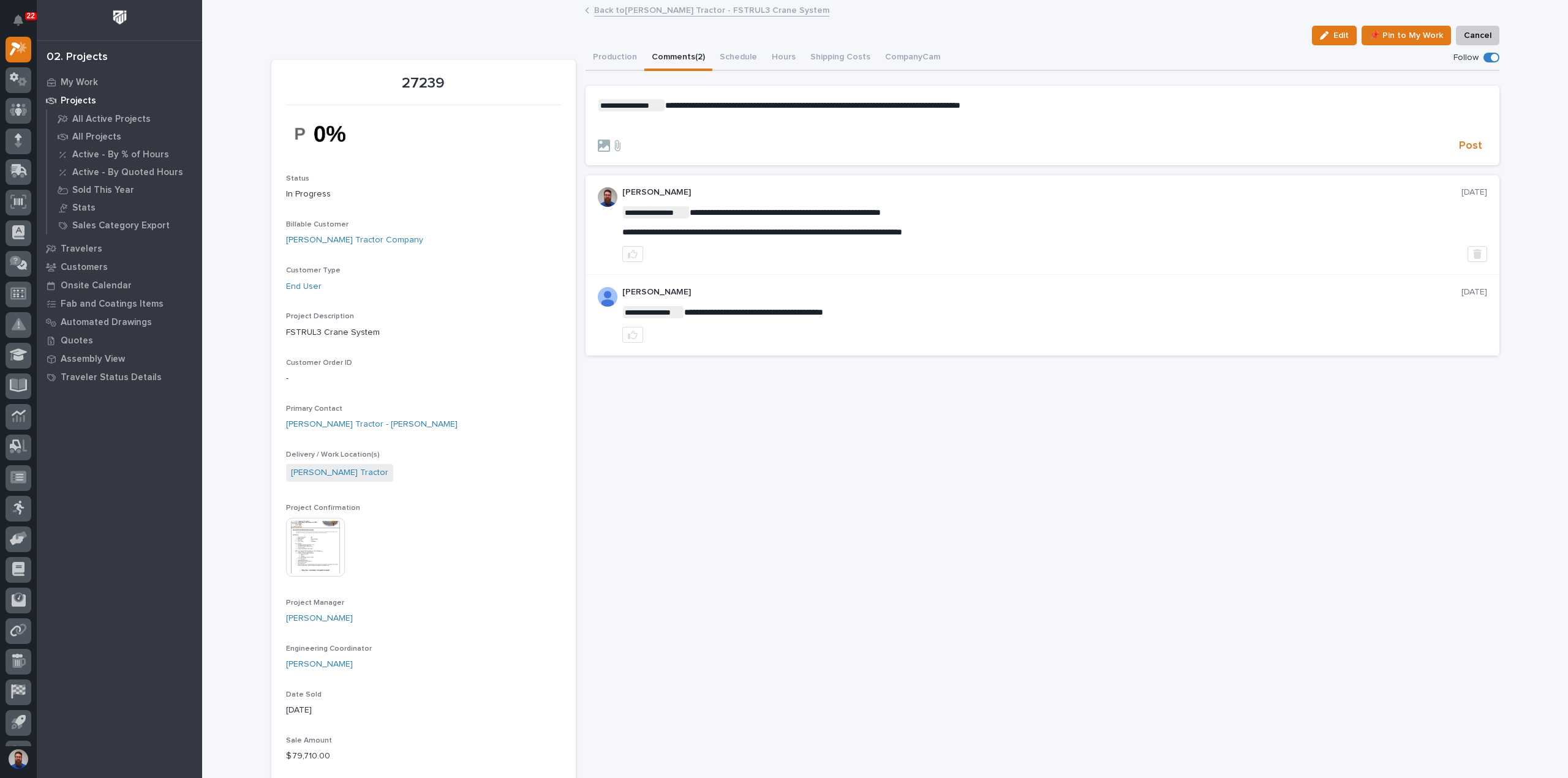
click at [782, 117] on div "**********" at bounding box center [1042, 114] width 889 height 31
click at [1469, 145] on span "Post" at bounding box center [1470, 145] width 23 height 14
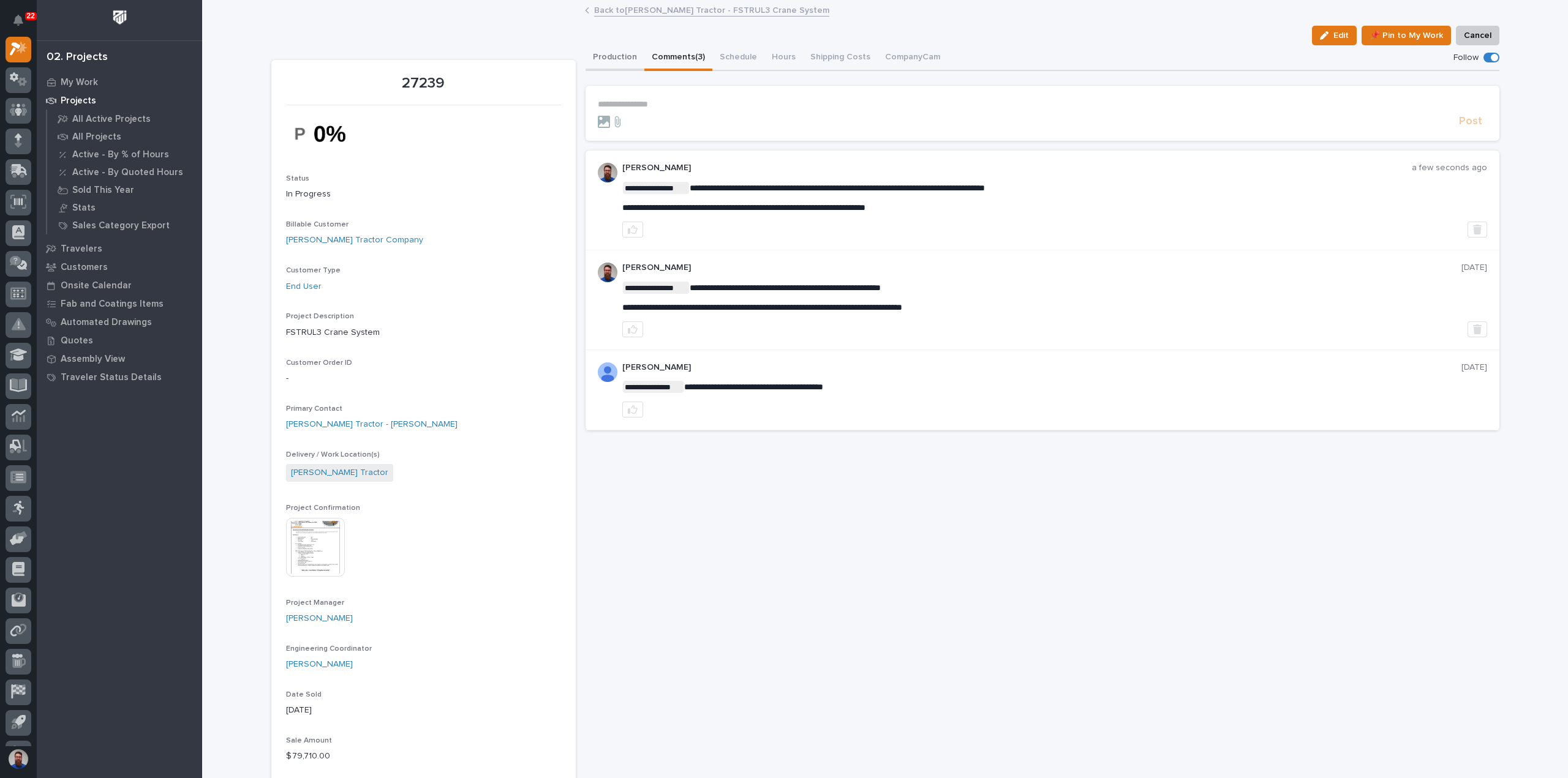
click at [612, 61] on button "Production" at bounding box center [615, 58] width 59 height 26
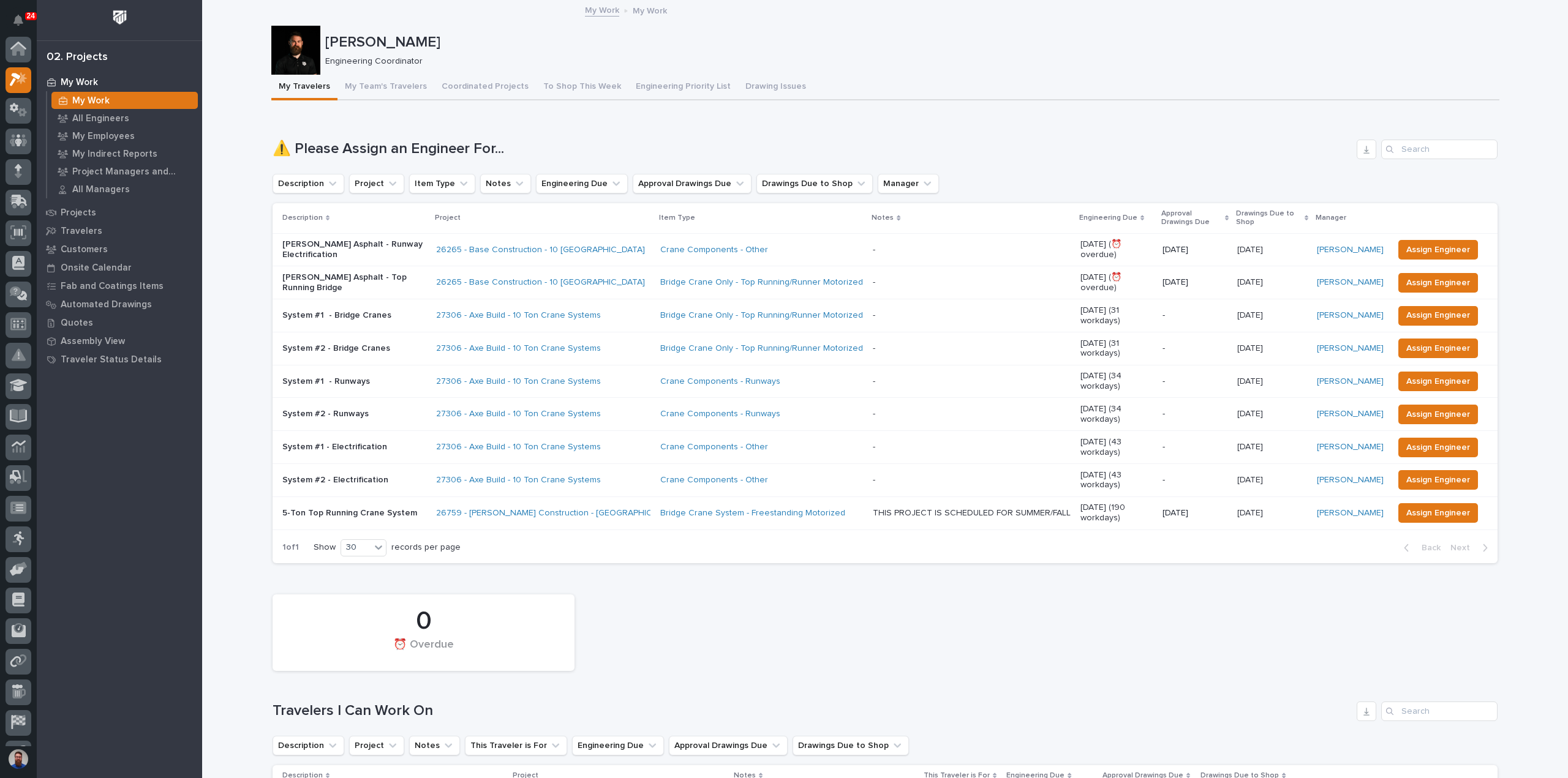
scroll to position [30, 0]
click at [659, 92] on button "Engineering Priority List" at bounding box center [683, 88] width 110 height 26
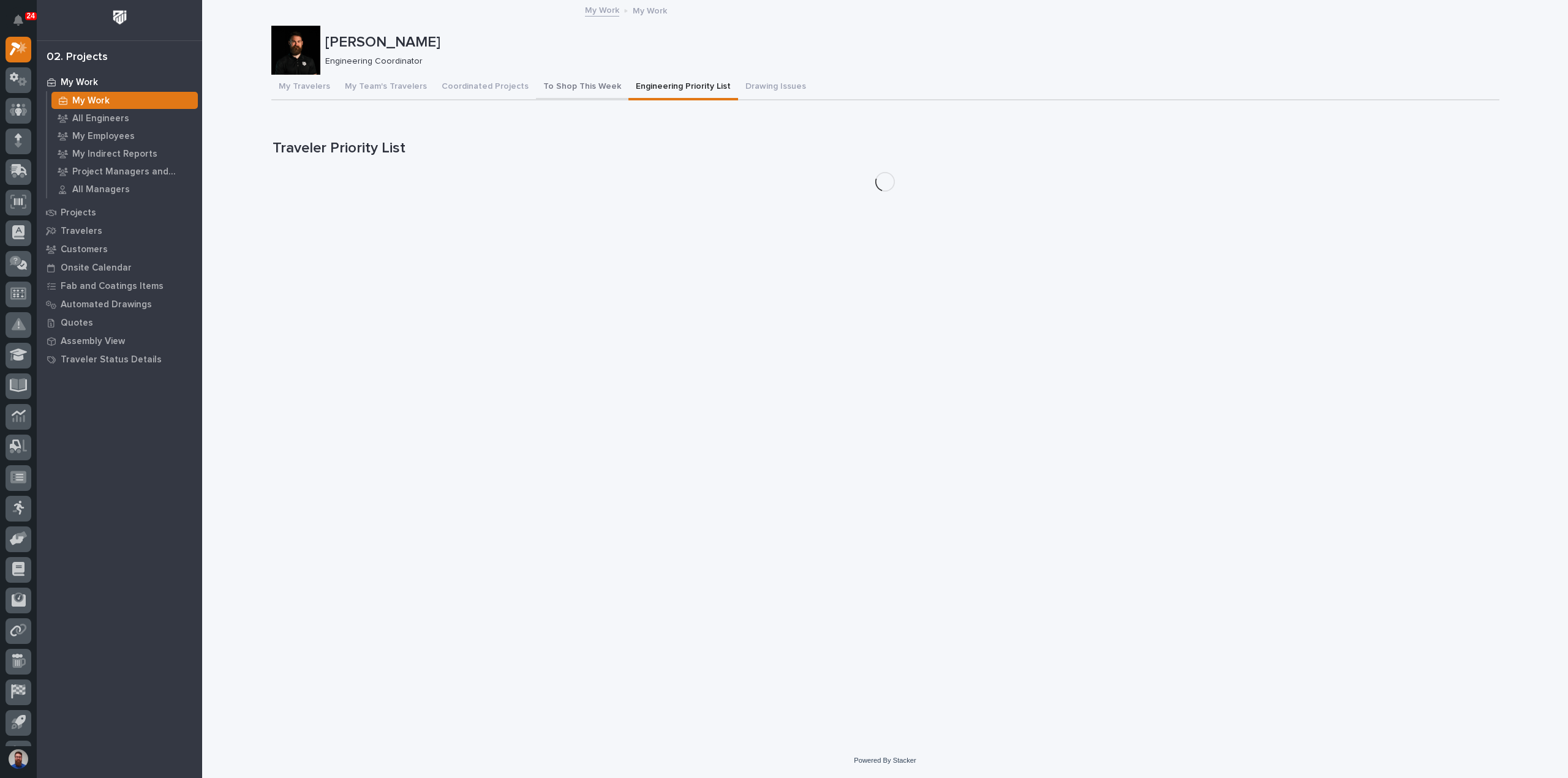
click at [578, 97] on button "To Shop This Week" at bounding box center [582, 88] width 92 height 26
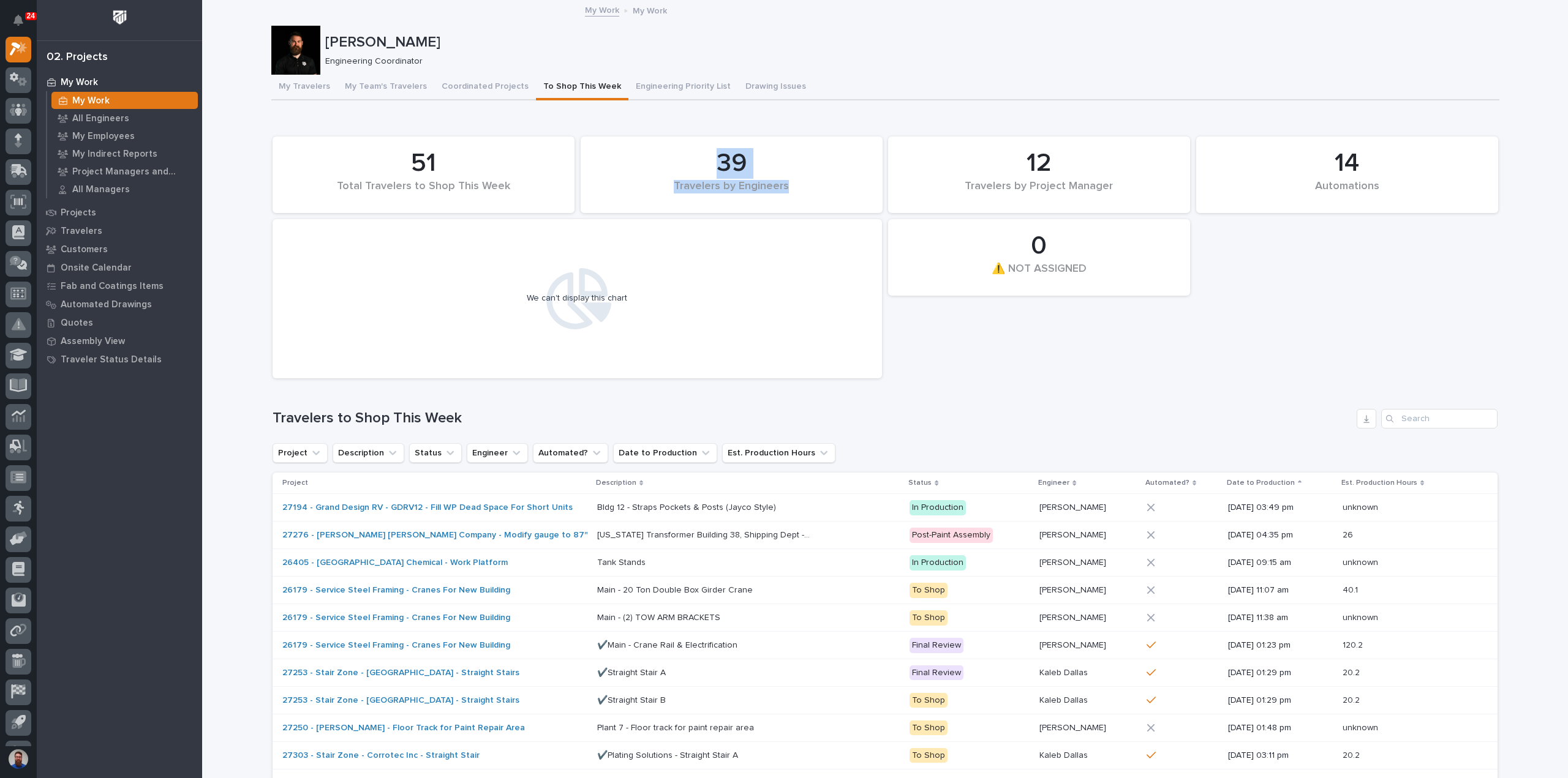
drag, startPoint x: 803, startPoint y: 182, endPoint x: 696, endPoint y: 167, distance: 108.0
click at [696, 167] on div "39 Travelers by Engineers" at bounding box center [731, 174] width 290 height 64
click at [668, 158] on div "39" at bounding box center [731, 164] width 260 height 30
drag, startPoint x: 624, startPoint y: 155, endPoint x: 812, endPoint y: 177, distance: 189.3
click at [812, 177] on div "39" at bounding box center [731, 164] width 260 height 30
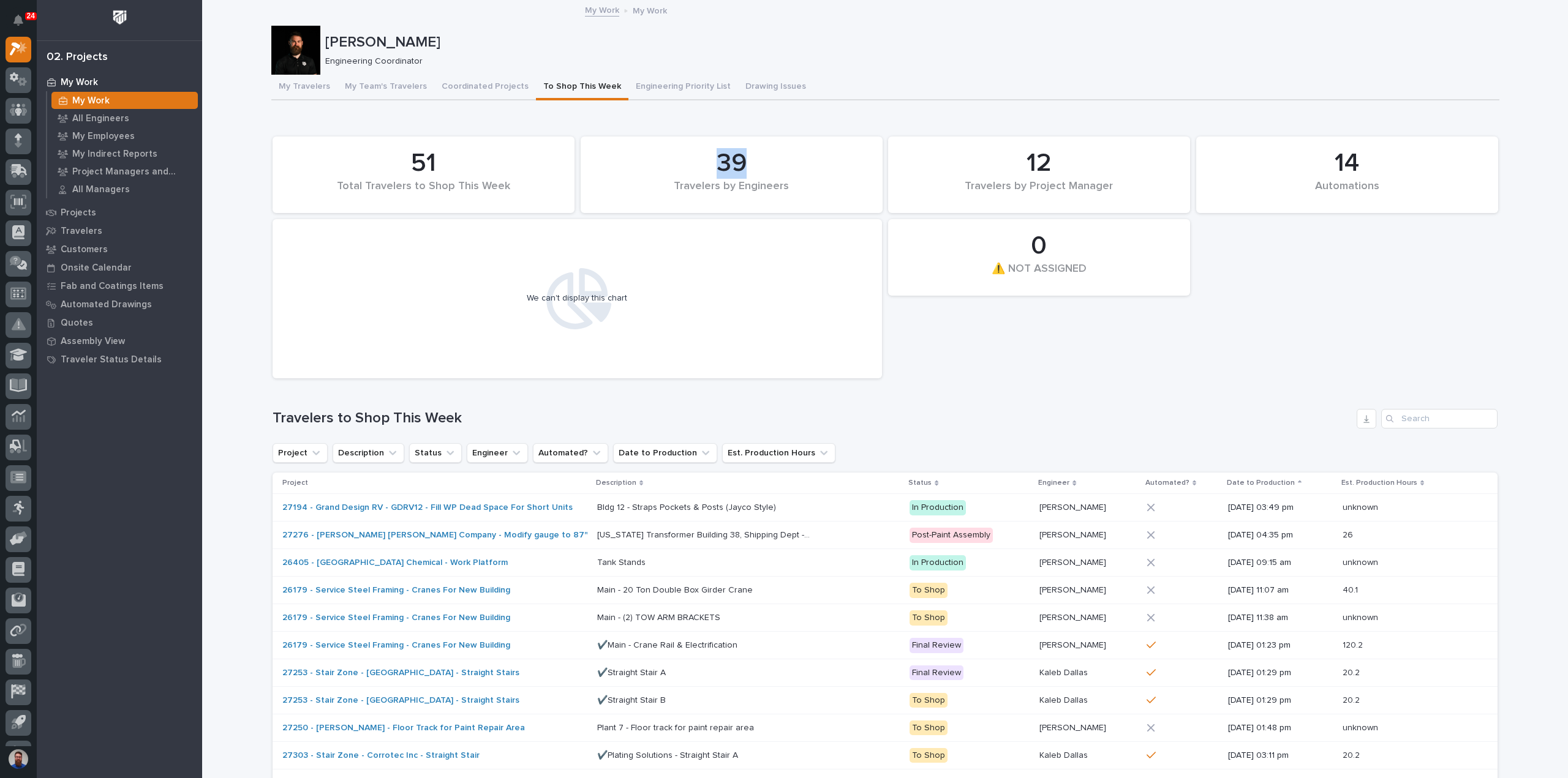
click at [793, 164] on div "39" at bounding box center [731, 164] width 260 height 30
drag, startPoint x: 790, startPoint y: 190, endPoint x: 691, endPoint y: 131, distance: 115.2
click at [691, 131] on div "14 Automations 51 Total Travelers to Shop This Week 0 ⚠️ NOT ASSIGNED 39 Travel…" at bounding box center [885, 257] width 1238 height 254
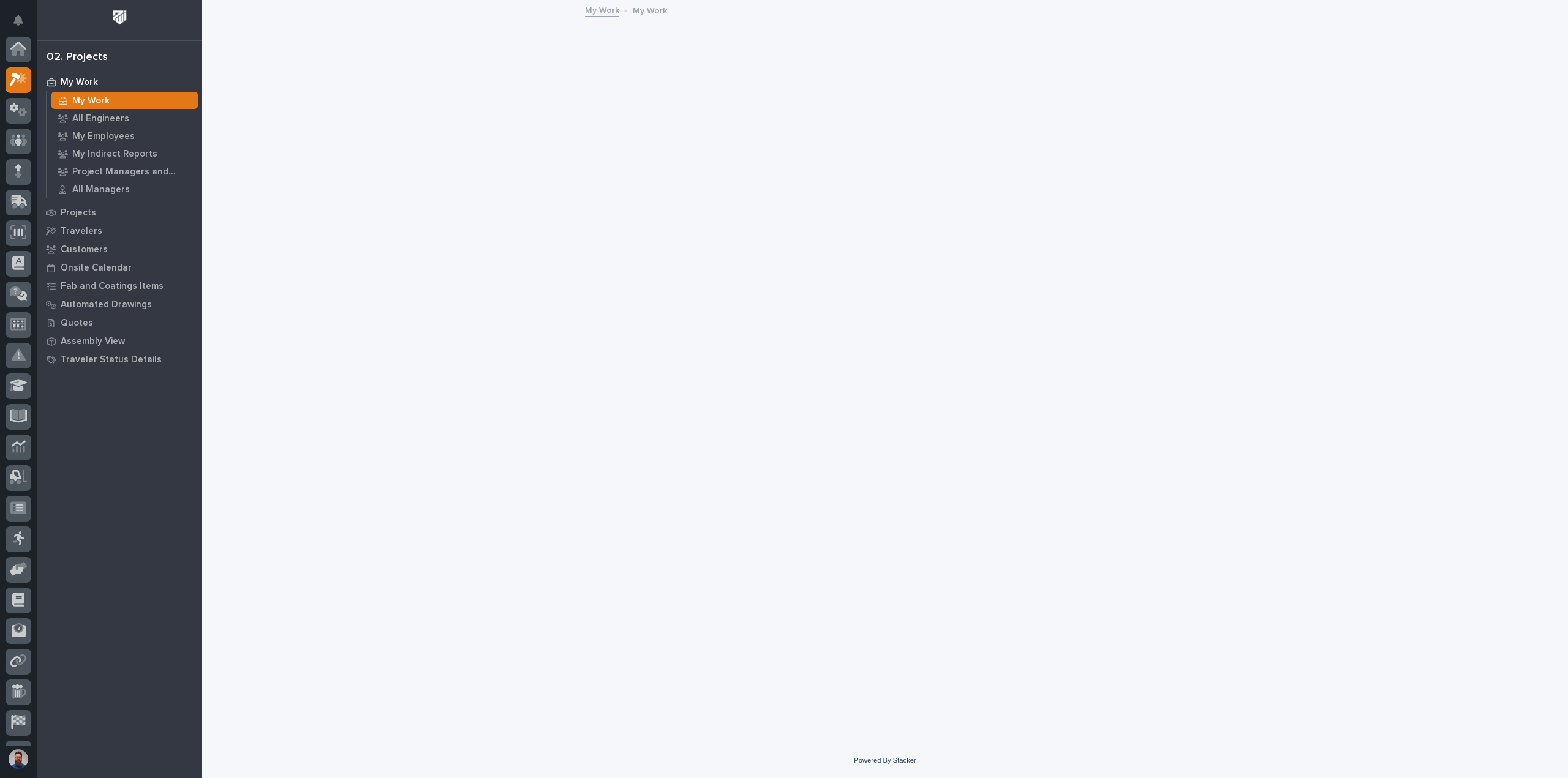
scroll to position [30, 0]
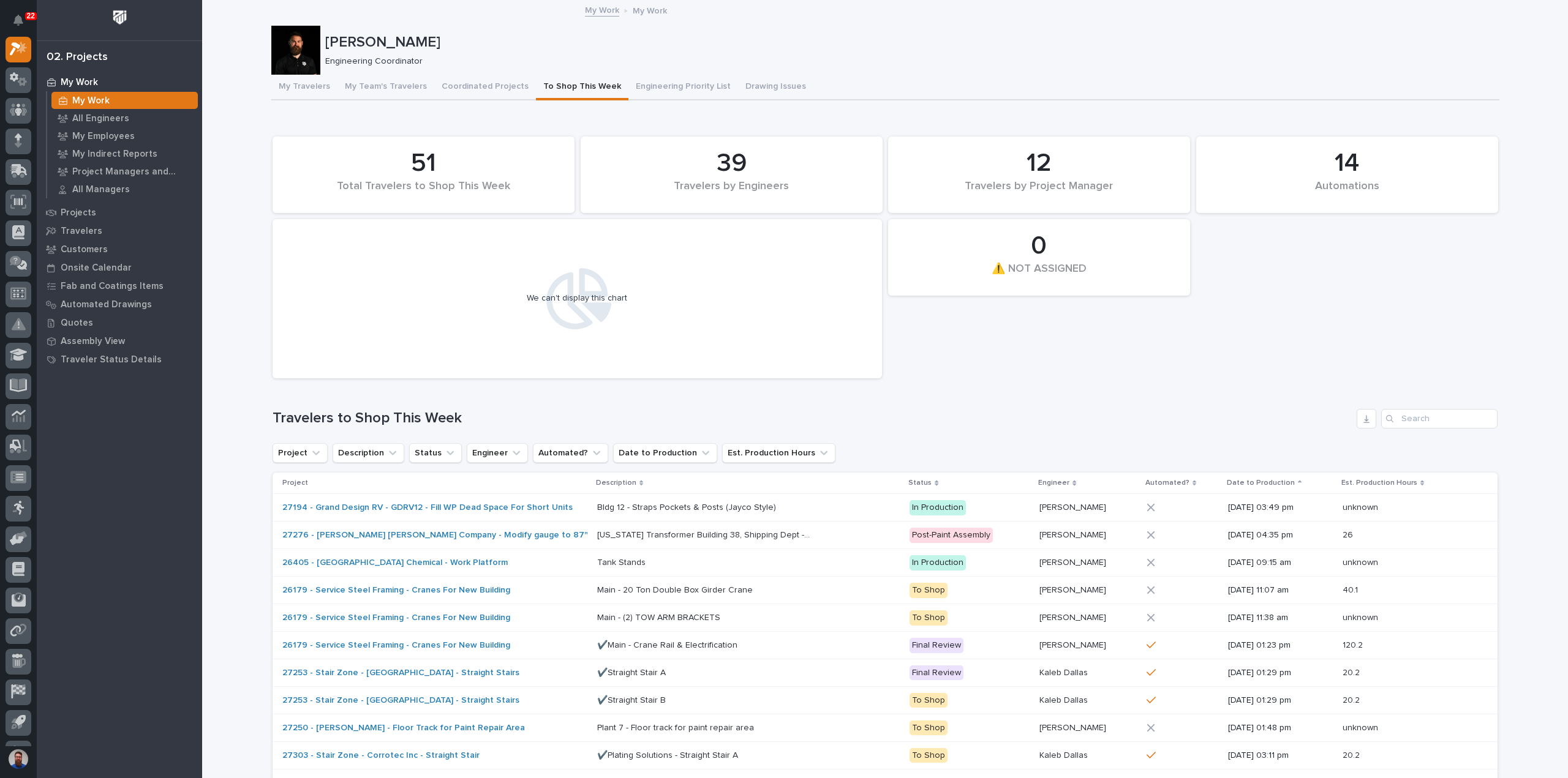
click at [961, 359] on div "14 Automations 51 Total Travelers to Shop This Week 0 ⚠️ NOT ASSIGNED 39 Travel…" at bounding box center [885, 257] width 1238 height 254
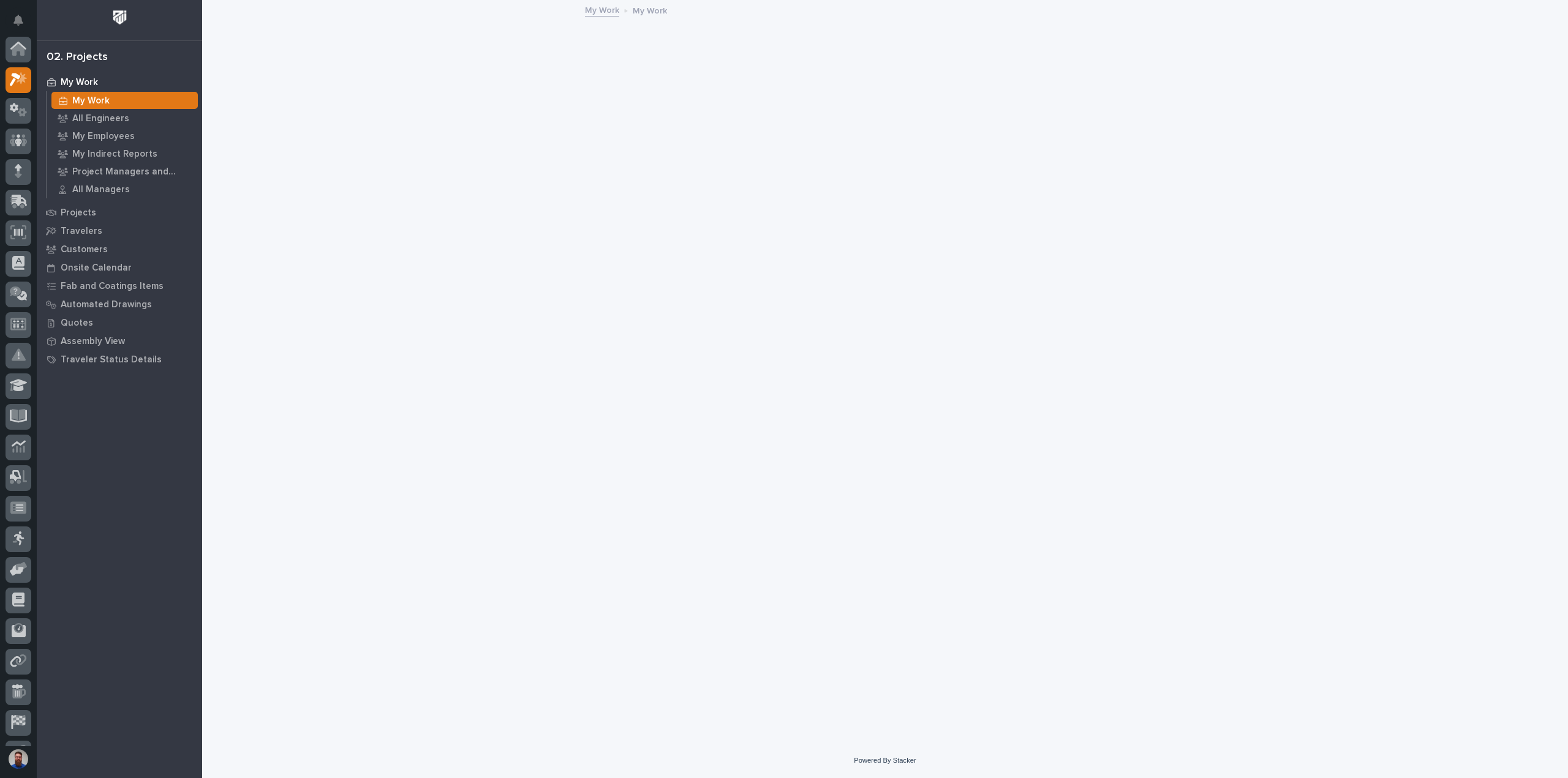
scroll to position [30, 0]
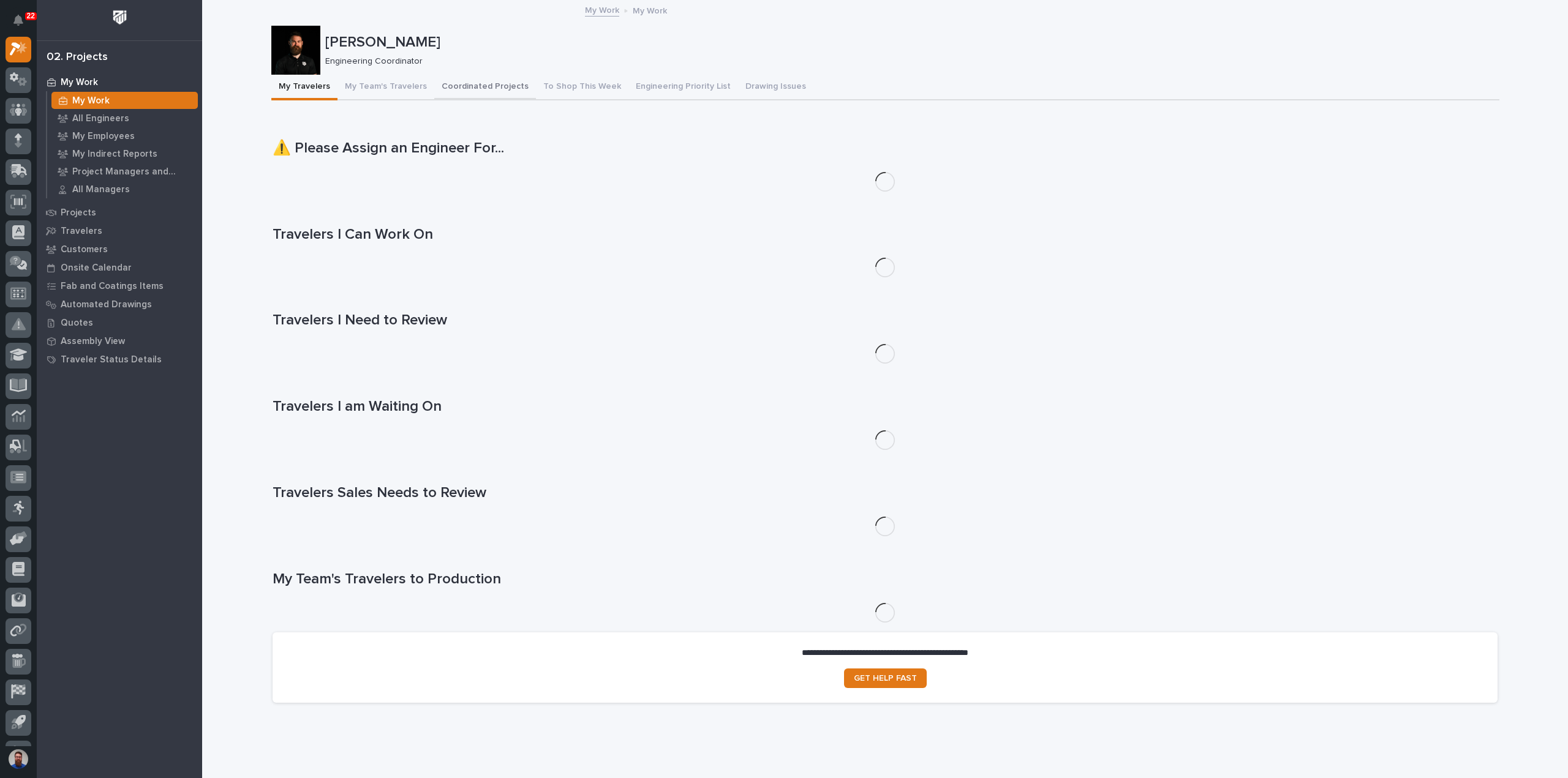
click at [442, 83] on button "Coordinated Projects" at bounding box center [485, 88] width 102 height 26
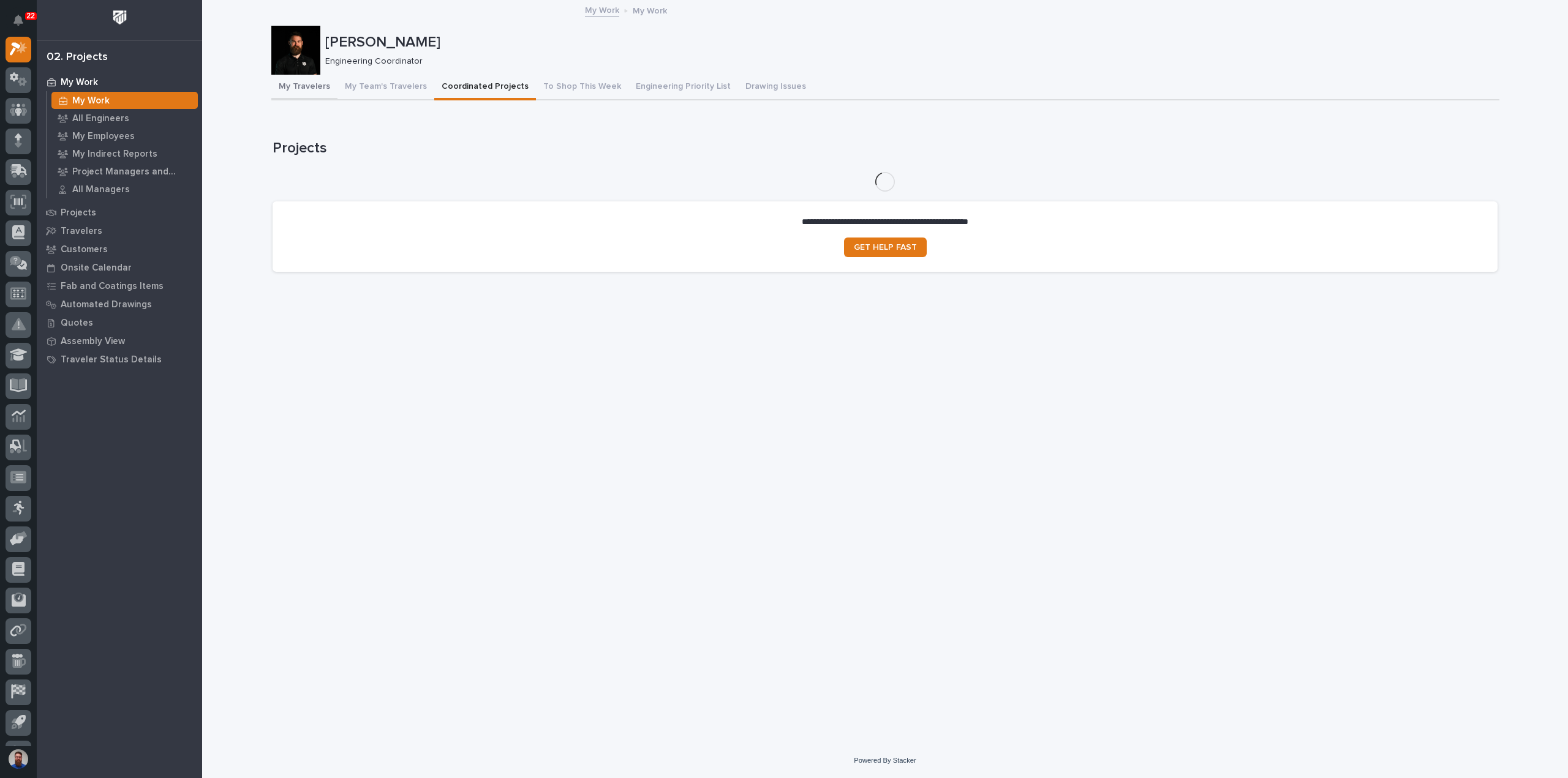
click at [316, 85] on button "My Travelers" at bounding box center [304, 88] width 66 height 26
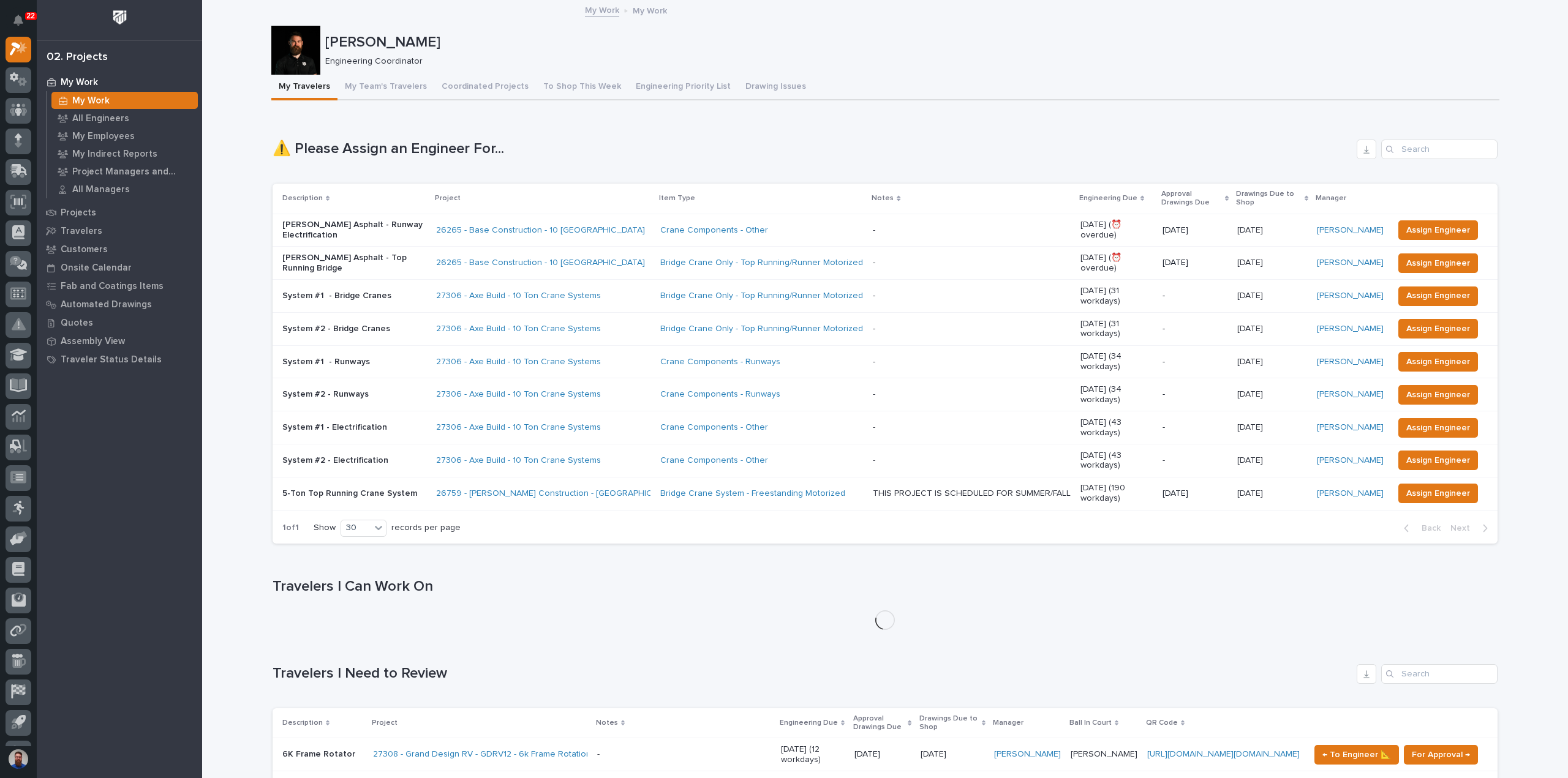
click at [589, 43] on p "[PERSON_NAME]" at bounding box center [909, 42] width 1169 height 17
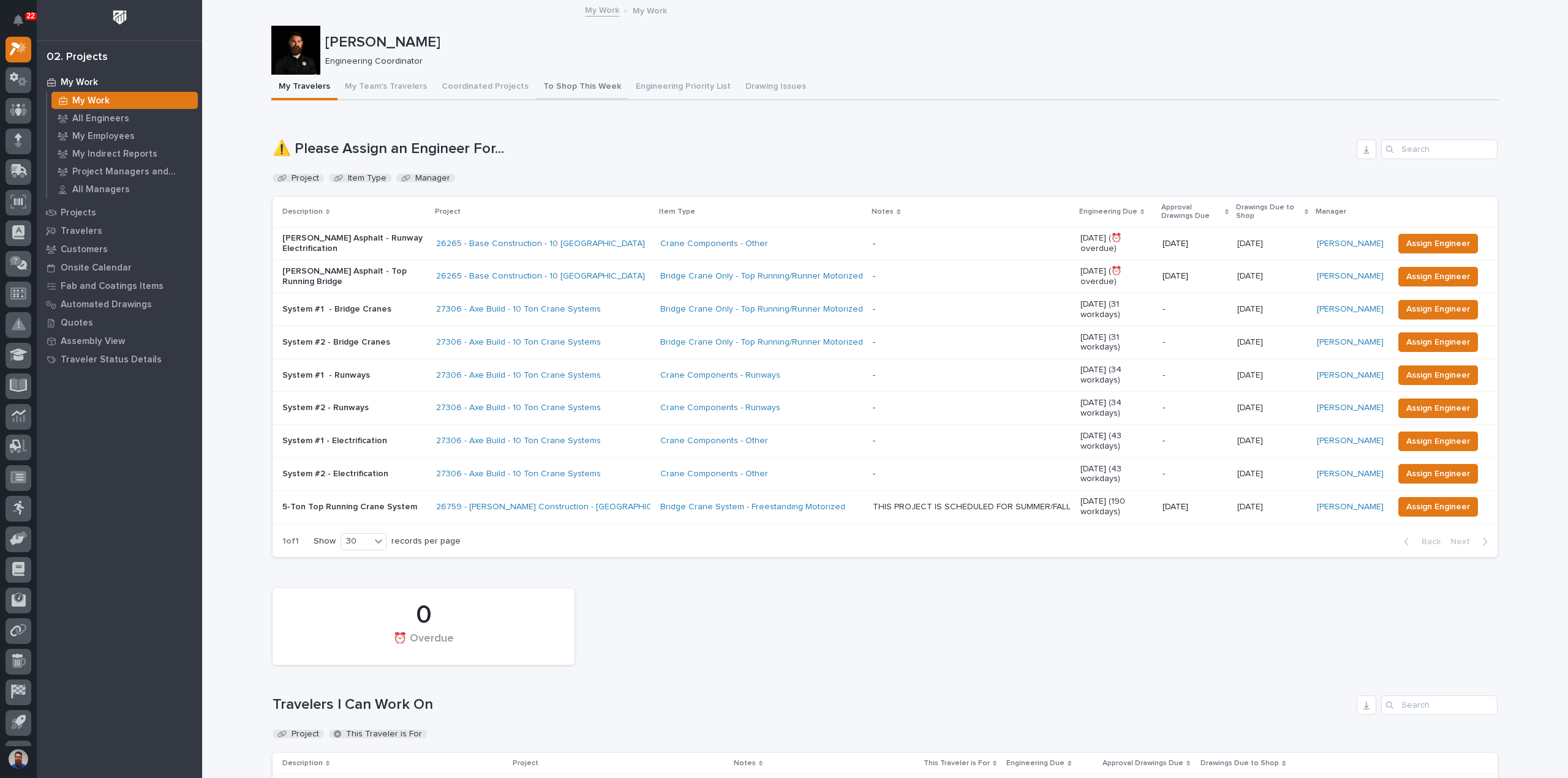
click at [560, 88] on button "To Shop This Week" at bounding box center [582, 88] width 92 height 26
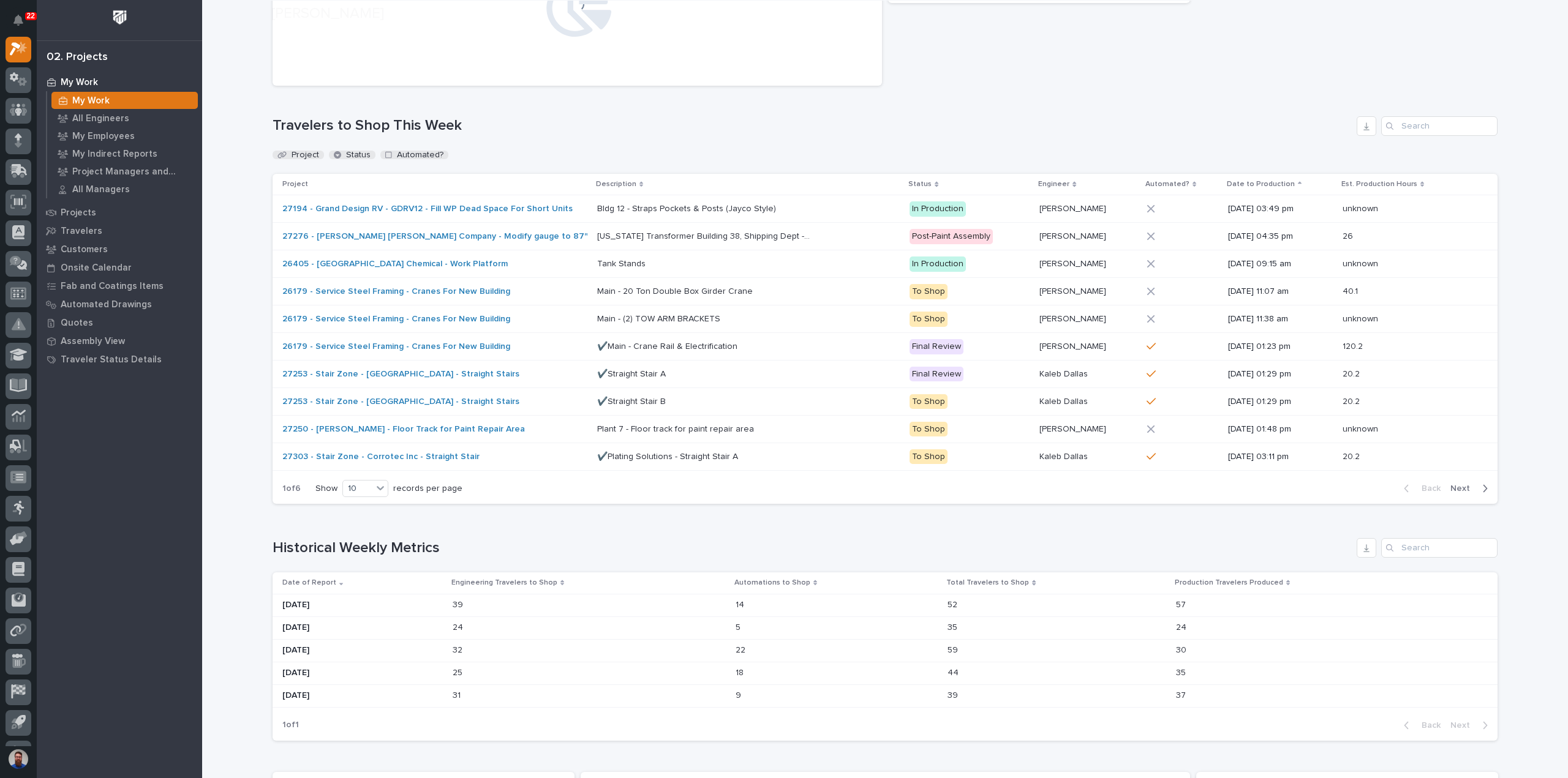
scroll to position [408, 0]
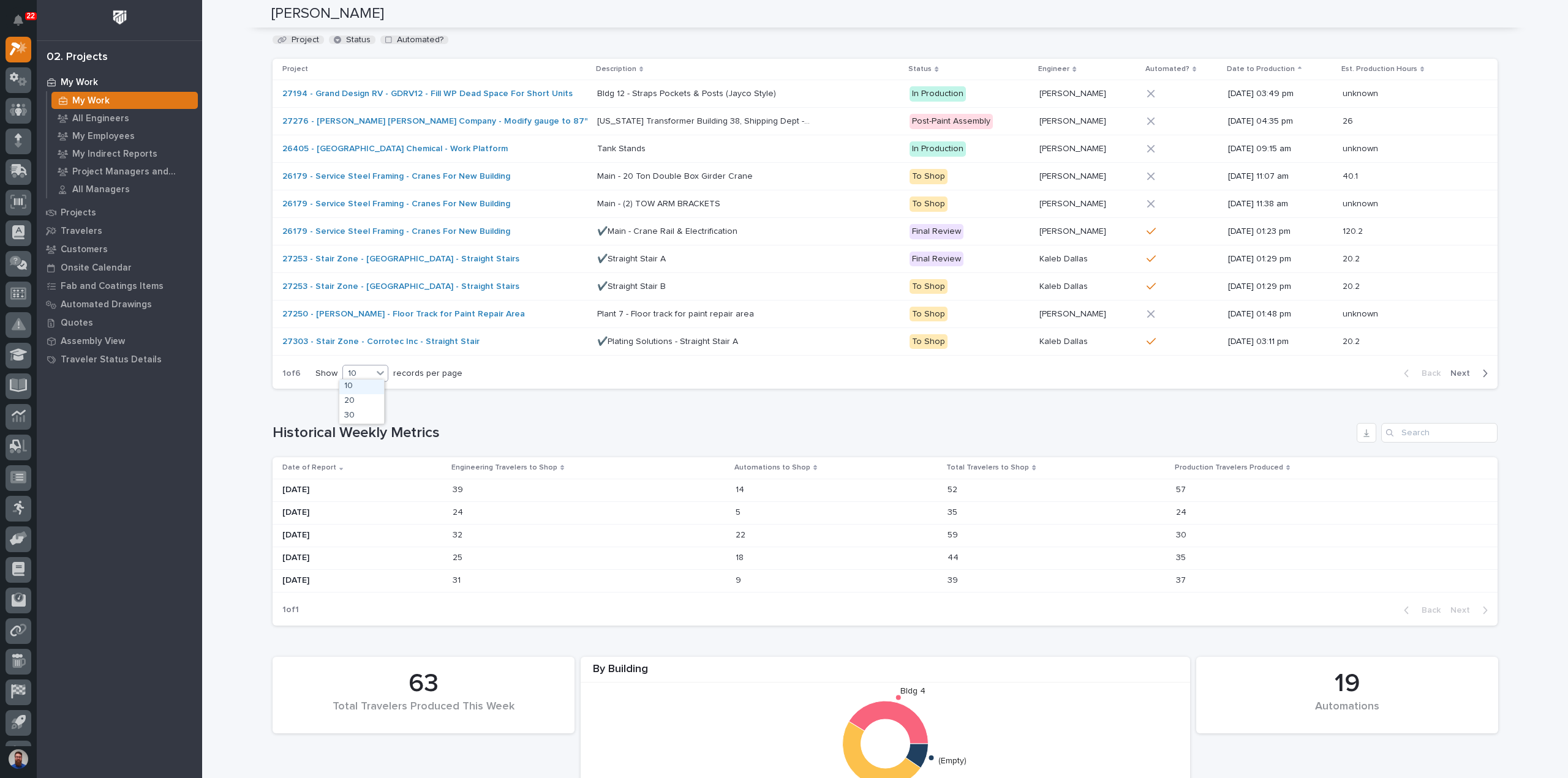
click at [377, 371] on icon at bounding box center [380, 373] width 8 height 5
click at [356, 424] on h1 "Historical Weekly Metrics" at bounding box center [812, 433] width 1079 height 17
click at [360, 377] on div "10" at bounding box center [365, 373] width 46 height 17
click at [358, 412] on div "30" at bounding box center [361, 416] width 45 height 14
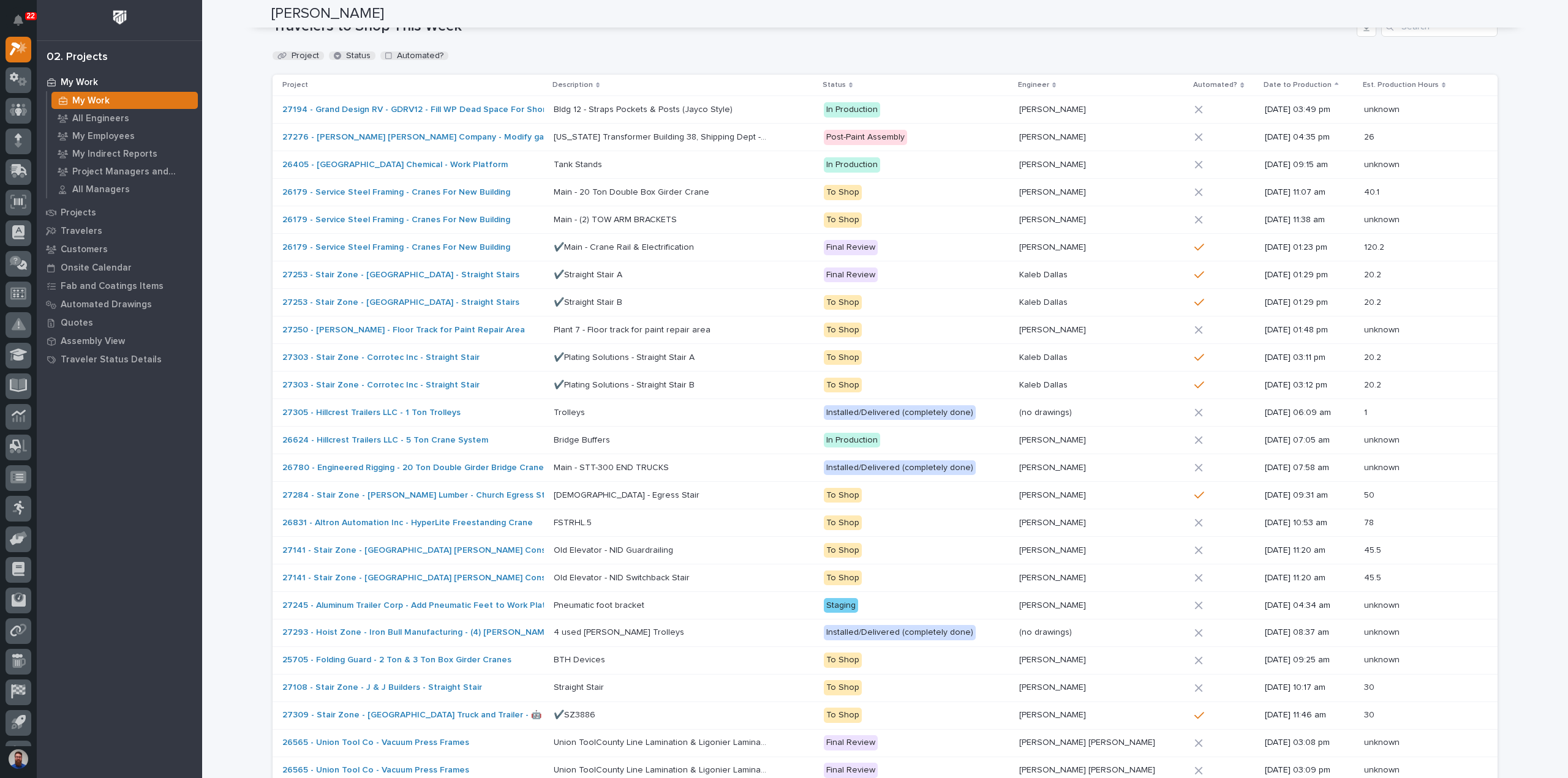
scroll to position [191, 0]
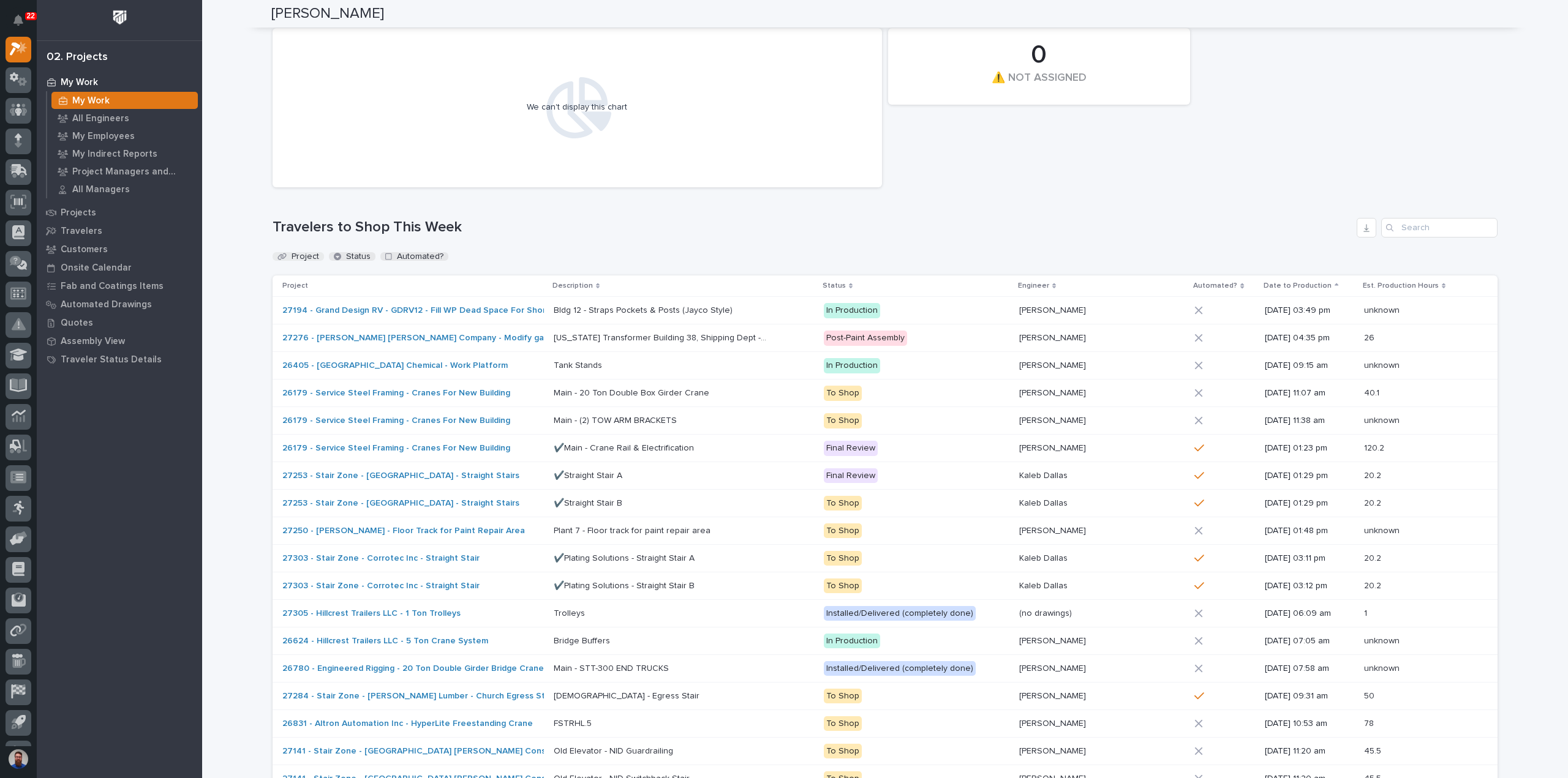
click at [296, 255] on div "Project" at bounding box center [305, 256] width 27 height 8
click at [346, 252] on div "Status" at bounding box center [358, 256] width 24 height 8
click at [336, 254] on button "Status" at bounding box center [352, 256] width 46 height 8
click at [385, 255] on icon "button" at bounding box center [388, 257] width 7 height 8
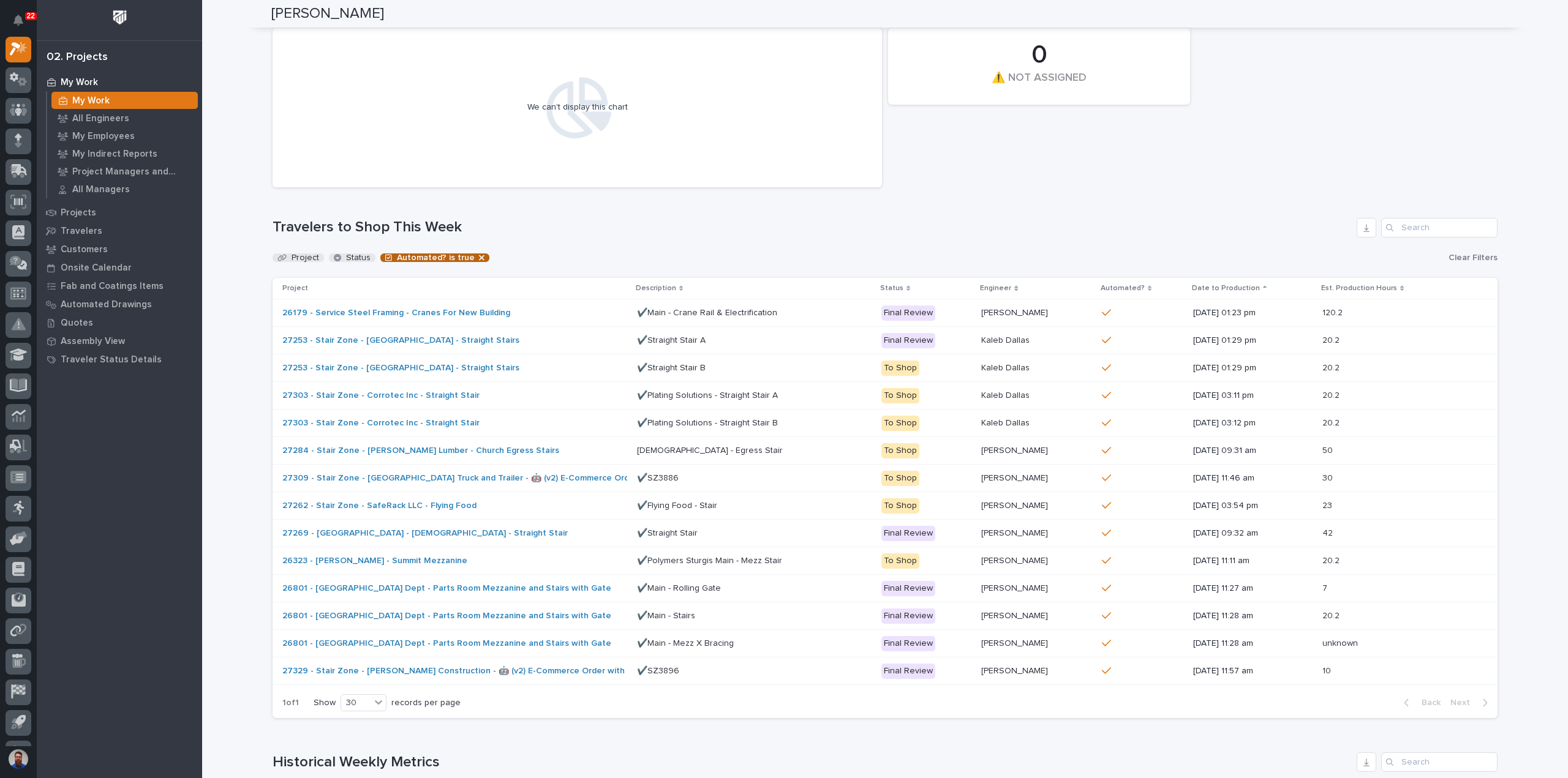
click at [385, 255] on icon "button" at bounding box center [388, 258] width 7 height 7
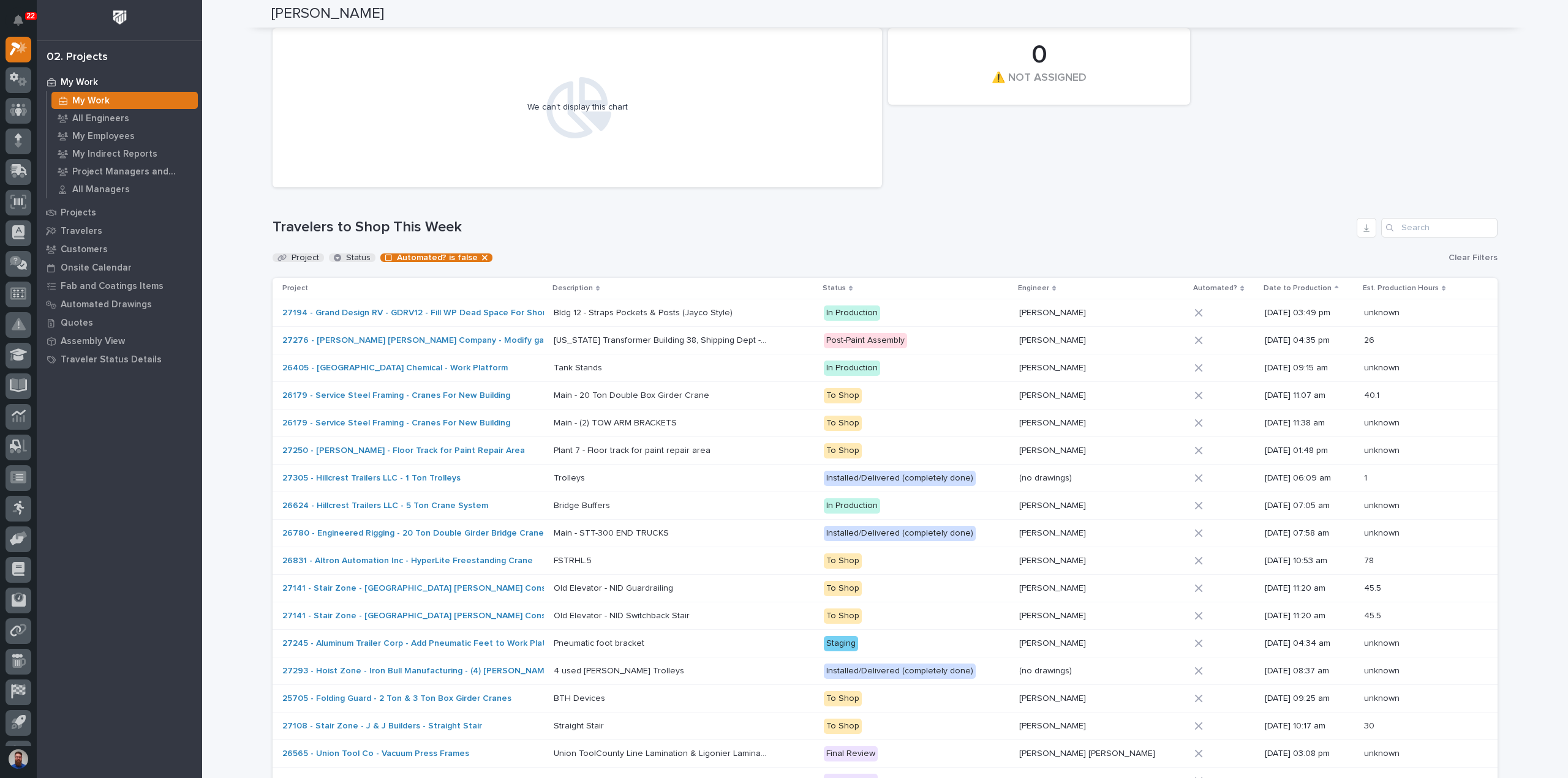
click at [477, 257] on button "button" at bounding box center [485, 258] width 15 height 8
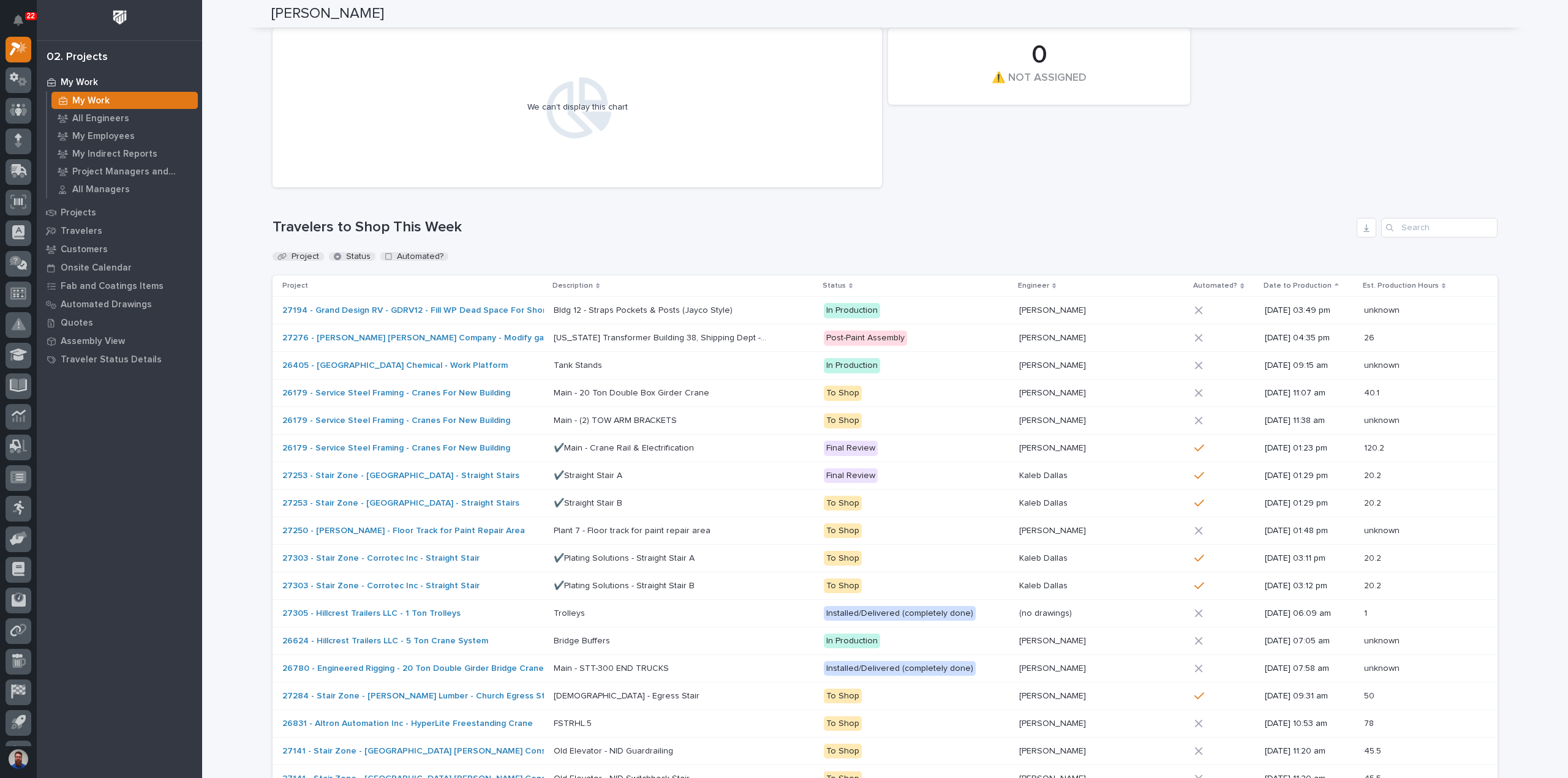
click at [487, 248] on div "14 Automations 51 Total Travelers to Shop This Week 0 ⚠️ NOT ASSIGNED 39 Travel…" at bounding box center [885, 548] width 1225 height 1217
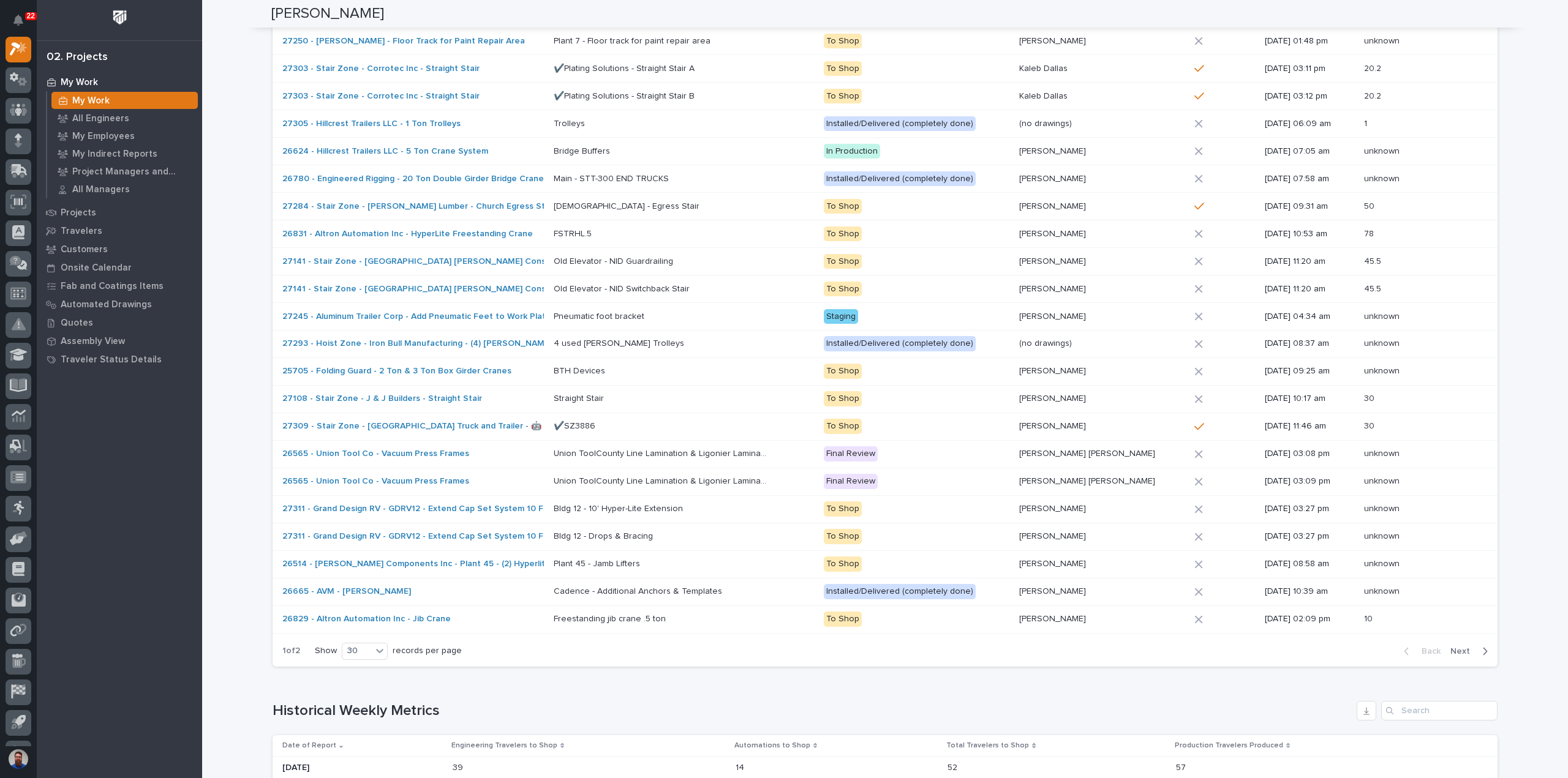
scroll to position [926, 0]
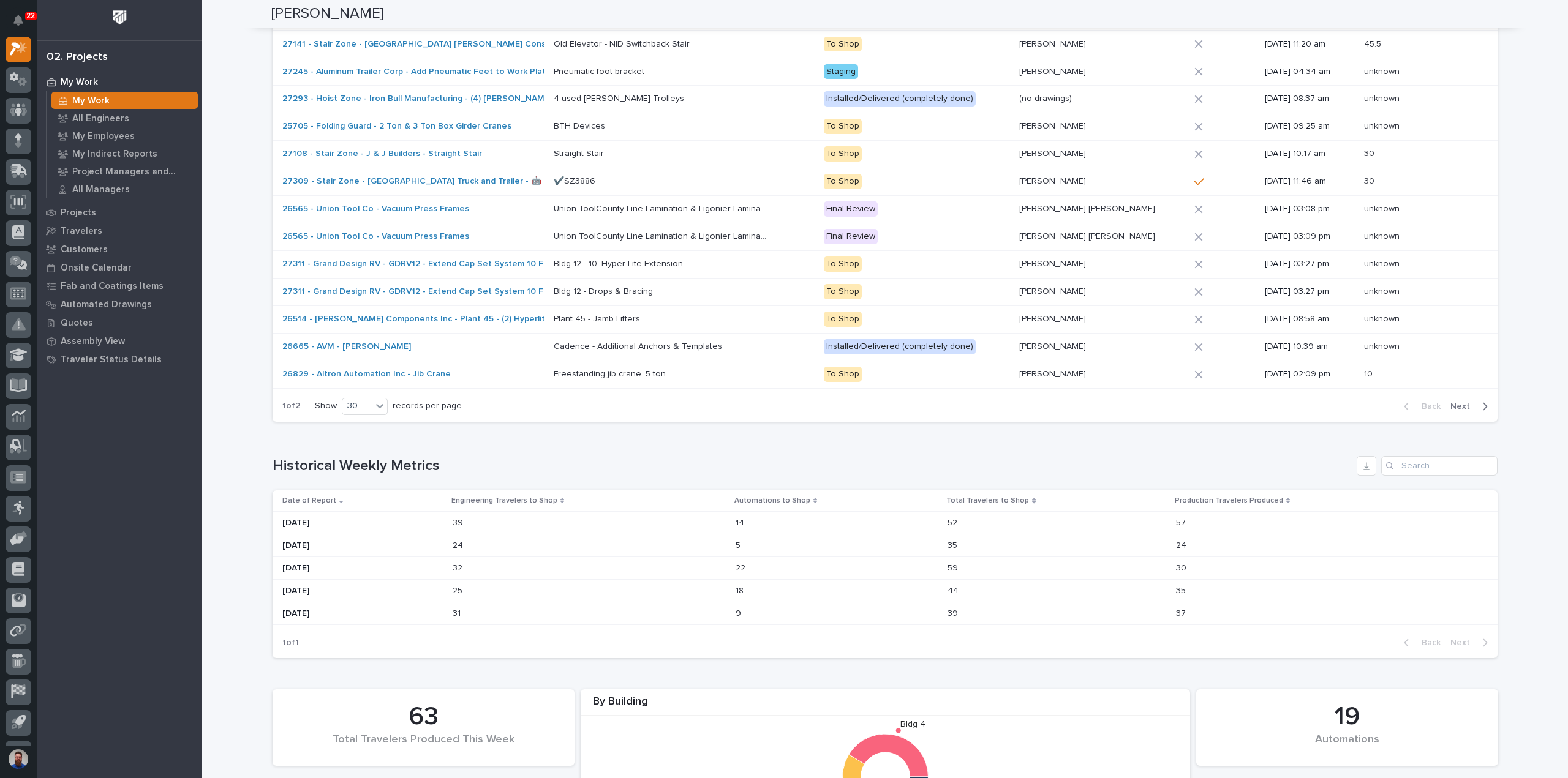
click at [1464, 401] on span "Next" at bounding box center [1464, 406] width 27 height 11
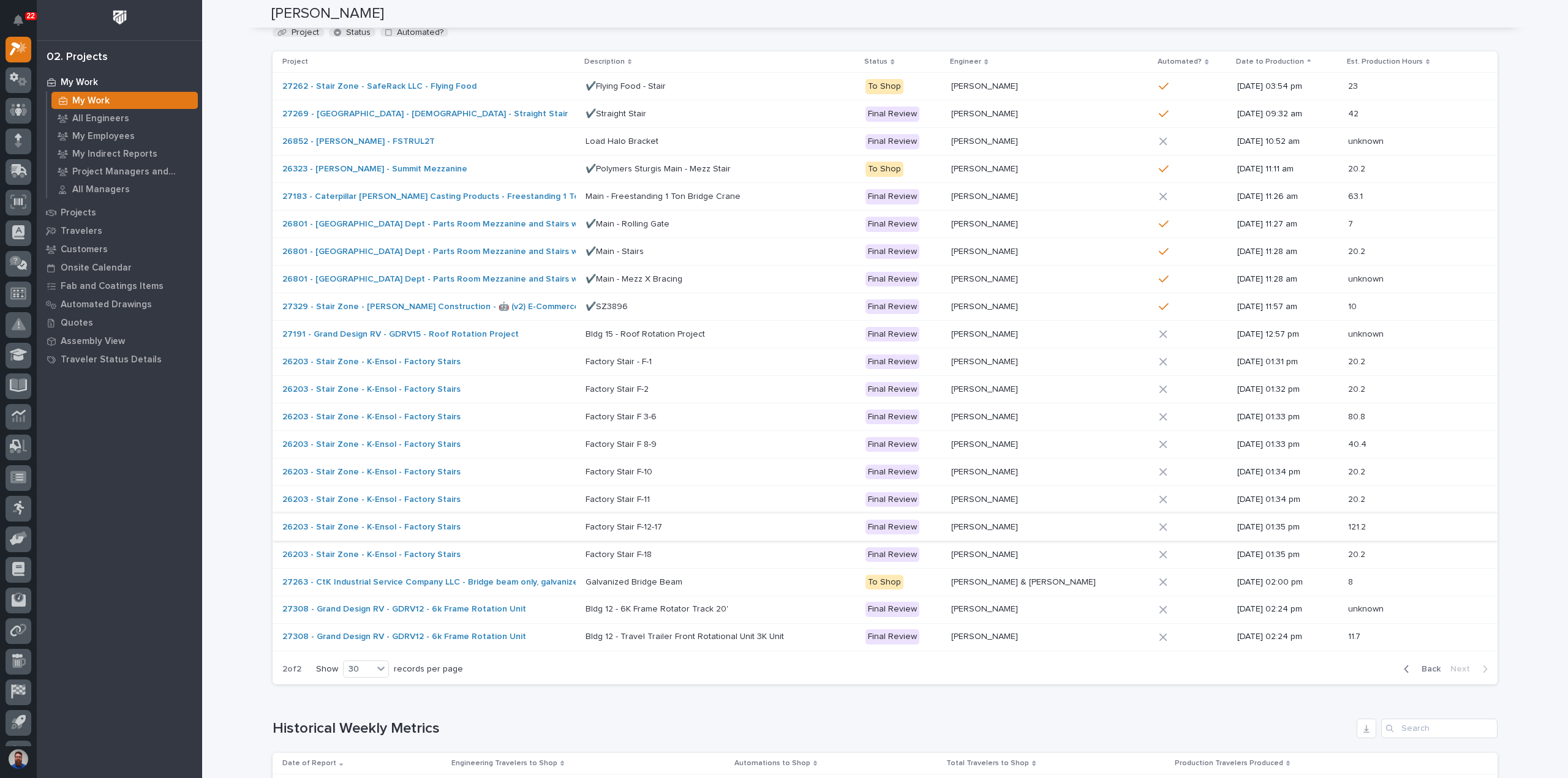
scroll to position [395, 0]
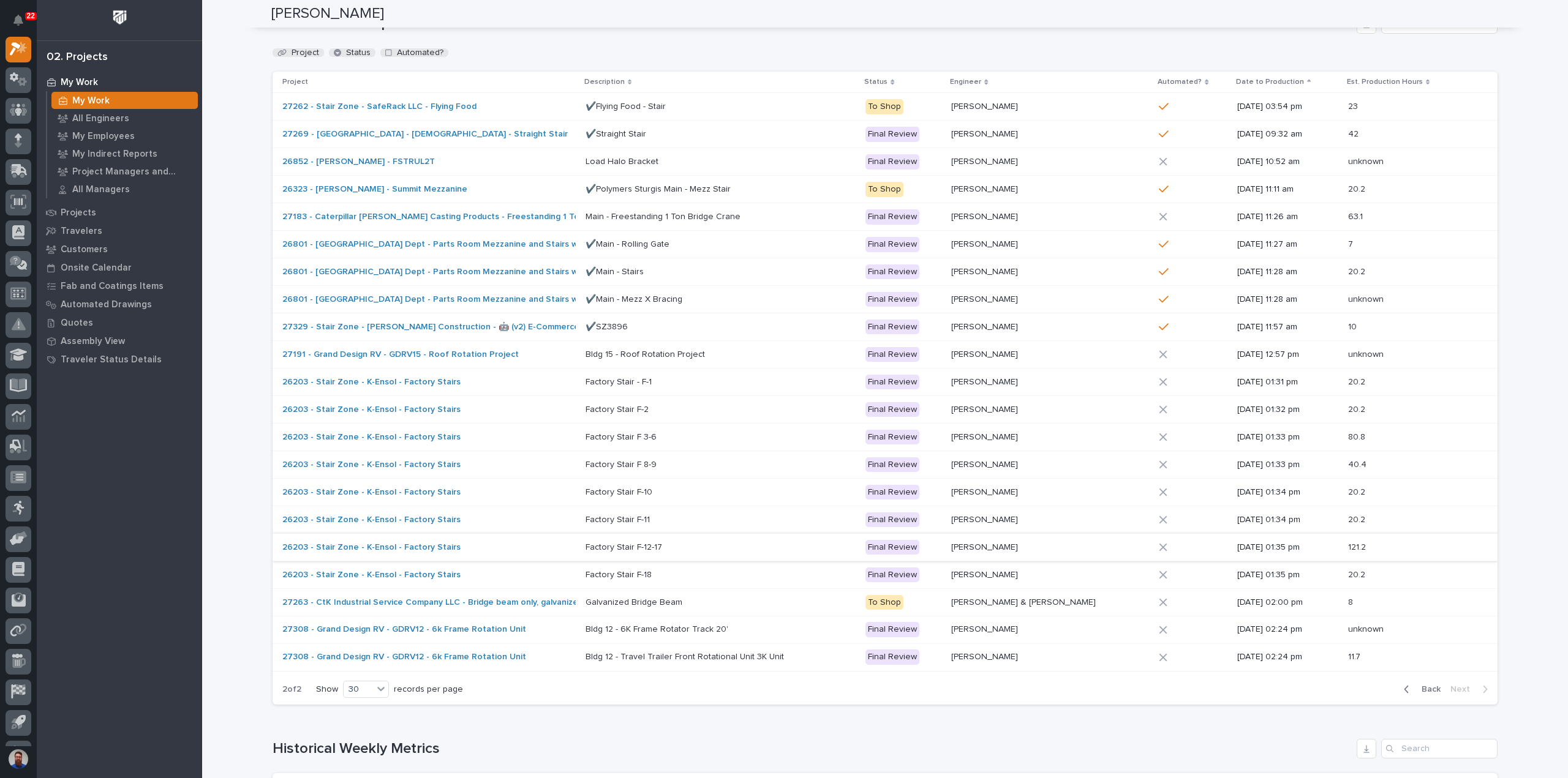
click at [1414, 686] on span "Back" at bounding box center [1427, 689] width 27 height 11
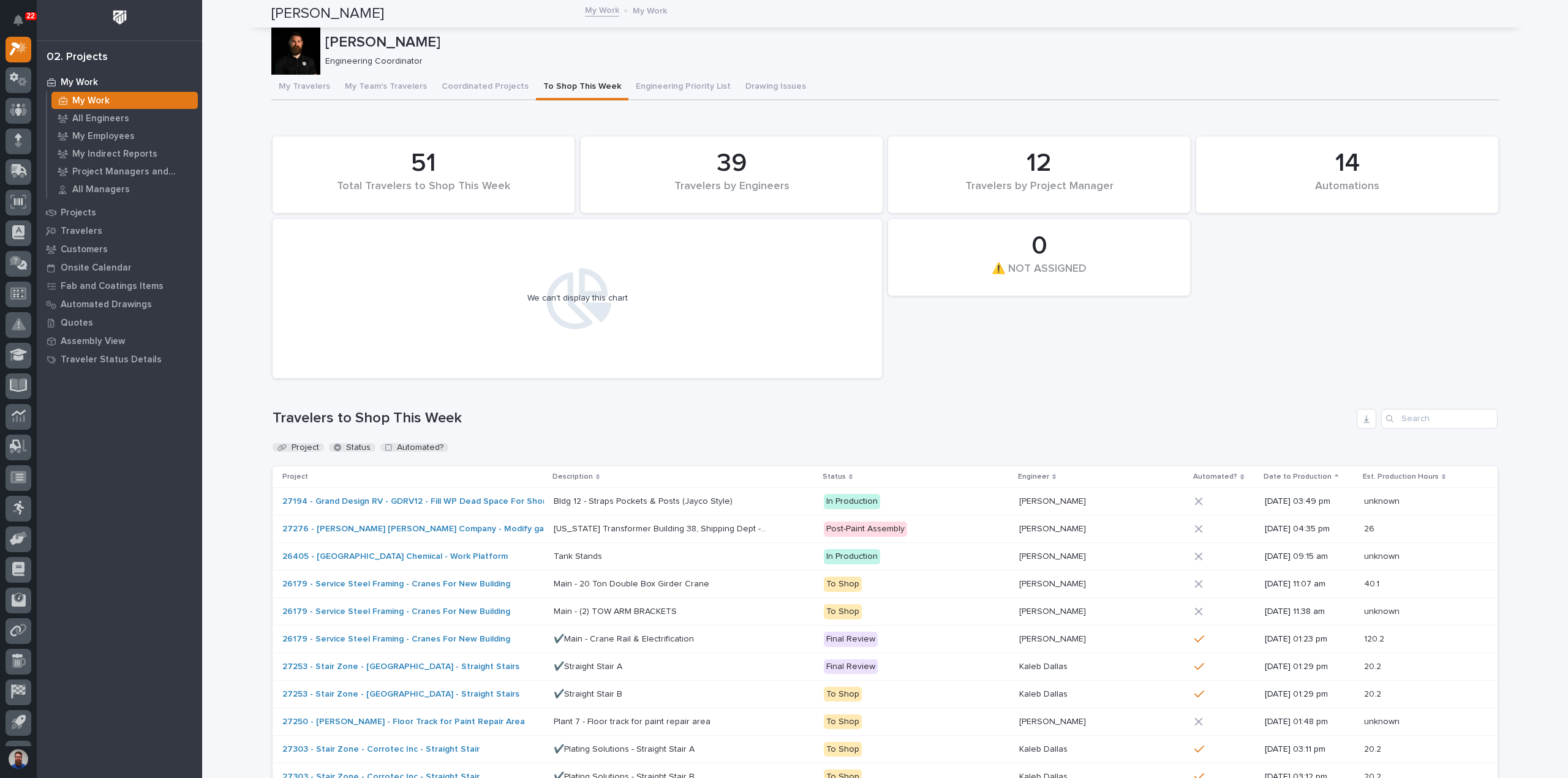
scroll to position [0, 0]
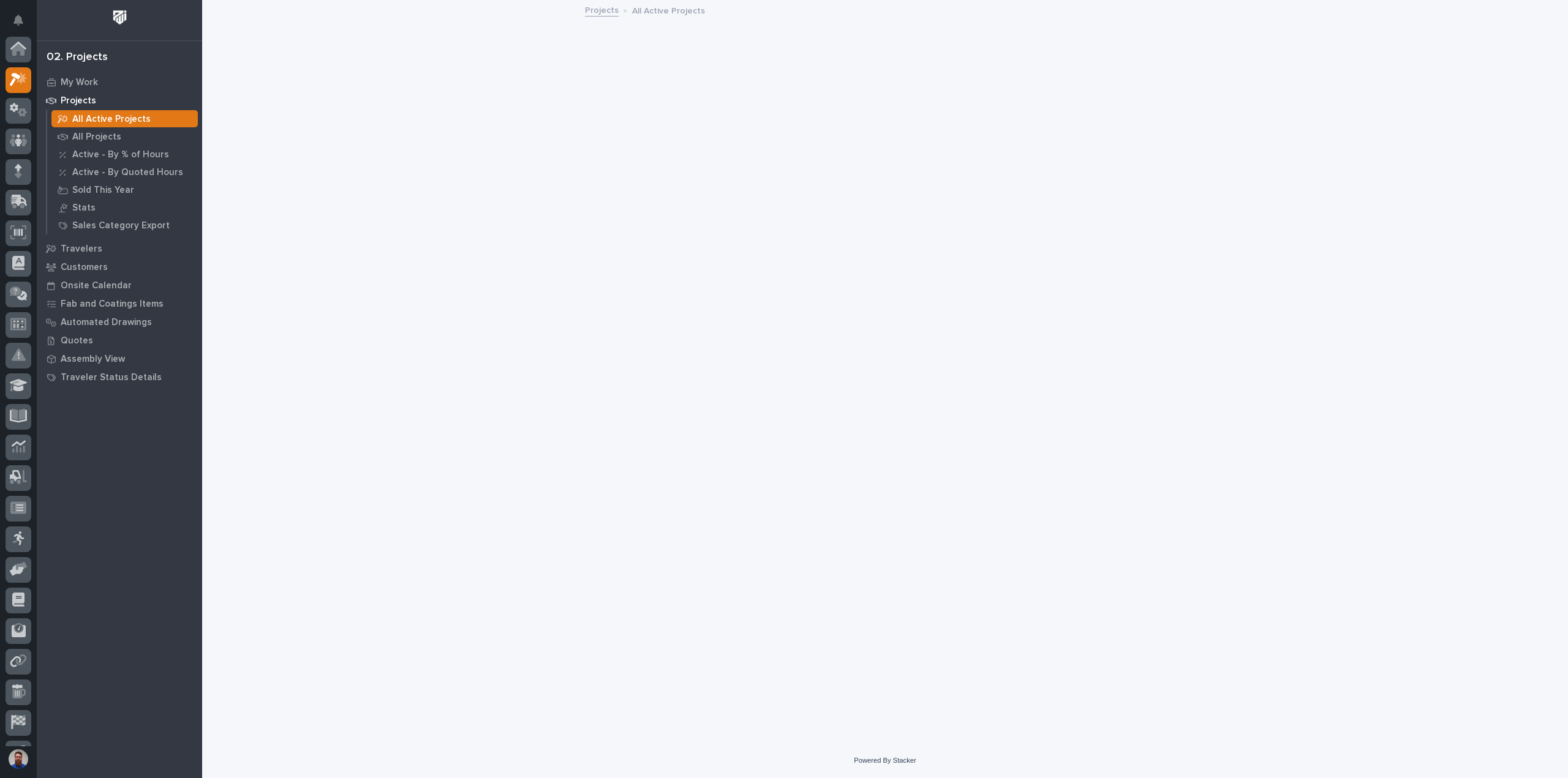
scroll to position [30, 0]
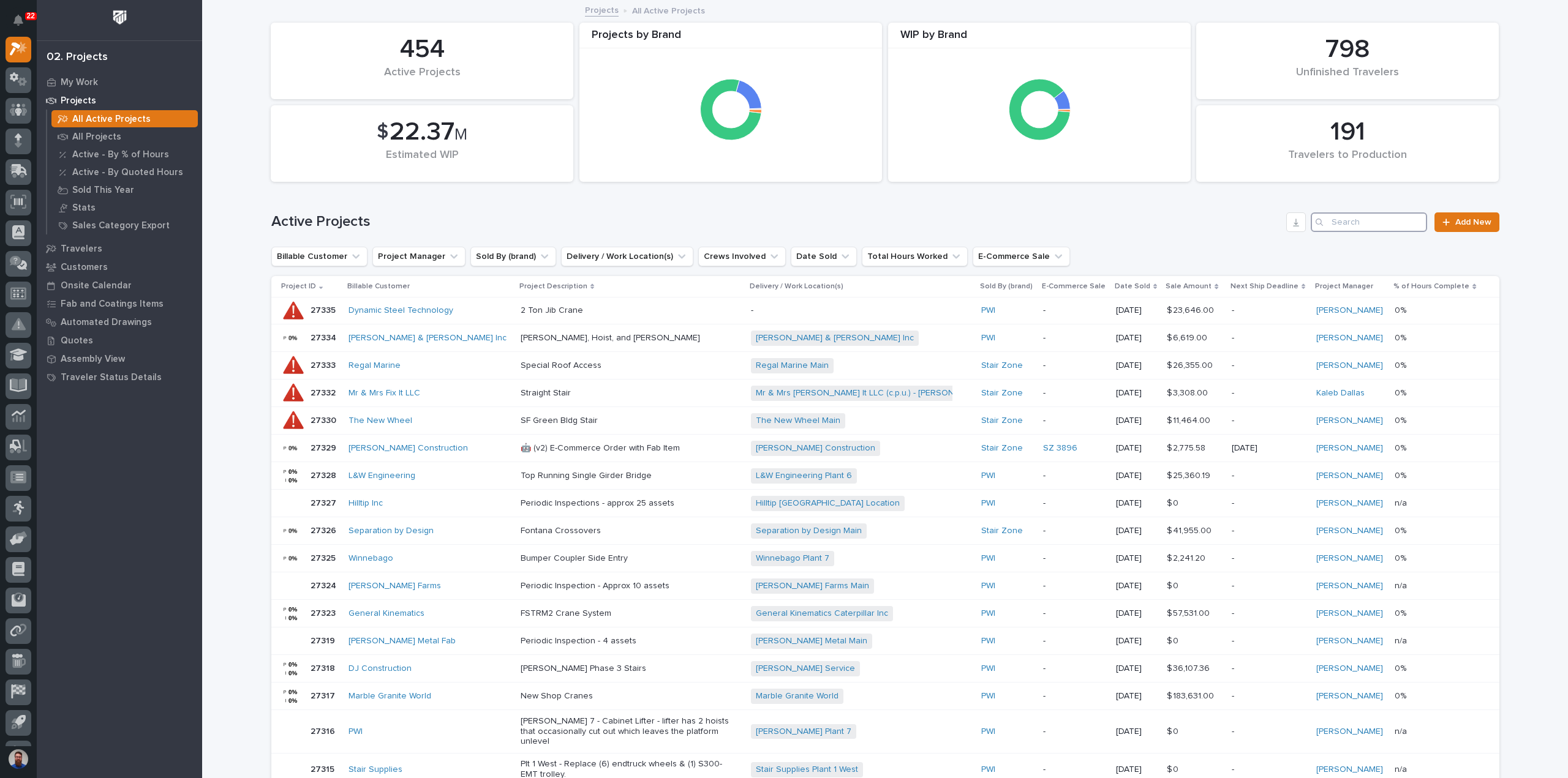
click at [1367, 225] on input "Search" at bounding box center [1369, 222] width 117 height 20
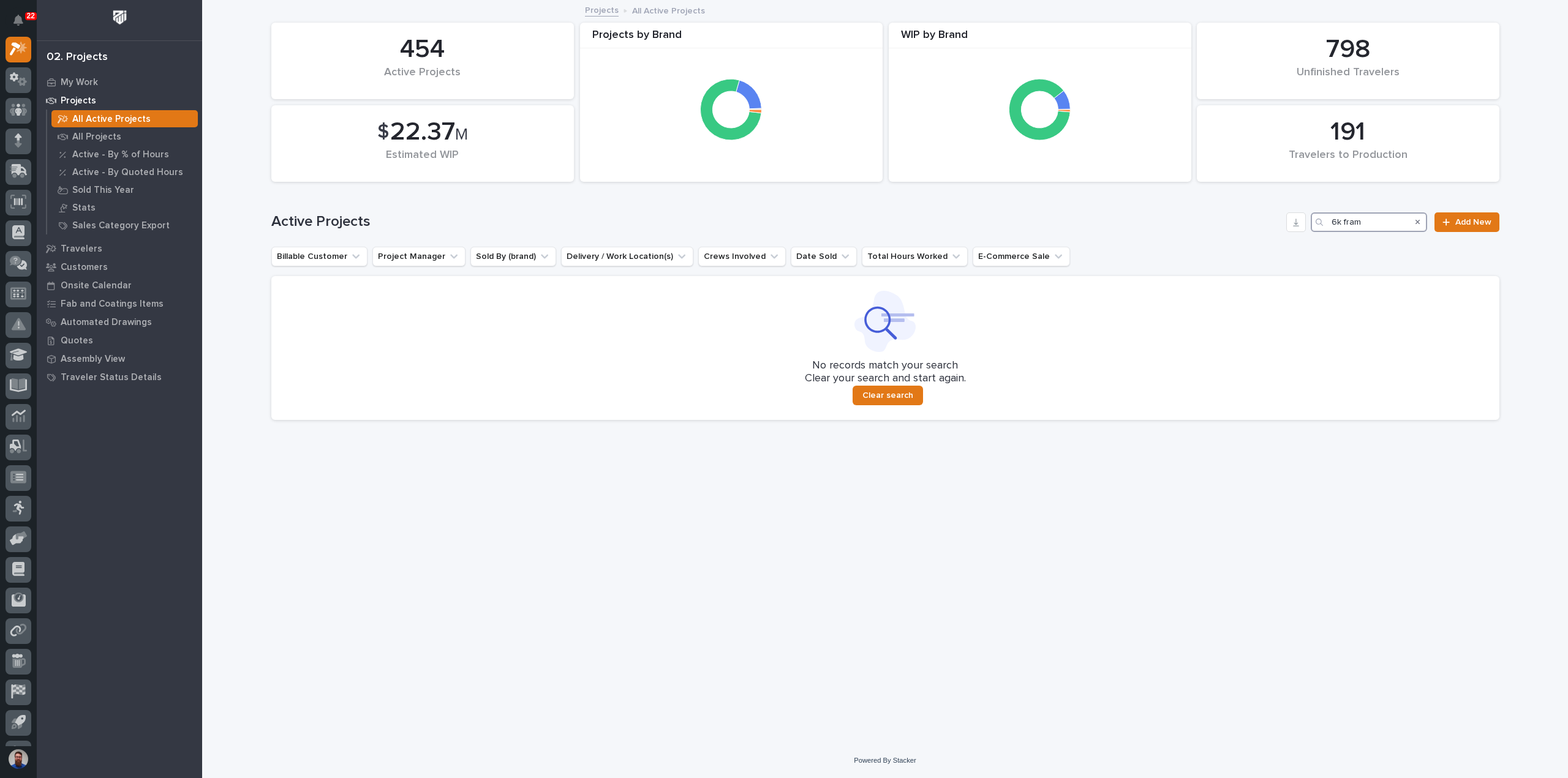
type input "6k frame"
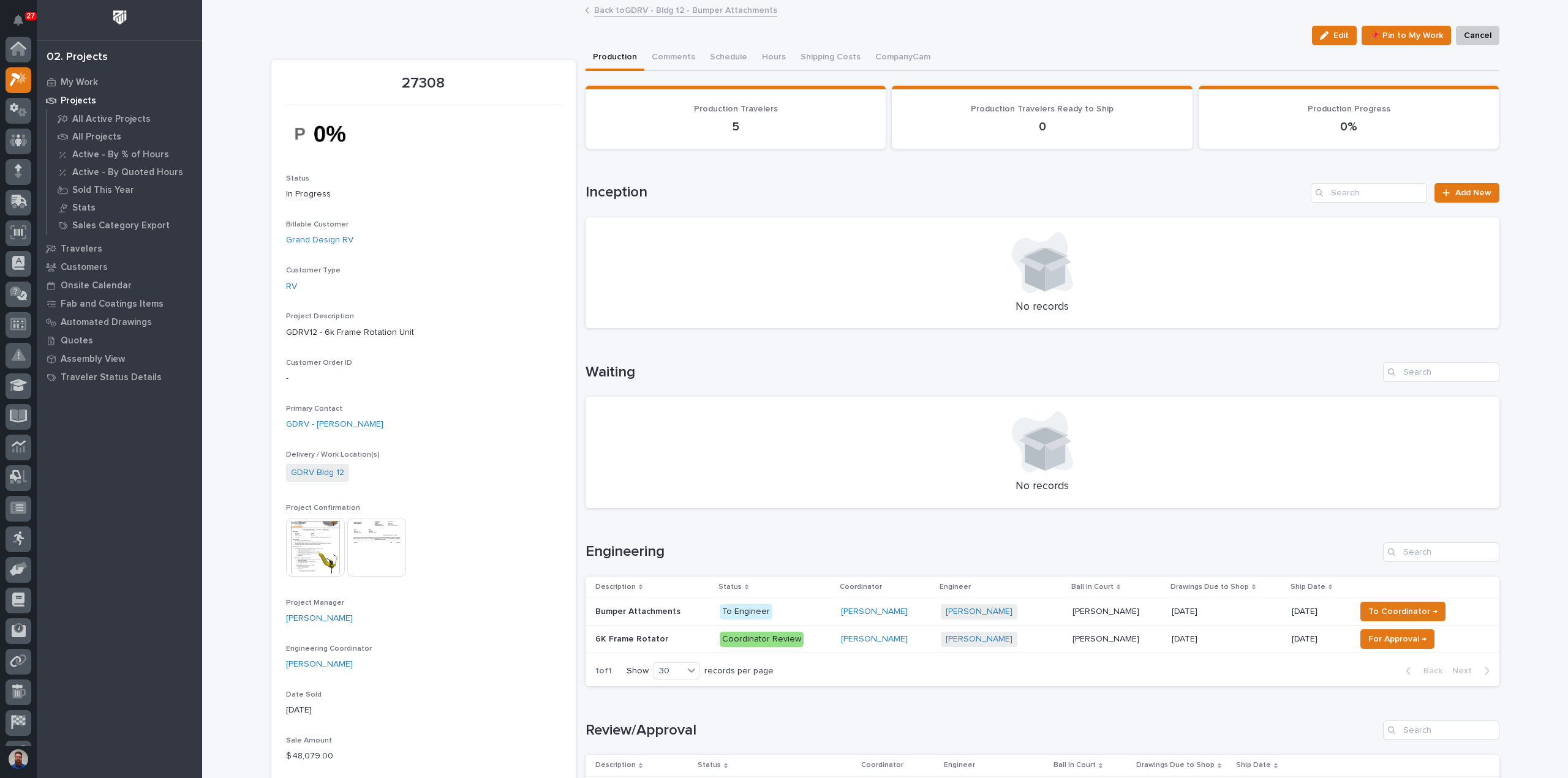
scroll to position [30, 0]
click at [661, 643] on div "6K Frame Rotator 6K Frame Rotator" at bounding box center [653, 639] width 114 height 20
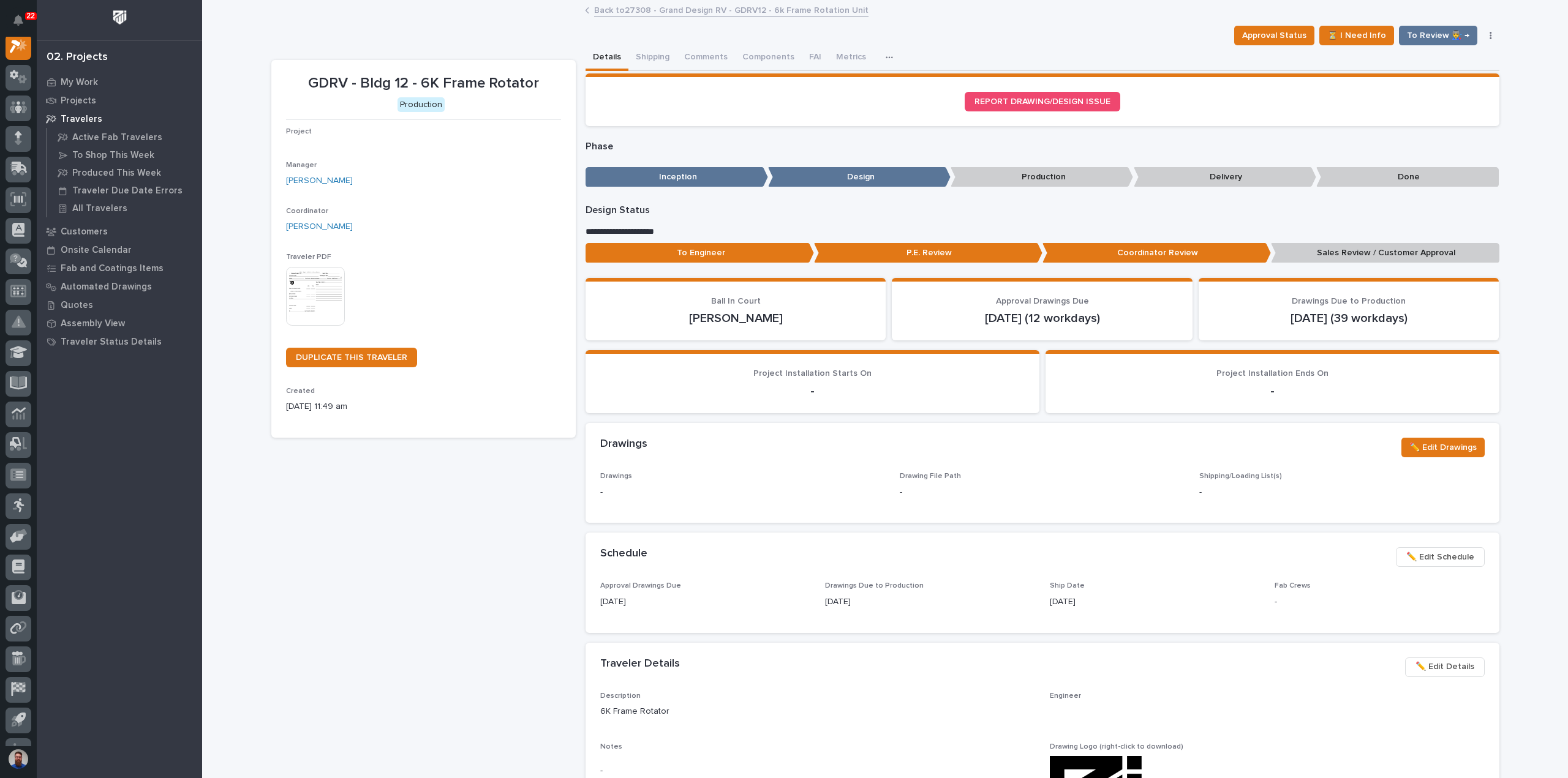
scroll to position [30, 0]
click at [688, 247] on p "To Engineer" at bounding box center [699, 253] width 228 height 20
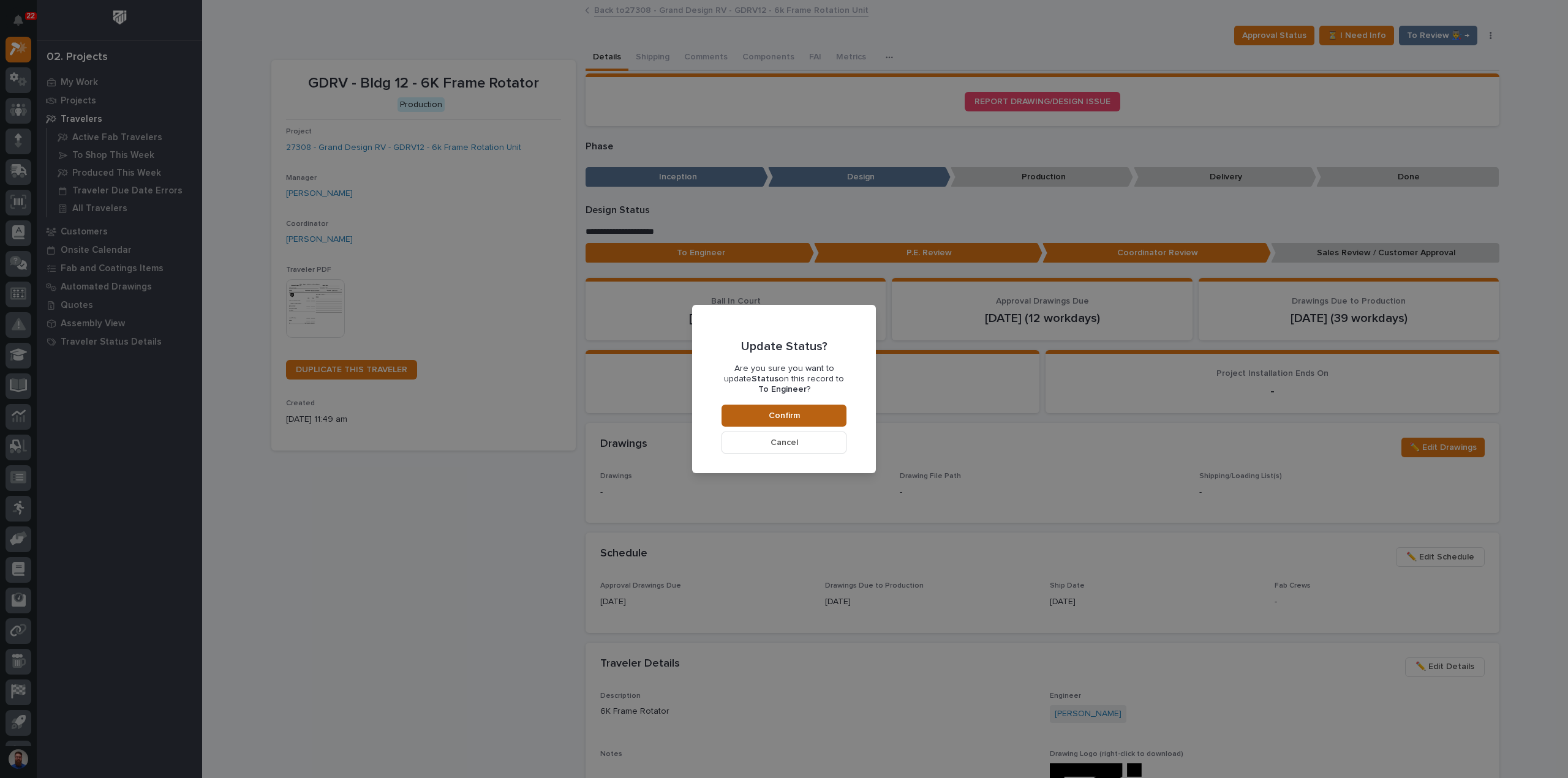
click at [759, 411] on button "Confirm" at bounding box center [784, 415] width 125 height 22
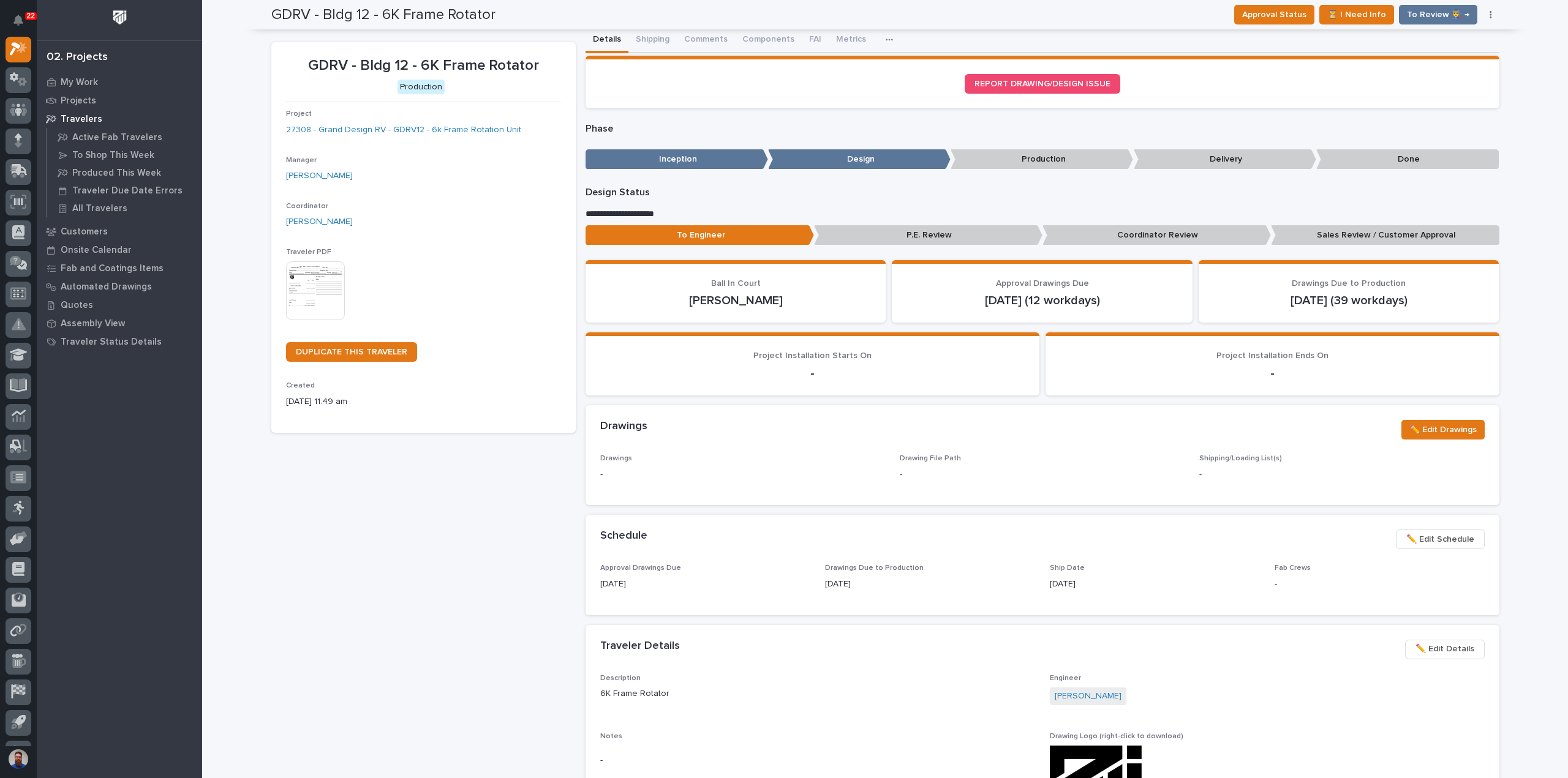
scroll to position [0, 0]
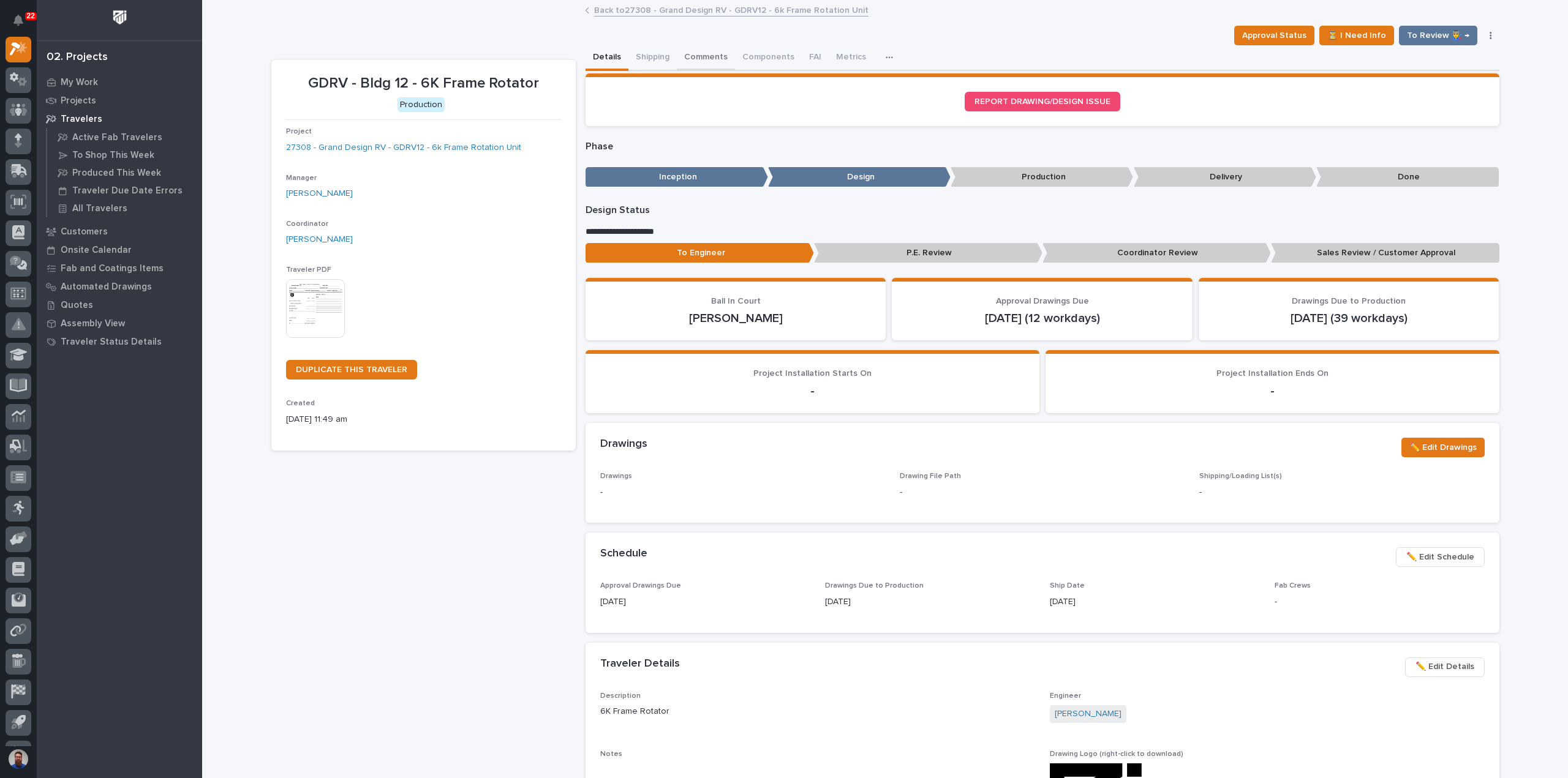
click at [701, 61] on button "Comments" at bounding box center [706, 58] width 58 height 26
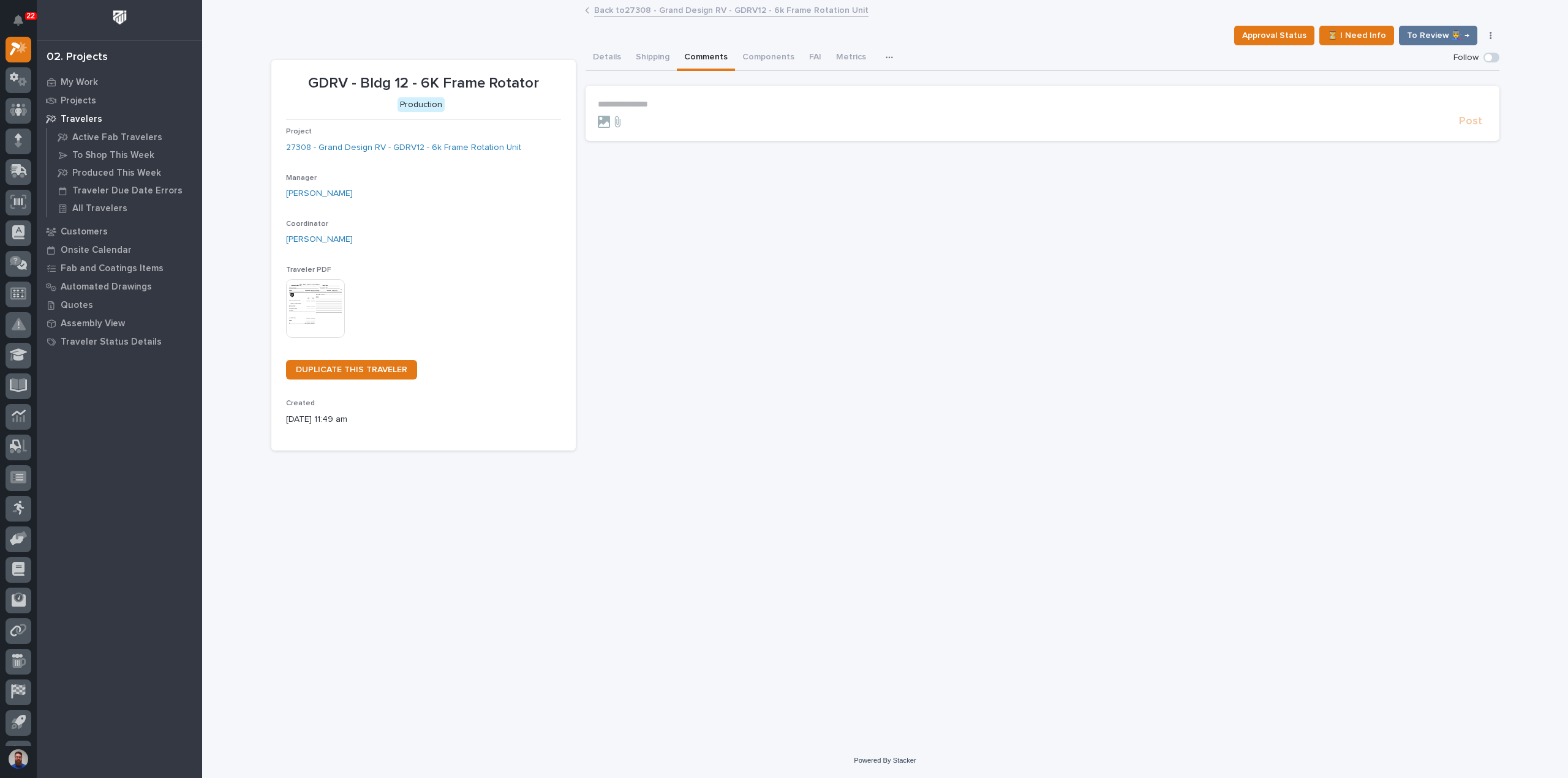
click at [662, 108] on p "**********" at bounding box center [1042, 105] width 889 height 11
click at [1189, 106] on p "**********" at bounding box center [1042, 105] width 889 height 12
click at [942, 116] on form "**********" at bounding box center [1042, 117] width 889 height 36
click at [1016, 111] on form "**********" at bounding box center [1042, 117] width 889 height 36
click at [1019, 104] on span "**********" at bounding box center [868, 105] width 427 height 8
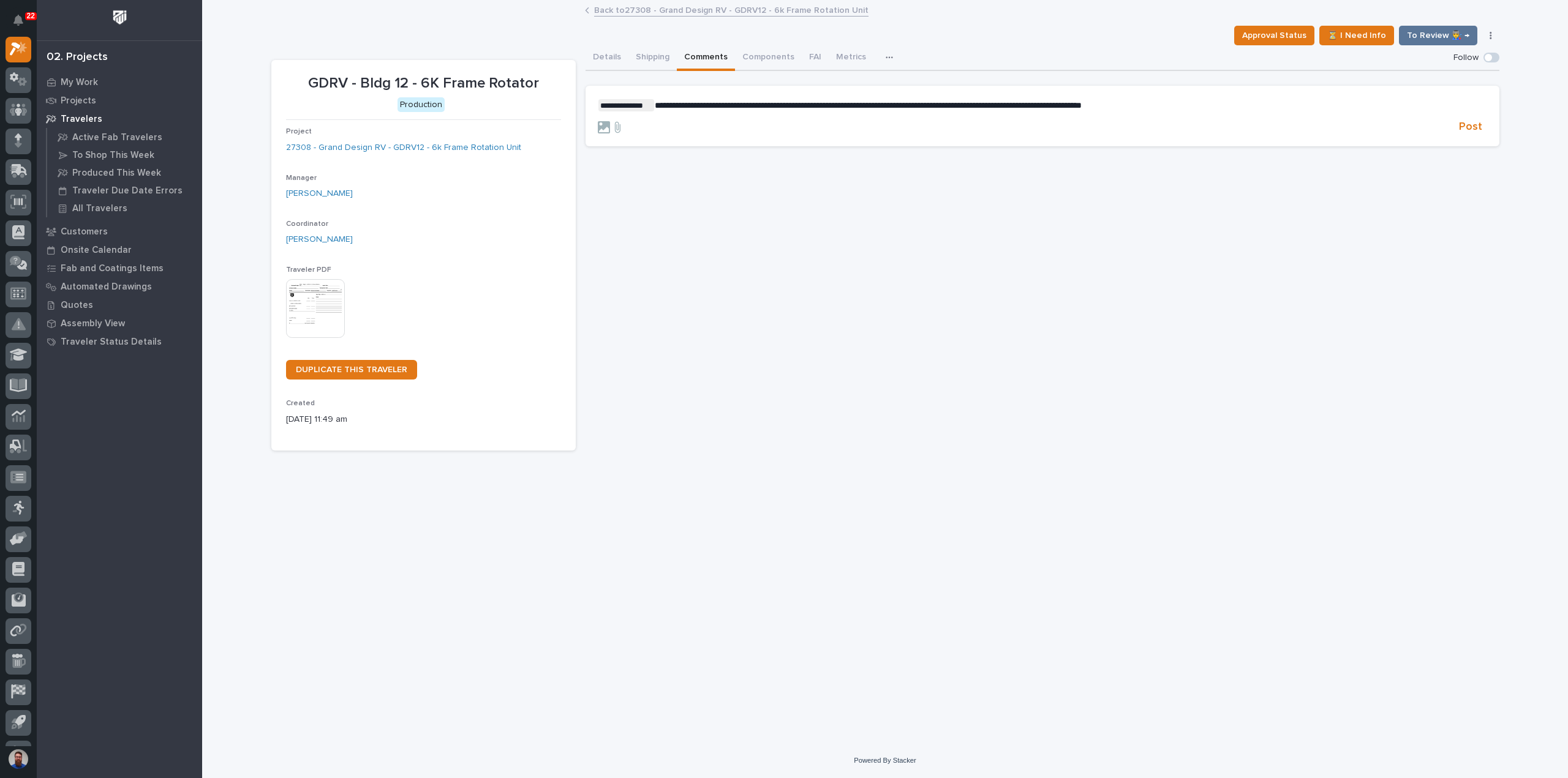
click at [1022, 104] on span "**********" at bounding box center [868, 105] width 427 height 8
click at [1231, 106] on p "**********" at bounding box center [1042, 105] width 889 height 12
click at [1022, 103] on span "**********" at bounding box center [884, 105] width 458 height 8
drag, startPoint x: 1145, startPoint y: 105, endPoint x: 1225, endPoint y: 117, distance: 80.9
click at [1225, 117] on form "**********" at bounding box center [1042, 117] width 889 height 36
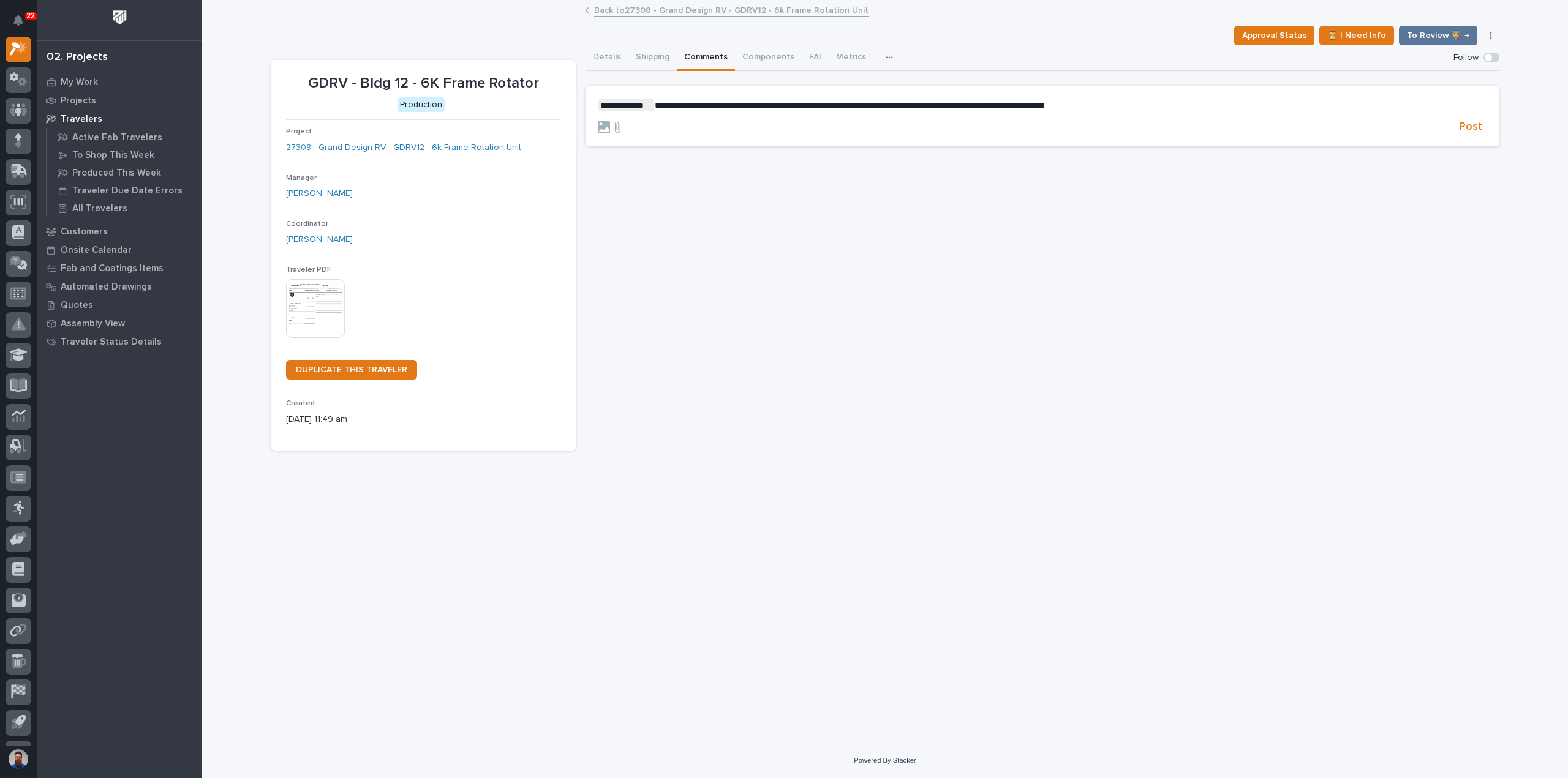
click at [959, 105] on span "**********" at bounding box center [850, 105] width 390 height 8
click at [959, 104] on span "**********" at bounding box center [884, 105] width 458 height 8
click at [1041, 105] on span "**********" at bounding box center [885, 105] width 461 height 8
click at [1307, 103] on p "**********" at bounding box center [1042, 105] width 889 height 12
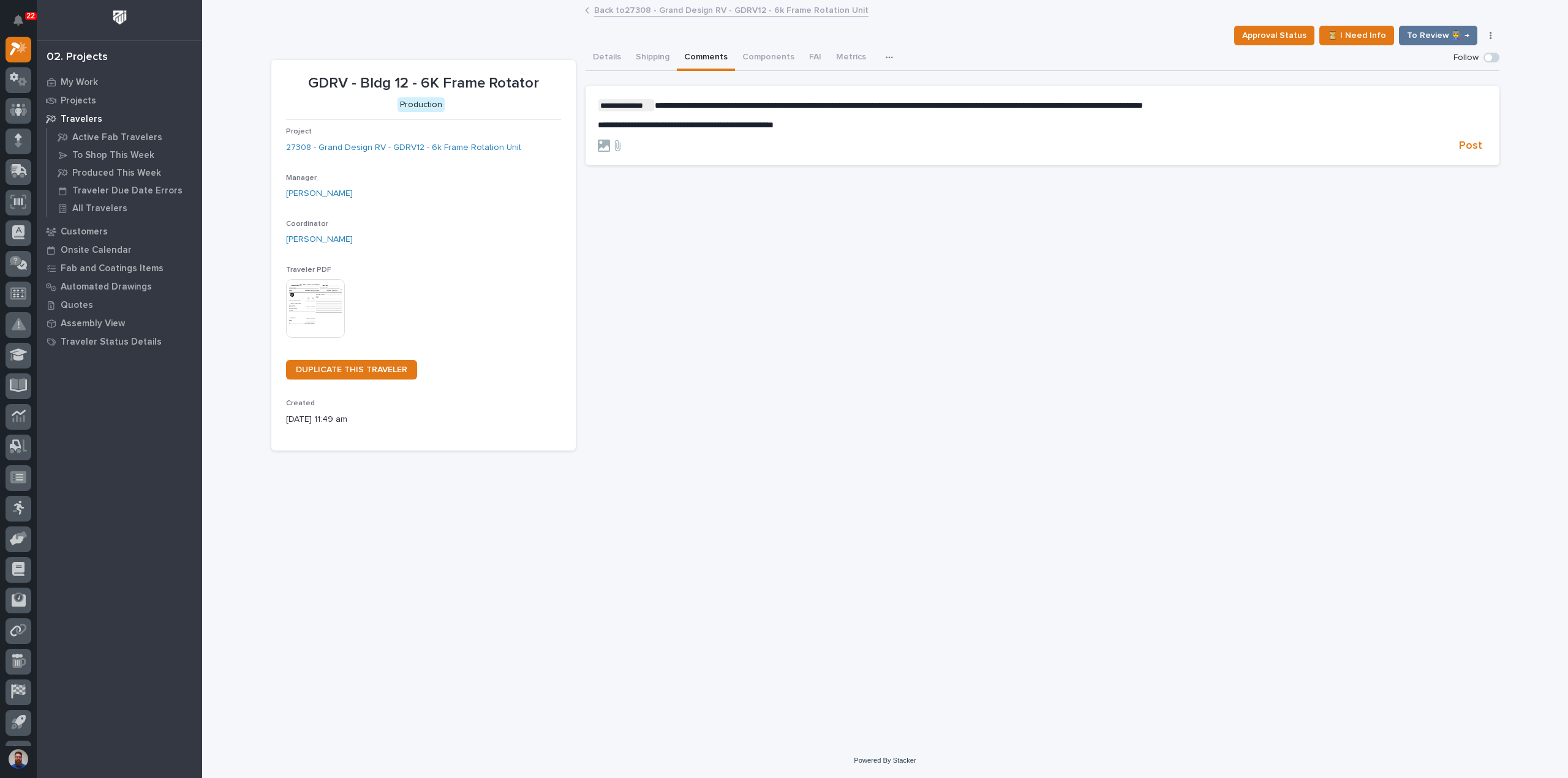
click at [851, 126] on p "**********" at bounding box center [1042, 125] width 889 height 11
click at [857, 123] on p "**********" at bounding box center [1042, 125] width 889 height 11
click at [864, 129] on p "**********" at bounding box center [1042, 125] width 889 height 11
drag, startPoint x: 868, startPoint y: 127, endPoint x: 784, endPoint y: 100, distance: 88.2
click at [784, 100] on div "**********" at bounding box center [1042, 114] width 889 height 31
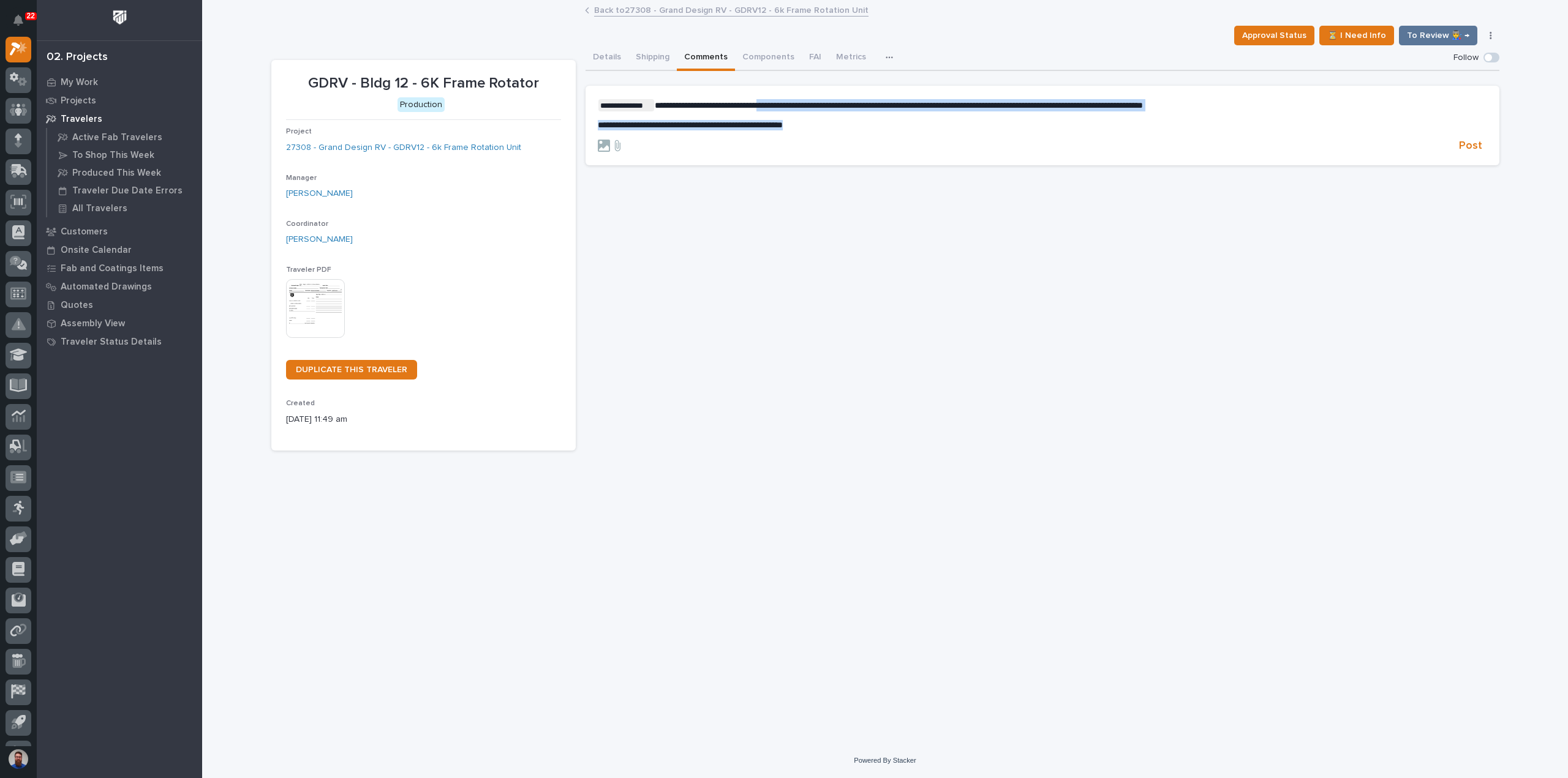
click at [784, 101] on span "**********" at bounding box center [899, 105] width 488 height 8
click at [838, 123] on p "**********" at bounding box center [1042, 125] width 889 height 11
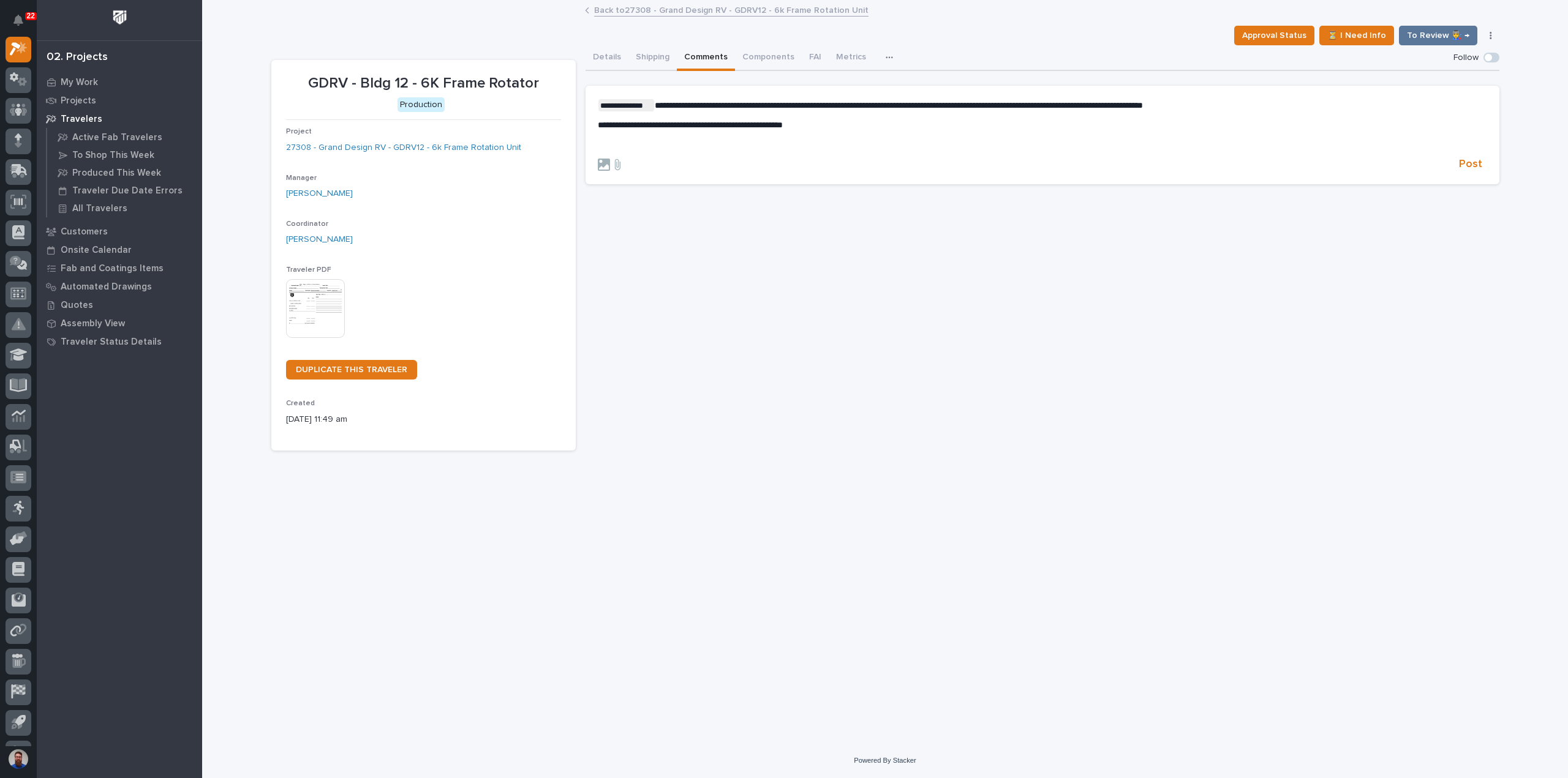
click at [643, 141] on p "﻿" at bounding box center [1042, 144] width 889 height 11
click at [1466, 159] on span "Post" at bounding box center [1470, 164] width 23 height 14
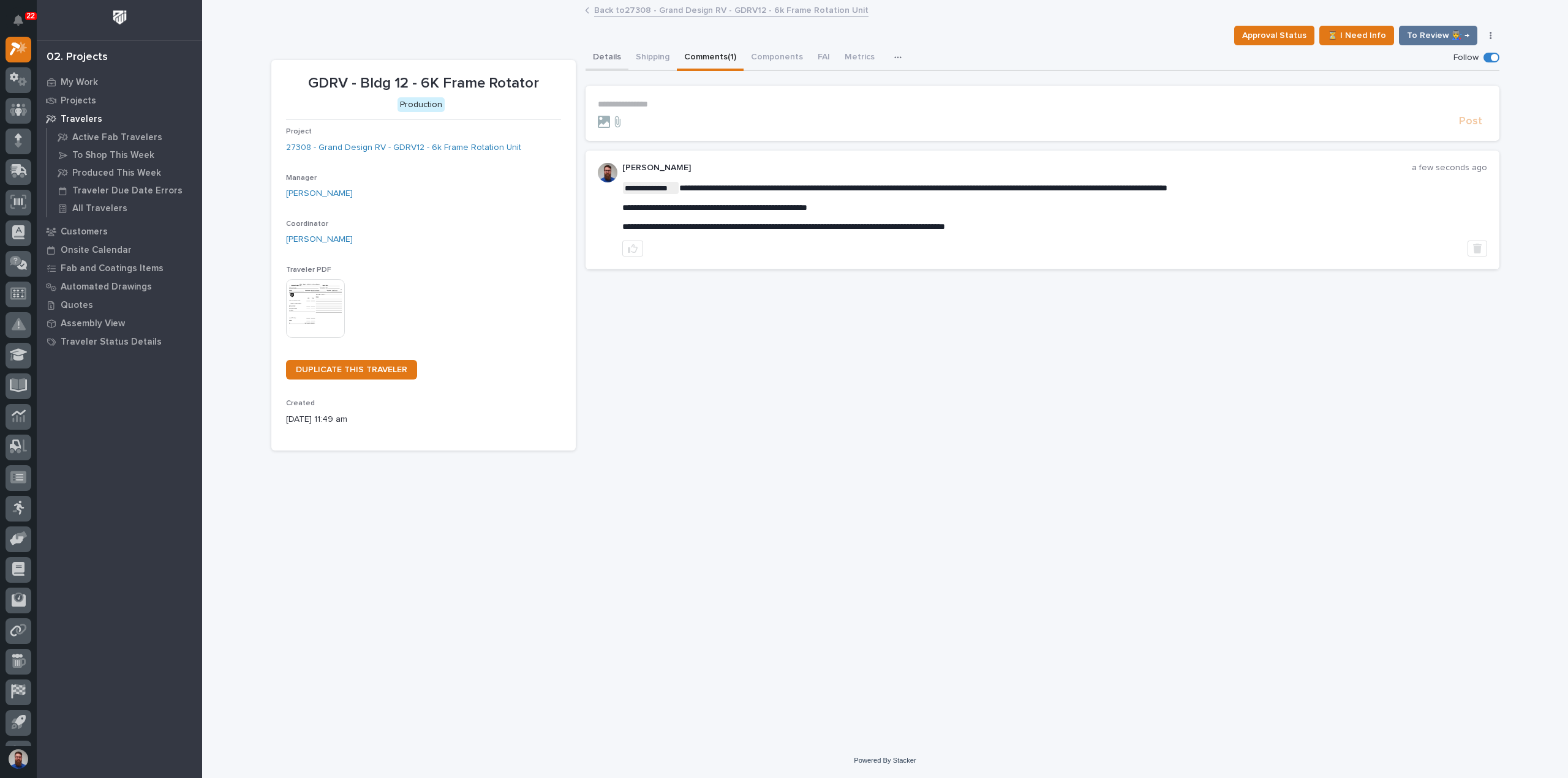
click at [608, 53] on button "Details" at bounding box center [607, 58] width 43 height 26
